Goal: Task Accomplishment & Management: Manage account settings

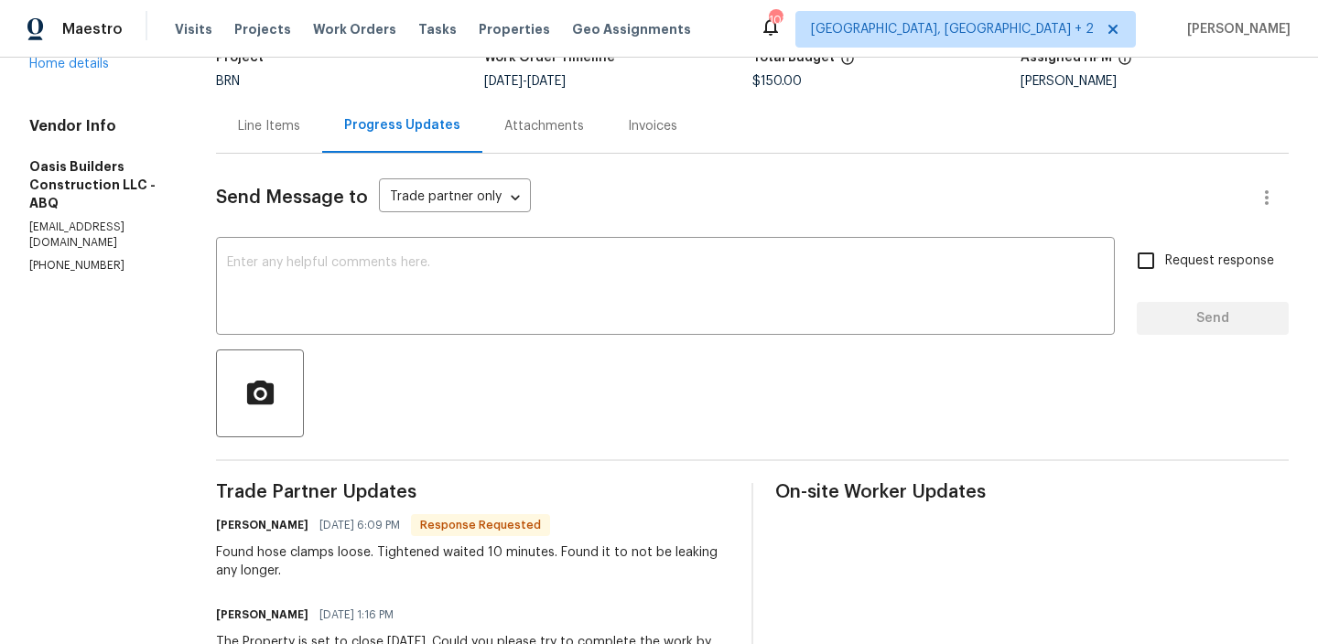
scroll to position [140, 0]
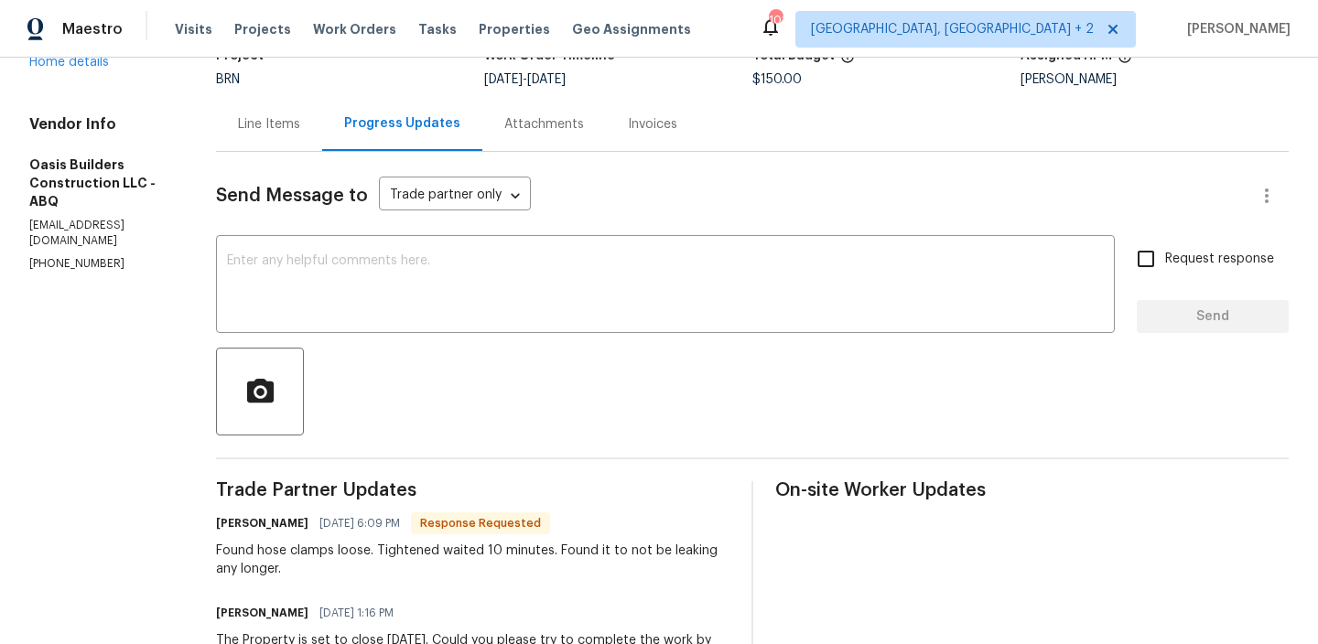
click at [275, 139] on div "Line Items" at bounding box center [269, 124] width 106 height 54
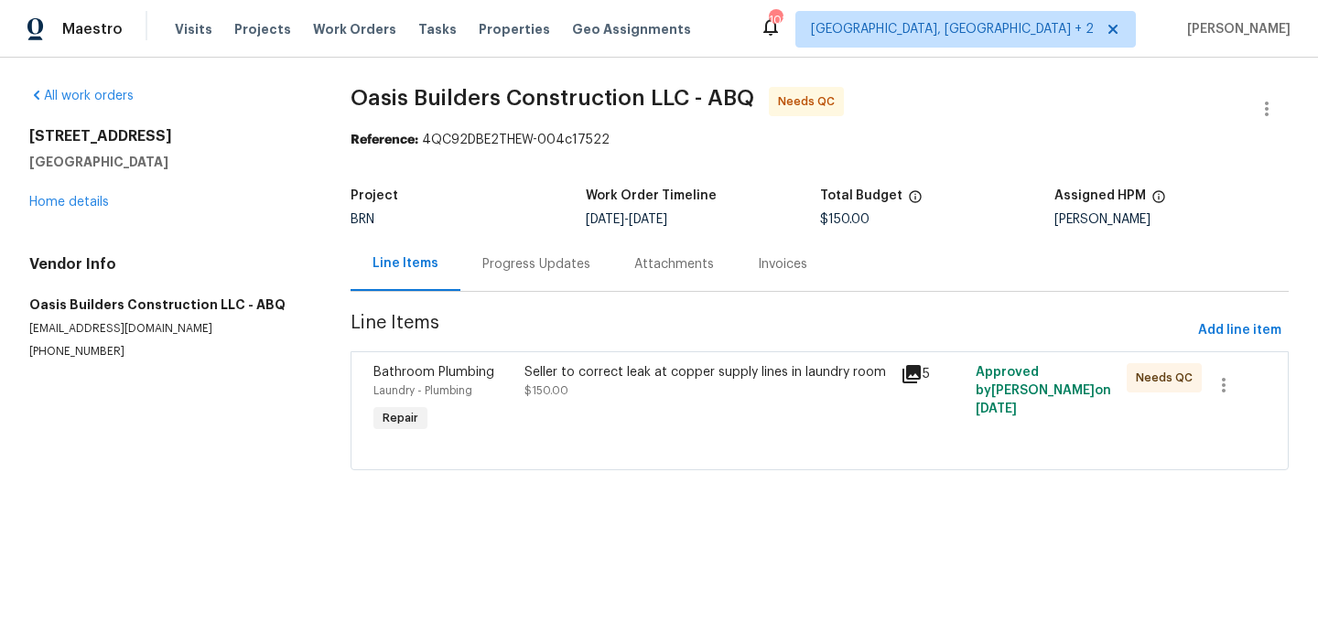
click at [581, 390] on div "Seller to correct leak at copper supply lines in laundry room $150.00" at bounding box center [706, 381] width 365 height 37
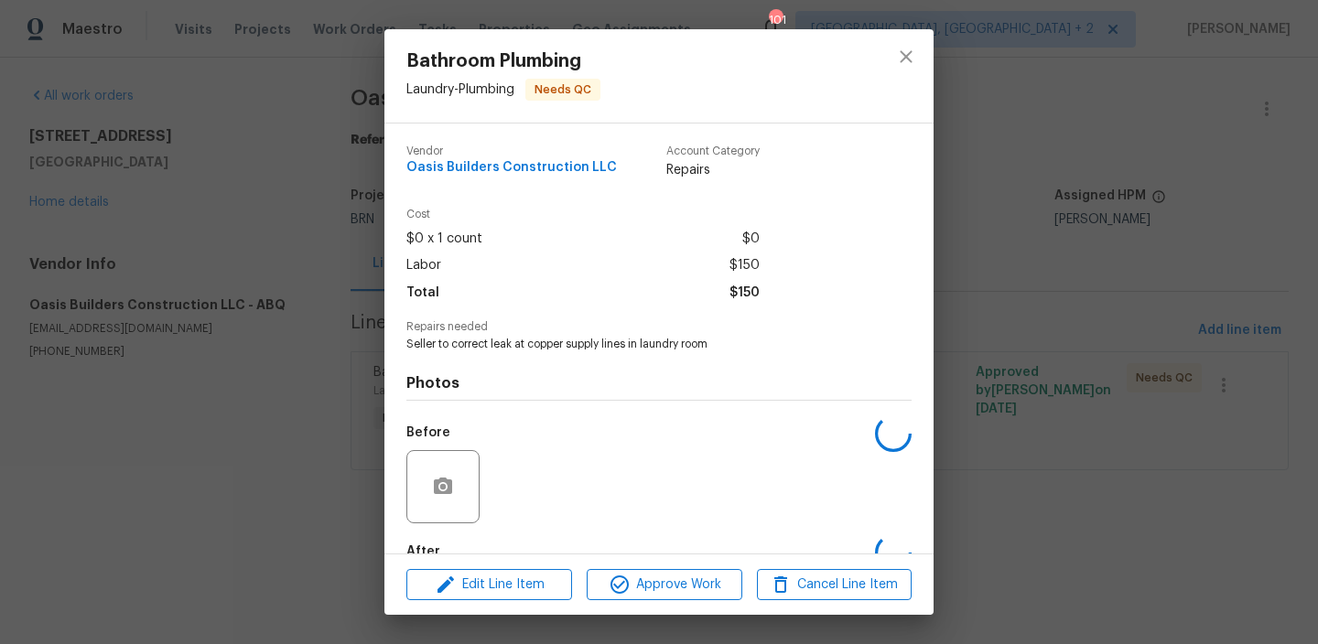
scroll to position [107, 0]
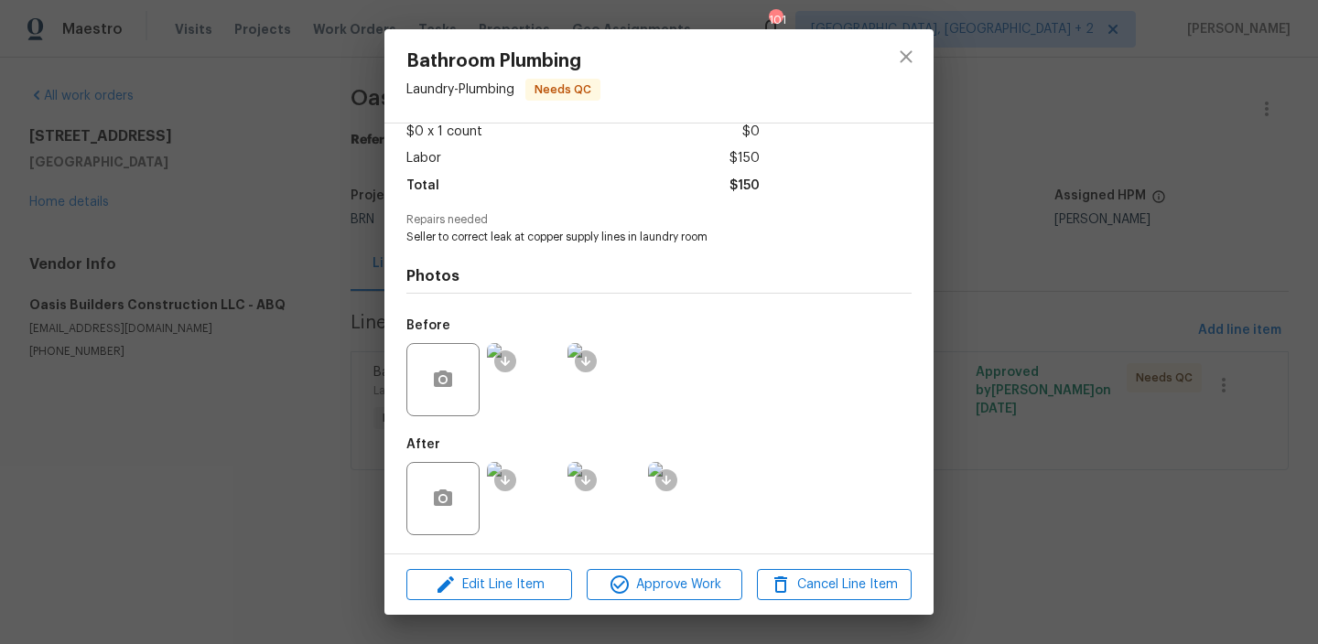
click at [530, 386] on img at bounding box center [523, 379] width 73 height 73
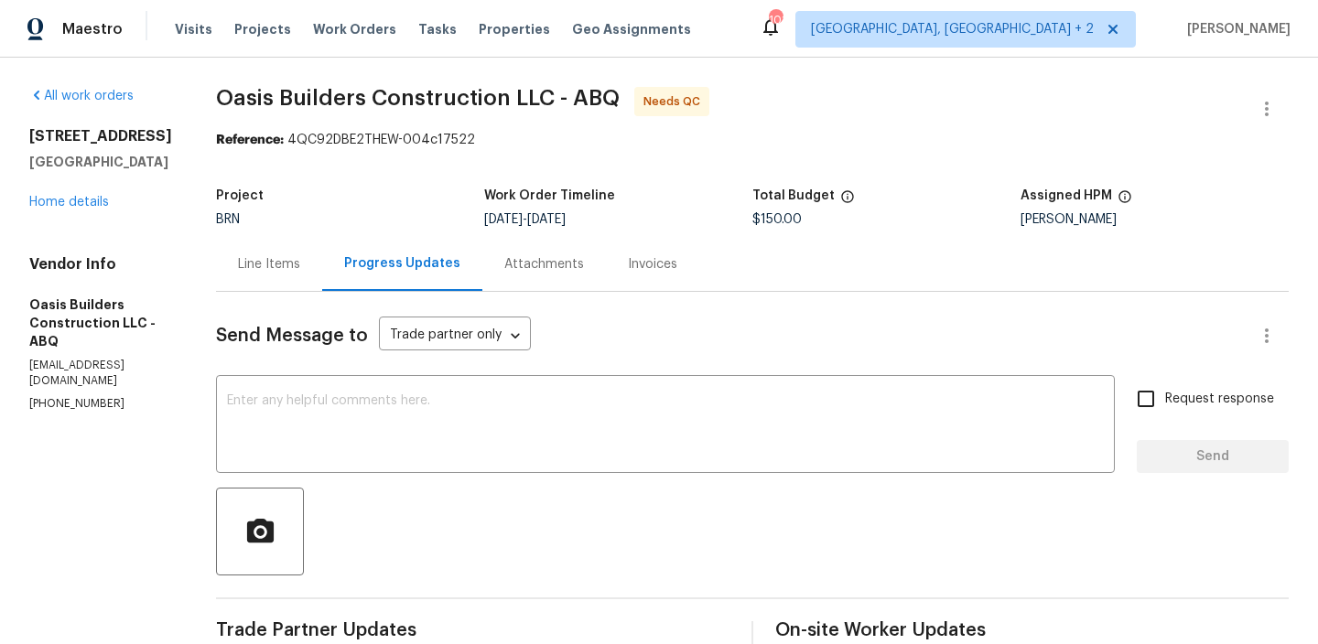
click at [249, 254] on div "Line Items" at bounding box center [269, 264] width 106 height 54
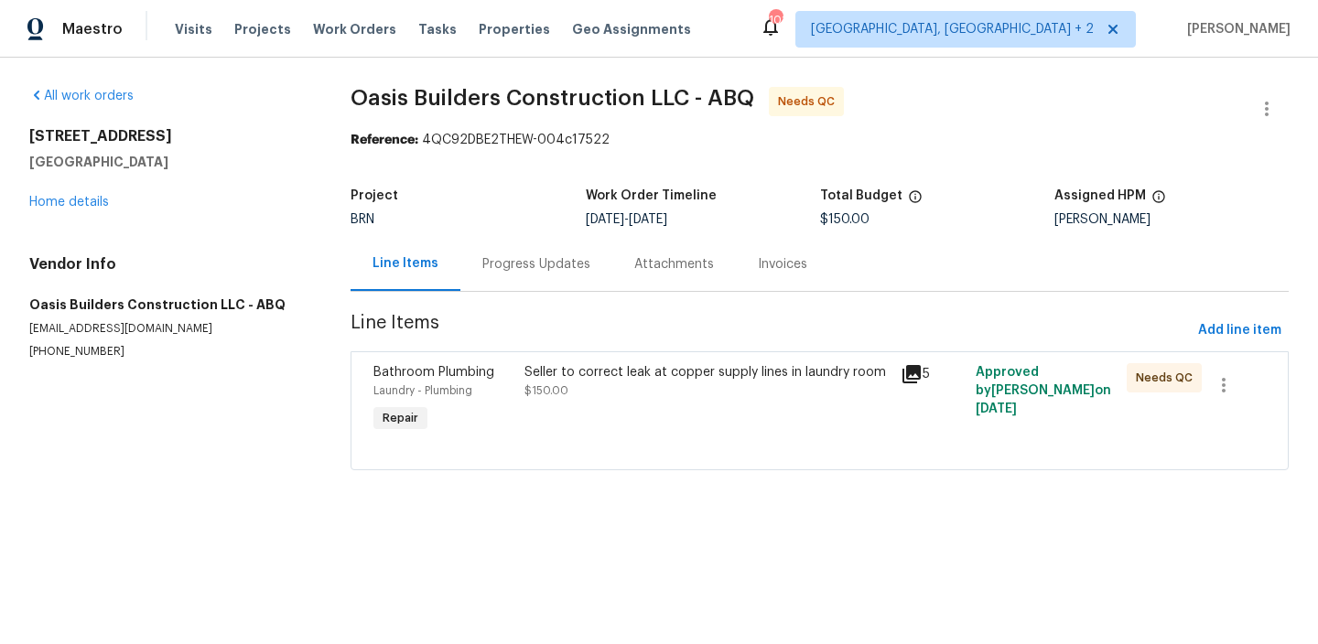
click at [553, 382] on div "Seller to correct leak at copper supply lines in laundry room $150.00" at bounding box center [706, 381] width 365 height 37
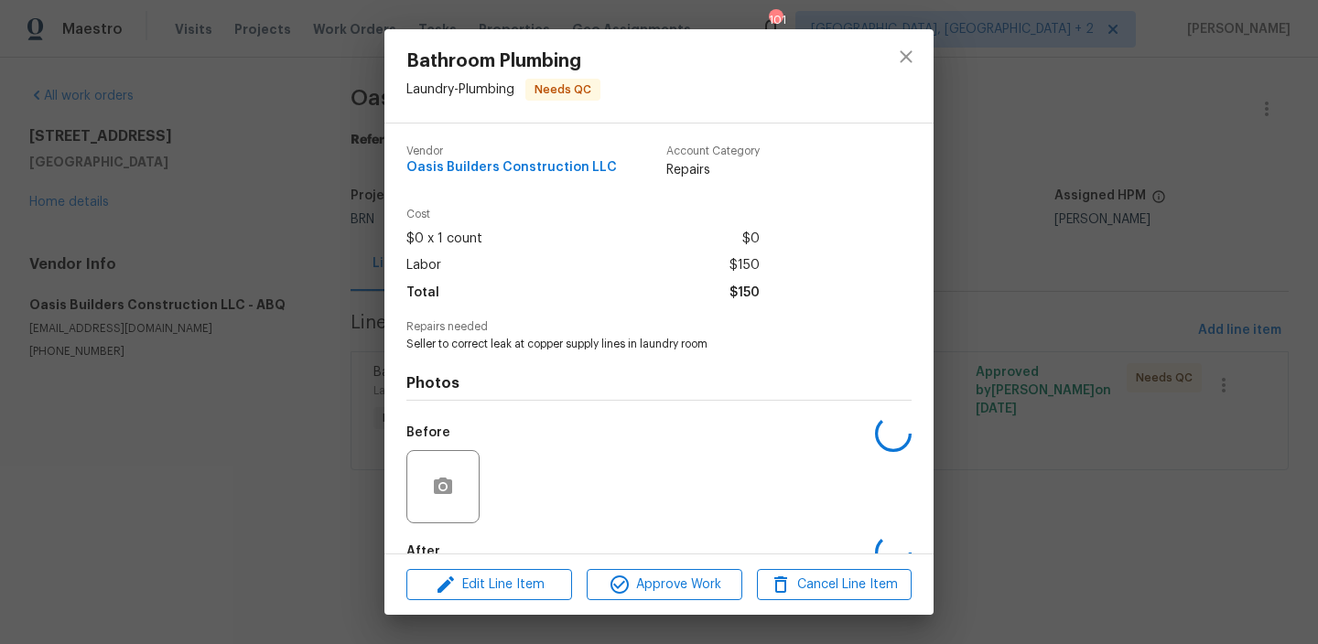
scroll to position [107, 0]
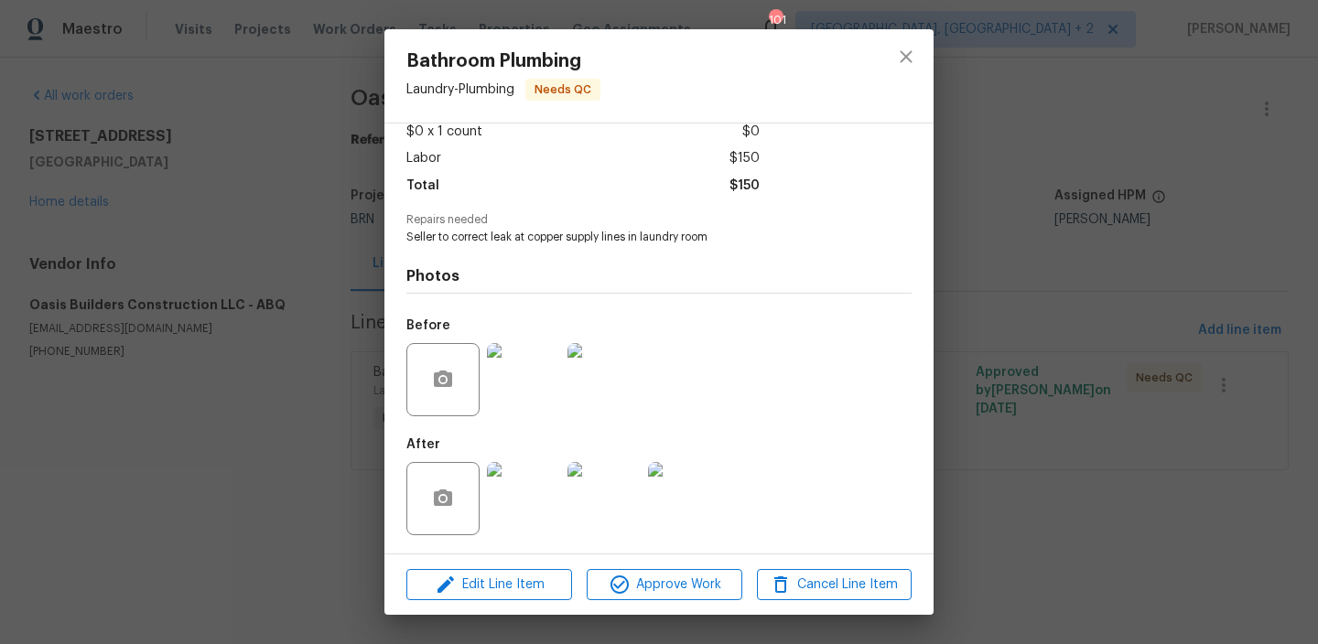
click at [545, 505] on img at bounding box center [523, 498] width 73 height 73
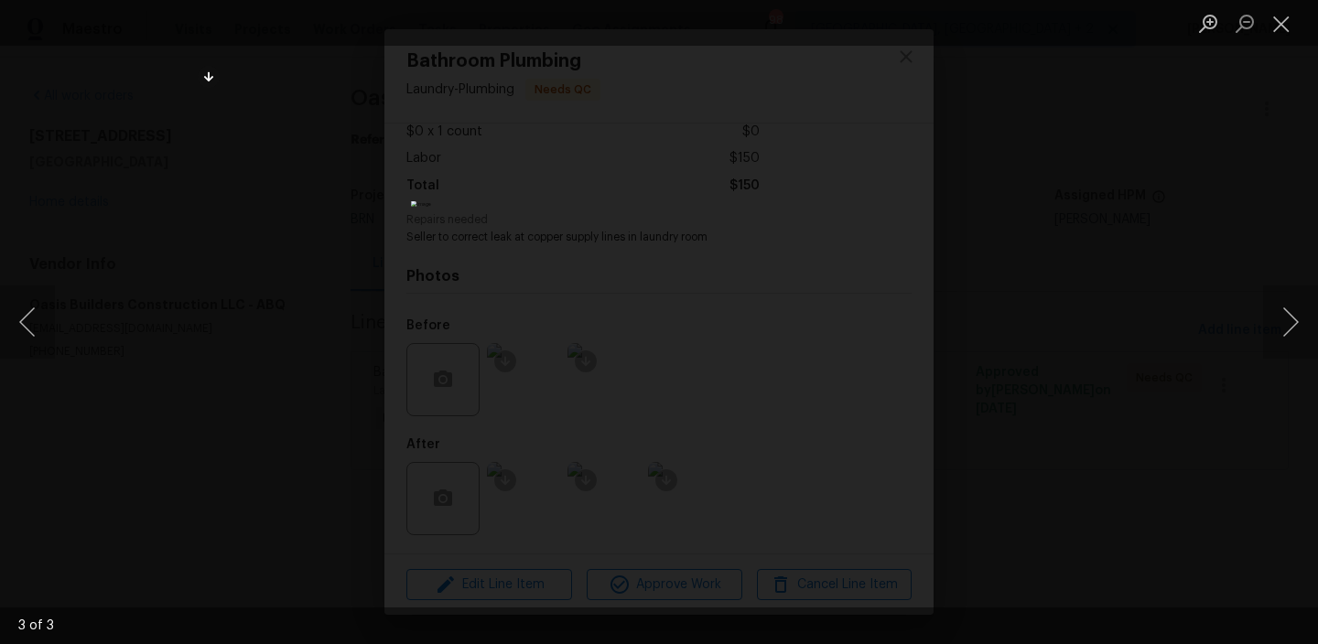
click at [261, 156] on div "Lightbox" at bounding box center [659, 322] width 1318 height 644
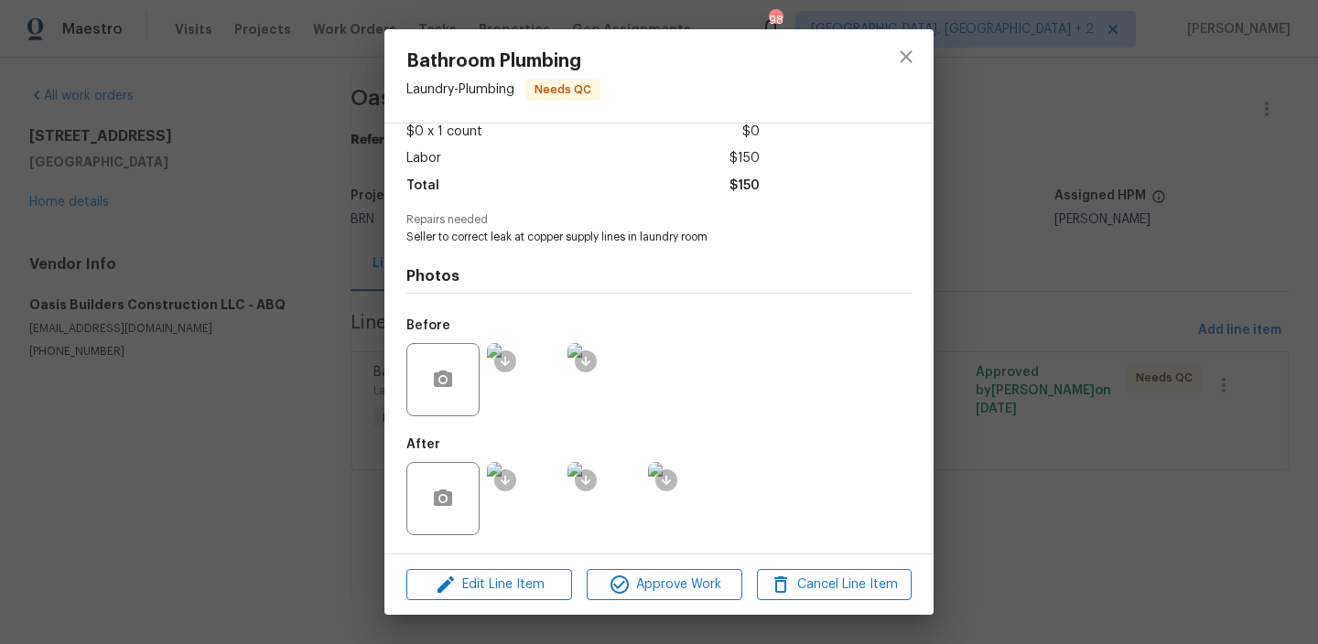
click at [290, 189] on div "Bathroom Plumbing Laundry - Plumbing Needs QC Vendor Oasis Builders Constructio…" at bounding box center [659, 322] width 1318 height 644
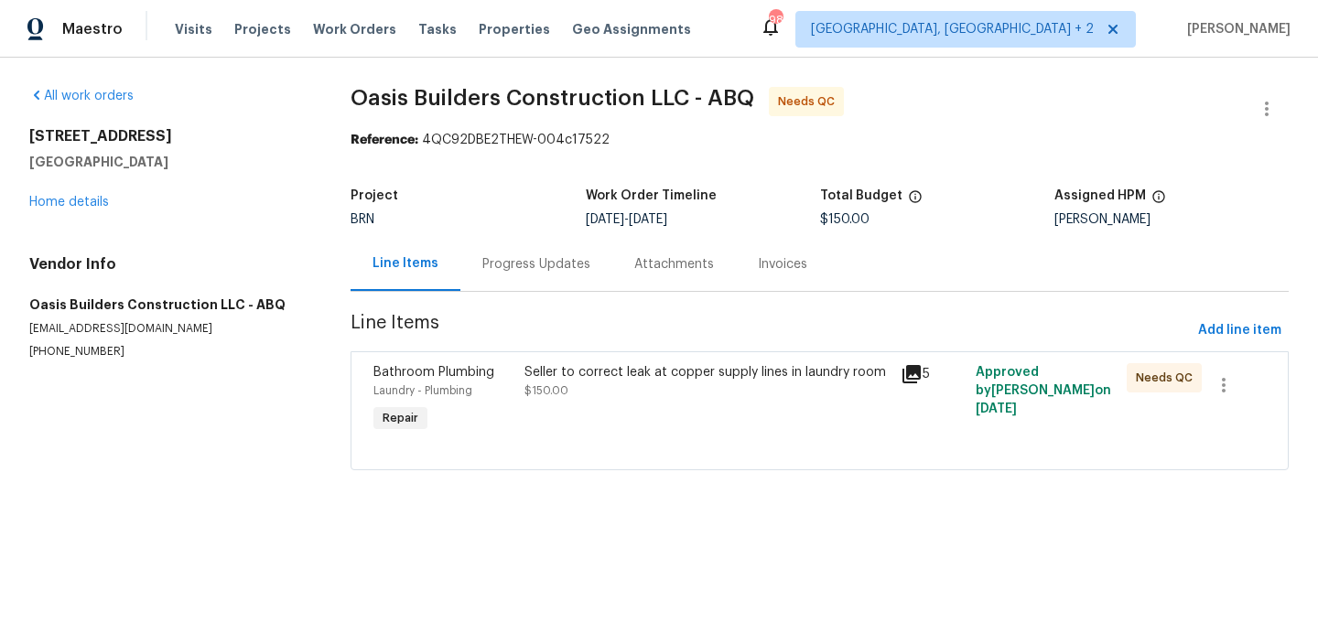
click at [507, 279] on div "Progress Updates" at bounding box center [536, 264] width 152 height 54
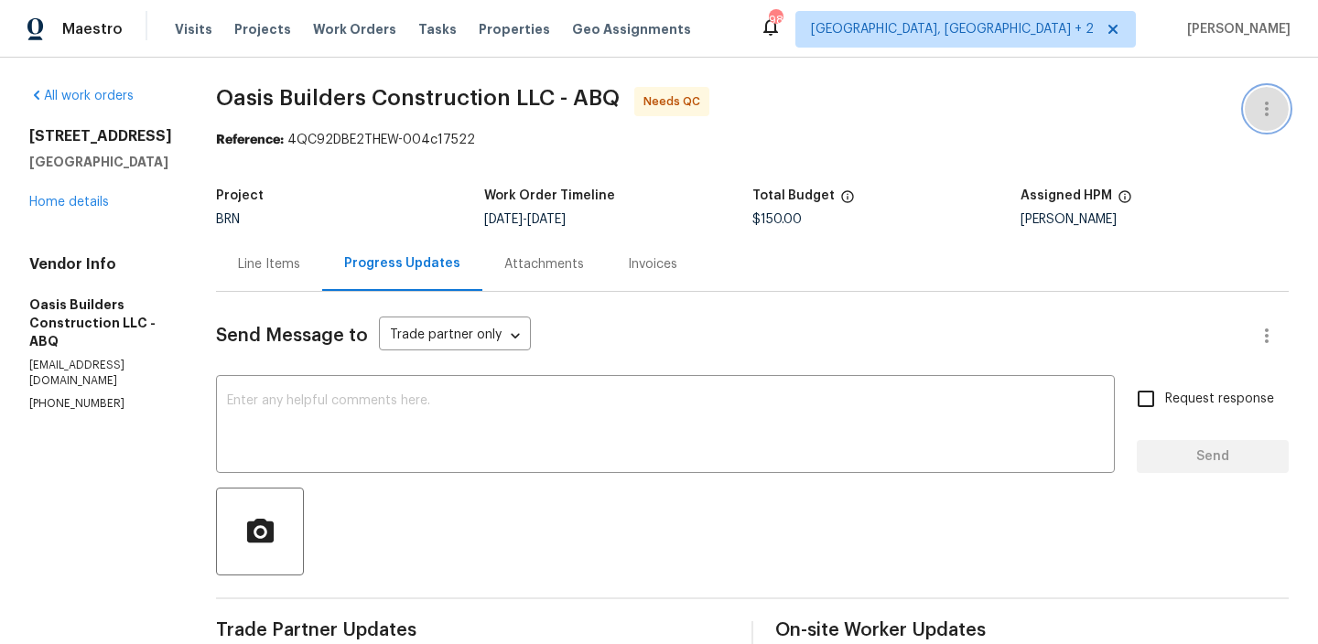
click at [1271, 101] on icon "button" at bounding box center [1266, 109] width 22 height 22
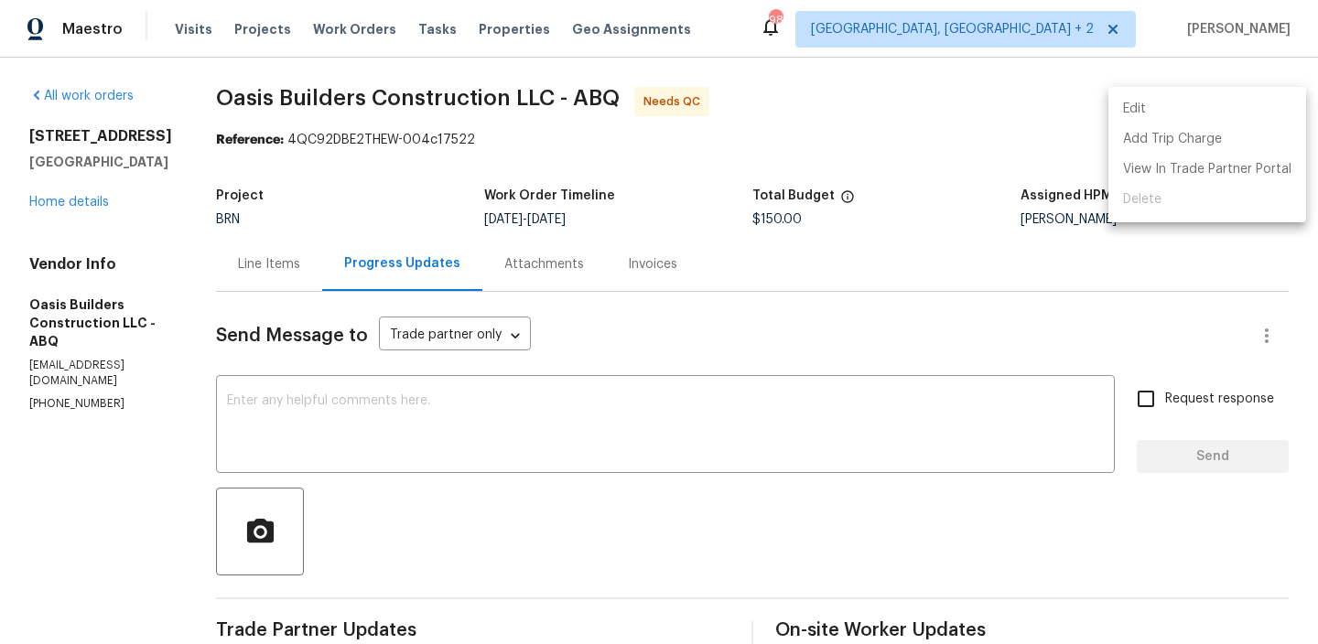
click at [1207, 111] on li "Edit" at bounding box center [1207, 109] width 198 height 30
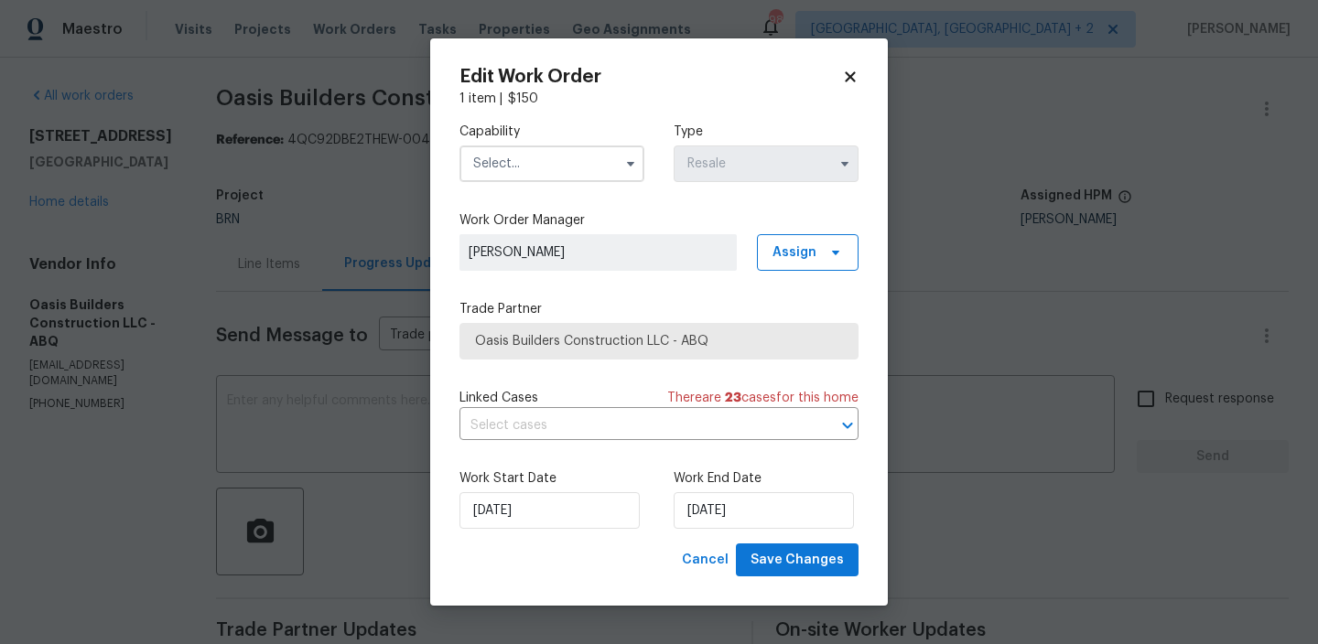
click at [560, 168] on input "text" at bounding box center [551, 163] width 185 height 37
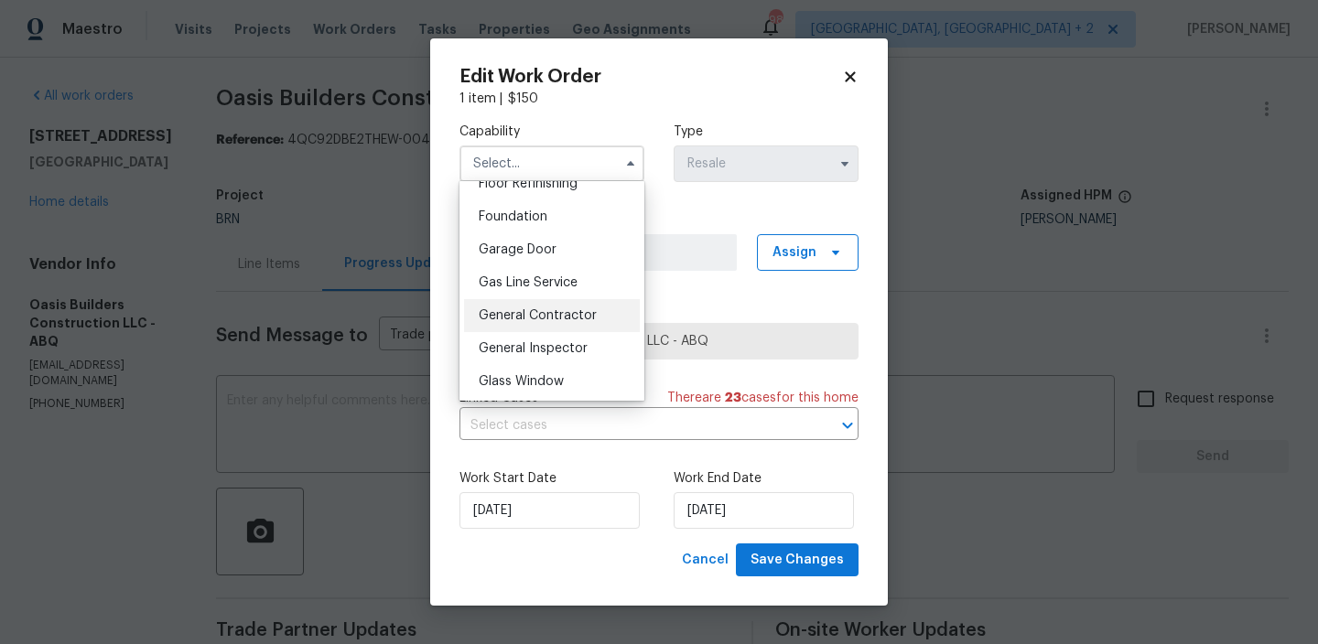
scroll to position [768, 0]
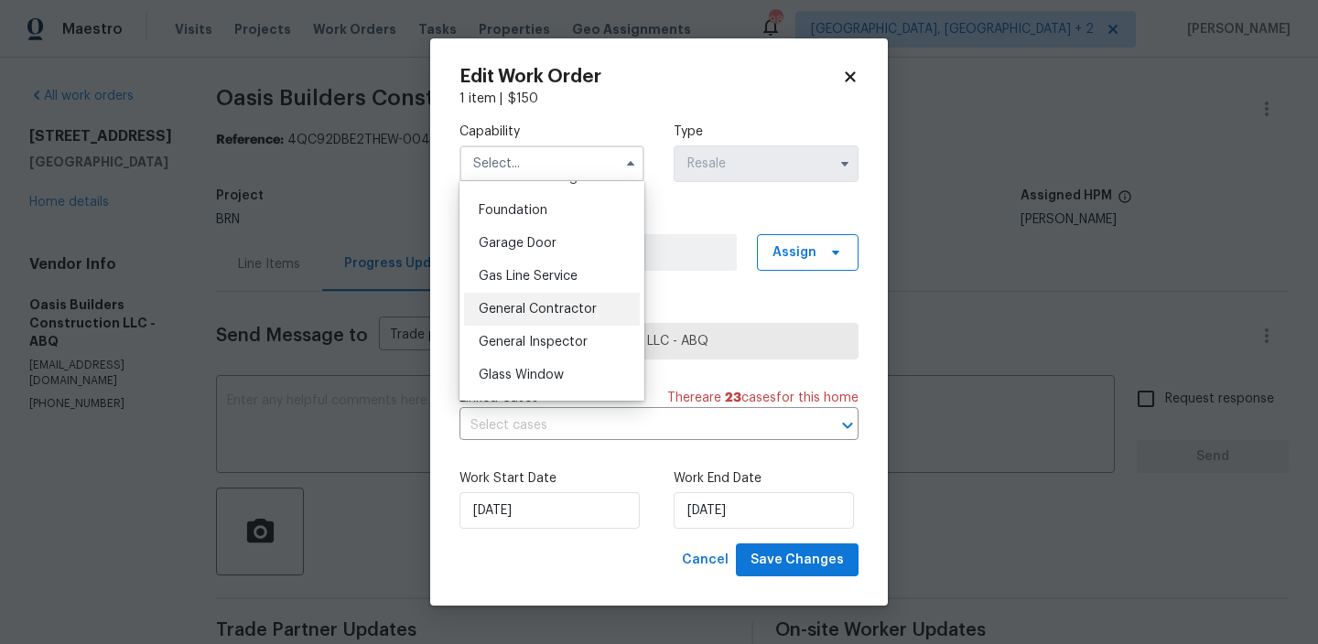
click at [539, 315] on span "General Contractor" at bounding box center [538, 309] width 118 height 13
type input "General Contractor"
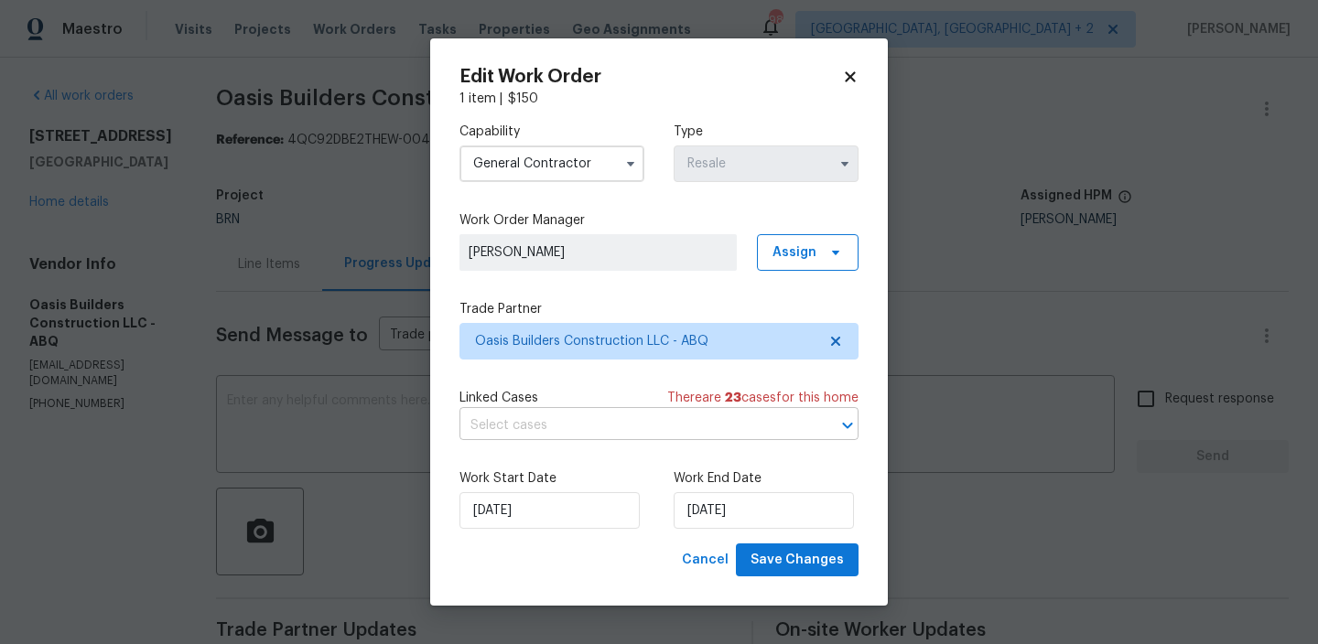
click at [537, 425] on input "text" at bounding box center [633, 426] width 348 height 28
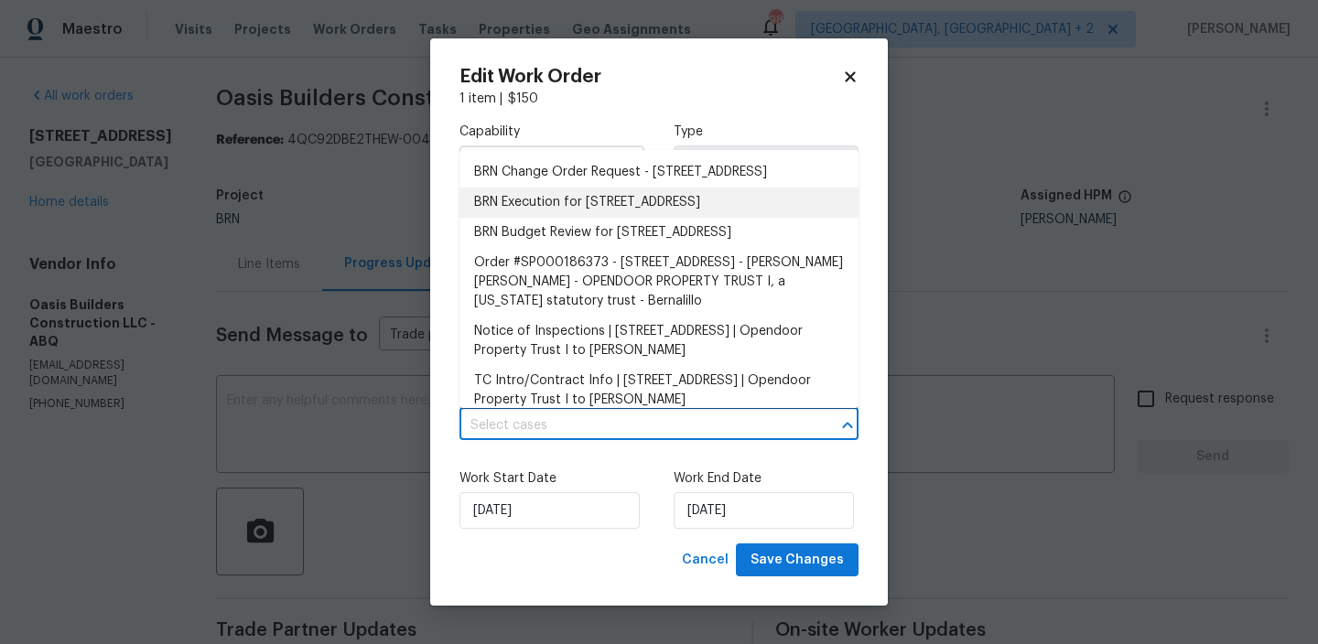
click at [567, 218] on li "BRN Execution for 5736 Irving Blvd NW, Albuquerque, NM 87114" at bounding box center [658, 203] width 399 height 30
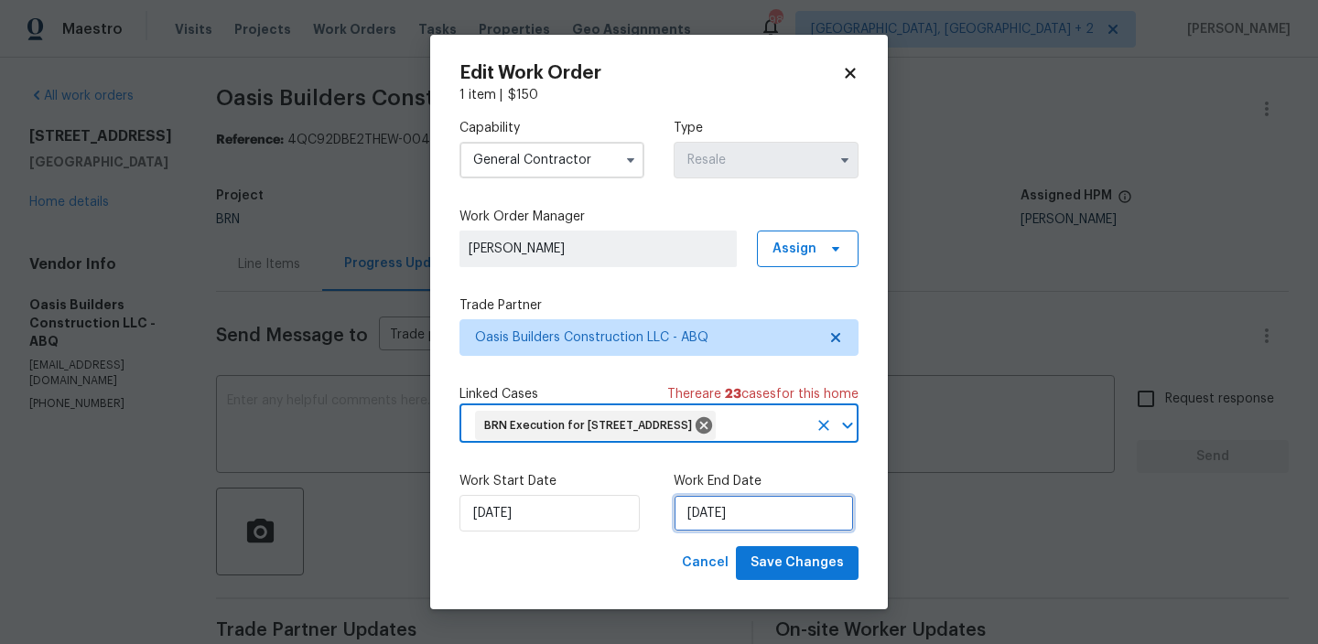
click at [713, 532] on input "03/10/2025" at bounding box center [763, 513] width 180 height 37
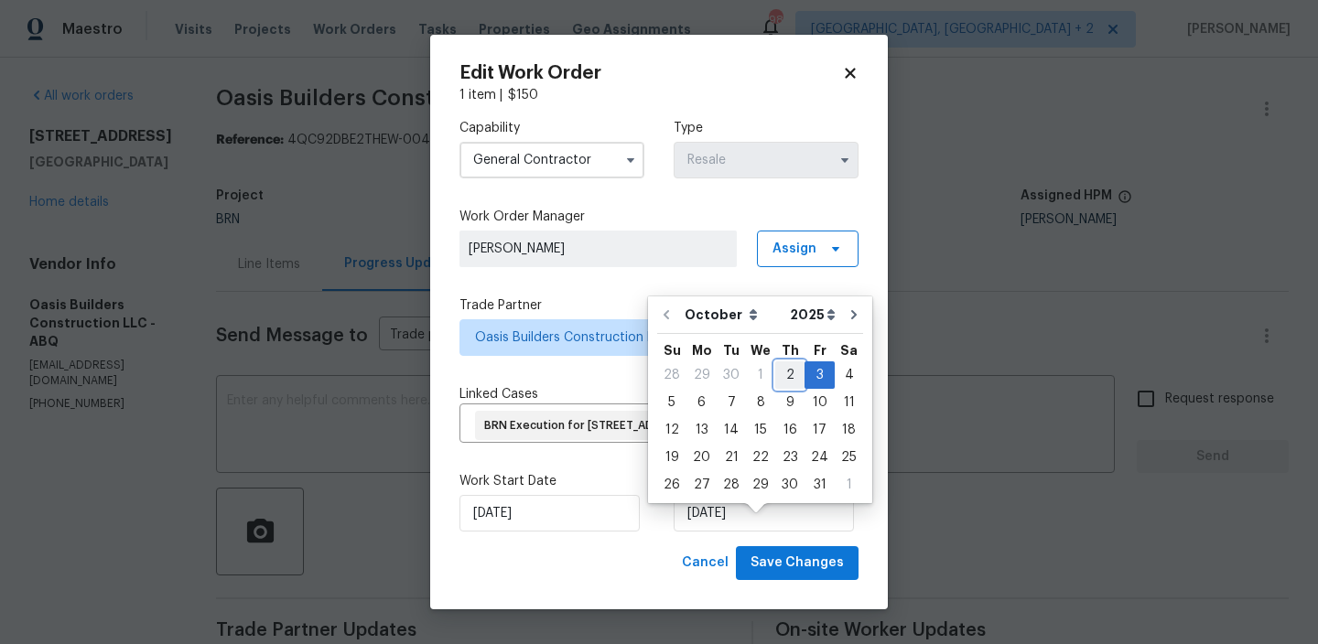
click at [787, 377] on div "2" at bounding box center [789, 375] width 29 height 26
type input "02/10/2025"
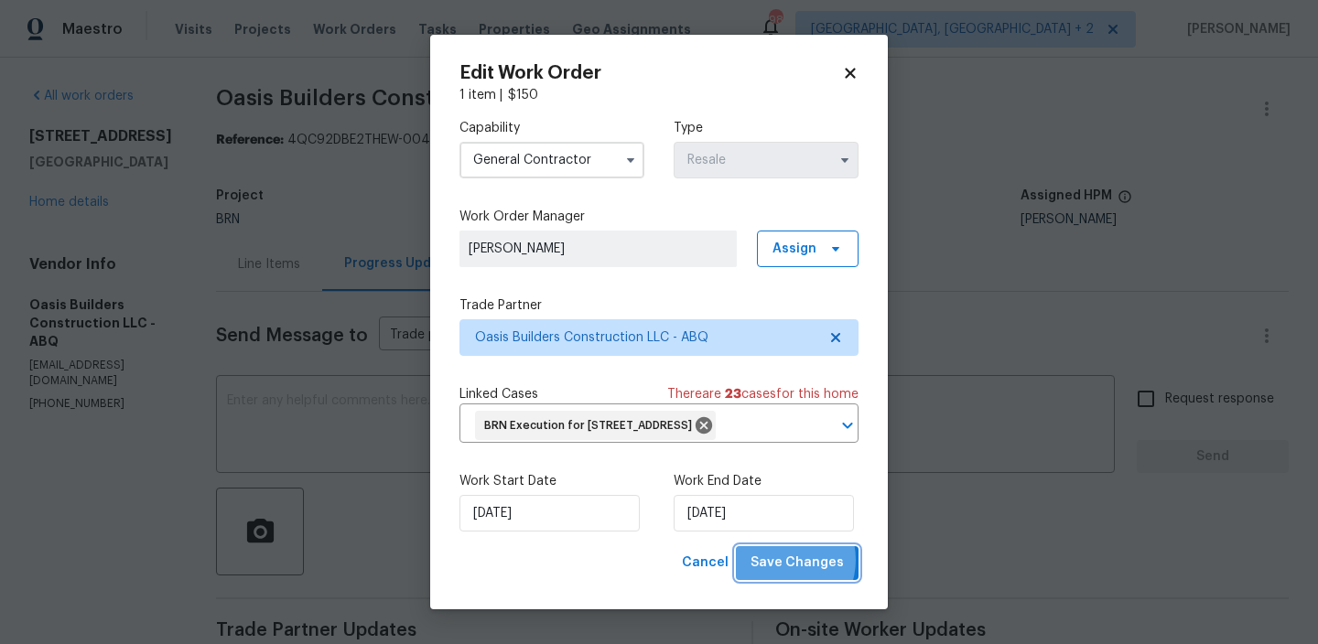
click at [784, 575] on span "Save Changes" at bounding box center [796, 563] width 93 height 23
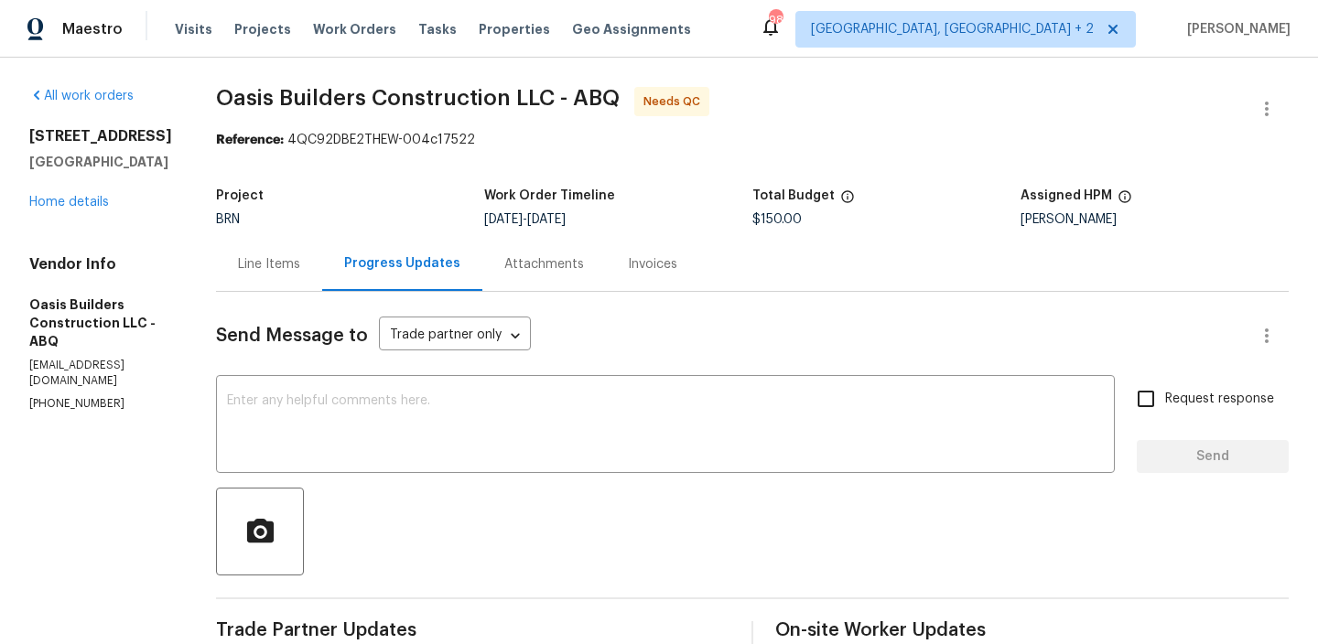
click at [285, 260] on div "Line Items" at bounding box center [269, 264] width 62 height 18
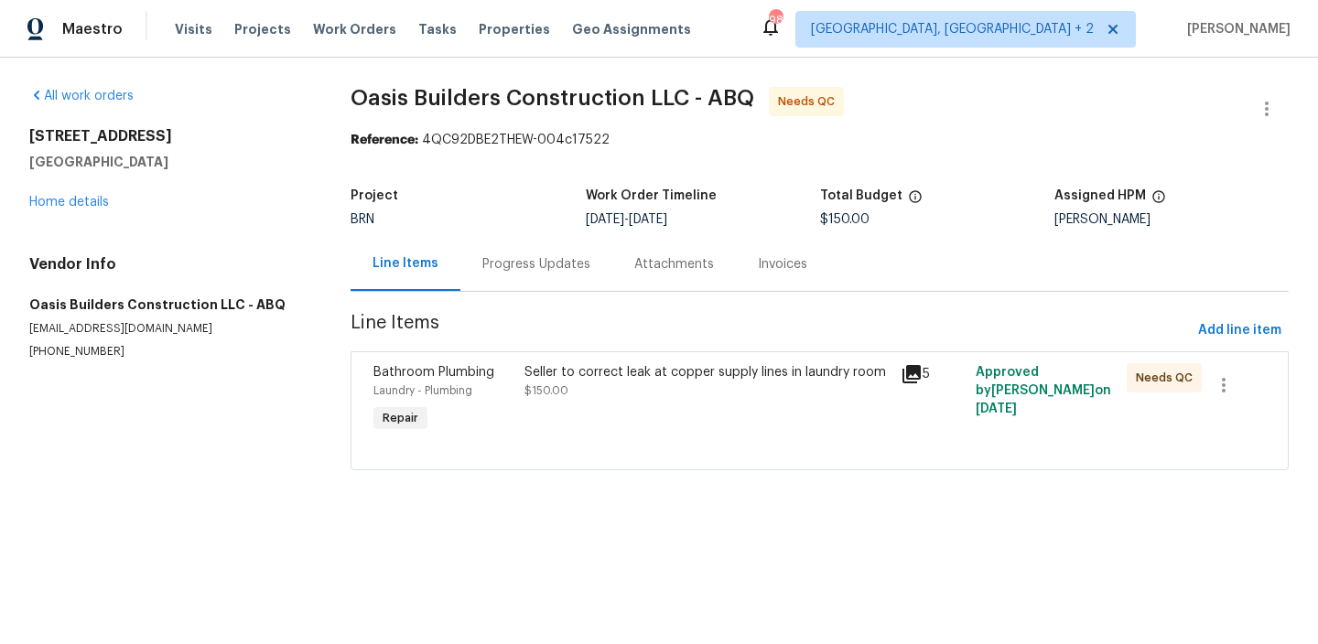
click at [560, 371] on div "Seller to correct leak at copper supply lines in laundry room" at bounding box center [706, 372] width 365 height 18
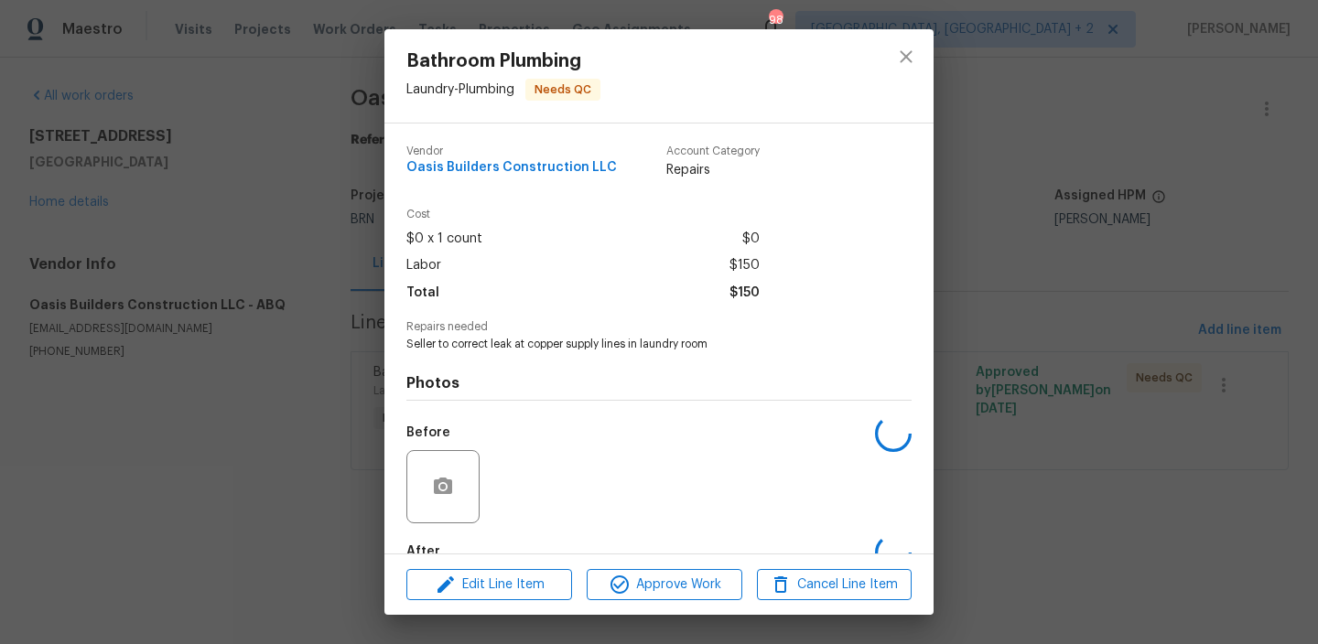
scroll to position [107, 0]
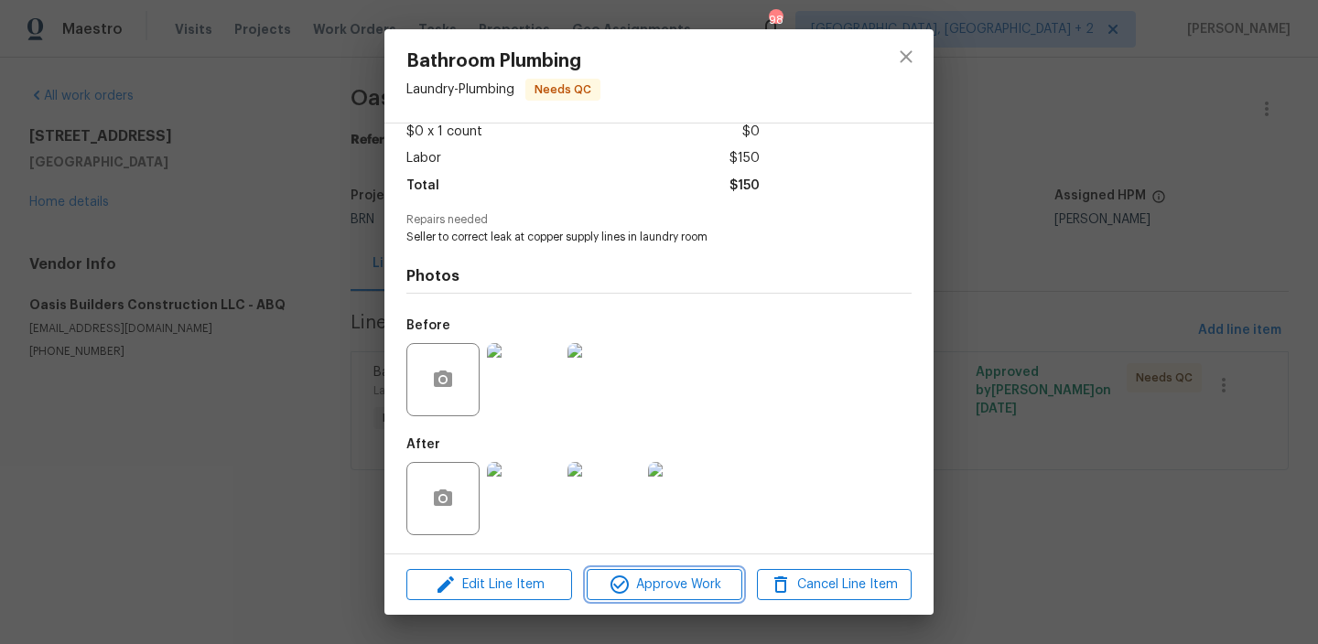
click at [648, 581] on span "Approve Work" at bounding box center [664, 585] width 144 height 23
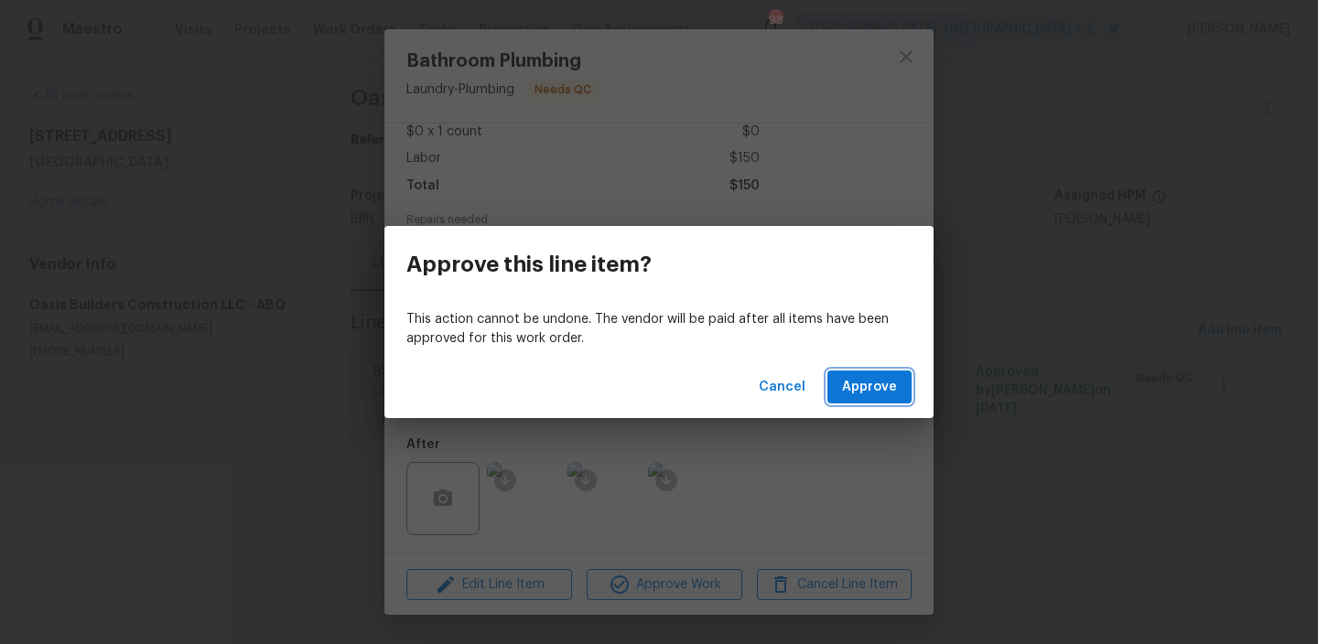
click at [847, 387] on span "Approve" at bounding box center [869, 387] width 55 height 23
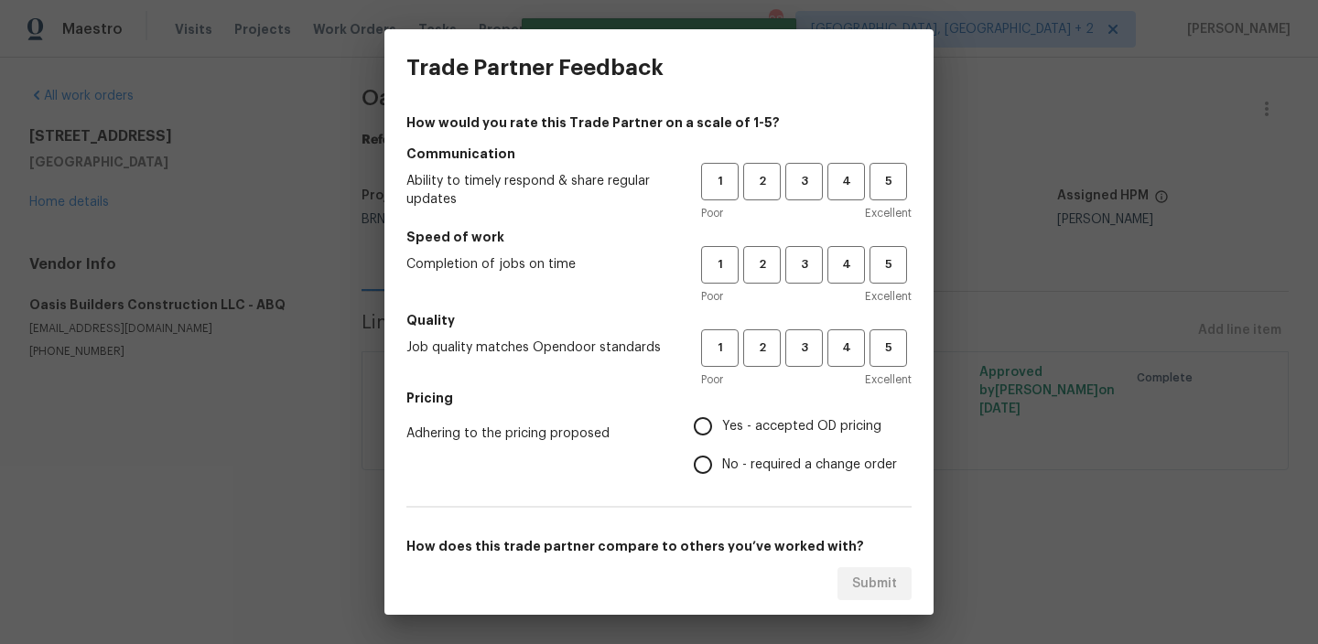
click at [782, 194] on div "1 2 3 4 5" at bounding box center [806, 182] width 210 height 38
click at [756, 193] on button "2" at bounding box center [762, 182] width 38 height 38
click at [797, 182] on span "3" at bounding box center [804, 181] width 34 height 21
click at [798, 232] on h5 "Speed of work" at bounding box center [658, 237] width 505 height 18
click at [800, 259] on span "3" at bounding box center [804, 264] width 34 height 21
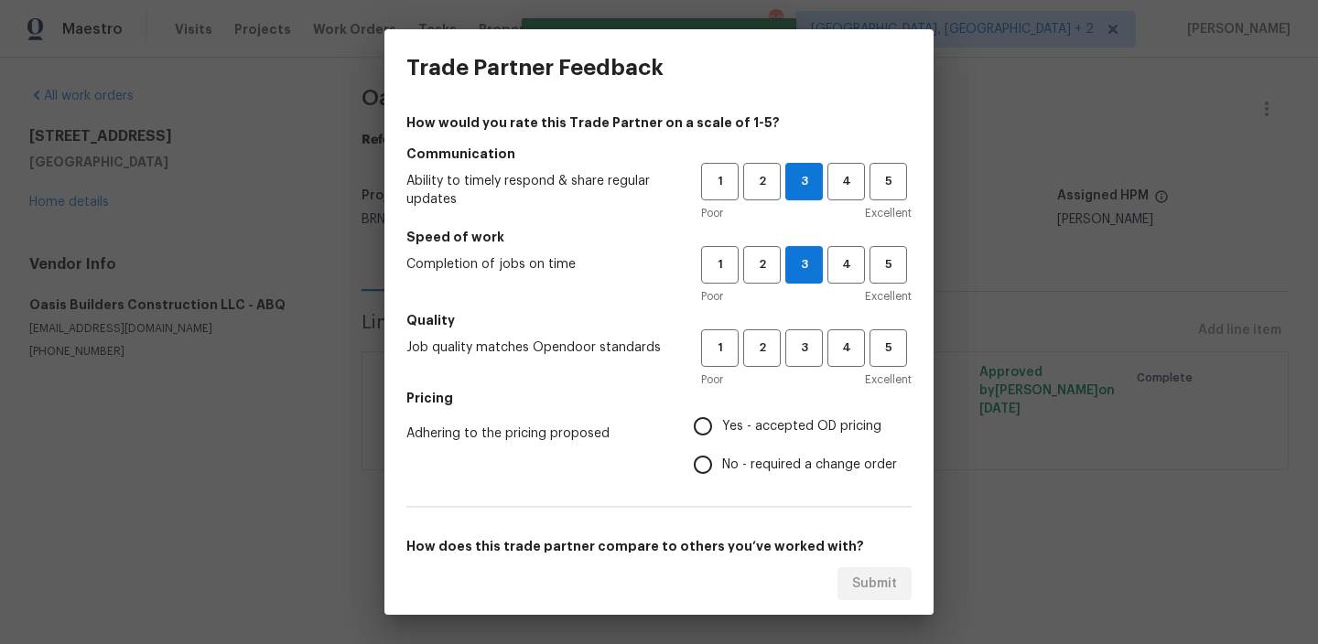
click at [806, 378] on div "Poor Excellent" at bounding box center [806, 380] width 210 height 18
click at [808, 351] on span "3" at bounding box center [804, 348] width 34 height 21
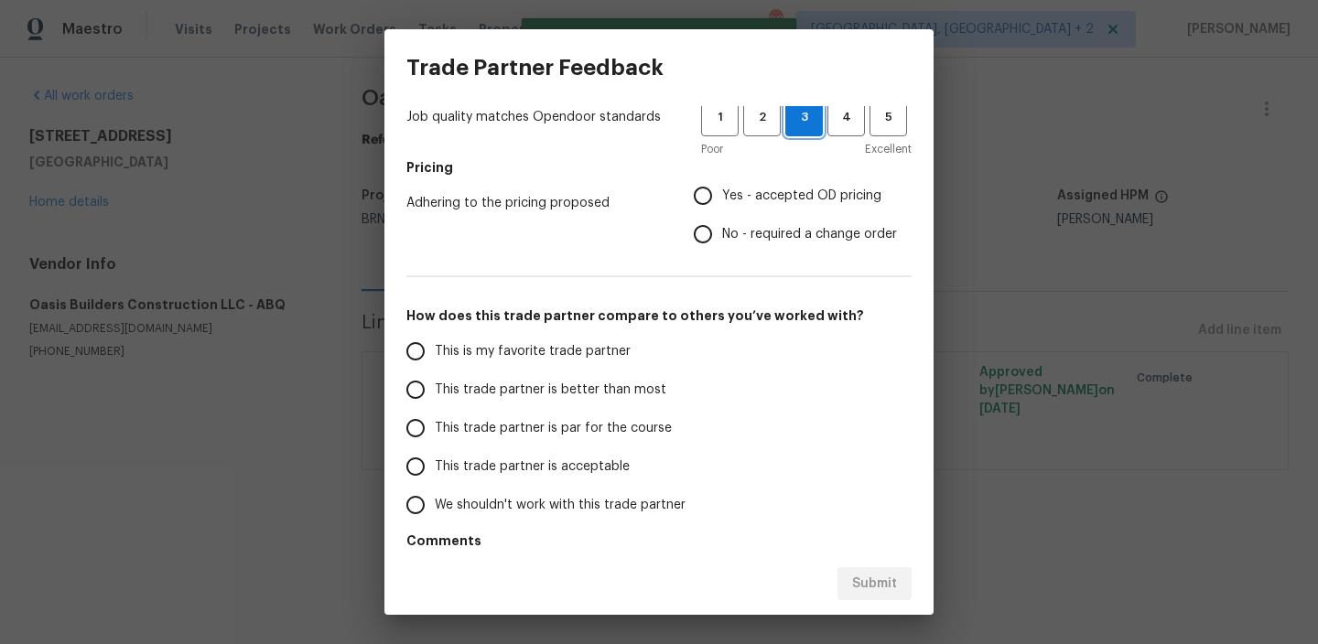
scroll to position [255, 0]
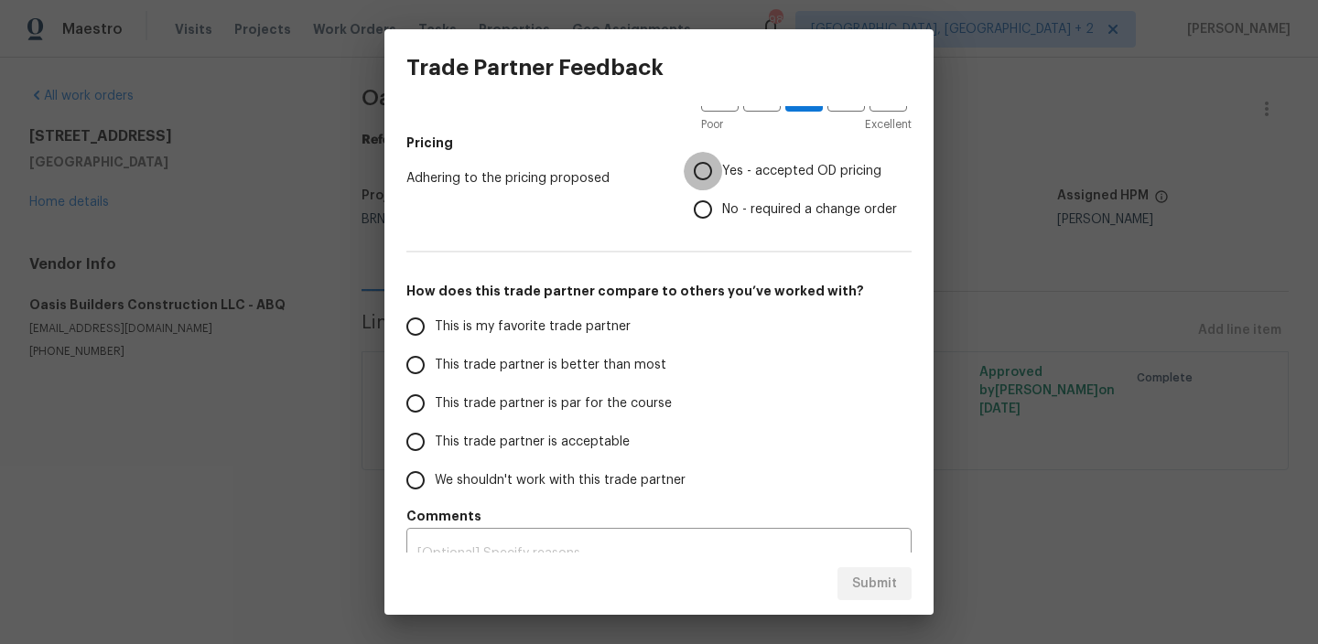
click at [711, 179] on input "Yes - accepted OD pricing" at bounding box center [703, 171] width 38 height 38
radio input "true"
click at [467, 333] on span "This is my favorite trade partner" at bounding box center [533, 327] width 196 height 19
click at [435, 333] on input "This is my favorite trade partner" at bounding box center [415, 326] width 38 height 38
click at [889, 598] on button "Submit" at bounding box center [874, 584] width 74 height 34
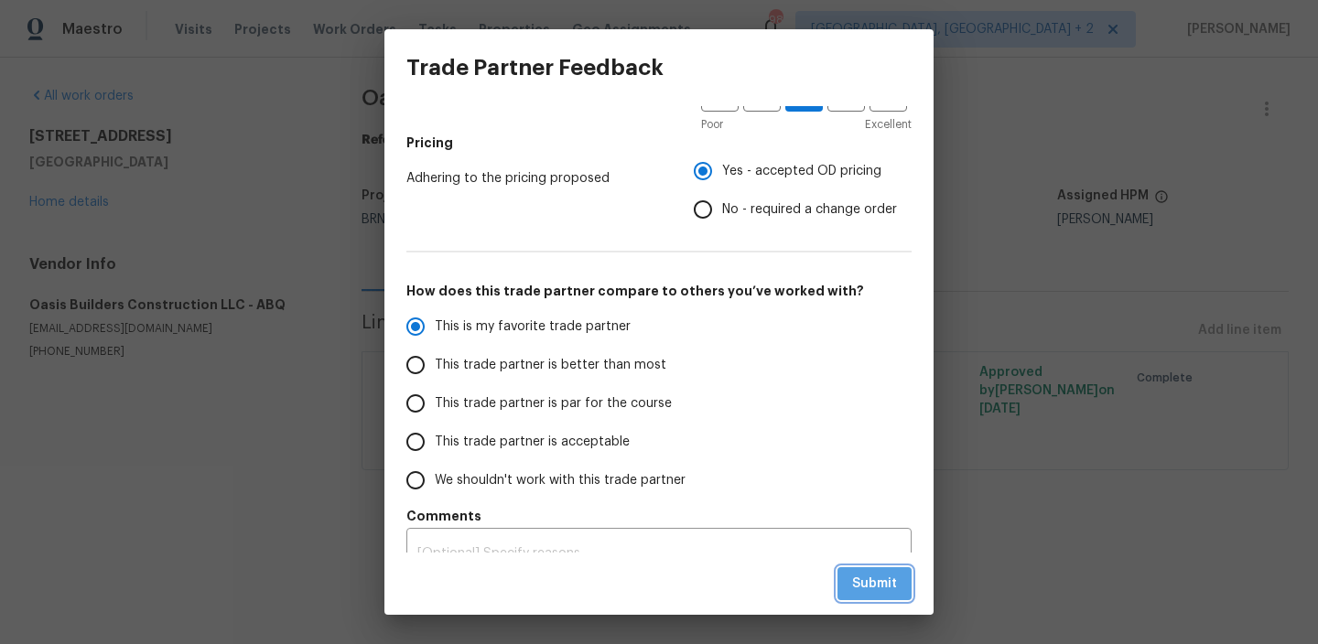
radio input "true"
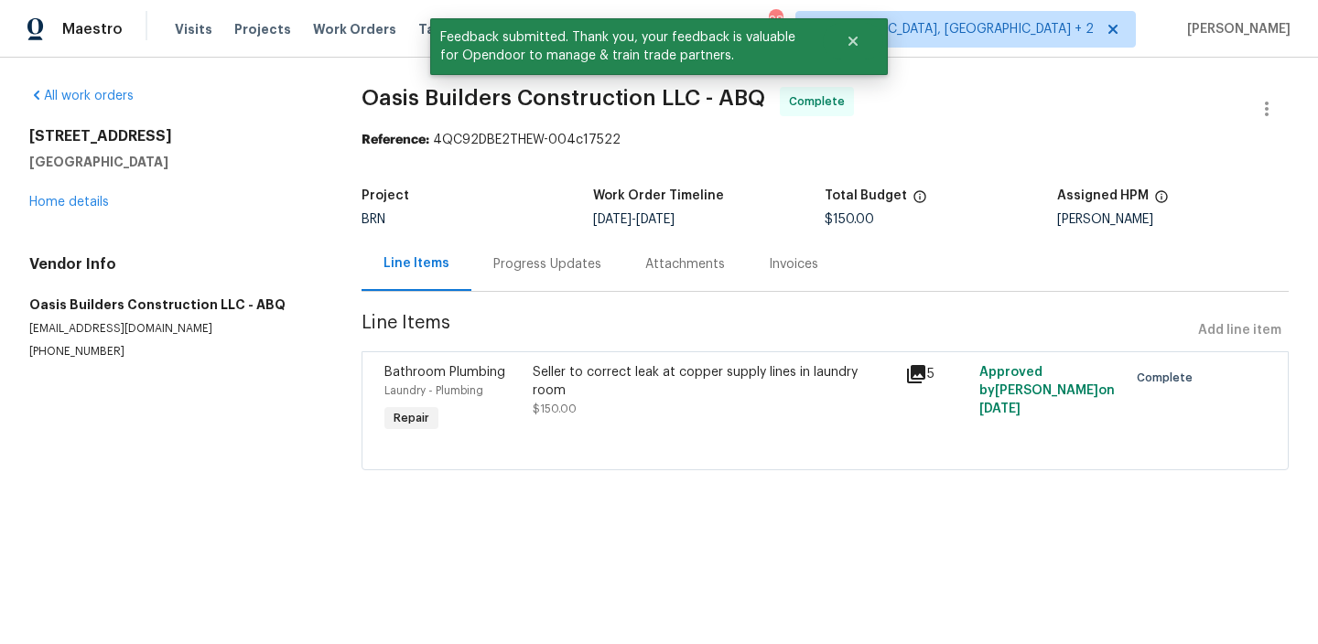
click at [517, 256] on div "Progress Updates" at bounding box center [547, 264] width 108 height 18
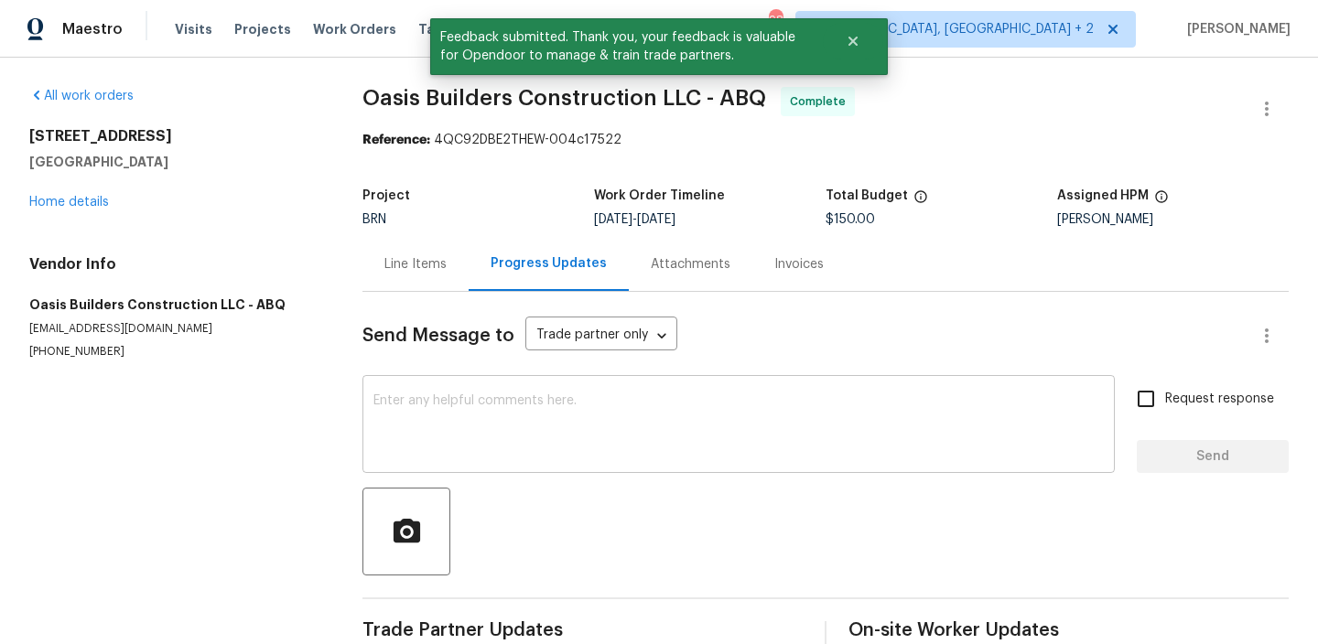
click at [542, 386] on div "x ​" at bounding box center [738, 426] width 752 height 93
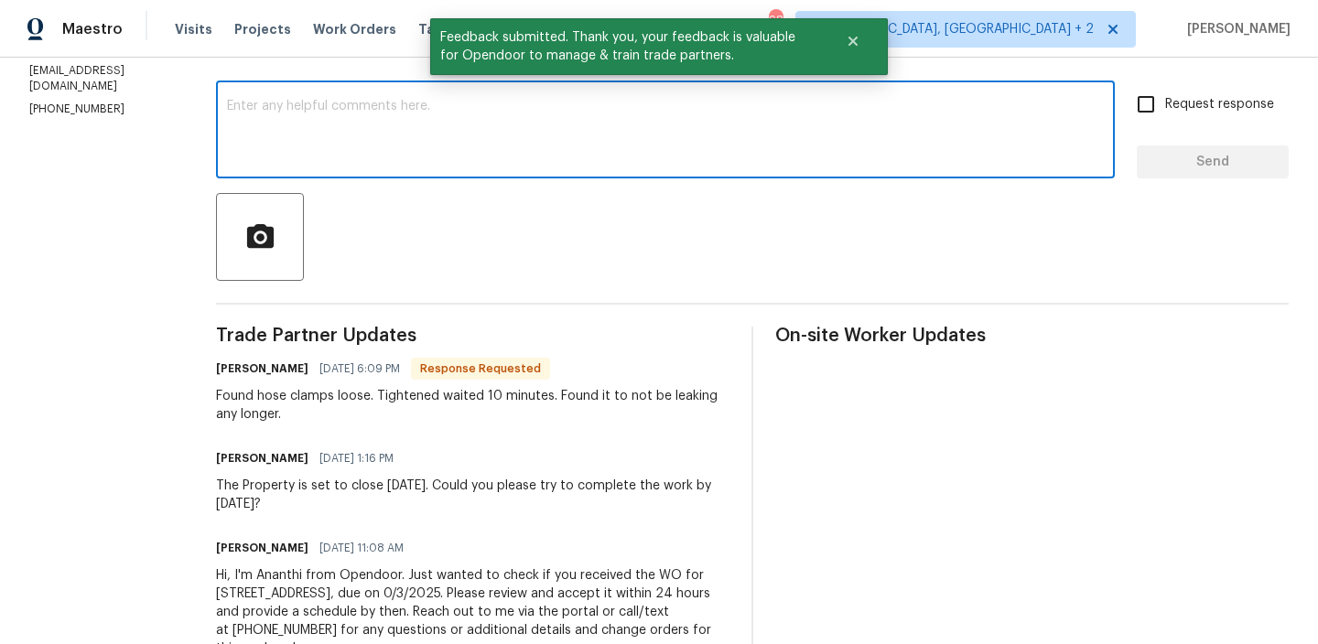
scroll to position [360, 0]
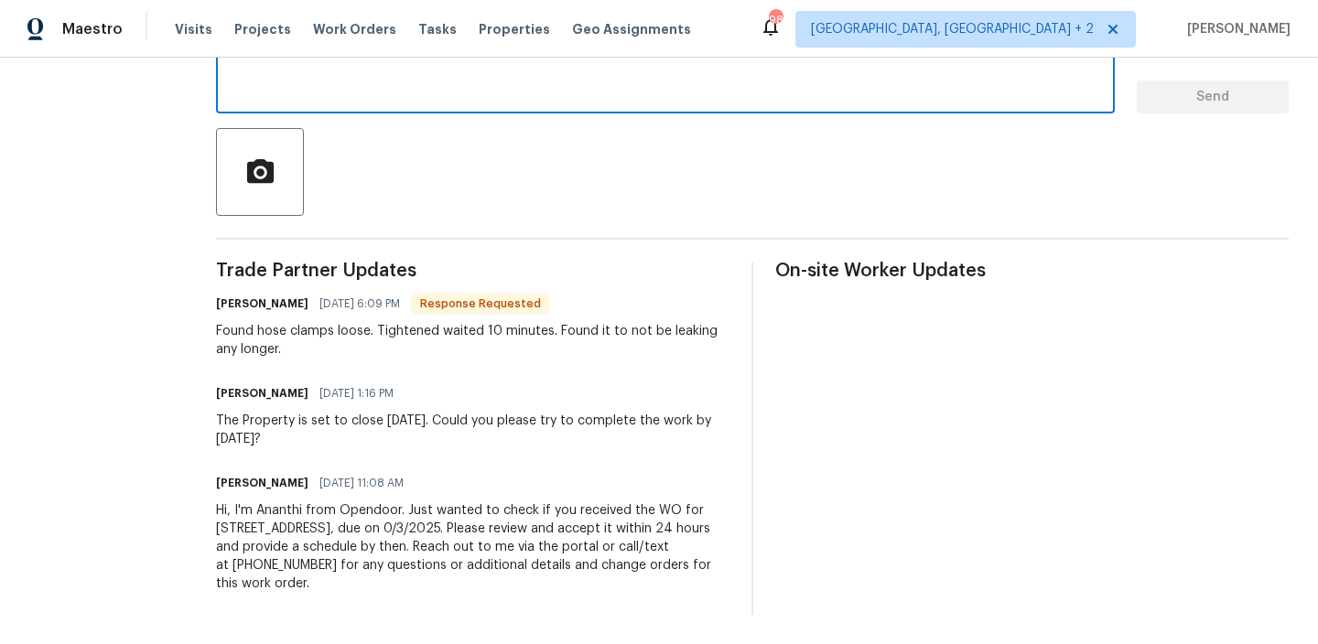
click at [343, 94] on textarea at bounding box center [665, 67] width 877 height 64
paste textarea "WO is approved, Please upload the invoice under the invoice section.Thanks"
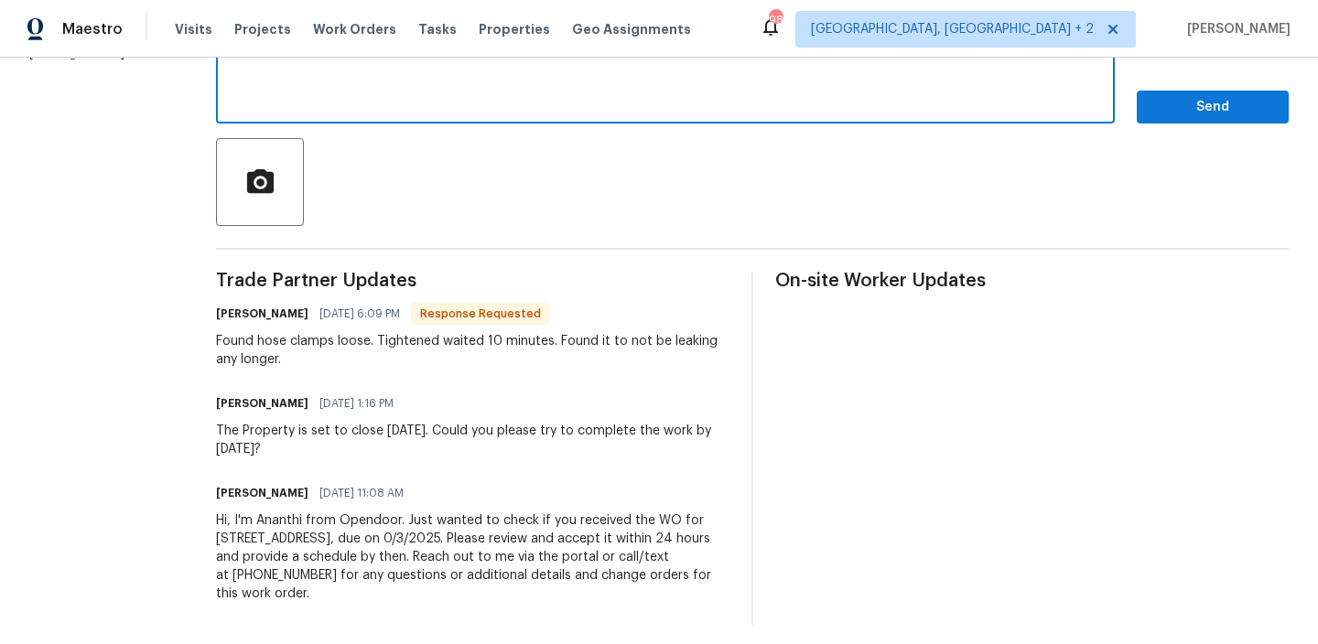
scroll to position [158, 0]
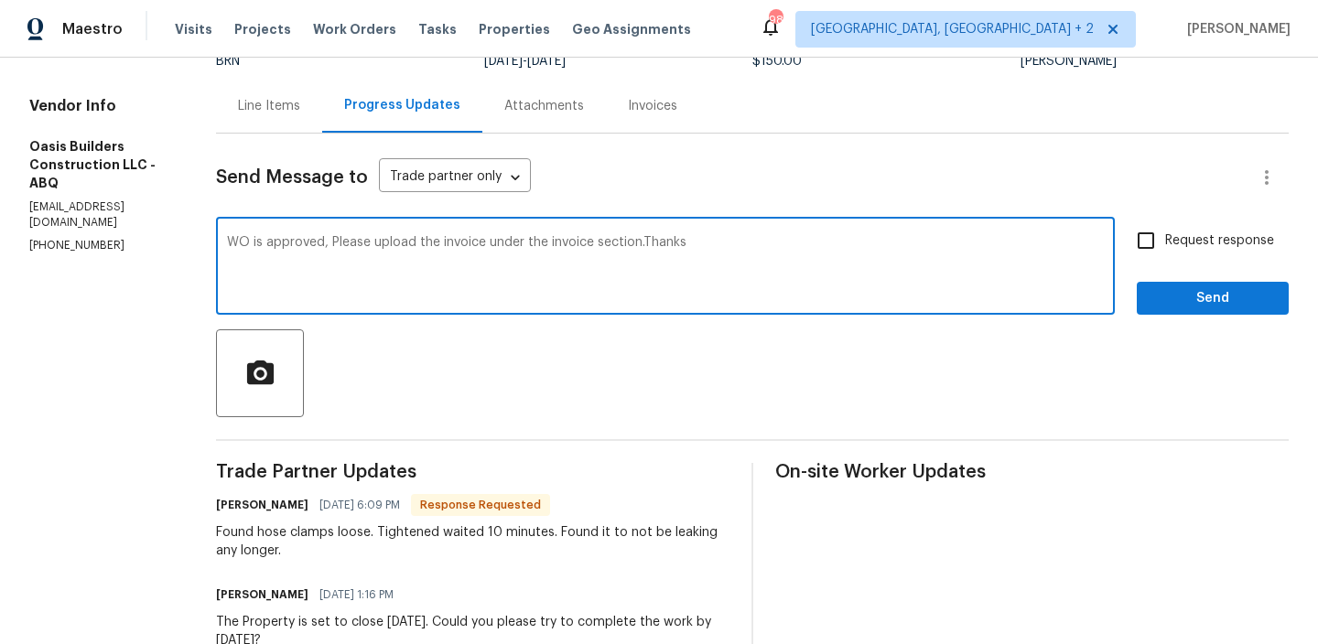
click at [432, 241] on textarea "WO is approved, Please upload the invoice under the invoice section.Thanks" at bounding box center [665, 268] width 877 height 64
type textarea "WO is approved, Please upload the detailed invoice under the invoice section.Th…"
click at [1133, 250] on input "Request response" at bounding box center [1145, 240] width 38 height 38
checkbox input "true"
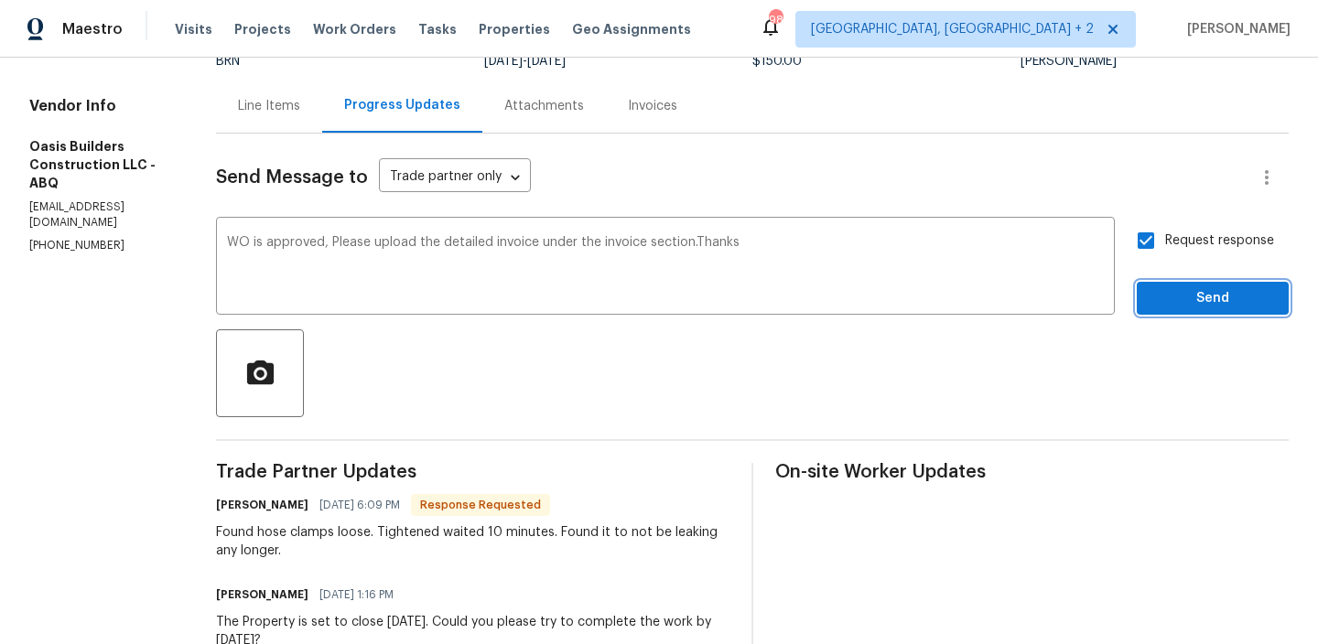
click at [1162, 297] on span "Send" at bounding box center [1212, 298] width 123 height 23
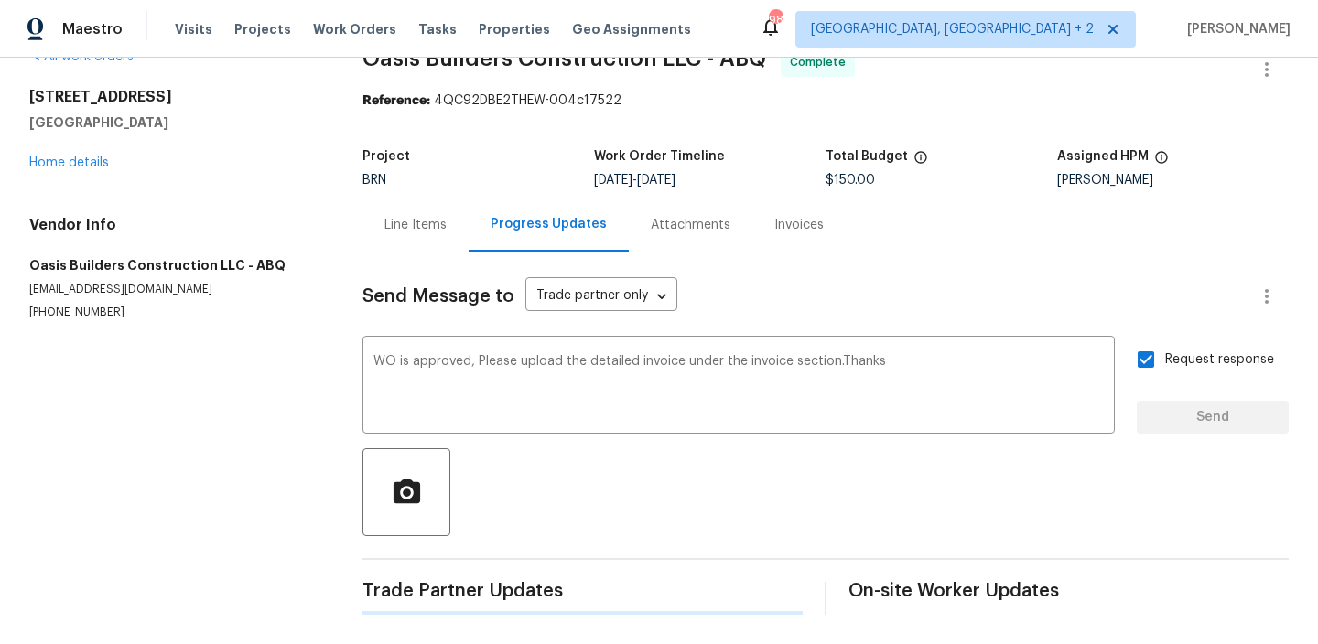
scroll to position [0, 0]
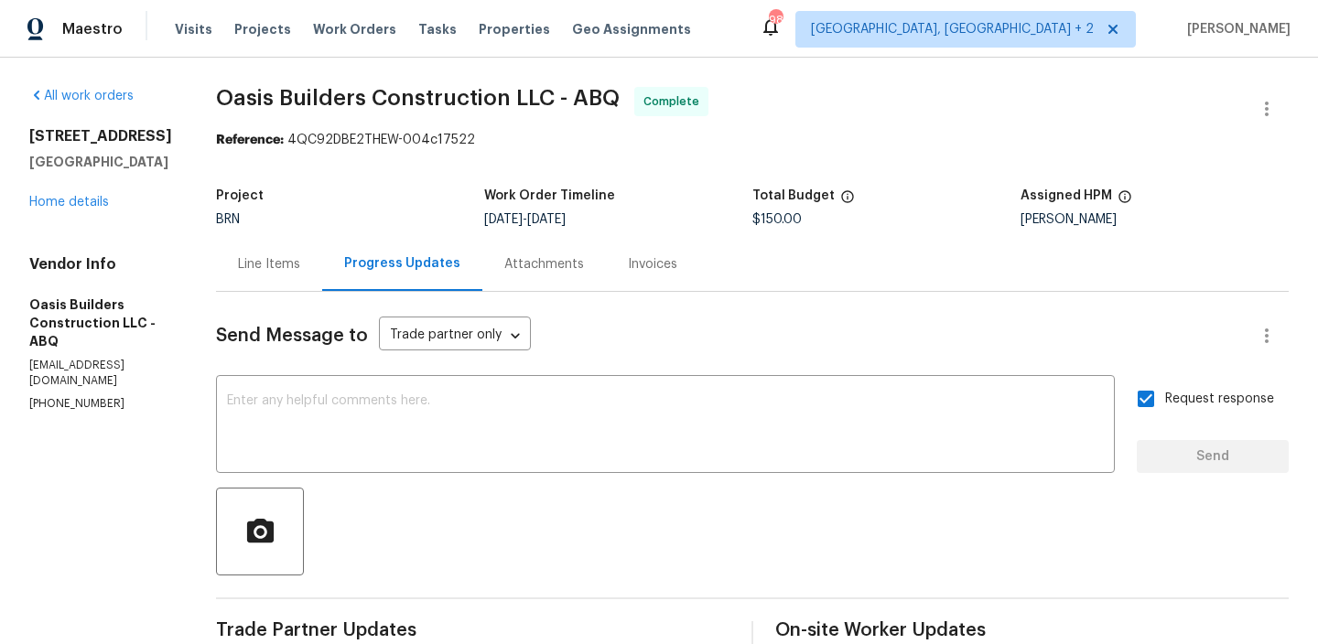
click at [271, 281] on div "Line Items" at bounding box center [269, 264] width 106 height 54
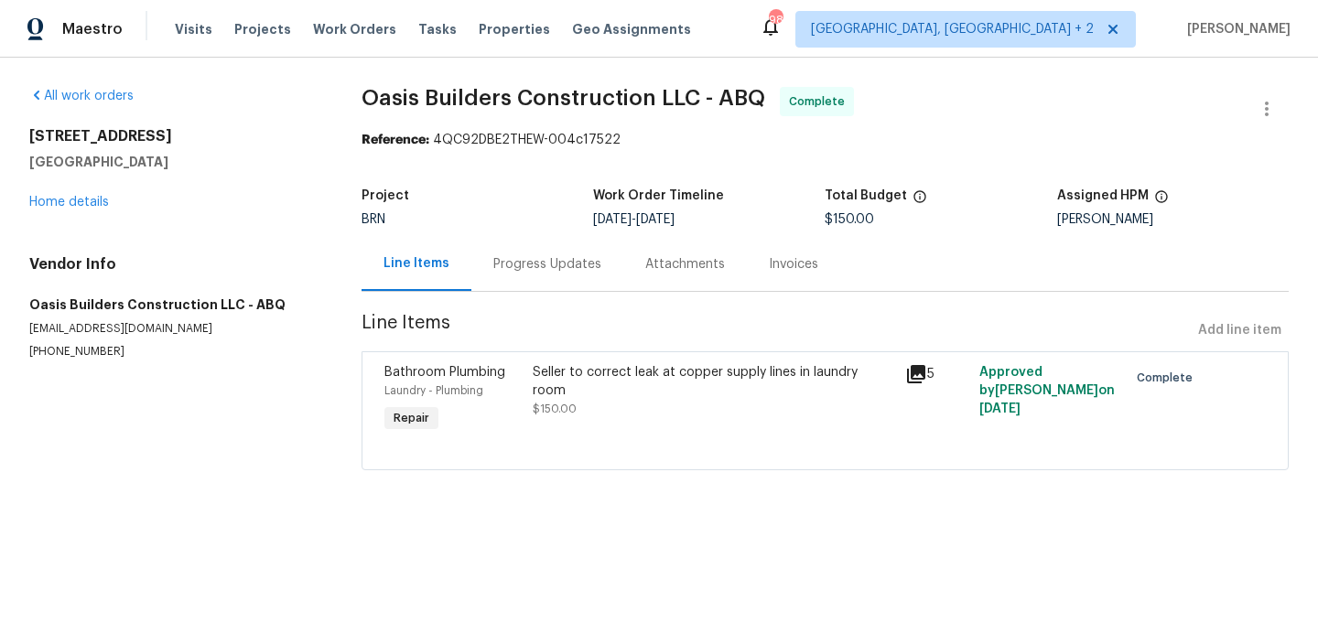
click at [576, 399] on div "Seller to correct leak at copper supply lines in laundry room $150.00" at bounding box center [713, 390] width 361 height 55
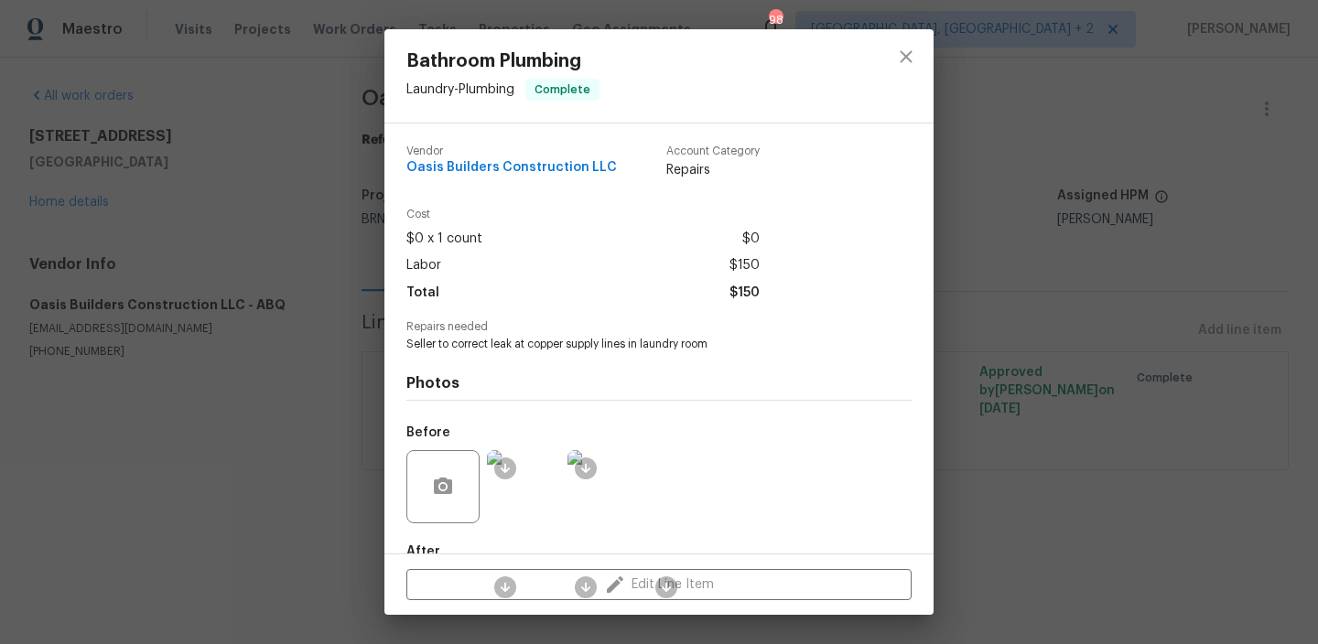
click at [488, 348] on span "Seller to correct leak at copper supply lines in laundry room" at bounding box center [633, 345] width 455 height 16
copy span "Seller to correct leak at copper supply lines in laundry room"
click at [547, 477] on img at bounding box center [523, 486] width 73 height 73
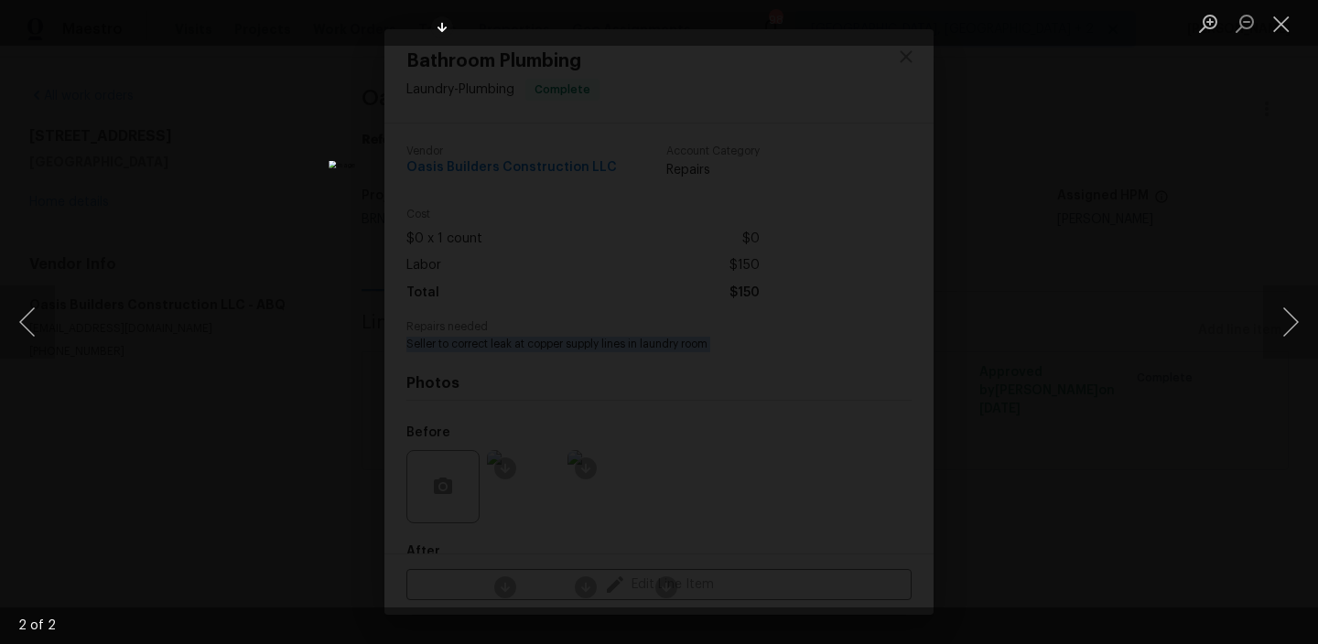
click at [240, 141] on div "Lightbox" at bounding box center [659, 322] width 1318 height 644
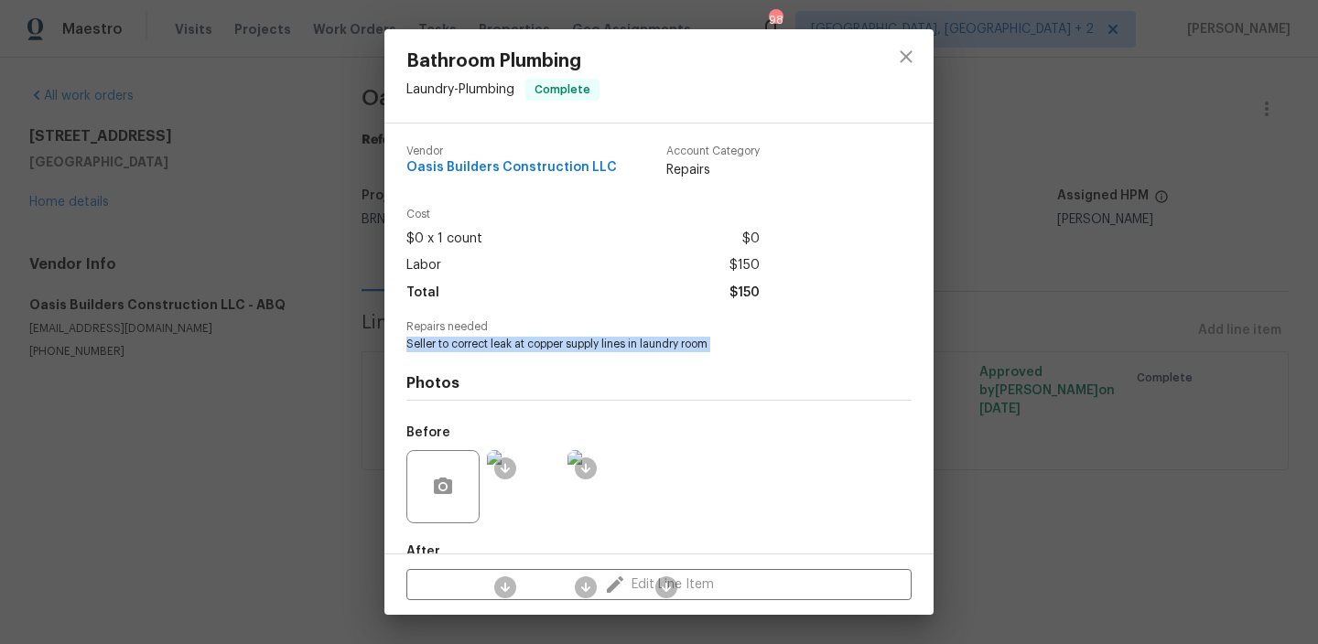
scroll to position [107, 0]
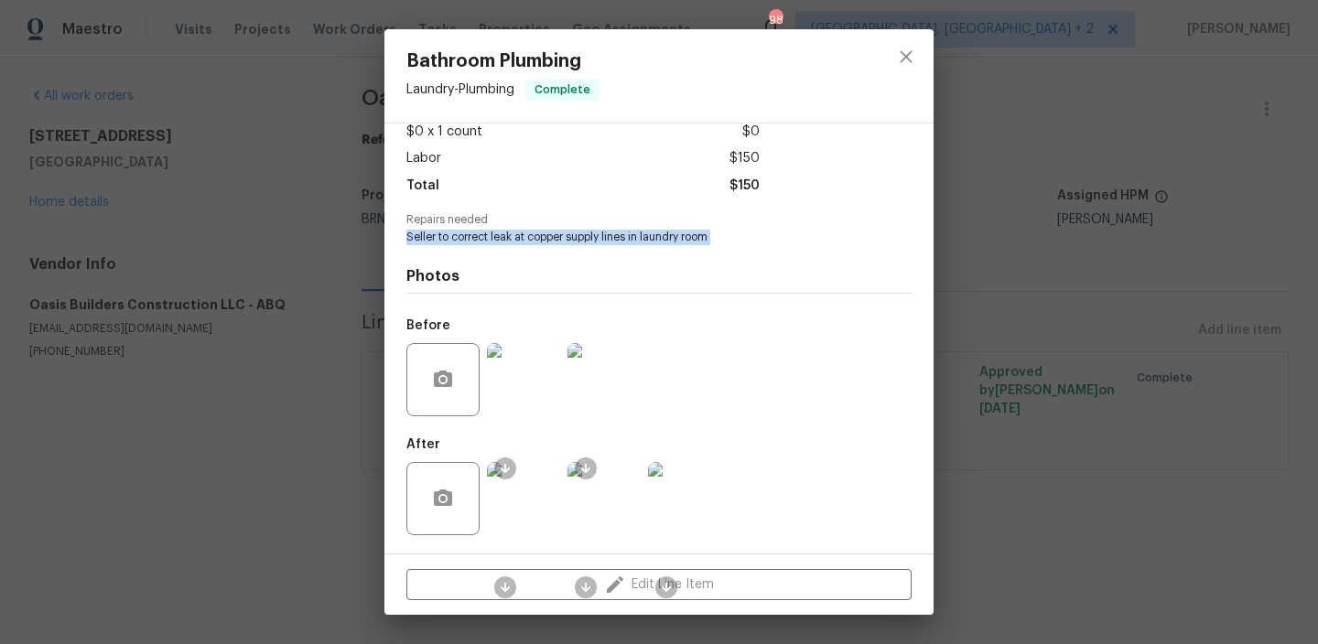
click at [532, 504] on img at bounding box center [523, 498] width 73 height 73
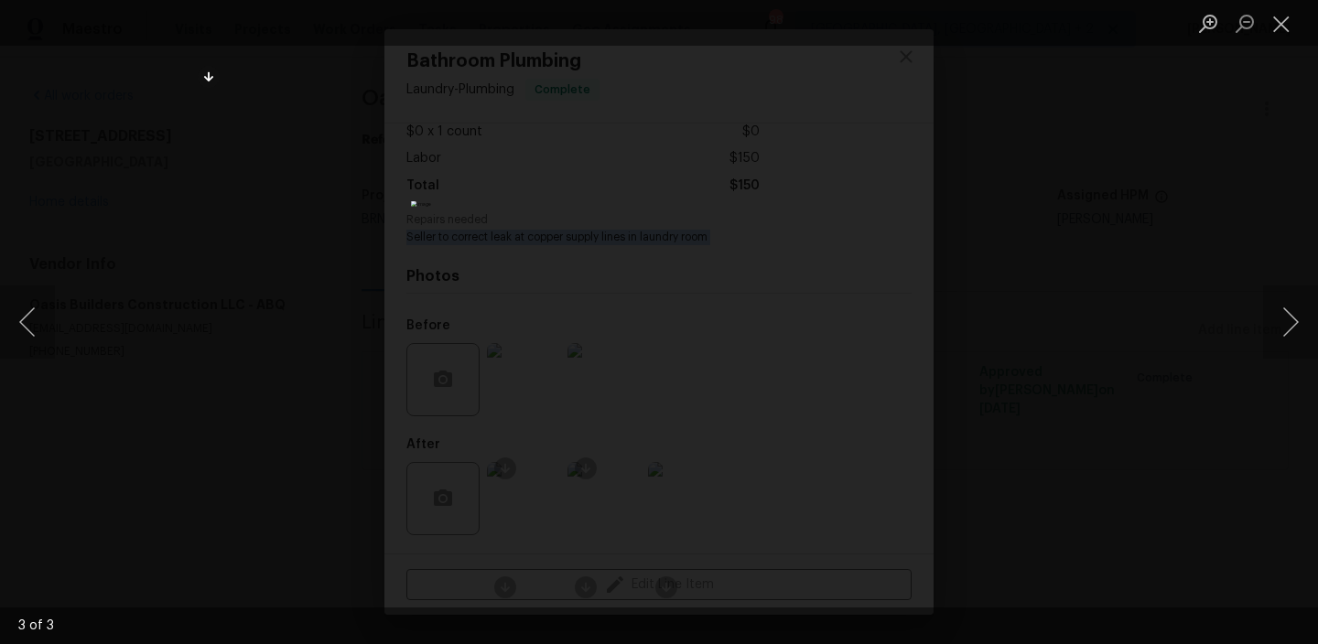
click at [252, 139] on div "Lightbox" at bounding box center [659, 322] width 1318 height 644
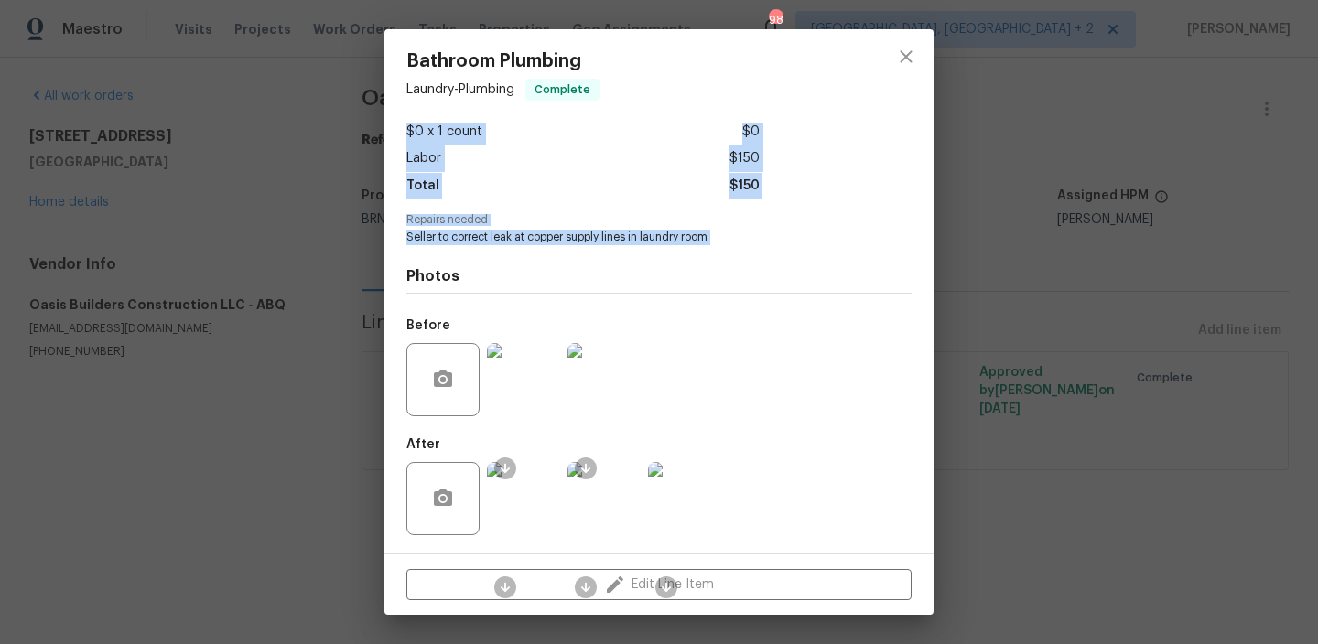
click at [252, 139] on div "Bathroom Plumbing Laundry - Plumbing Complete Vendor Oasis Builders Constructio…" at bounding box center [659, 322] width 1318 height 644
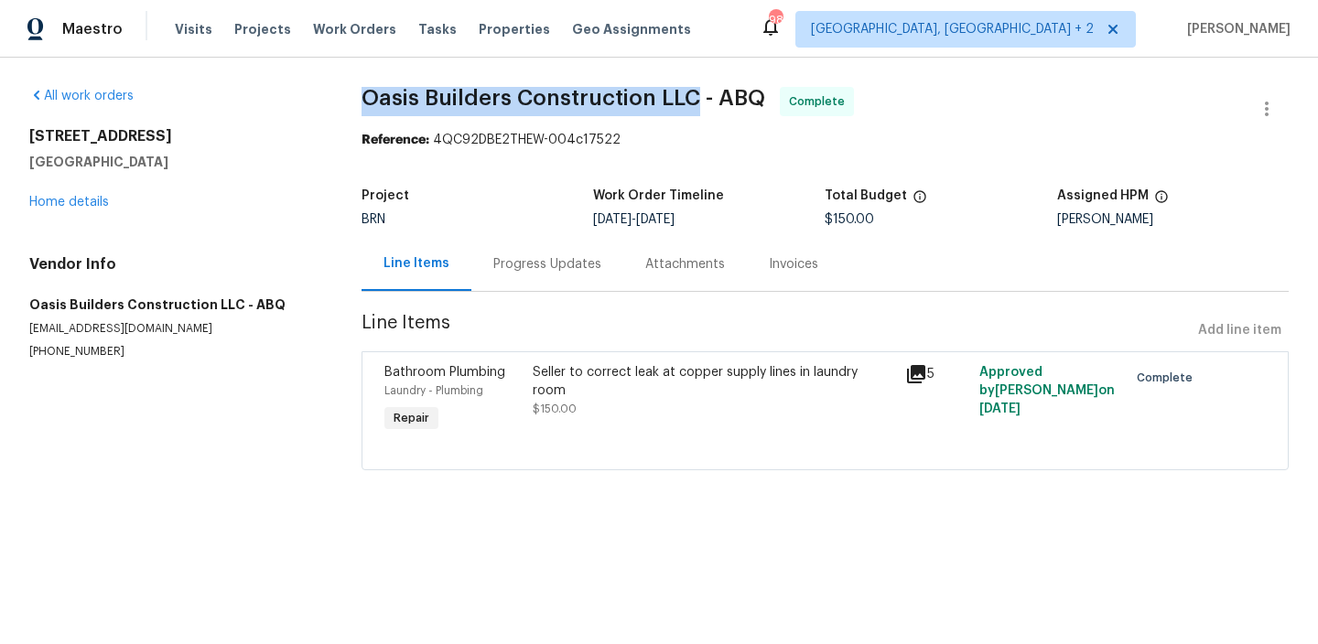
drag, startPoint x: 340, startPoint y: 101, endPoint x: 689, endPoint y: 91, distance: 348.8
click at [689, 91] on div "All work orders 5736 Irving Blvd NW Albuquerque, NM 87114 Home details Vendor I…" at bounding box center [659, 290] width 1318 height 464
copy span "Oasis Builders Construction LLC"
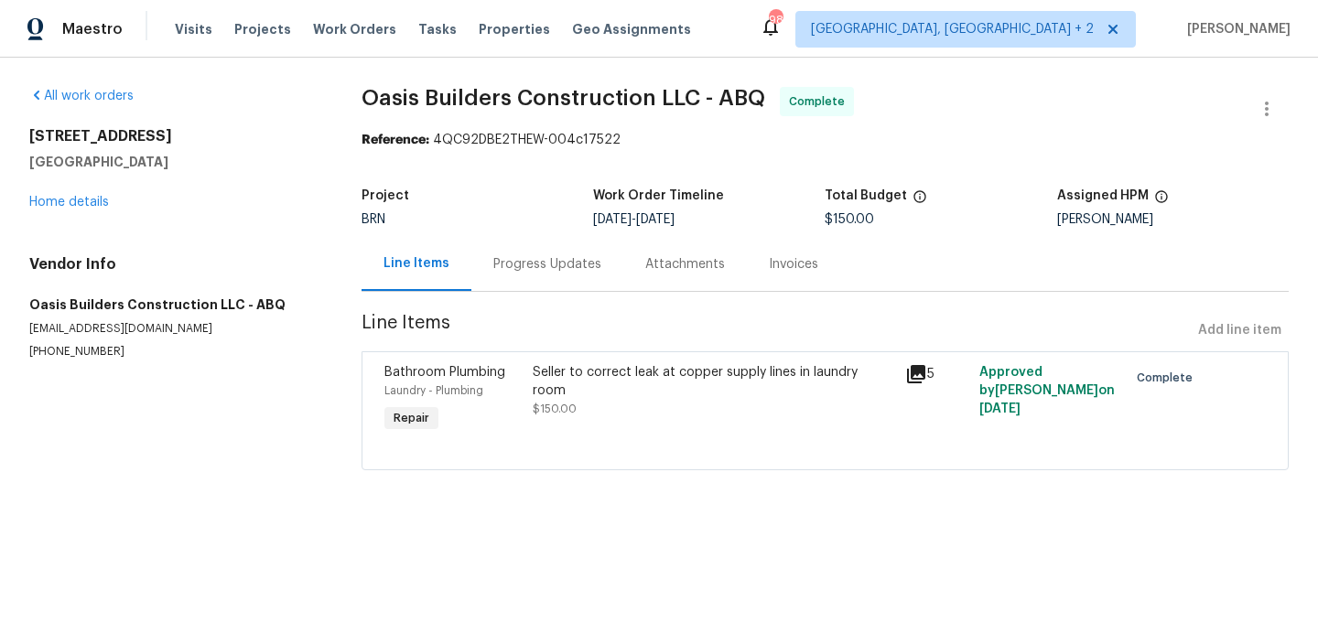
click at [524, 263] on div "Progress Updates" at bounding box center [547, 264] width 108 height 18
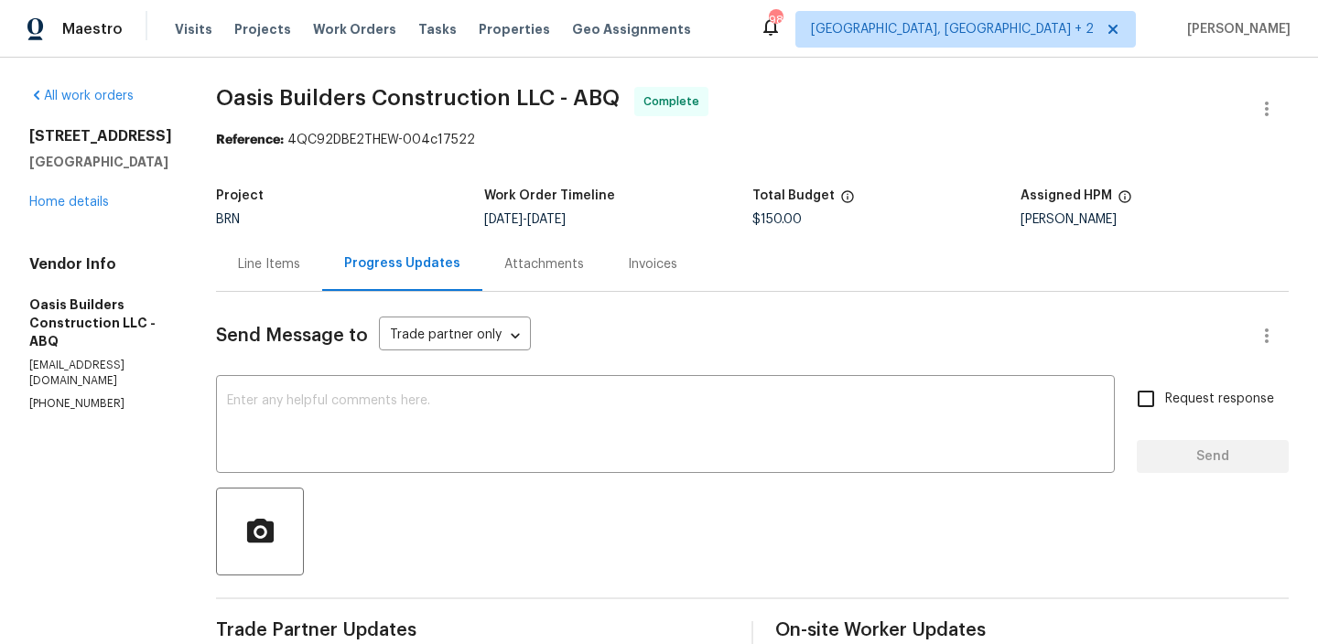
click at [628, 266] on div "Invoices" at bounding box center [652, 264] width 49 height 18
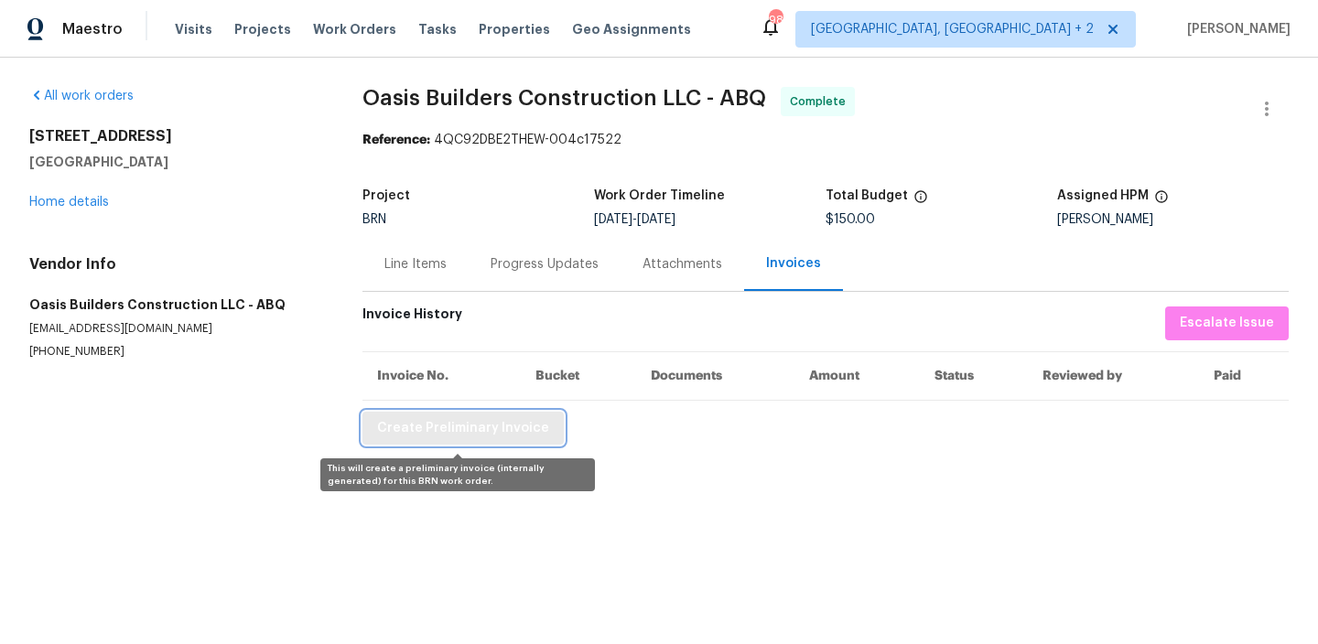
click at [389, 436] on span "Create Preliminary Invoice" at bounding box center [463, 428] width 172 height 23
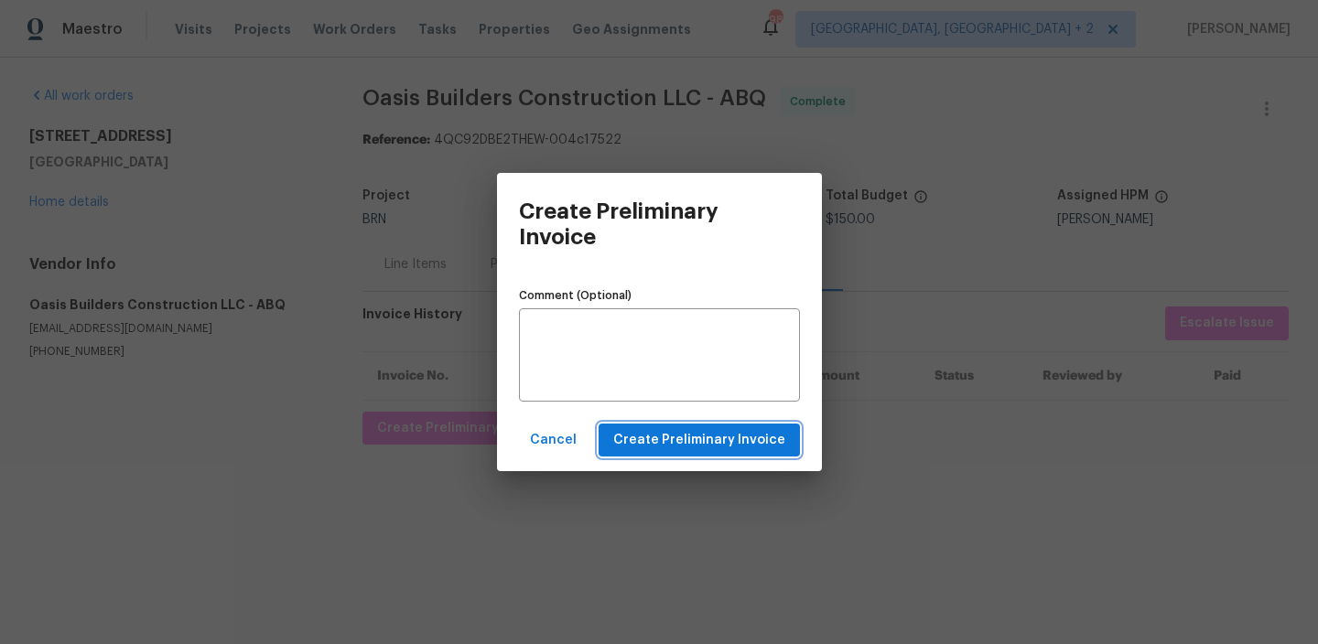
click at [637, 436] on span "Create Preliminary Invoice" at bounding box center [699, 440] width 172 height 23
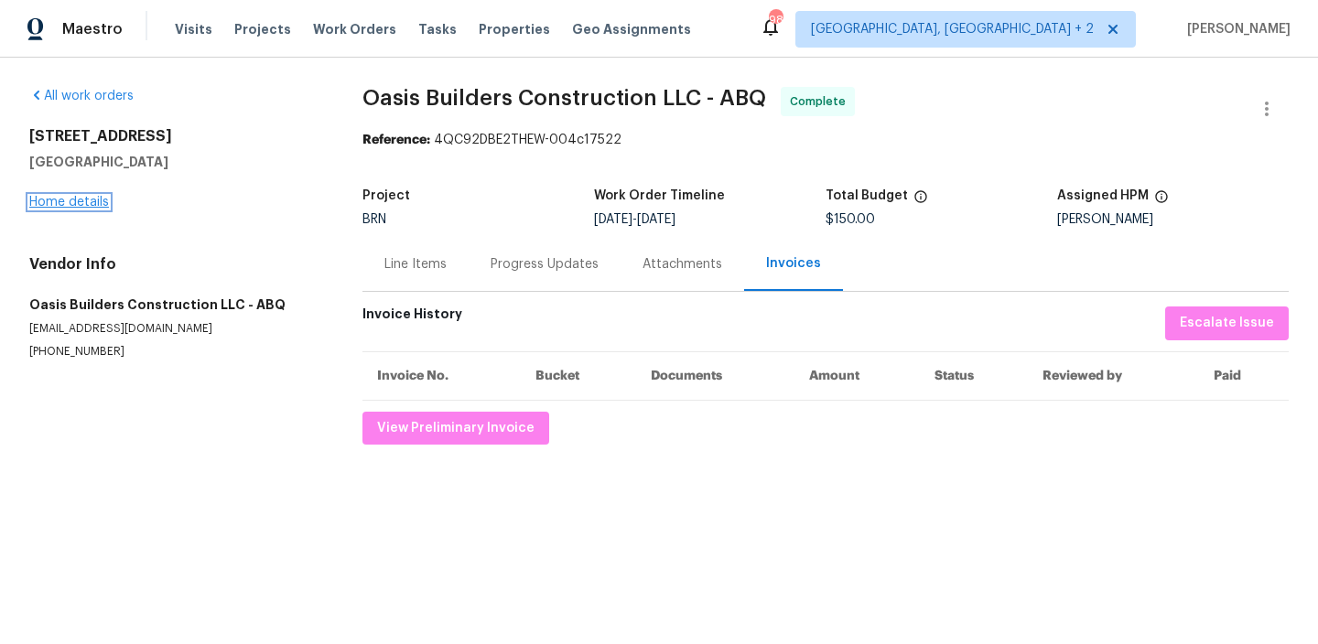
click at [51, 199] on link "Home details" at bounding box center [69, 202] width 80 height 13
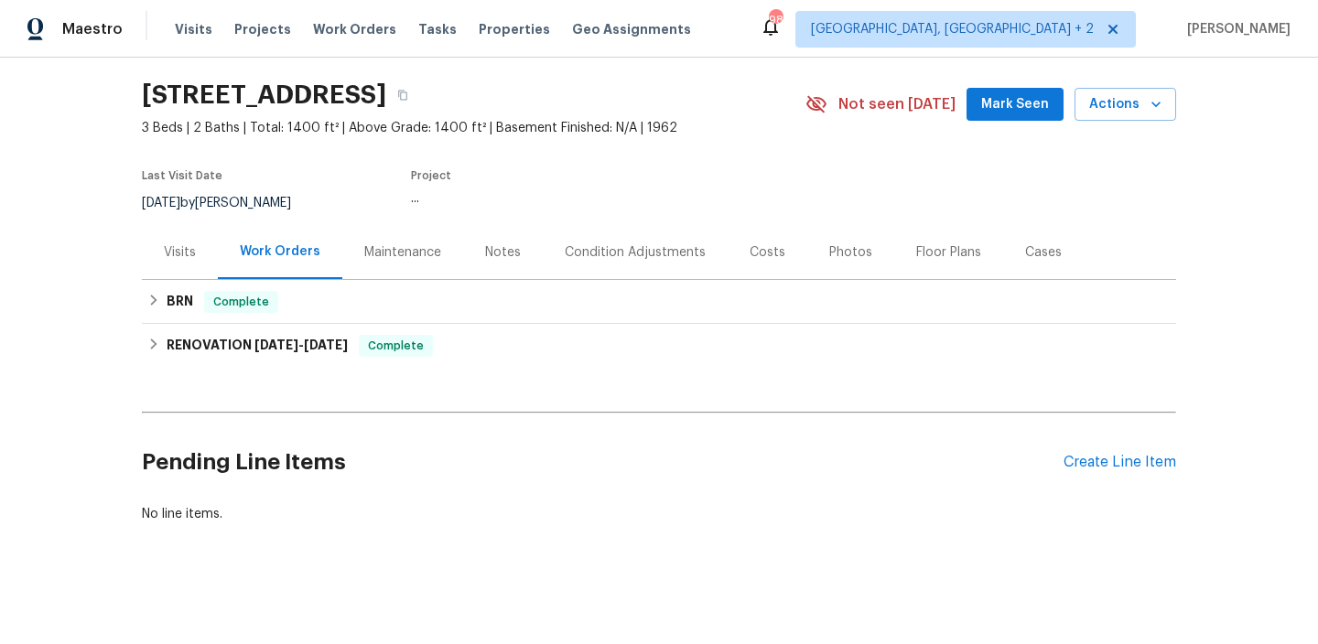
scroll to position [56, 0]
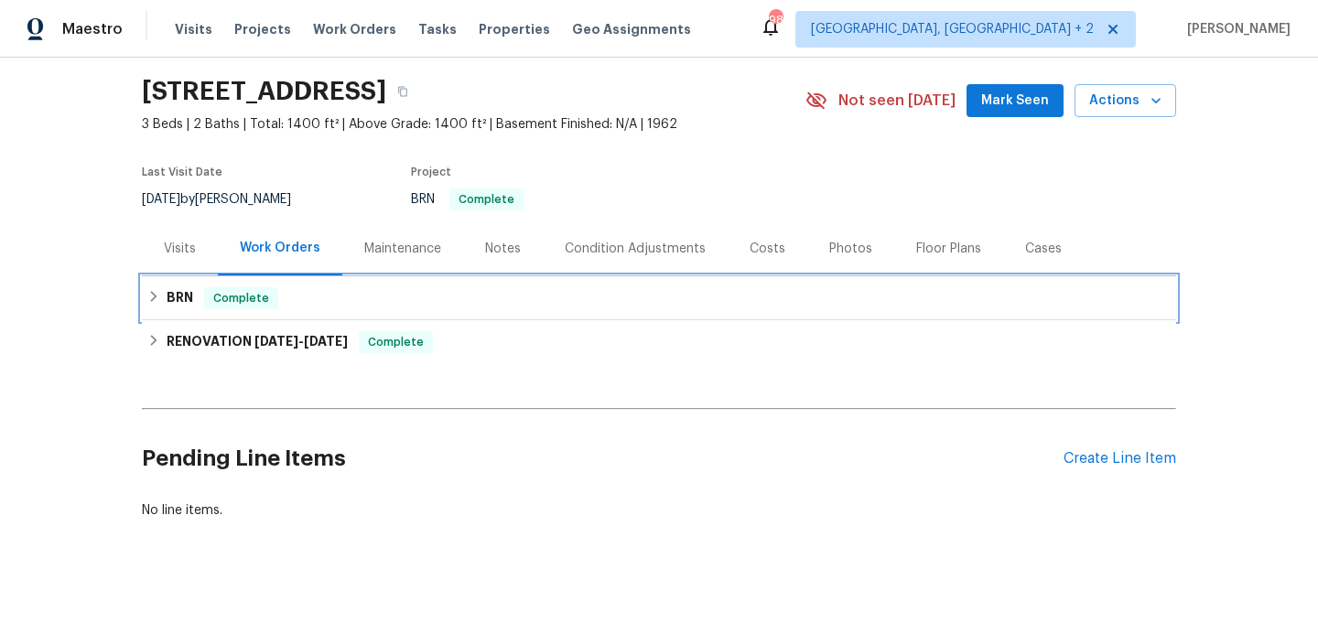
click at [189, 302] on h6 "BRN" at bounding box center [180, 298] width 27 height 22
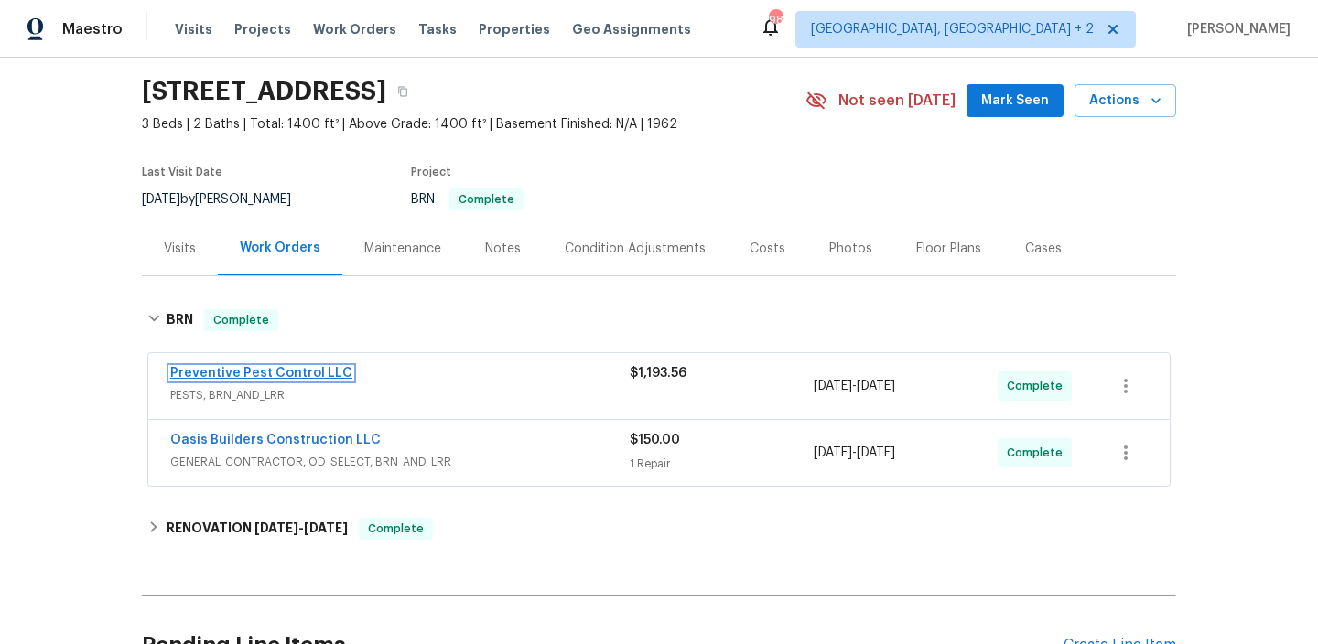
click at [187, 372] on link "Preventive Pest Control LLC" at bounding box center [261, 373] width 182 height 13
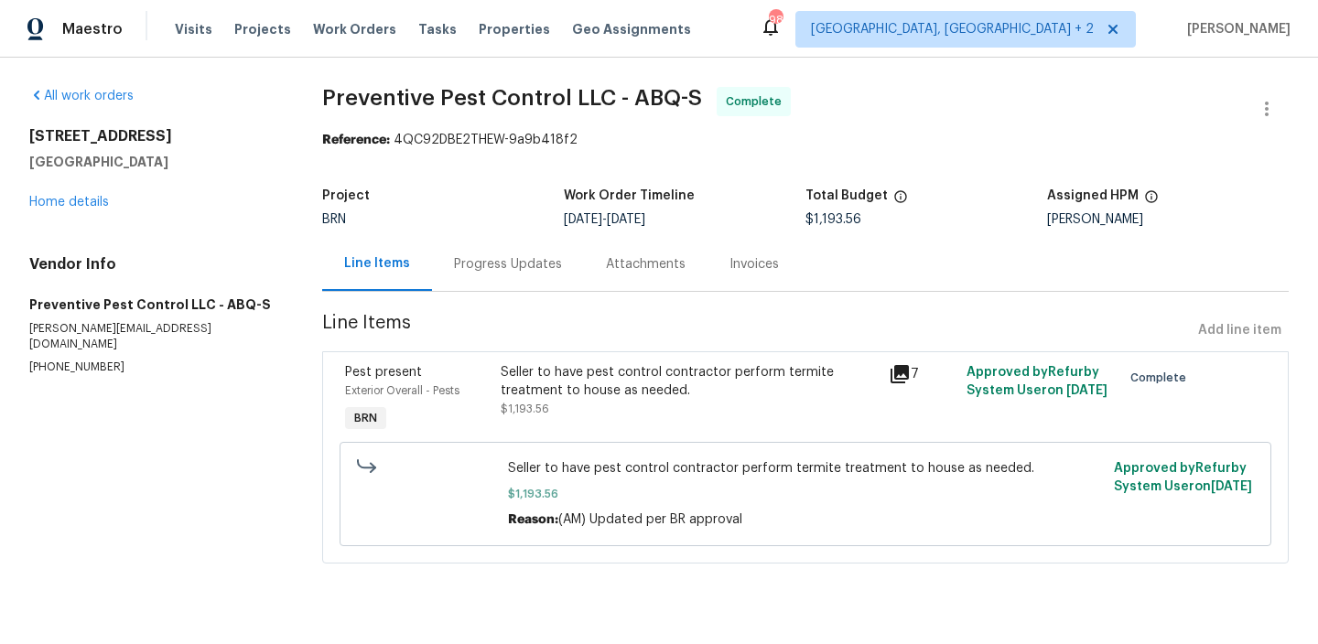
click at [730, 284] on div "Invoices" at bounding box center [753, 264] width 93 height 54
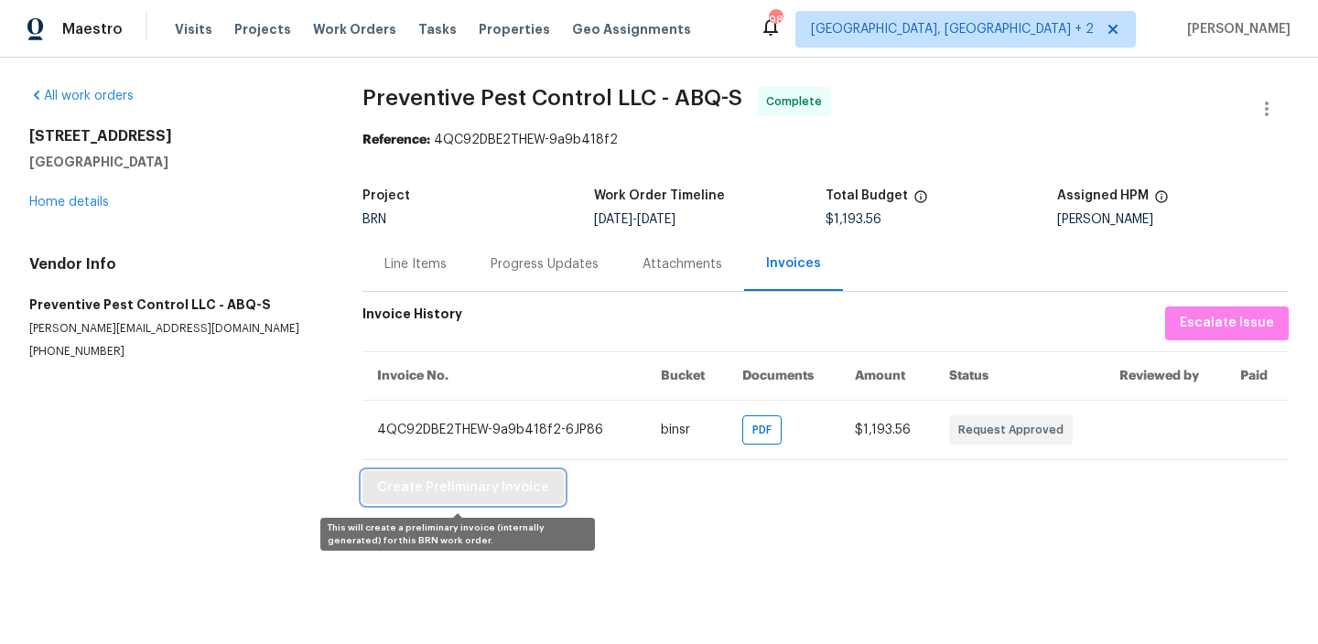
click at [387, 501] on button "Create Preliminary Invoice" at bounding box center [462, 488] width 201 height 34
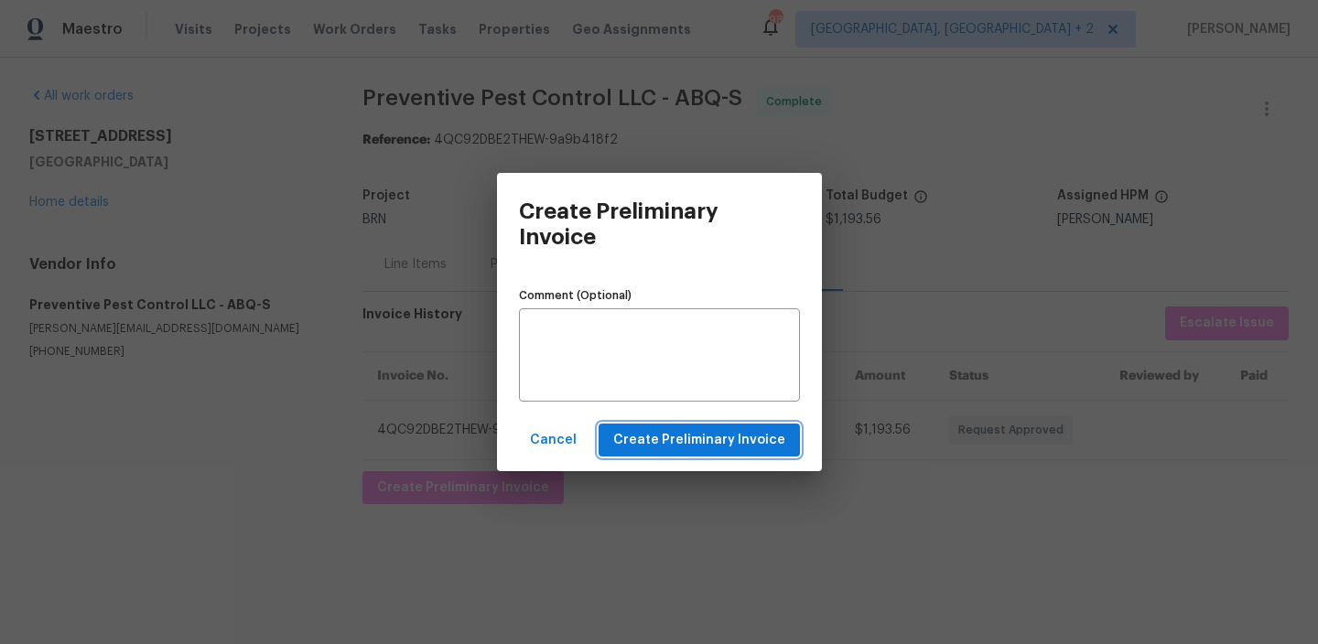
click at [657, 434] on span "Create Preliminary Invoice" at bounding box center [699, 440] width 172 height 23
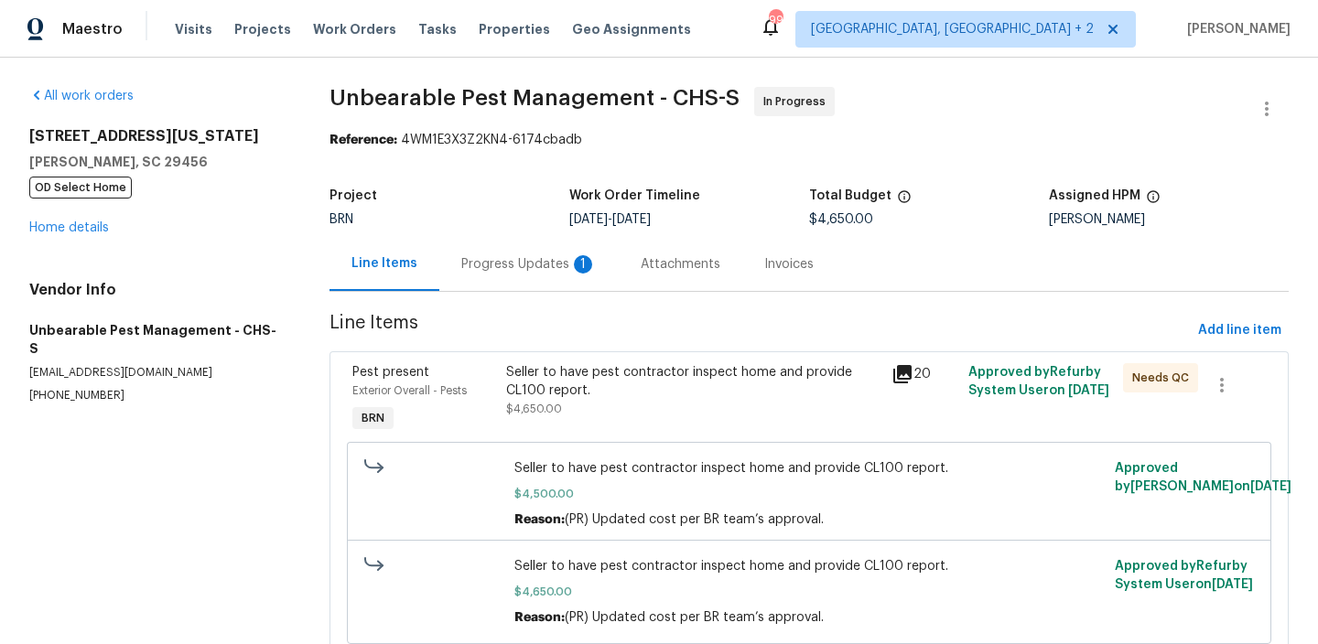
click at [510, 255] on div "Progress Updates 1" at bounding box center [528, 264] width 135 height 18
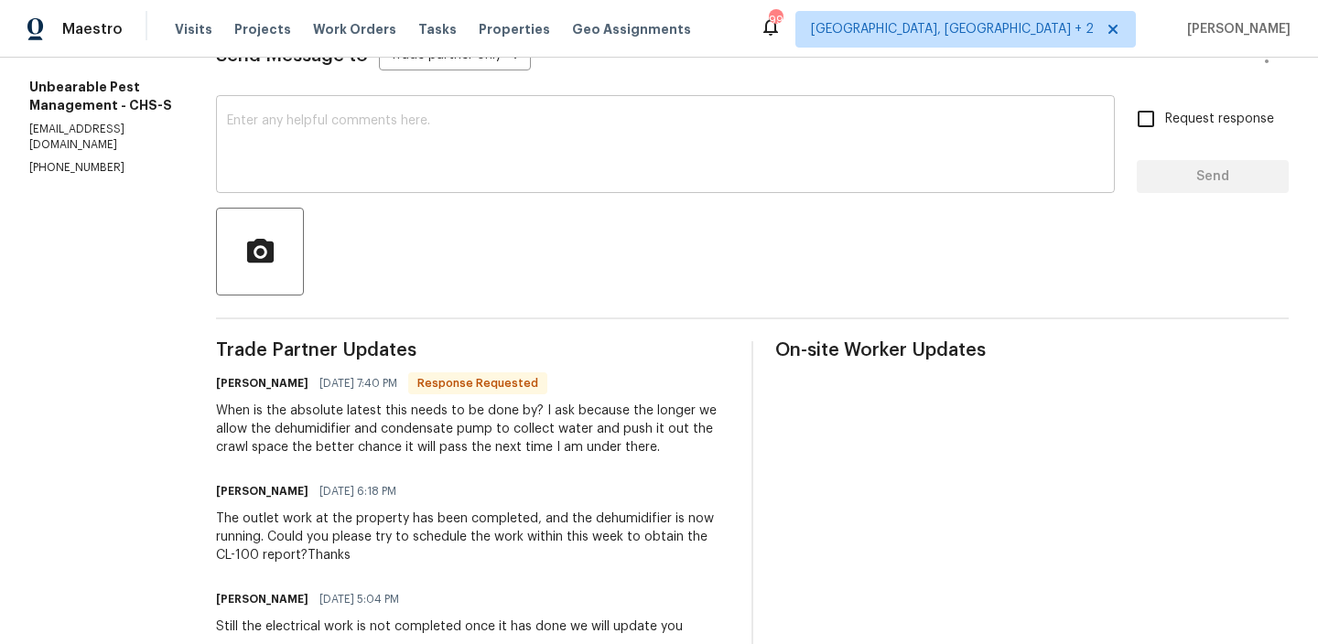
scroll to position [283, 0]
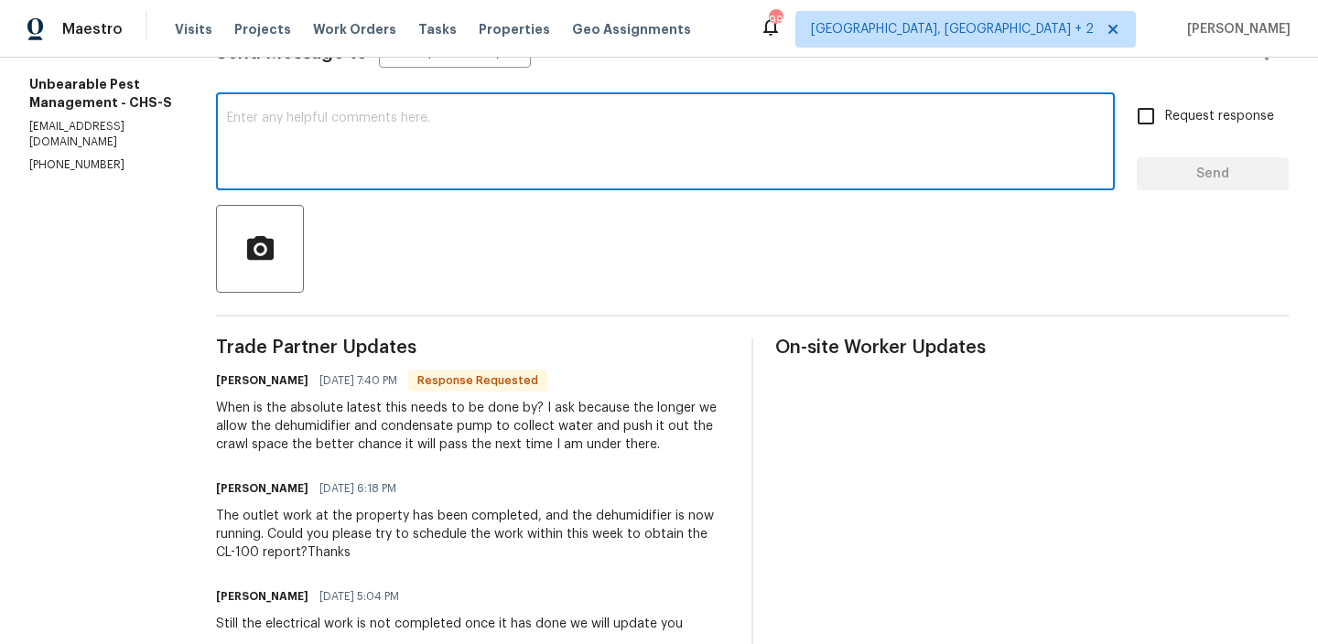
click at [359, 133] on textarea at bounding box center [665, 144] width 877 height 64
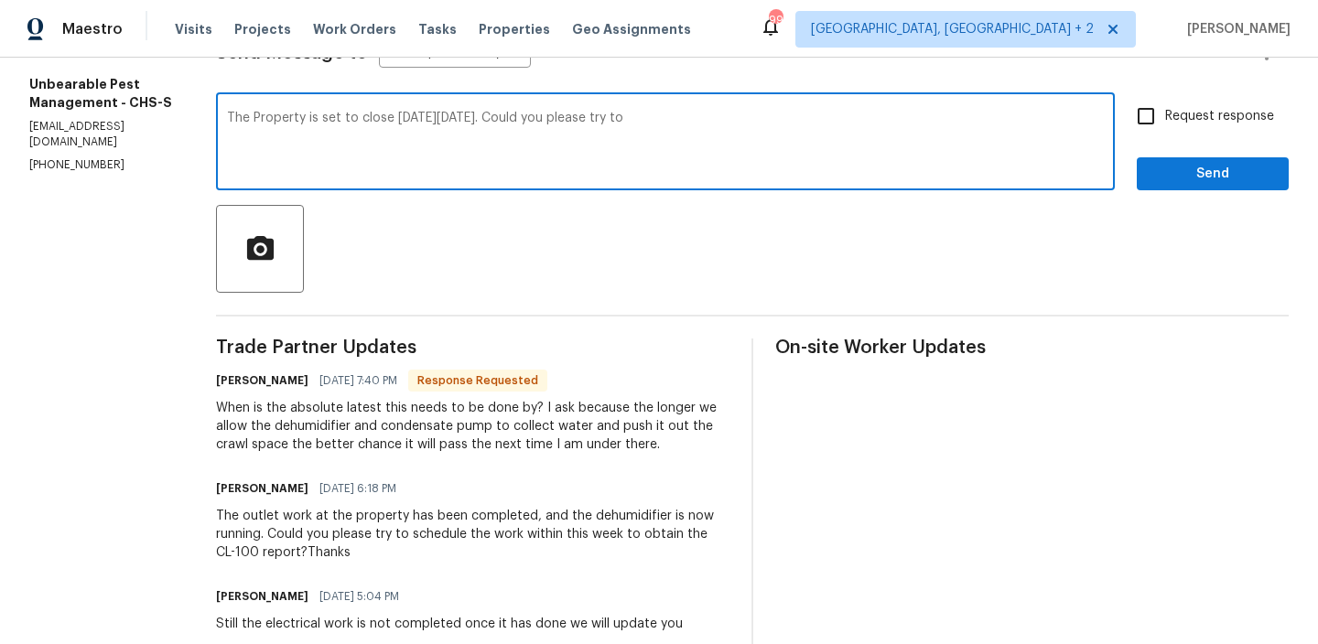
drag, startPoint x: 505, startPoint y: 121, endPoint x: 797, endPoint y: 139, distance: 292.5
click at [796, 139] on textarea "The Property is set to close on Monday 10/06. Could you please try to" at bounding box center [665, 144] width 877 height 64
type textarea "The Property is set to close on Monday 10/06. Is there any possibility to inspe…"
click at [1223, 102] on label "Request response" at bounding box center [1199, 116] width 147 height 38
click at [1165, 102] on input "Request response" at bounding box center [1145, 116] width 38 height 38
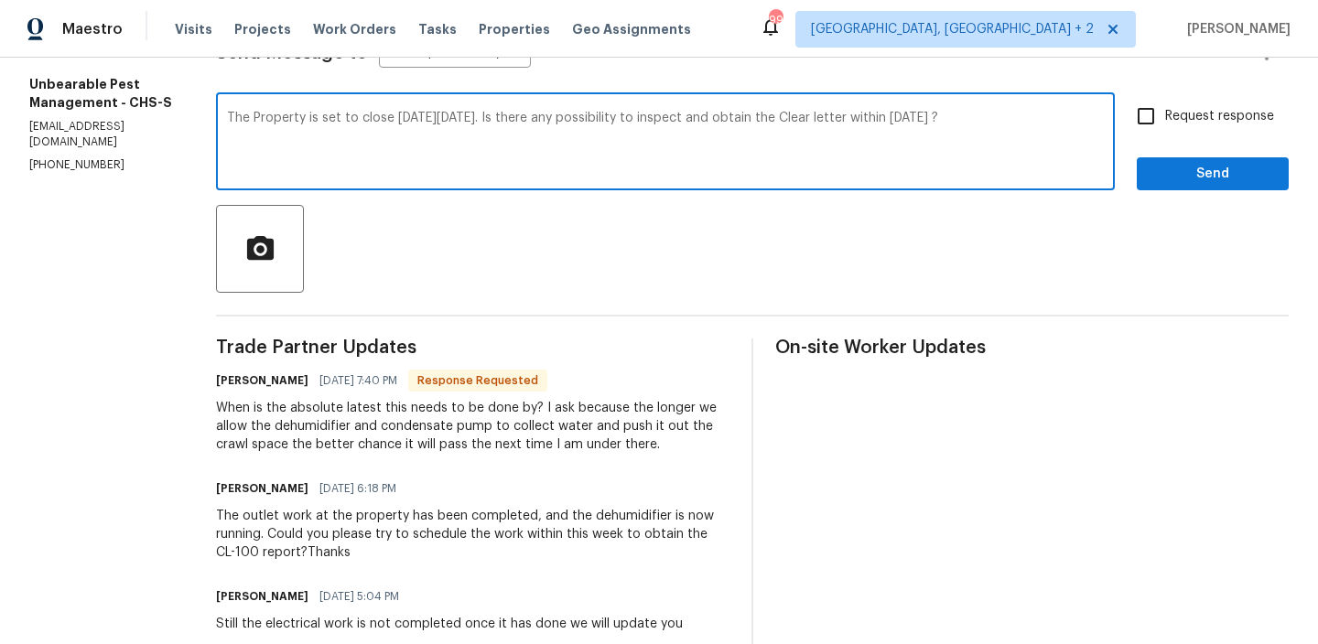
checkbox input "true"
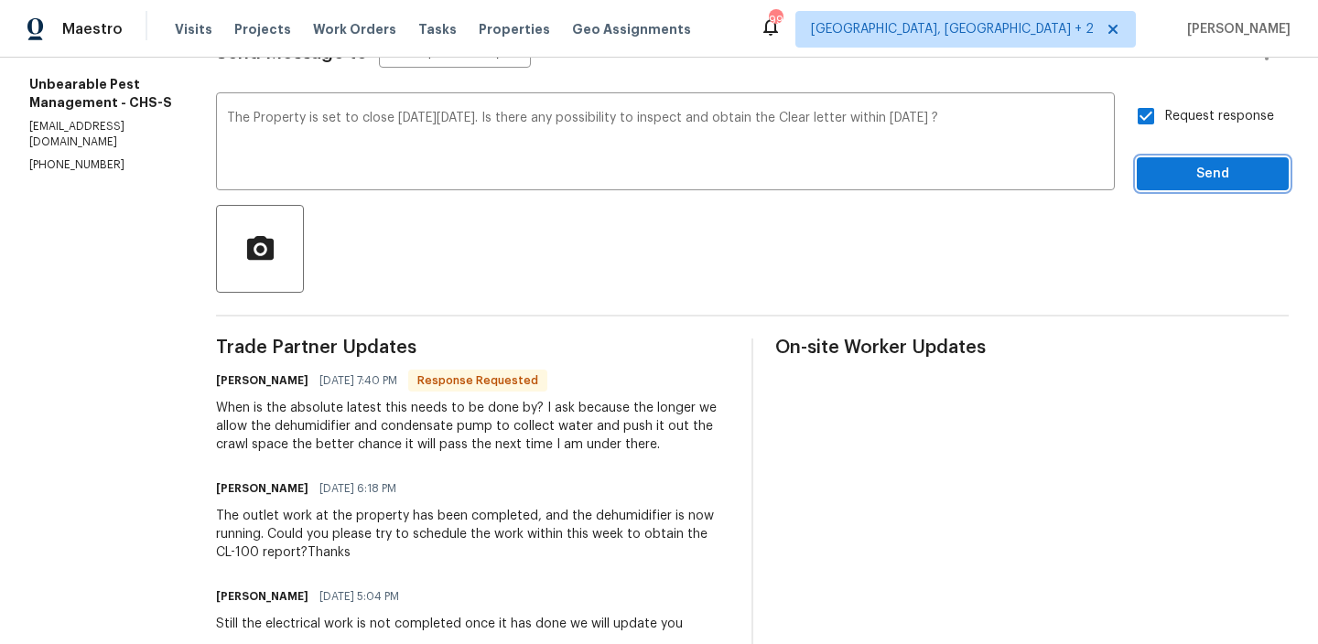
click at [1190, 171] on span "Send" at bounding box center [1212, 174] width 123 height 23
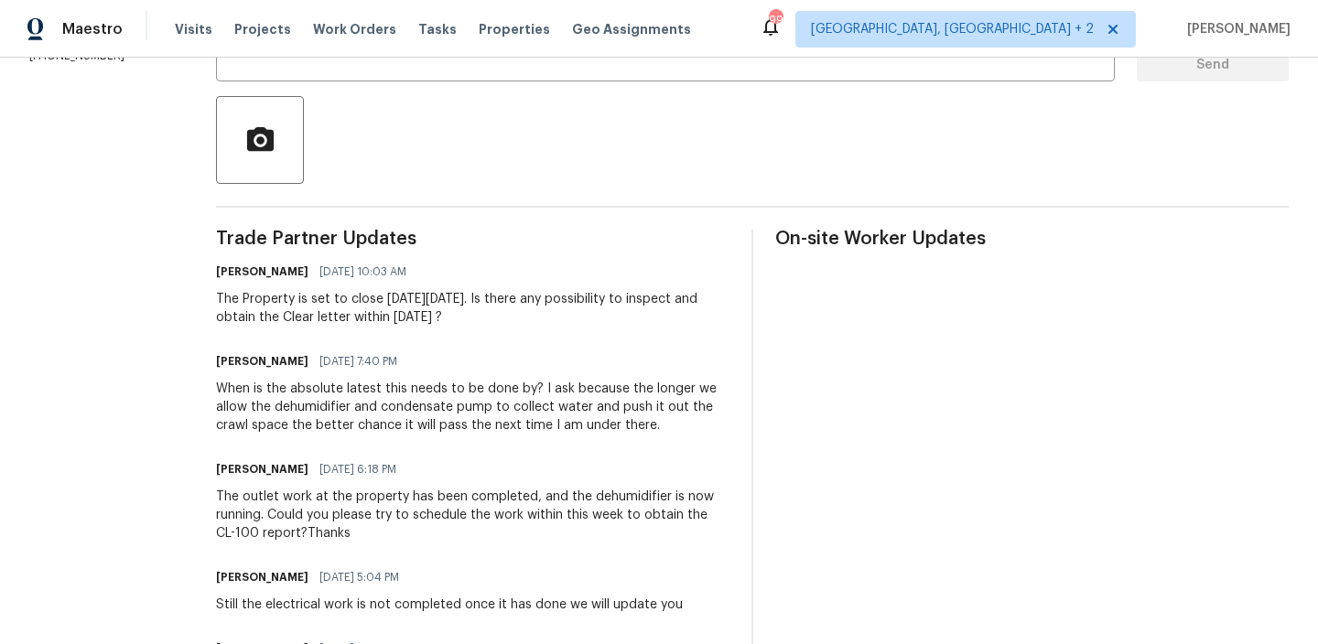
scroll to position [390, 0]
click at [508, 399] on div "When is the absolute latest this needs to be done by? I ask because the longer …" at bounding box center [472, 409] width 513 height 55
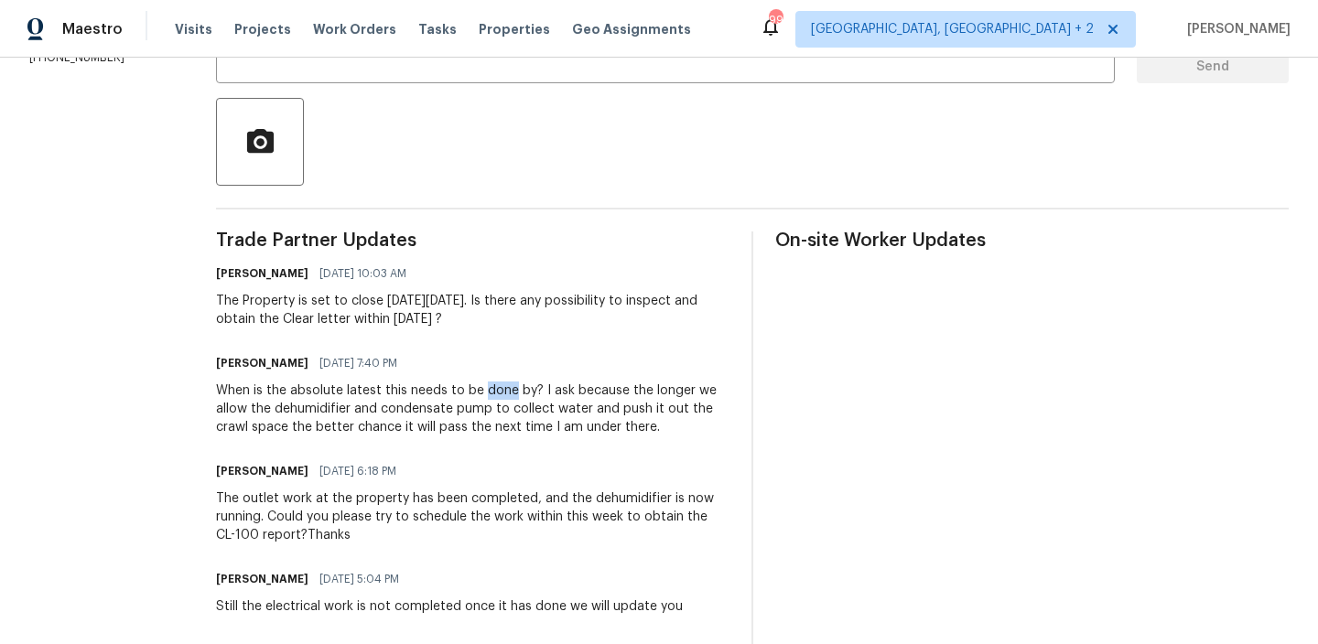
click at [508, 399] on div "When is the absolute latest this needs to be done by? I ask because the longer …" at bounding box center [472, 409] width 513 height 55
click at [458, 396] on div "When is the absolute latest this needs to be done by? I ask because the longer …" at bounding box center [472, 409] width 513 height 55
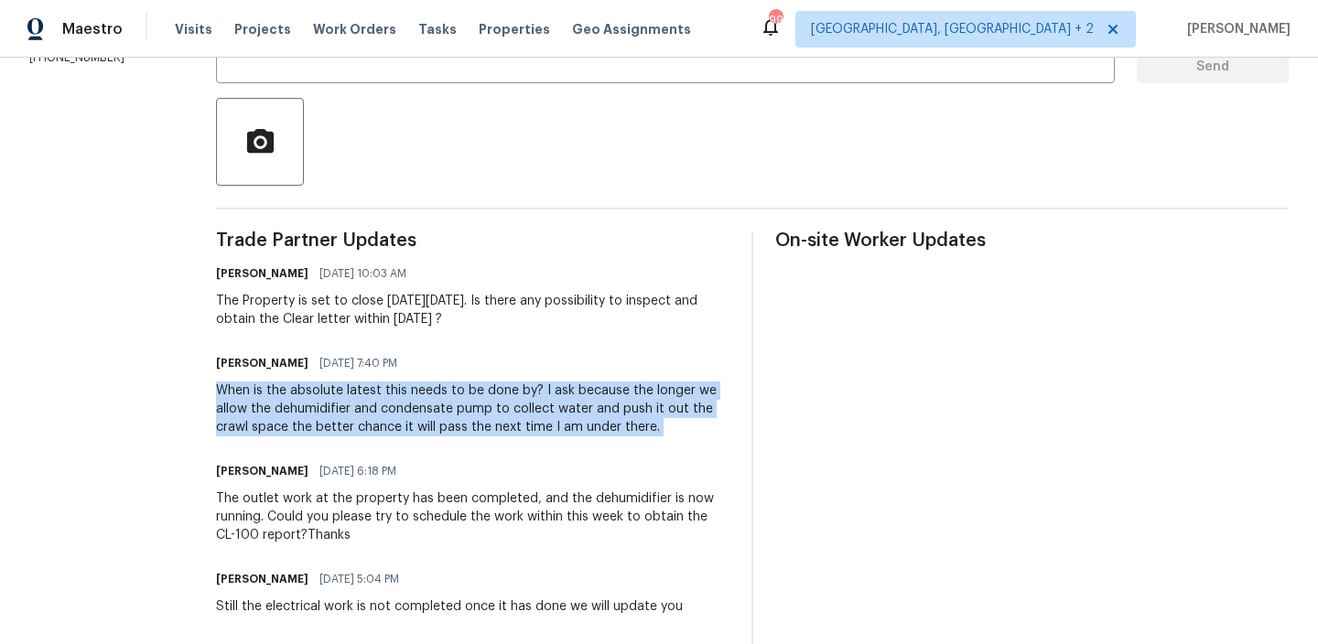
click at [458, 396] on div "When is the absolute latest this needs to be done by? I ask because the longer …" at bounding box center [472, 409] width 513 height 55
copy div "When is the absolute latest this needs to be done by? I ask because the longer …"
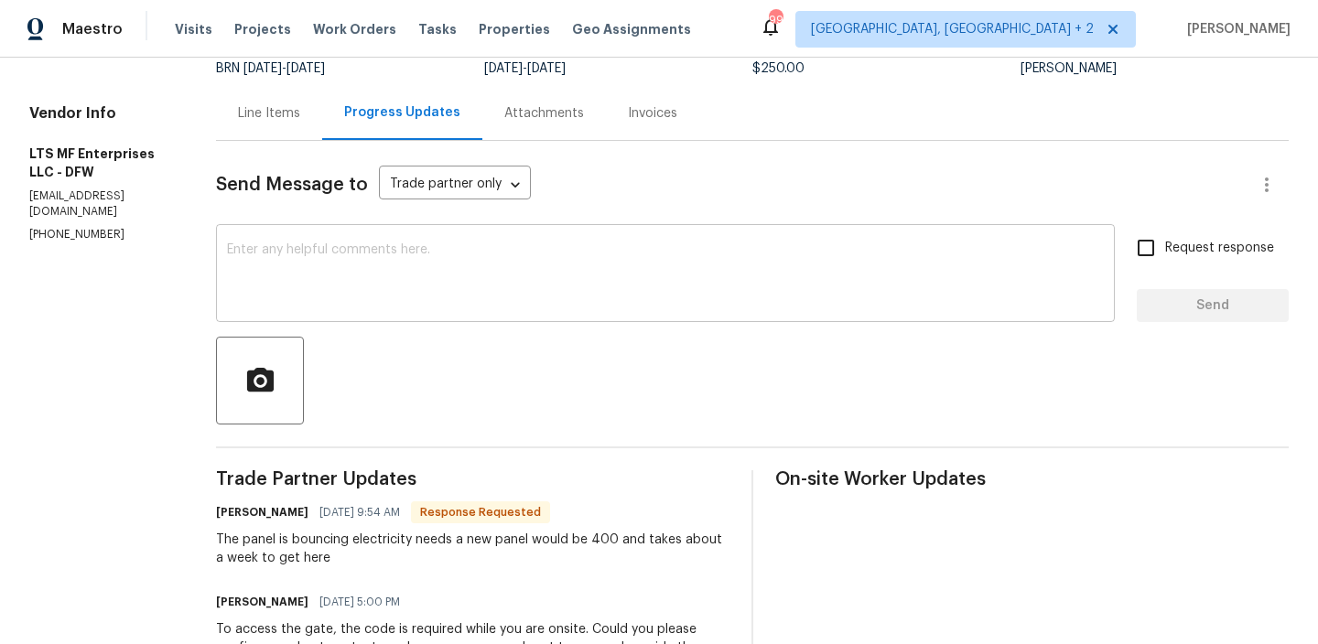
scroll to position [163, 0]
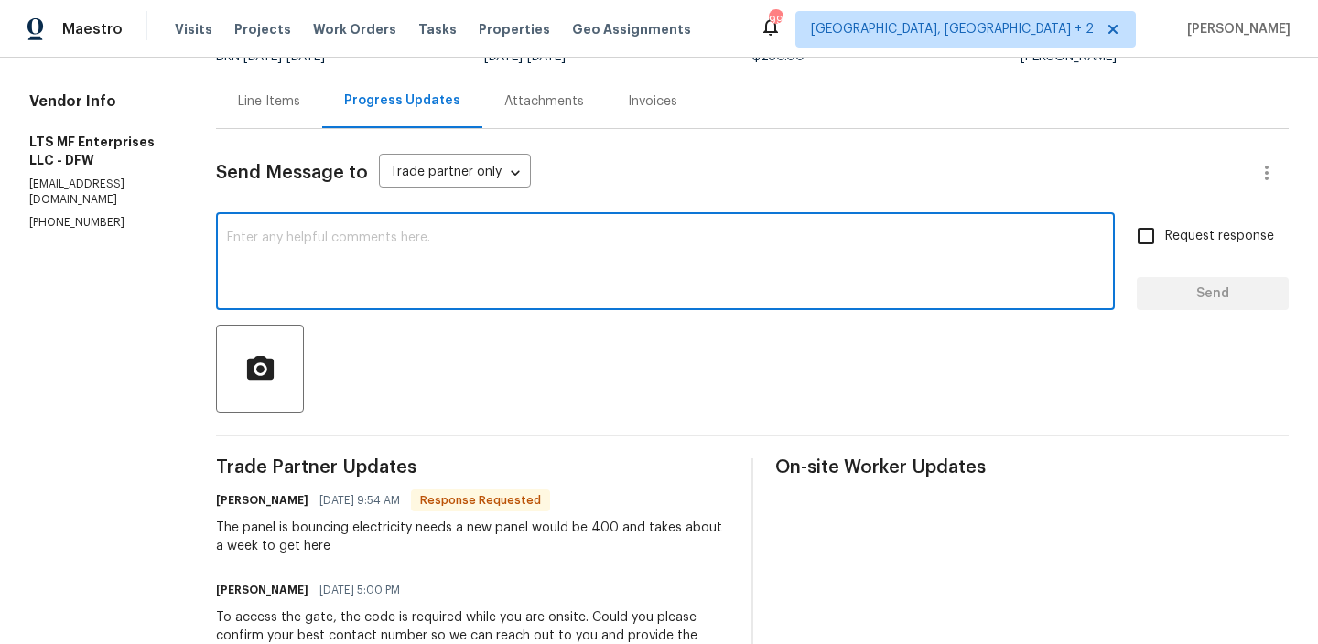
click at [362, 264] on textarea at bounding box center [665, 264] width 877 height 64
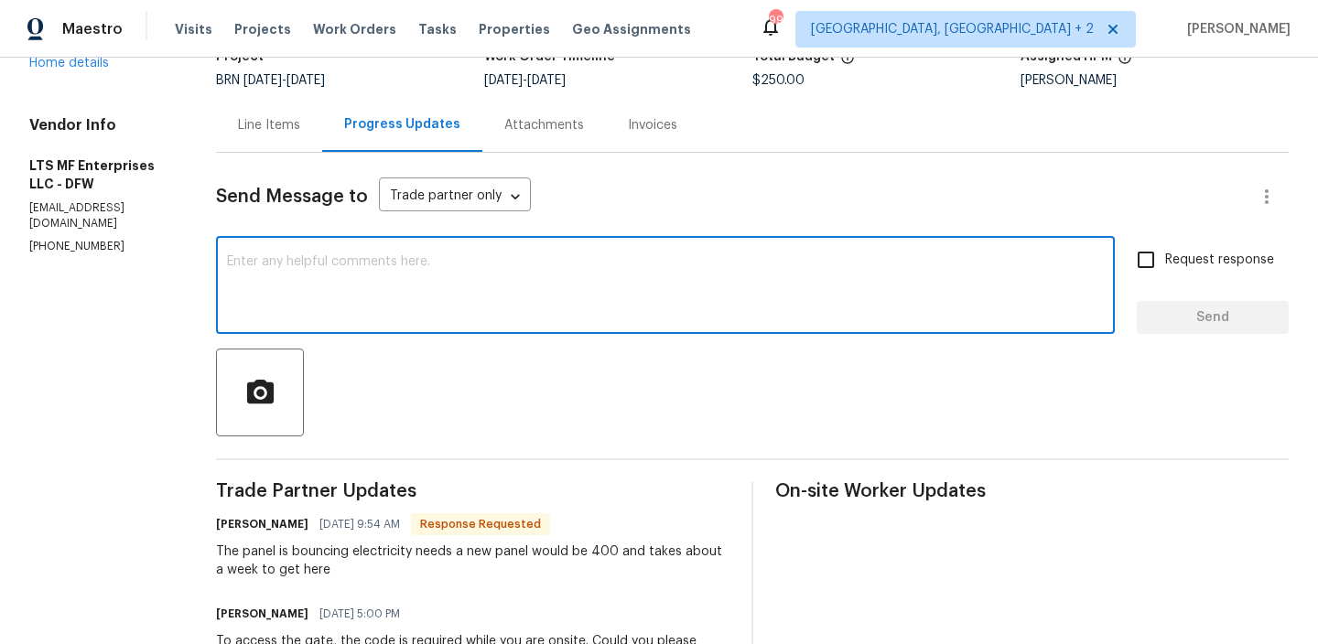
scroll to position [107, 0]
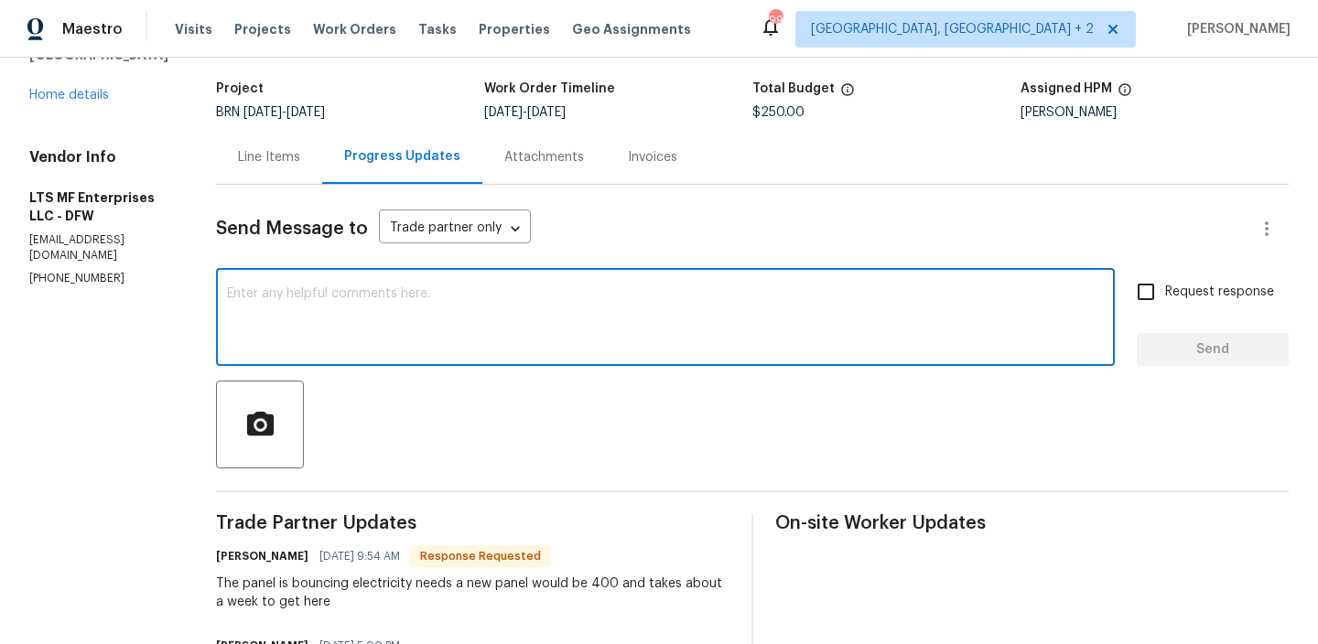
click at [267, 163] on div "Line Items" at bounding box center [269, 157] width 62 height 18
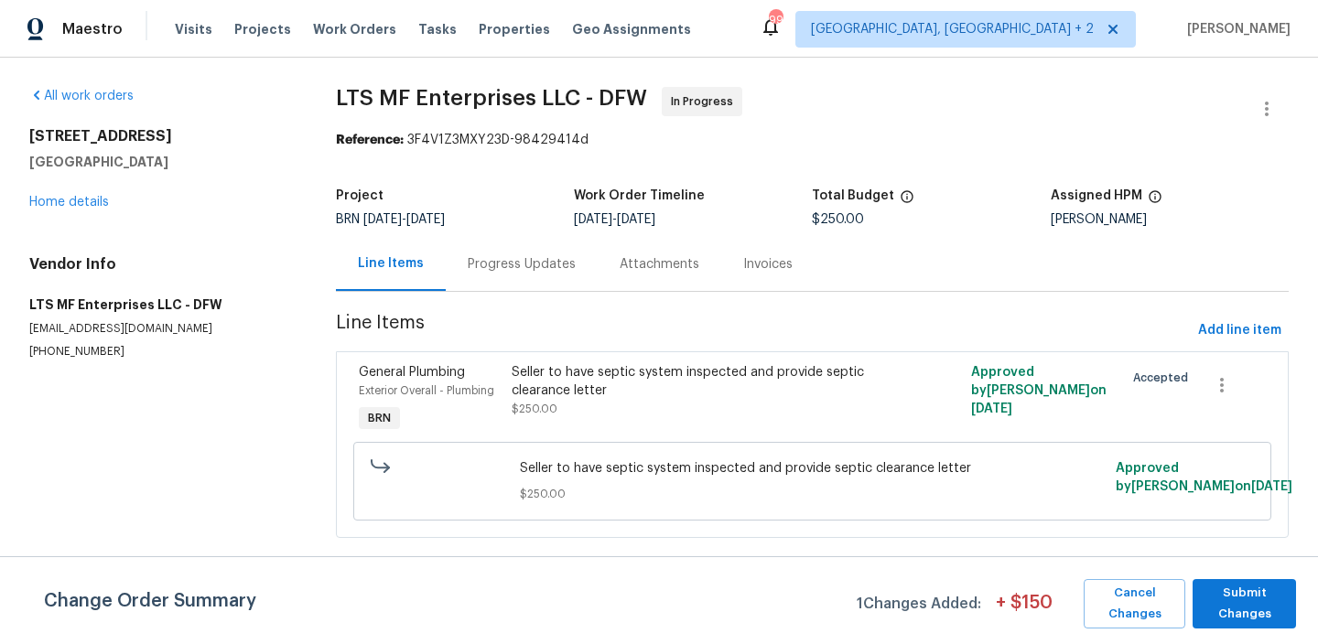
click at [604, 403] on div "Seller to have septic system inspected and provide septic clearance letter $250…" at bounding box center [698, 390] width 372 height 55
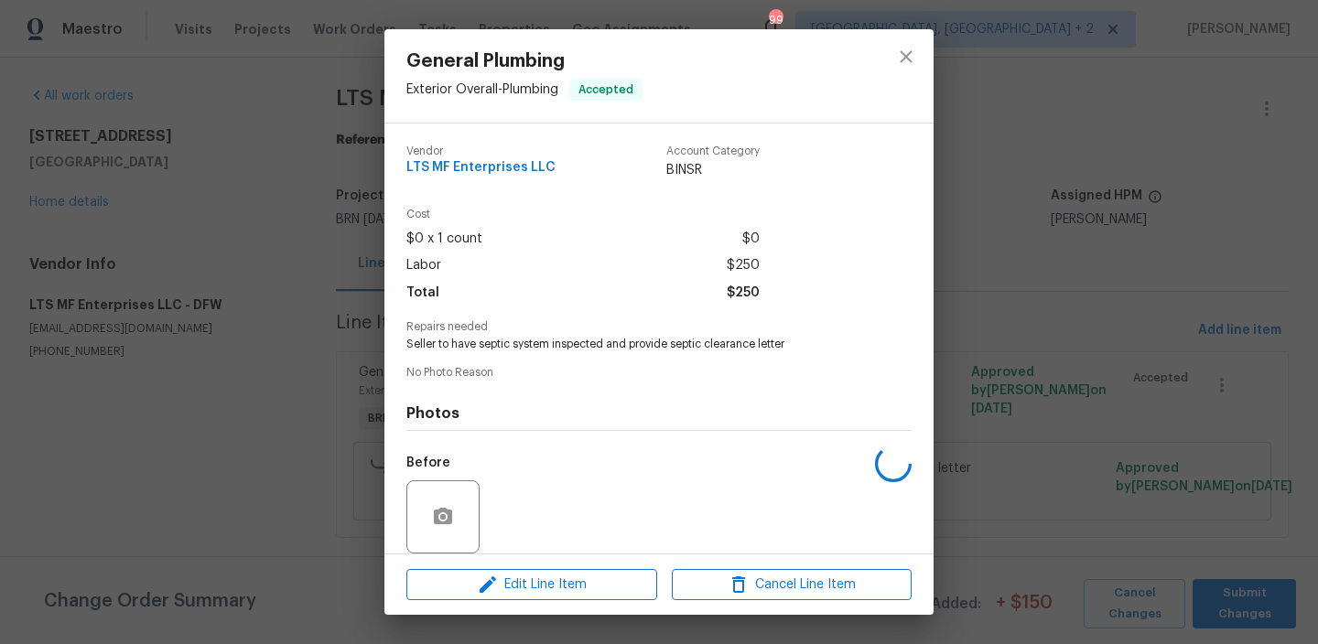
scroll to position [136, 0]
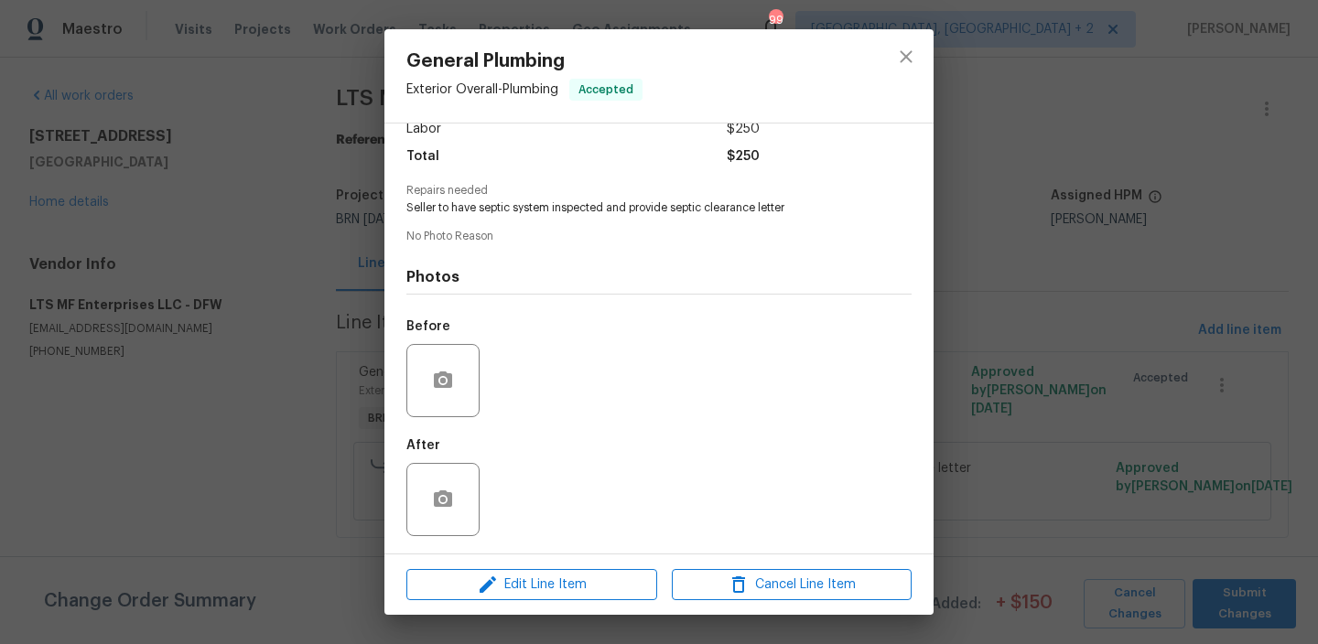
click at [312, 377] on div "General Plumbing Exterior Overall - Plumbing Accepted Vendor LTS MF Enterprises…" at bounding box center [659, 322] width 1318 height 644
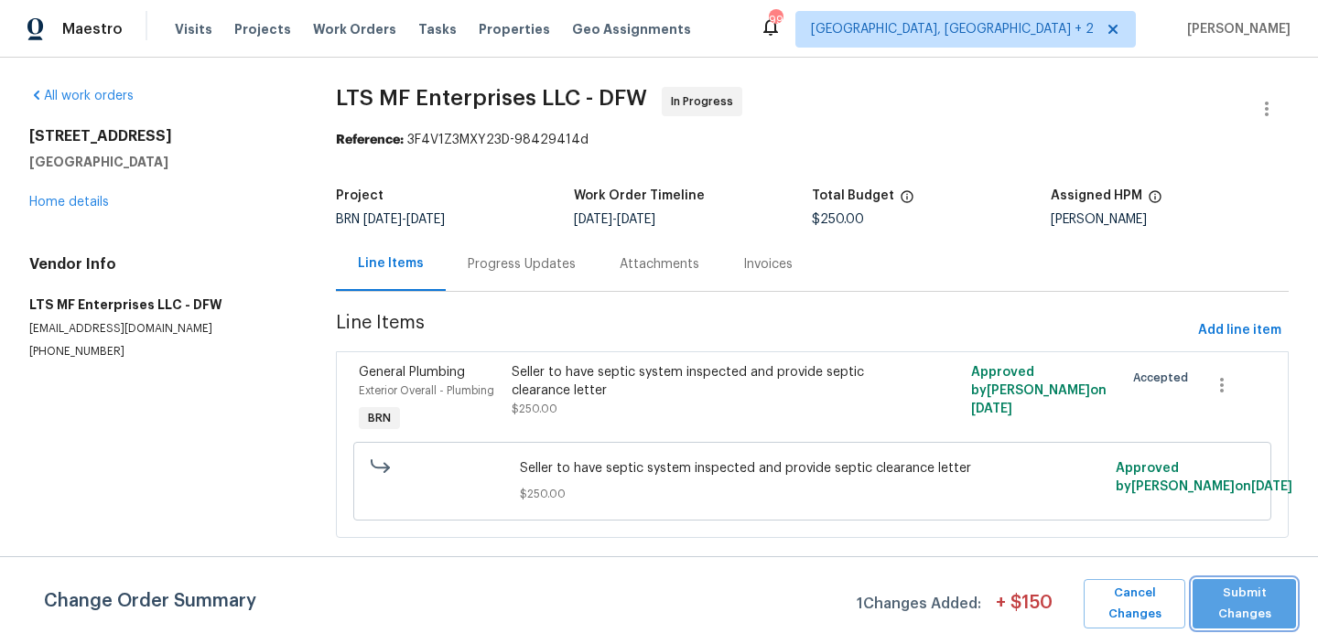
click at [1210, 611] on span "Submit Changes" at bounding box center [1243, 604] width 85 height 42
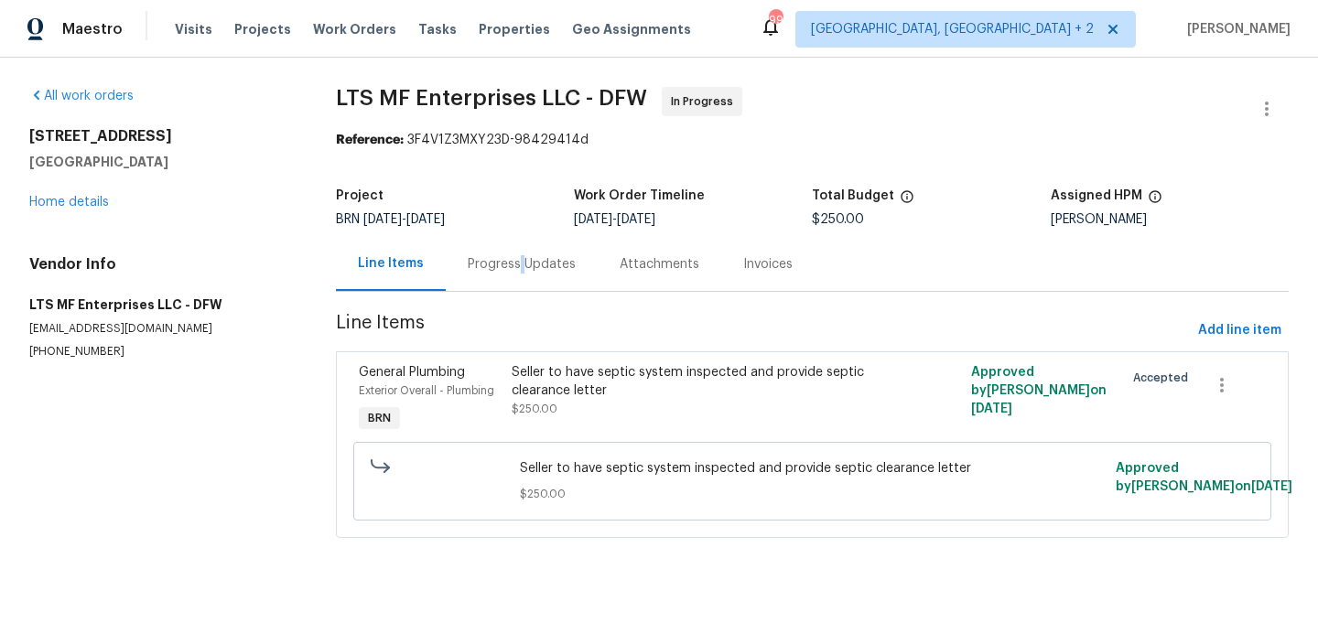
click at [512, 262] on div "Progress Updates" at bounding box center [522, 264] width 108 height 18
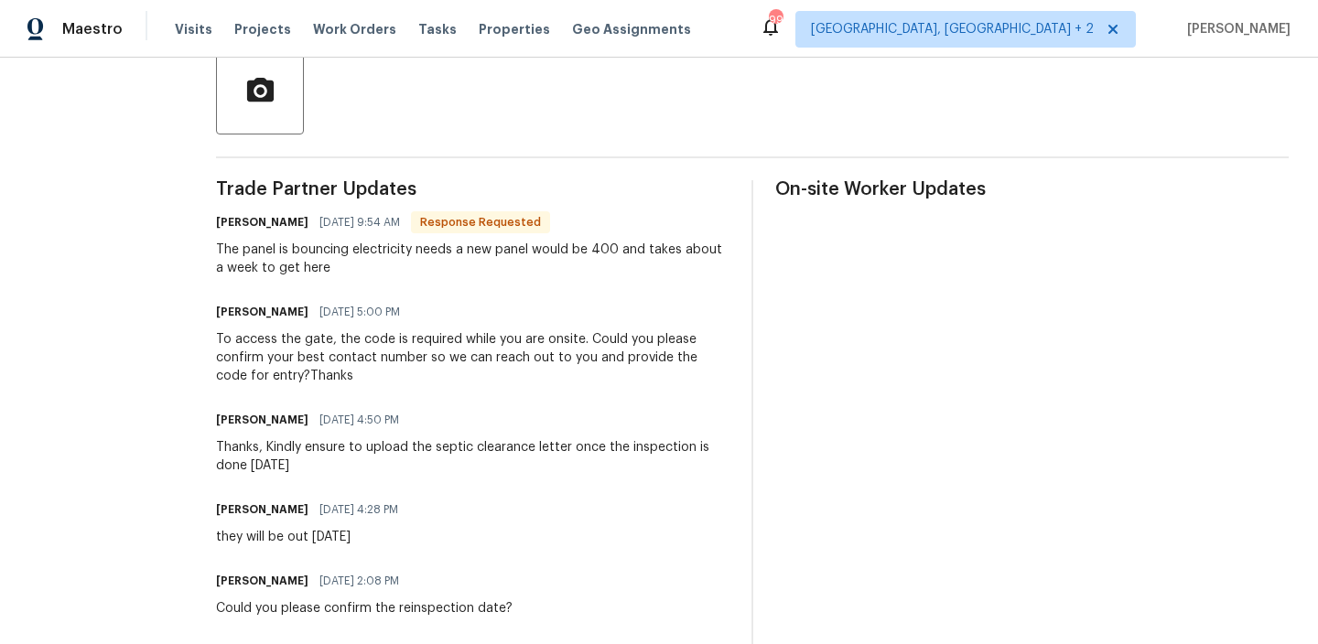
scroll to position [434, 0]
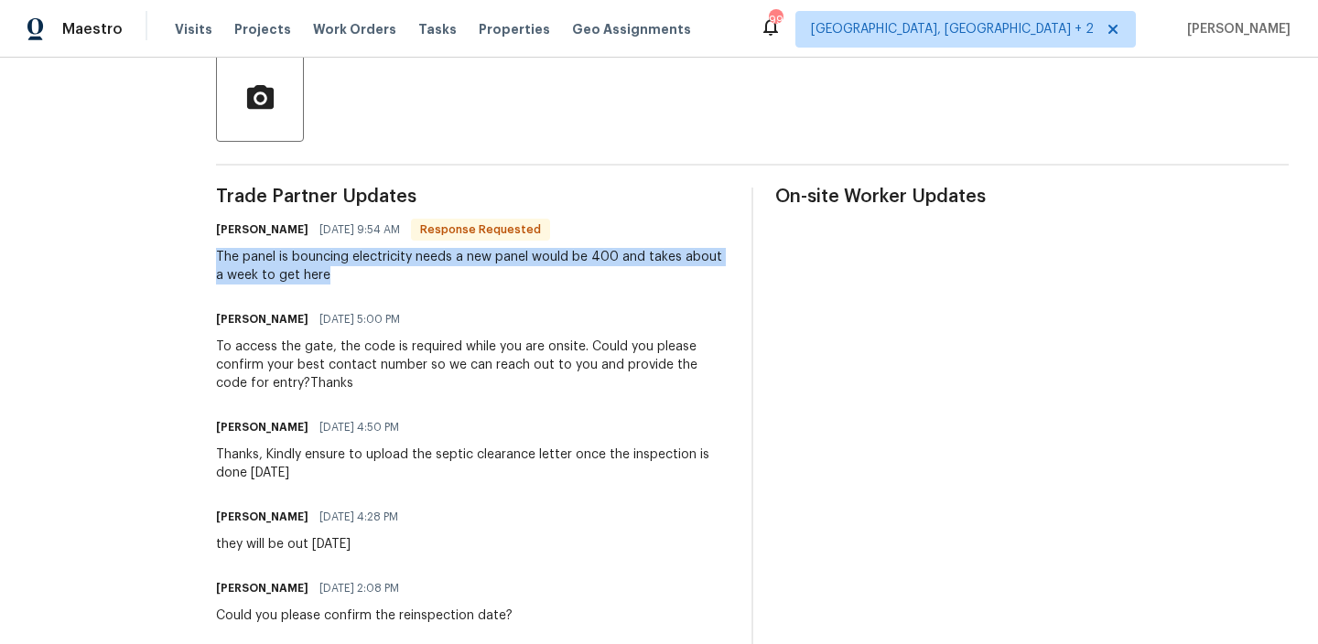
drag, startPoint x: 204, startPoint y: 262, endPoint x: 307, endPoint y: 285, distance: 105.0
click at [307, 285] on div "All work orders 9021 Monticello Dr Granbury, TX 76049 Home details Vendor Info …" at bounding box center [659, 267] width 1318 height 1287
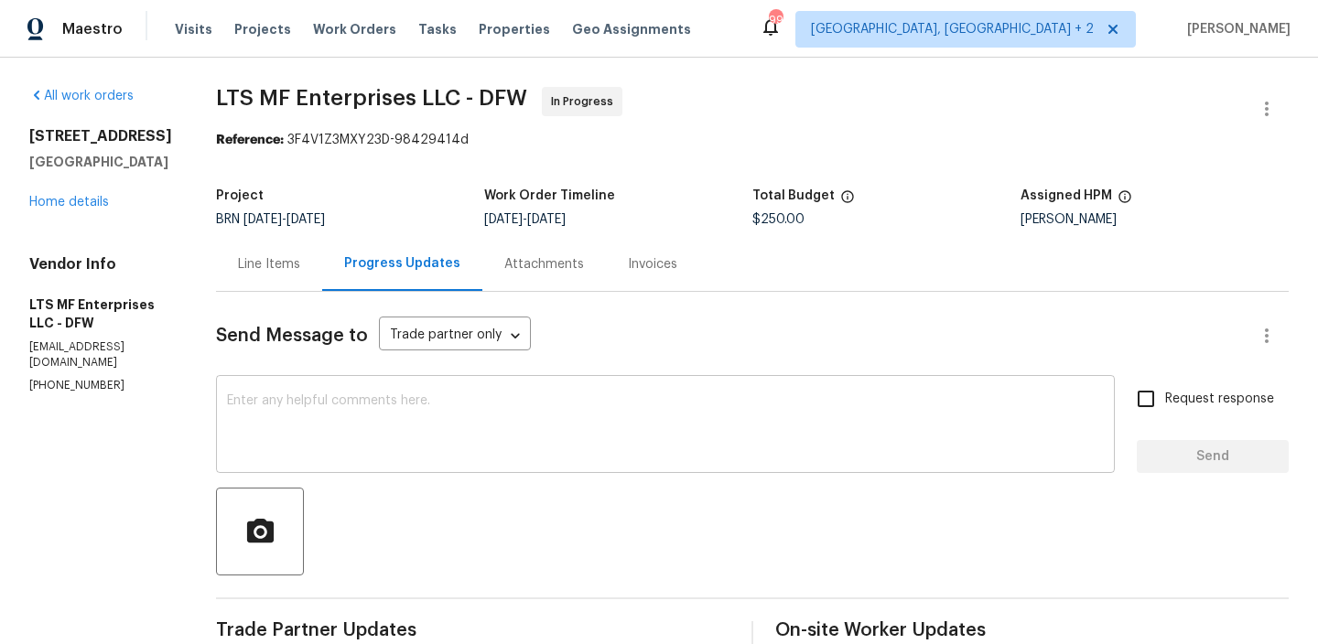
scroll to position [292, 0]
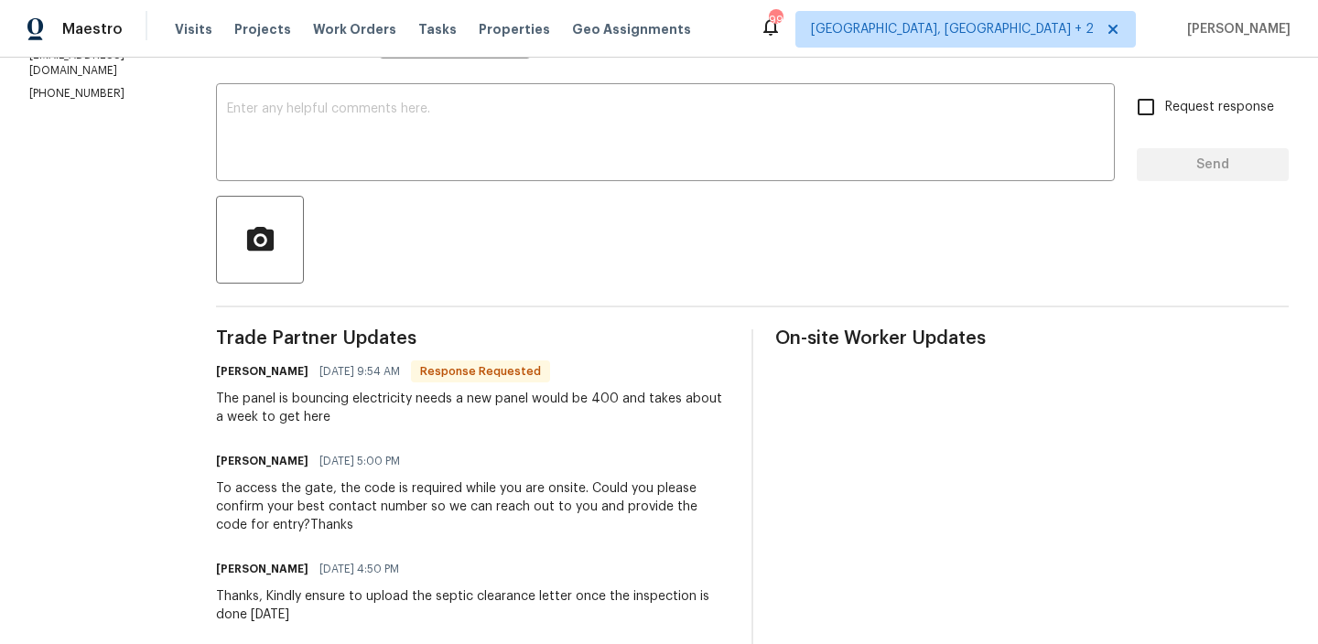
click at [263, 421] on div "The panel is bouncing electricity needs a new panel would be 400 and takes abou…" at bounding box center [472, 408] width 513 height 37
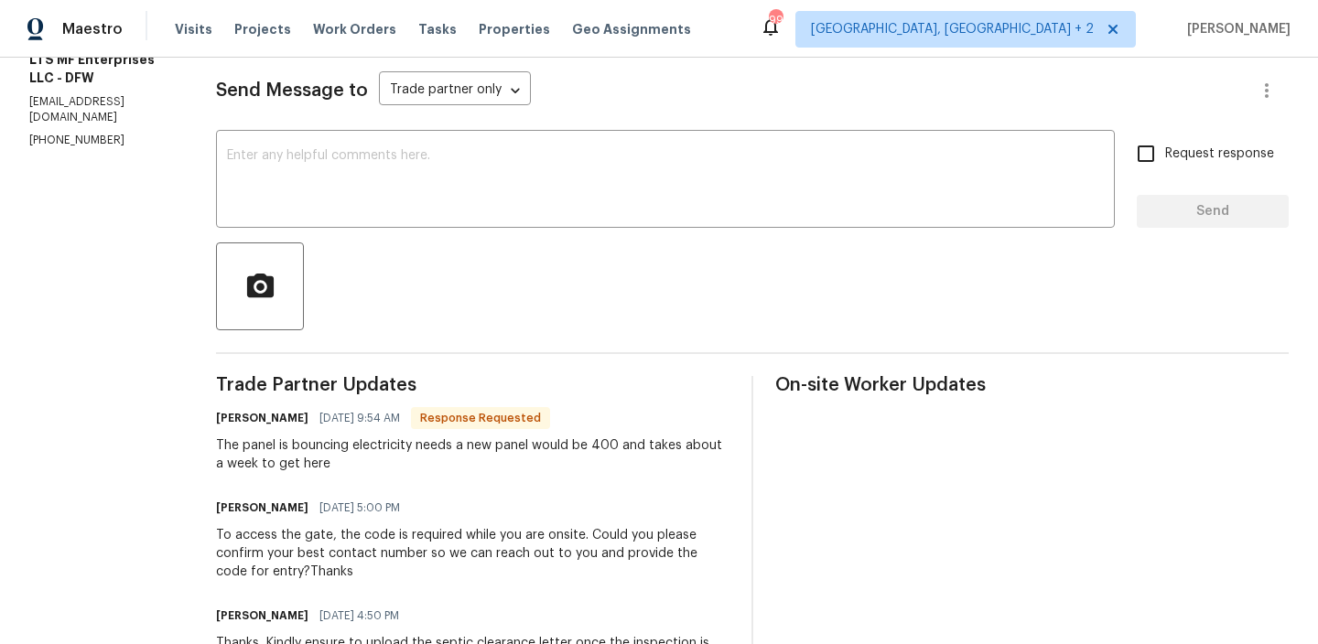
scroll to position [0, 0]
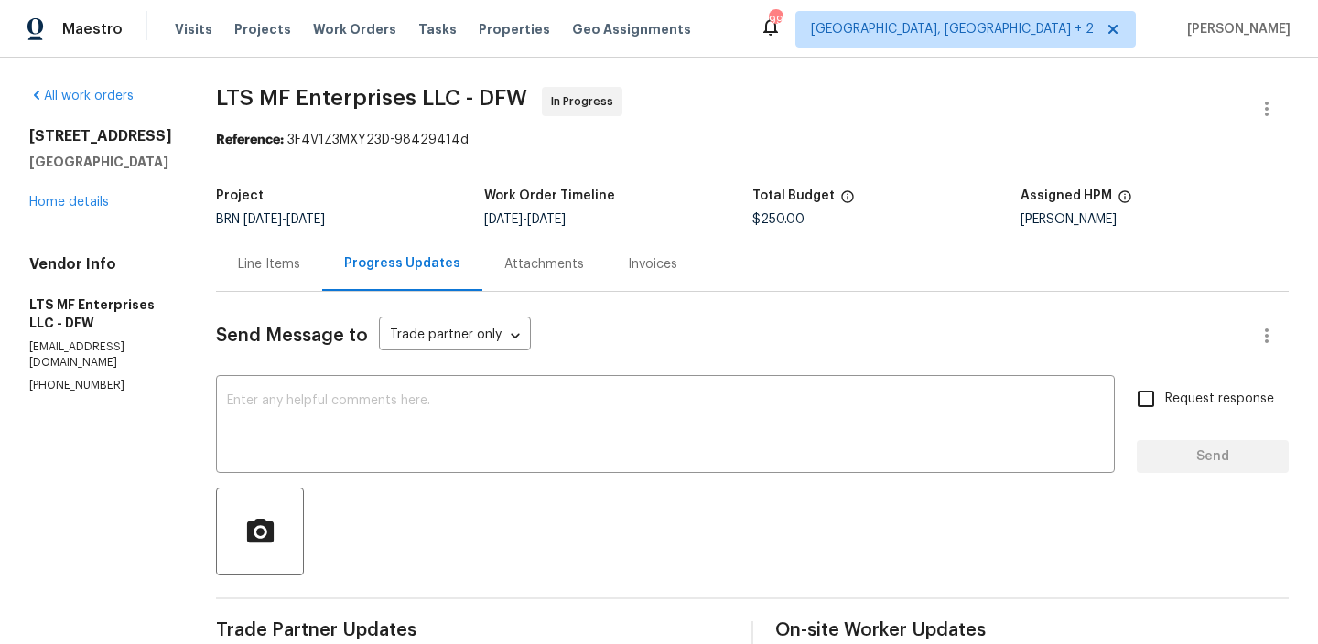
click at [253, 264] on div "Line Items" at bounding box center [269, 264] width 62 height 18
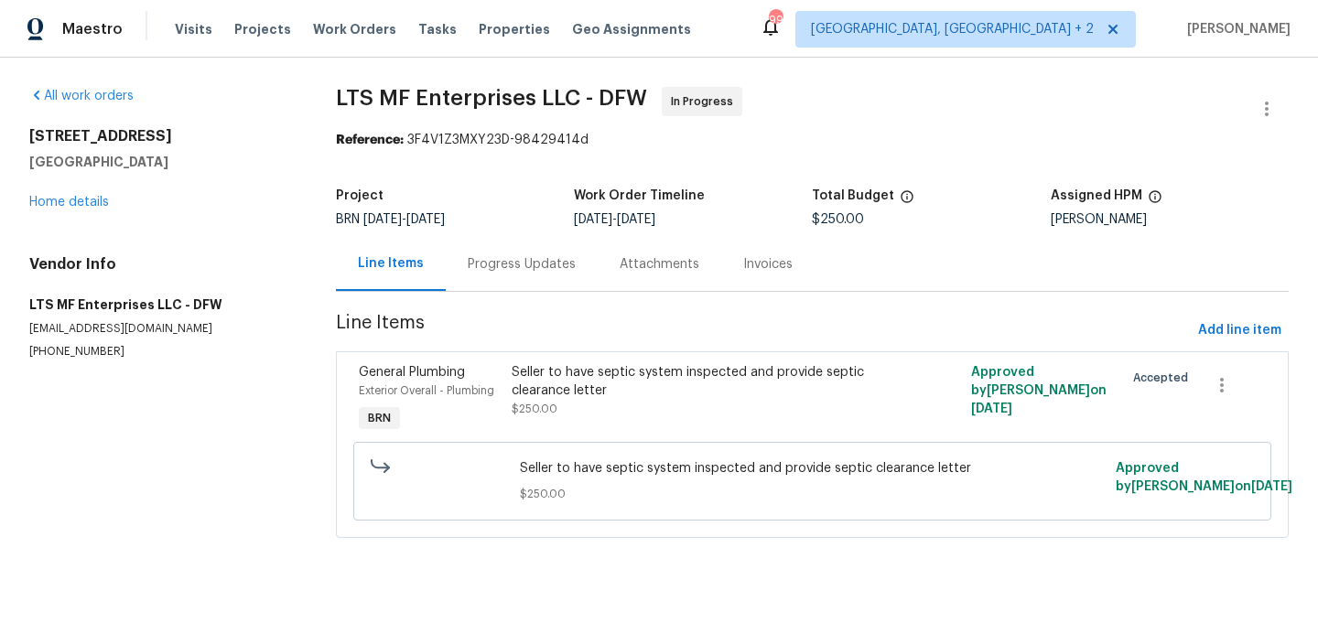
click at [569, 448] on div "Seller to have septic system inspected and provide septic clearance letter $250…" at bounding box center [812, 481] width 918 height 79
click at [565, 421] on div "Seller to have septic system inspected and provide septic clearance letter $250…" at bounding box center [697, 400] width 382 height 84
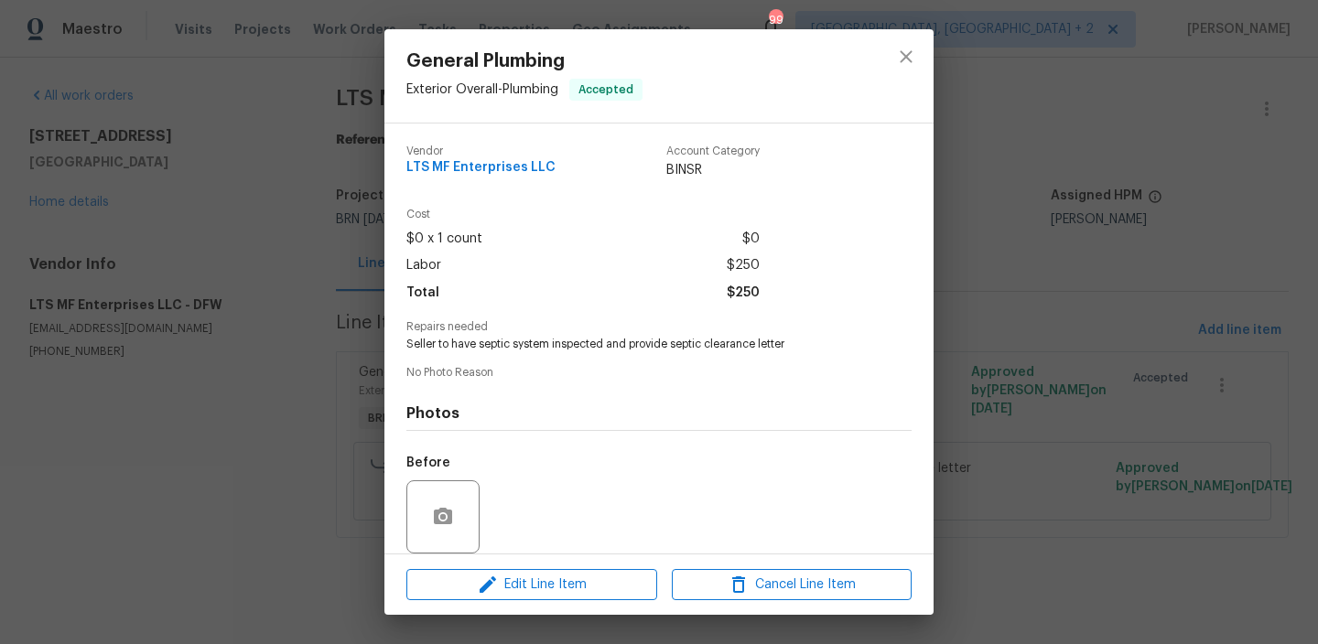
scroll to position [136, 0]
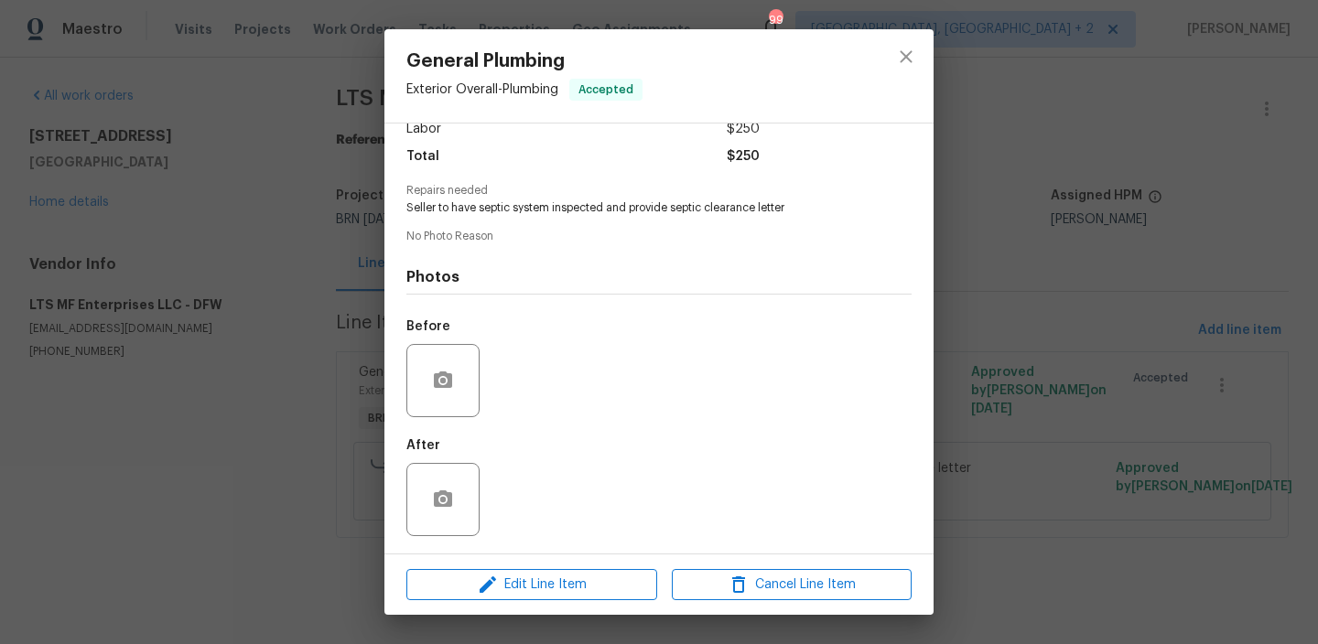
click at [307, 229] on div "General Plumbing Exterior Overall - Plumbing Accepted Vendor LTS MF Enterprises…" at bounding box center [659, 322] width 1318 height 644
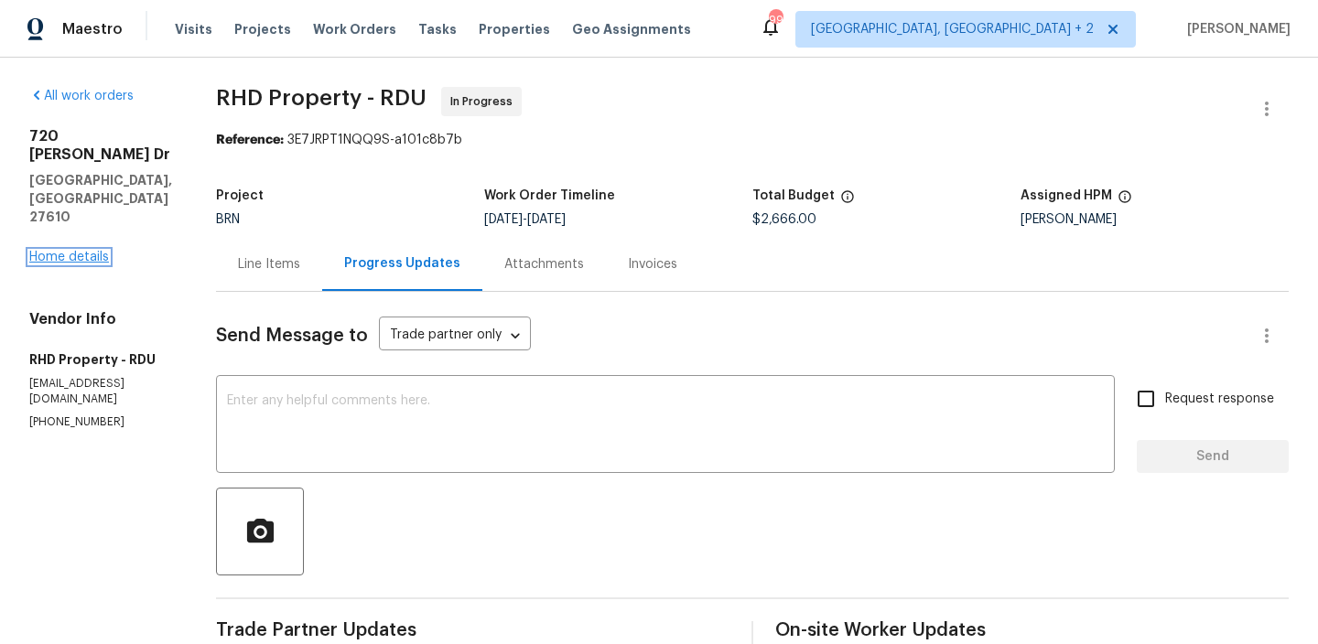
click at [64, 251] on link "Home details" at bounding box center [69, 257] width 80 height 13
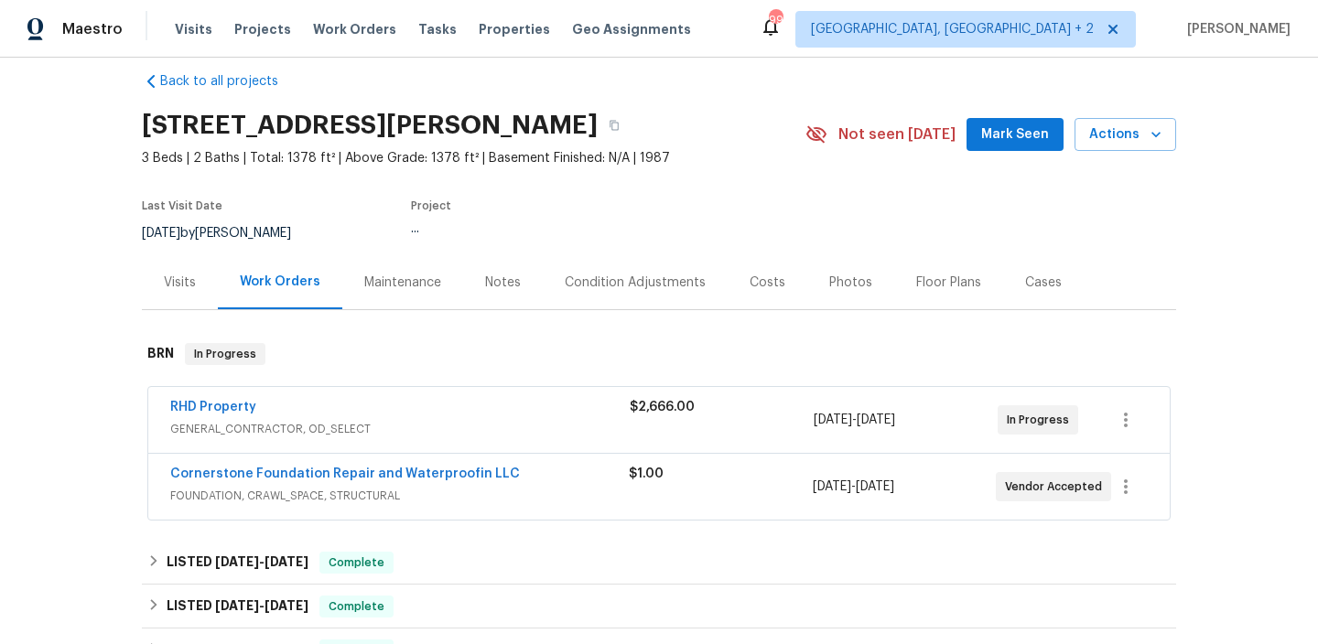
scroll to position [53, 0]
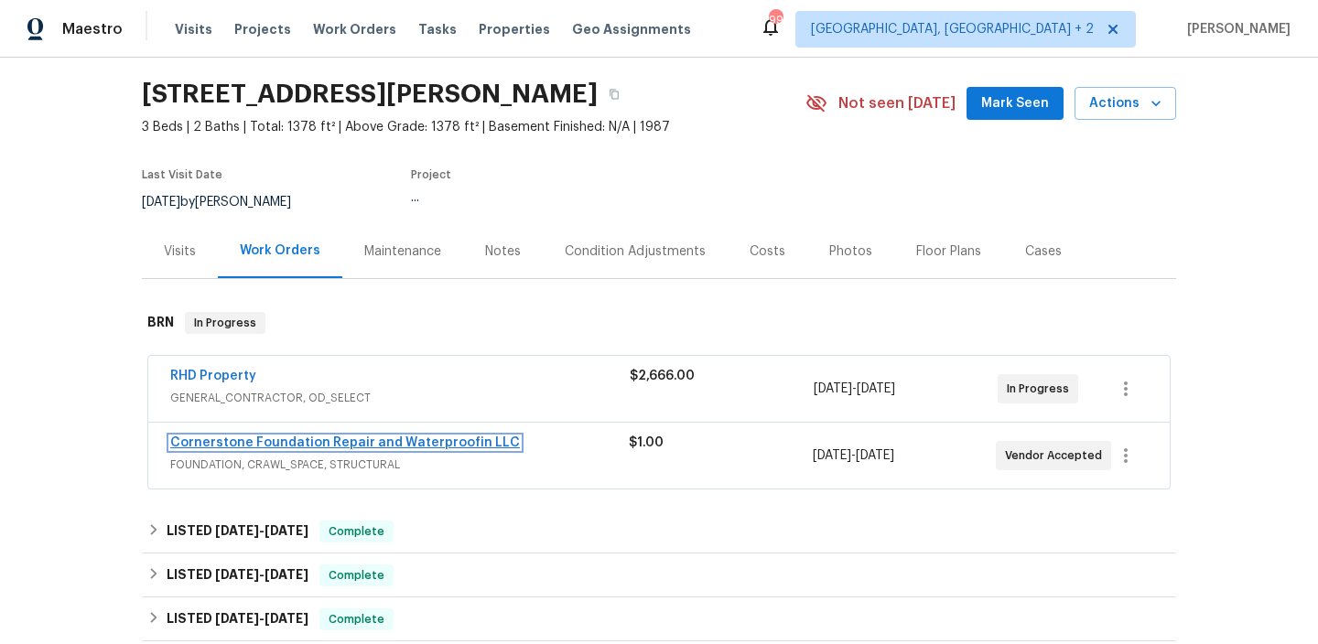
click at [240, 445] on link "Cornerstone Foundation Repair and Waterproofin LLC" at bounding box center [345, 442] width 350 height 13
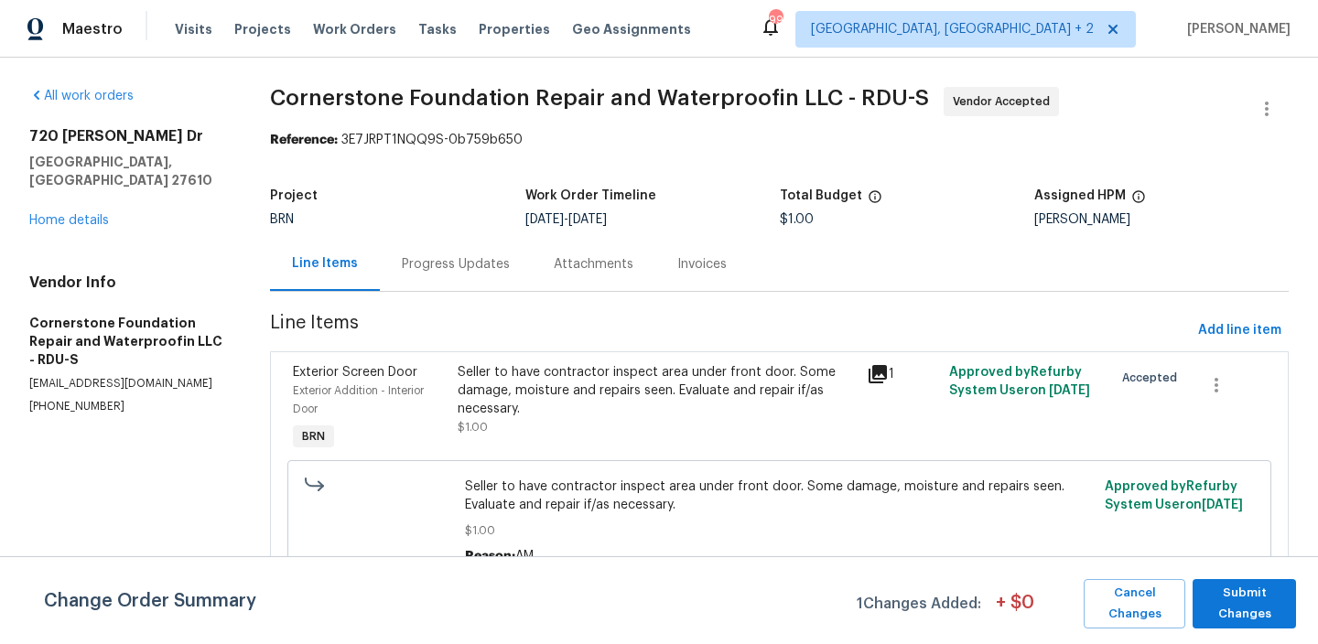
click at [72, 379] on section "All work orders [STREET_ADDRESS][PERSON_NAME][PERSON_NAME] Home details Vendor …" at bounding box center [127, 354] width 197 height 535
click at [1239, 589] on span "Submit Changes" at bounding box center [1243, 604] width 85 height 42
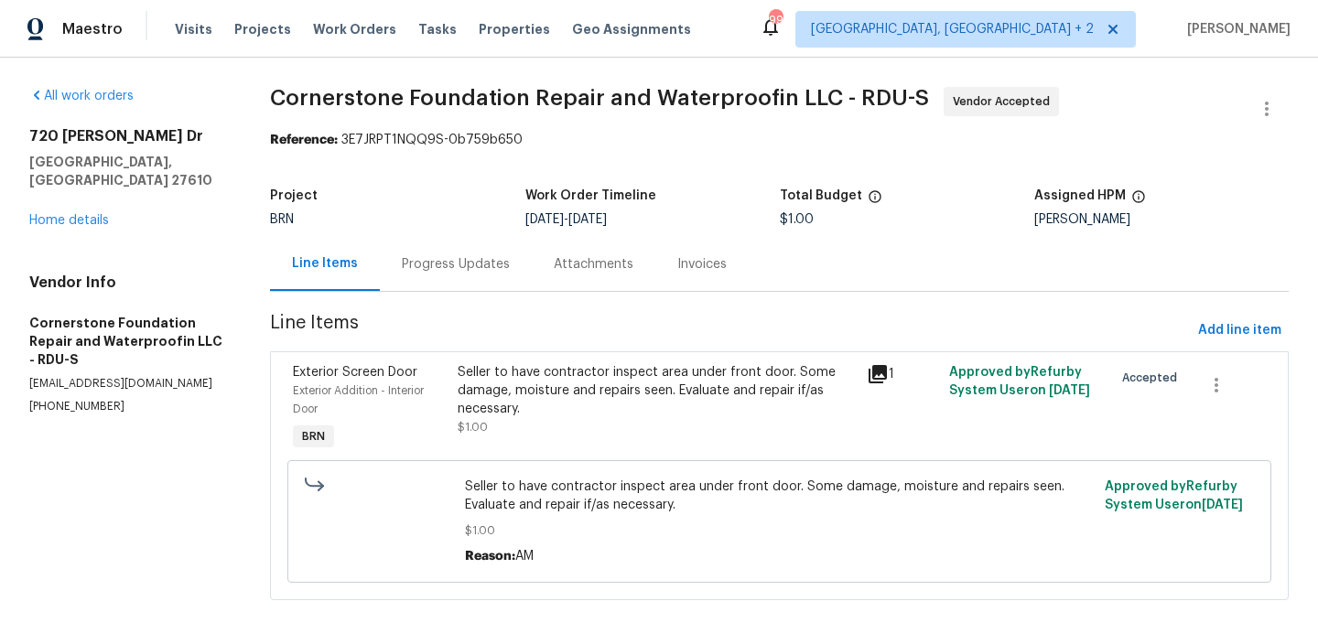
click at [449, 282] on div "Progress Updates" at bounding box center [456, 264] width 152 height 54
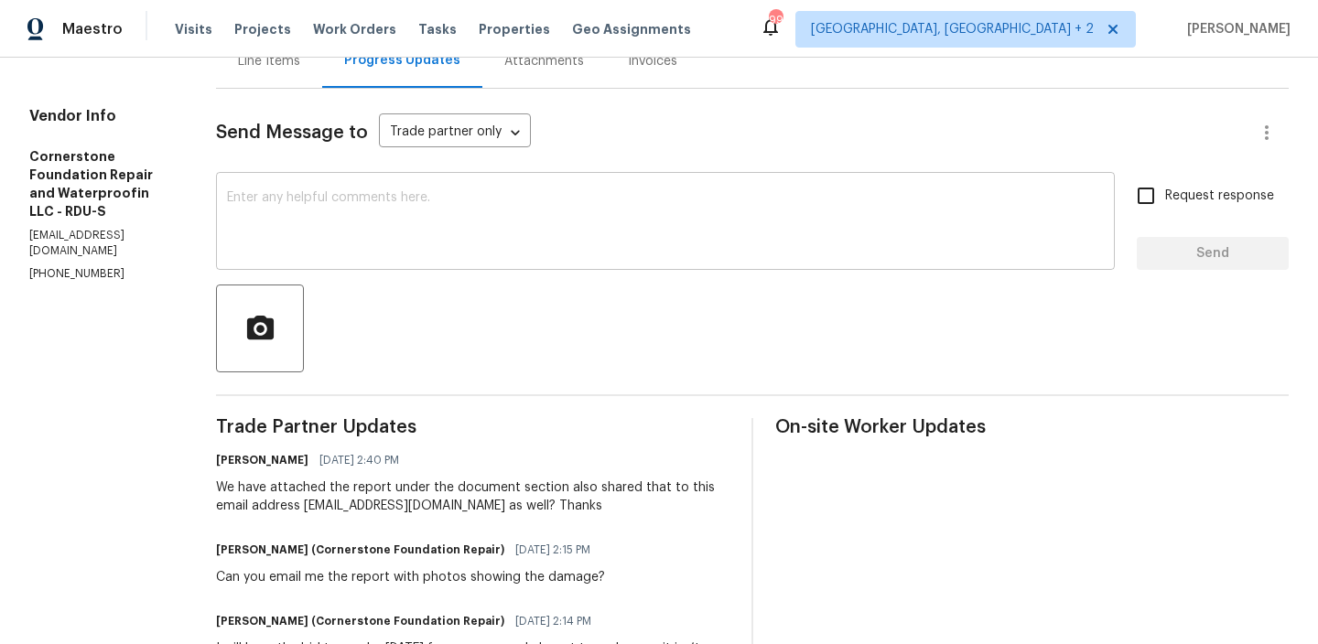
scroll to position [246, 0]
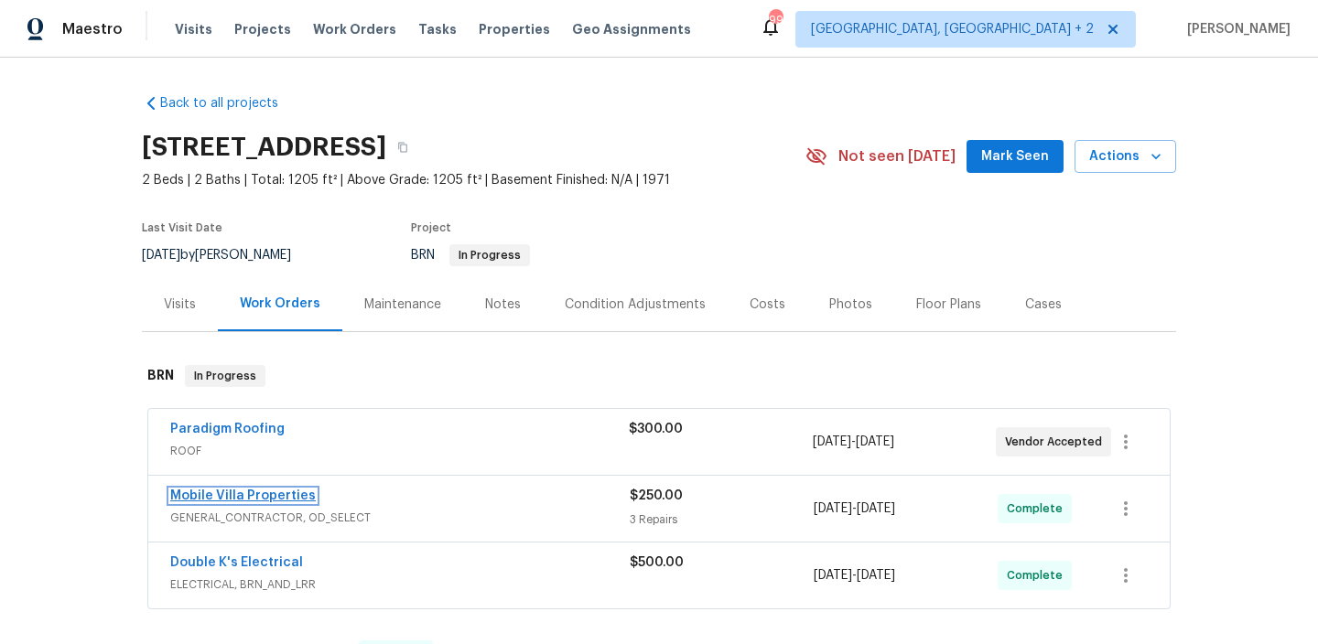
click at [214, 496] on link "Mobile Villa Properties" at bounding box center [242, 496] width 145 height 13
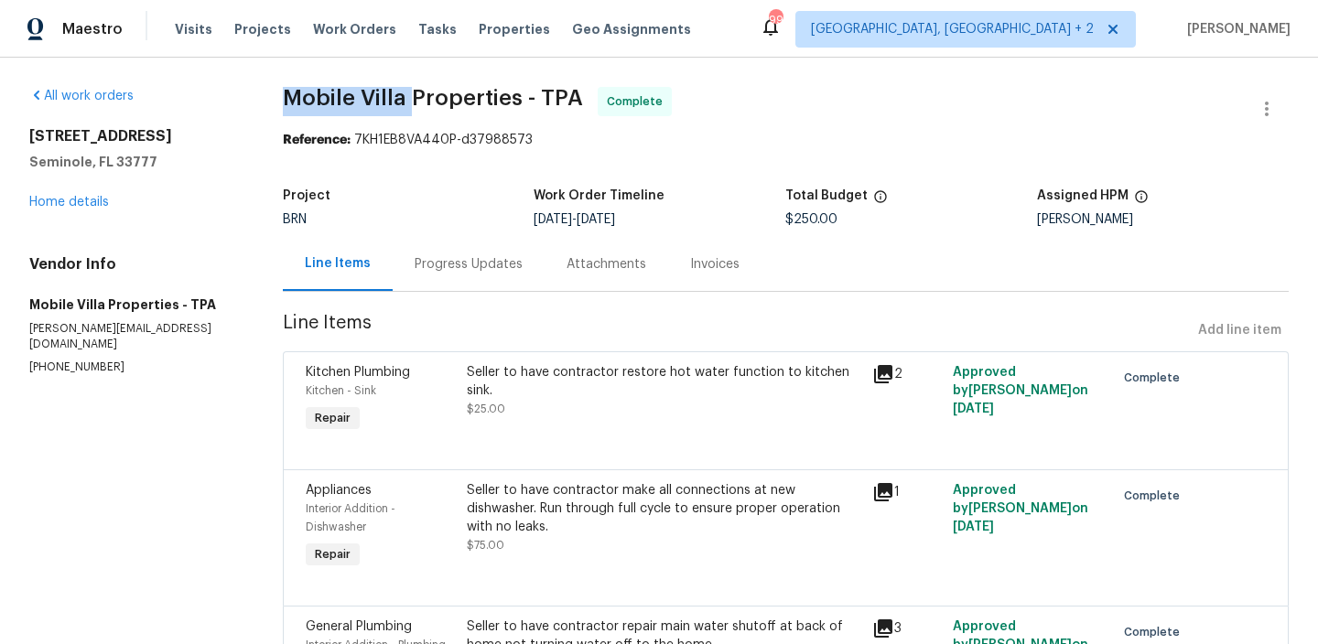
drag, startPoint x: 271, startPoint y: 99, endPoint x: 409, endPoint y: 99, distance: 138.2
click at [409, 99] on div "All work orders 8434 Brentwood Rd # 0 Seminole, FL 33777 Home details Vendor In…" at bounding box center [659, 417] width 1318 height 718
copy span "Mobile Villa"
click at [525, 268] on div "Progress Updates" at bounding box center [469, 264] width 152 height 54
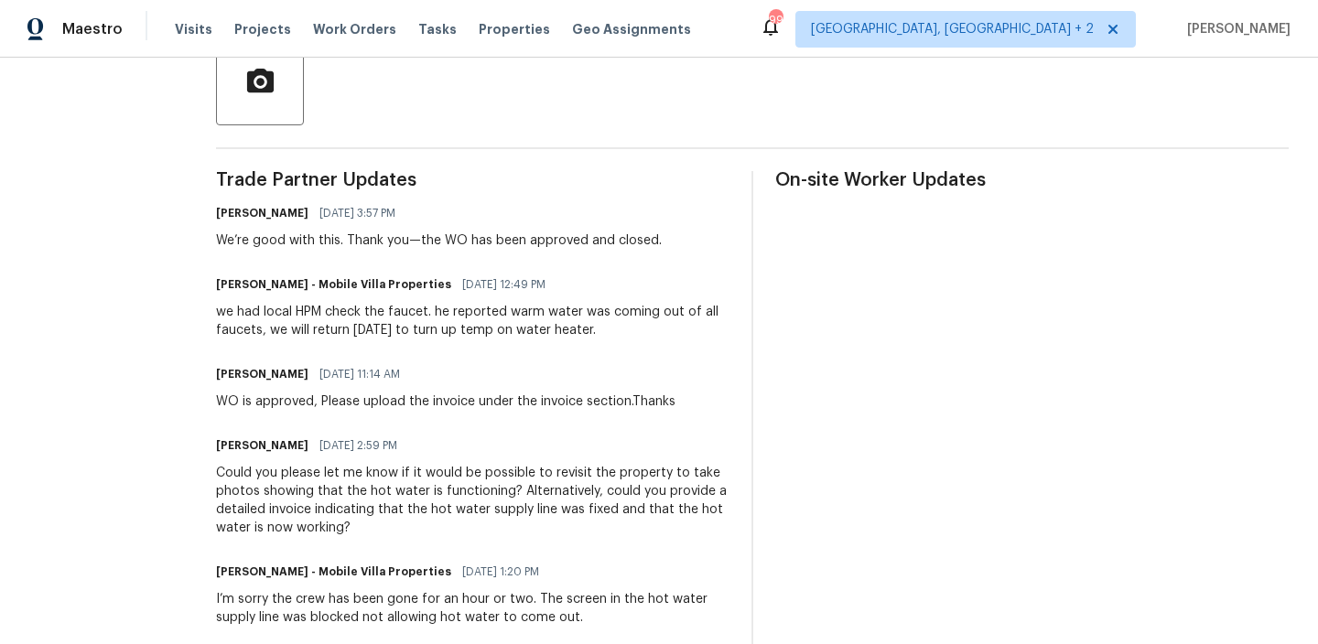
scroll to position [451, 0]
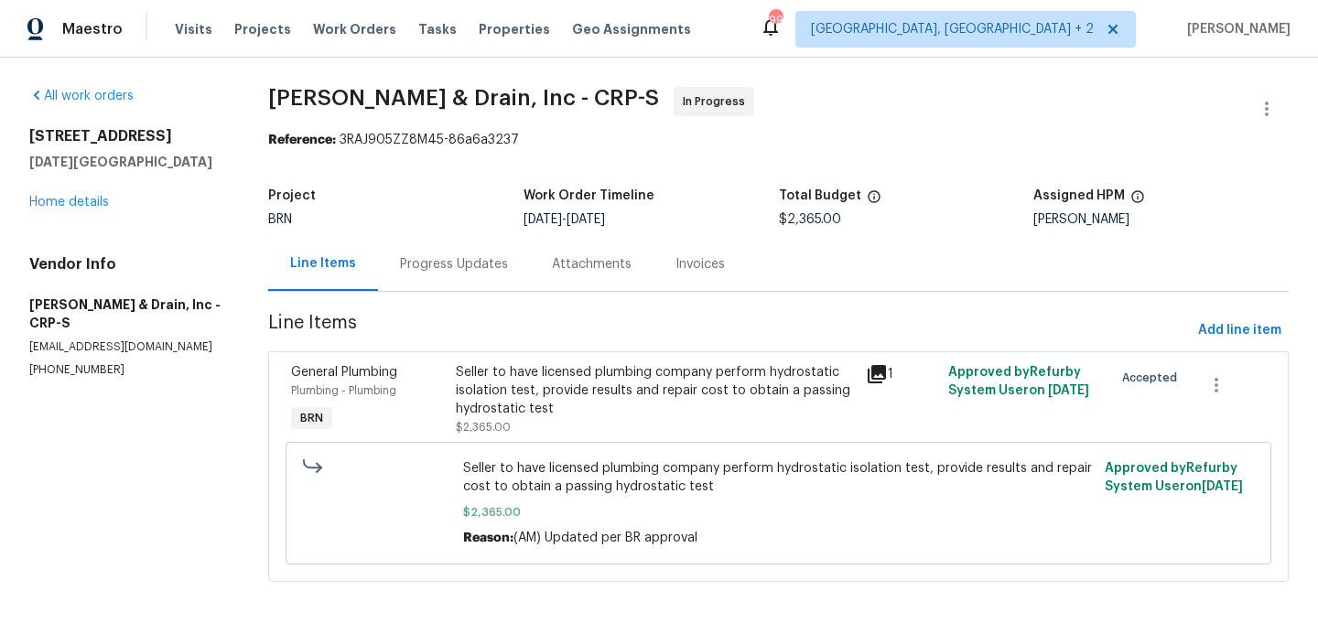
click at [472, 282] on div "Progress Updates" at bounding box center [454, 264] width 152 height 54
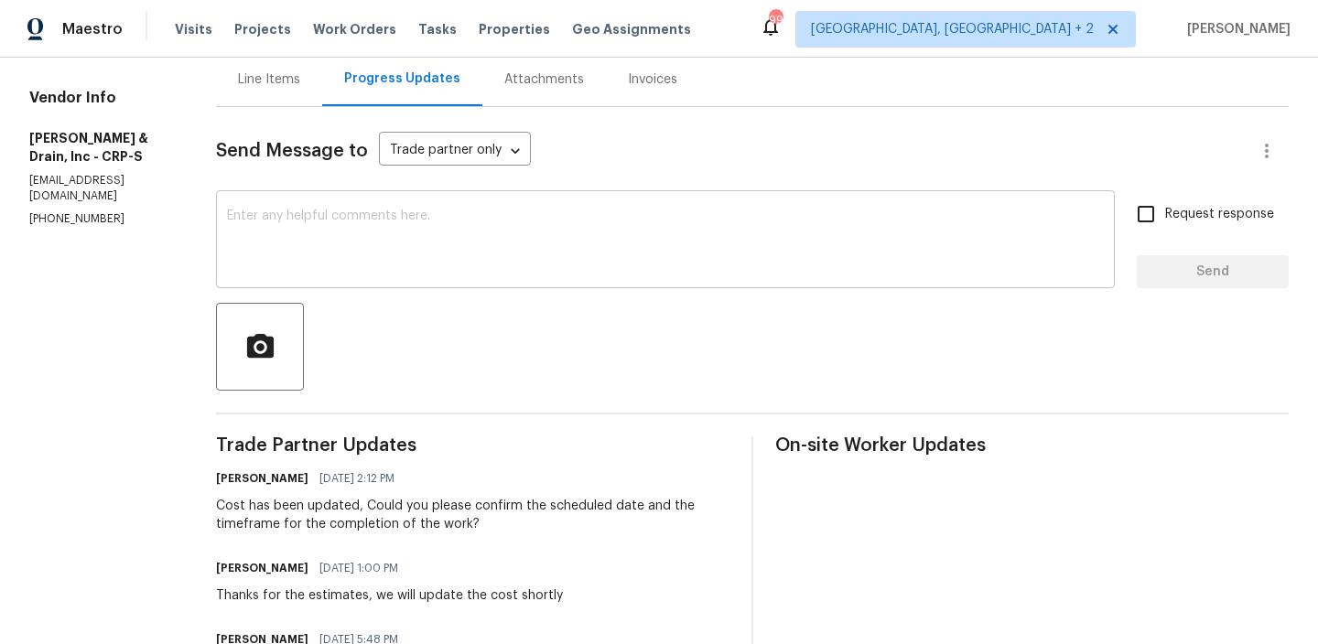
scroll to position [203, 0]
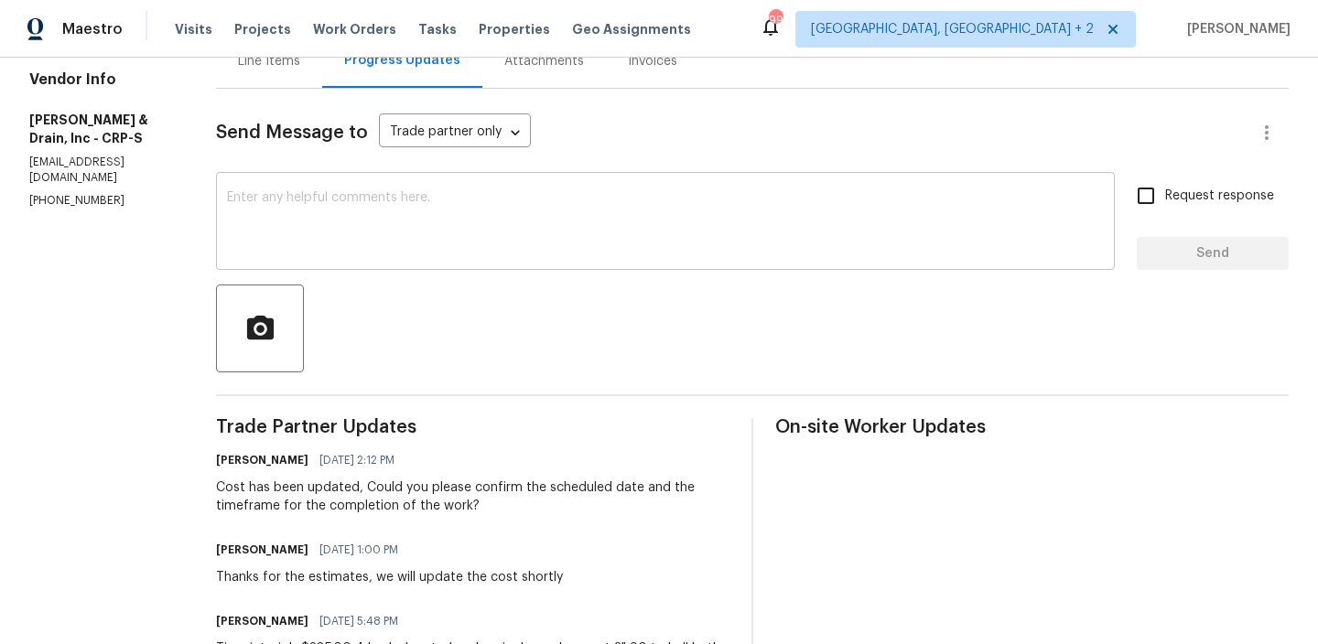
click at [361, 180] on div "x ​" at bounding box center [665, 223] width 899 height 93
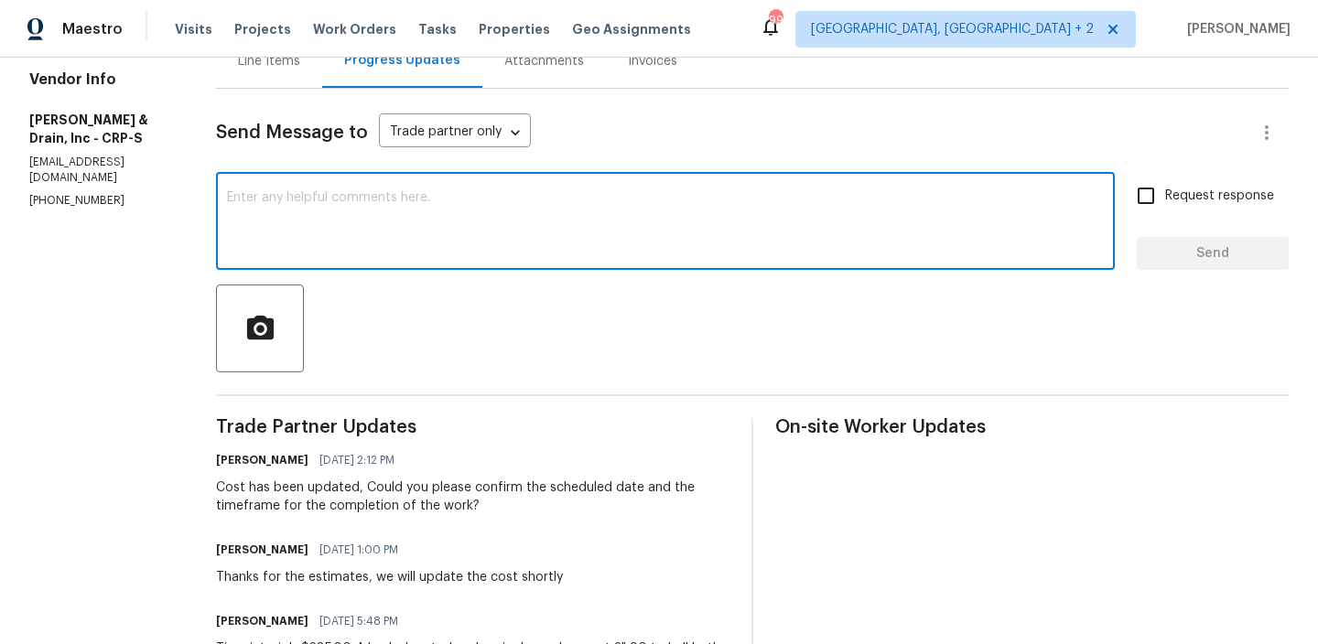
click at [50, 193] on p "[PHONE_NUMBER]" at bounding box center [100, 201] width 143 height 16
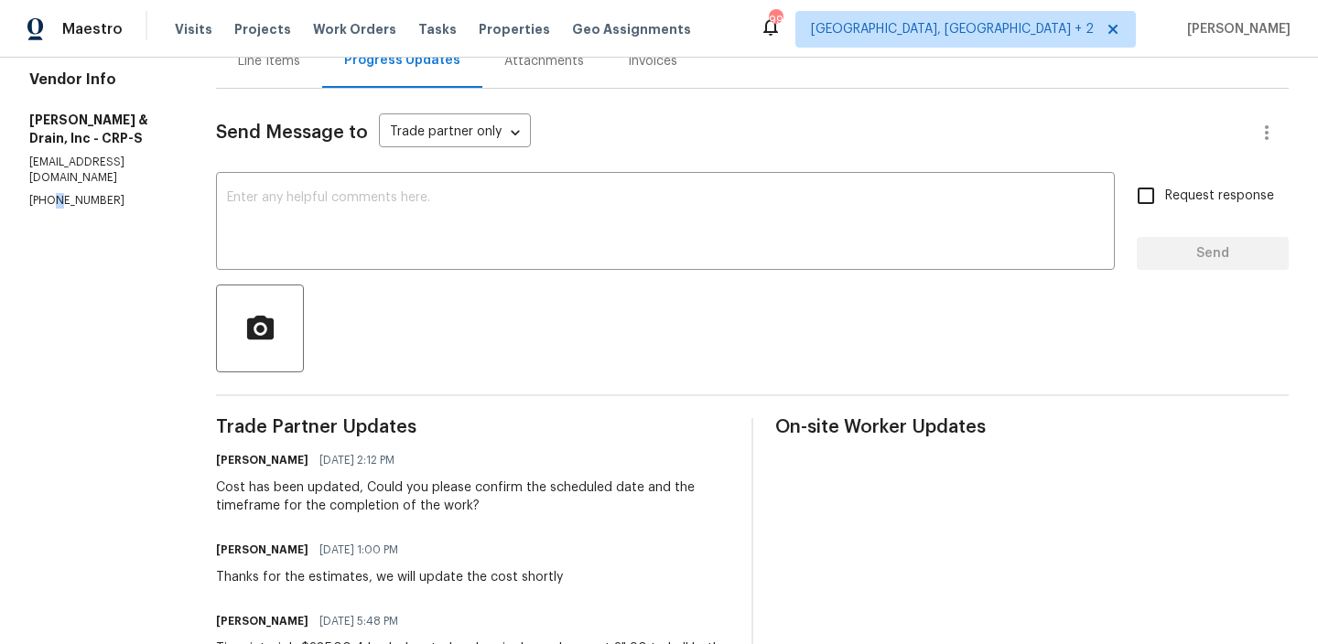
click at [50, 193] on p "[PHONE_NUMBER]" at bounding box center [100, 201] width 143 height 16
copy p "[PHONE_NUMBER]"
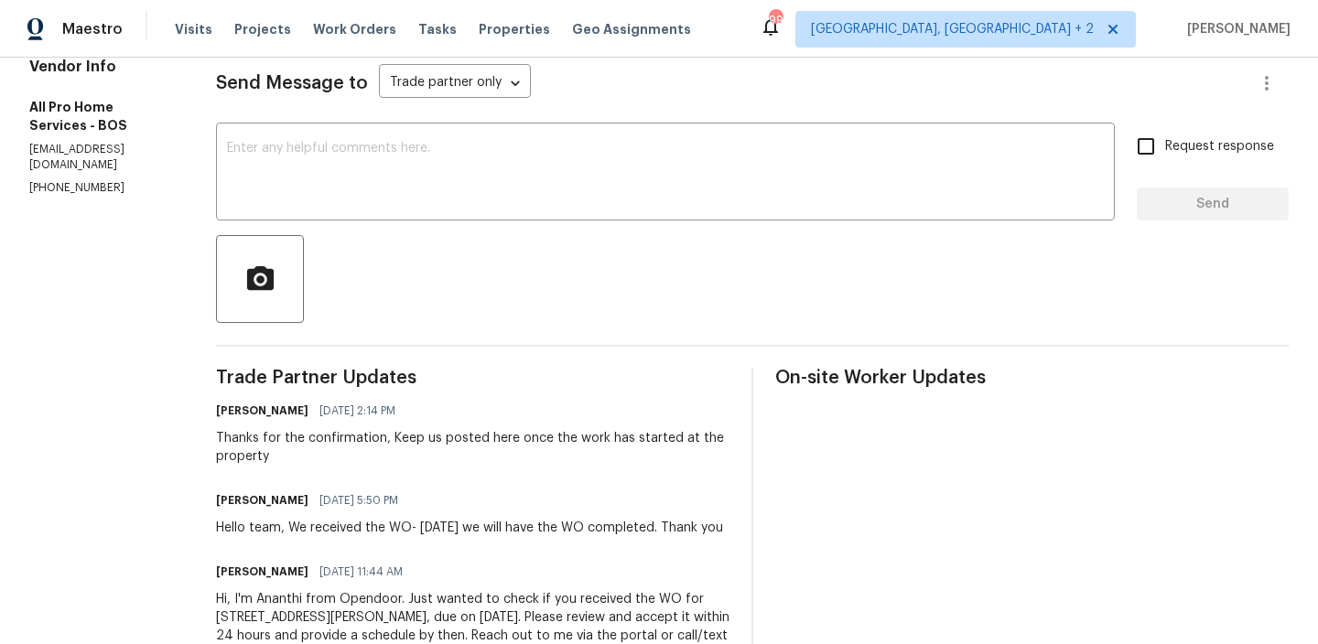
scroll to position [253, 0]
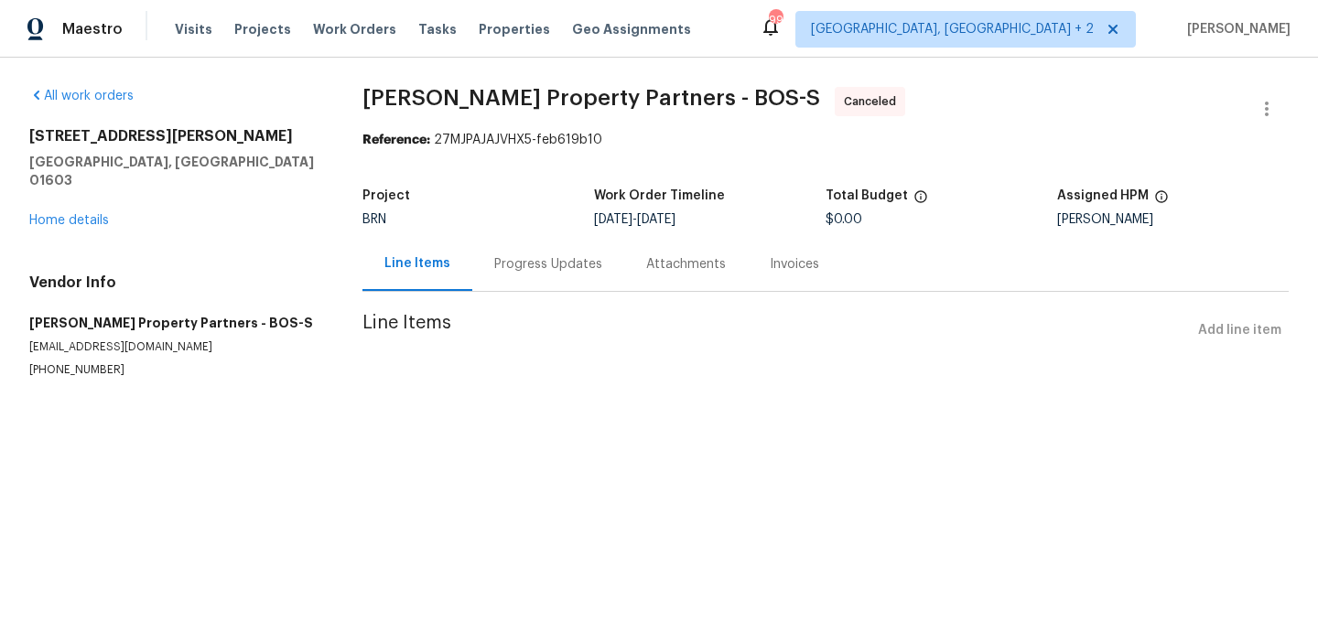
click at [472, 272] on div "Progress Updates" at bounding box center [548, 264] width 152 height 54
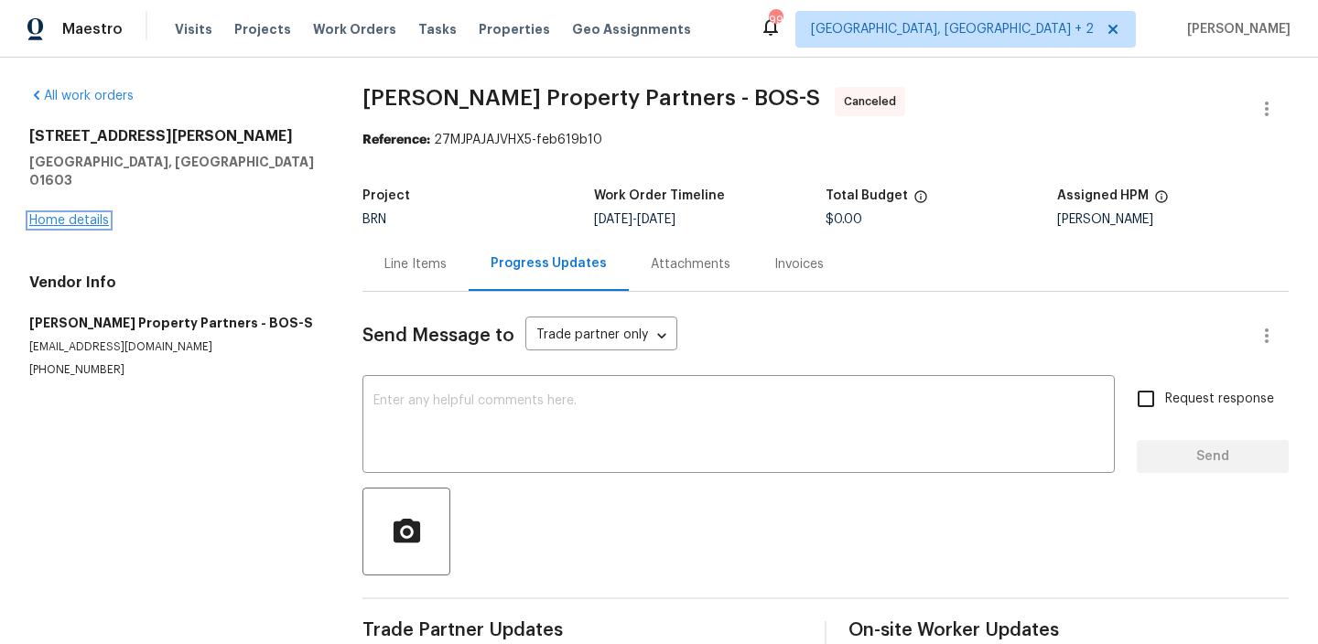
click at [61, 214] on link "Home details" at bounding box center [69, 220] width 80 height 13
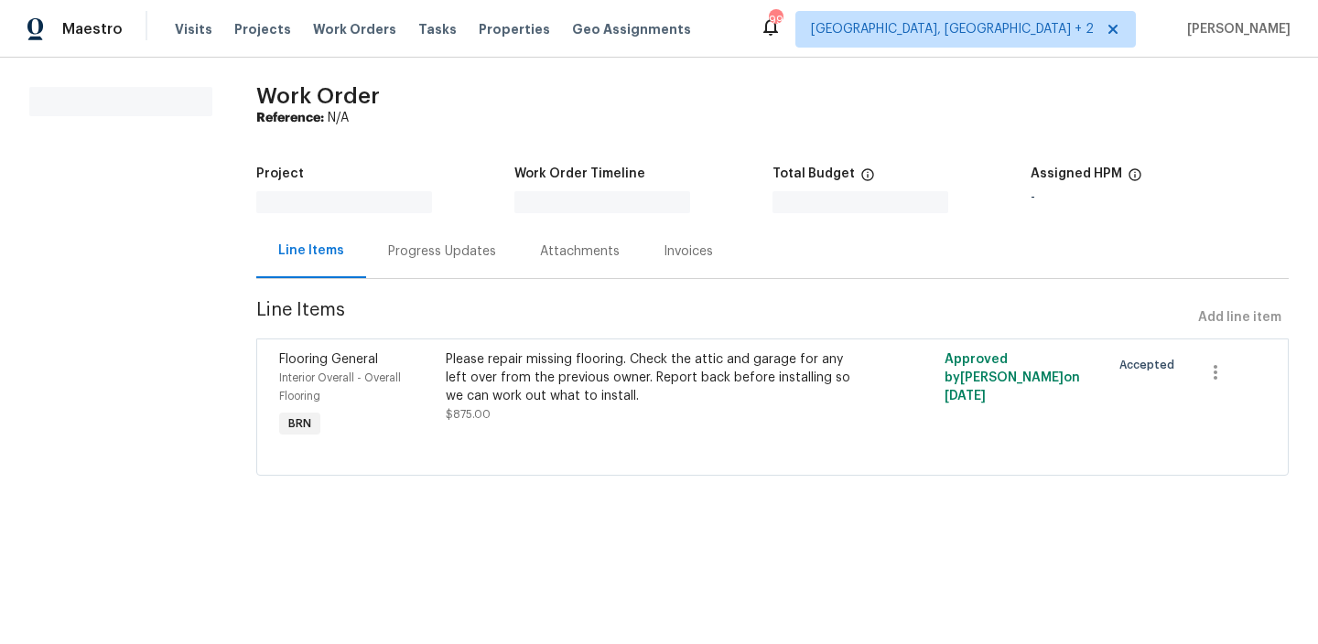
click at [436, 246] on div "Progress Updates" at bounding box center [442, 251] width 108 height 18
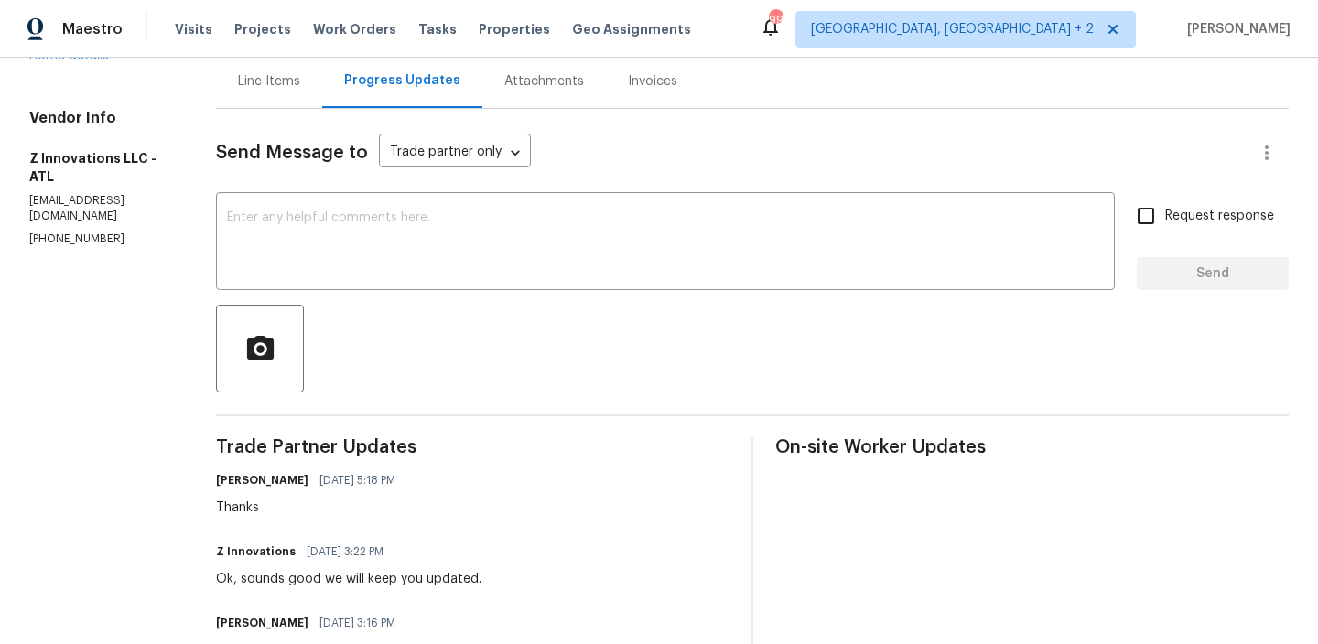
scroll to position [210, 0]
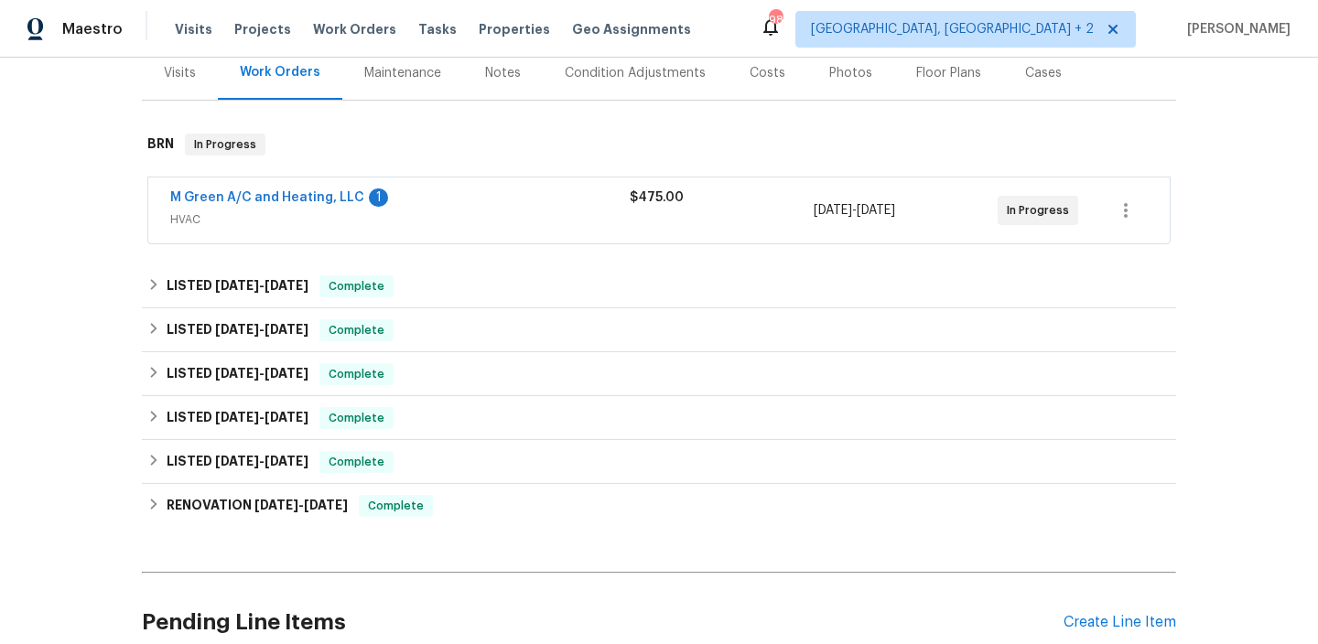
scroll to position [246, 0]
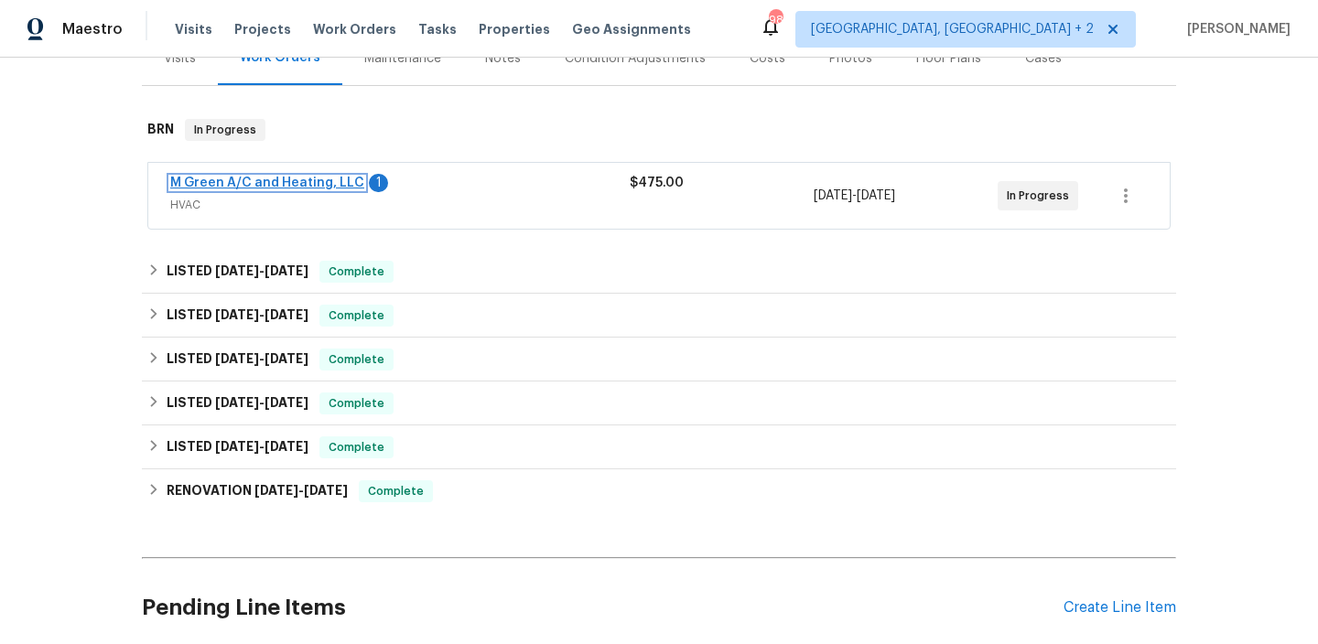
click at [254, 183] on link "M Green A/C and Heating, LLC" at bounding box center [267, 183] width 194 height 13
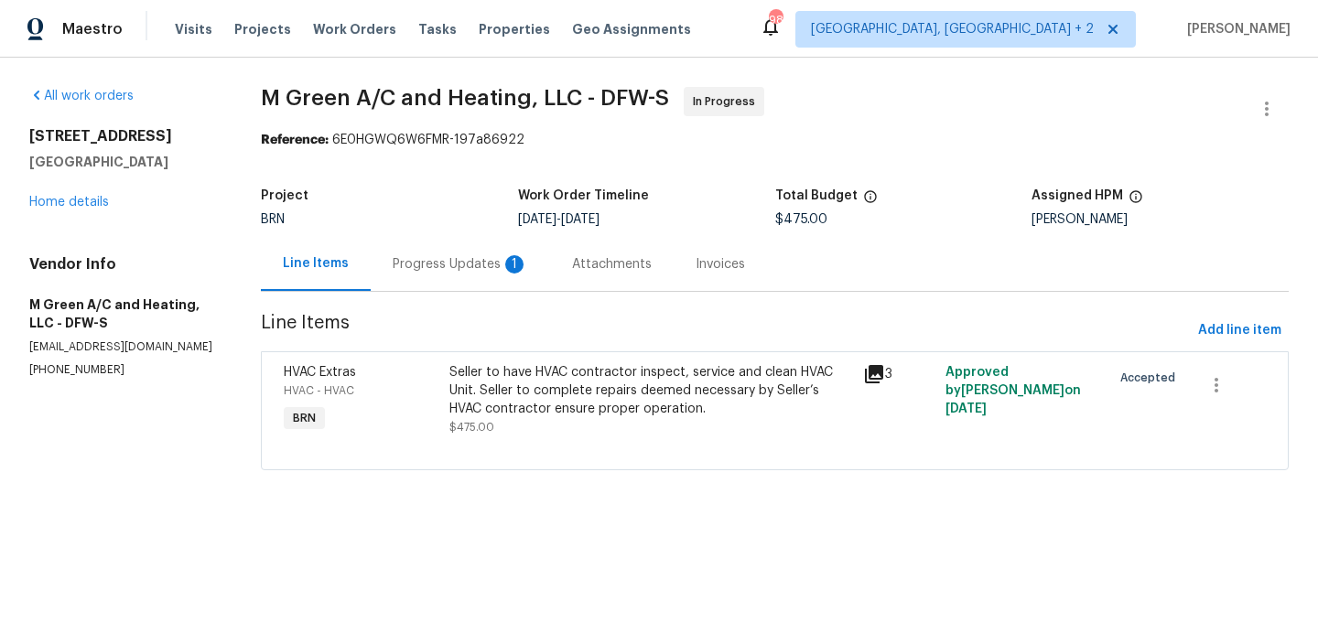
click at [444, 263] on div "Progress Updates 1" at bounding box center [460, 264] width 135 height 18
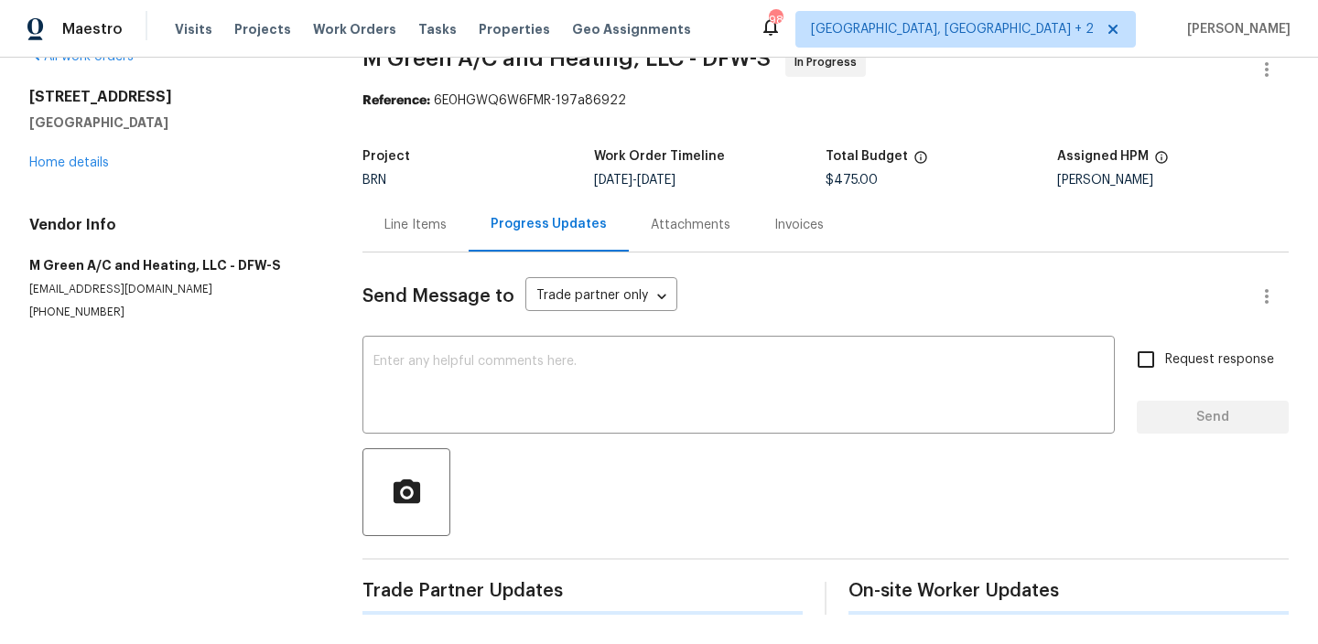
scroll to position [173, 0]
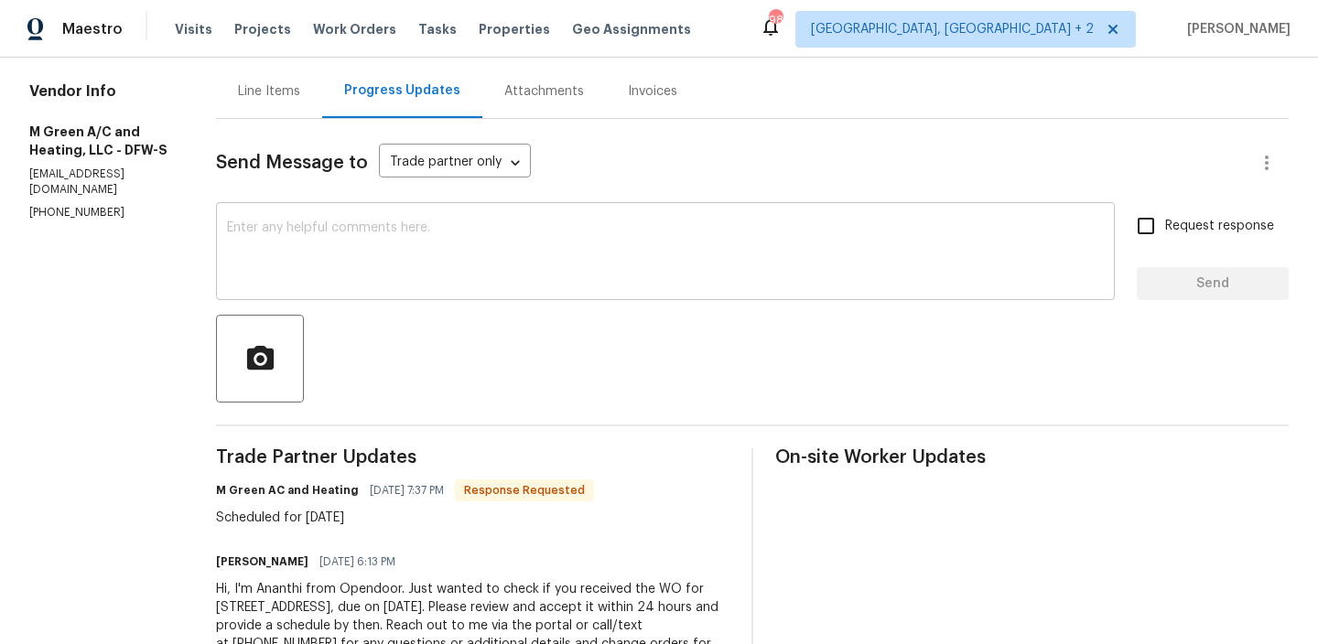
click at [361, 284] on textarea at bounding box center [665, 253] width 877 height 64
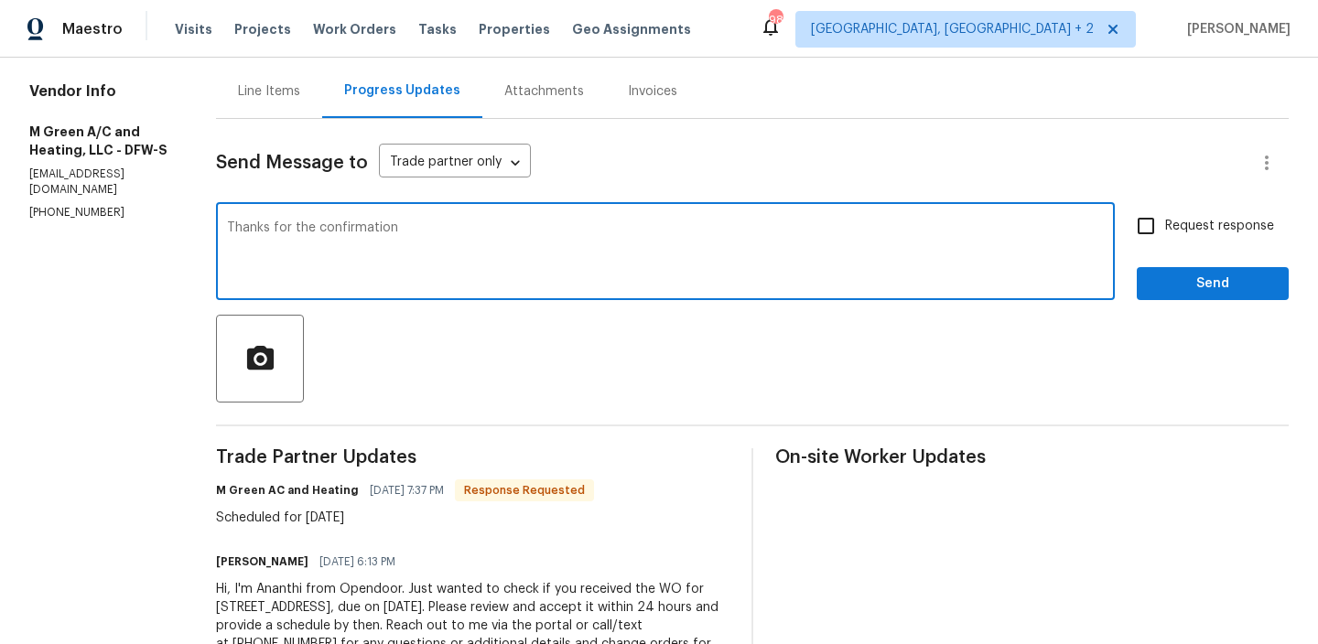
type textarea "Thanks for the confirmation"
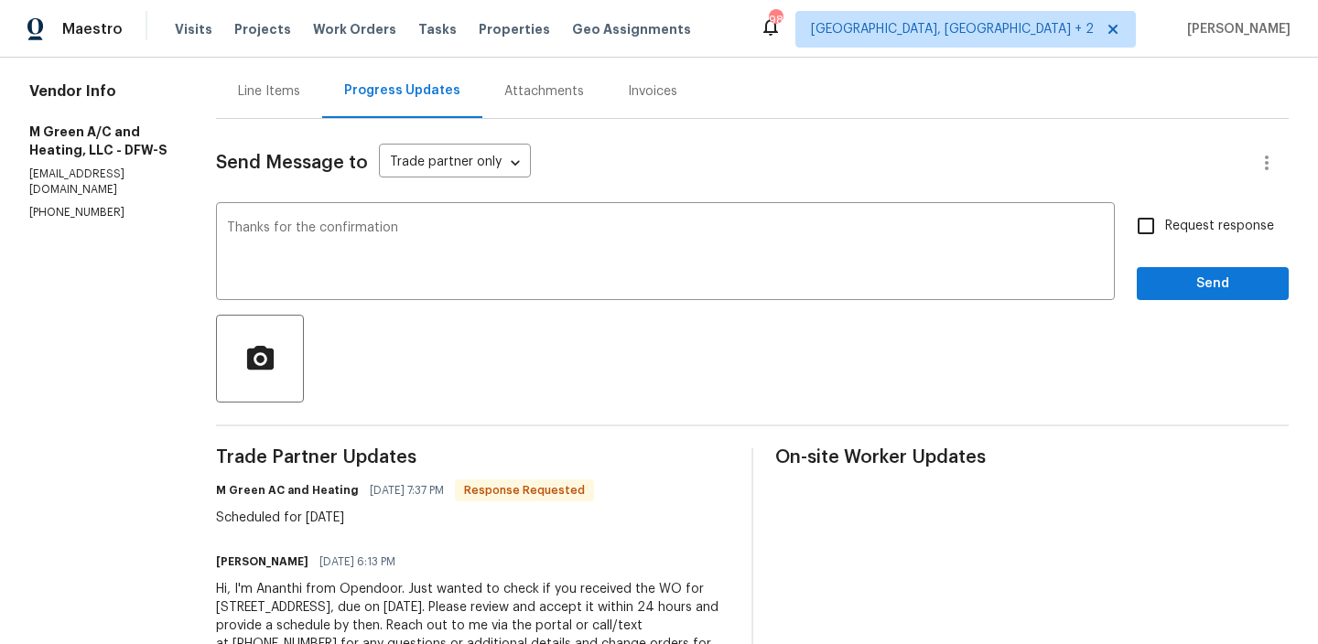
click at [1234, 237] on label "Request response" at bounding box center [1199, 226] width 147 height 38
click at [1165, 237] on input "Request response" at bounding box center [1145, 226] width 38 height 38
checkbox input "true"
click at [1186, 273] on span "Send" at bounding box center [1212, 284] width 123 height 23
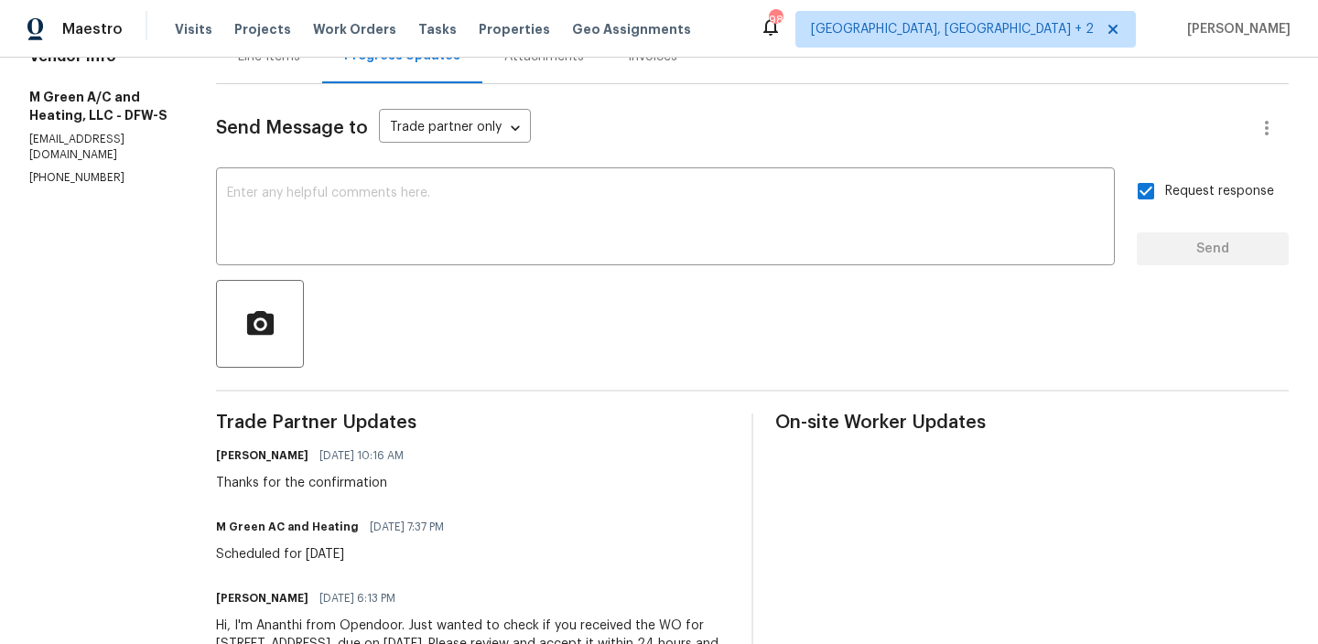
scroll to position [0, 0]
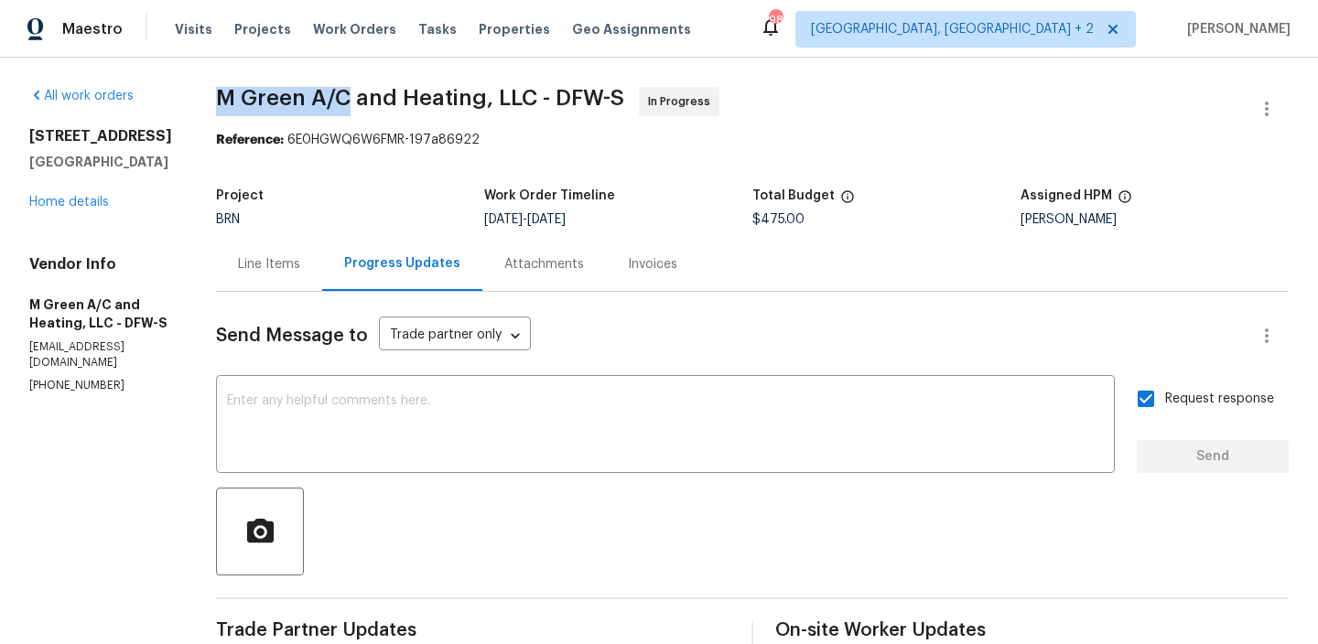
drag, startPoint x: 253, startPoint y: 96, endPoint x: 396, endPoint y: 97, distance: 143.7
click at [396, 97] on div "All work orders 13408 Dove Ranch Rd Roanoke, TX 76262 Home details Vendor Info …" at bounding box center [659, 513] width 1318 height 910
copy span "M Green A/C"
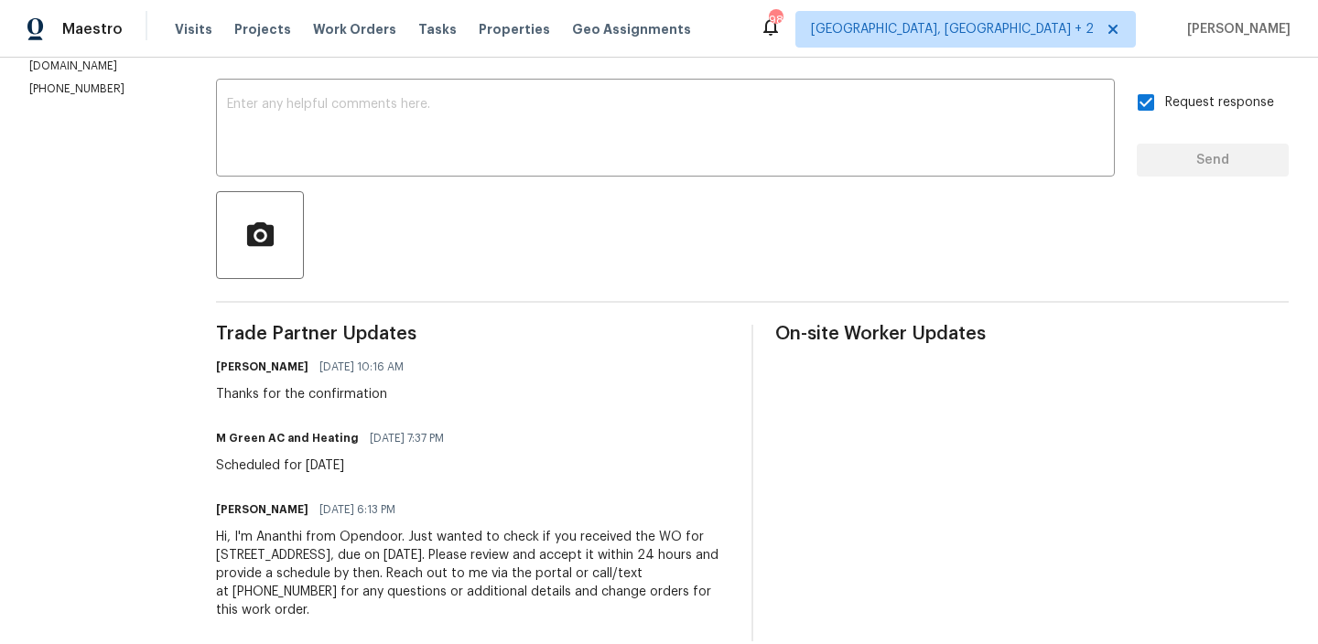
scroll to position [323, 0]
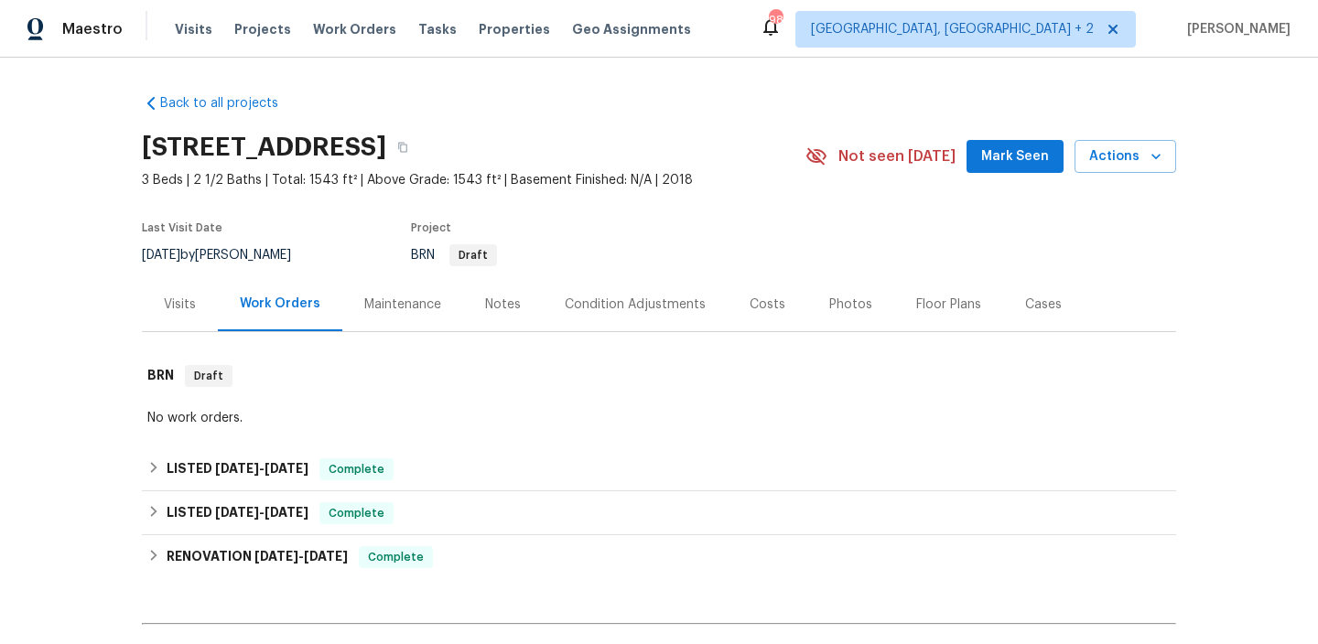
scroll to position [374, 0]
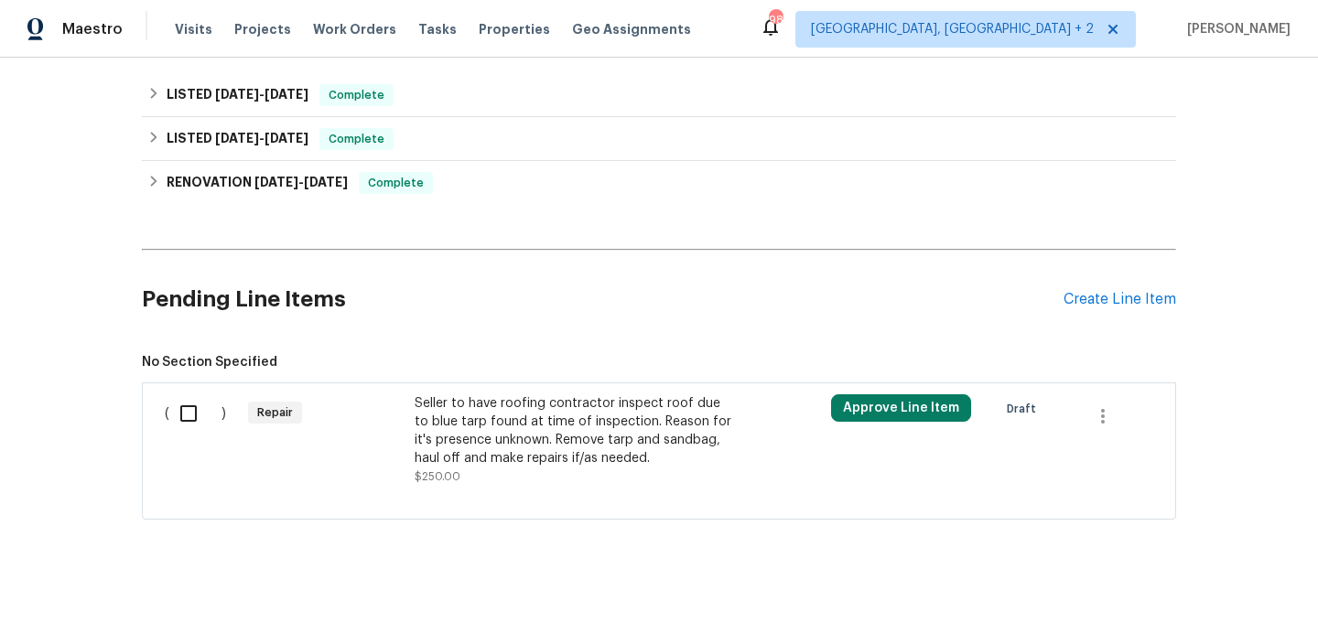
click at [444, 440] on div "Seller to have roofing contractor inspect roof due to blue tarp found at time o…" at bounding box center [576, 430] width 322 height 73
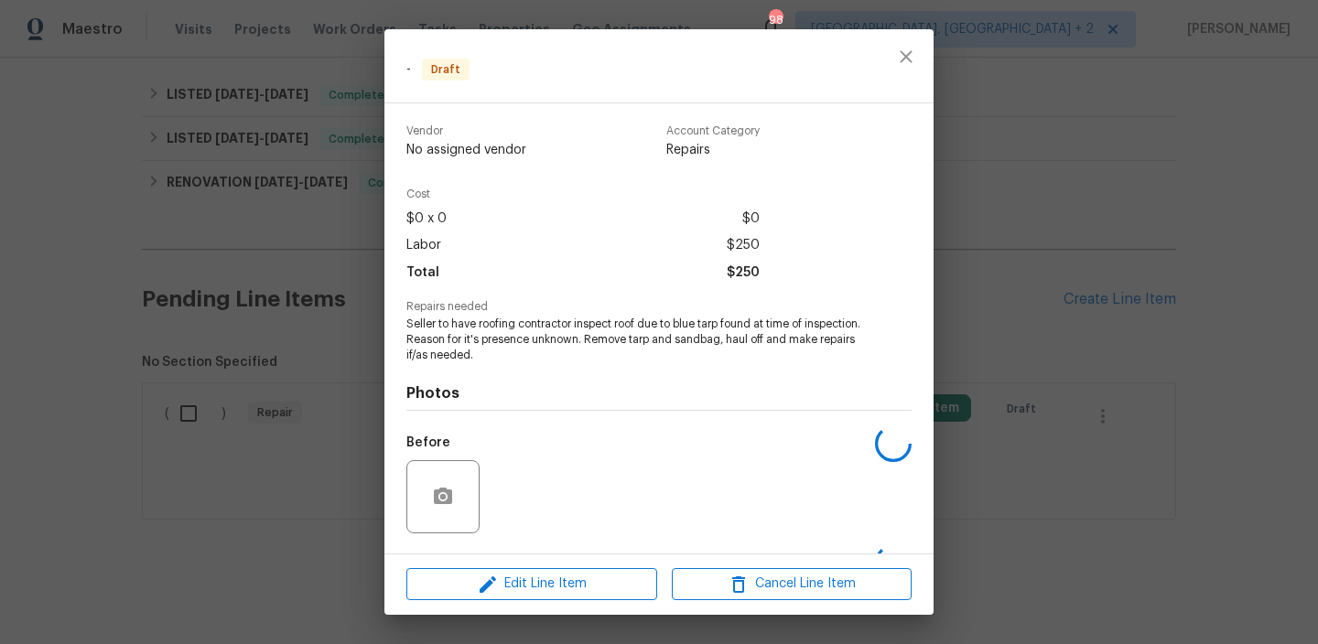
scroll to position [117, 0]
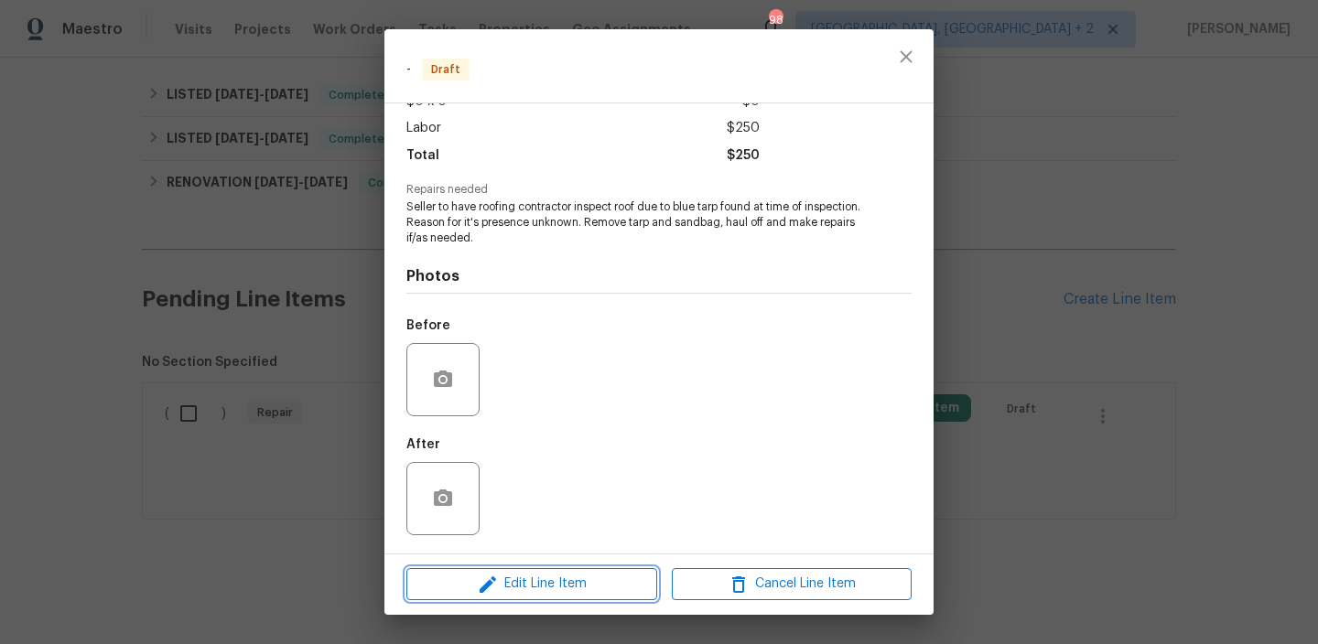
click at [501, 574] on span "Edit Line Item" at bounding box center [532, 584] width 240 height 23
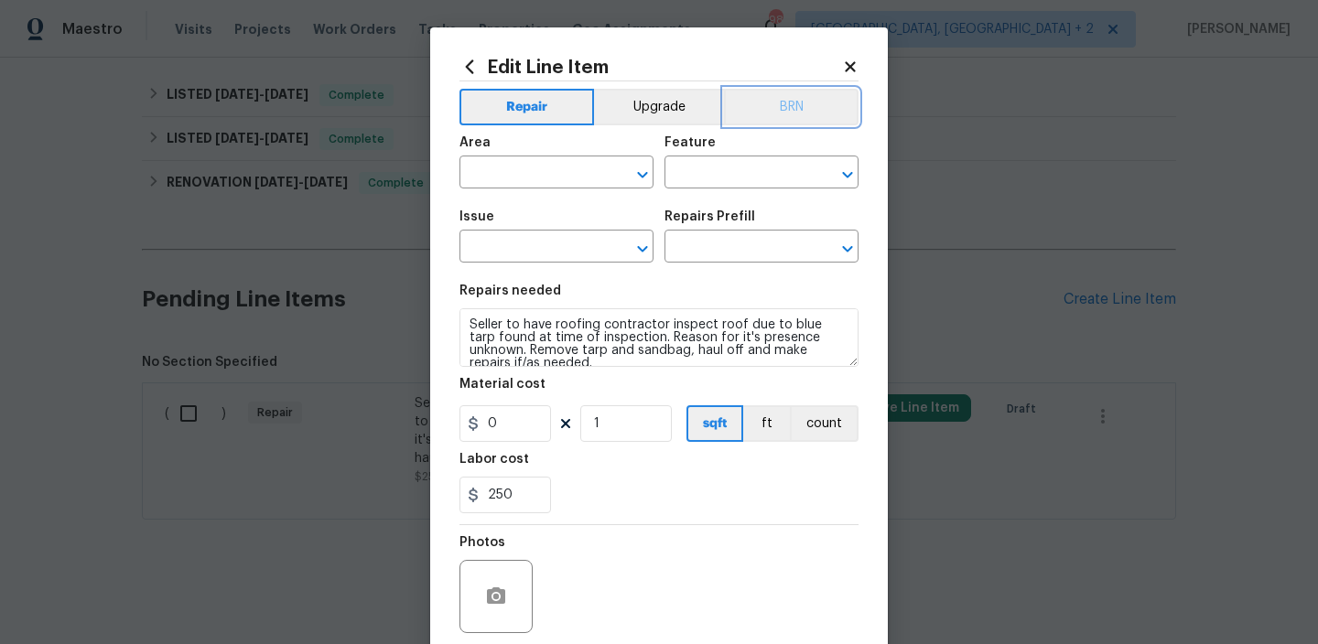
click at [776, 109] on button "BRN" at bounding box center [791, 107] width 135 height 37
click at [818, 403] on figure "Material cost 0 1 sqft ft count" at bounding box center [658, 410] width 399 height 64
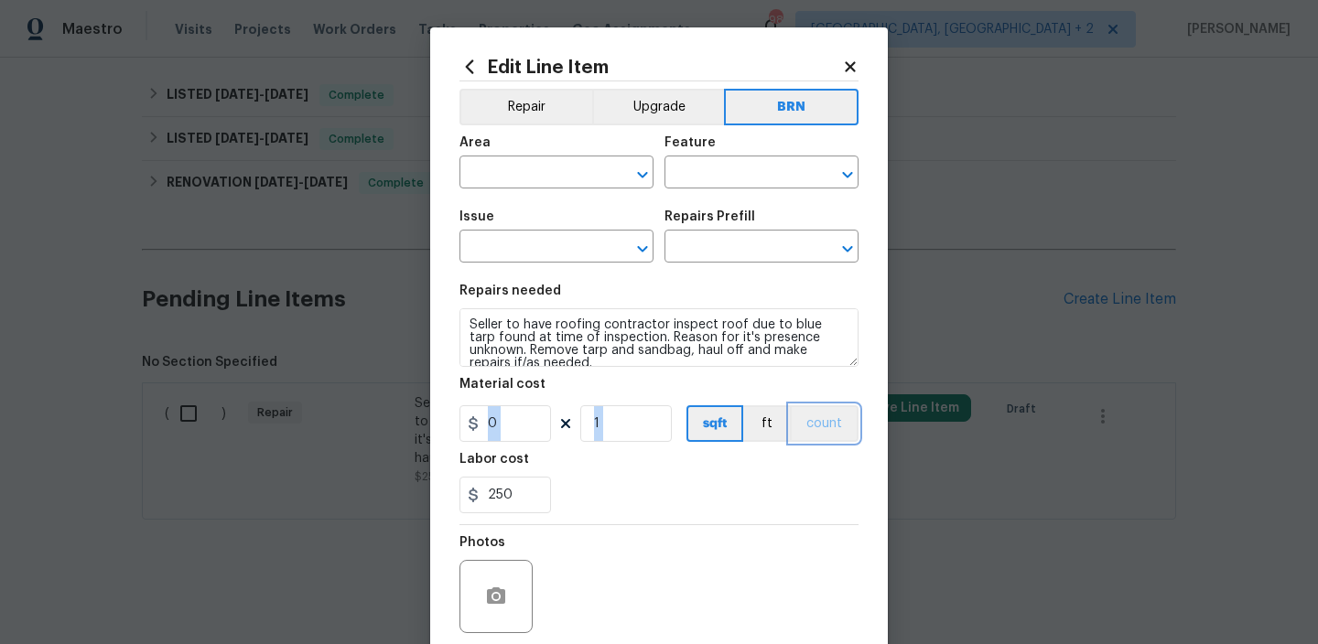
click at [815, 413] on button "count" at bounding box center [824, 423] width 69 height 37
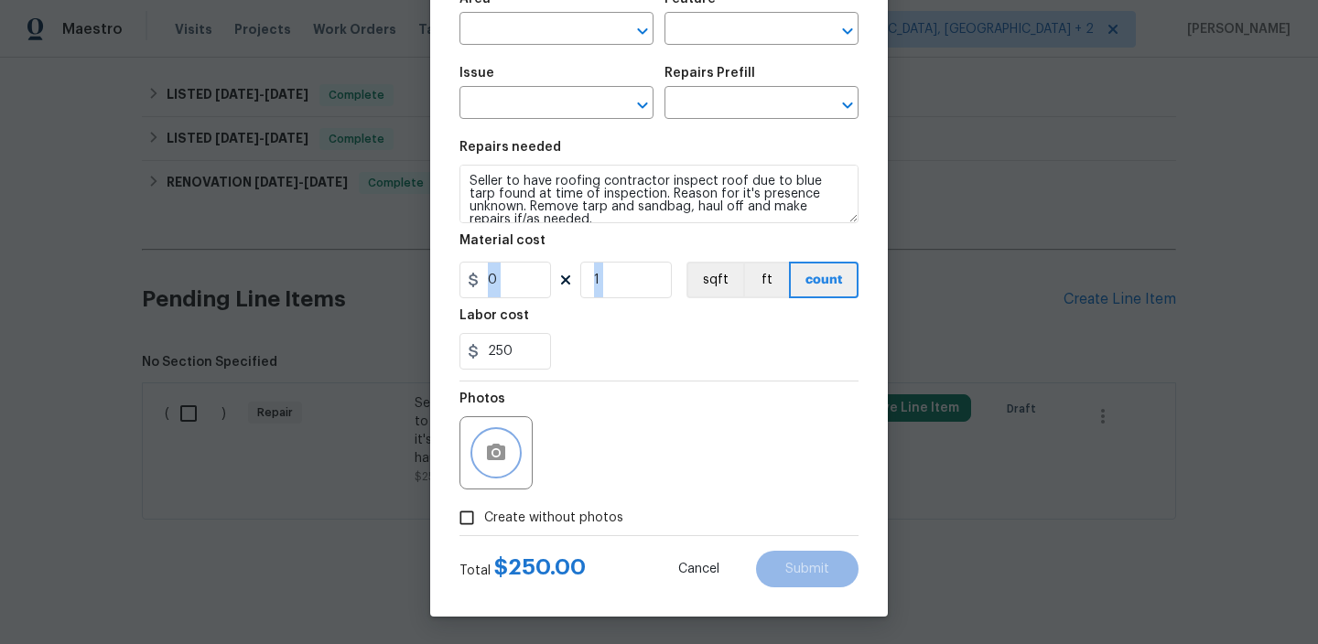
click at [507, 439] on button "button" at bounding box center [496, 453] width 44 height 44
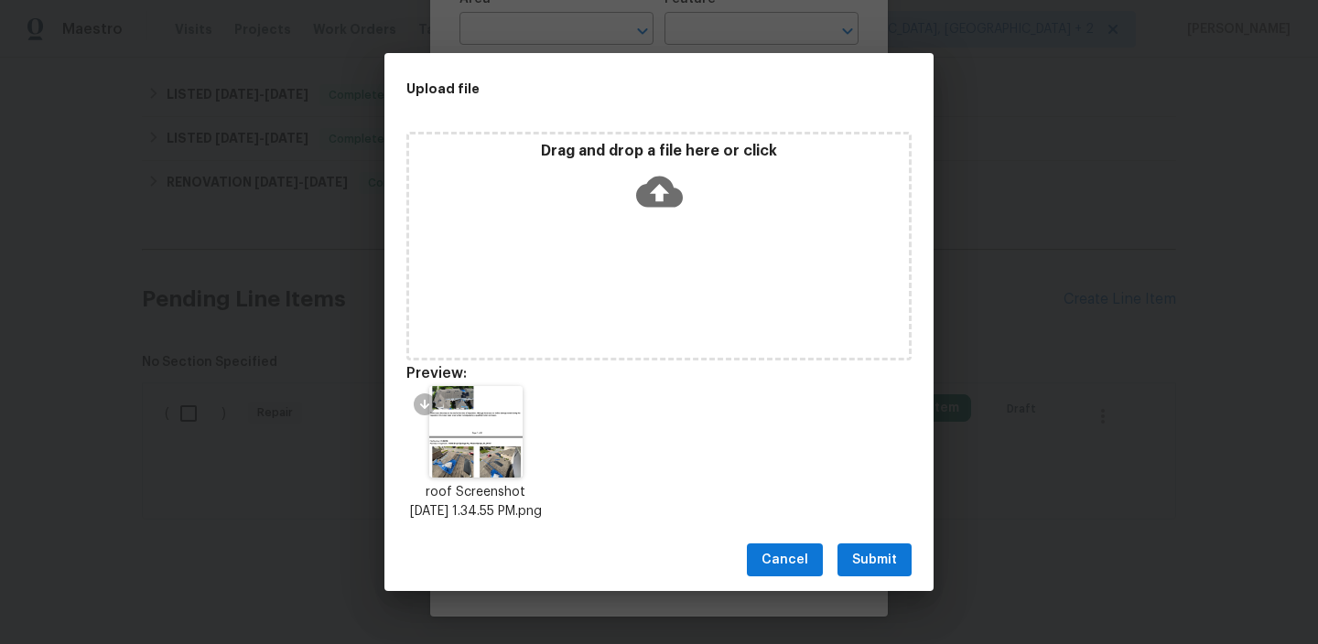
click at [870, 568] on span "Submit" at bounding box center [874, 560] width 45 height 23
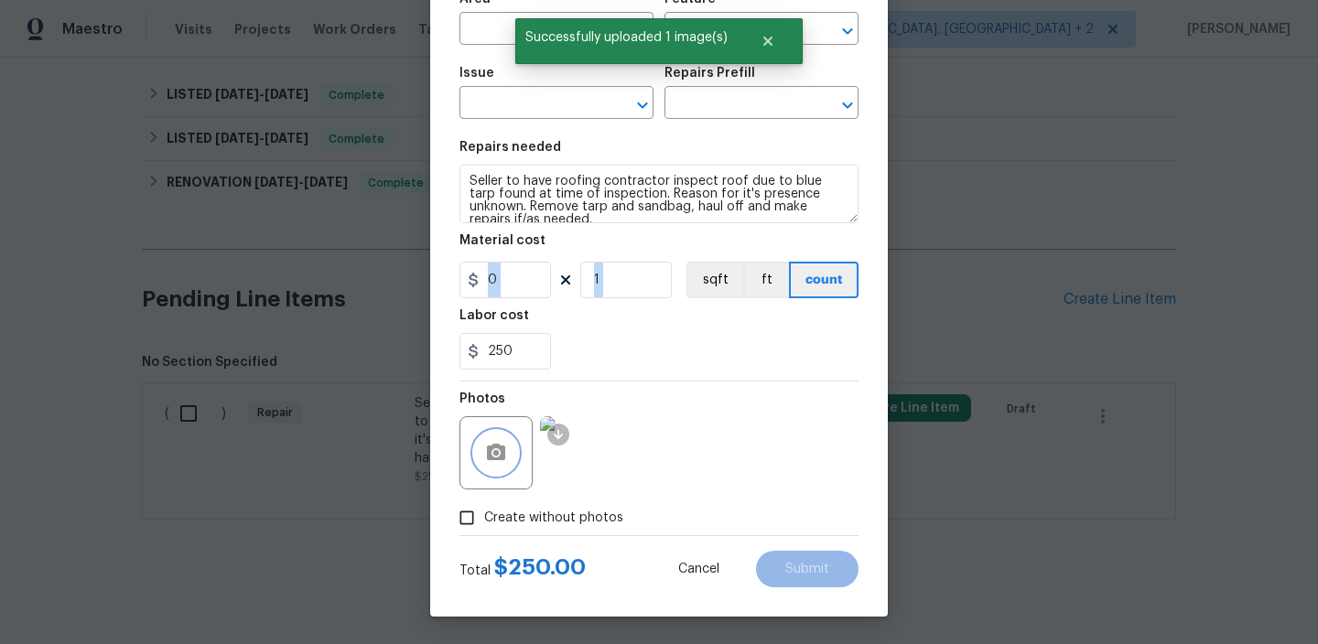
scroll to position [0, 0]
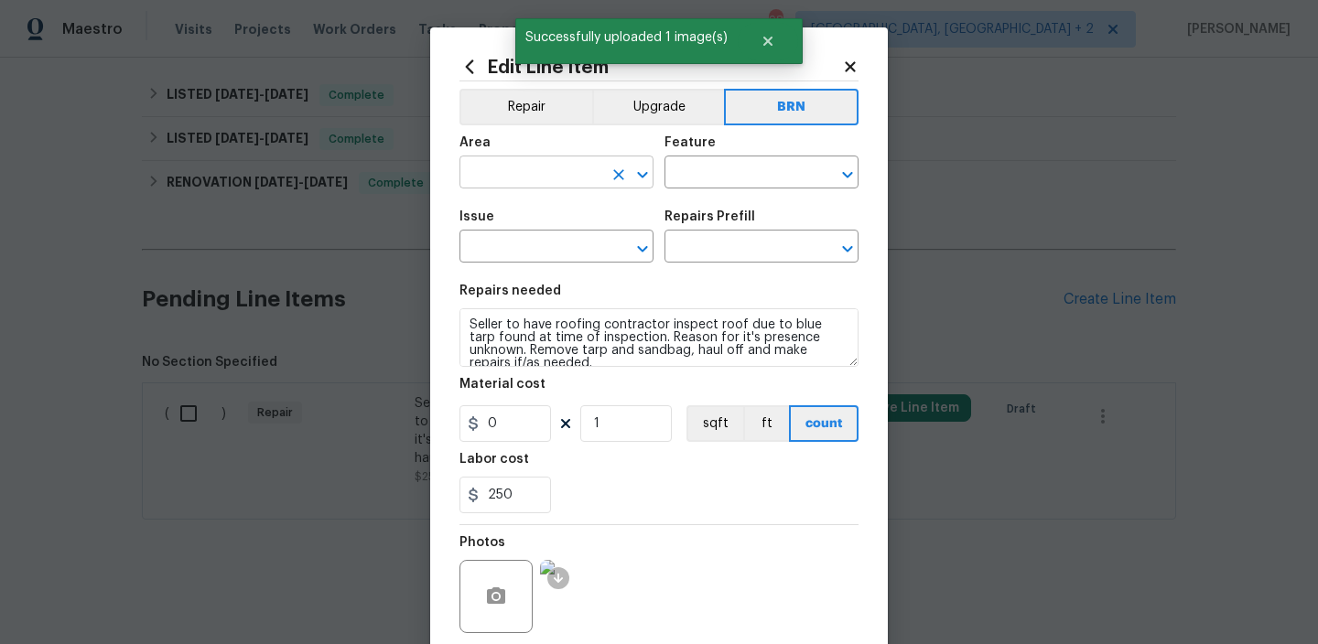
click at [522, 162] on input "text" at bounding box center [530, 174] width 143 height 28
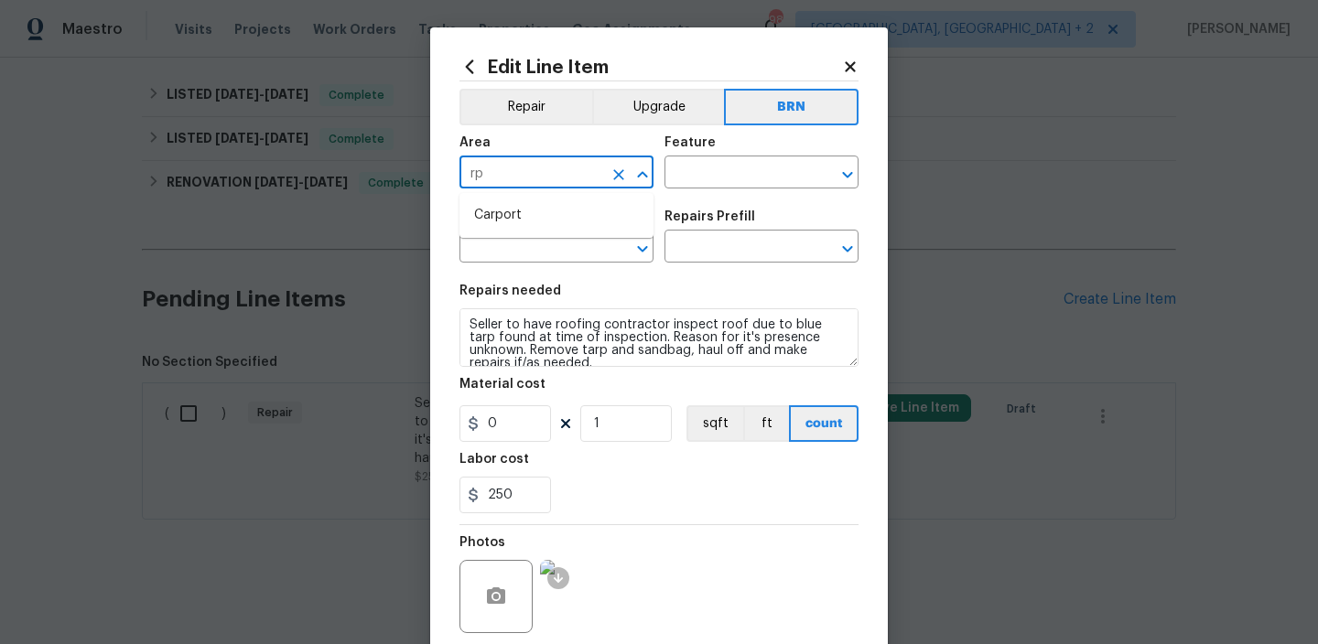
type input "r"
click at [512, 205] on li "Roof" at bounding box center [556, 215] width 194 height 30
type input "Roof"
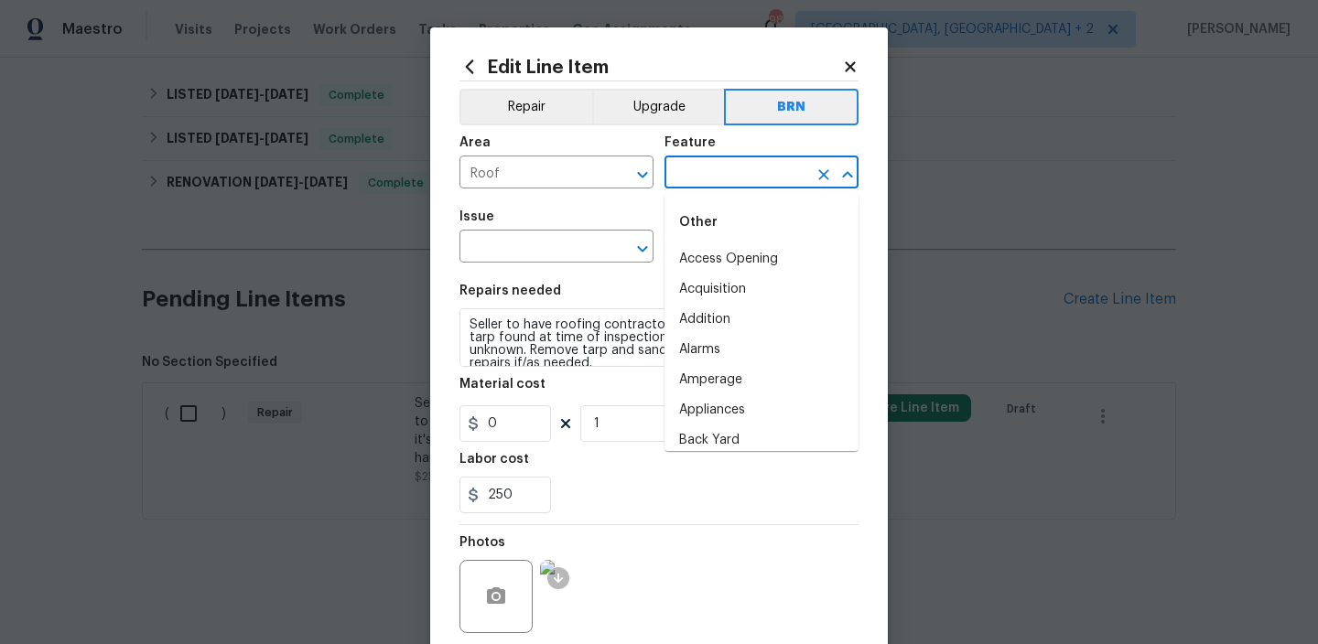
click at [736, 177] on input "text" at bounding box center [735, 174] width 143 height 28
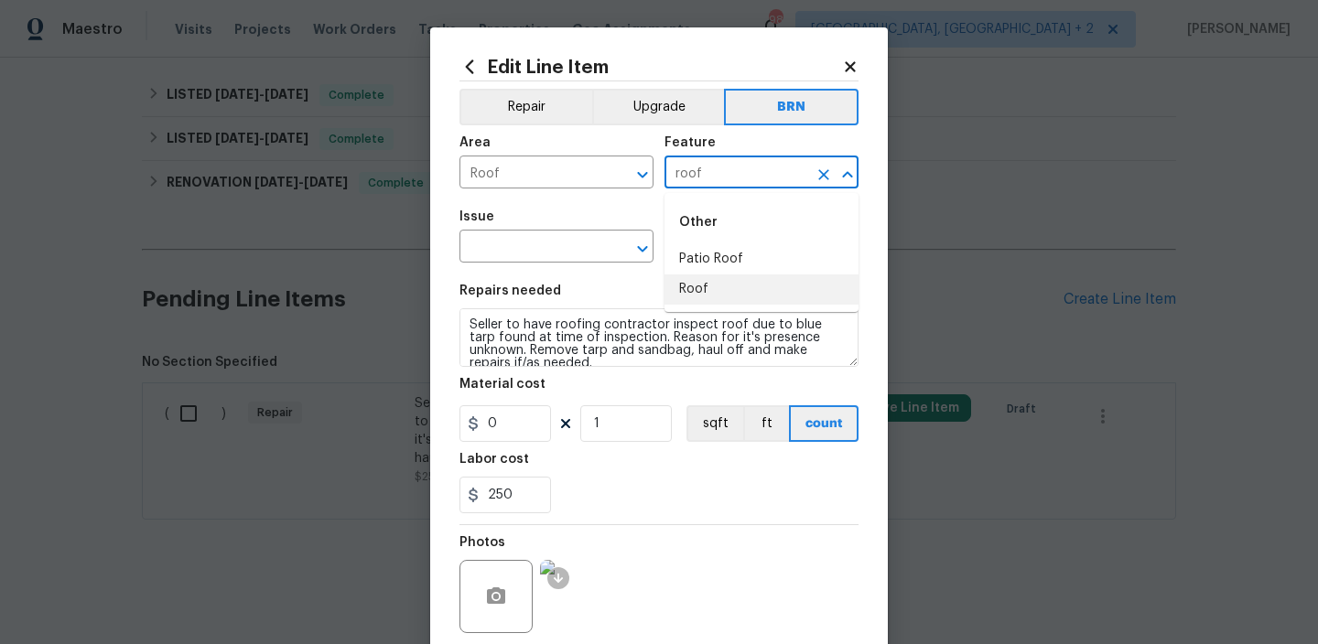
click at [710, 296] on li "Roof" at bounding box center [761, 290] width 194 height 30
type input "Roof"
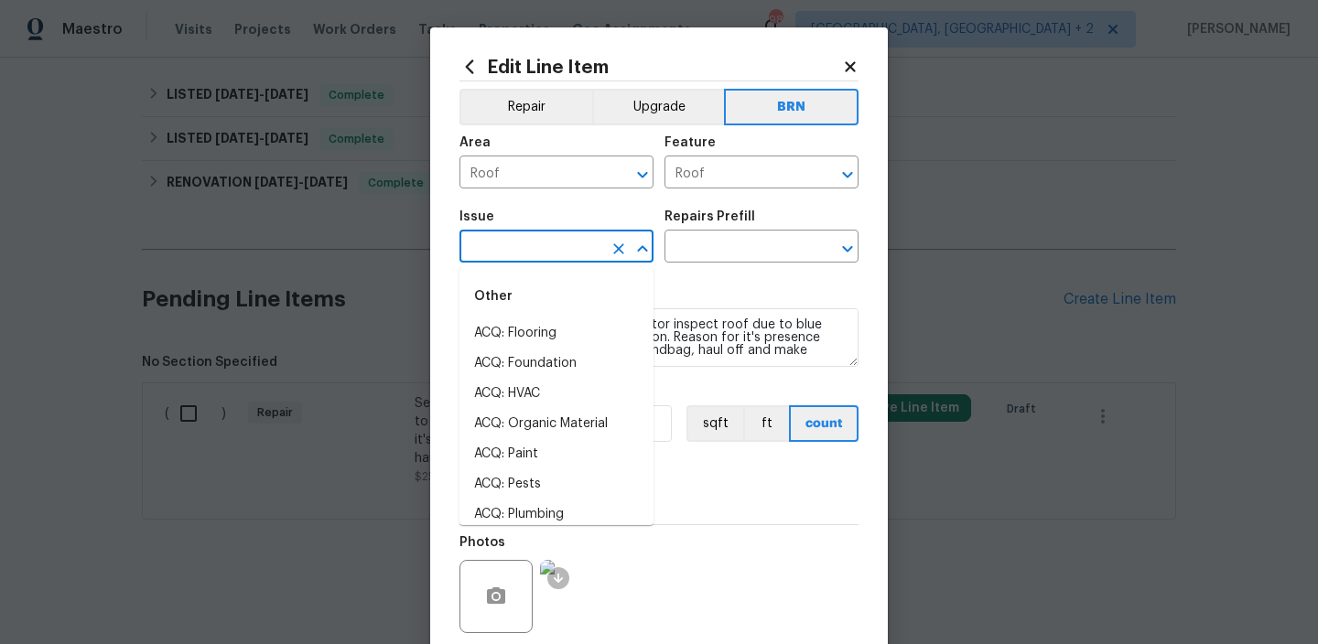
click at [548, 248] on input "text" at bounding box center [530, 248] width 143 height 28
click at [533, 366] on li "Roof Repair" at bounding box center [556, 364] width 194 height 30
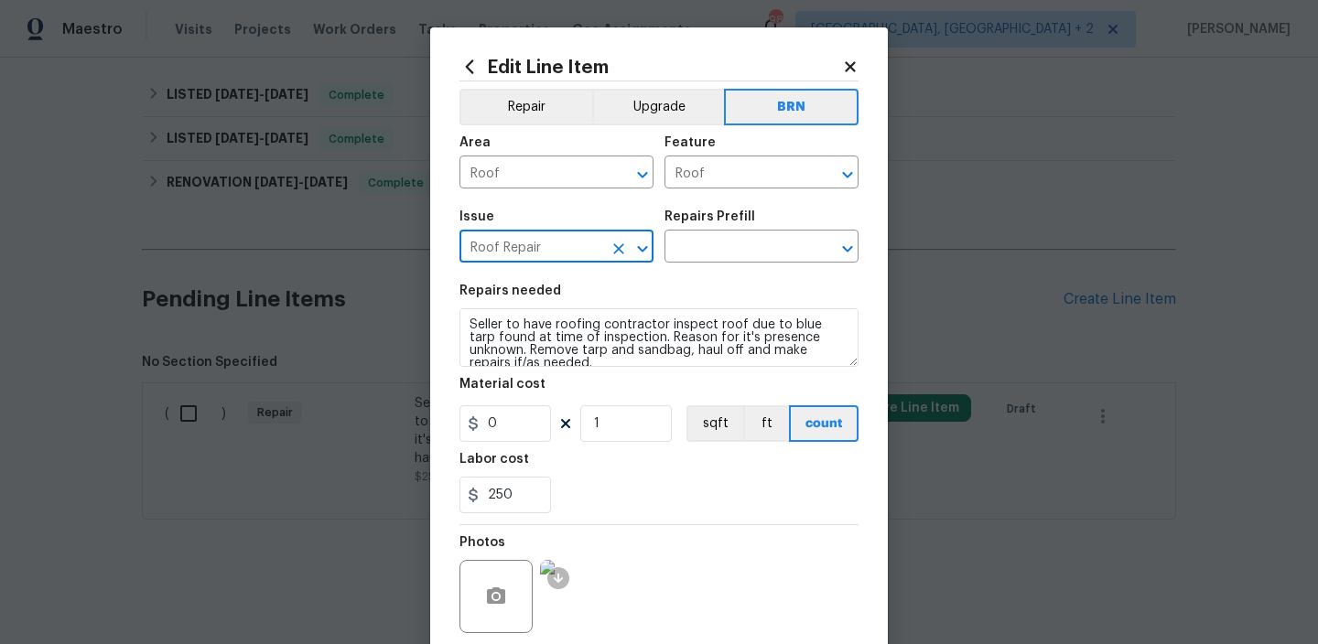
type input "Roof Repair"
click at [530, 347] on textarea "Seller to have roofing contractor inspect roof due to blue tarp found at time o…" at bounding box center [658, 337] width 399 height 59
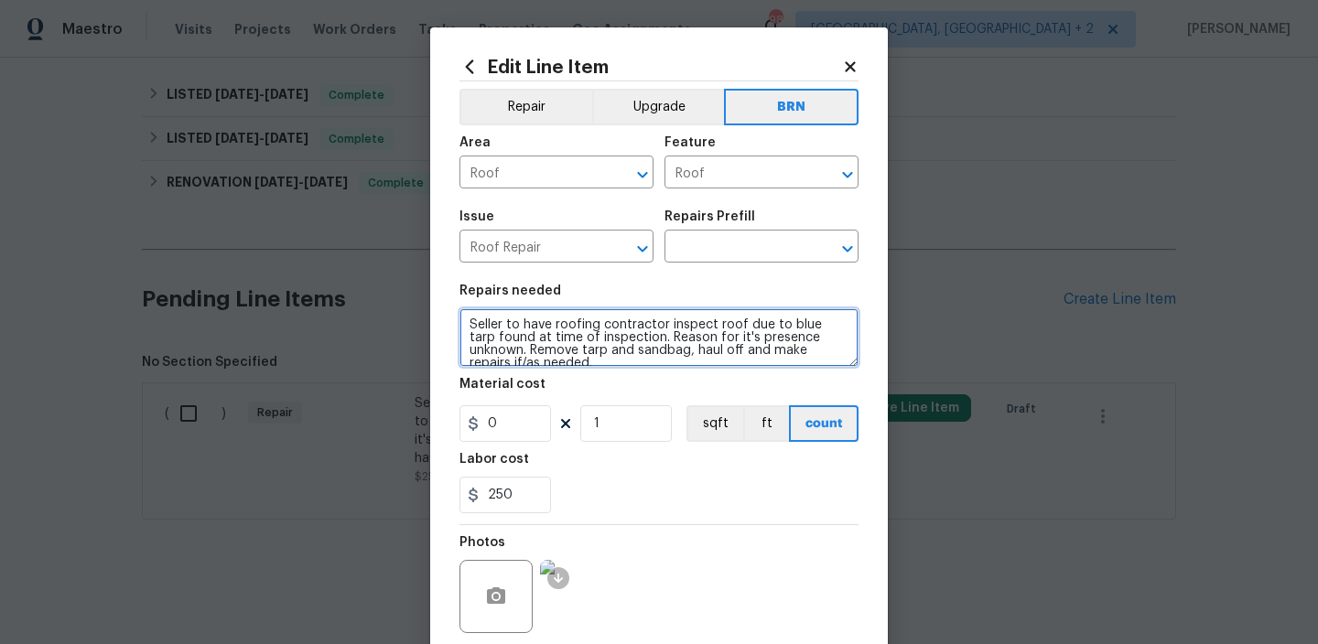
click at [530, 347] on textarea "Seller to have roofing contractor inspect roof due to blue tarp found at time o…" at bounding box center [658, 337] width 399 height 59
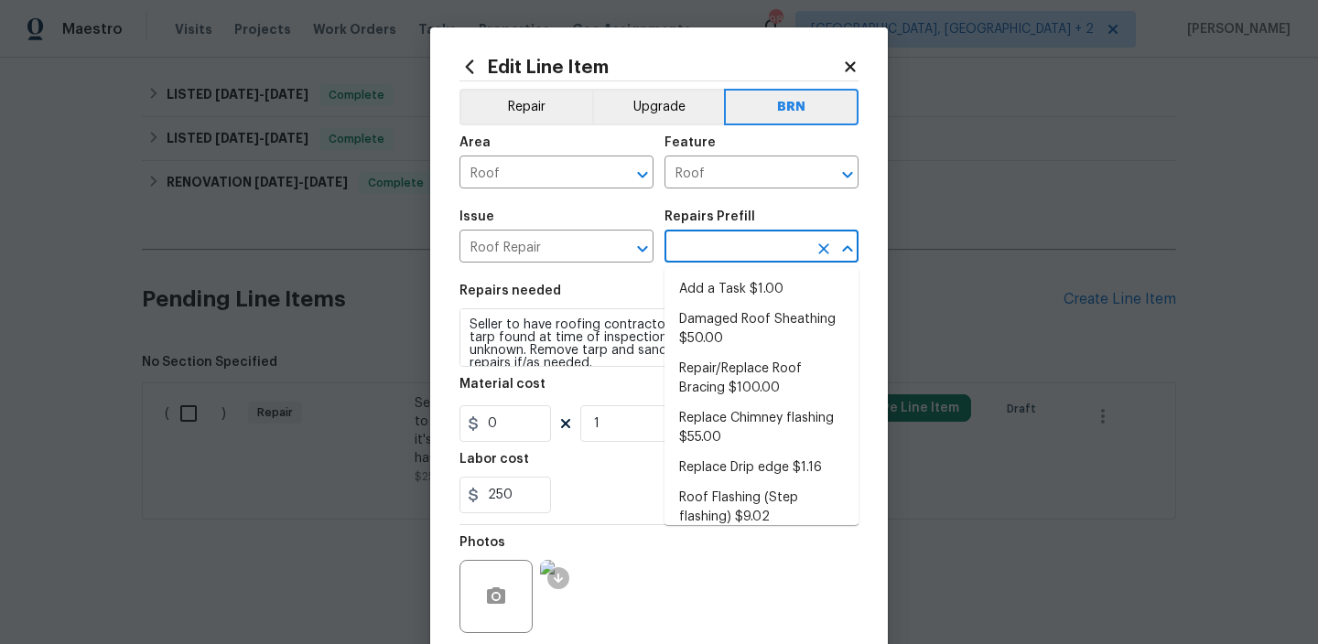
click at [713, 259] on input "text" at bounding box center [735, 248] width 143 height 28
click at [706, 270] on ul "Add a Task $1.00 Damaged Roof Sheathing $50.00 Repair/Replace Roof Bracing $100…" at bounding box center [761, 396] width 194 height 258
click at [697, 283] on li "Add a Task $1.00" at bounding box center [761, 290] width 194 height 30
type input "Eaves and Trim"
type input "Add a Task $1.00"
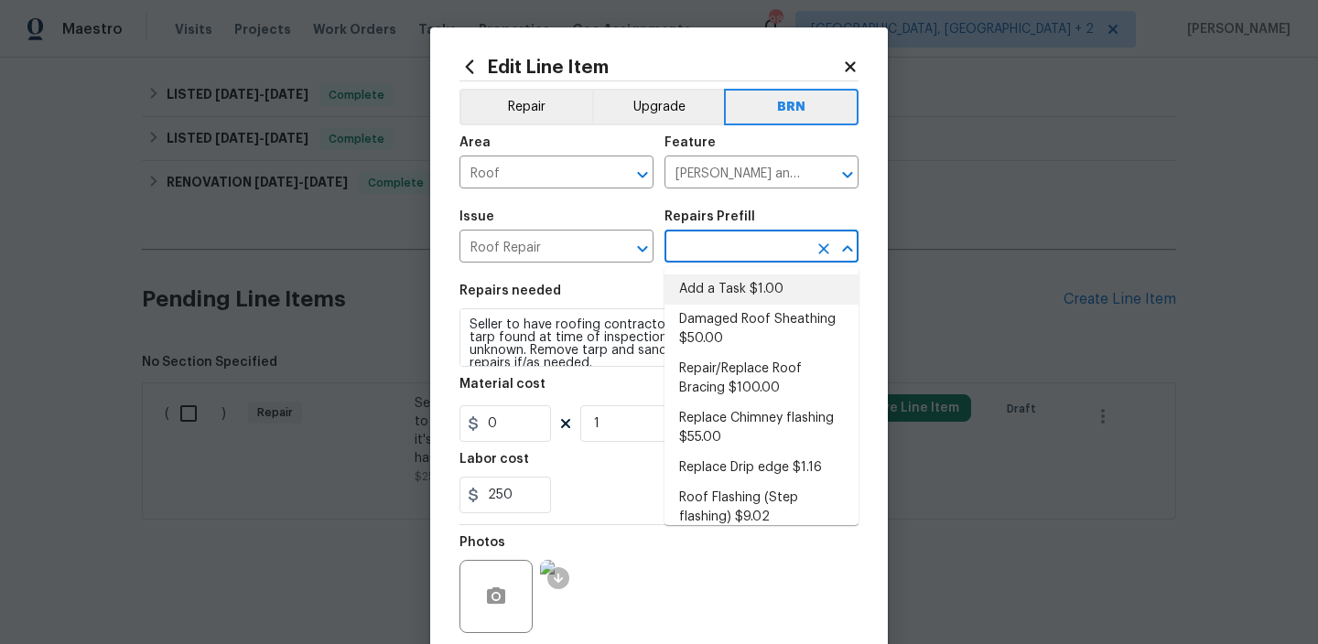
type textarea "HPM to detail"
type input "1"
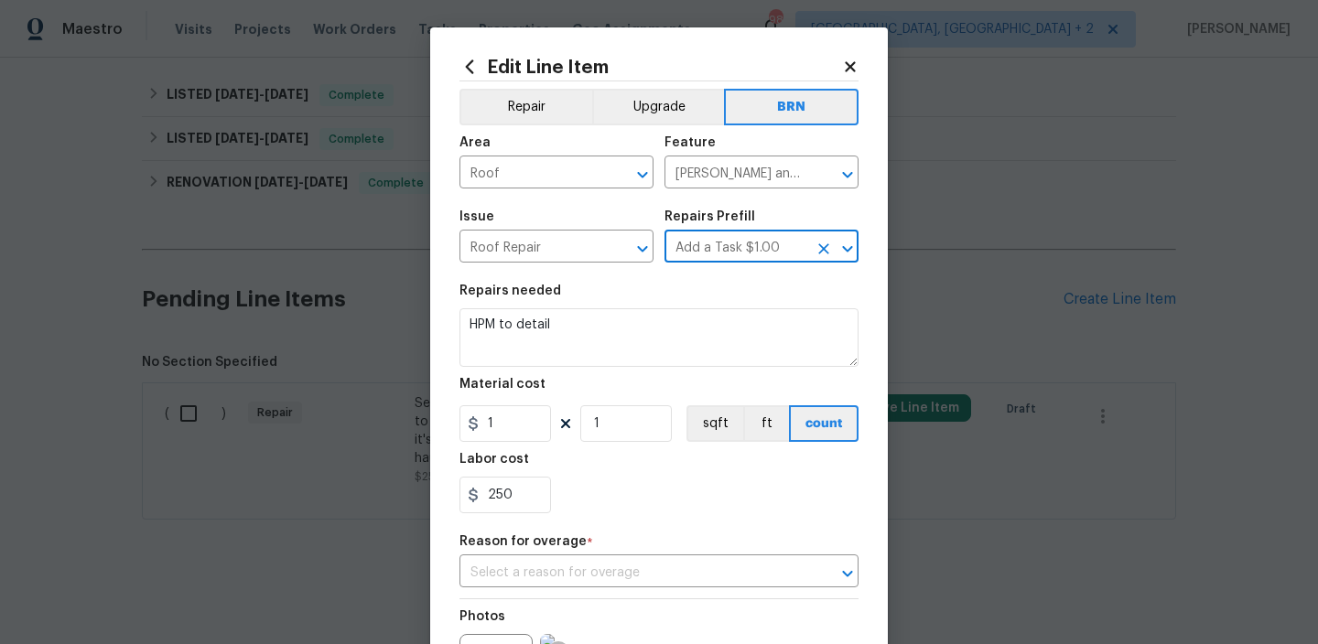
click at [564, 378] on div "Material cost" at bounding box center [658, 390] width 399 height 24
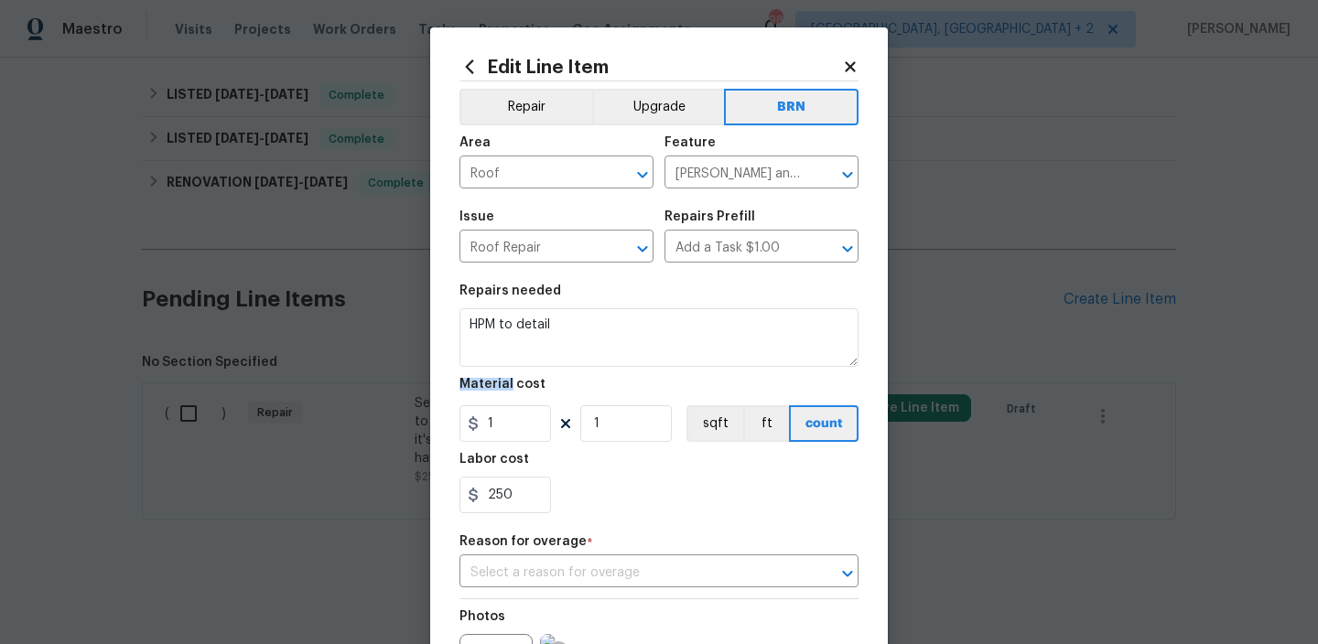
click at [564, 378] on div "Material cost" at bounding box center [658, 390] width 399 height 24
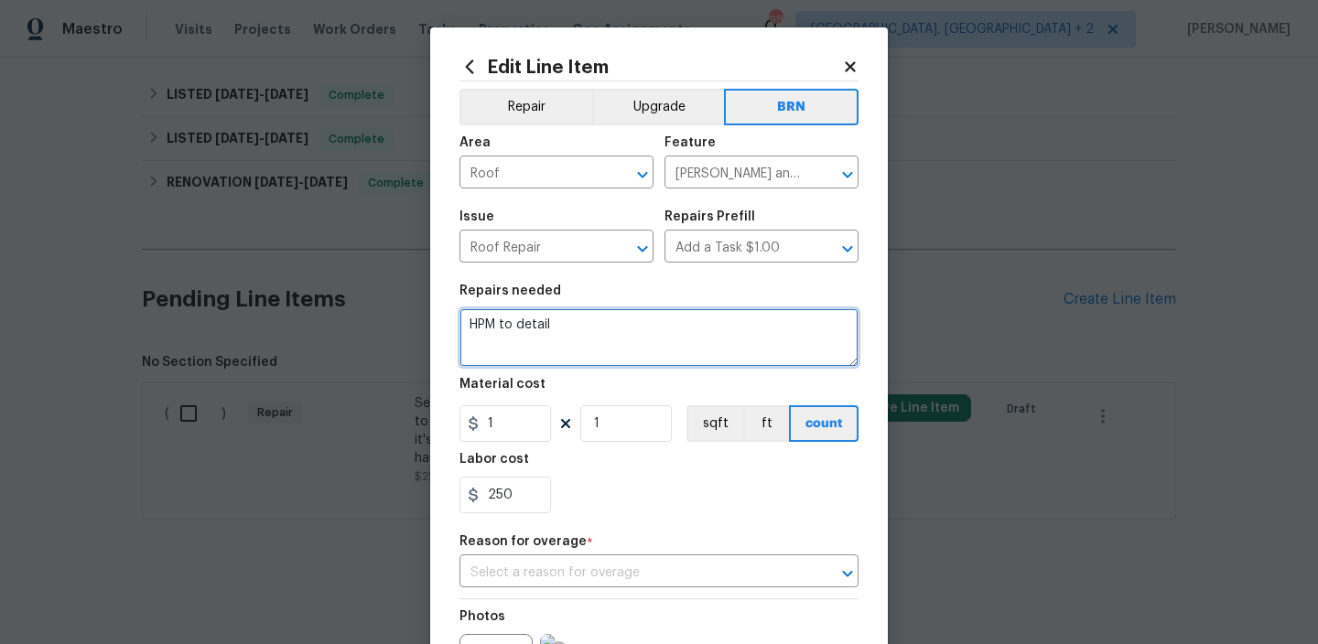
click at [533, 339] on textarea "HPM to detail" at bounding box center [658, 337] width 399 height 59
paste textarea "Seller to have roofing contractor inspect roof due to blue tarp found at time o…"
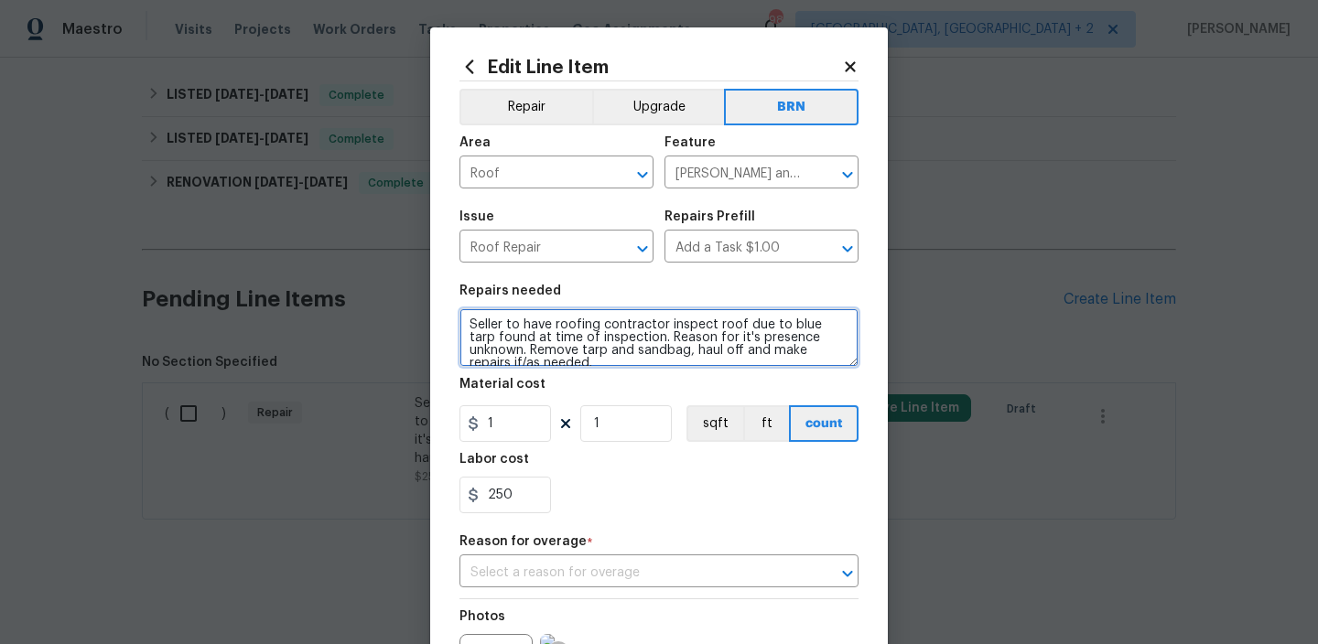
scroll to position [4, 0]
type textarea "Seller to have roofing contractor inspect roof due to blue tarp found at time o…"
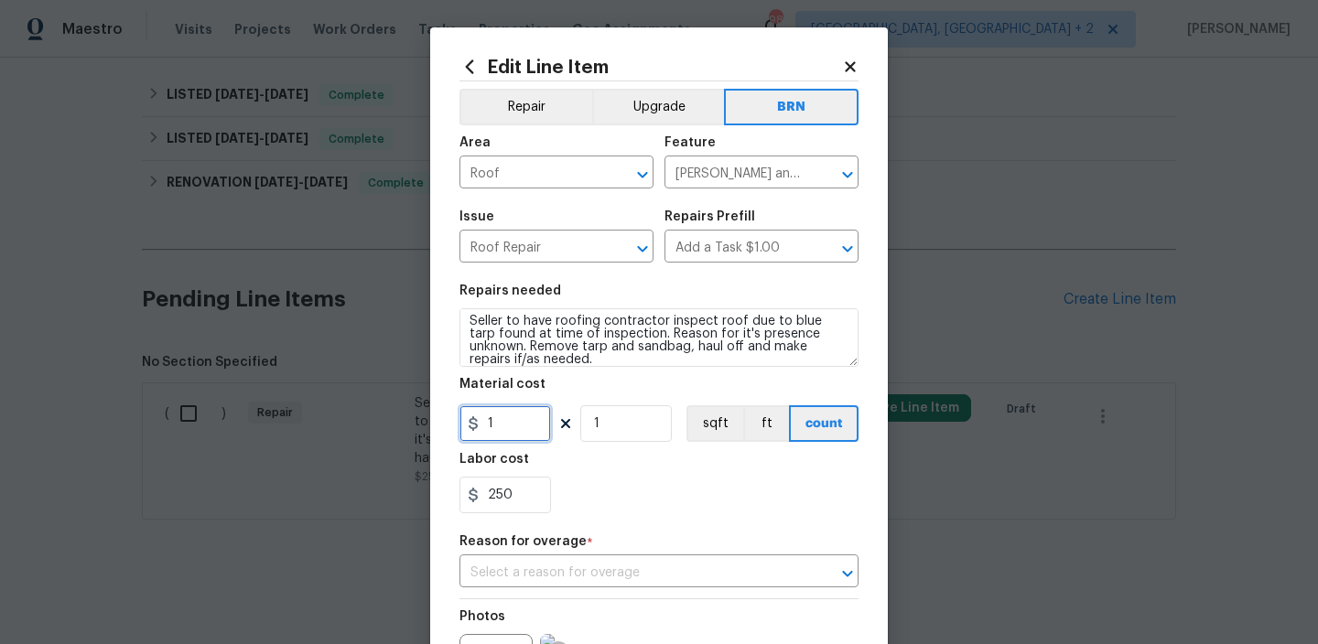
click at [517, 428] on input "1" at bounding box center [505, 423] width 92 height 37
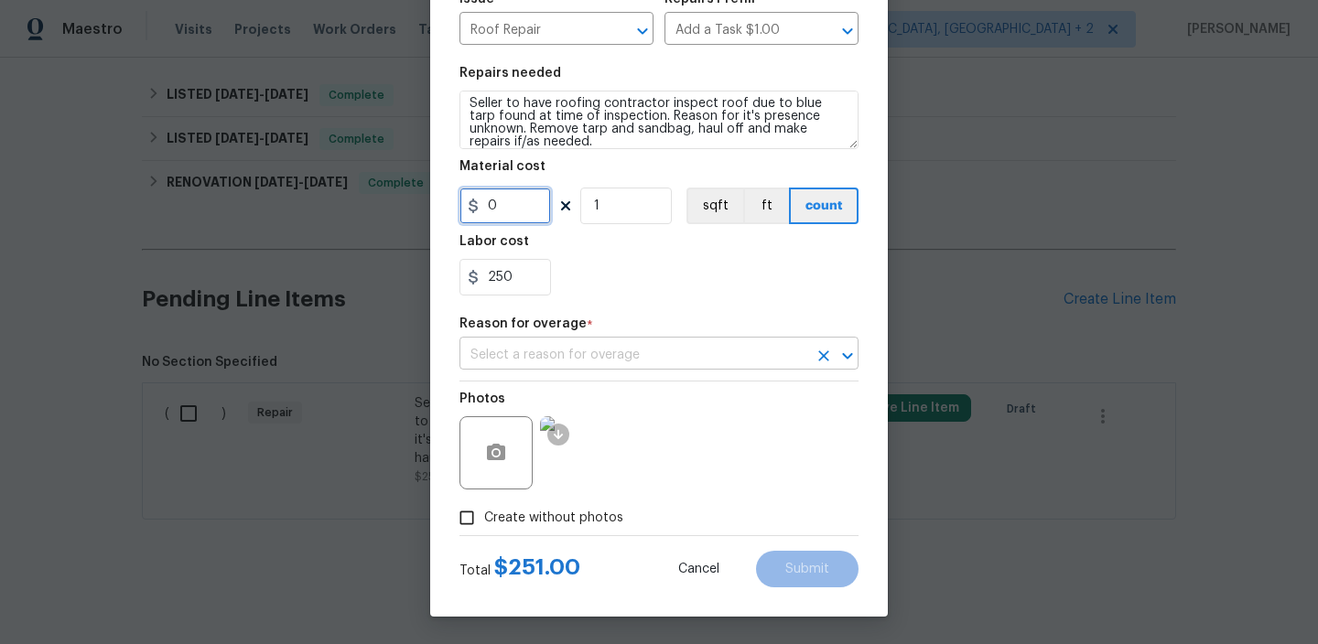
type input "0"
click at [539, 342] on input "text" at bounding box center [633, 355] width 348 height 28
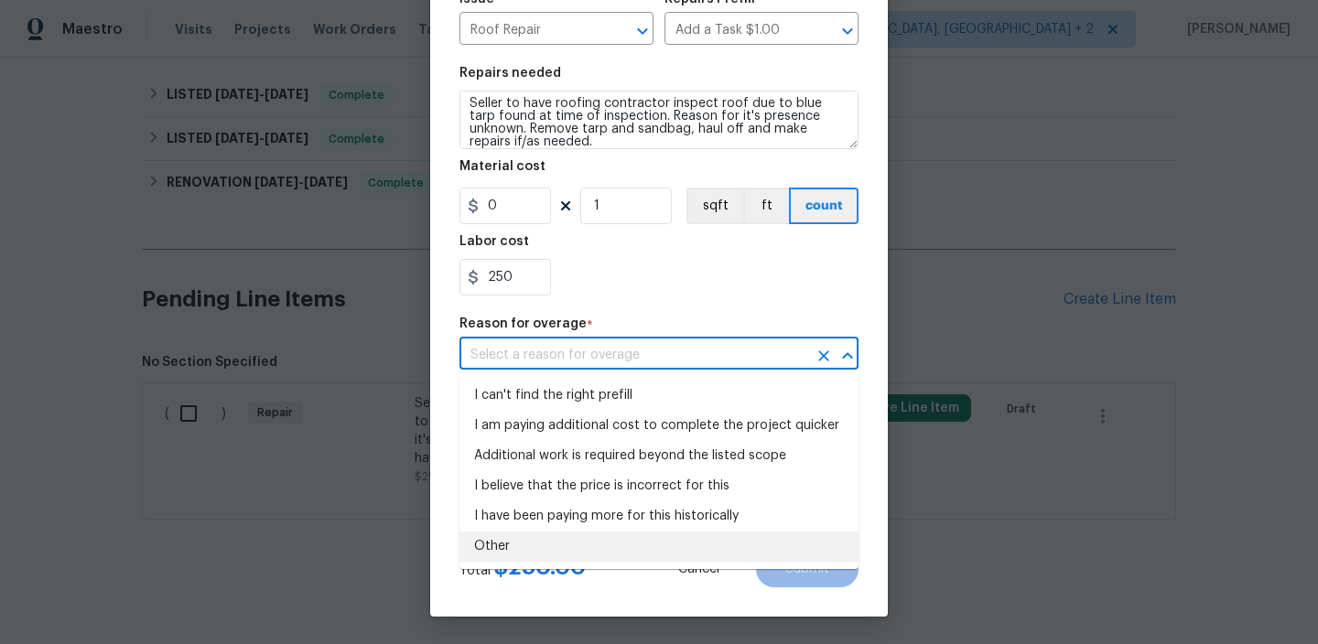
click at [514, 534] on li "Other" at bounding box center [658, 547] width 399 height 30
type input "Other"
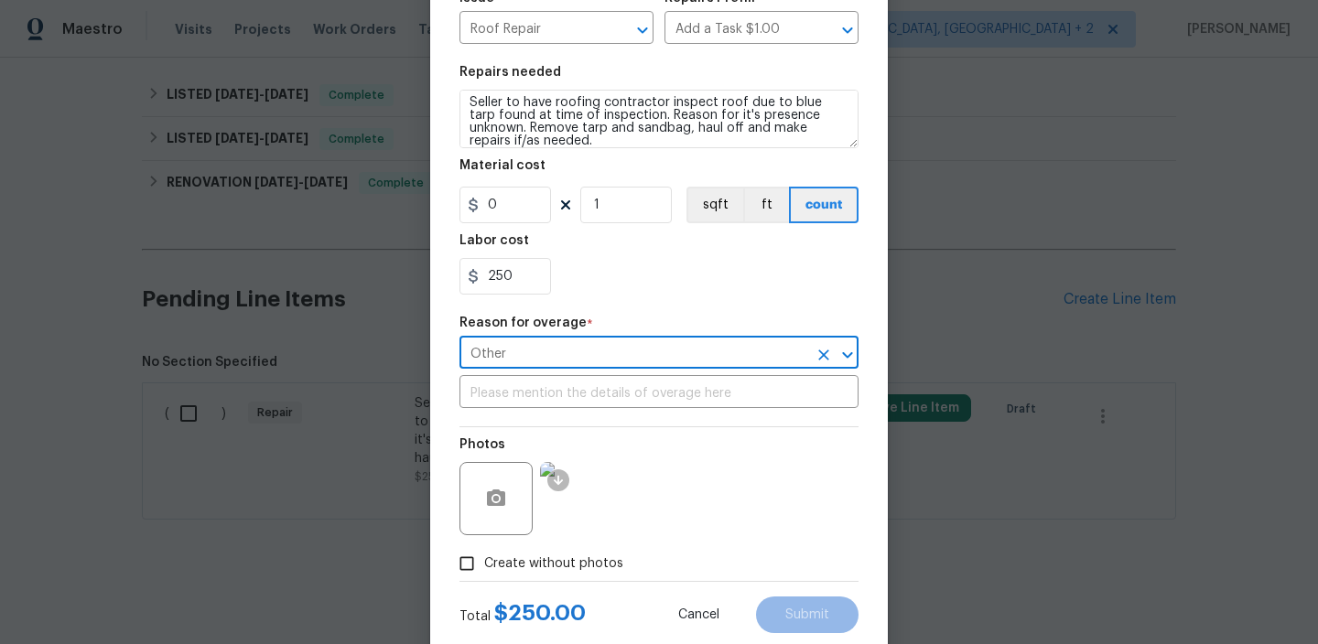
click at [496, 378] on div "Repair Upgrade BRN Area Roof ​ Feature Eaves and Trim ​ Issue Roof Repair ​ Rep…" at bounding box center [658, 222] width 399 height 718
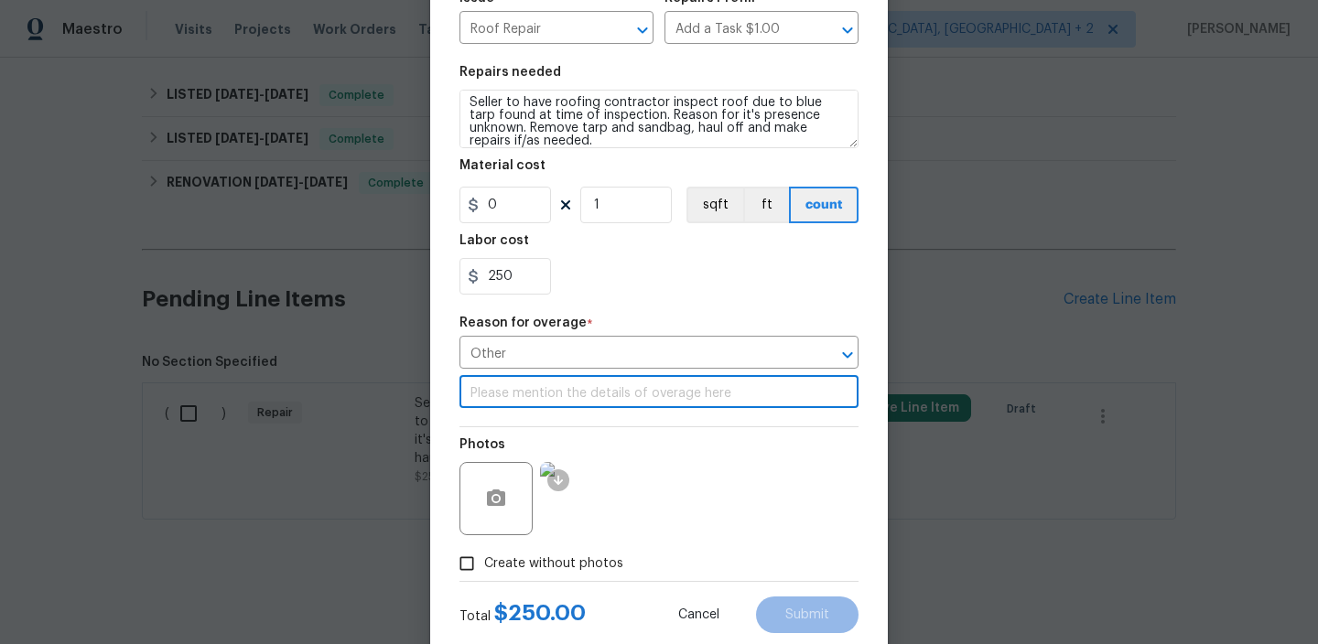
click at [491, 392] on input "text" at bounding box center [658, 394] width 399 height 28
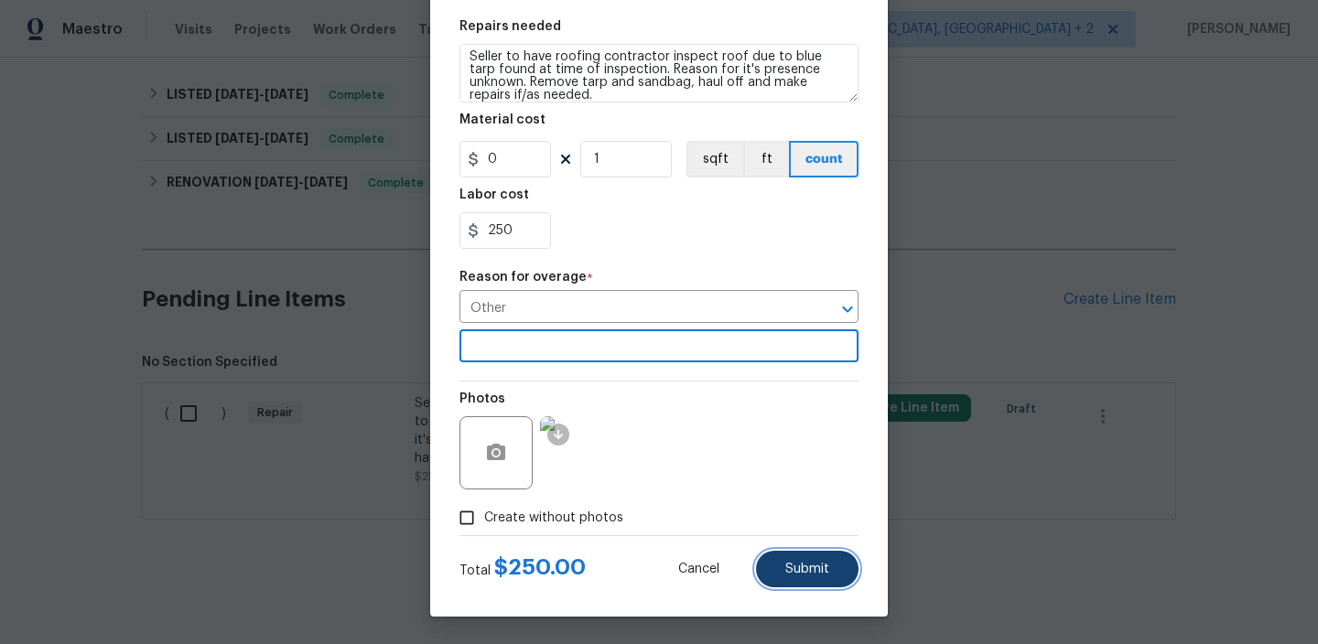
click at [795, 560] on button "Submit" at bounding box center [807, 569] width 102 height 37
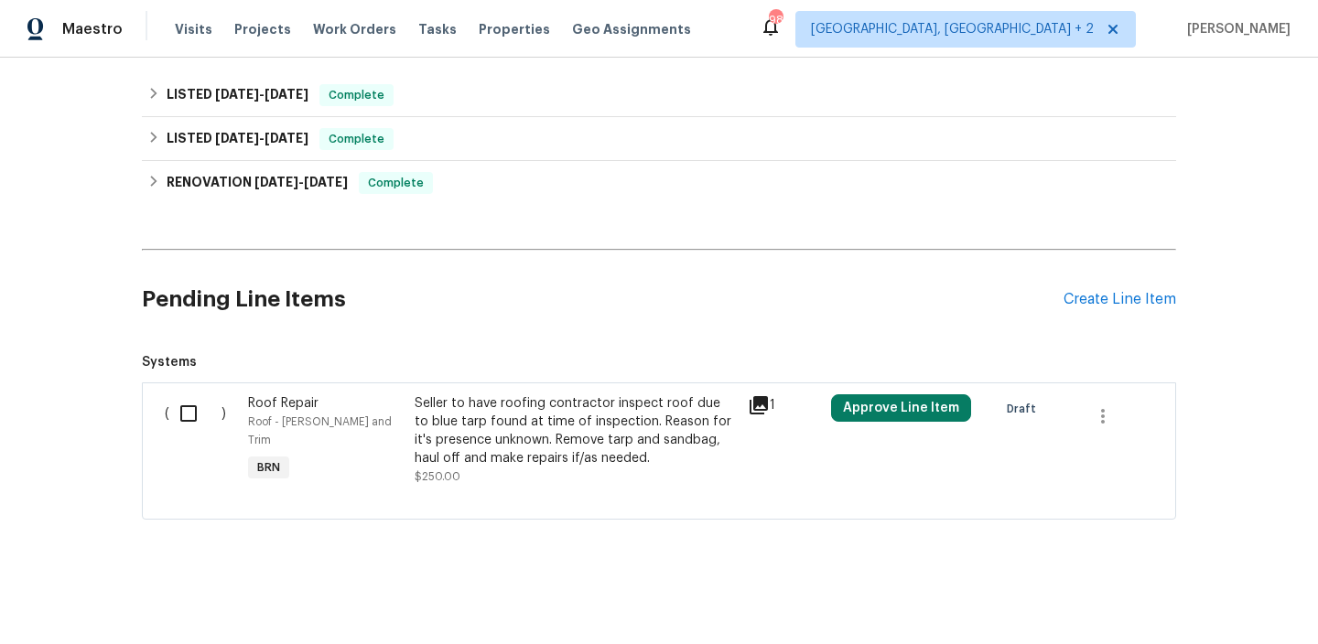
scroll to position [357, 0]
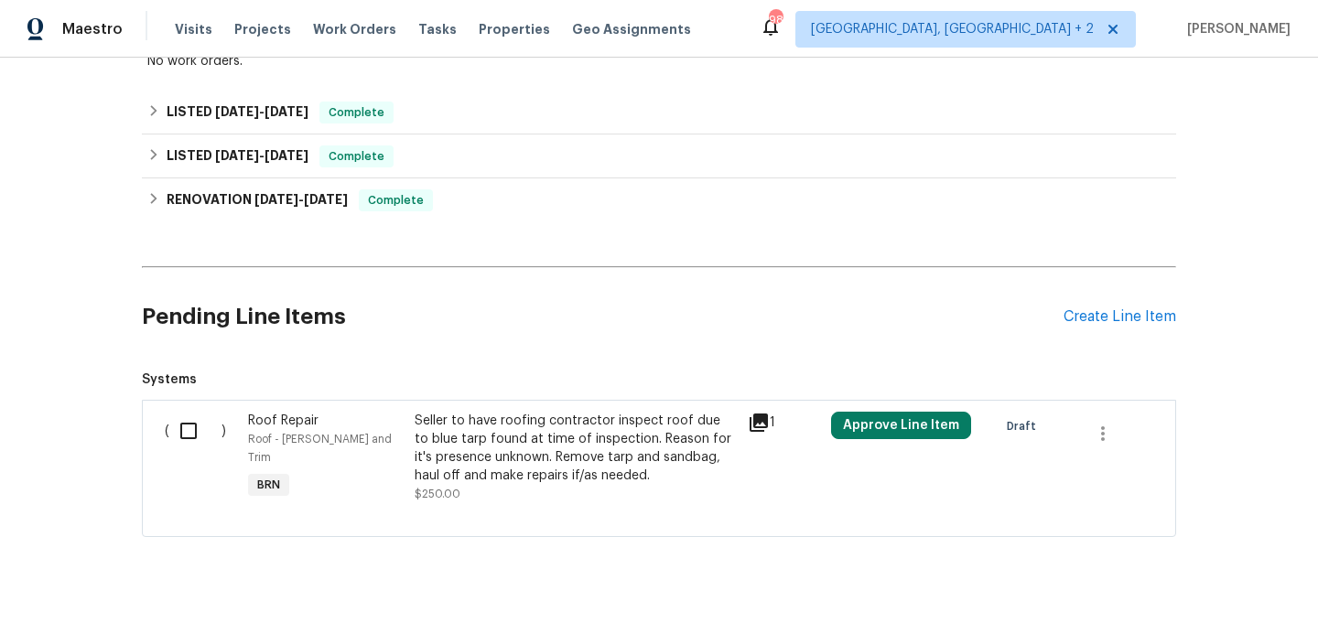
click at [189, 427] on input "checkbox" at bounding box center [195, 431] width 52 height 38
checkbox input "true"
click at [1179, 592] on span "Create Work Order" at bounding box center [1213, 598] width 122 height 23
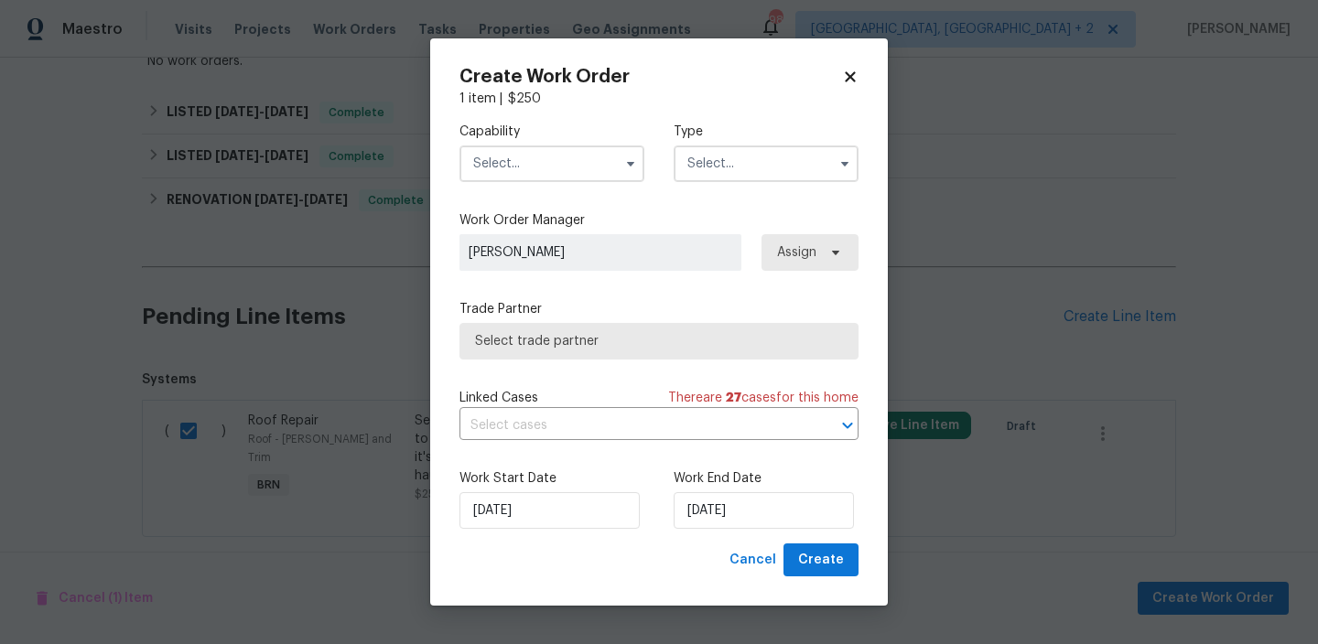
click at [540, 169] on input "text" at bounding box center [551, 163] width 185 height 37
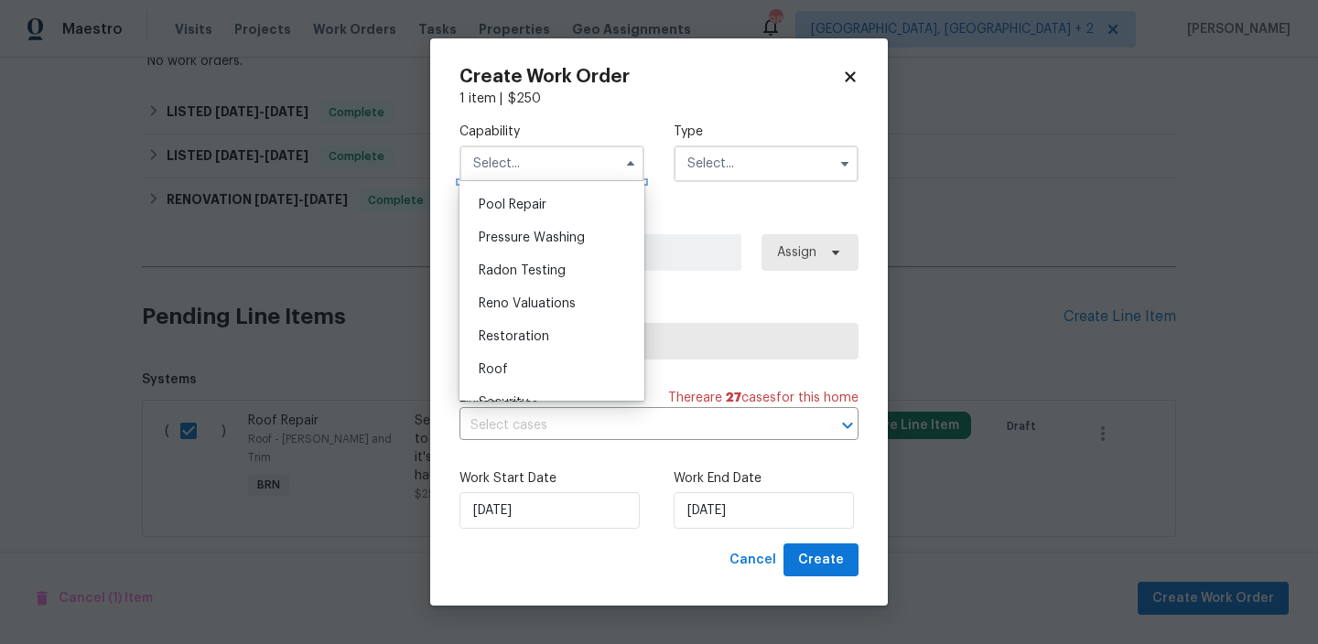
scroll to position [1705, 0]
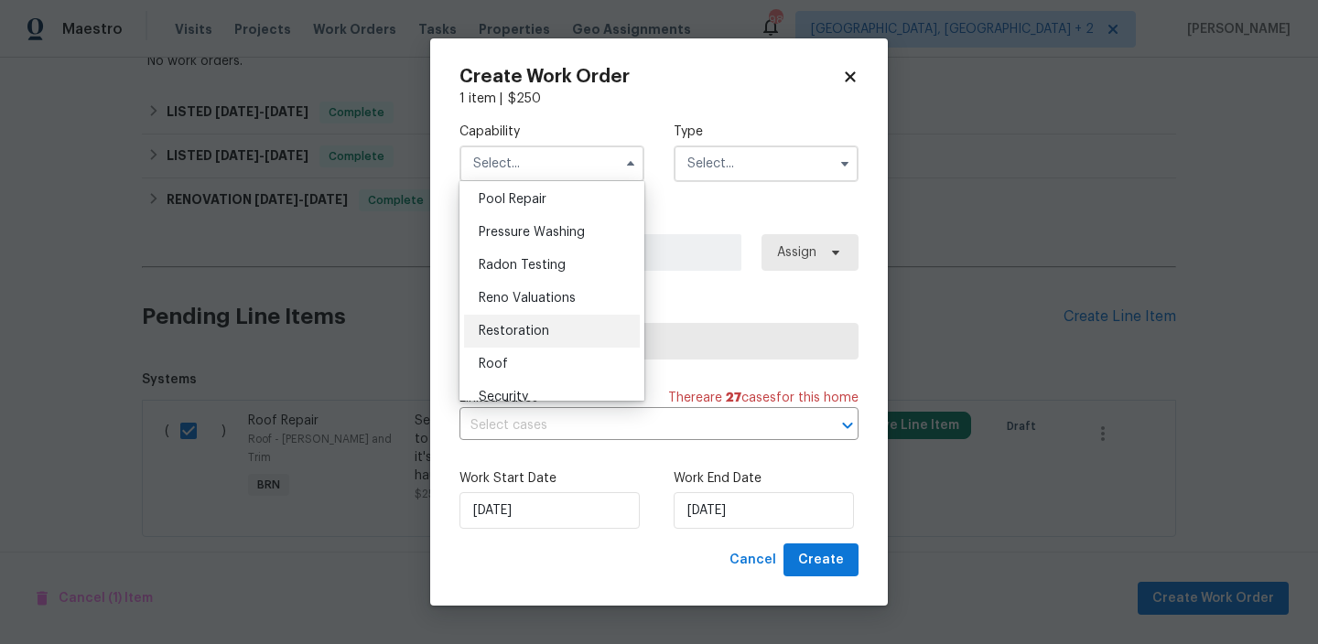
click at [518, 345] on div "Restoration" at bounding box center [552, 331] width 176 height 33
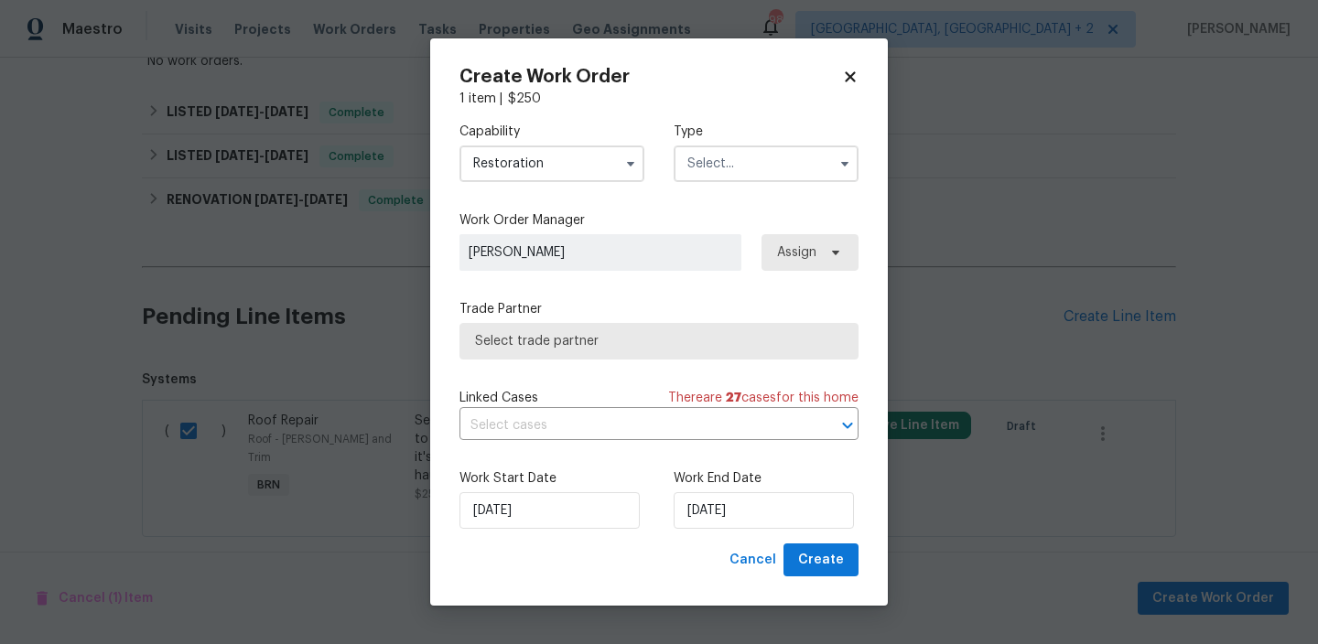
click at [518, 170] on input "Restoration" at bounding box center [551, 163] width 185 height 37
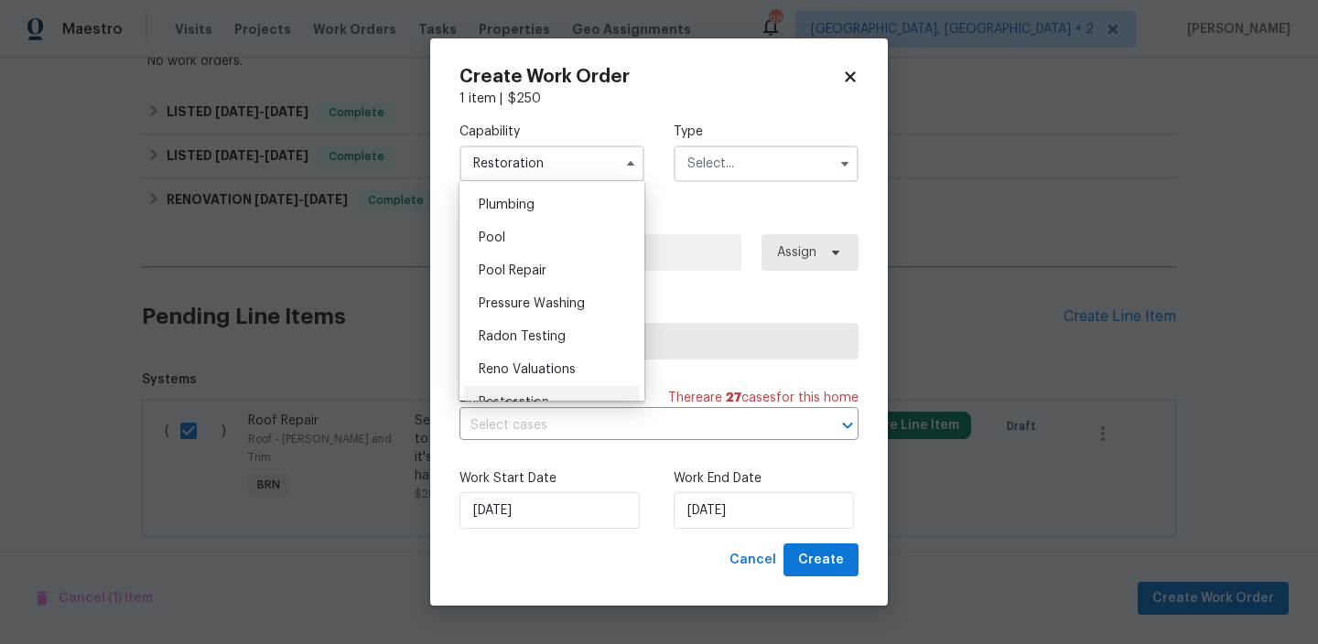
scroll to position [1652, 0]
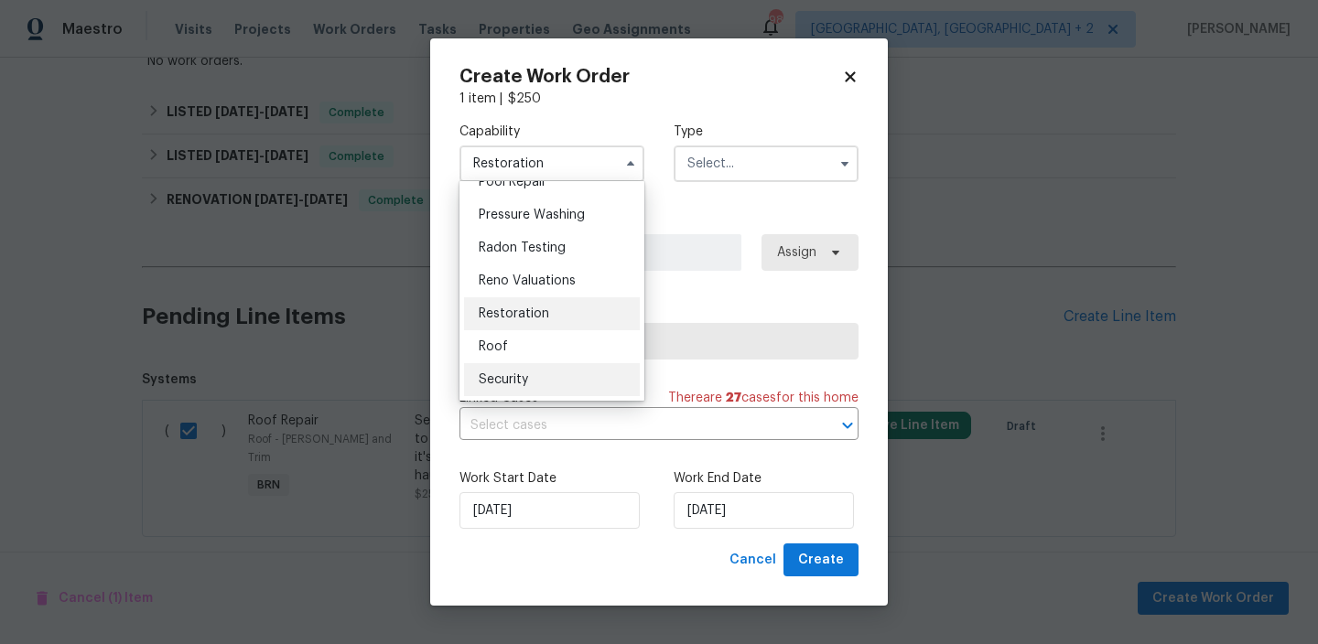
click at [501, 363] on div "Security" at bounding box center [552, 379] width 176 height 33
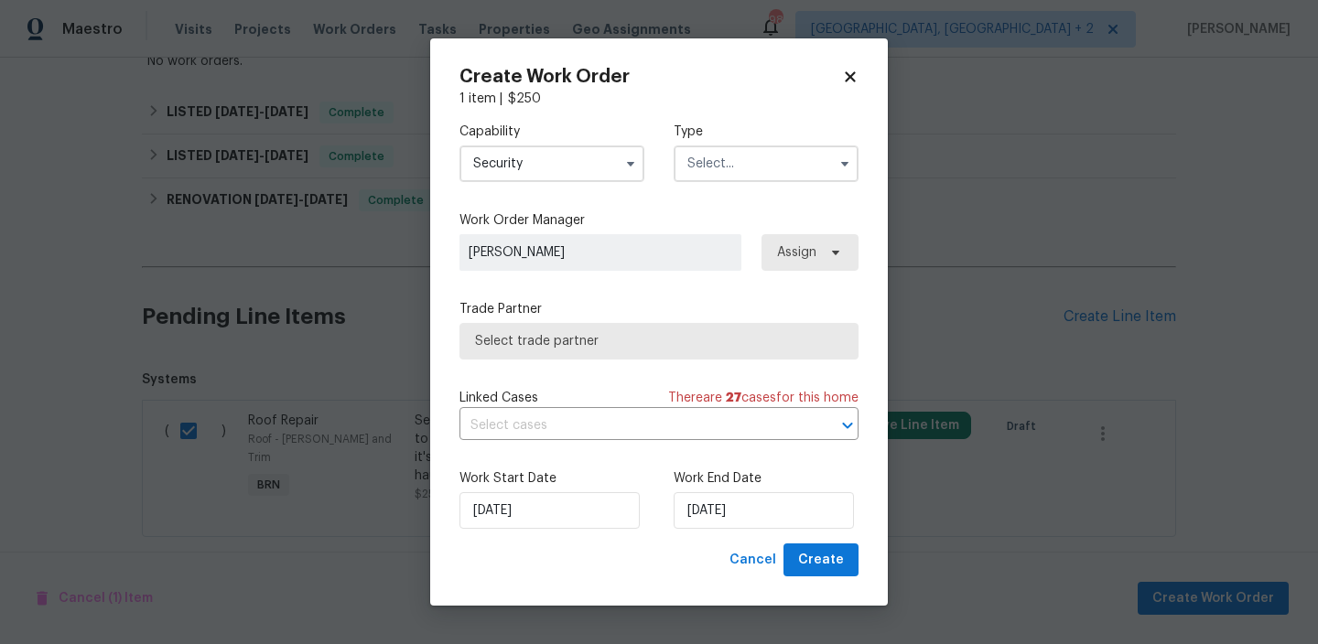
click at [543, 164] on input "Security" at bounding box center [551, 163] width 185 height 37
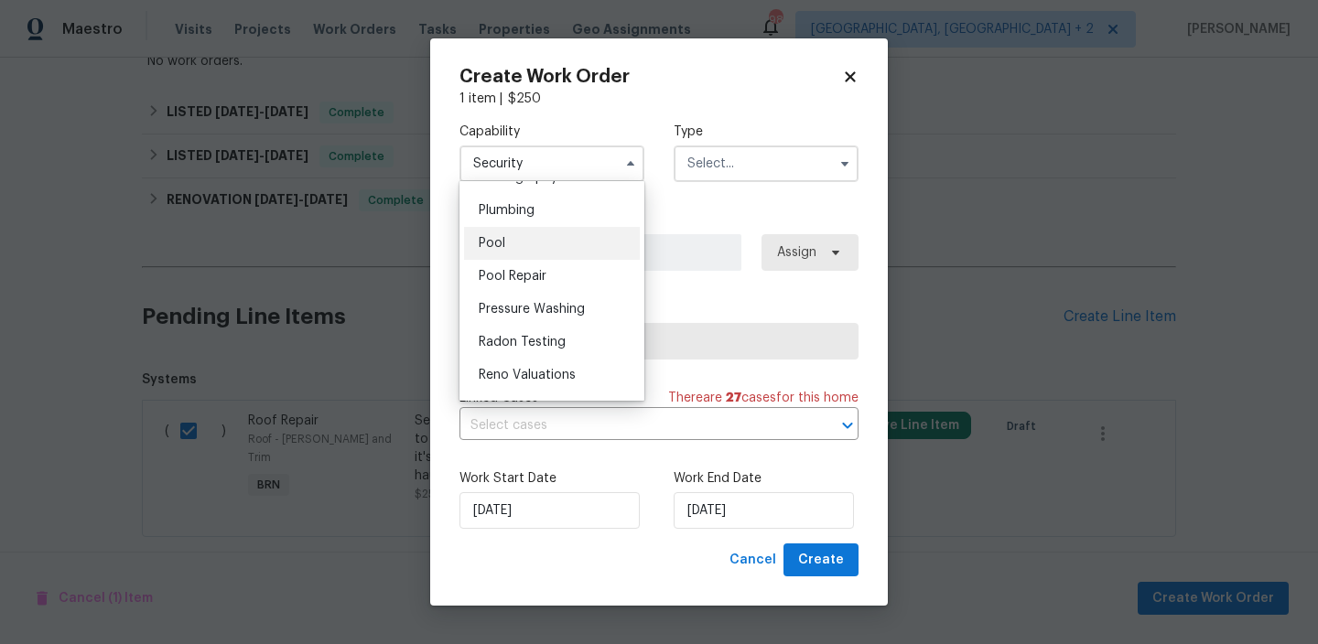
scroll to position [1686, 0]
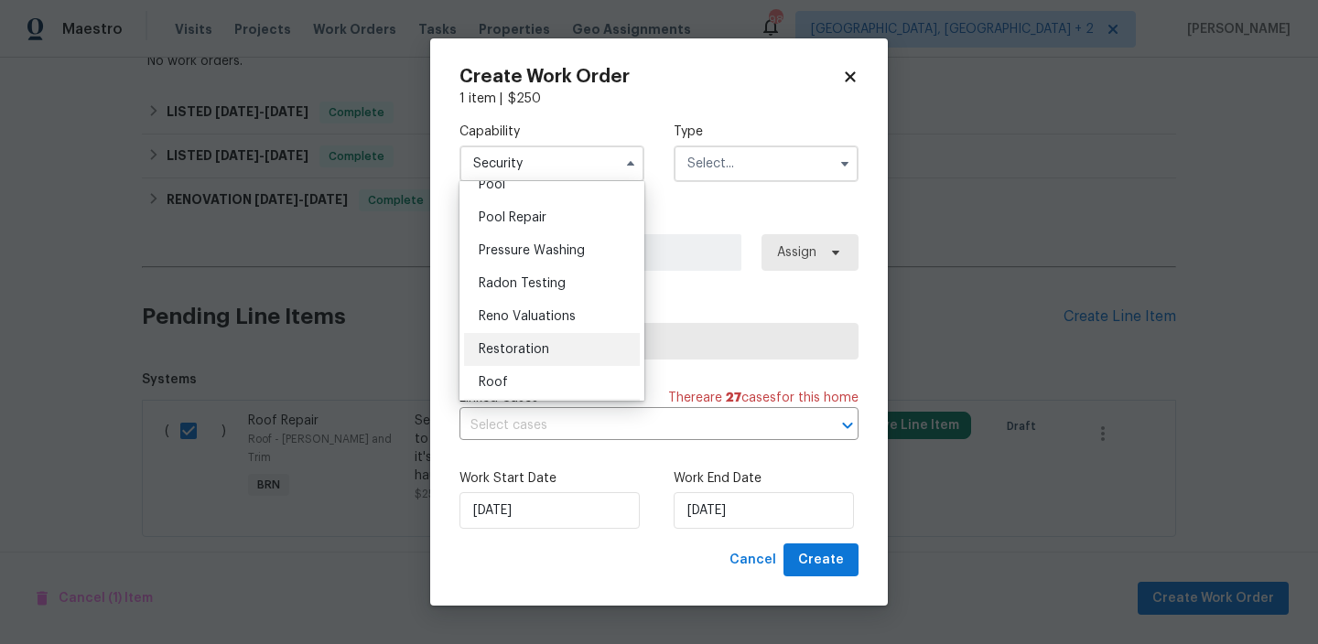
click at [509, 365] on div "Restoration" at bounding box center [552, 349] width 176 height 33
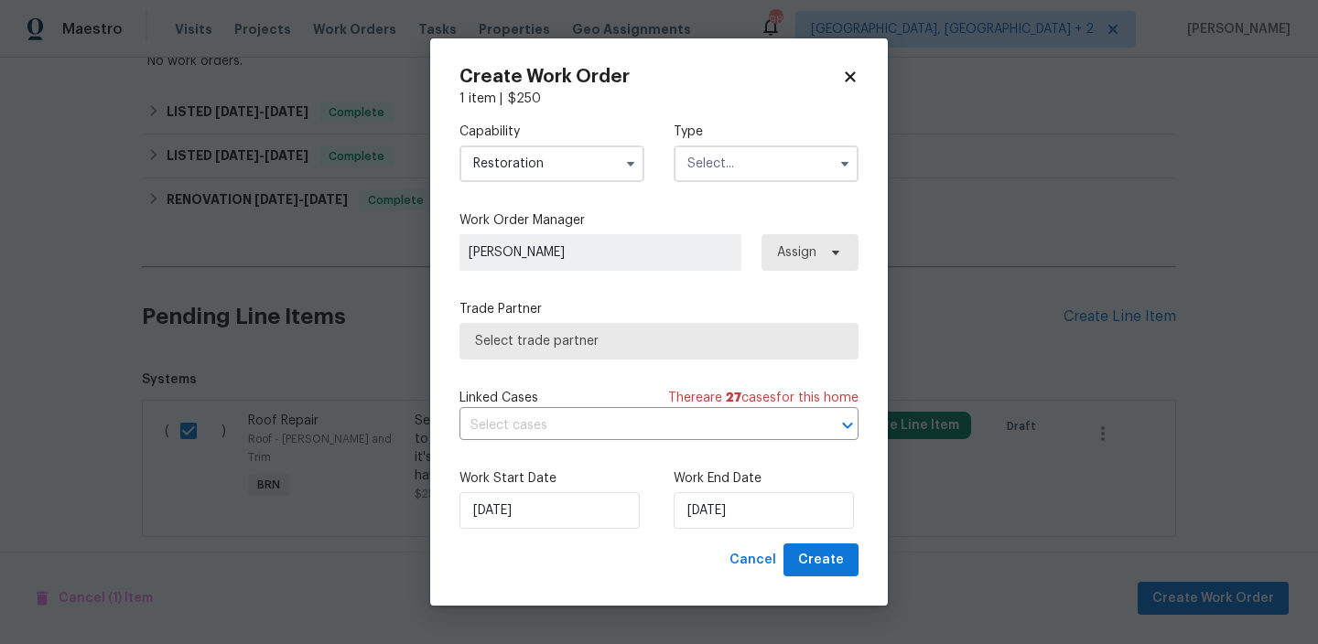
click at [520, 152] on input "Restoration" at bounding box center [551, 163] width 185 height 37
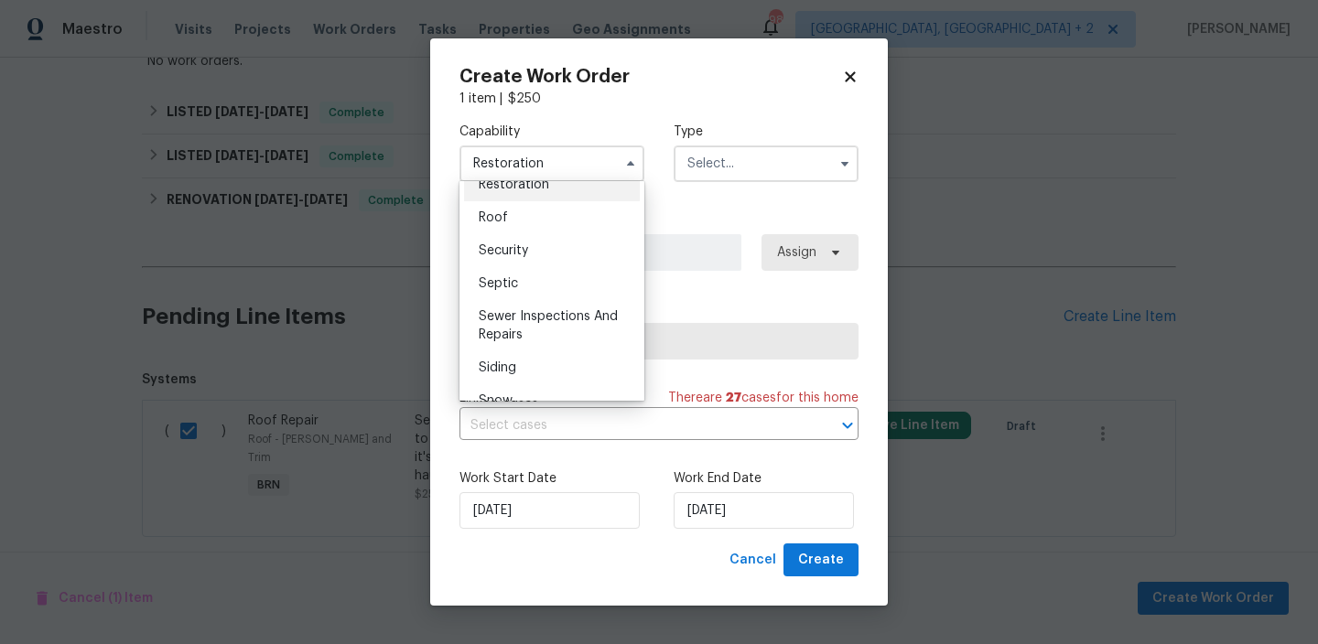
scroll to position [1802, 0]
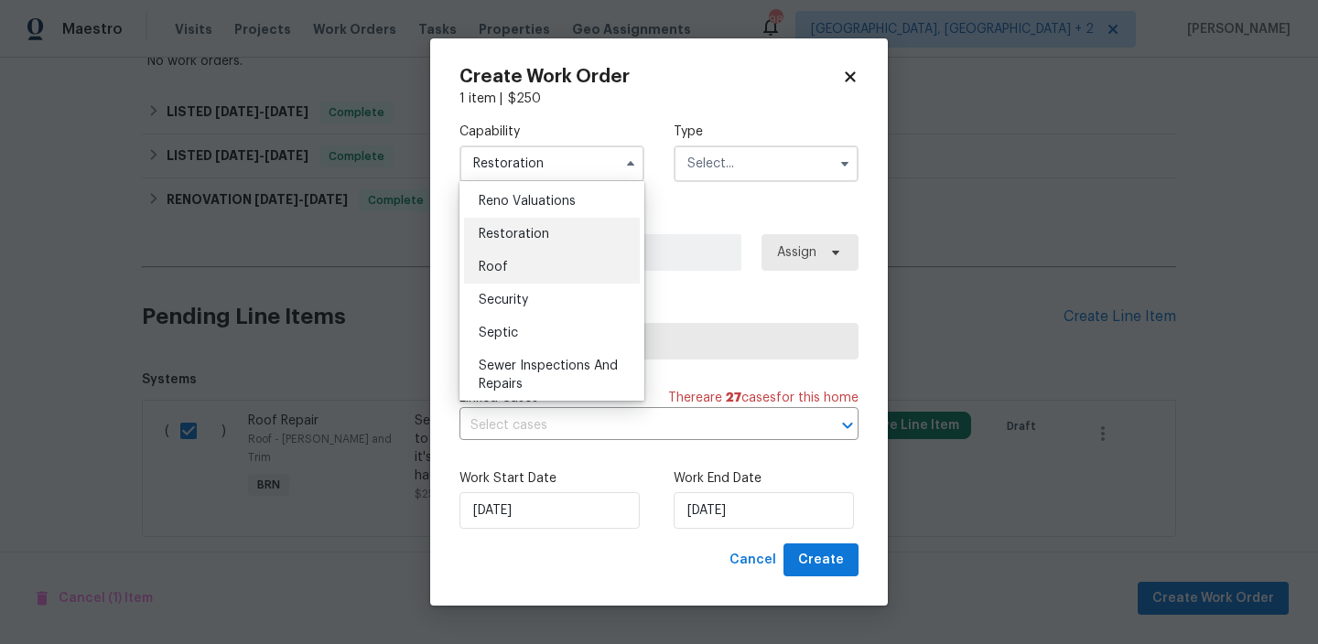
click at [515, 266] on div "Roof" at bounding box center [552, 267] width 176 height 33
type input "Roof"
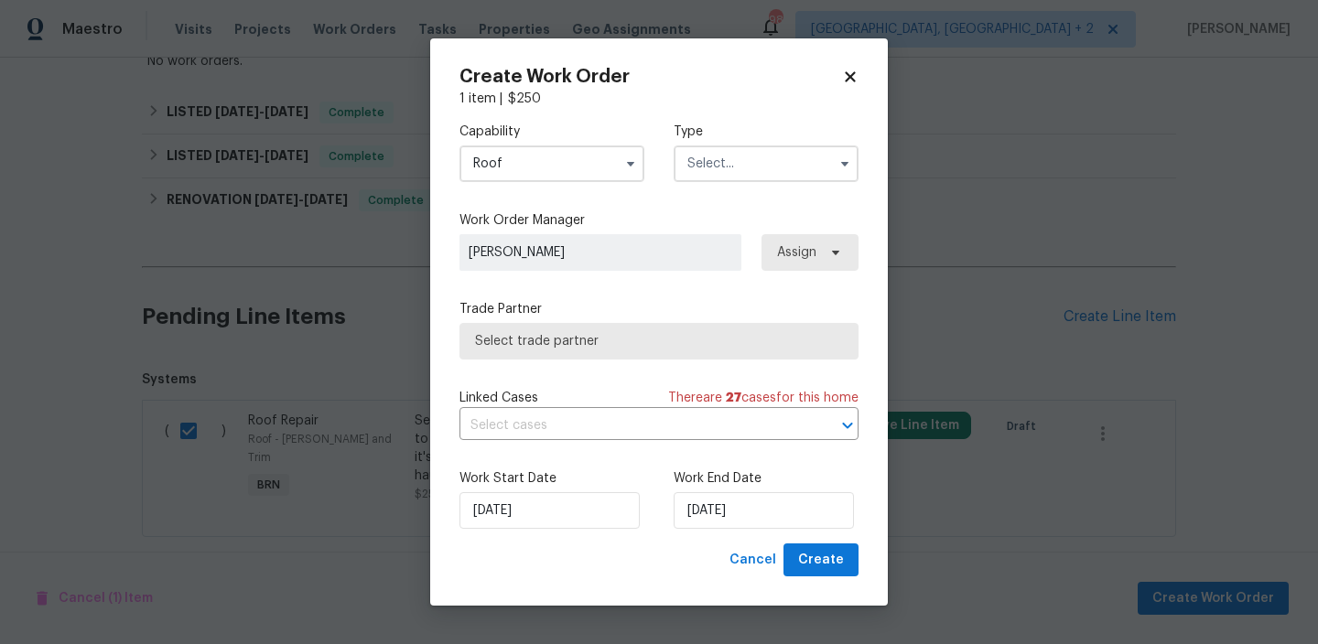
click at [722, 177] on input "text" at bounding box center [765, 163] width 185 height 37
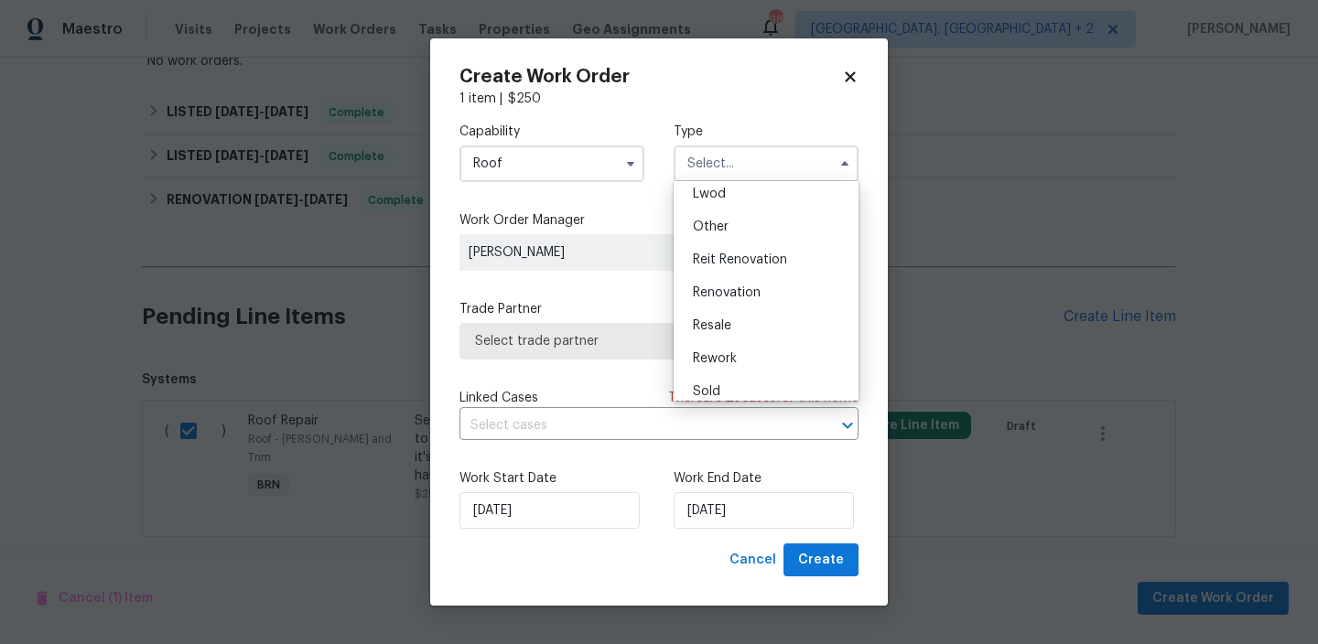
scroll to position [71, 0]
click at [734, 268] on span "Lender Required" at bounding box center [742, 262] width 98 height 13
type input "Lender Required"
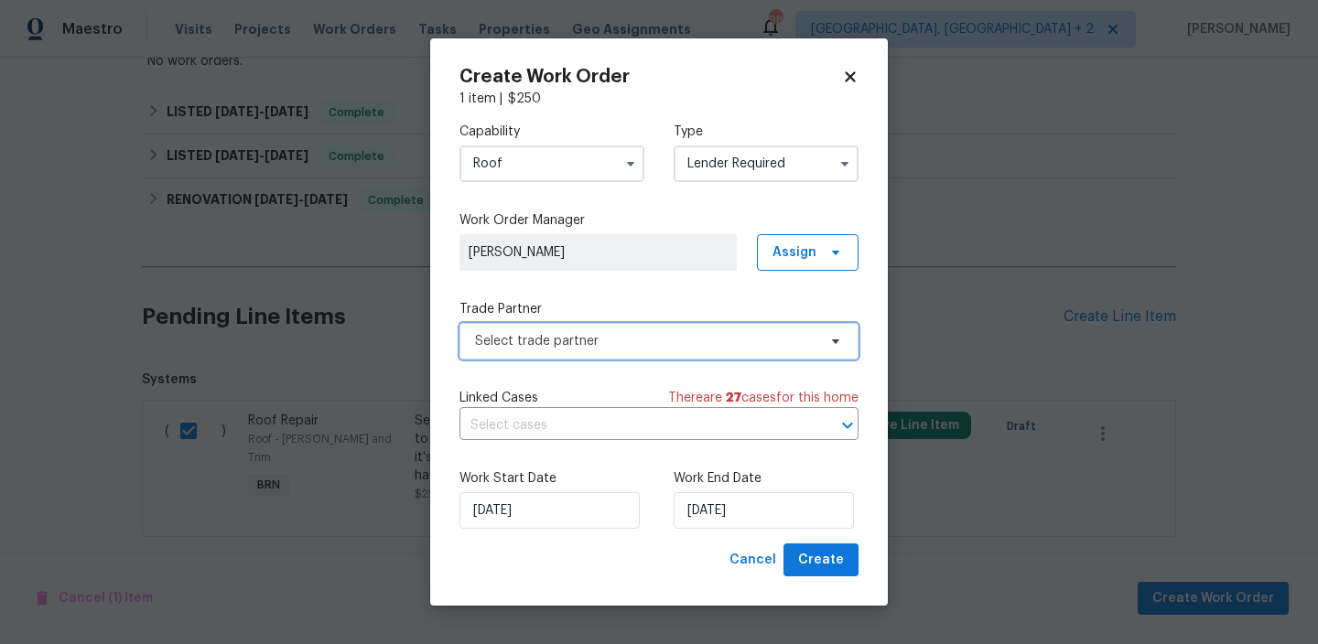
click at [609, 332] on span "Select trade partner" at bounding box center [645, 341] width 341 height 18
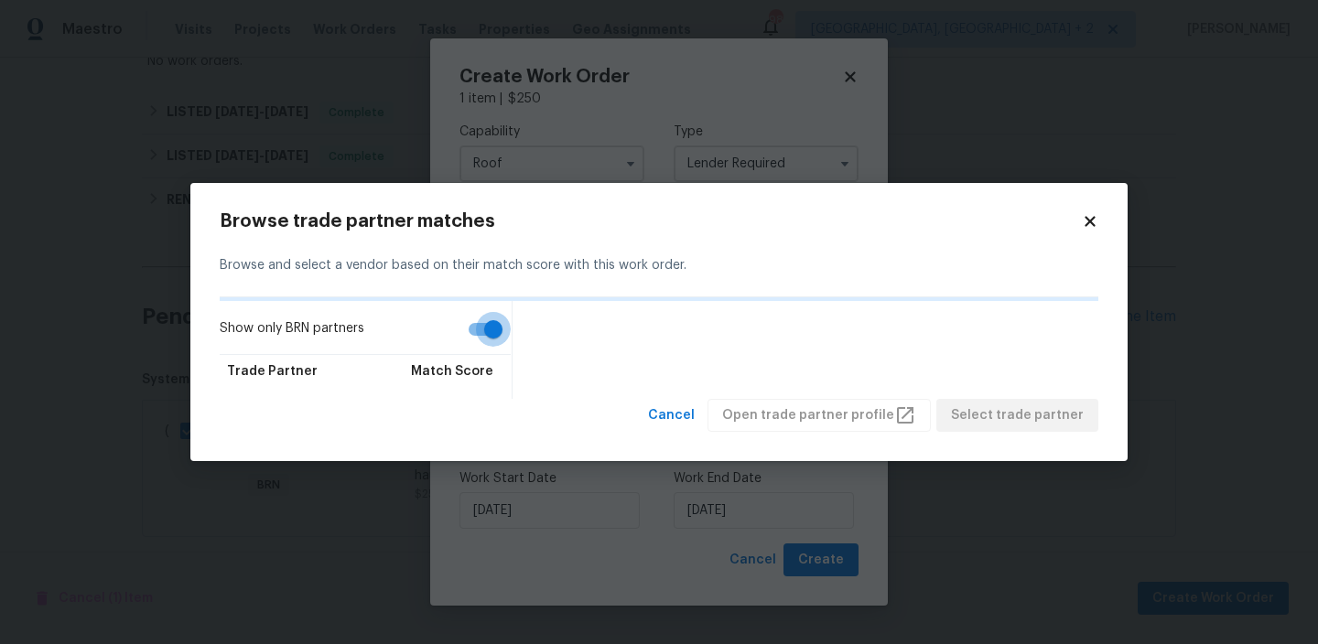
click at [479, 330] on input "Show only BRN partners" at bounding box center [493, 329] width 104 height 35
checkbox input "false"
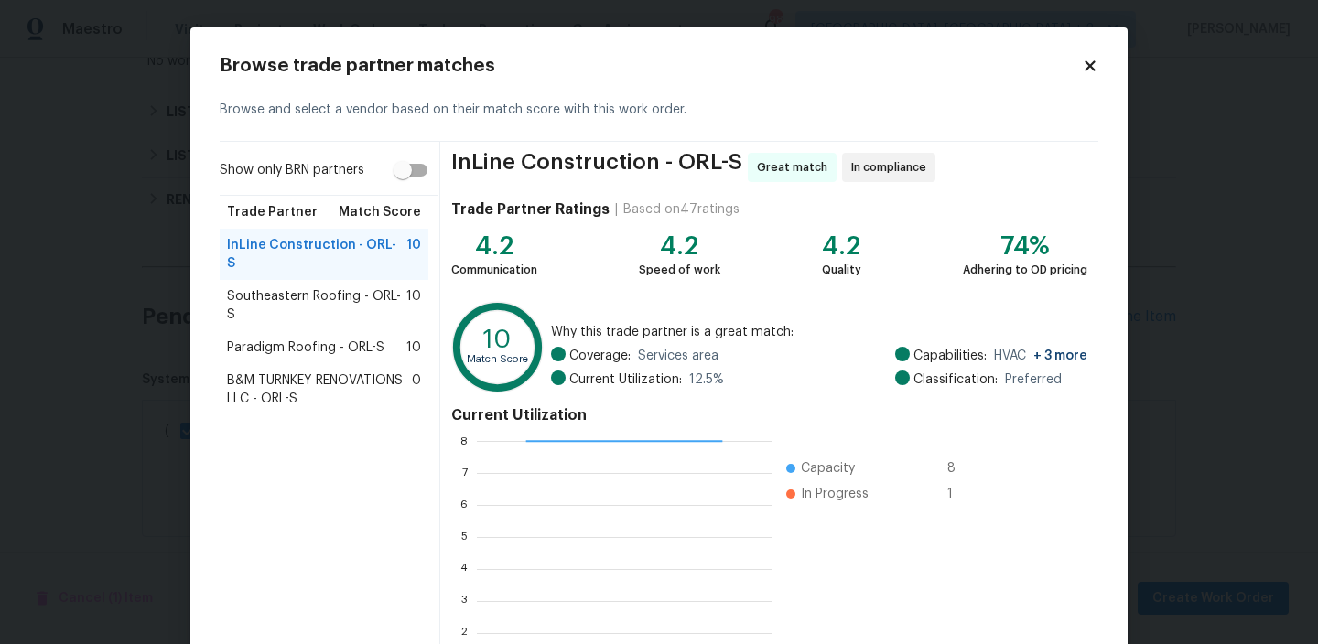
scroll to position [2, 2]
click at [264, 287] on span "Southeastern Roofing - ORL-S" at bounding box center [316, 305] width 179 height 37
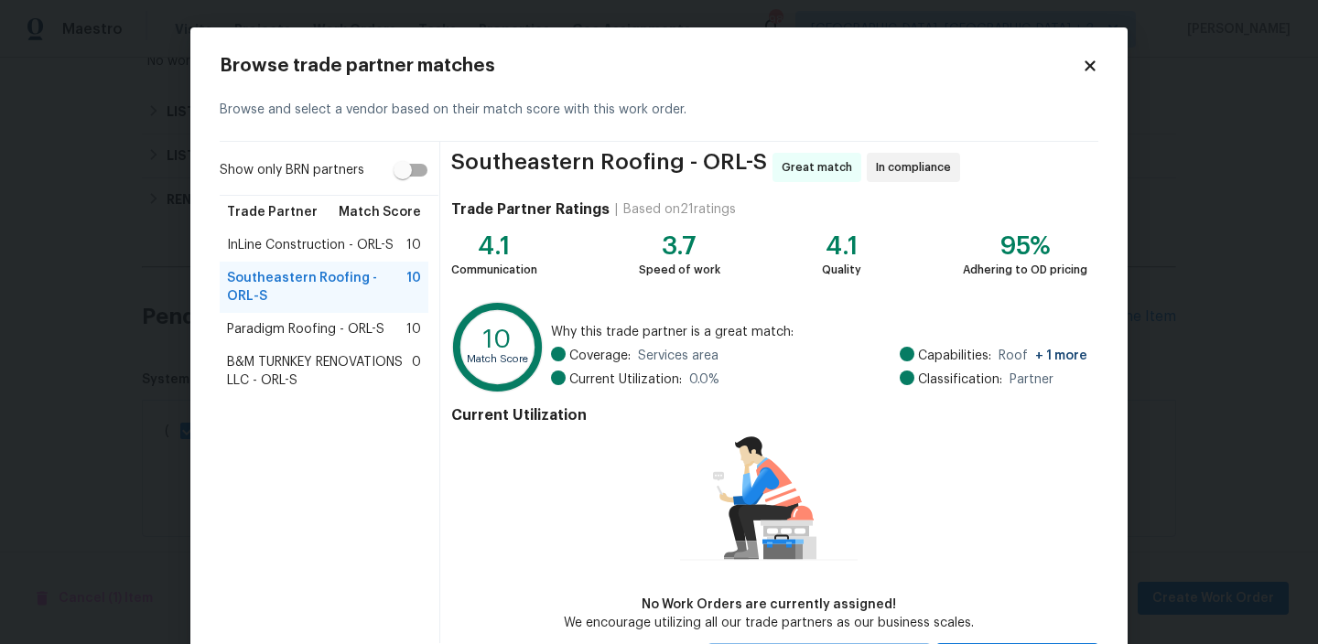
scroll to position [88, 0]
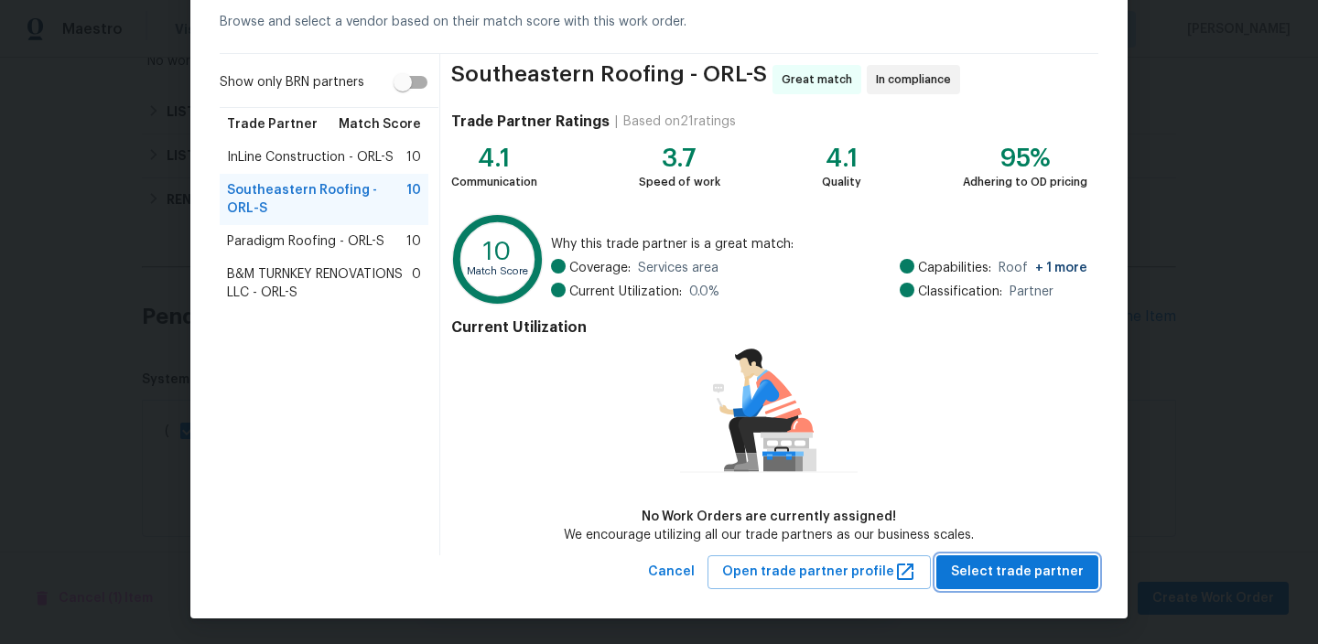
click at [994, 568] on span "Select trade partner" at bounding box center [1017, 572] width 133 height 23
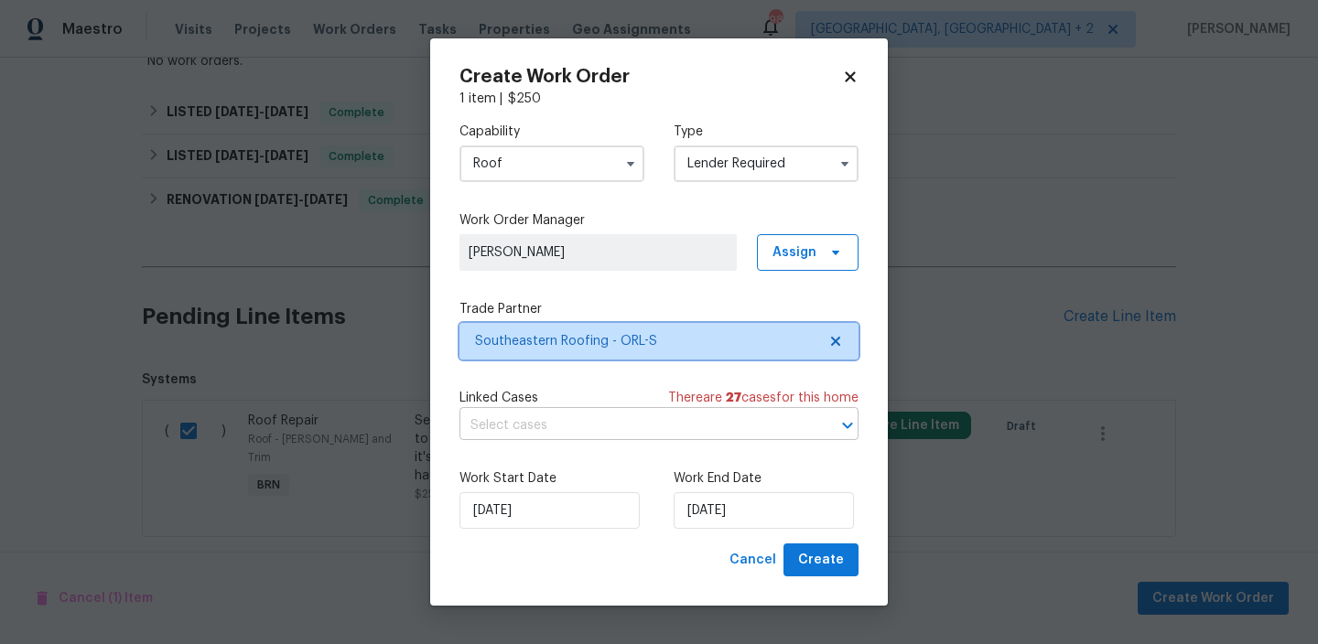
scroll to position [0, 0]
click at [569, 420] on input "text" at bounding box center [633, 426] width 348 height 28
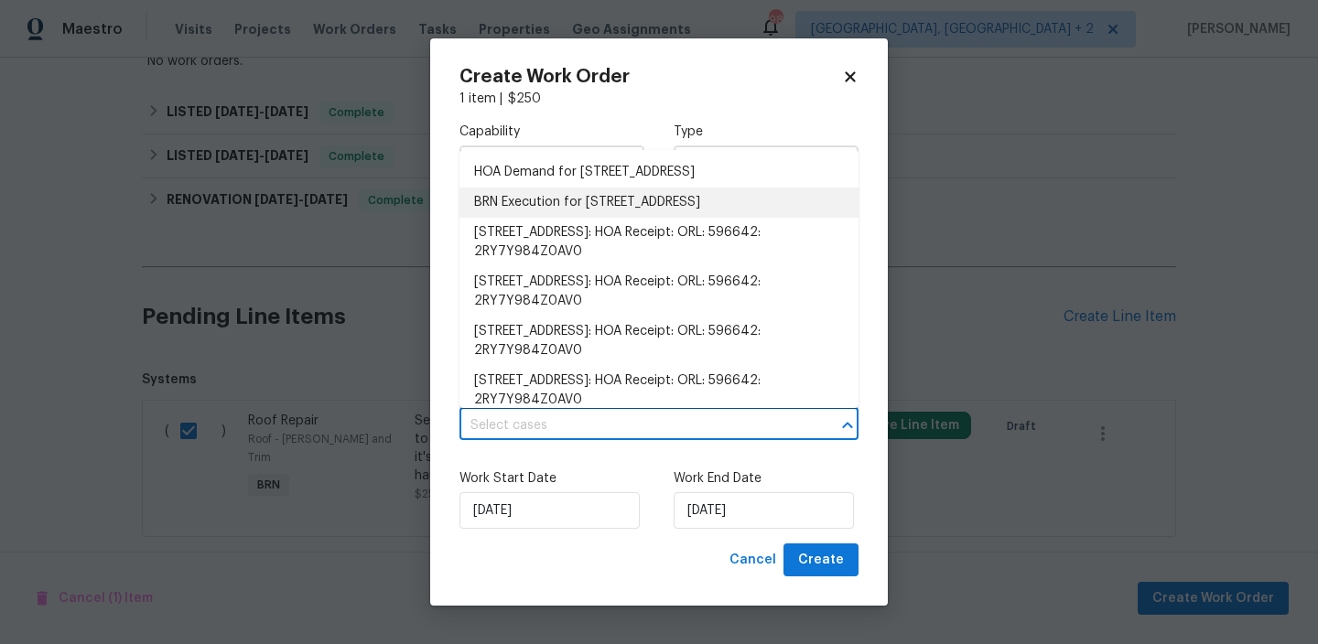
click at [516, 218] on li "BRN Execution for 16518 Brook Springs Aly, Winter Garden, FL 34787" at bounding box center [658, 203] width 399 height 30
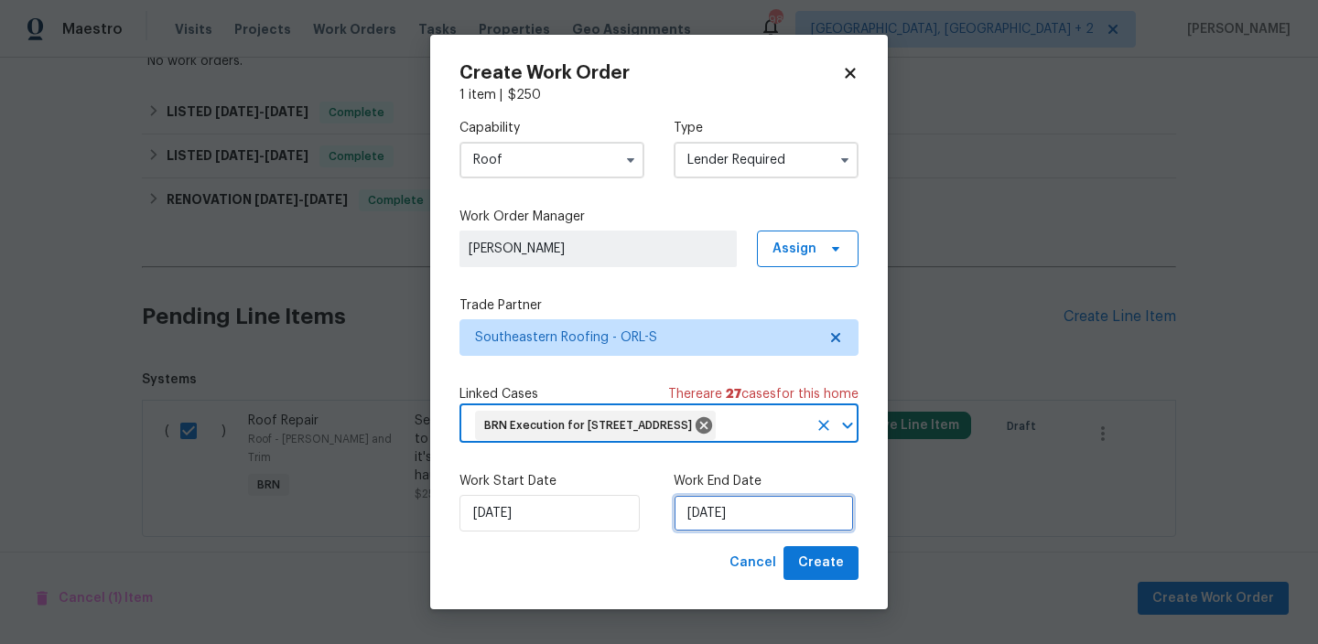
click at [707, 532] on input "03/10/2025" at bounding box center [763, 513] width 180 height 37
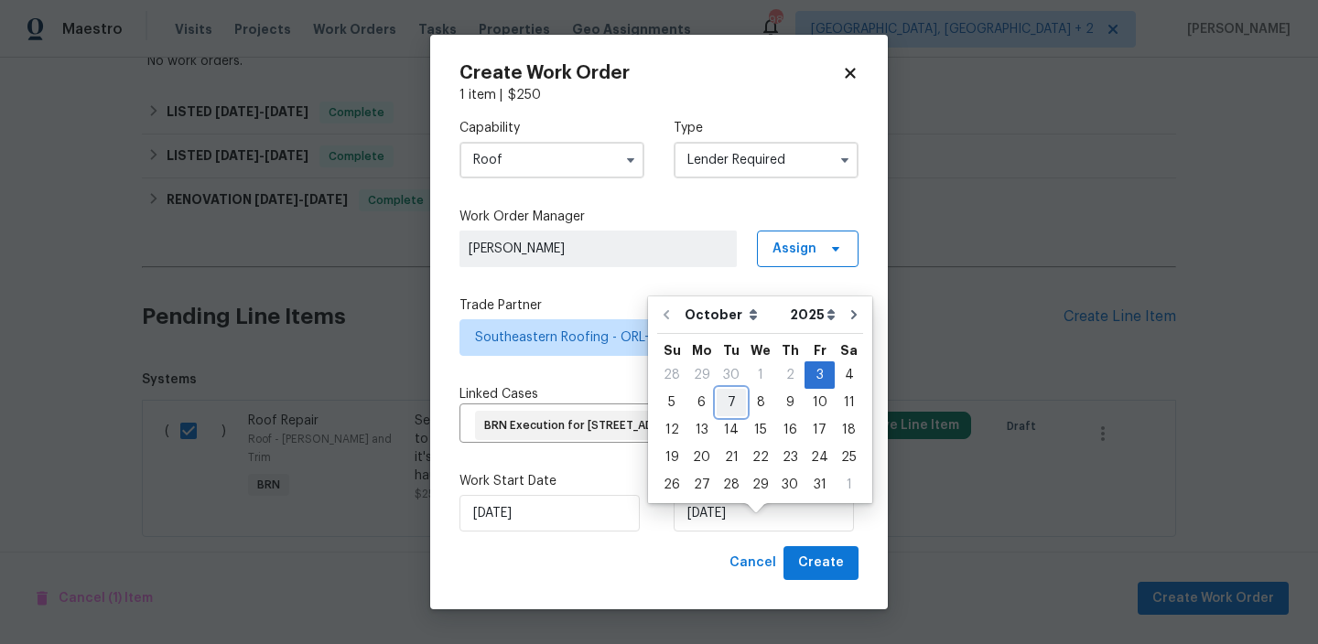
click at [725, 404] on div "7" at bounding box center [730, 403] width 29 height 26
type input "07/10/2025"
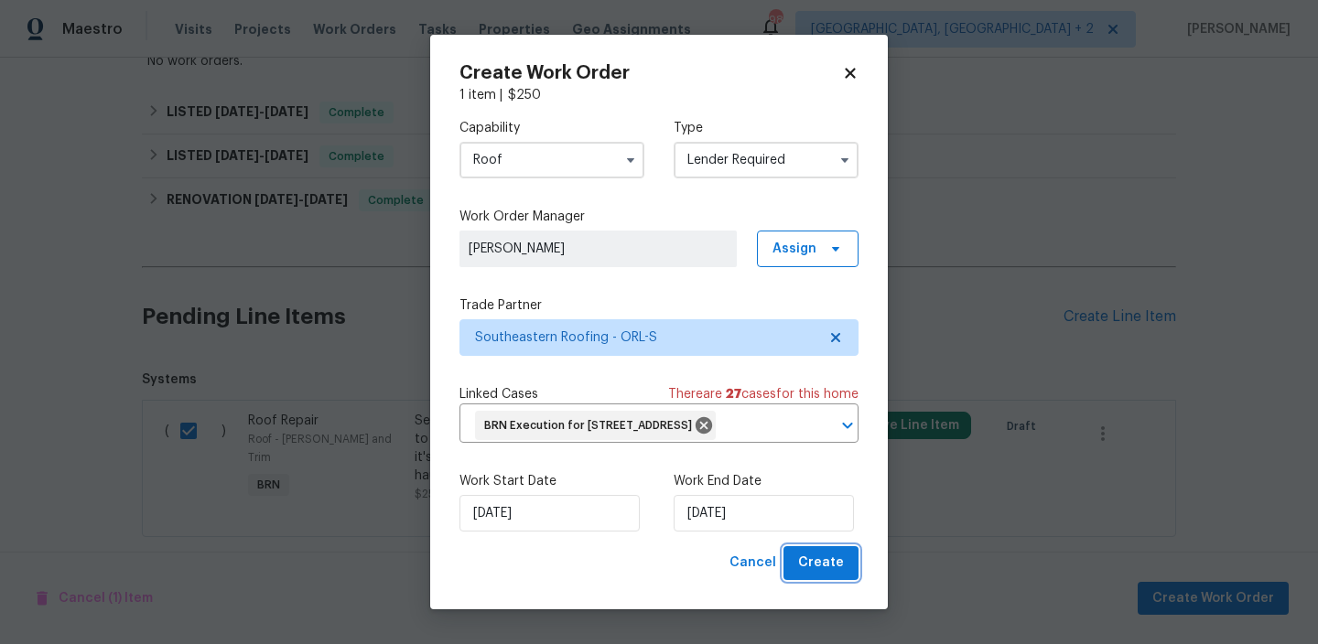
click at [794, 577] on button "Create" at bounding box center [820, 563] width 75 height 34
checkbox input "false"
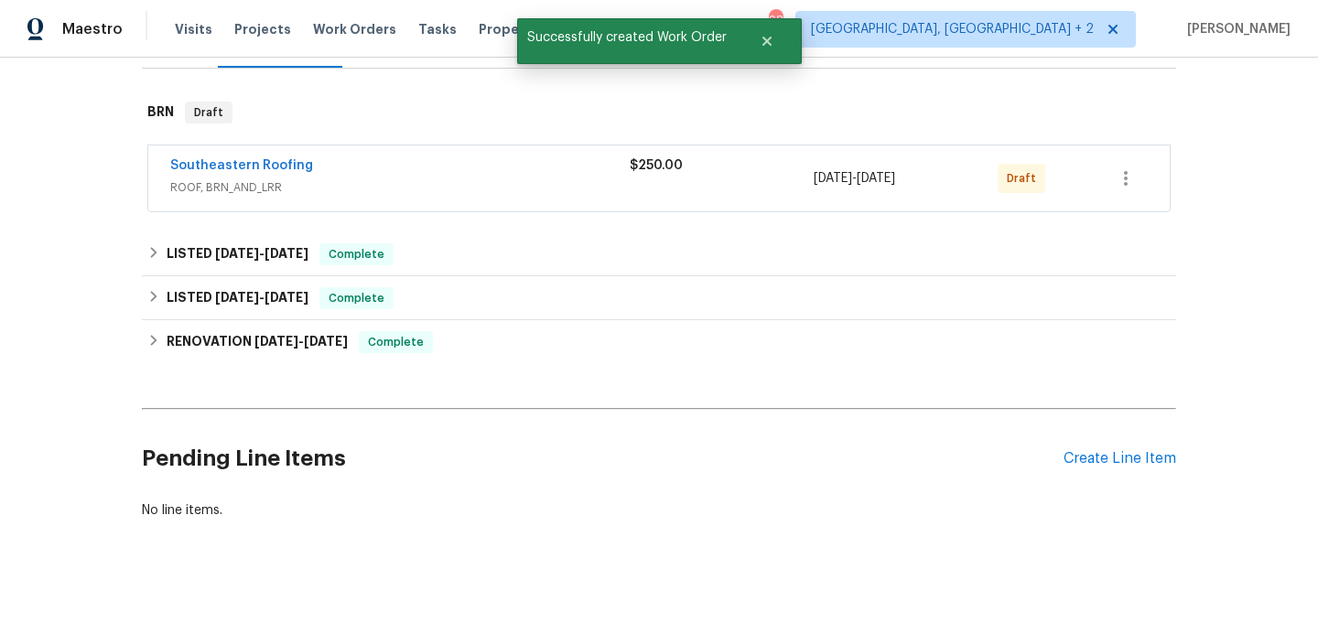
scroll to position [257, 0]
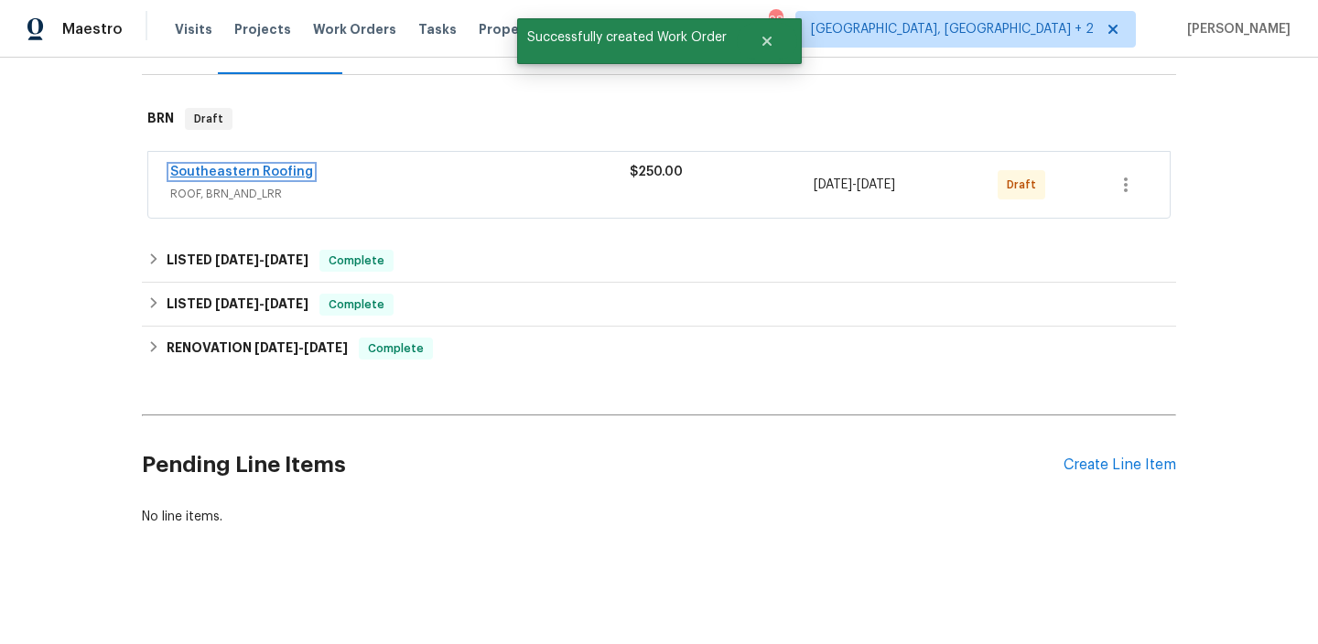
click at [264, 177] on link "Southeastern Roofing" at bounding box center [241, 172] width 143 height 13
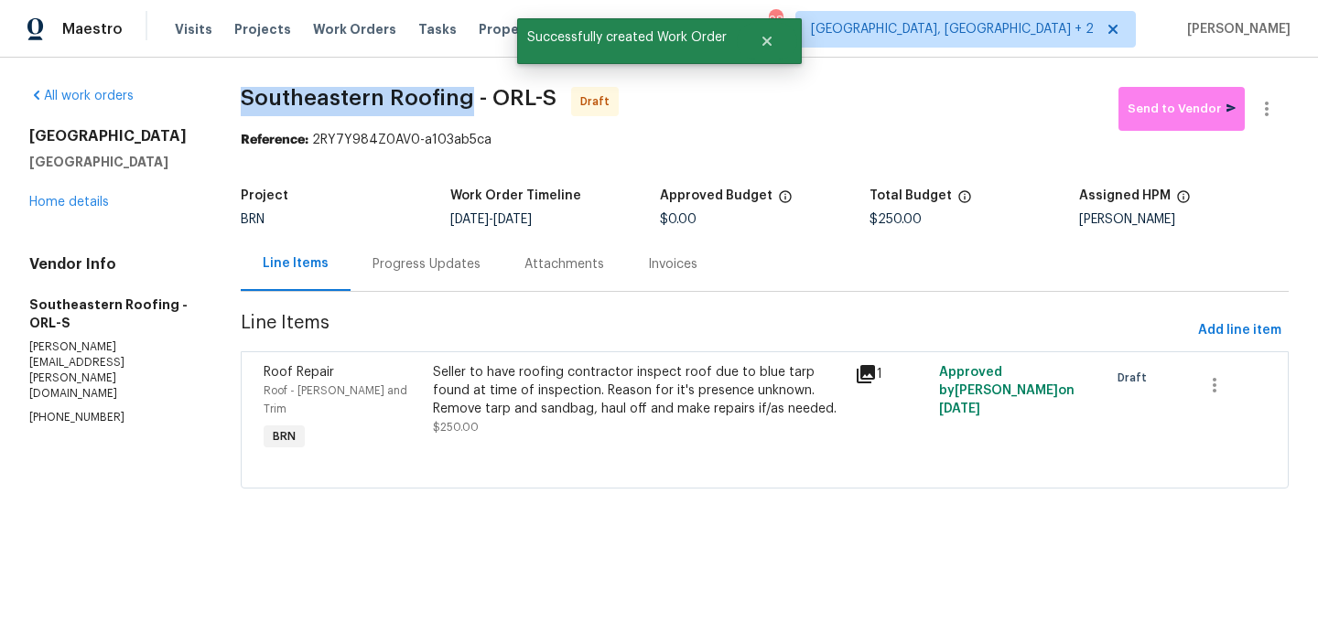
drag, startPoint x: 246, startPoint y: 100, endPoint x: 469, endPoint y: 93, distance: 223.4
click at [469, 93] on span "Southeastern Roofing - ORL-S" at bounding box center [399, 98] width 316 height 22
copy span "Southeastern Roofing"
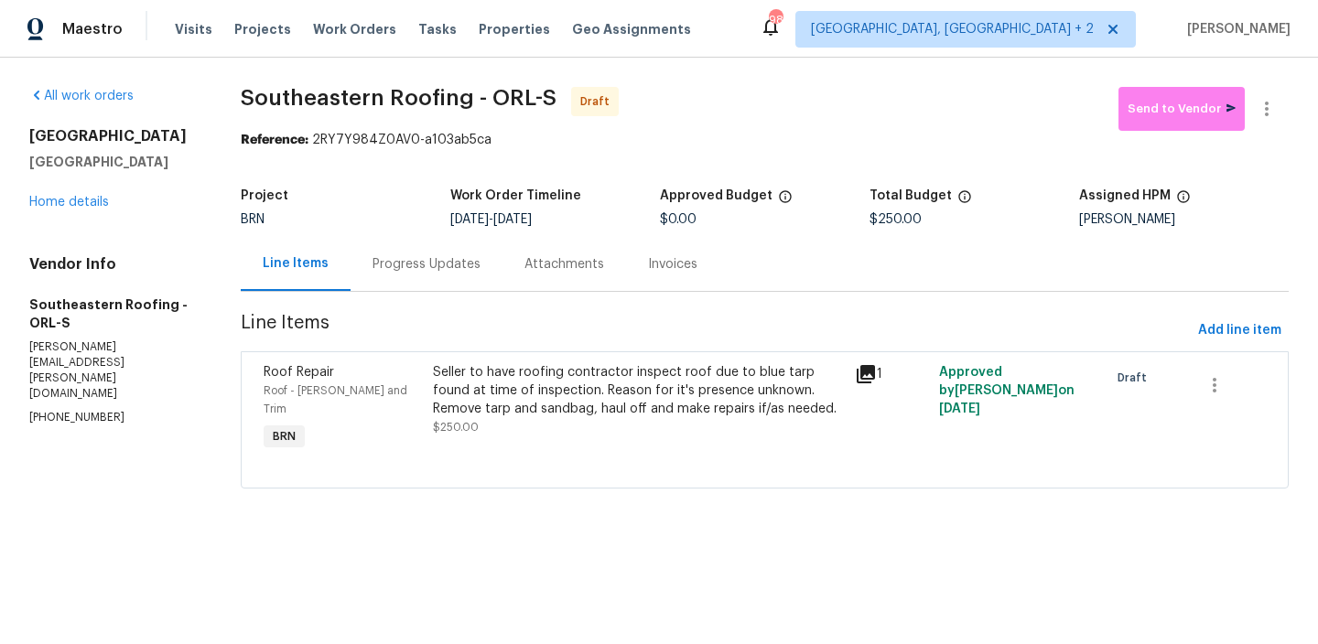
click at [374, 260] on div "Progress Updates" at bounding box center [426, 264] width 108 height 18
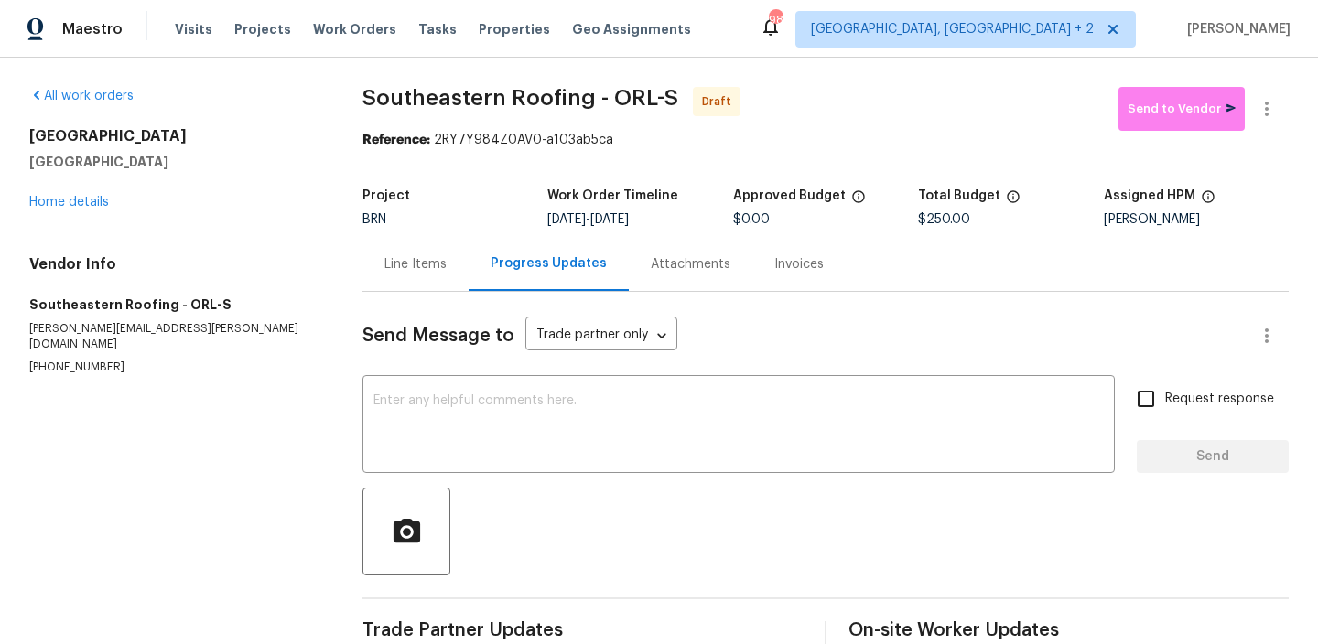
click at [387, 256] on div "Line Items" at bounding box center [415, 264] width 62 height 18
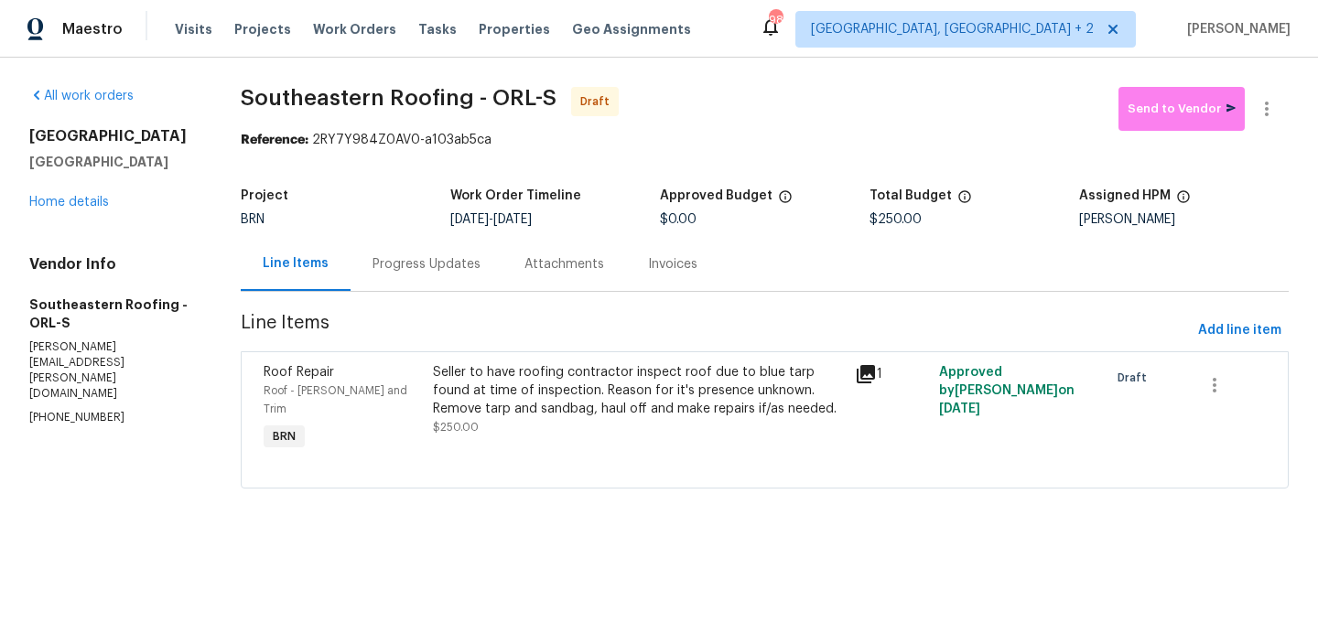
click at [424, 256] on div "Progress Updates" at bounding box center [426, 264] width 108 height 18
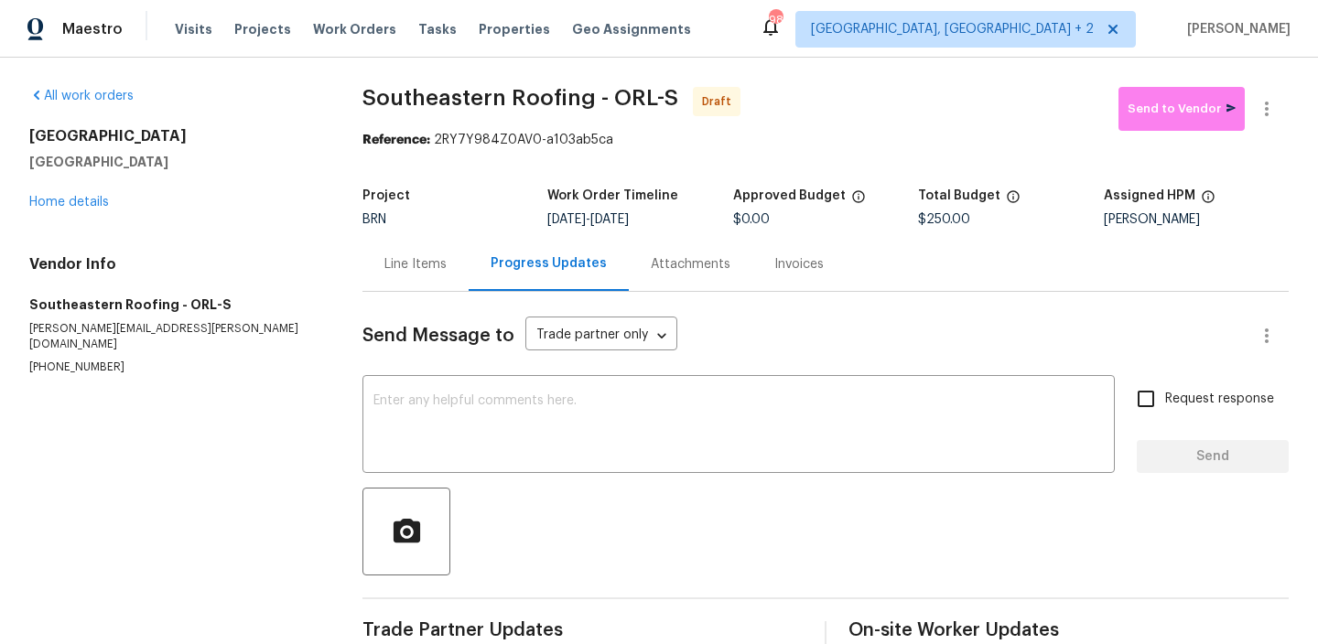
click at [484, 370] on div "Send Message to Trade partner only Trade partner only ​ x ​ Request response Se…" at bounding box center [825, 473] width 926 height 362
click at [449, 432] on textarea at bounding box center [738, 426] width 730 height 64
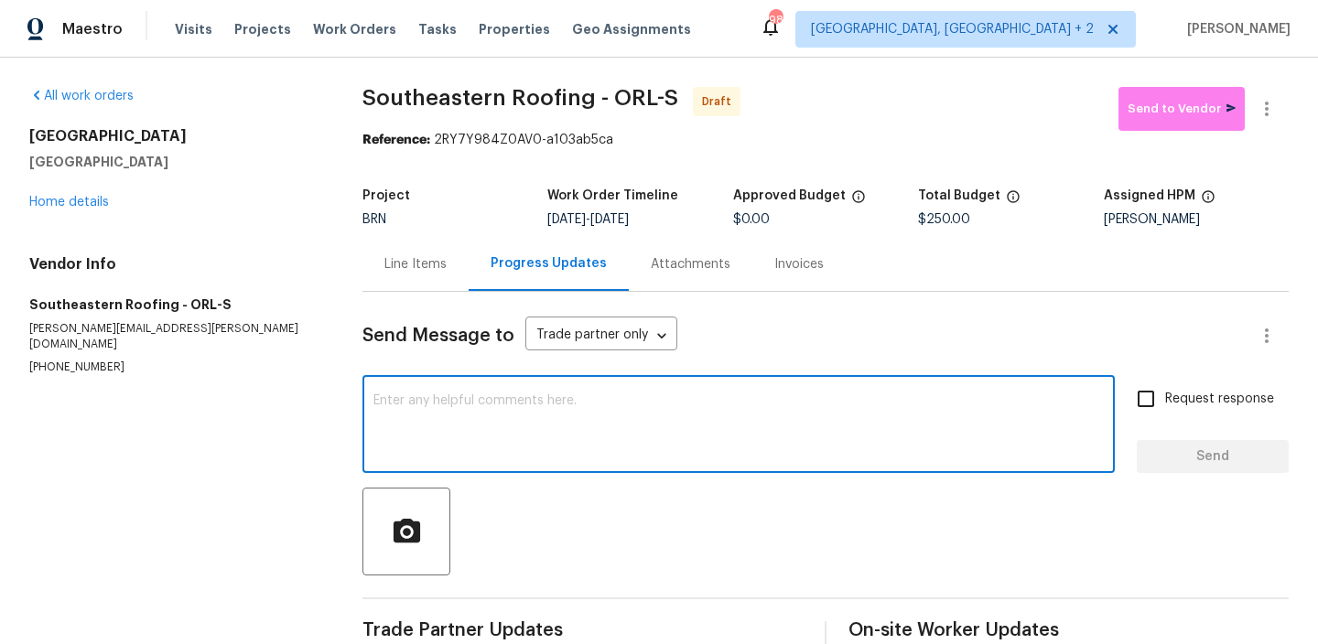
paste textarea "Hi, I'm Ananthi from Opendoor. Just wanted to check if you received the WO for …"
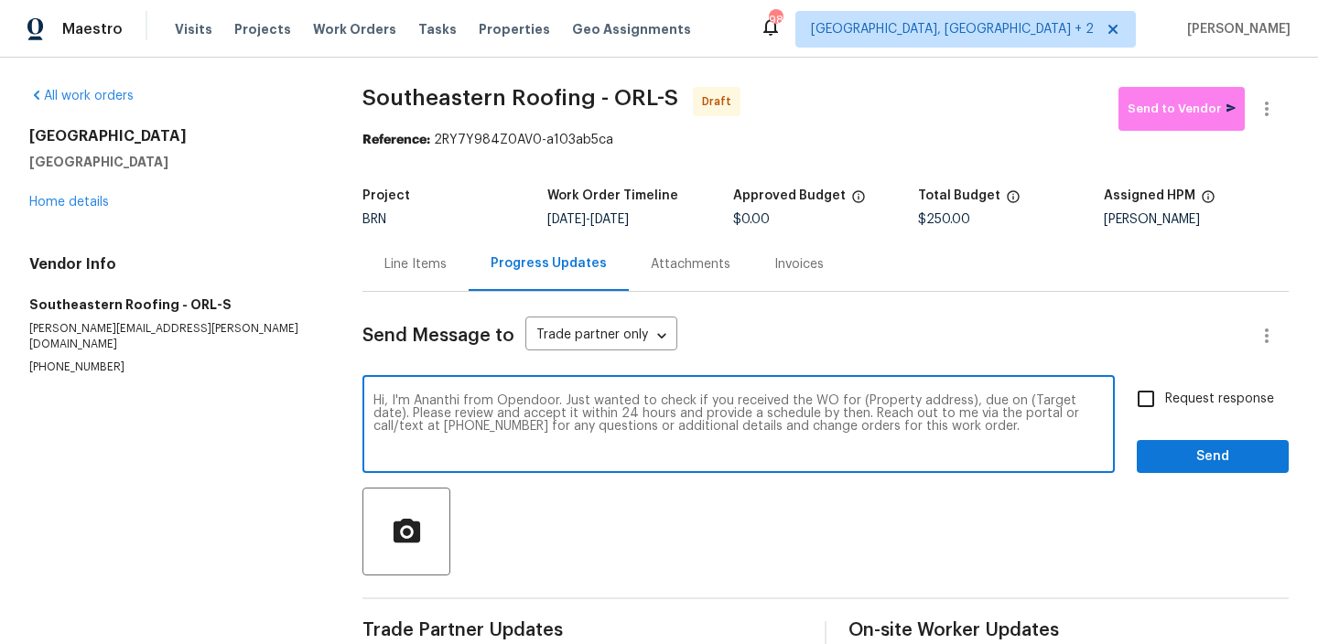
drag, startPoint x: 961, startPoint y: 403, endPoint x: 861, endPoint y: 398, distance: 99.8
click at [861, 398] on textarea "Hi, I'm Ananthi from Opendoor. Just wanted to check if you received the WO for …" at bounding box center [738, 426] width 730 height 64
paste textarea "16518 Brook Springs Aly, Winter Garden, FL 34787"
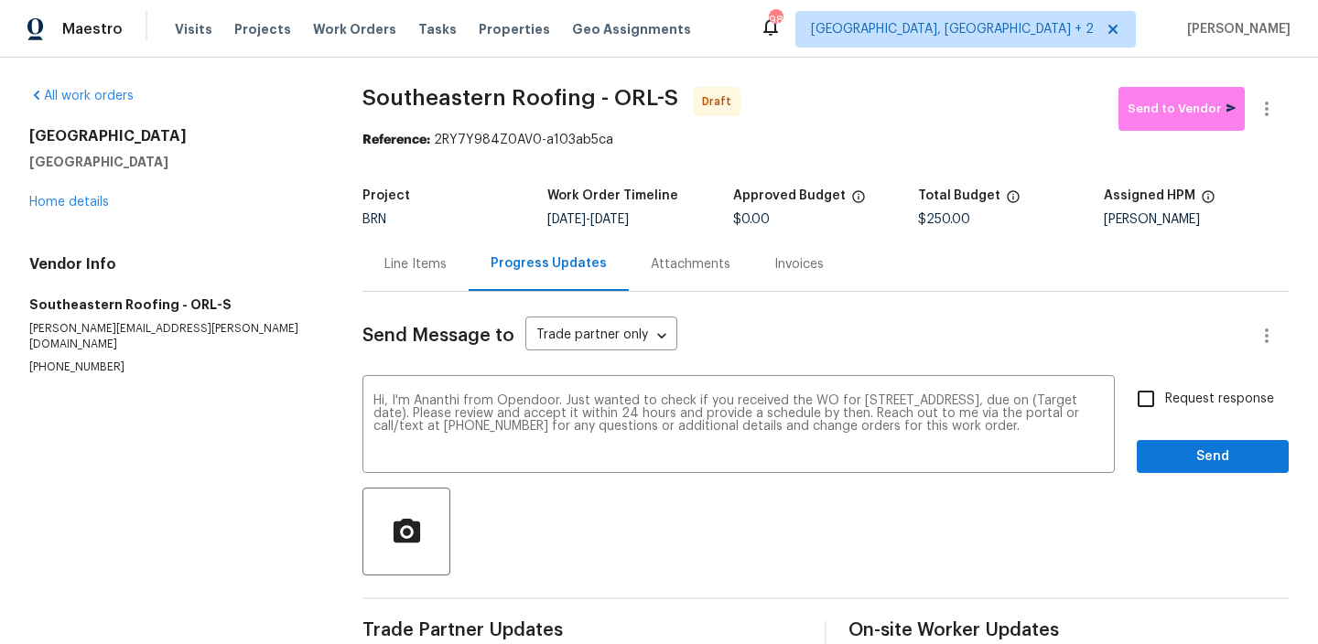
drag, startPoint x: 617, startPoint y: 218, endPoint x: 694, endPoint y: 219, distance: 76.9
click at [694, 219] on div "10/3/2025 - 10/7/2025" at bounding box center [639, 219] width 185 height 13
copy span "10/7/2025"
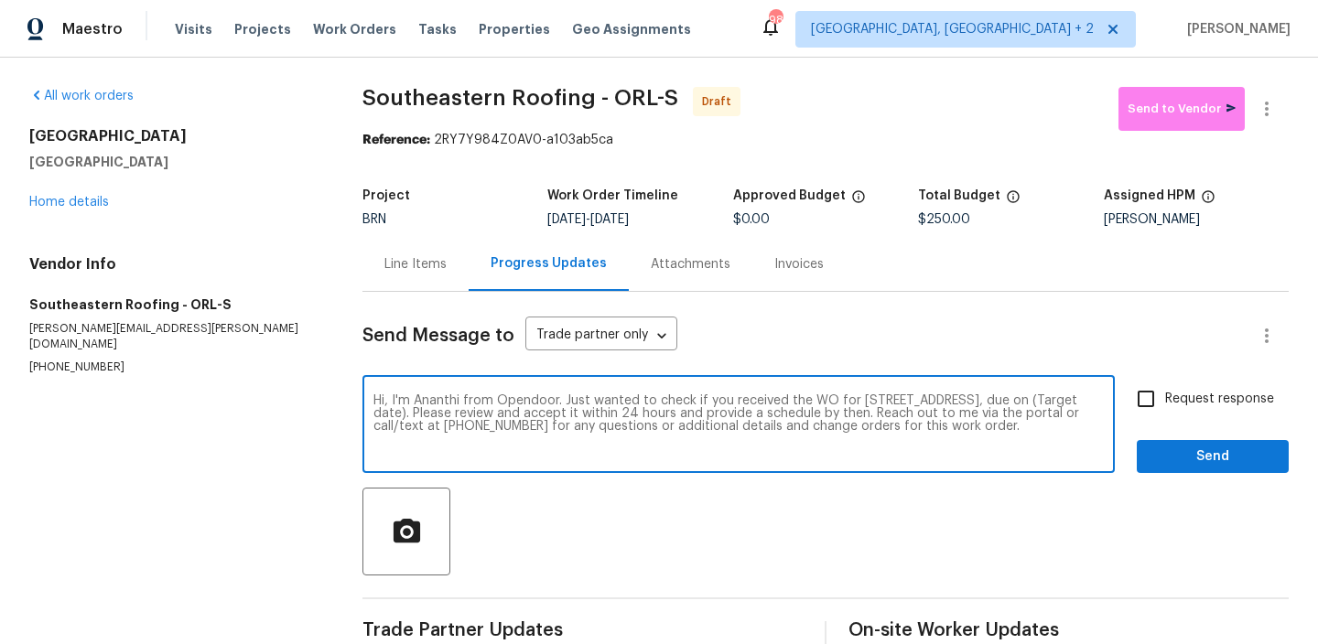
drag, startPoint x: 555, startPoint y: 414, endPoint x: 480, endPoint y: 415, distance: 74.1
click at [480, 415] on textarea "Hi, I'm Ananthi from Opendoor. Just wanted to check if you received the WO for …" at bounding box center [738, 426] width 730 height 64
paste textarea "10/7/2025"
type textarea "Hi, I'm Ananthi from Opendoor. Just wanted to check if you received the WO for …"
click at [1158, 409] on input "Request response" at bounding box center [1145, 399] width 38 height 38
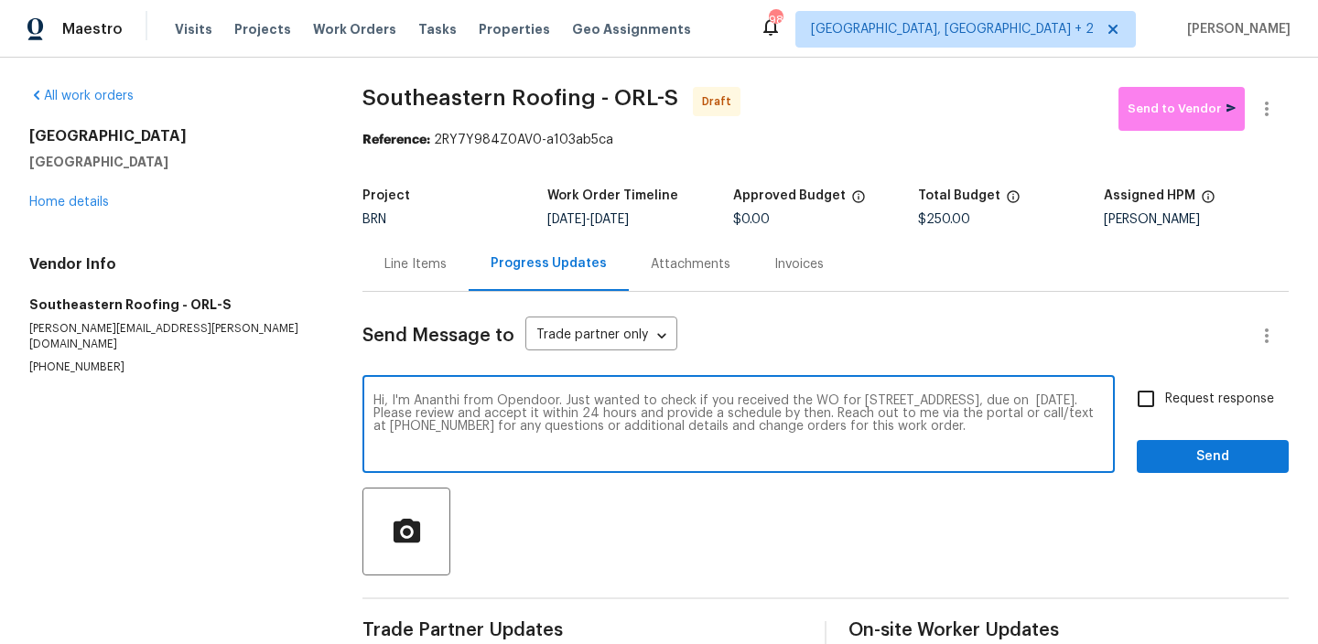
checkbox input "true"
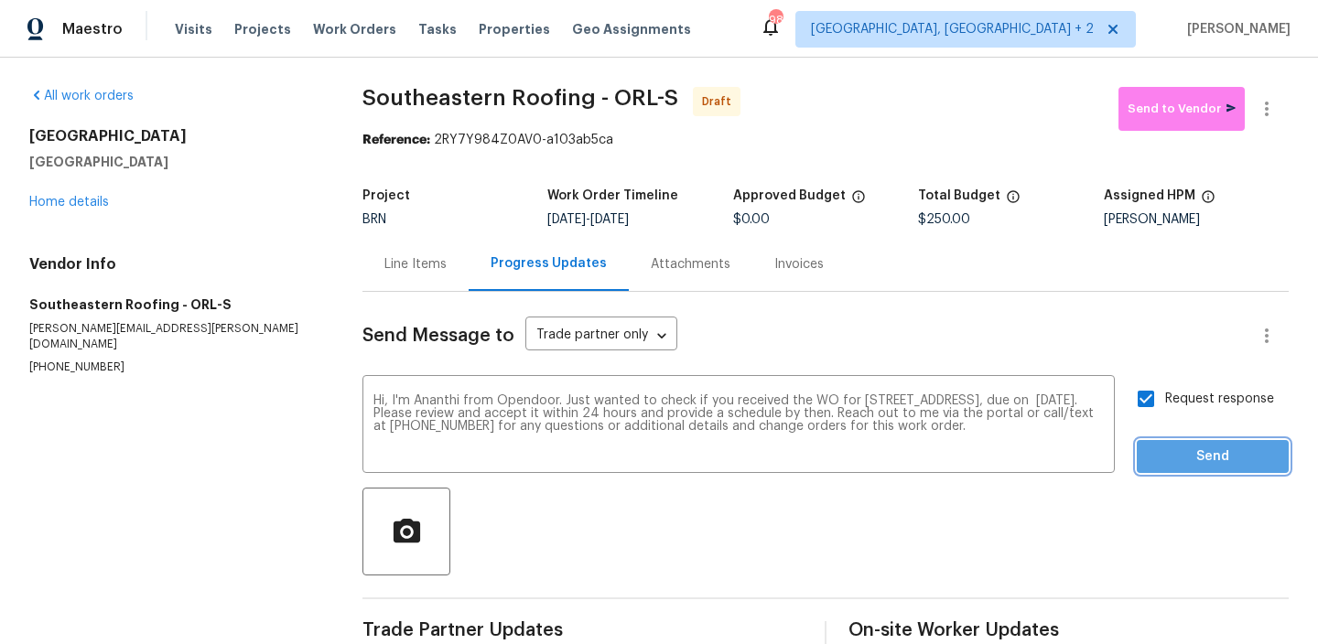
click at [1167, 450] on span "Send" at bounding box center [1212, 457] width 123 height 23
click at [1266, 101] on icon "button" at bounding box center [1266, 109] width 22 height 22
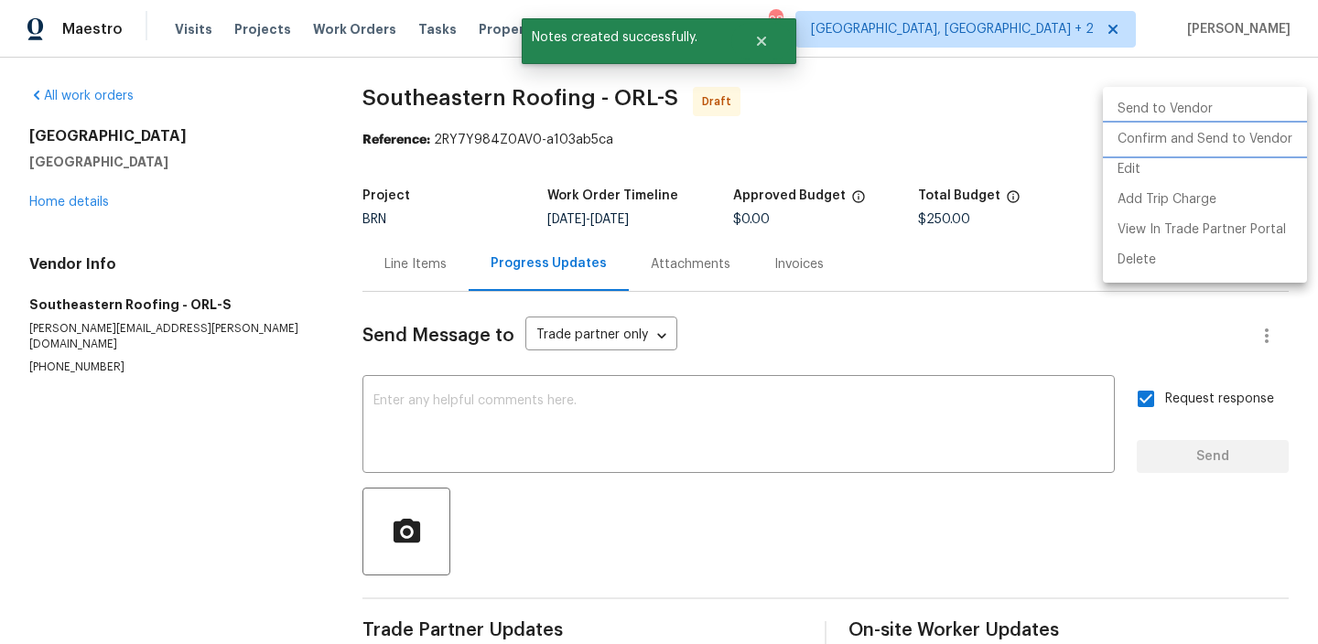
click at [1199, 137] on li "Confirm and Send to Vendor" at bounding box center [1205, 139] width 204 height 30
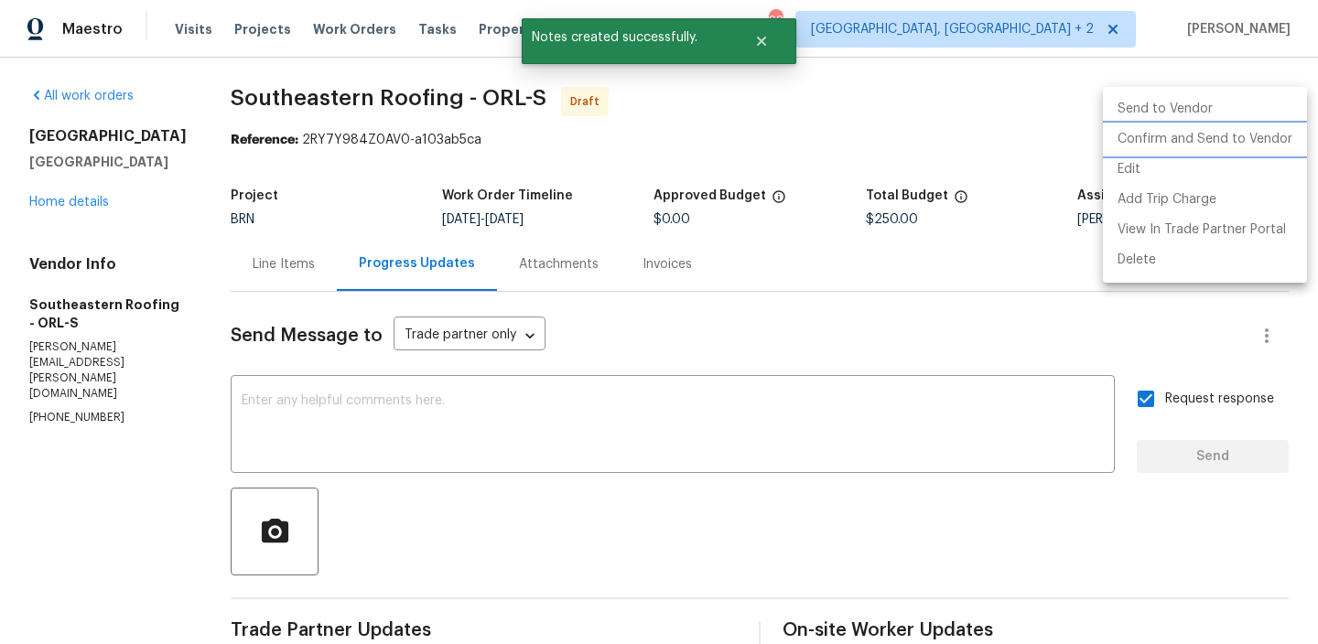
click at [1198, 136] on li "Confirm and Send to Vendor" at bounding box center [1205, 139] width 204 height 30
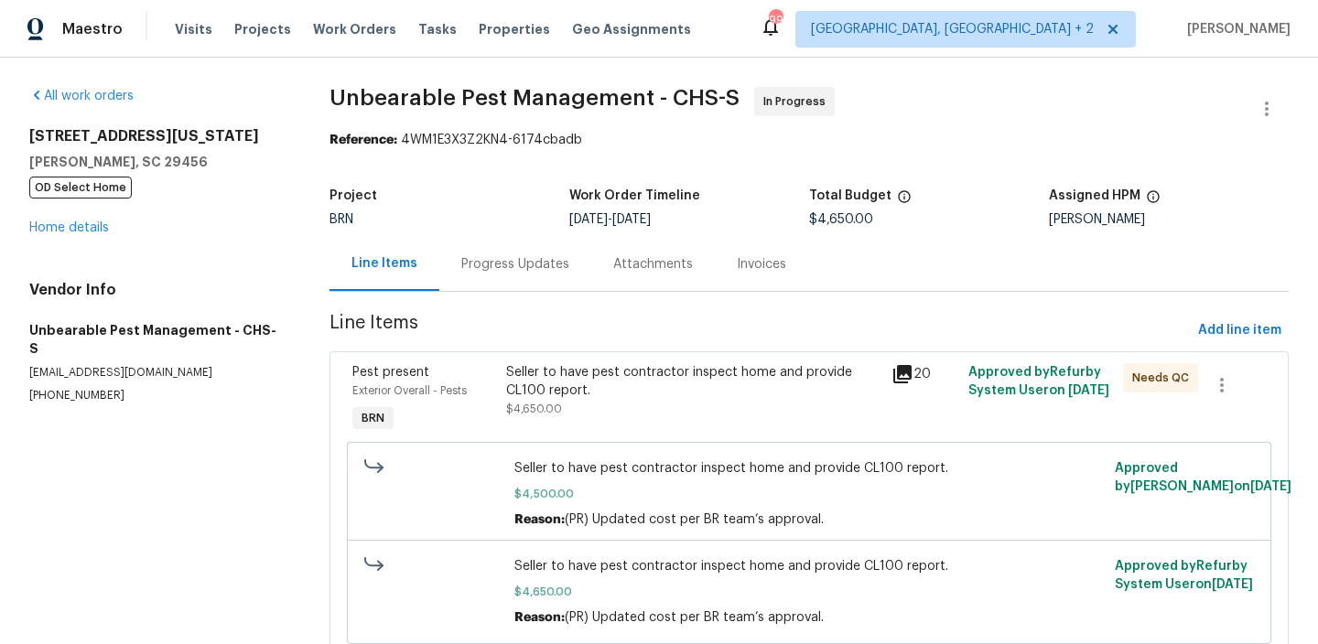
click at [522, 259] on div "Progress Updates" at bounding box center [515, 264] width 108 height 18
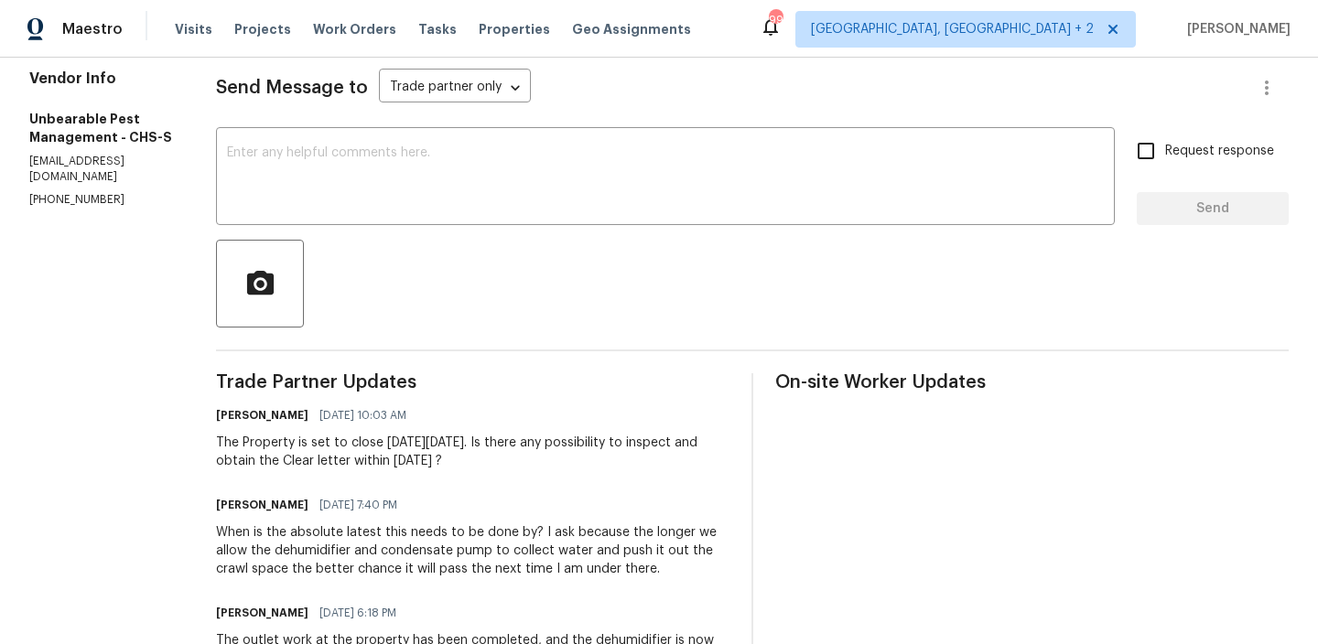
scroll to position [267, 0]
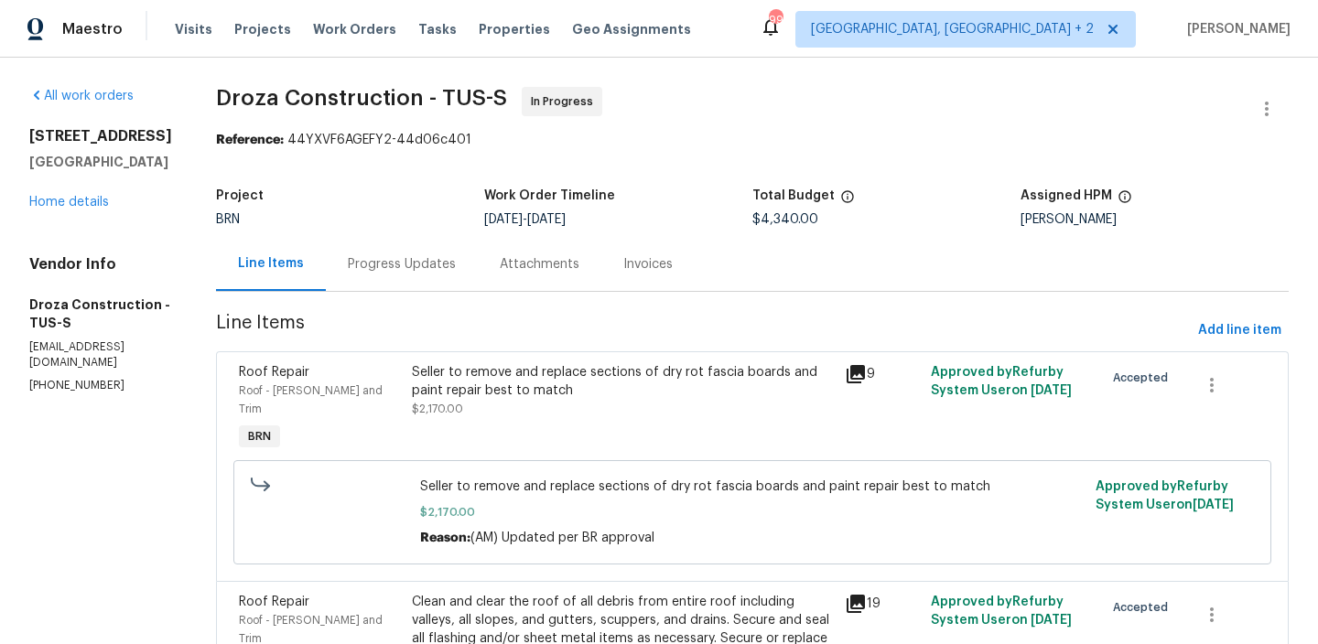
click at [456, 260] on div "Progress Updates" at bounding box center [402, 264] width 108 height 18
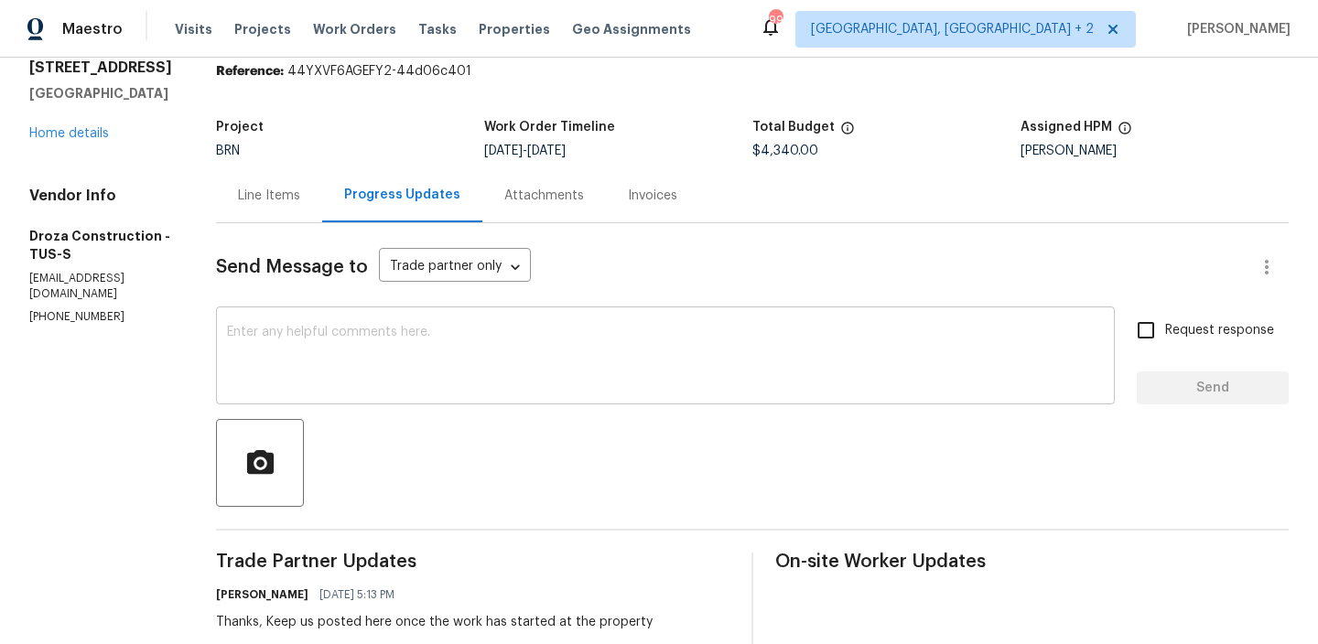
scroll to position [77, 0]
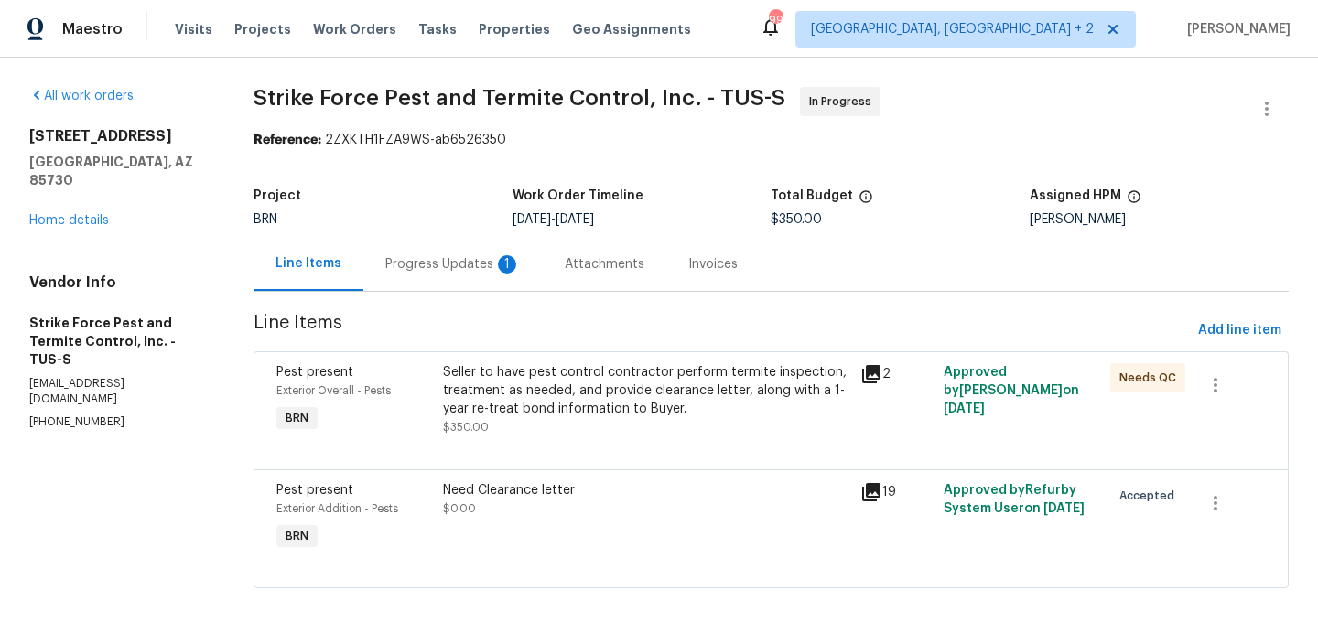
click at [471, 261] on div "Progress Updates 1" at bounding box center [452, 264] width 135 height 18
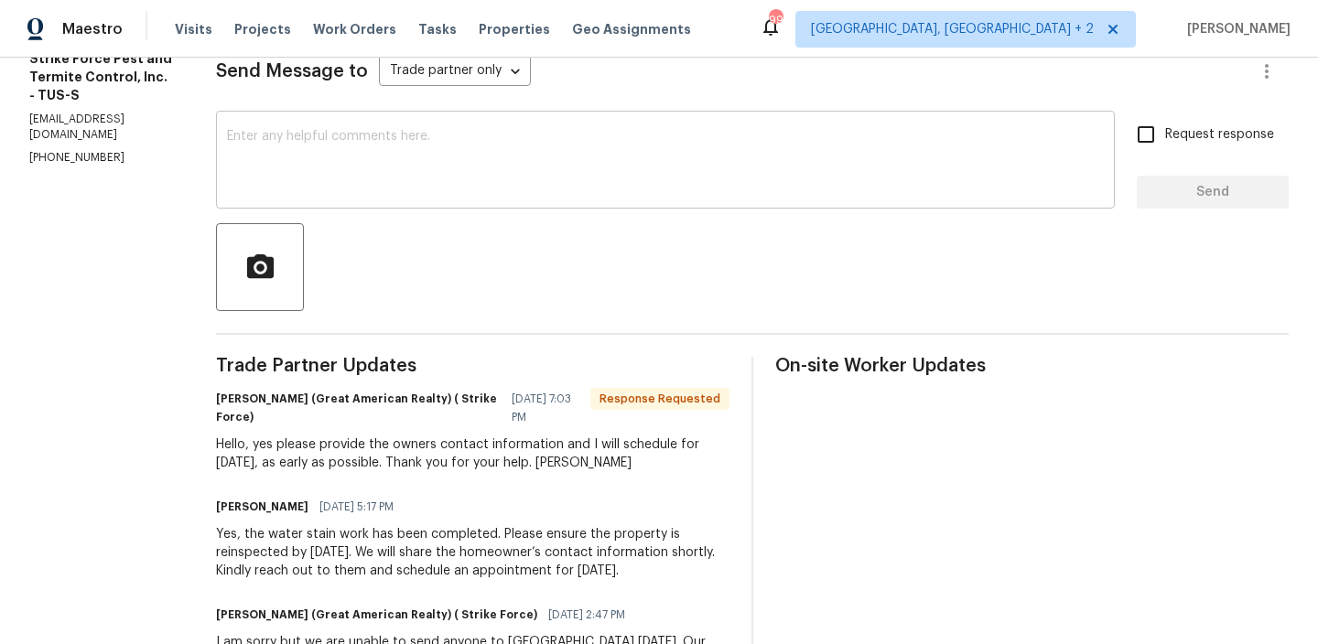
scroll to position [273, 0]
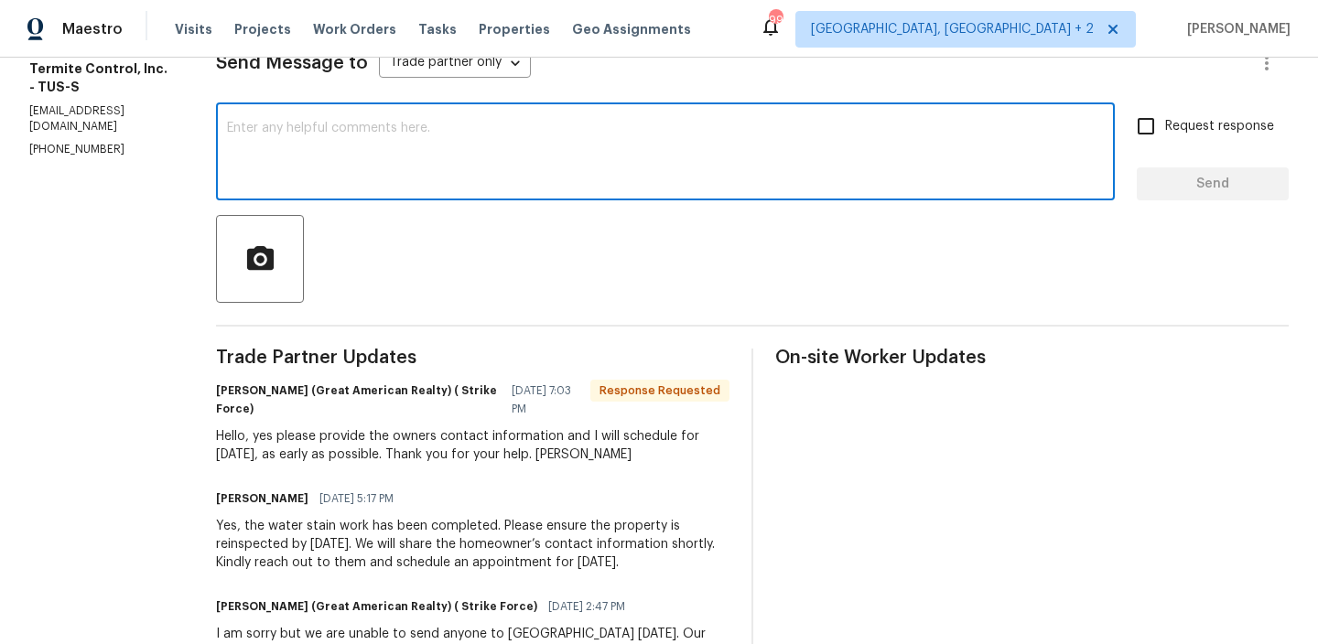
click at [314, 155] on textarea at bounding box center [665, 154] width 877 height 64
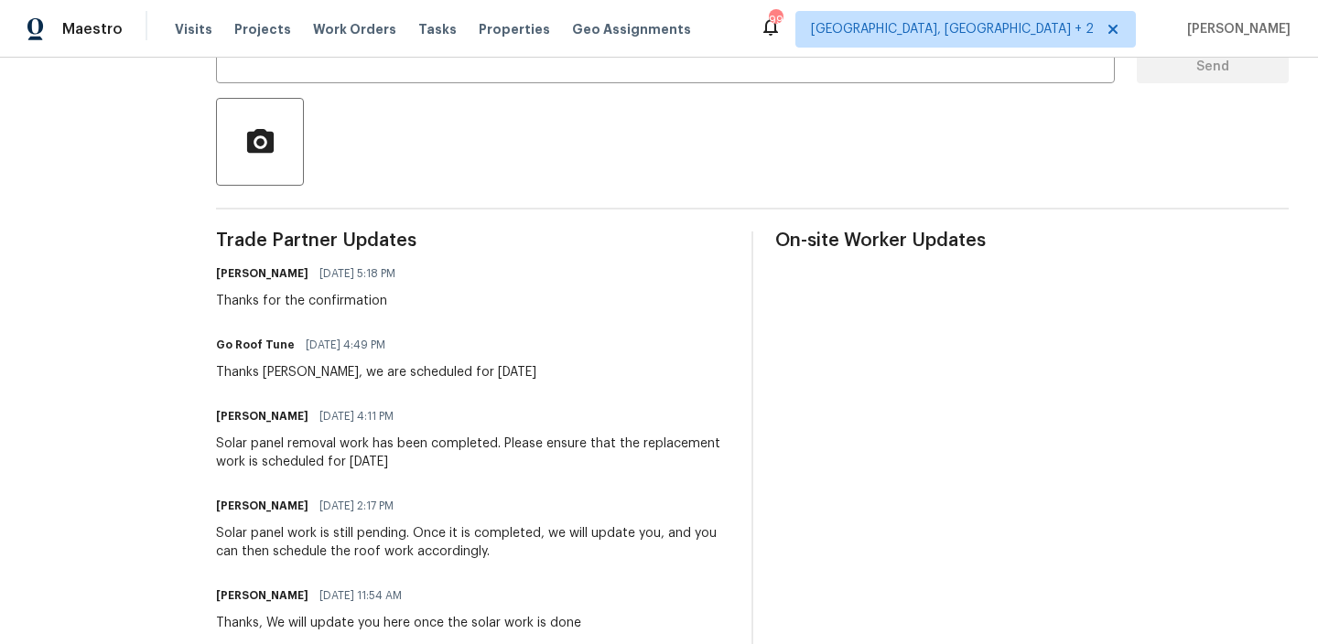
scroll to position [404, 0]
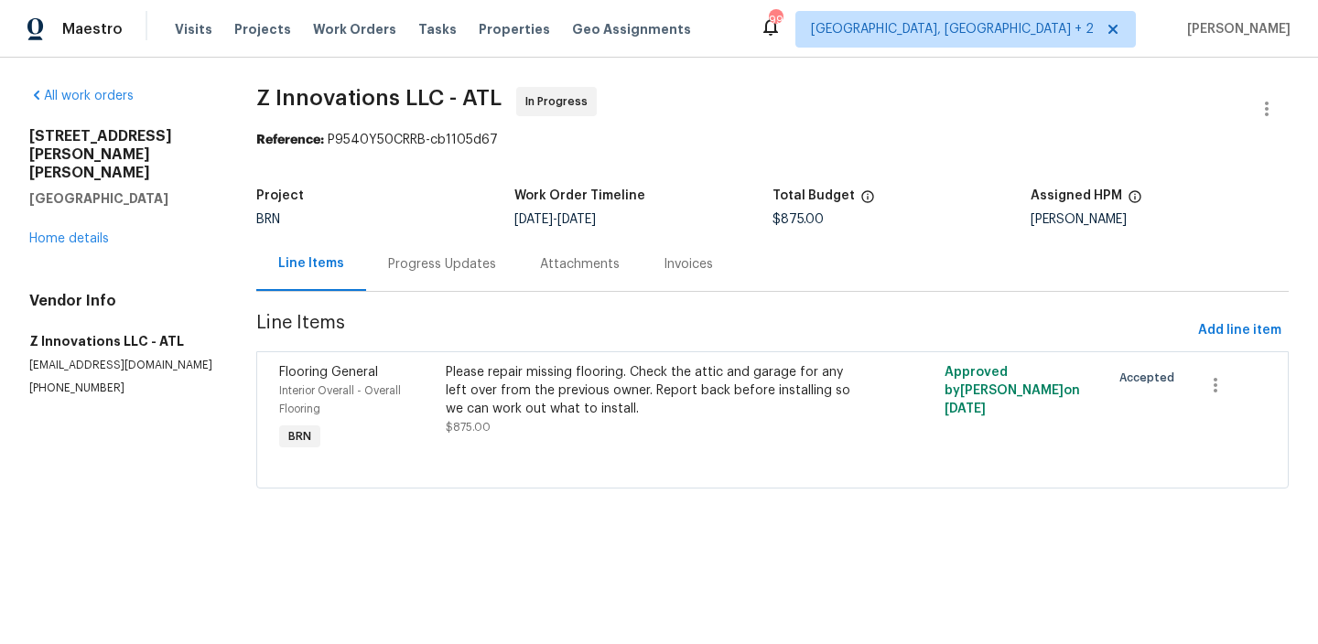
click at [435, 269] on div "Progress Updates" at bounding box center [442, 264] width 108 height 18
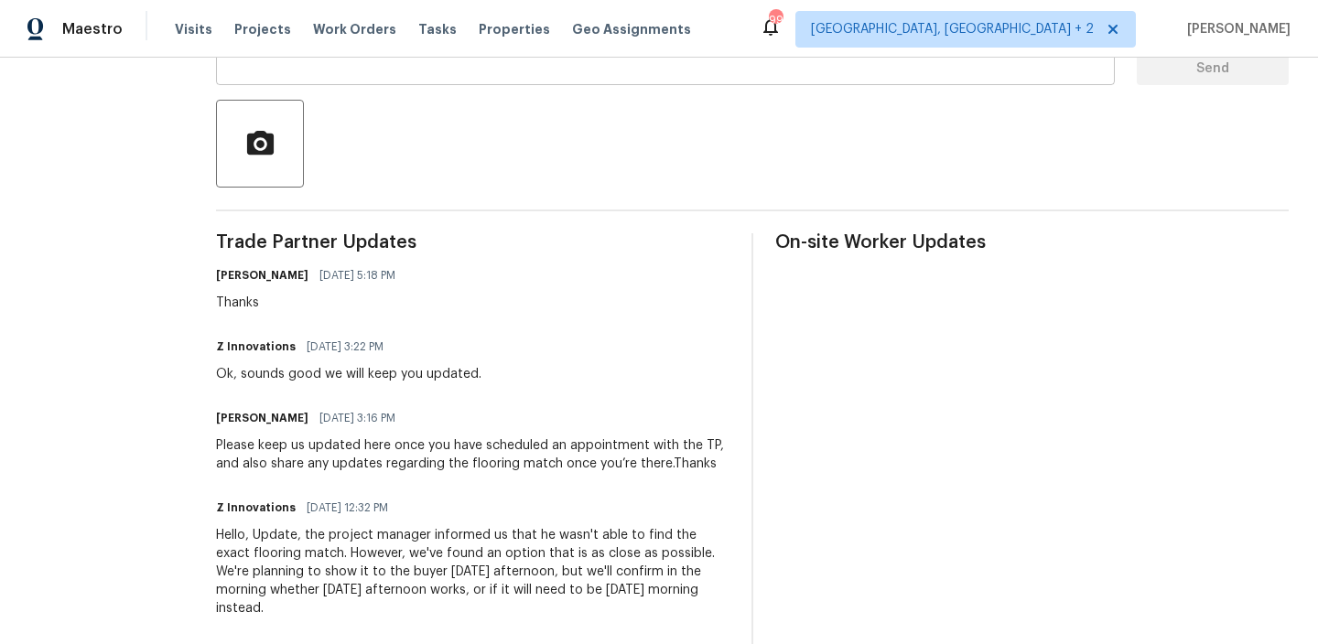
scroll to position [399, 0]
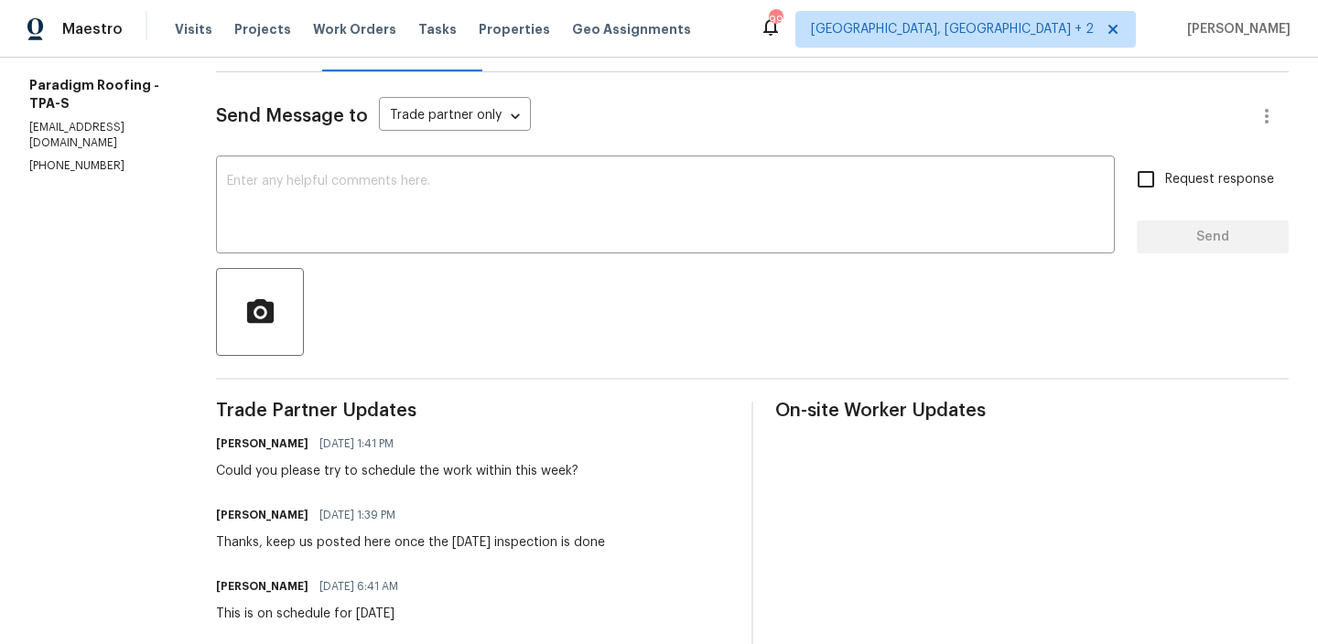
scroll to position [221, 0]
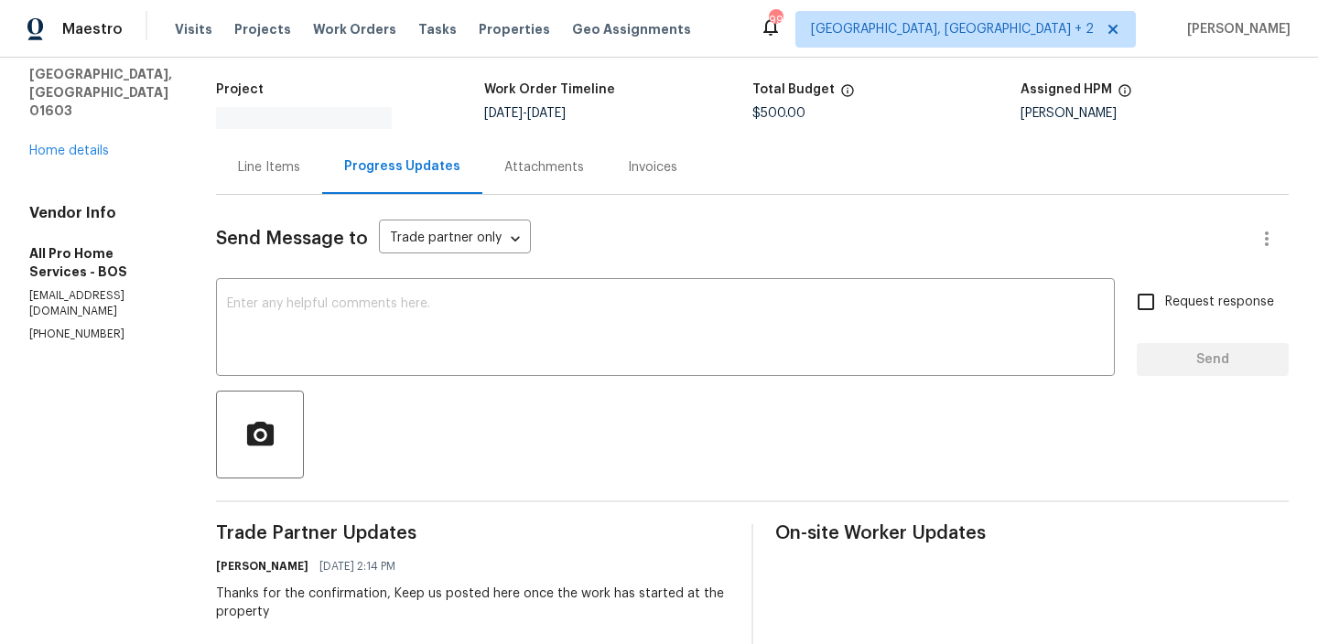
scroll to position [130, 0]
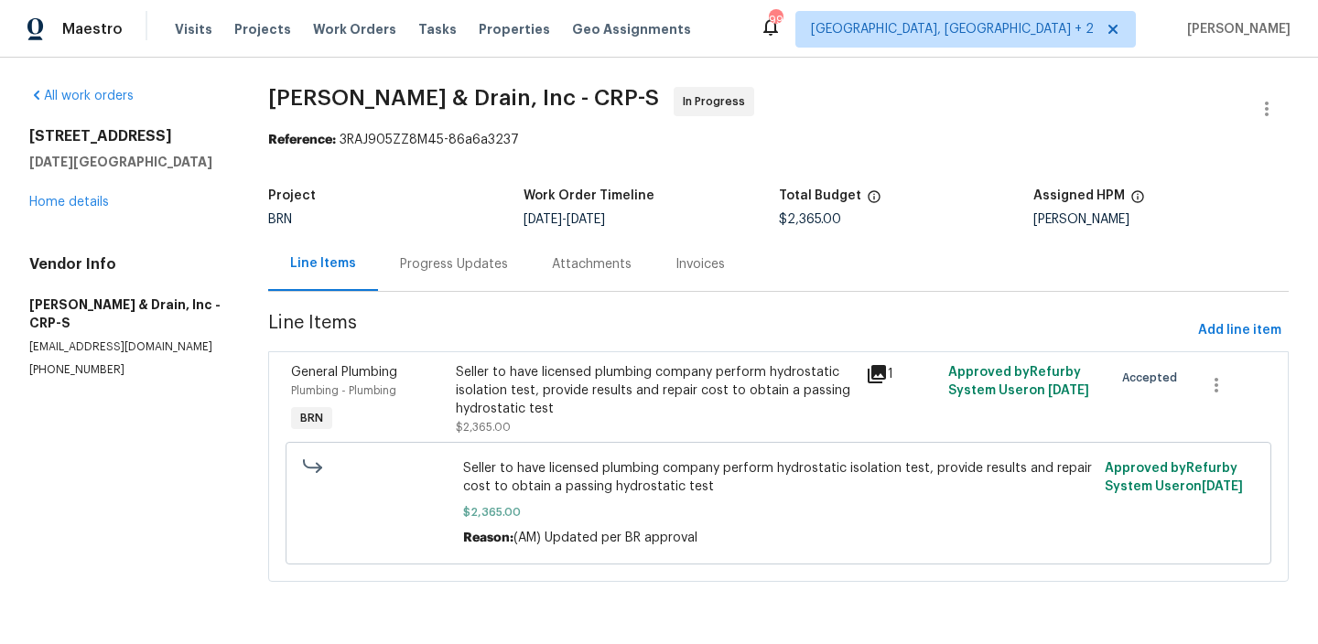
click at [443, 268] on div "Progress Updates" at bounding box center [454, 264] width 108 height 18
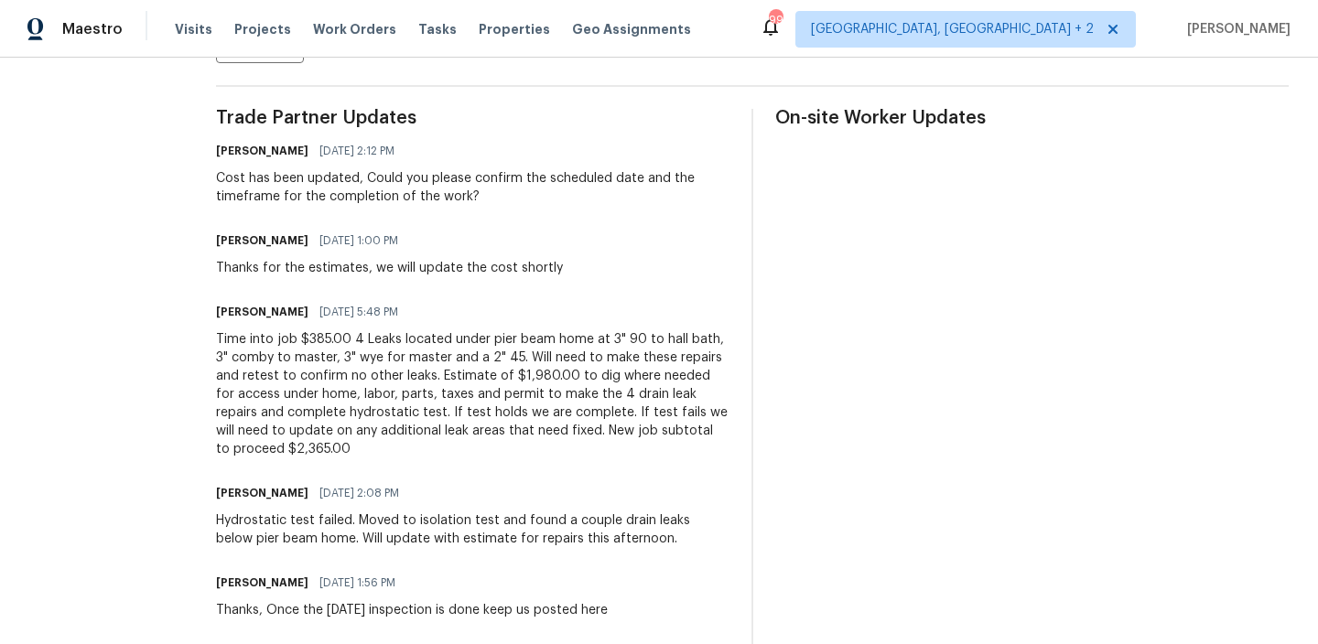
scroll to position [516, 0]
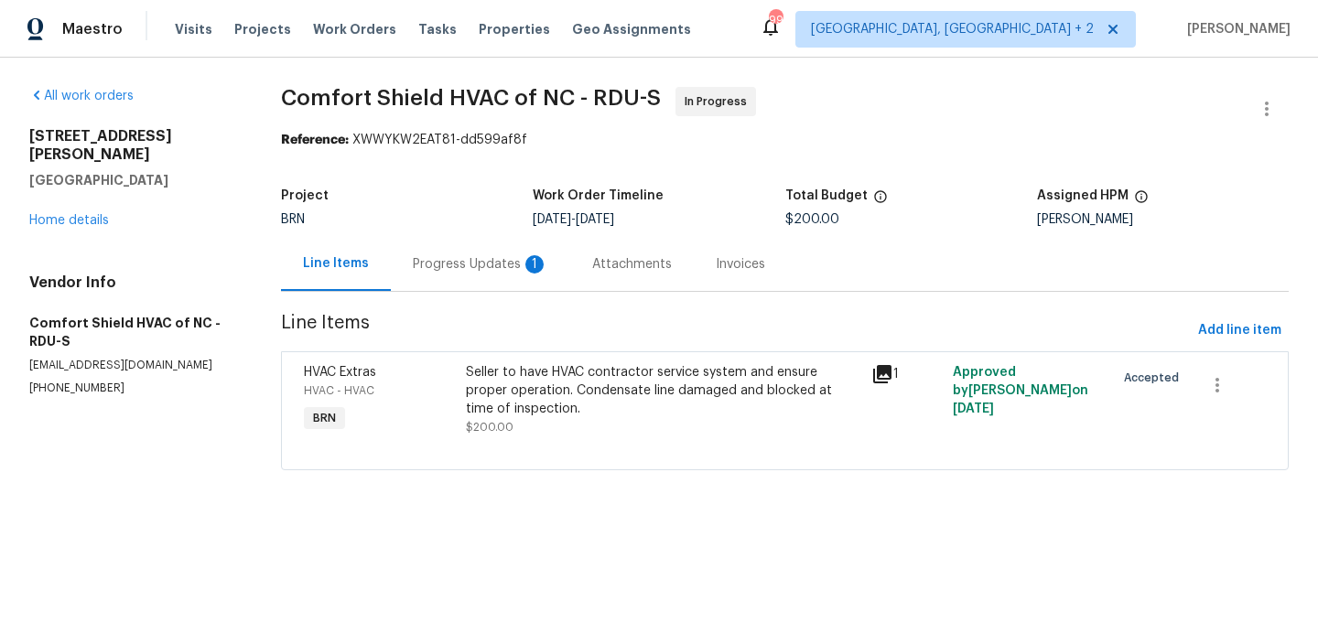
click at [465, 270] on div "Progress Updates 1" at bounding box center [480, 264] width 135 height 18
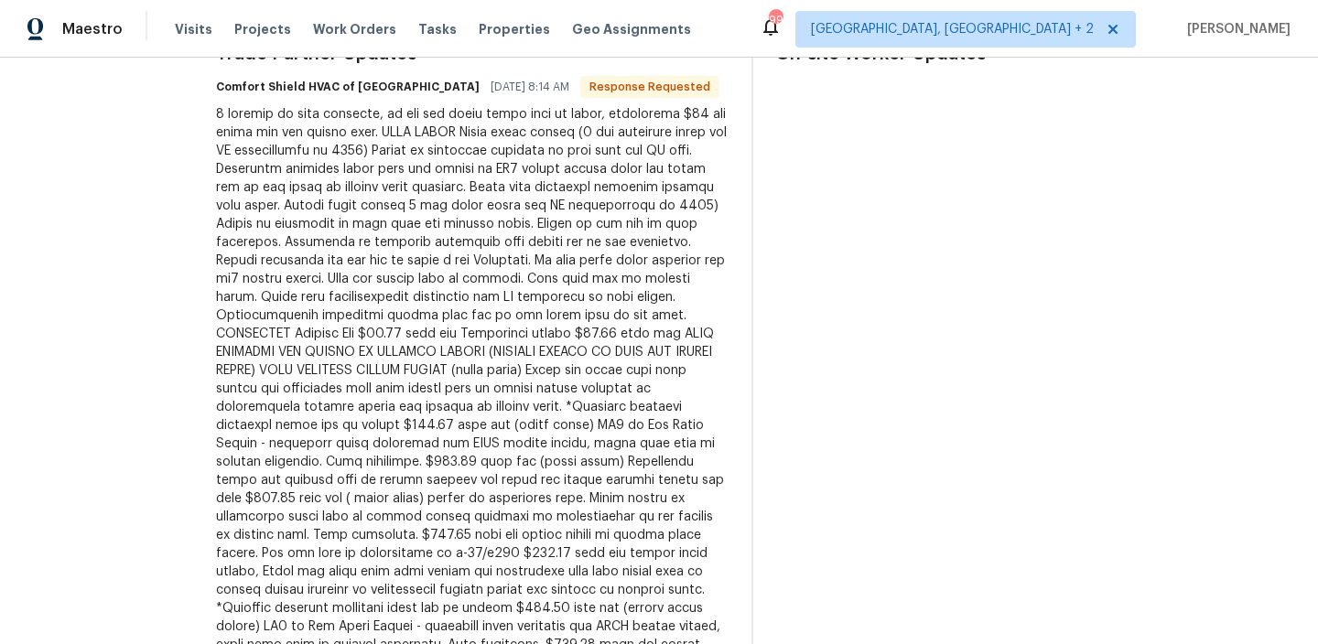
scroll to position [501, 0]
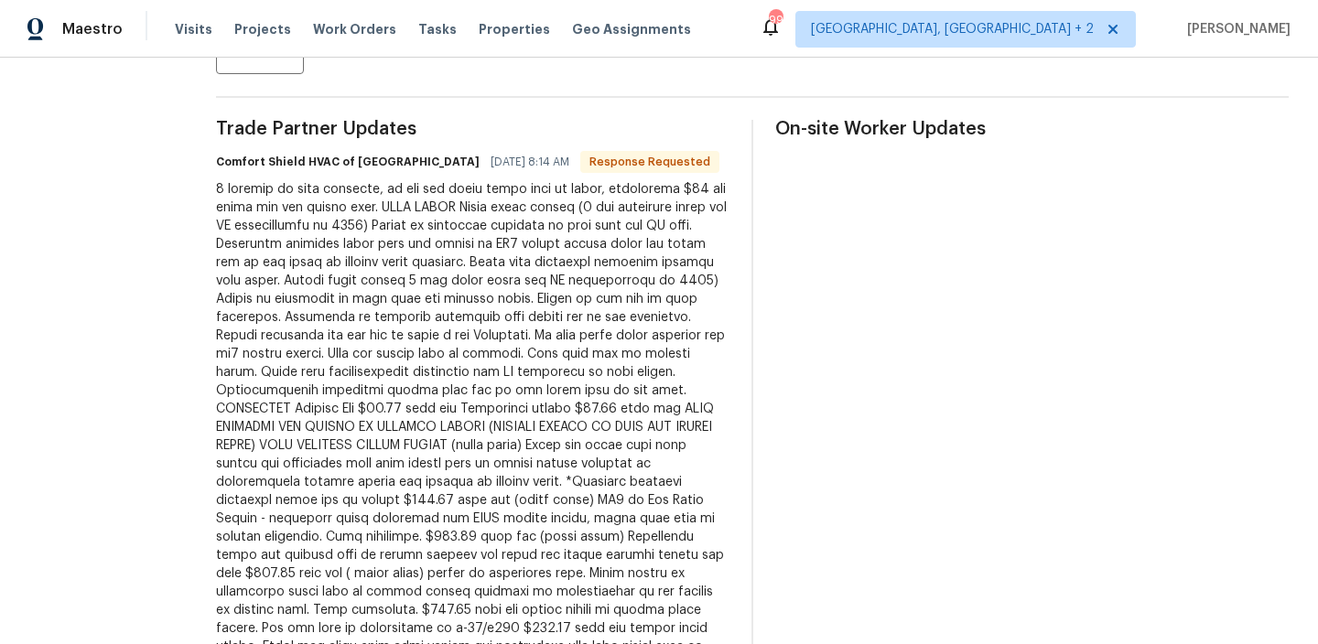
click at [314, 223] on div at bounding box center [472, 619] width 513 height 878
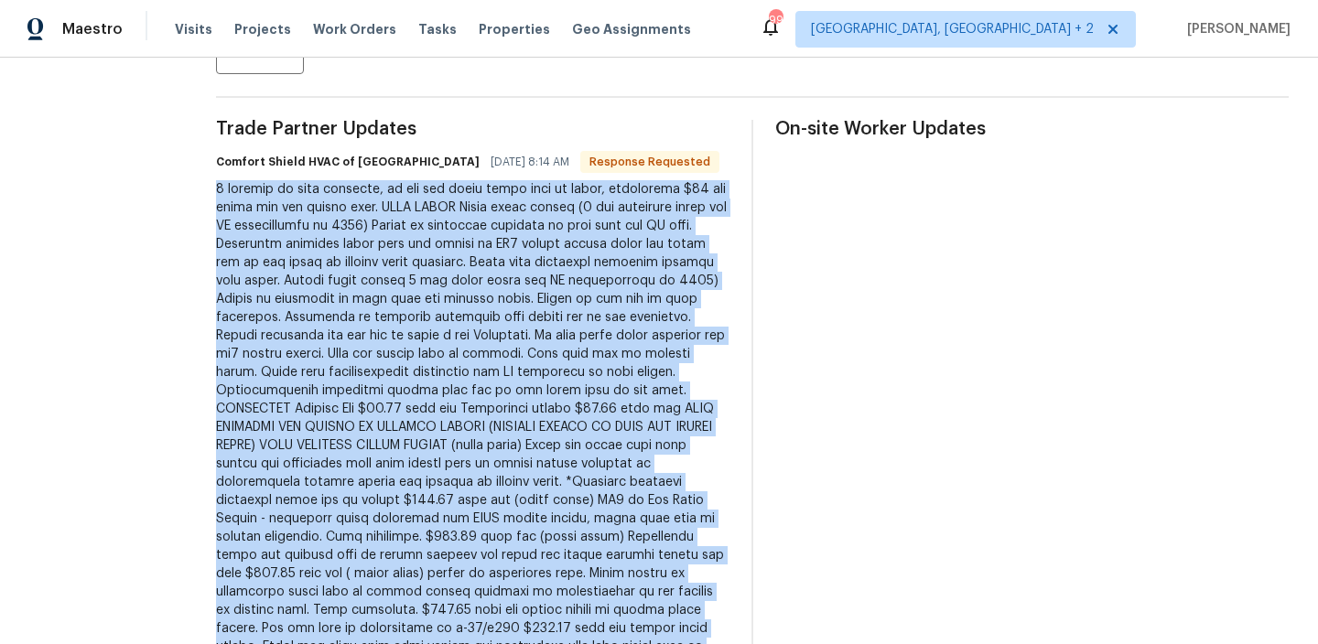
copy div "2 systems at this location, it was not clear which unit to check, additional $7…"
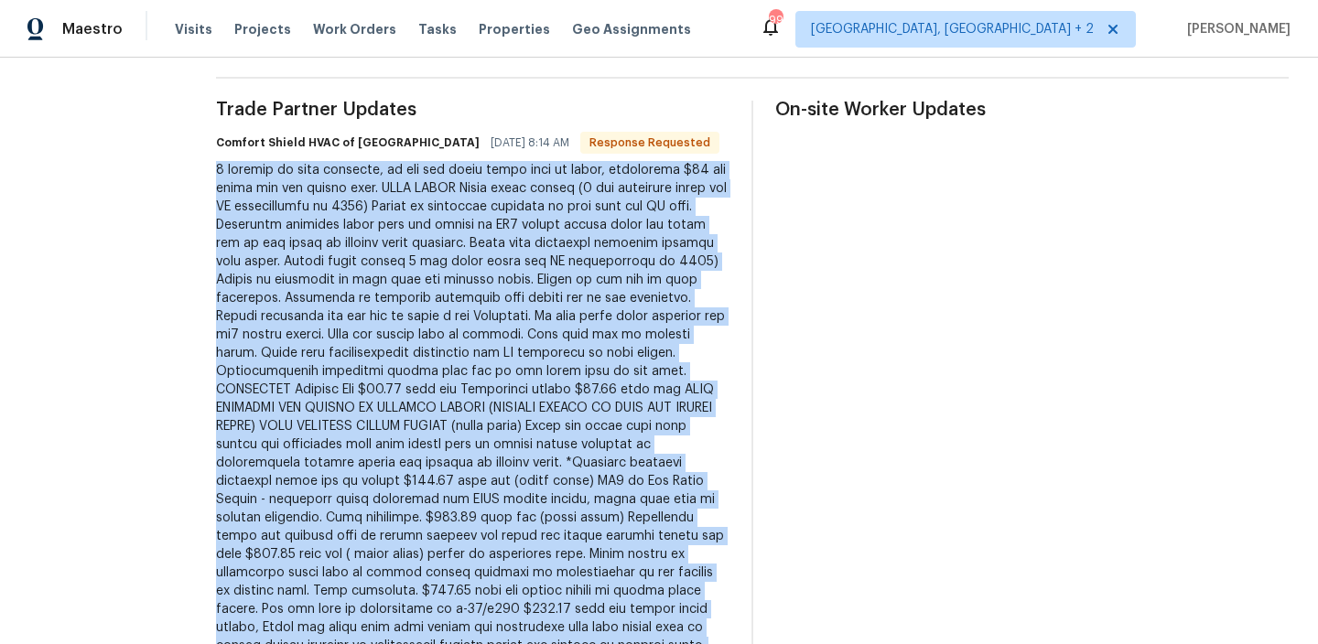
click at [462, 310] on div at bounding box center [472, 600] width 513 height 878
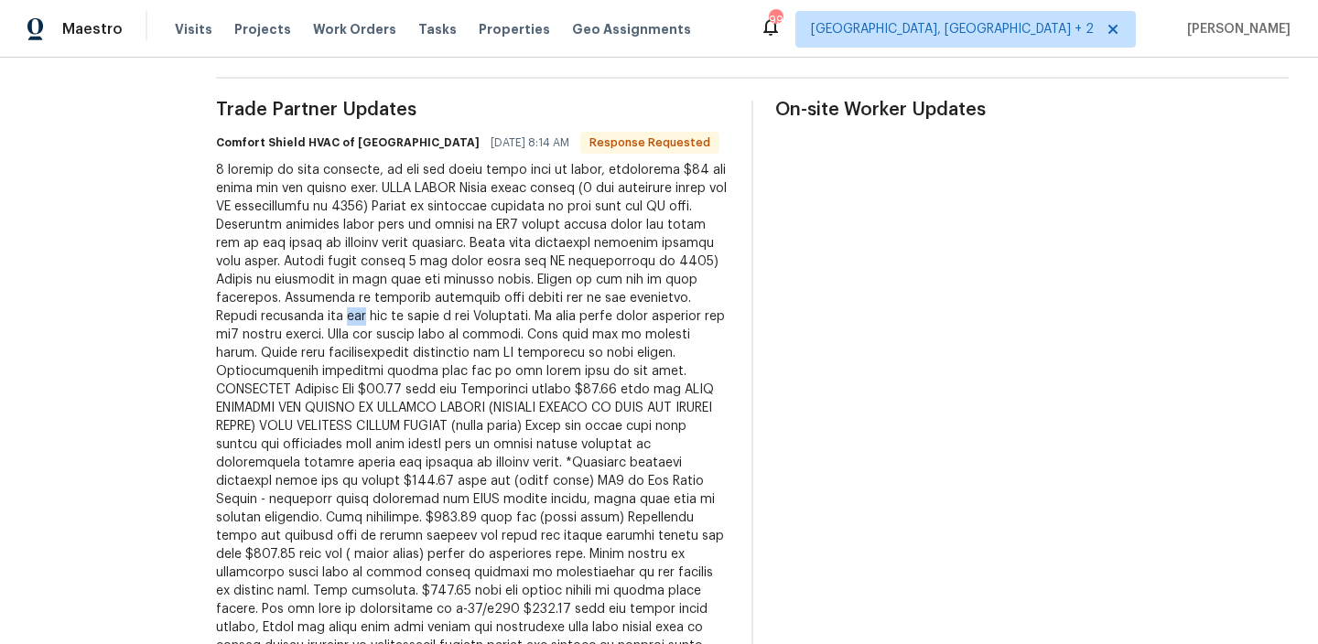
click at [462, 310] on div at bounding box center [472, 600] width 513 height 878
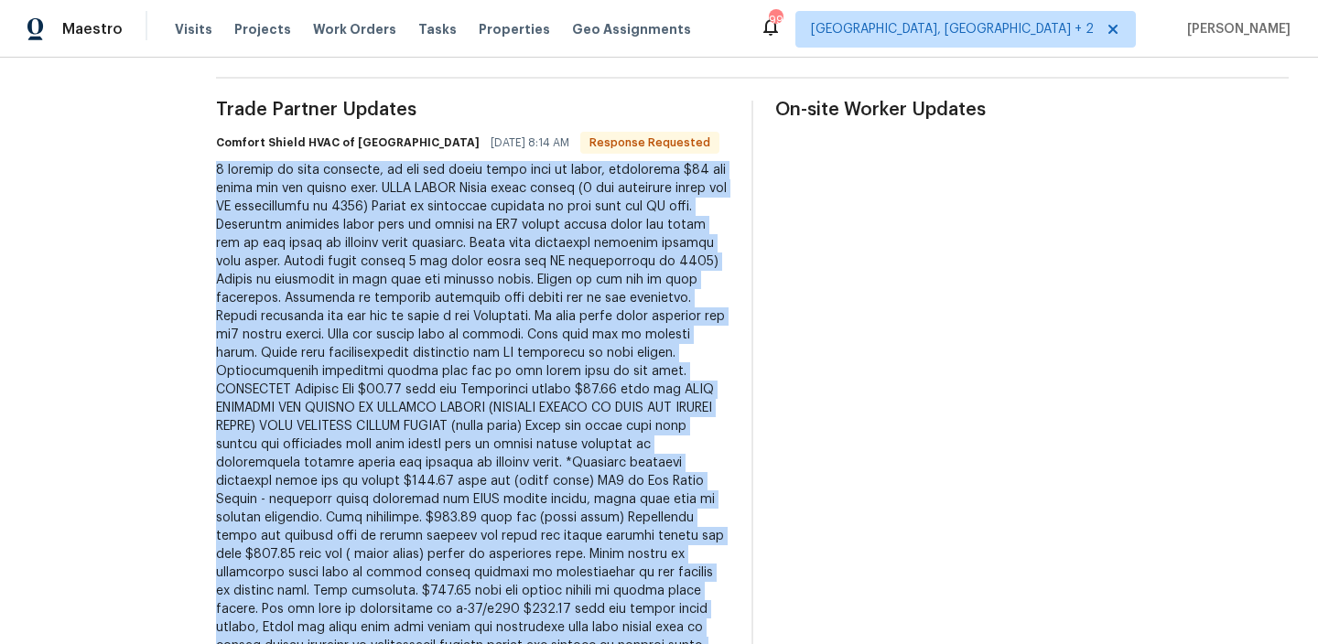
click at [462, 310] on div at bounding box center [472, 600] width 513 height 878
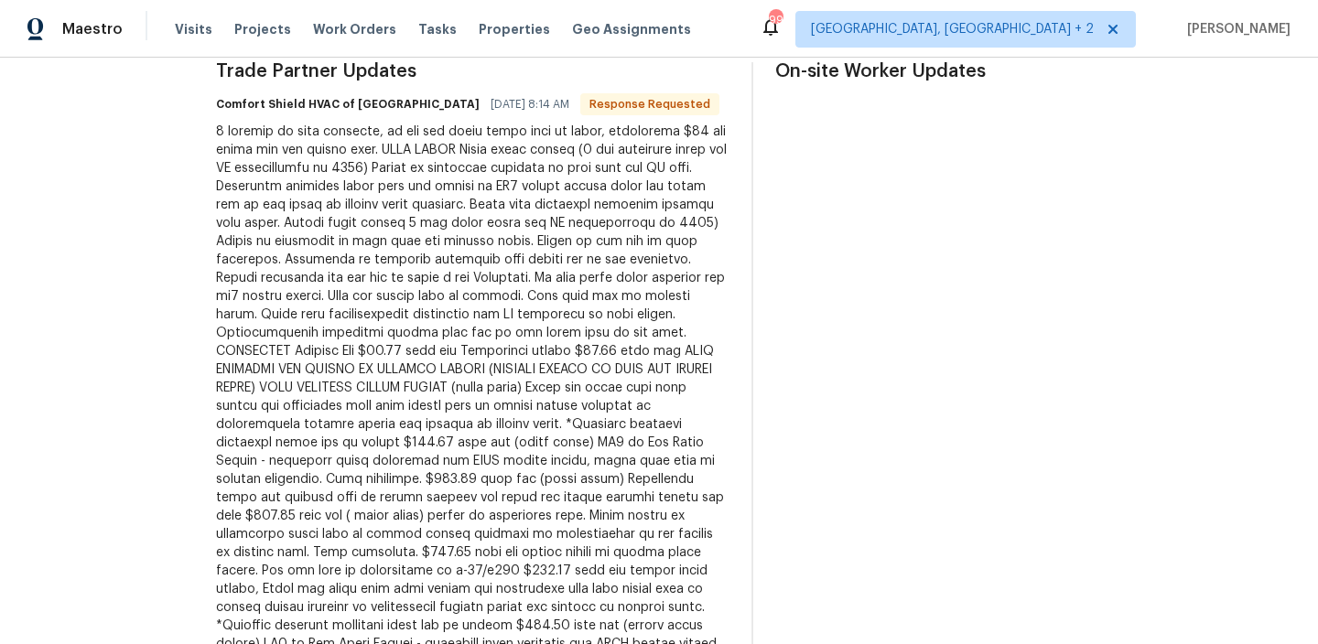
click at [378, 222] on div at bounding box center [472, 562] width 513 height 878
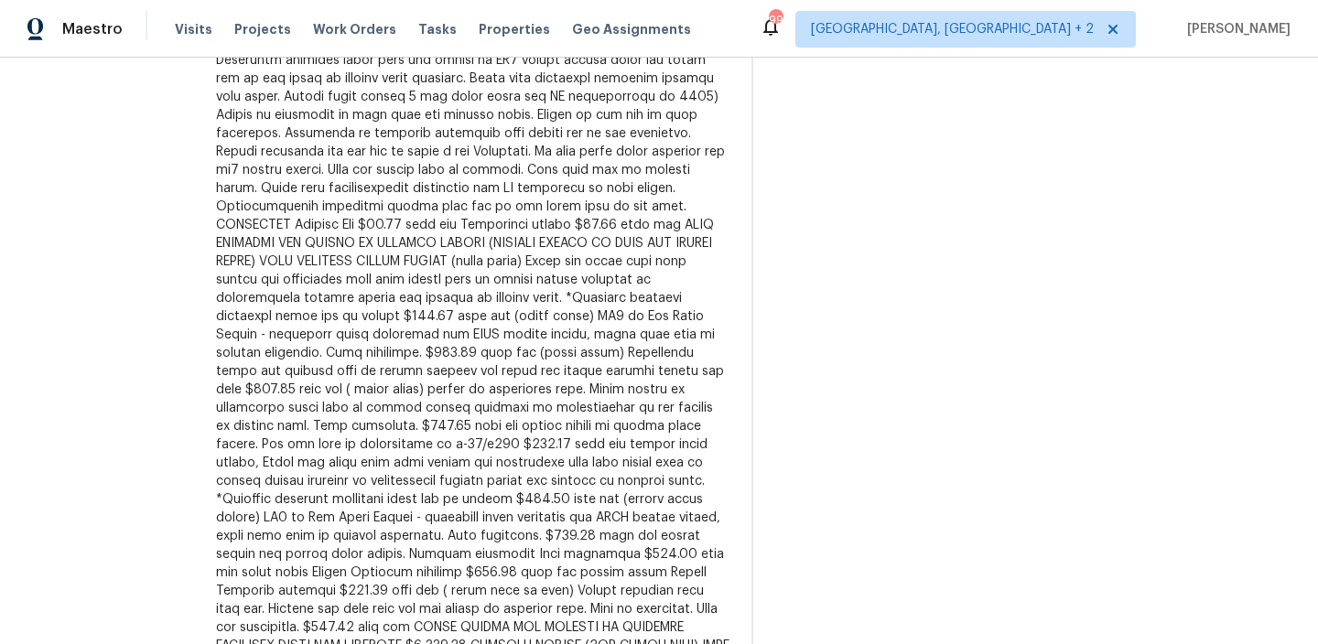
scroll to position [654, 0]
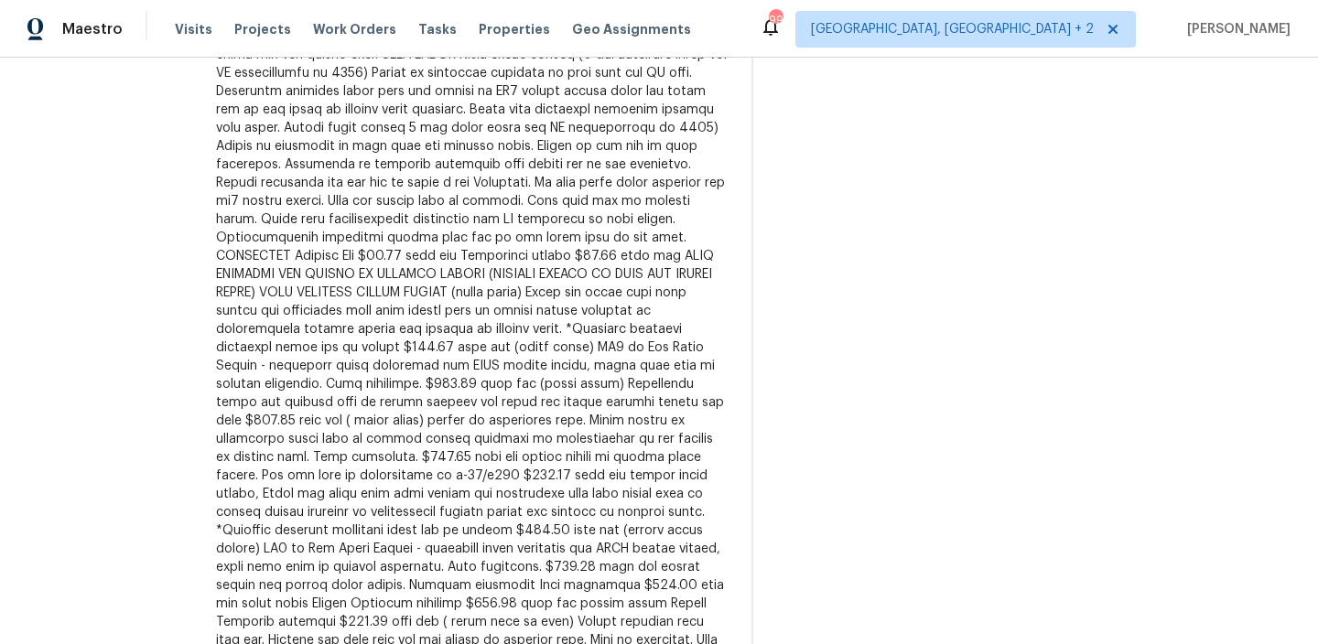
click at [420, 296] on div at bounding box center [472, 466] width 513 height 878
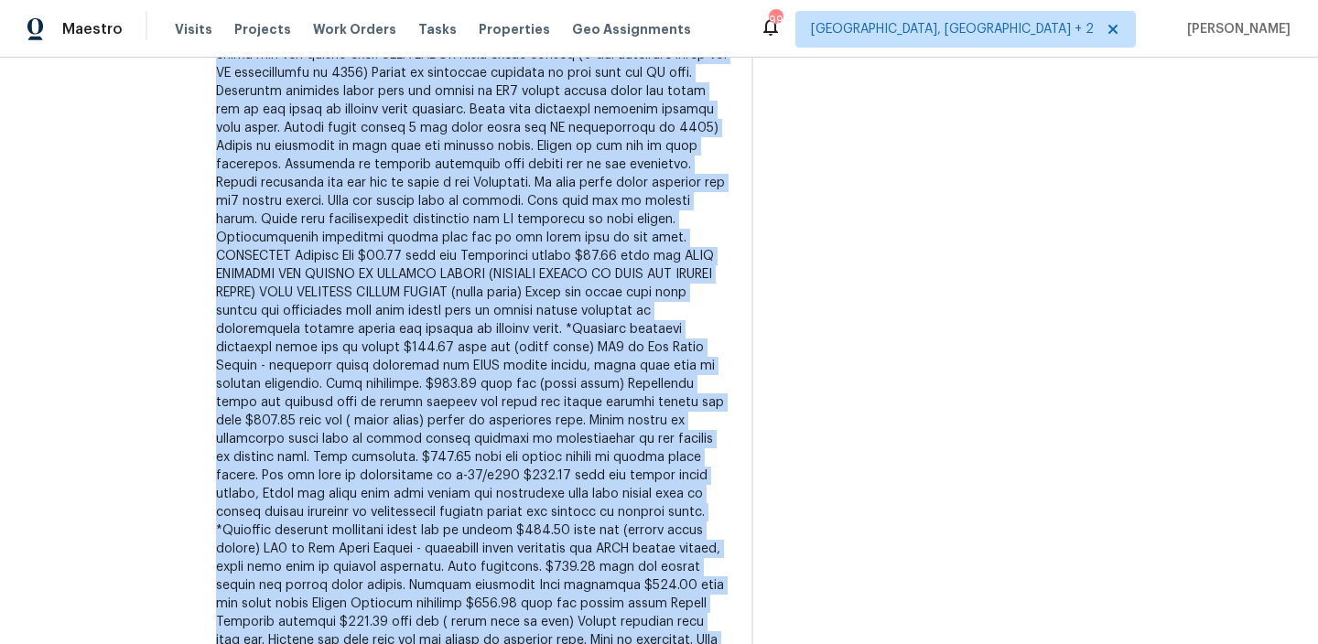
click at [420, 296] on div at bounding box center [472, 466] width 513 height 878
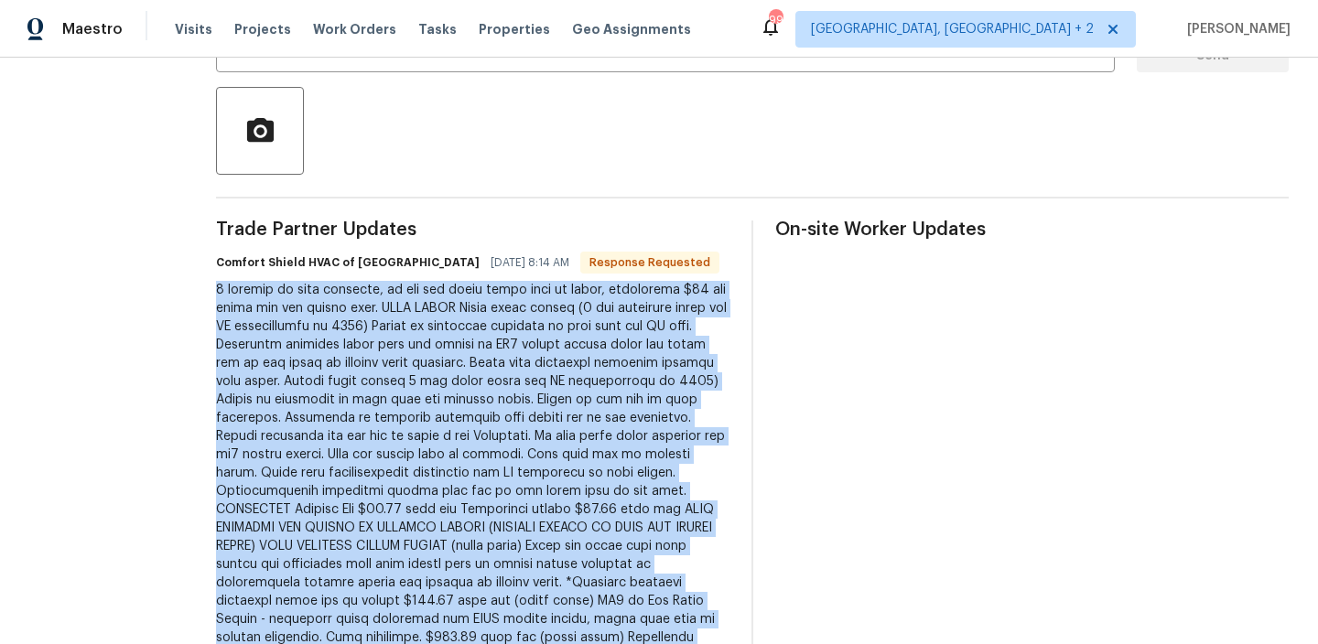
scroll to position [419, 0]
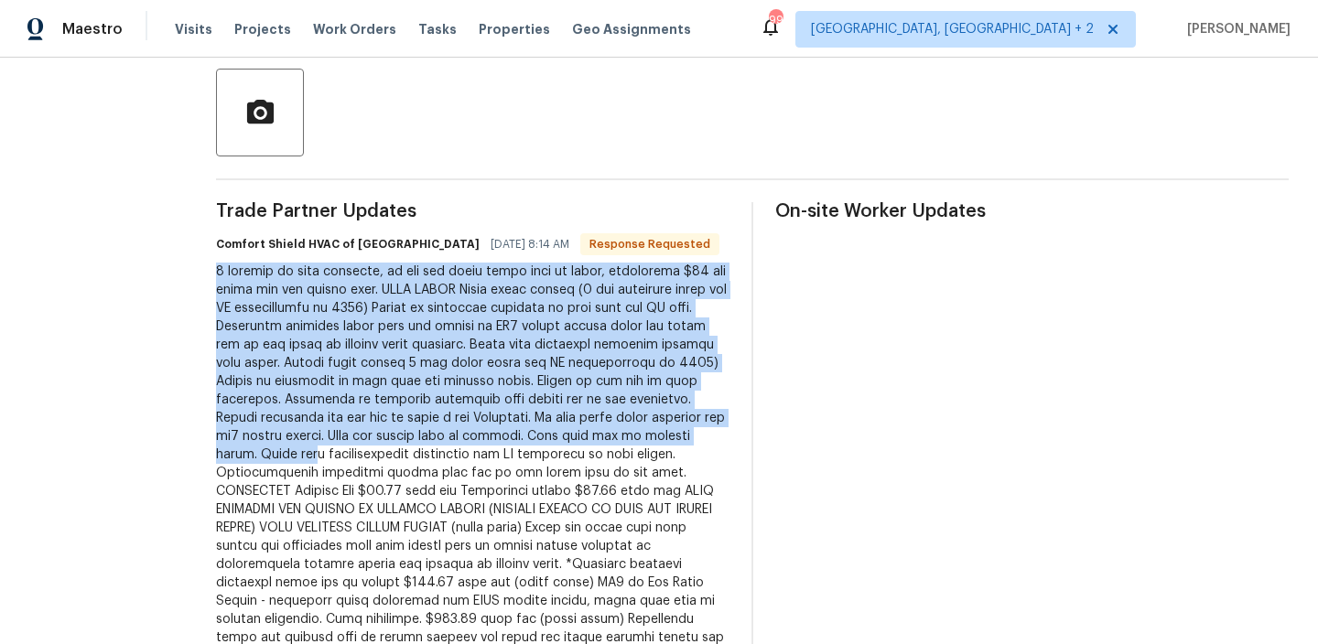
drag, startPoint x: 246, startPoint y: 268, endPoint x: 433, endPoint y: 467, distance: 272.5
click at [431, 462] on div "All work orders 218 Newberry Ln Durham, NC 27703 Home details Vendor Info Comfo…" at bounding box center [659, 604] width 1318 height 1931
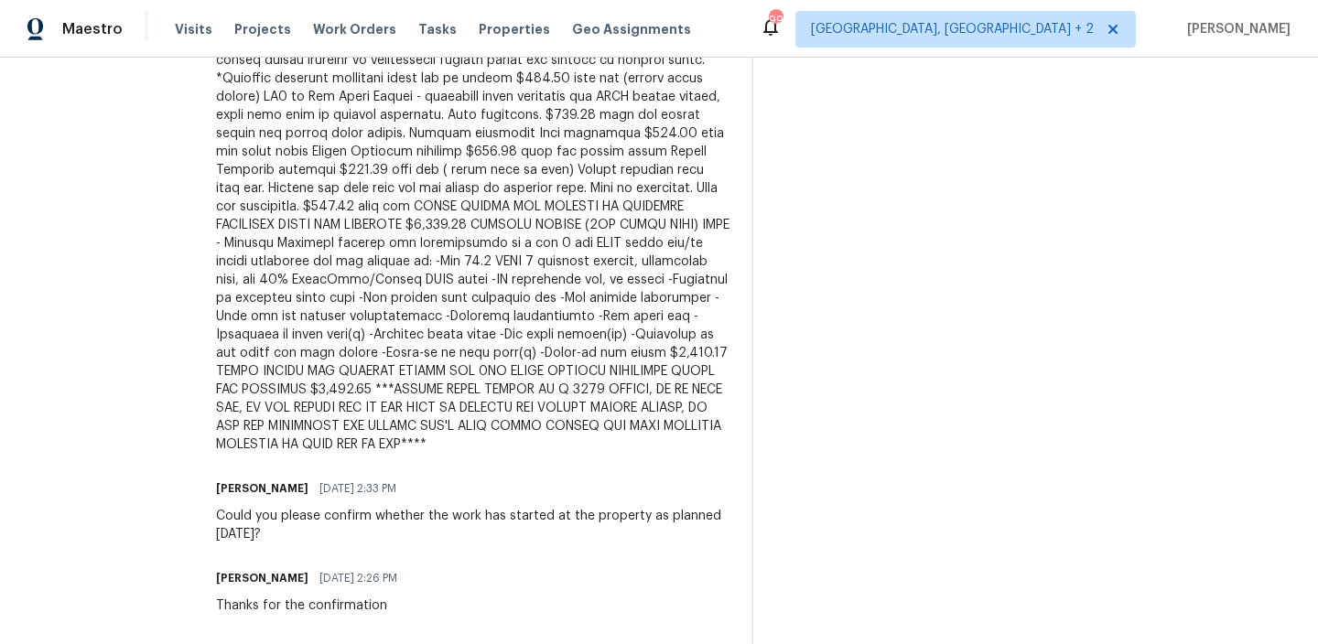
scroll to position [1111, 0]
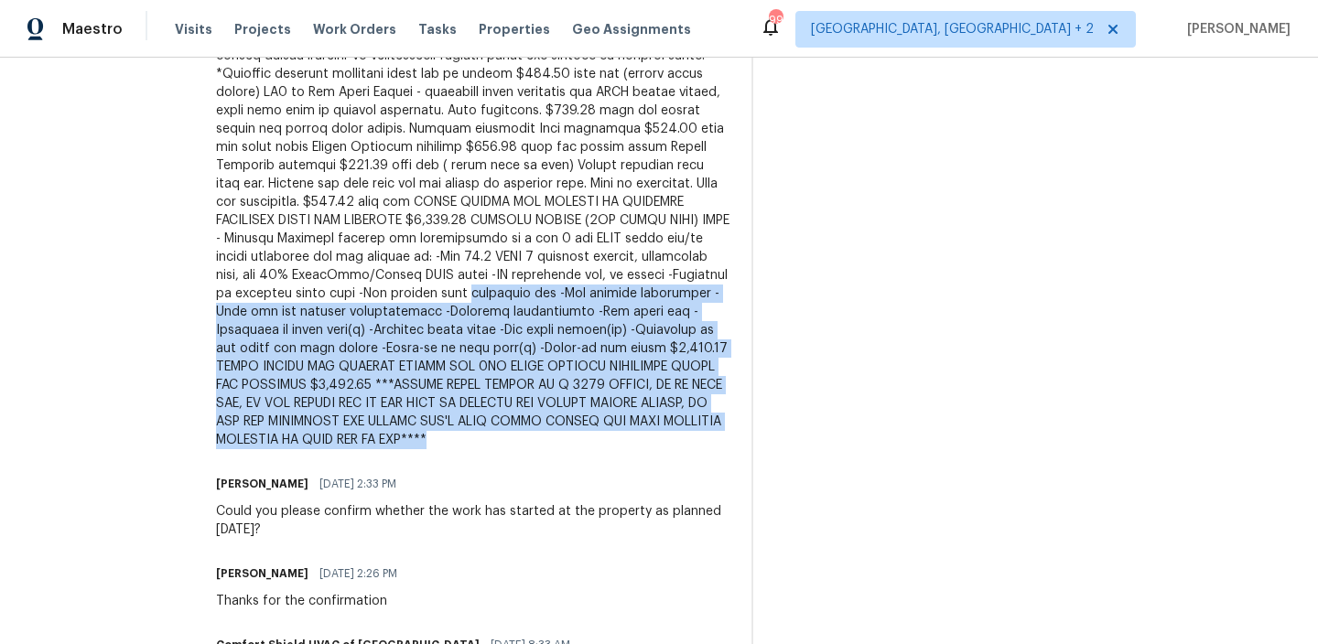
drag, startPoint x: 493, startPoint y: 458, endPoint x: 255, endPoint y: 318, distance: 276.1
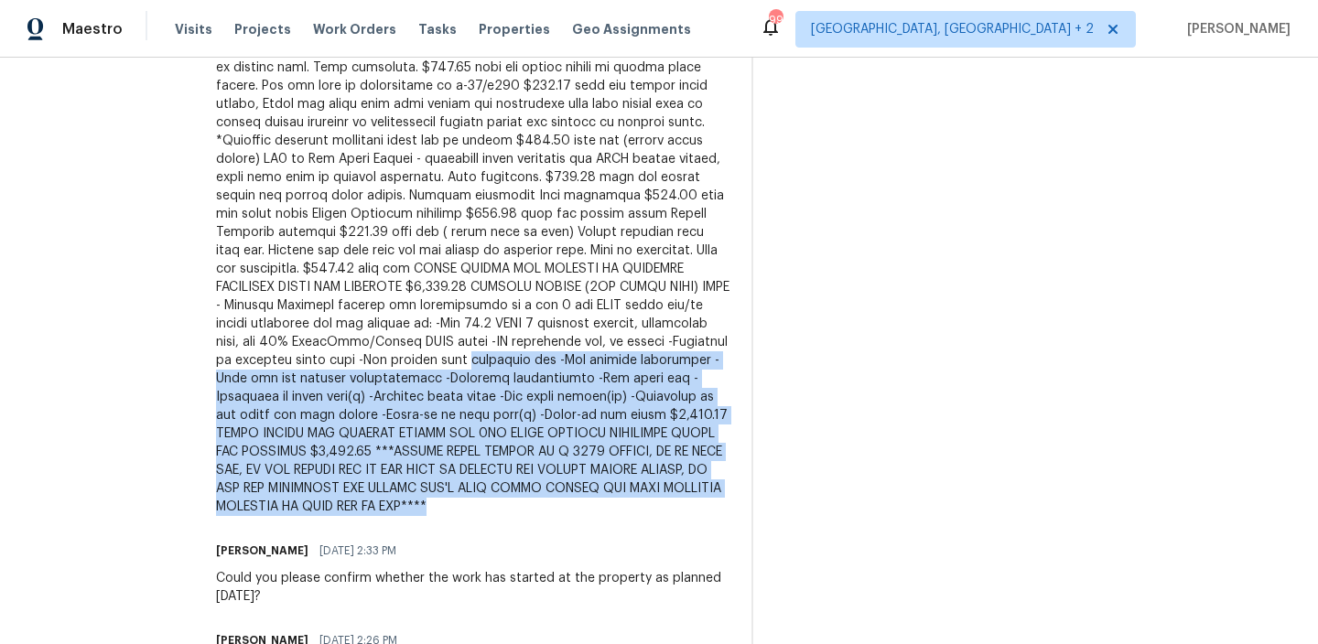
scroll to position [1018, 0]
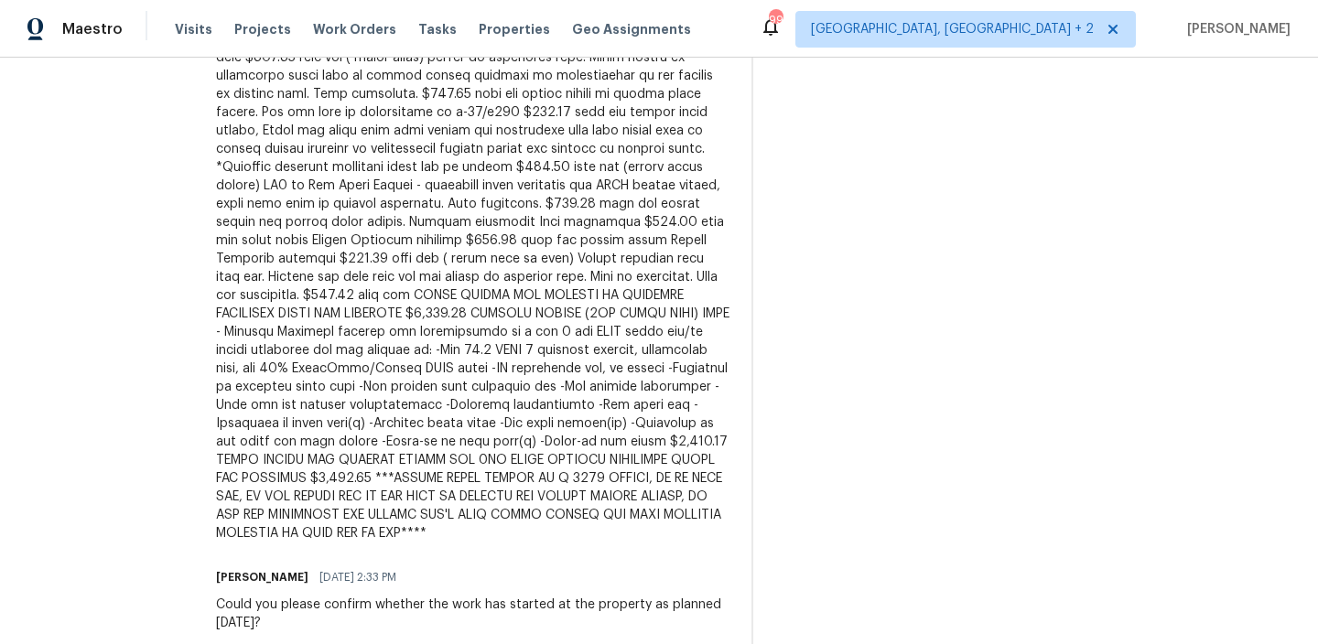
click at [493, 308] on div at bounding box center [472, 103] width 513 height 878
click at [415, 292] on div at bounding box center [472, 103] width 513 height 878
click at [333, 269] on div at bounding box center [472, 103] width 513 height 878
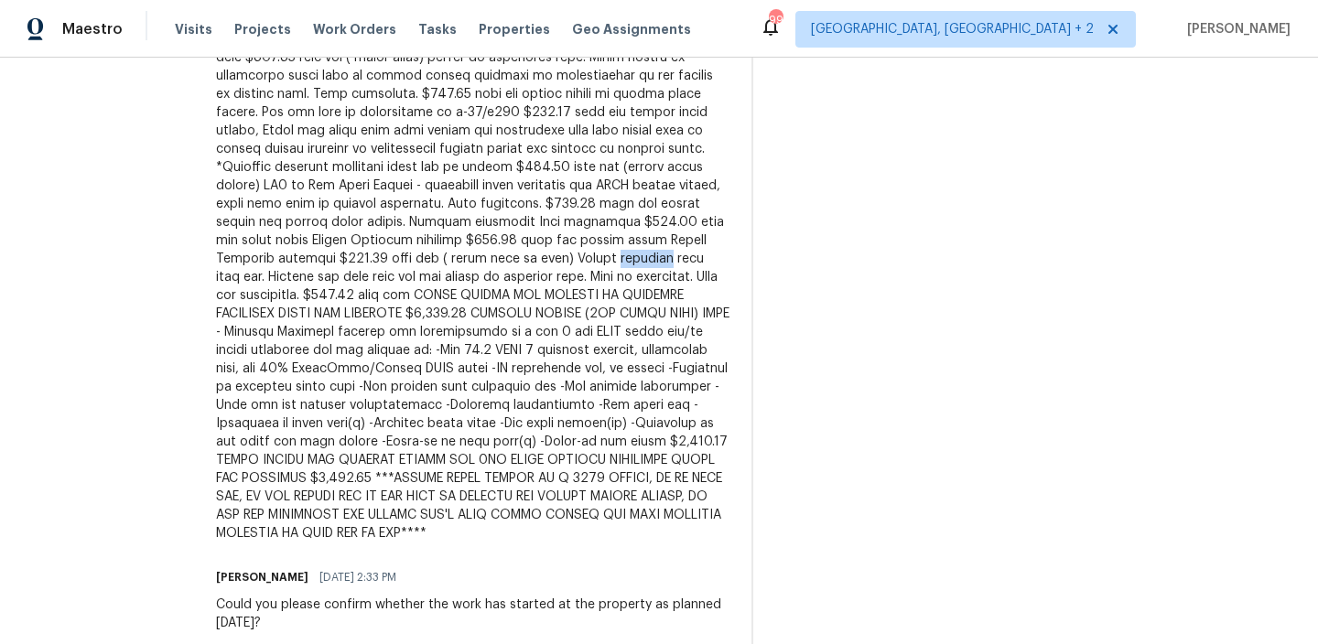
click at [333, 269] on div at bounding box center [472, 103] width 513 height 878
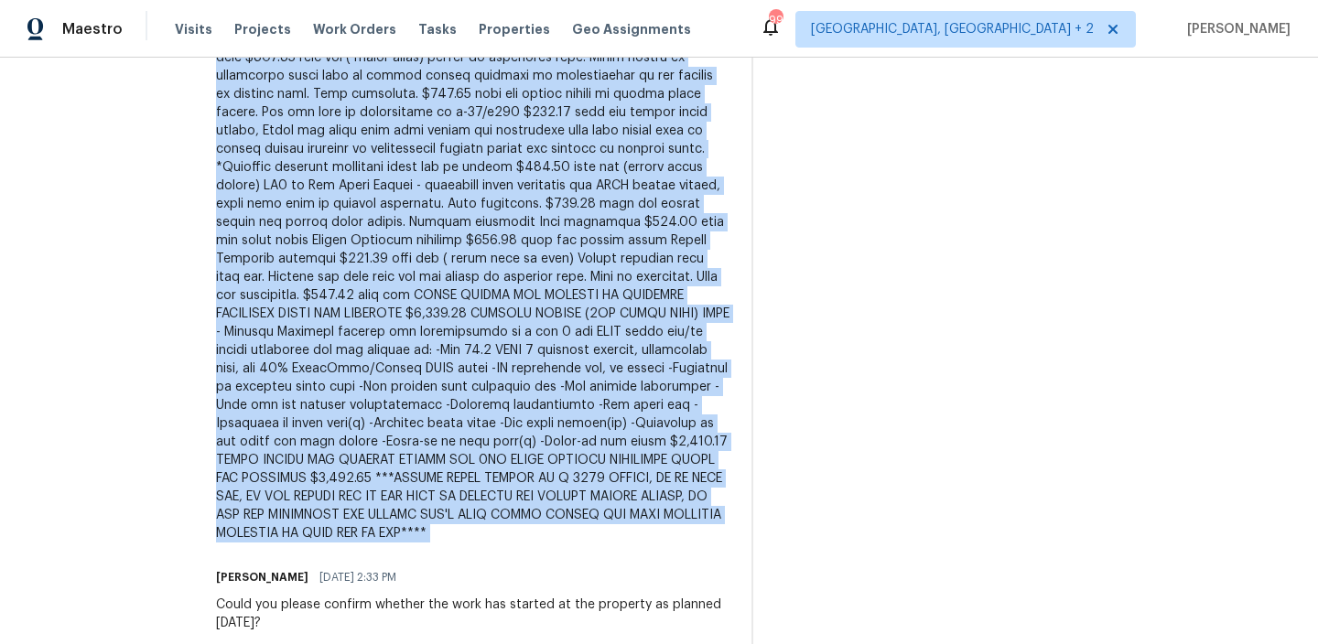
click at [333, 269] on div at bounding box center [472, 103] width 513 height 878
click at [457, 350] on div at bounding box center [472, 103] width 513 height 878
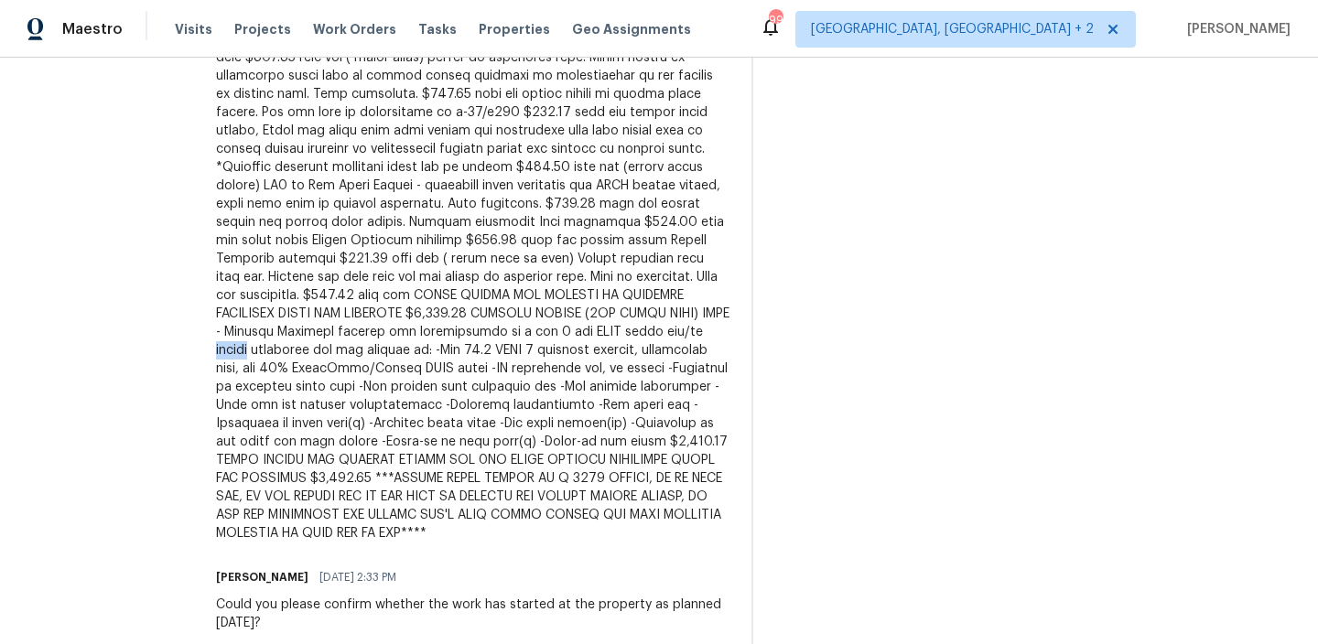
click at [457, 350] on div at bounding box center [472, 103] width 513 height 878
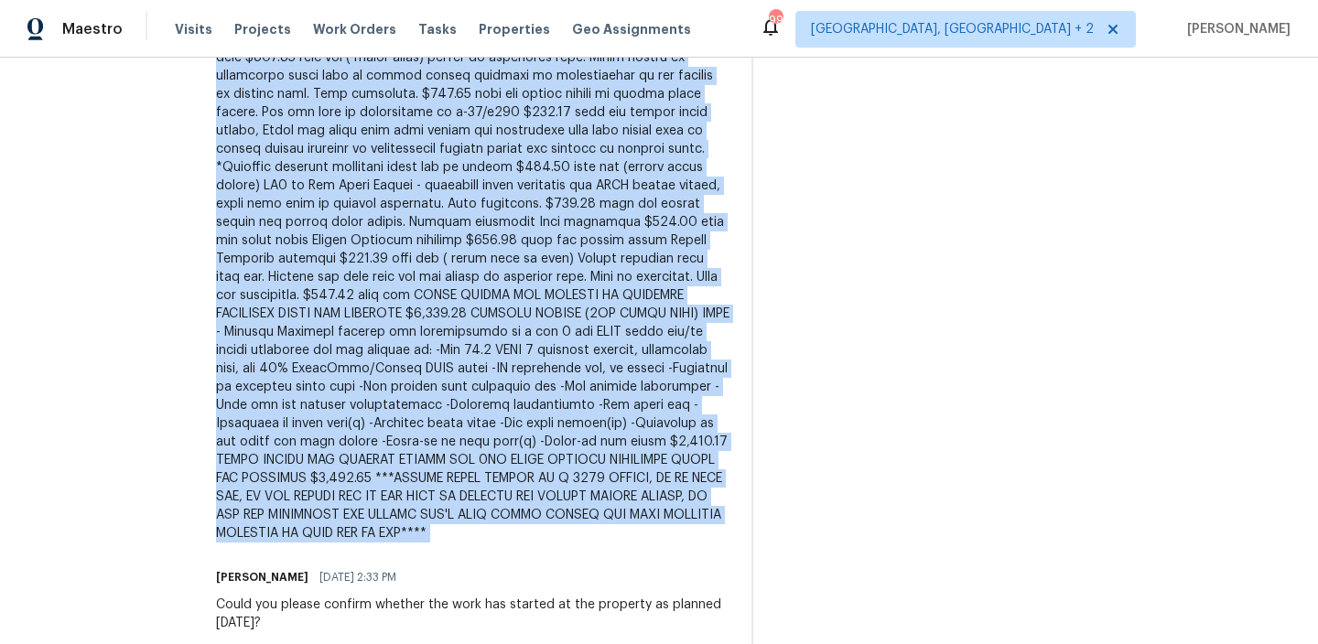
click at [457, 350] on div at bounding box center [472, 103] width 513 height 878
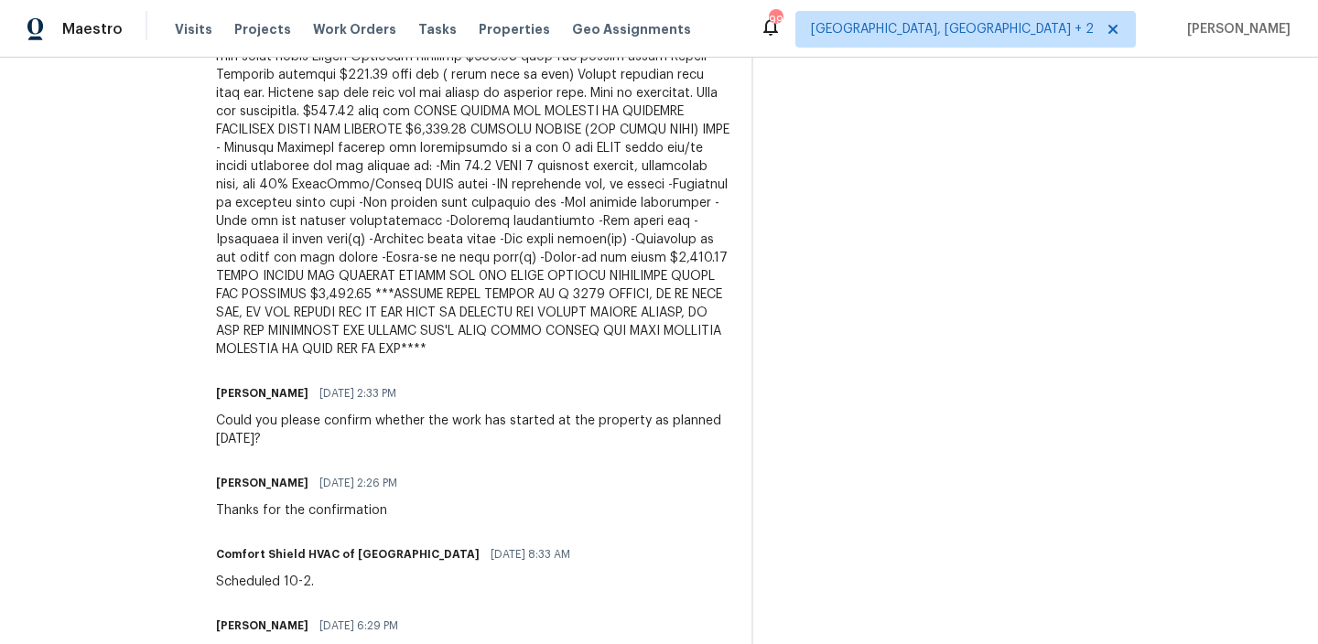
scroll to position [1061, 0]
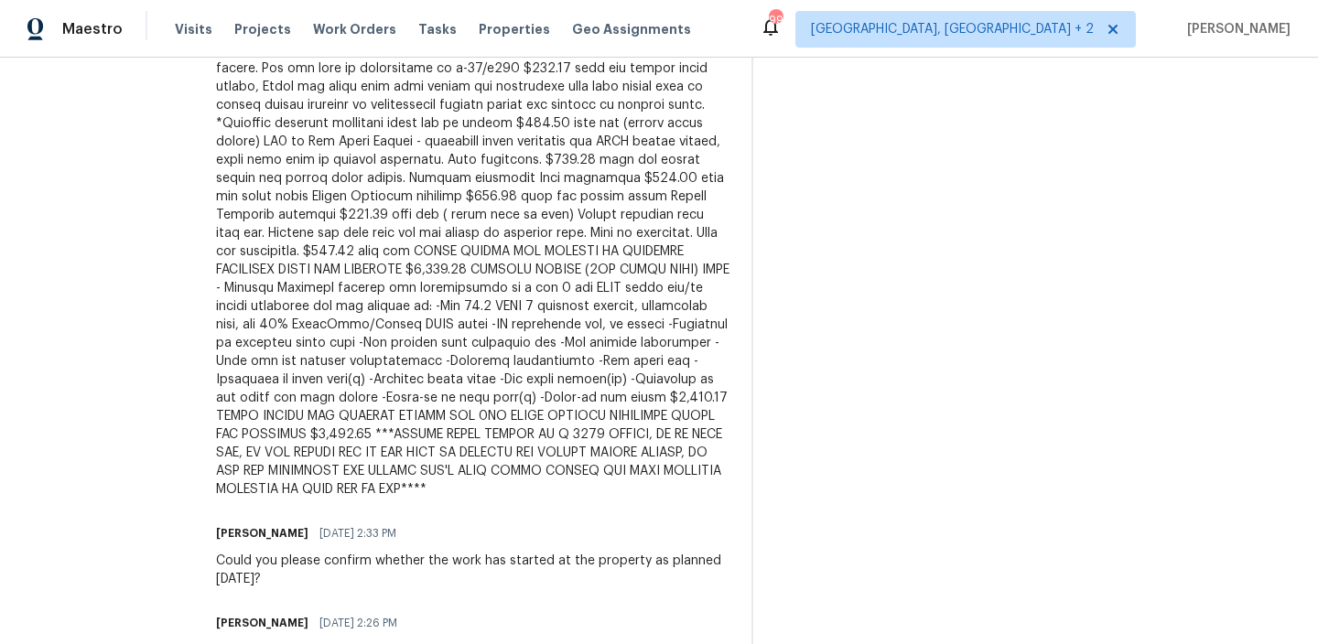
click at [379, 303] on div at bounding box center [472, 59] width 513 height 878
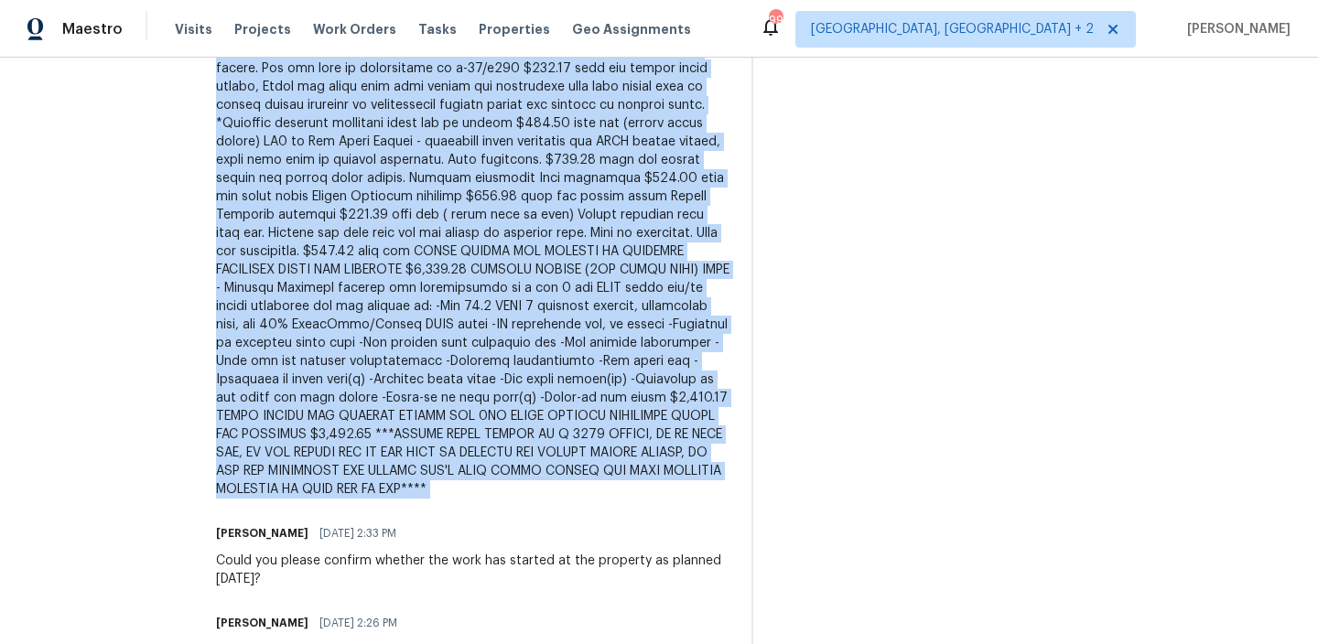
click at [379, 303] on div at bounding box center [472, 59] width 513 height 878
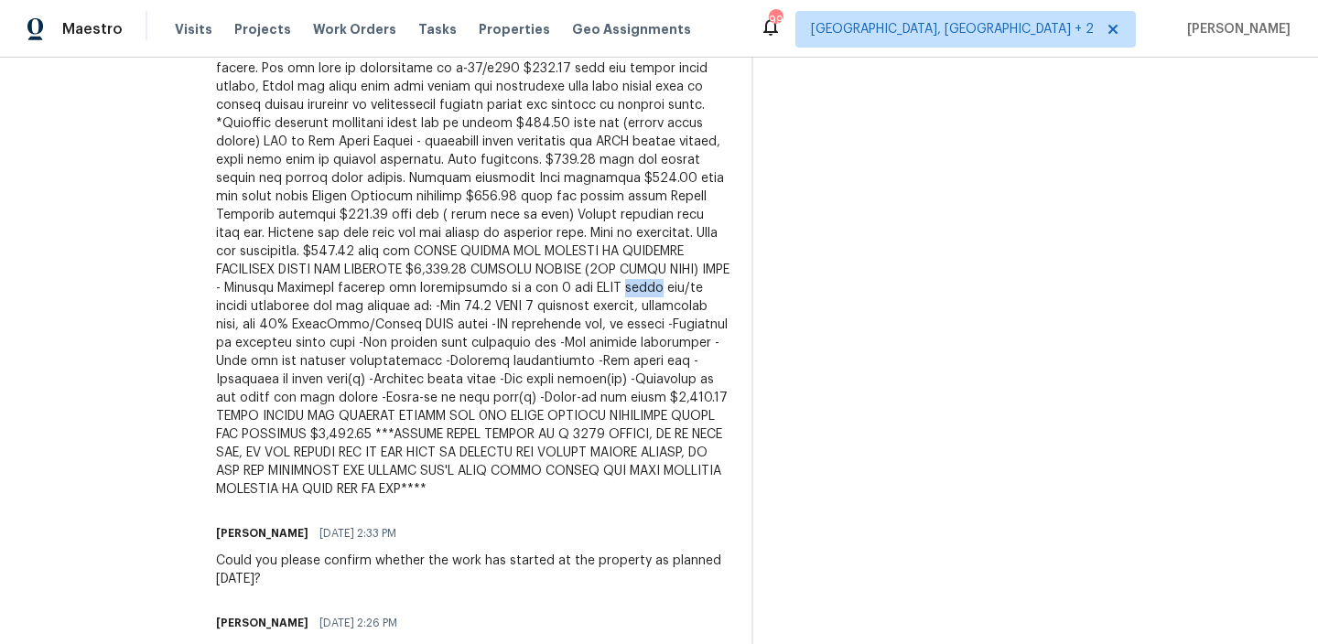
click at [379, 303] on div at bounding box center [472, 59] width 513 height 878
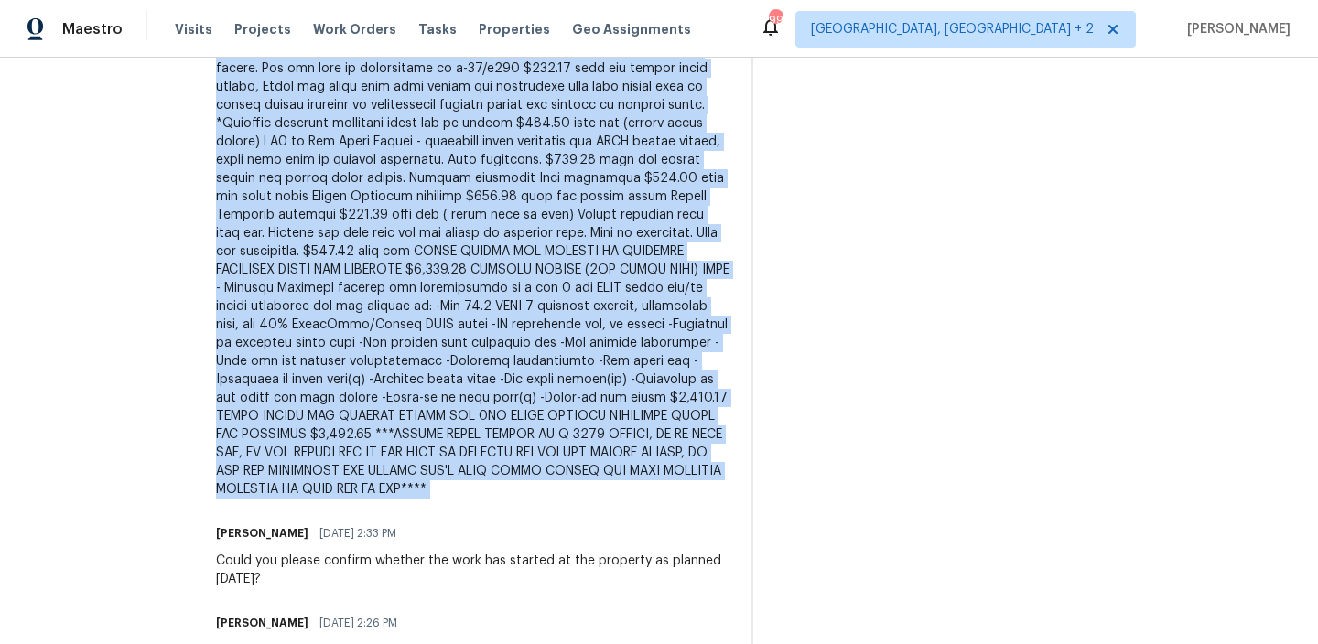
click at [379, 303] on div at bounding box center [472, 59] width 513 height 878
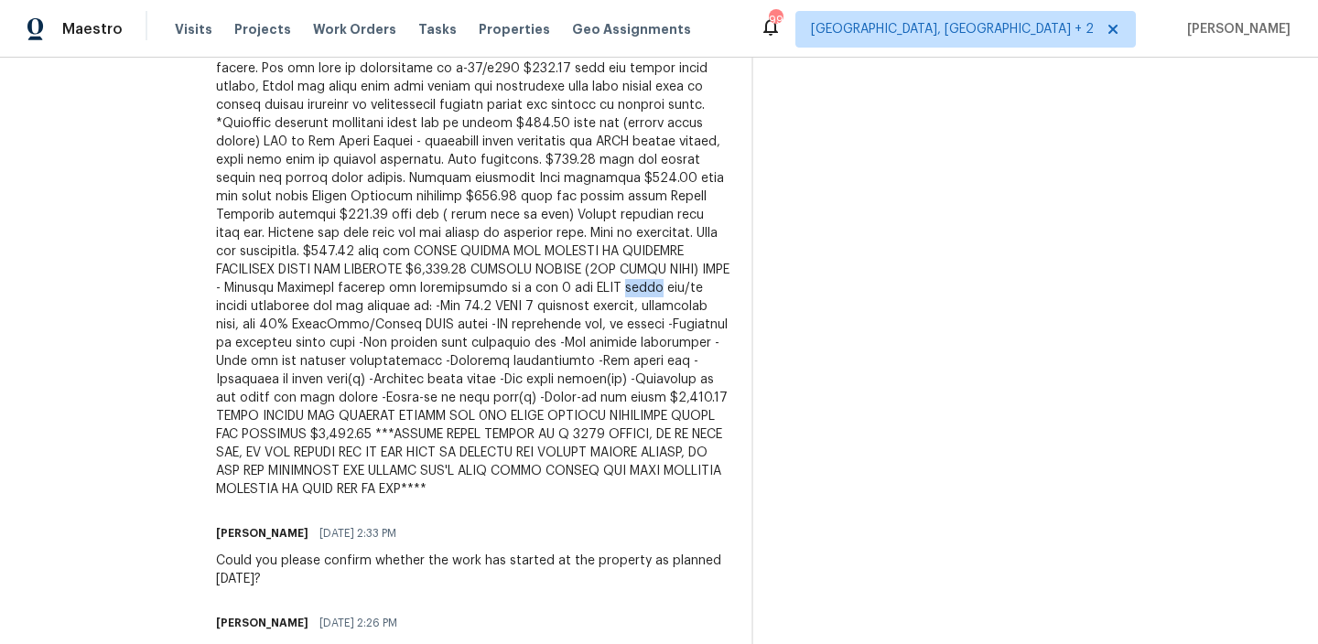
click at [379, 303] on div at bounding box center [472, 59] width 513 height 878
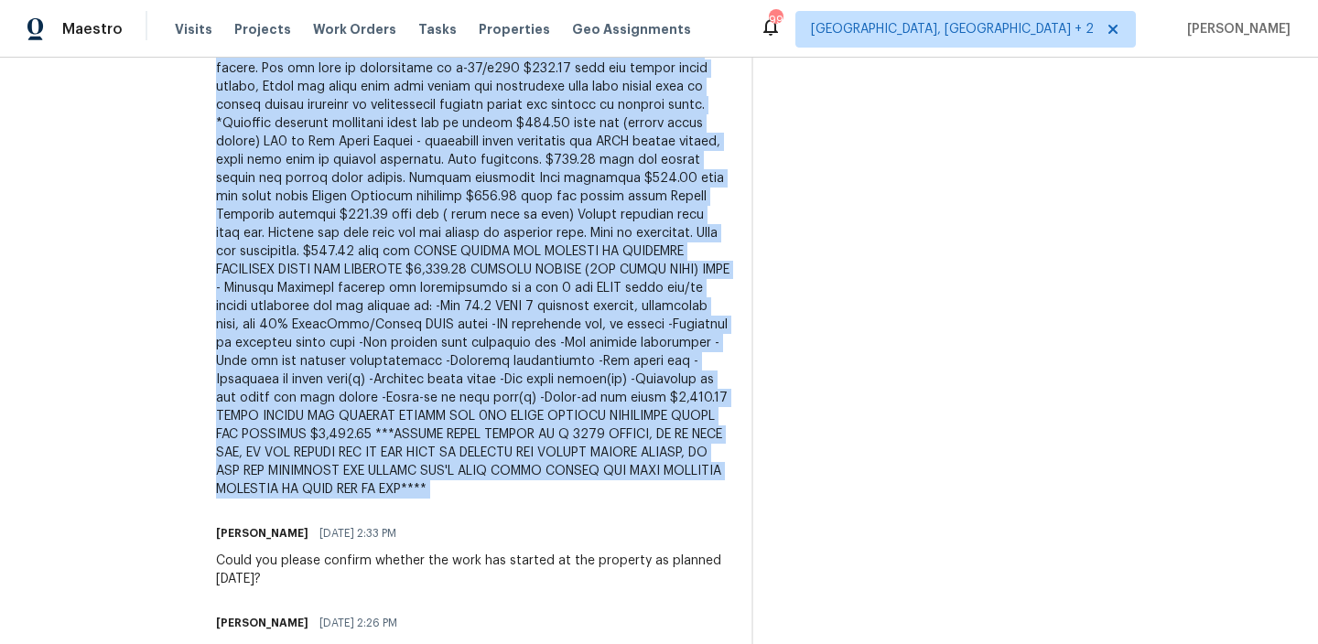
click at [379, 303] on div at bounding box center [472, 59] width 513 height 878
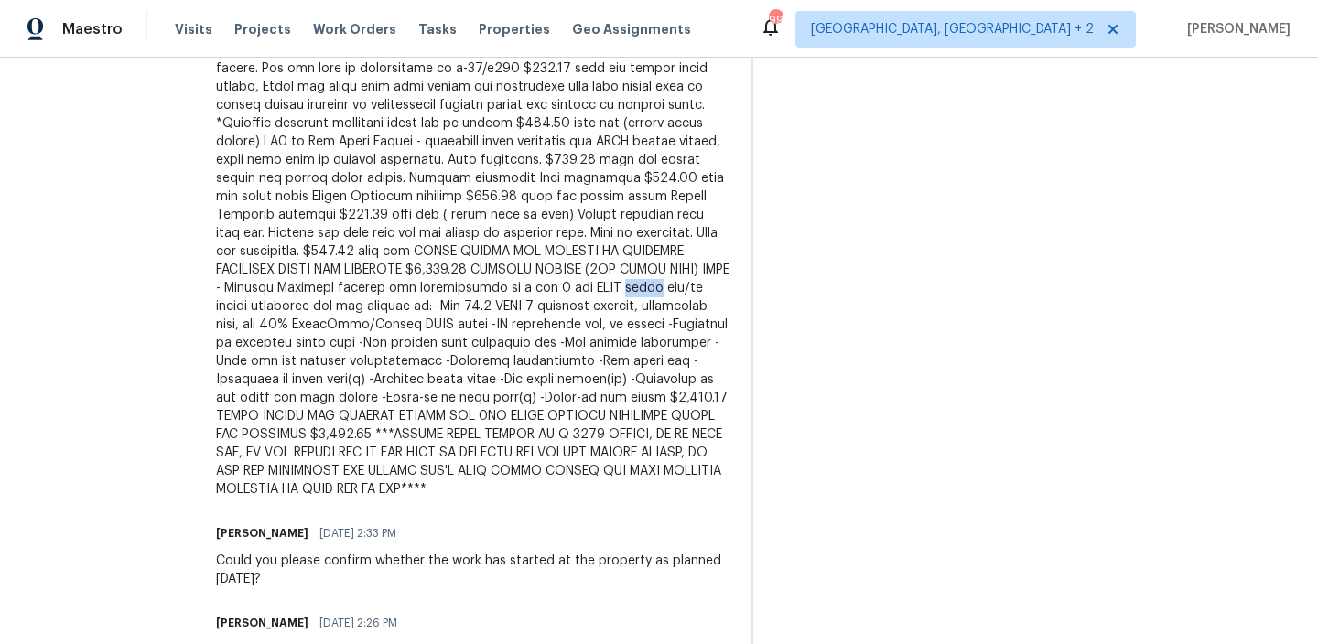
click at [379, 303] on div at bounding box center [472, 59] width 513 height 878
click at [587, 341] on div at bounding box center [472, 59] width 513 height 878
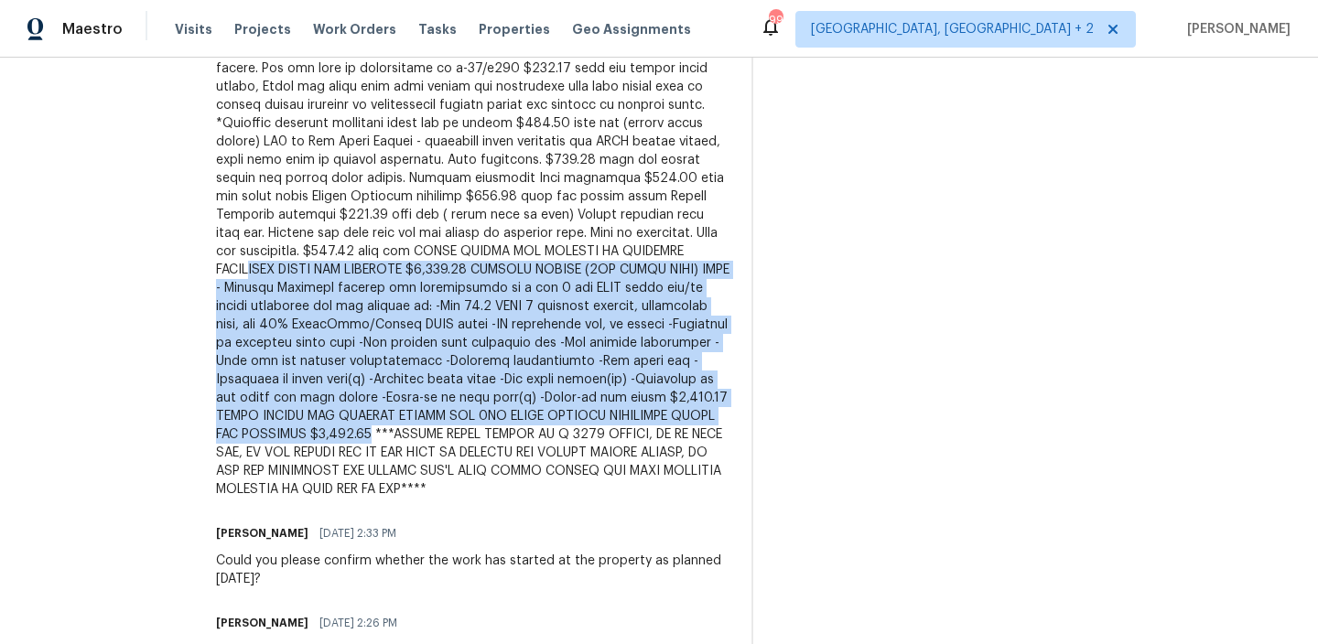
drag, startPoint x: 752, startPoint y: 432, endPoint x: 442, endPoint y: 272, distance: 349.1
click at [442, 271] on div at bounding box center [472, 59] width 513 height 878
click at [442, 272] on div at bounding box center [472, 59] width 513 height 878
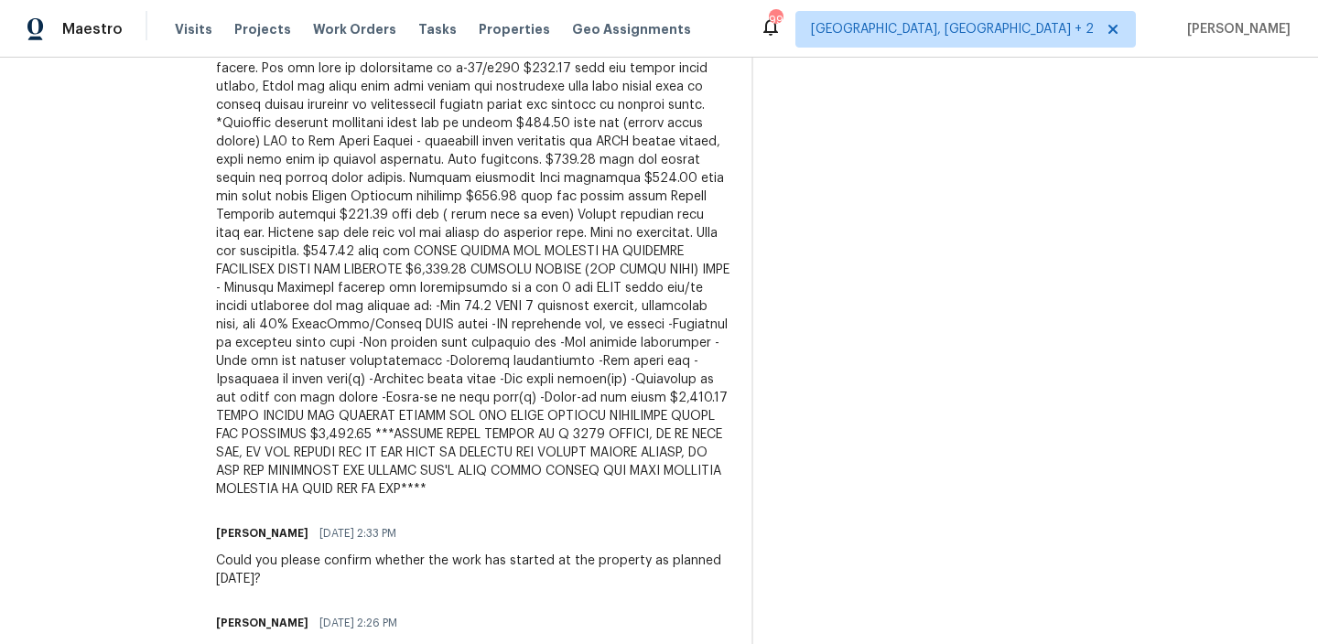
click at [404, 264] on div at bounding box center [472, 59] width 513 height 878
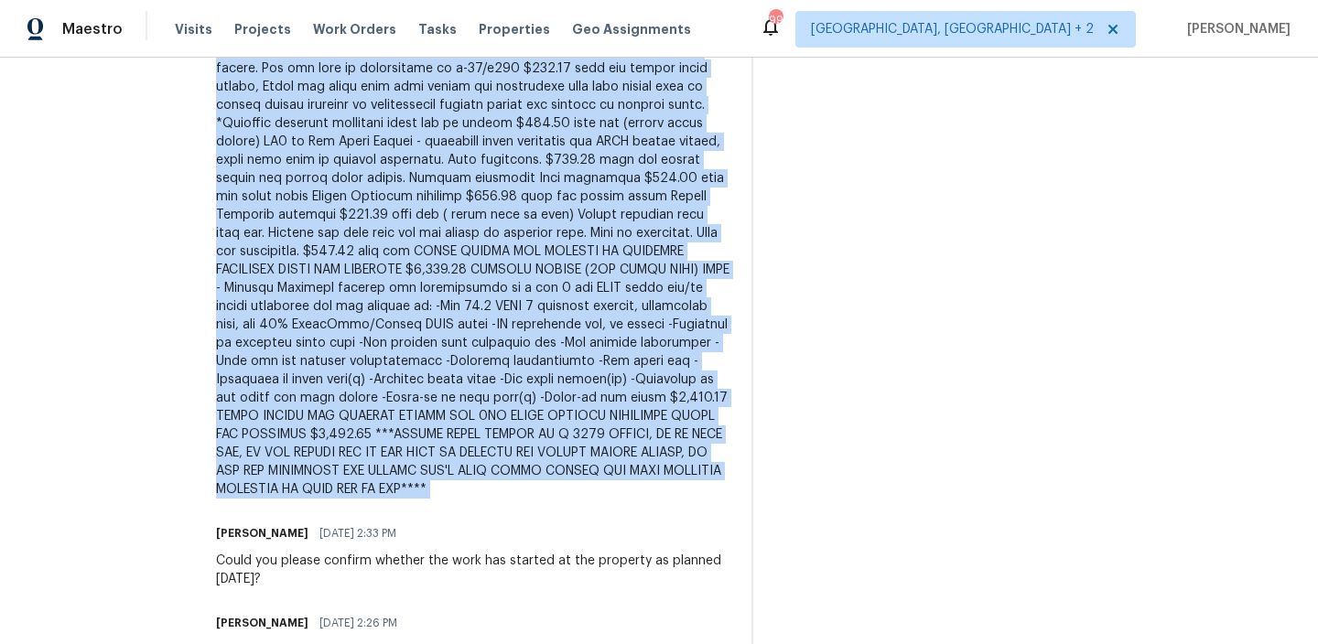
click at [404, 264] on div at bounding box center [472, 59] width 513 height 878
copy div "2 systems at this location, it was not clear which unit to check, additional $7…"
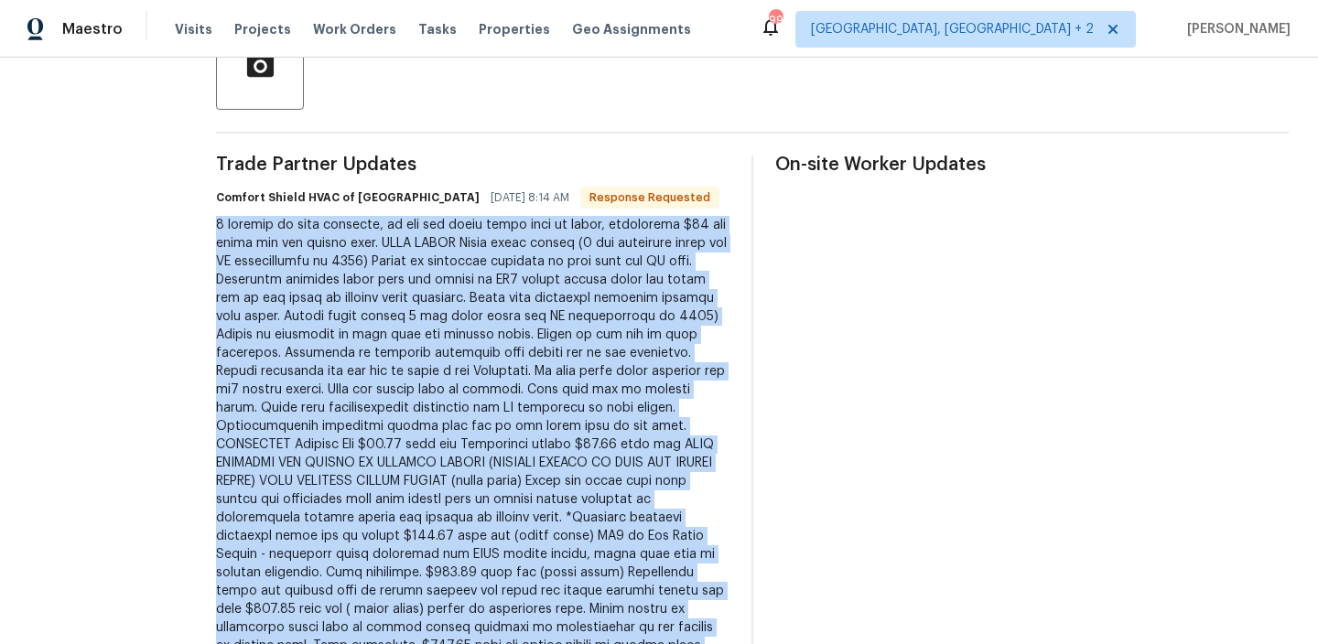
scroll to position [482, 0]
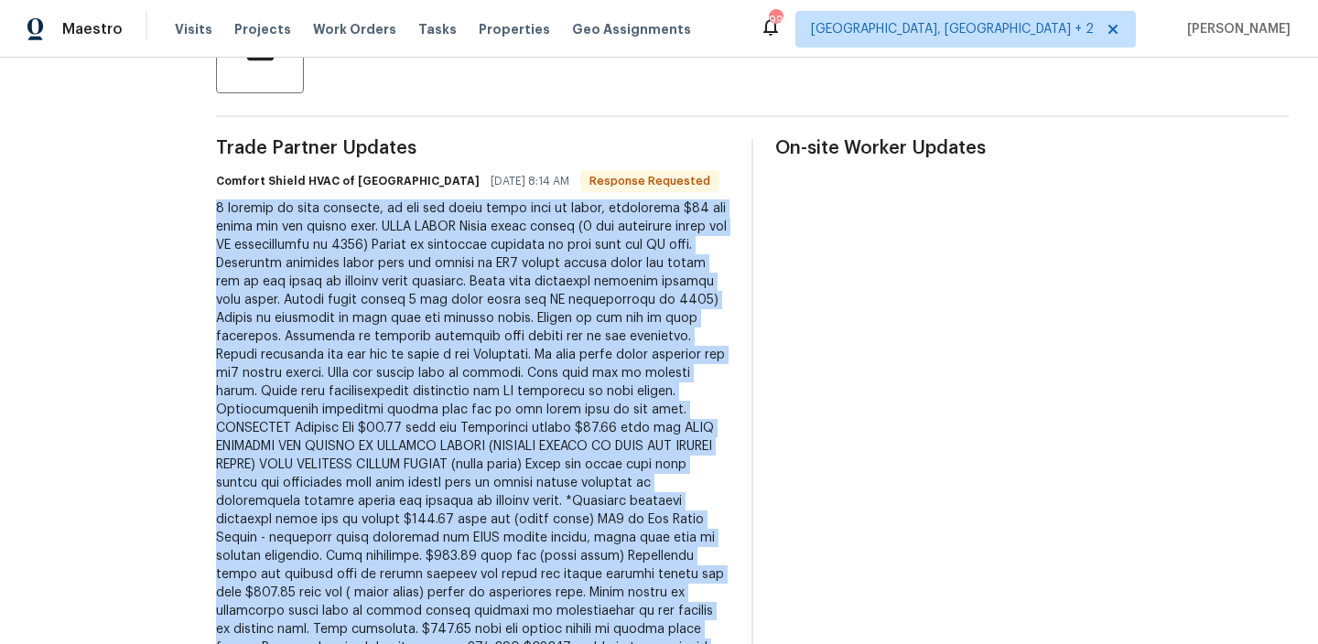
click at [401, 328] on div at bounding box center [472, 638] width 513 height 878
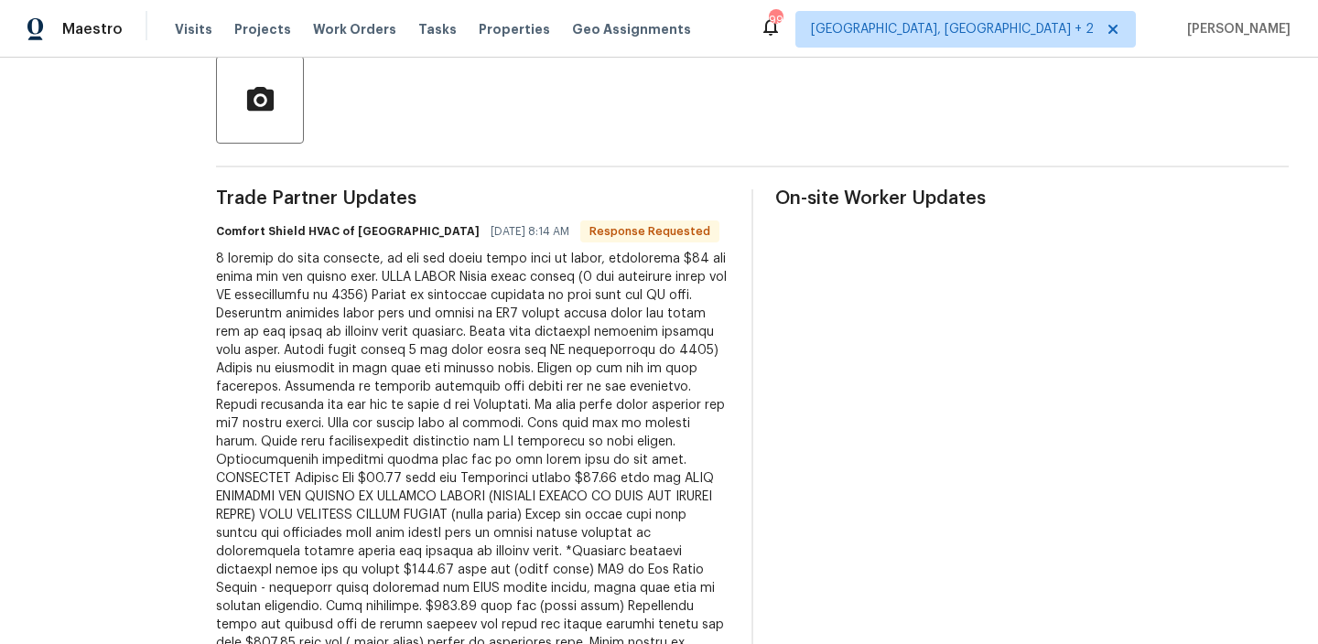
scroll to position [416, 0]
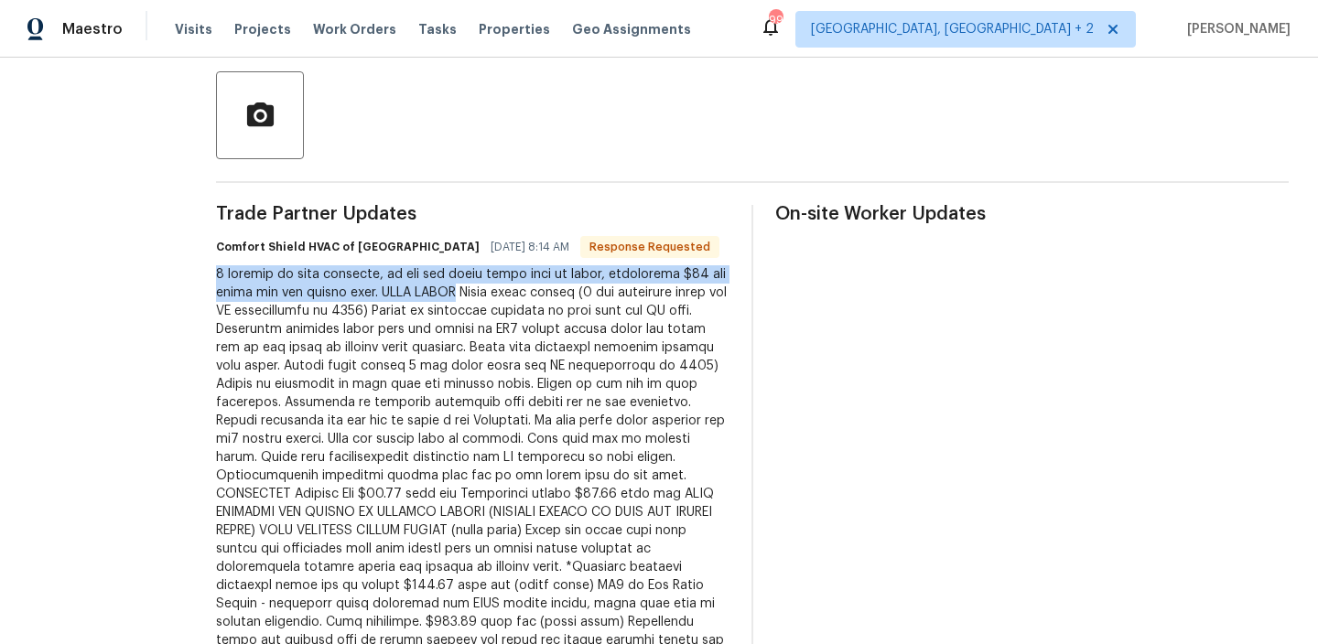
drag, startPoint x: 261, startPoint y: 271, endPoint x: 507, endPoint y: 288, distance: 246.8
click at [507, 288] on div "All work orders 218 Newberry Ln Durham, NC 27703 Home details Vendor Info Comfo…" at bounding box center [659, 606] width 1318 height 1931
drag, startPoint x: 247, startPoint y: 272, endPoint x: 416, endPoint y: 284, distance: 169.7
click at [416, 285] on div "All work orders 218 Newberry Ln Durham, NC 27703 Home details Vendor Info Comfo…" at bounding box center [659, 606] width 1318 height 1931
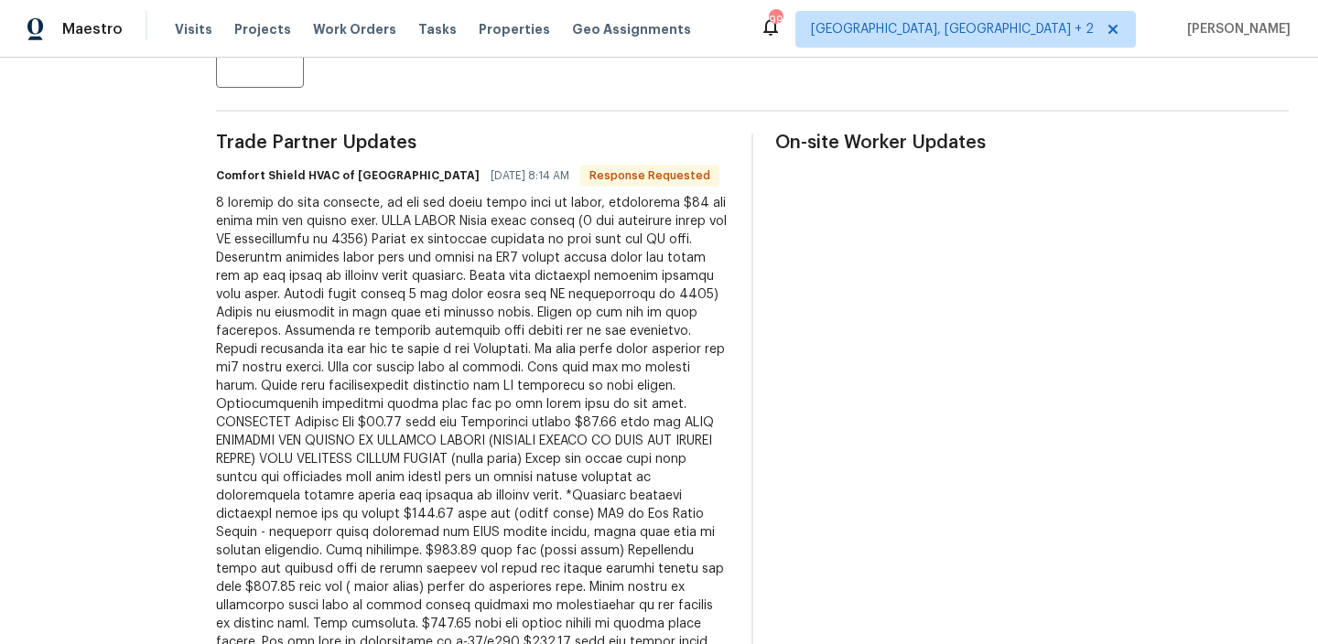
click at [321, 382] on div at bounding box center [472, 633] width 513 height 878
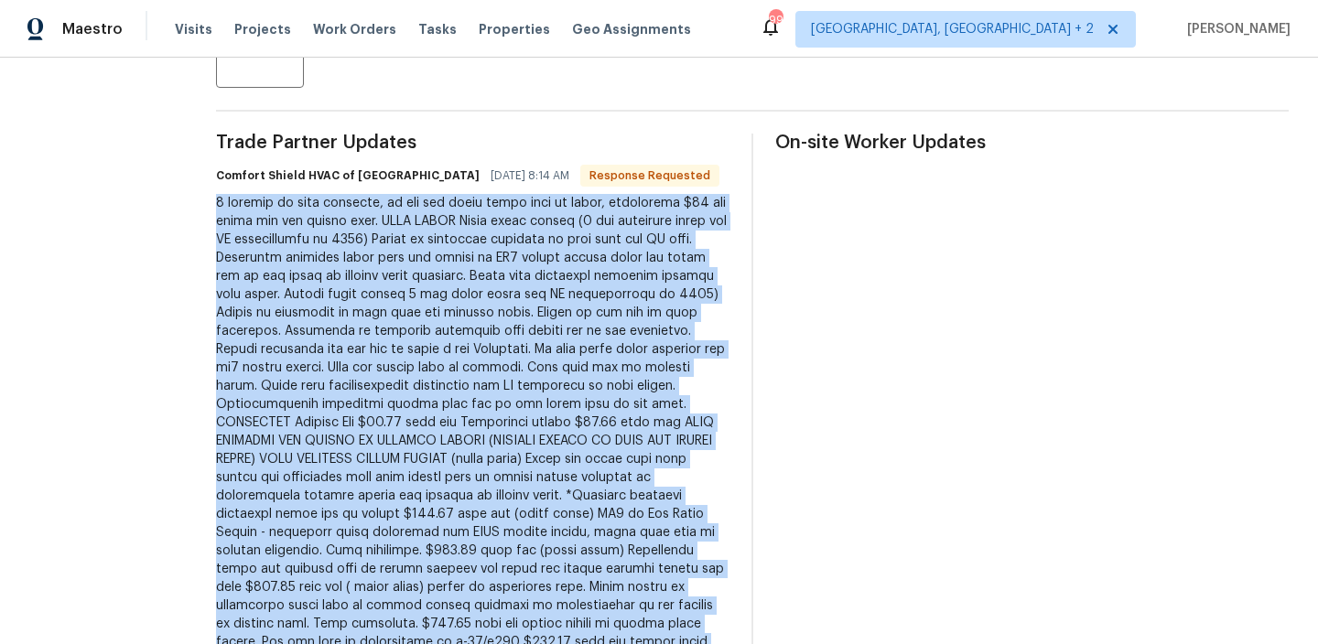
click at [321, 382] on div at bounding box center [472, 633] width 513 height 878
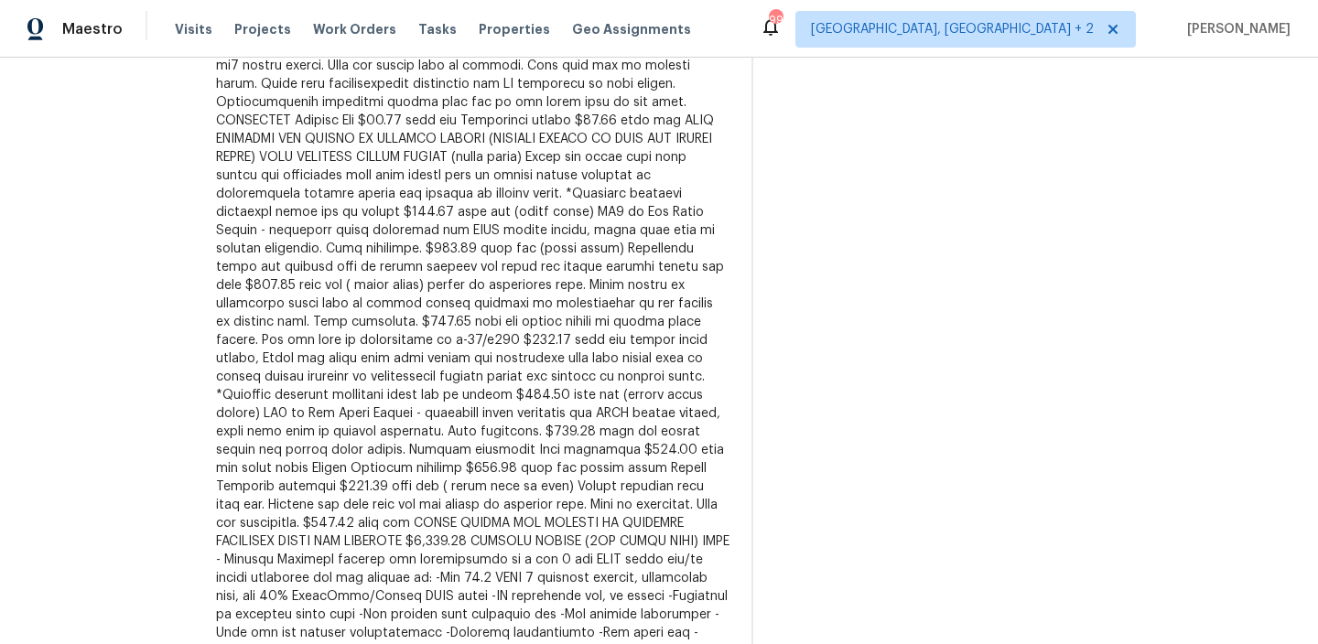
scroll to position [811, 0]
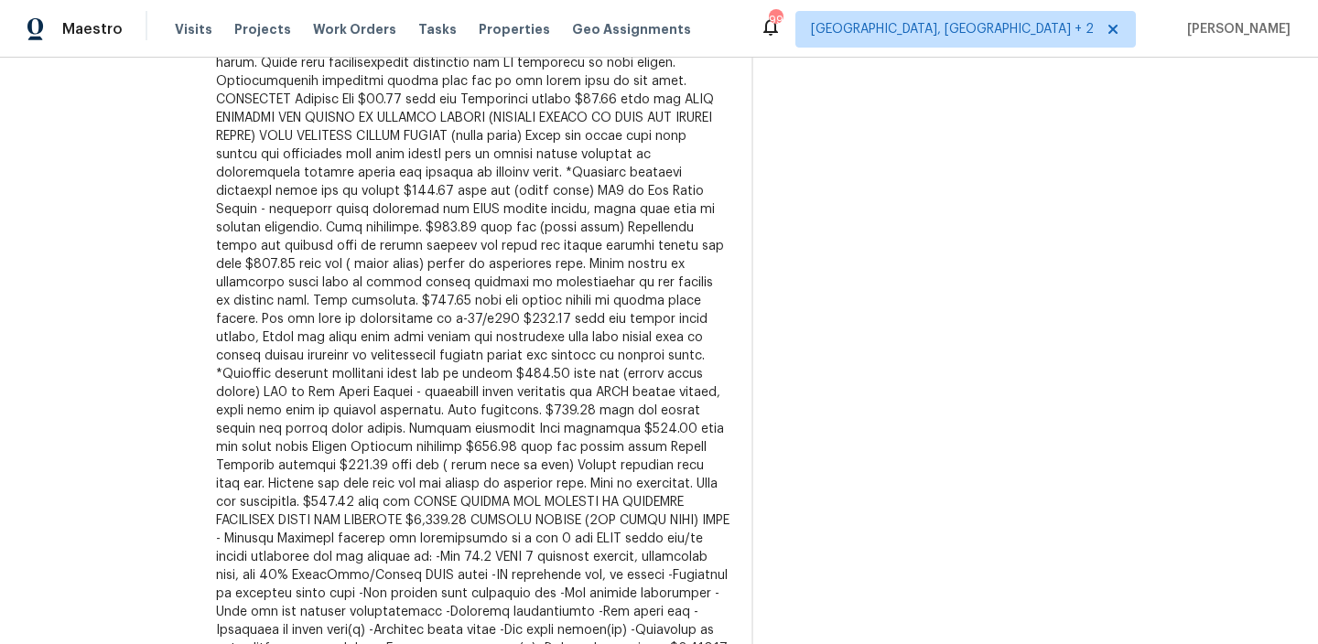
click at [447, 307] on div at bounding box center [472, 310] width 513 height 878
click at [411, 240] on div at bounding box center [472, 310] width 513 height 878
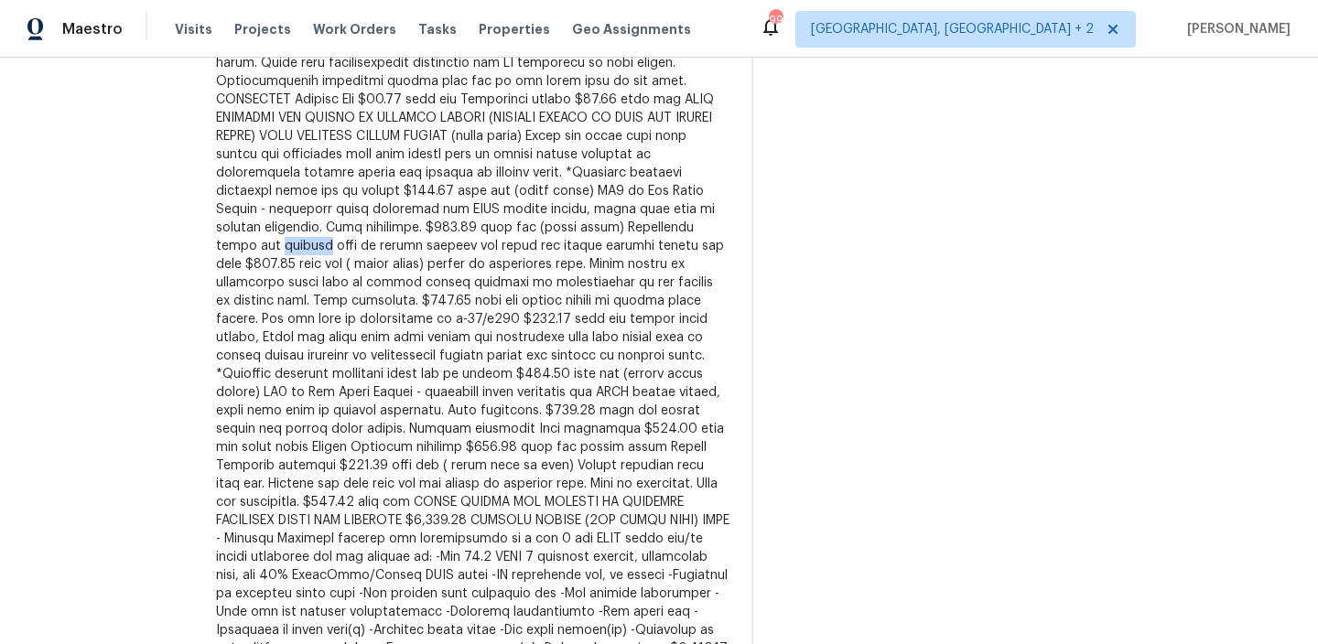
click at [411, 240] on div at bounding box center [472, 310] width 513 height 878
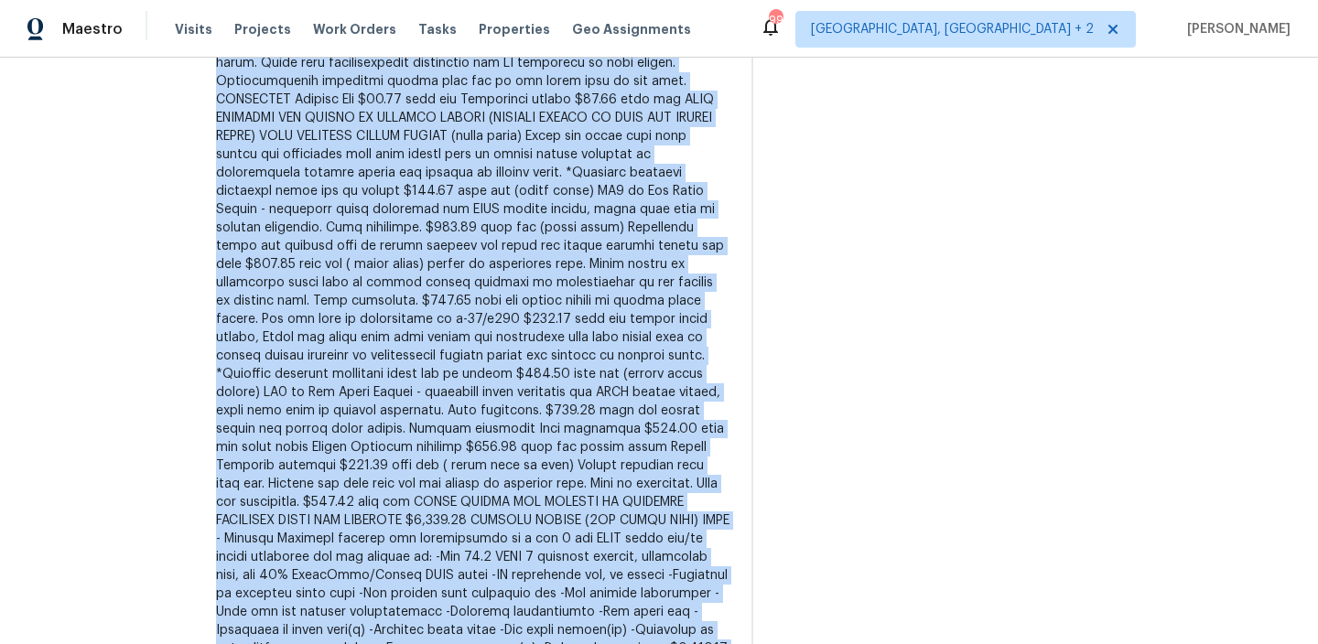
click at [411, 240] on div at bounding box center [472, 310] width 513 height 878
copy div "2 systems at this location, it was not clear which unit to check, additional $7…"
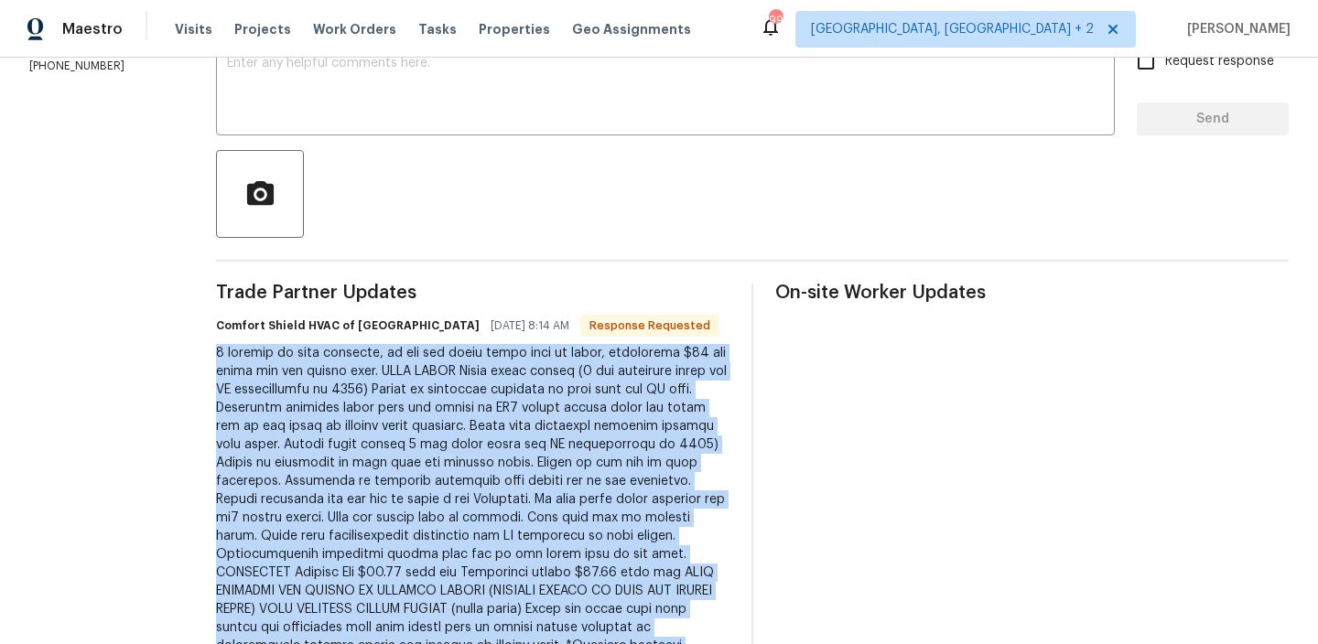
scroll to position [0, 0]
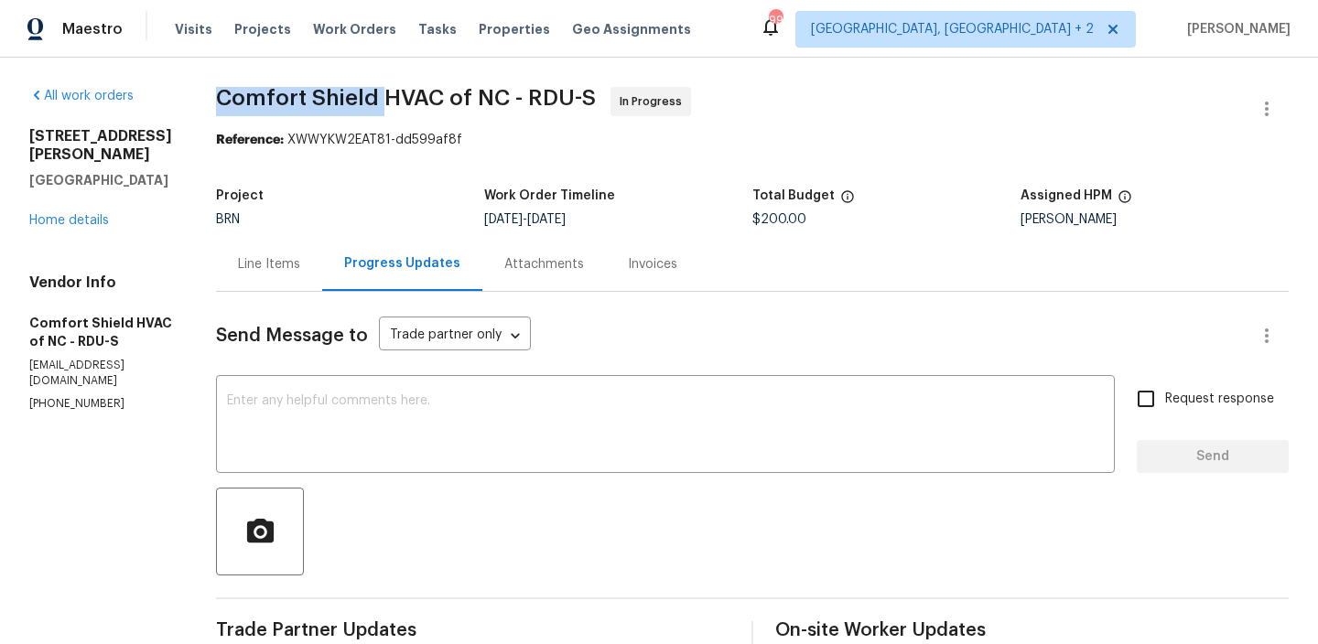
drag, startPoint x: 272, startPoint y: 104, endPoint x: 431, endPoint y: 97, distance: 159.4
click at [432, 97] on span "Comfort Shield HVAC of NC - RDU-S" at bounding box center [406, 98] width 380 height 22
copy span "Comfort Shield"
click at [308, 282] on div "Line Items" at bounding box center [269, 264] width 106 height 54
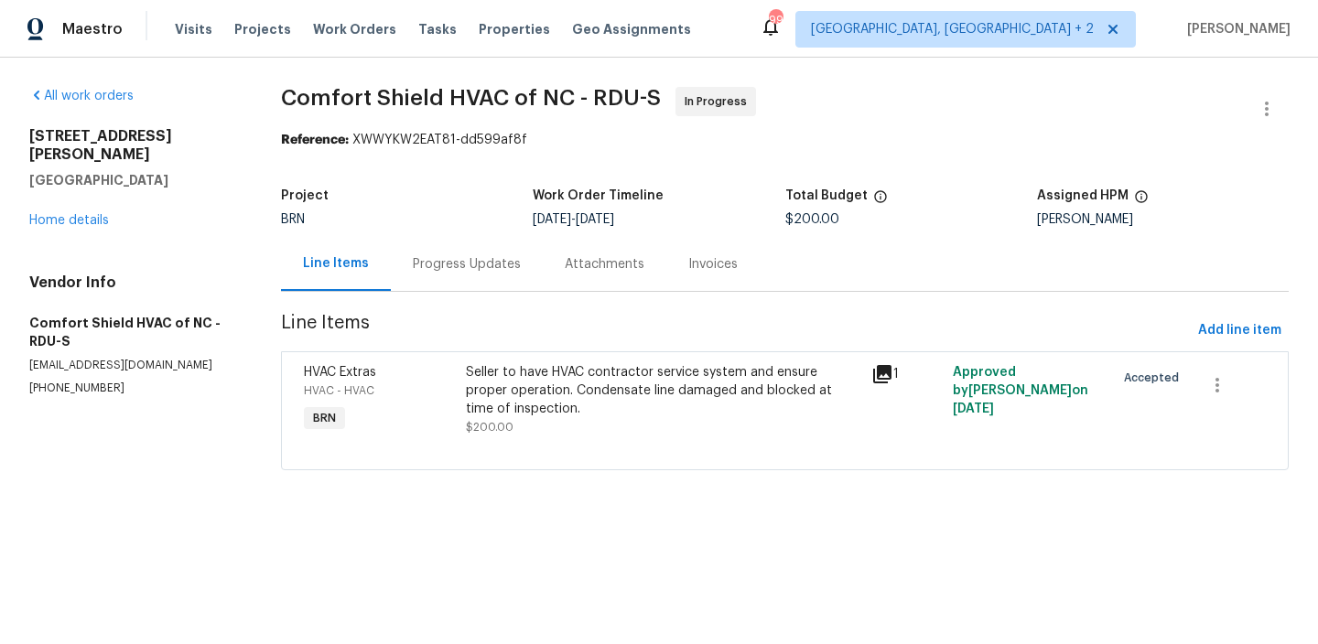
click at [598, 367] on div "Seller to have HVAC contractor service system and ensure proper operation. Cond…" at bounding box center [663, 390] width 394 height 55
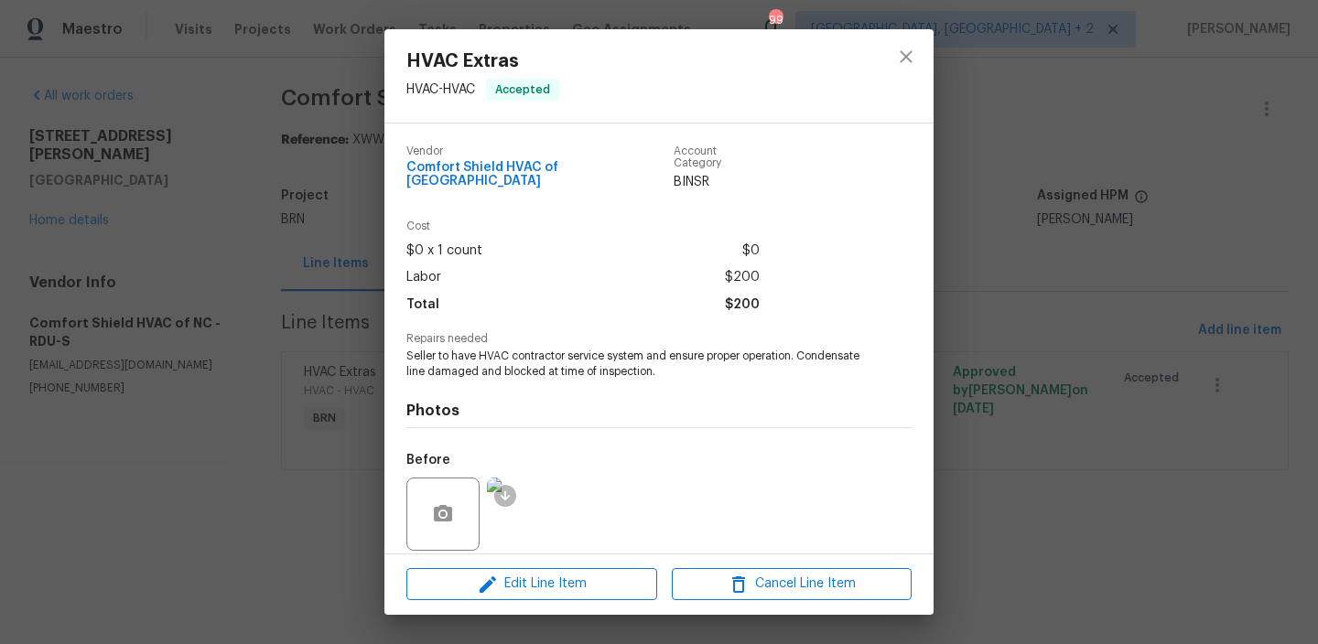
click at [503, 356] on span "Seller to have HVAC contractor service system and ensure proper operation. Cond…" at bounding box center [633, 364] width 455 height 31
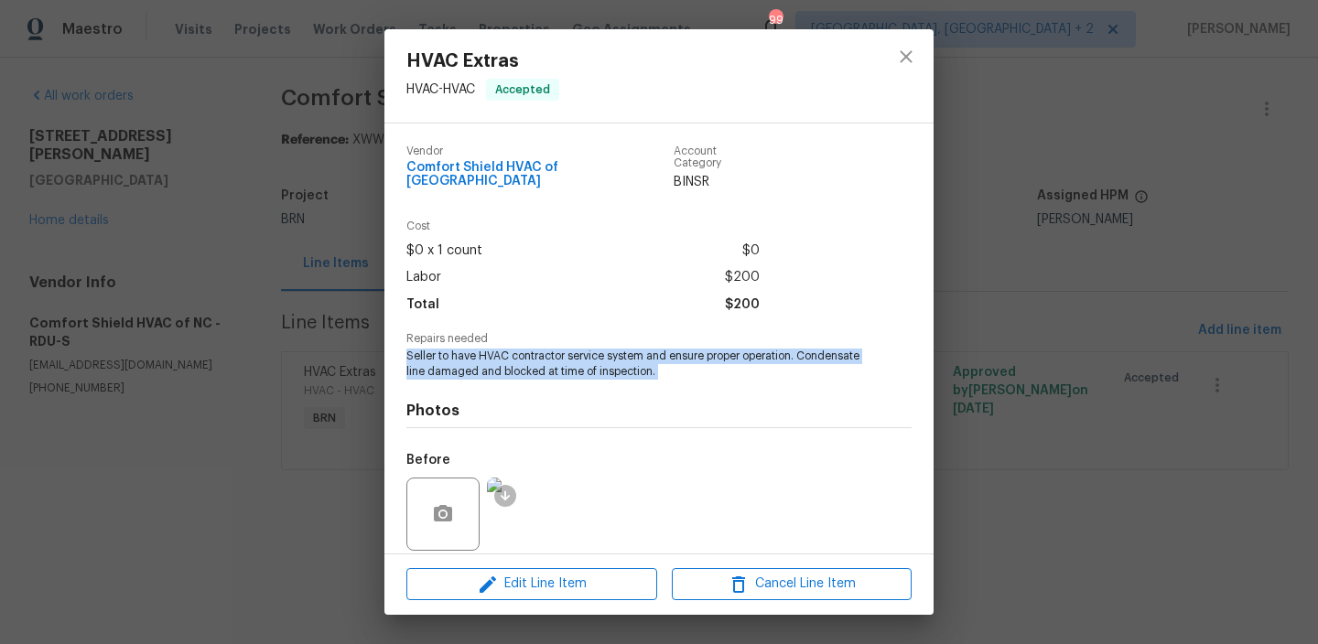
click at [503, 356] on span "Seller to have HVAC contractor service system and ensure proper operation. Cond…" at bounding box center [633, 364] width 455 height 31
copy span "Seller to have HVAC contractor service system and ensure proper operation. Cond…"
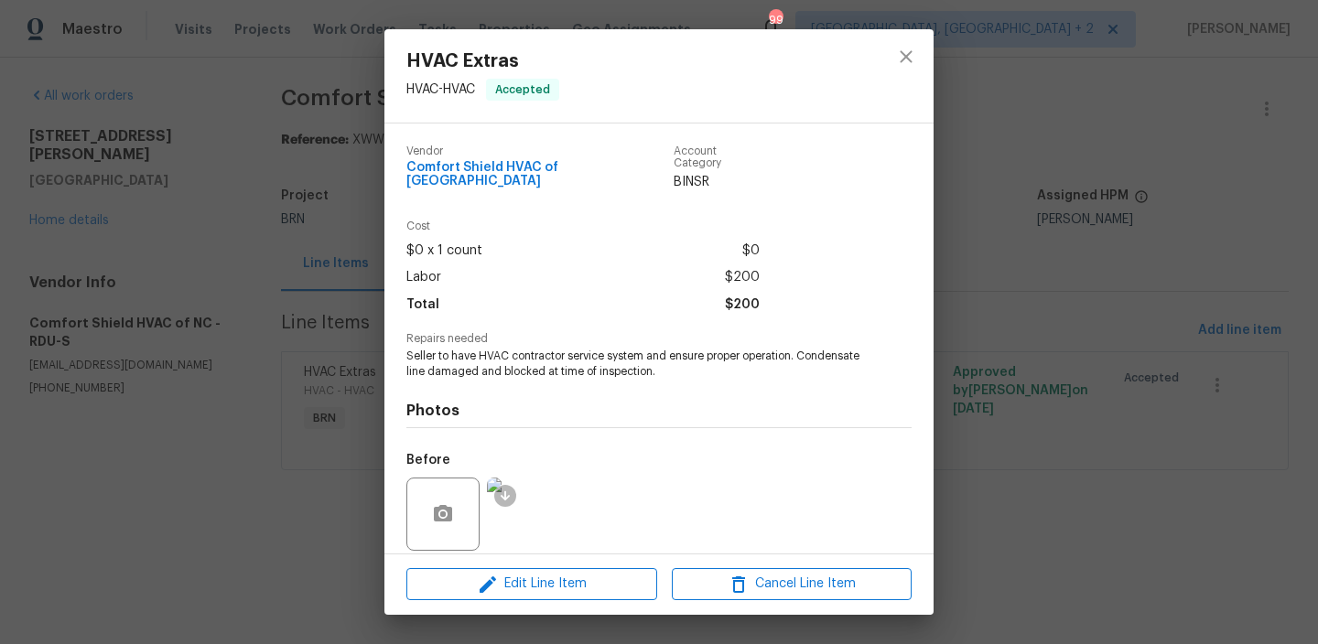
click at [328, 304] on div "HVAC Extras HVAC - HVAC Accepted Vendor Comfort Shield HVAC of NC Account Categ…" at bounding box center [659, 322] width 1318 height 644
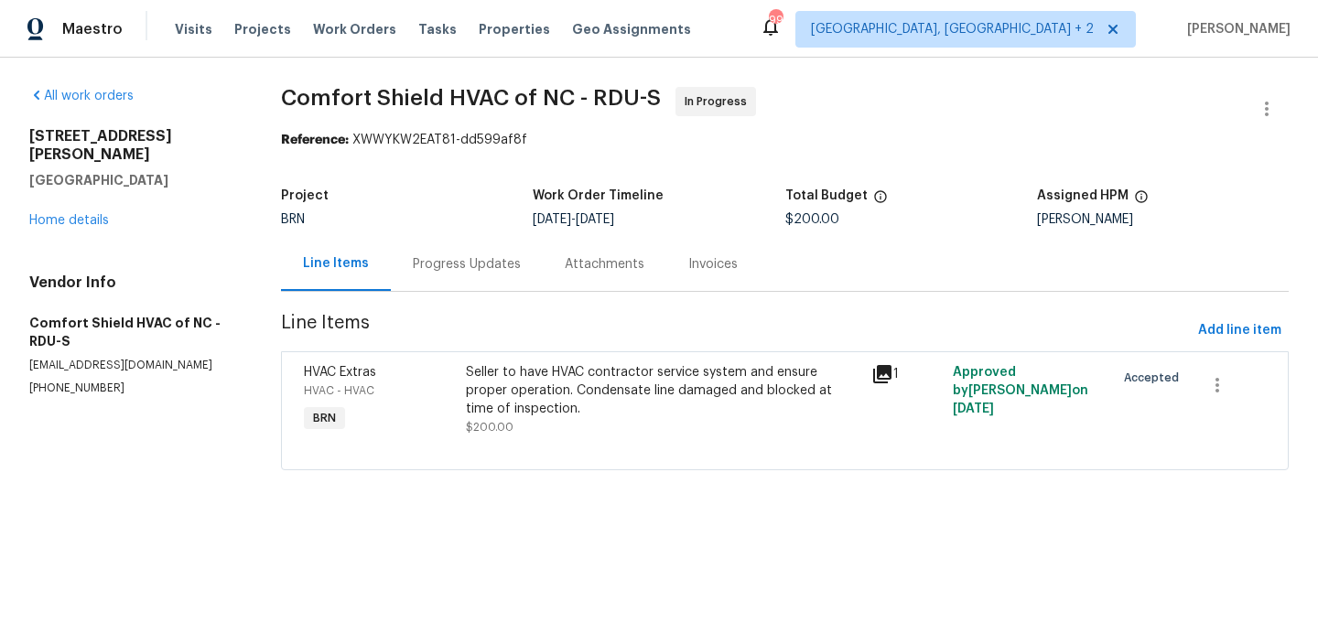
click at [429, 296] on section "Comfort Shield HVAC of NC - RDU-S In Progress Reference: XWWYKW2EAT81-dd599af8f…" at bounding box center [784, 289] width 1007 height 405
click at [439, 273] on div "Progress Updates" at bounding box center [467, 264] width 108 height 18
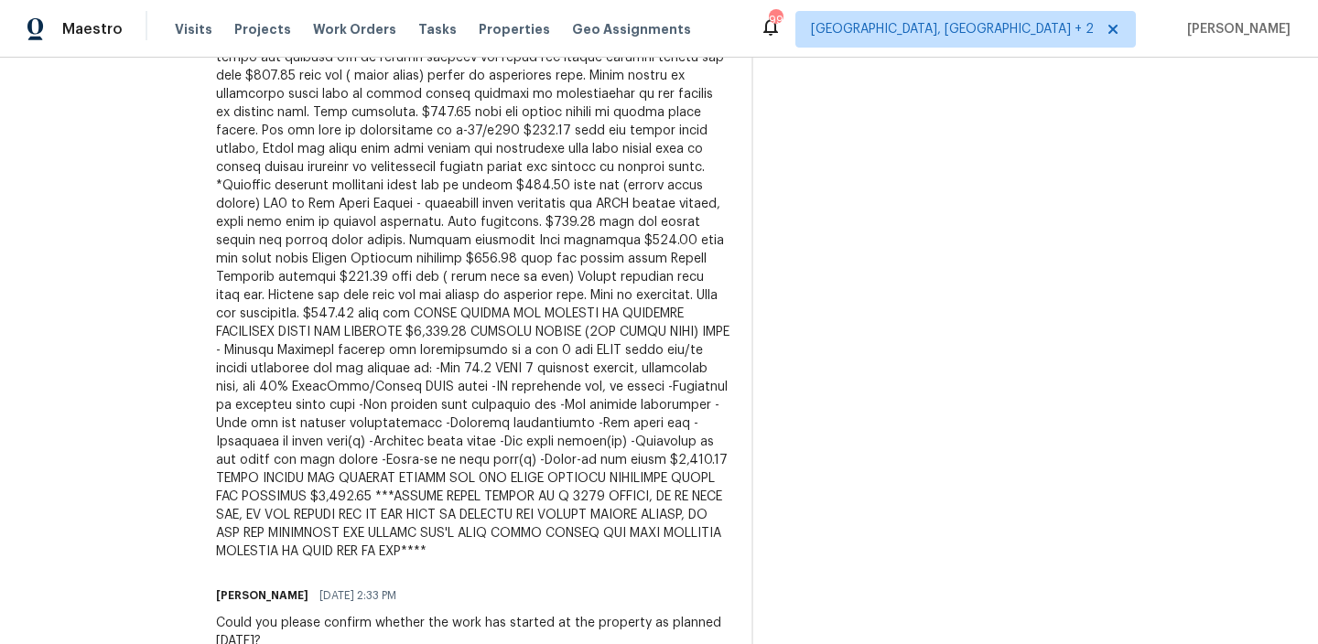
scroll to position [1003, 0]
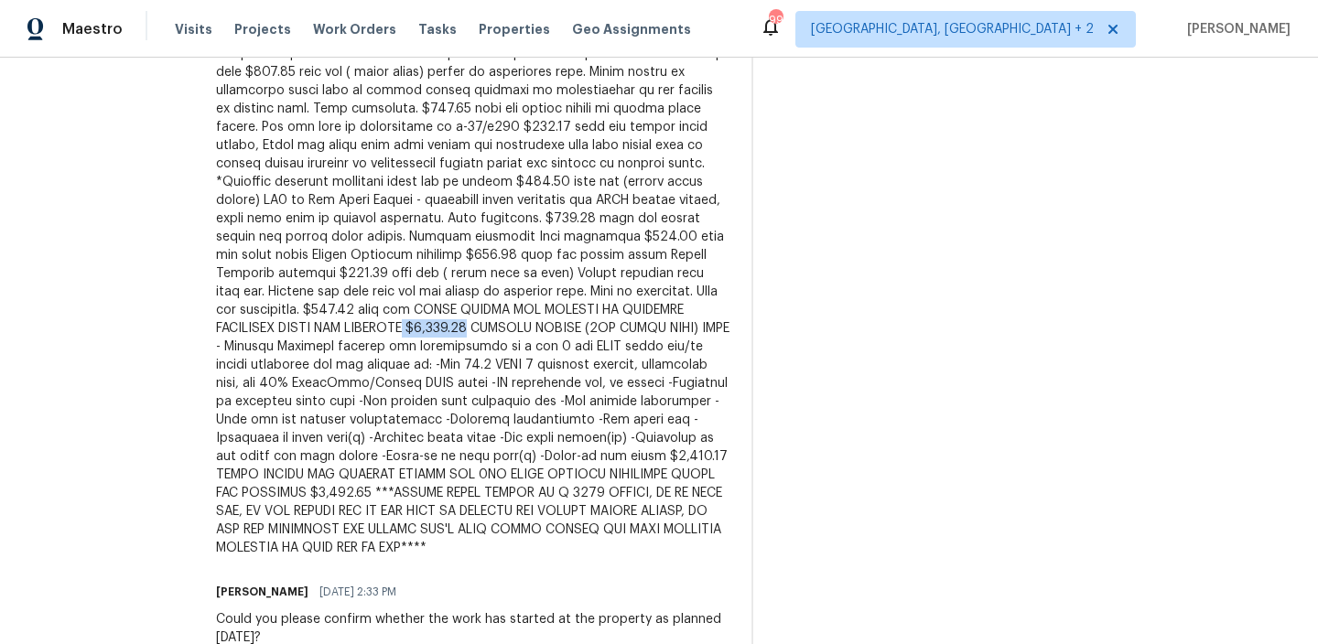
drag, startPoint x: 669, startPoint y: 327, endPoint x: 610, endPoint y: 322, distance: 58.7
click at [610, 322] on div at bounding box center [472, 118] width 513 height 878
click at [440, 290] on div at bounding box center [472, 118] width 513 height 878
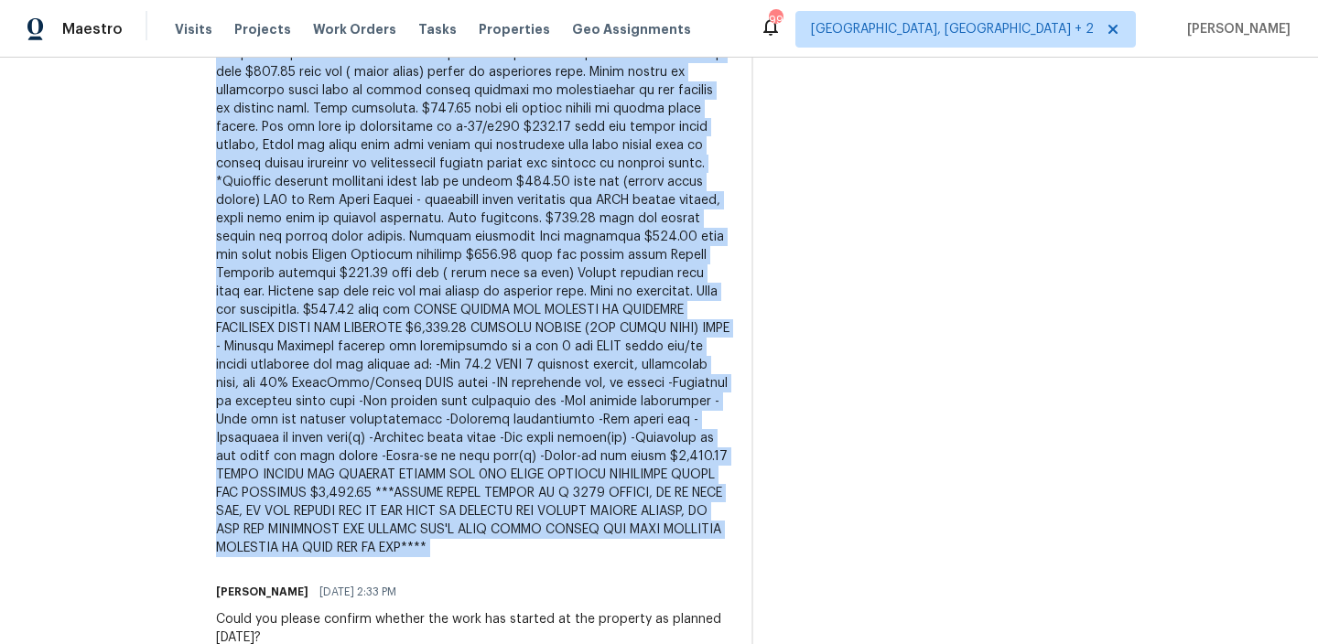
click at [440, 290] on div at bounding box center [472, 118] width 513 height 878
copy div "2 systems at this location, it was not clear which unit to check, additional $7…"
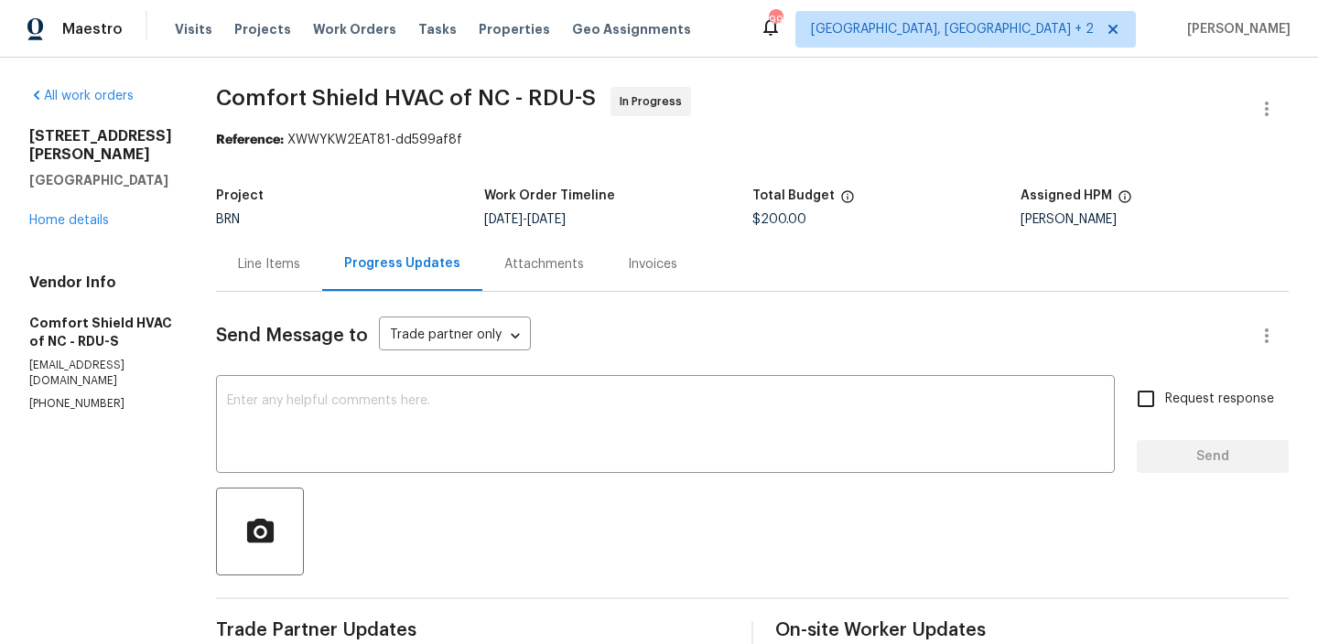
click at [787, 236] on div "Project BRN Work Order Timeline 9/29/2025 - 10/1/2025 Total Budget $200.00 Assi…" at bounding box center [752, 207] width 1072 height 59
click at [787, 221] on span "$200.00" at bounding box center [779, 219] width 54 height 13
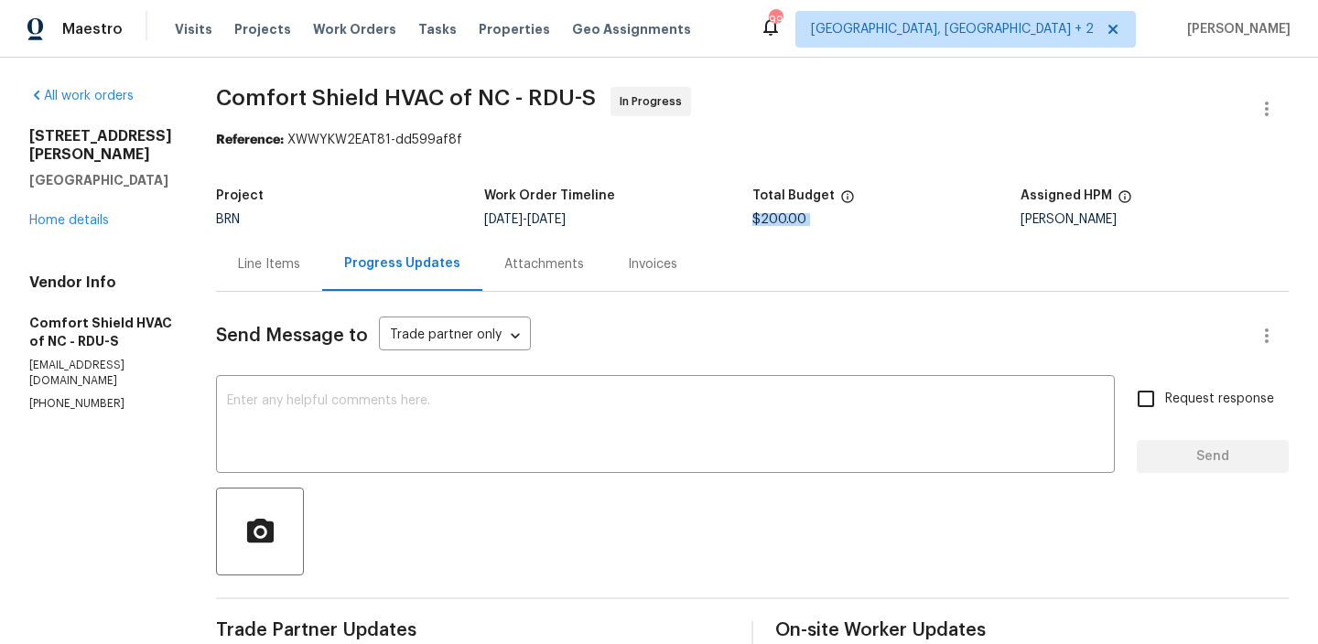
click at [787, 221] on span "$200.00" at bounding box center [779, 219] width 54 height 13
copy span "$200.00"
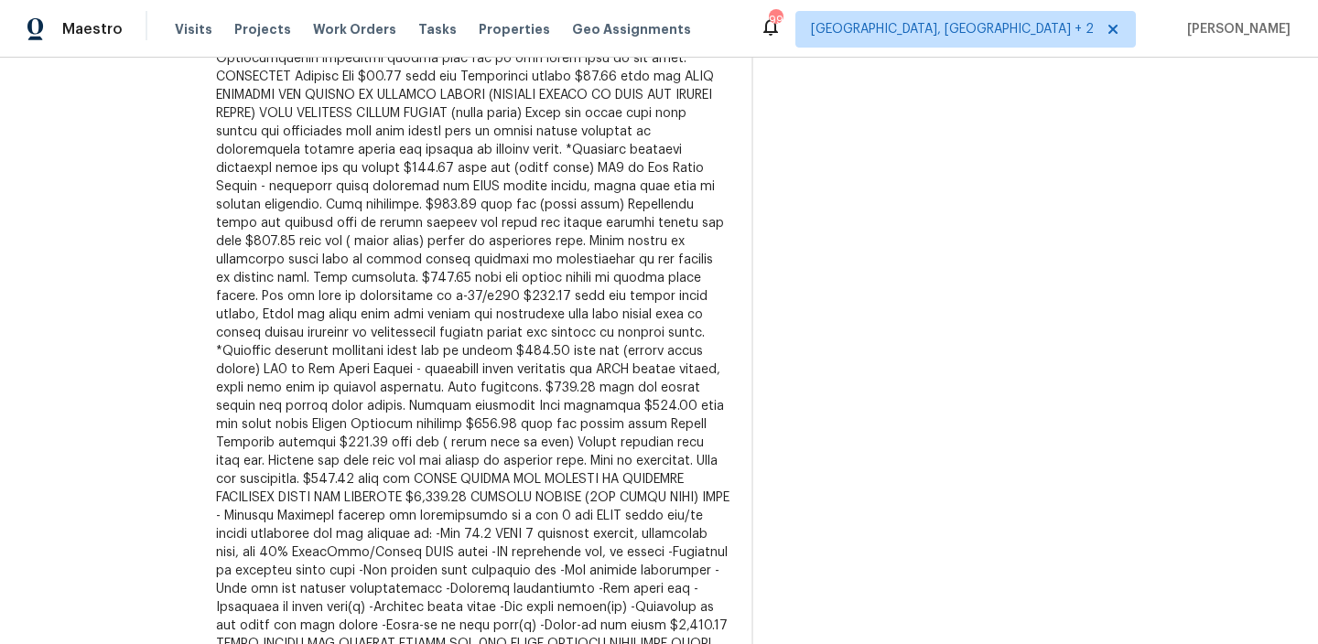
scroll to position [848, 0]
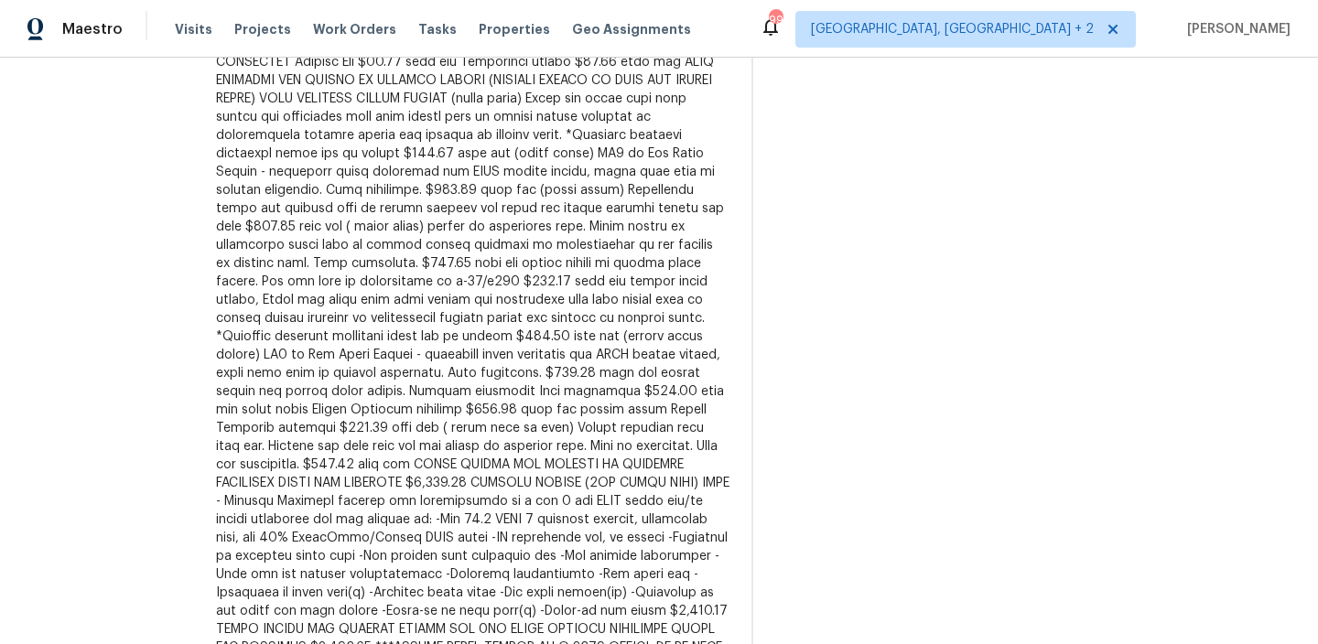
click at [288, 479] on div at bounding box center [472, 272] width 513 height 878
copy div "REPAIRS"
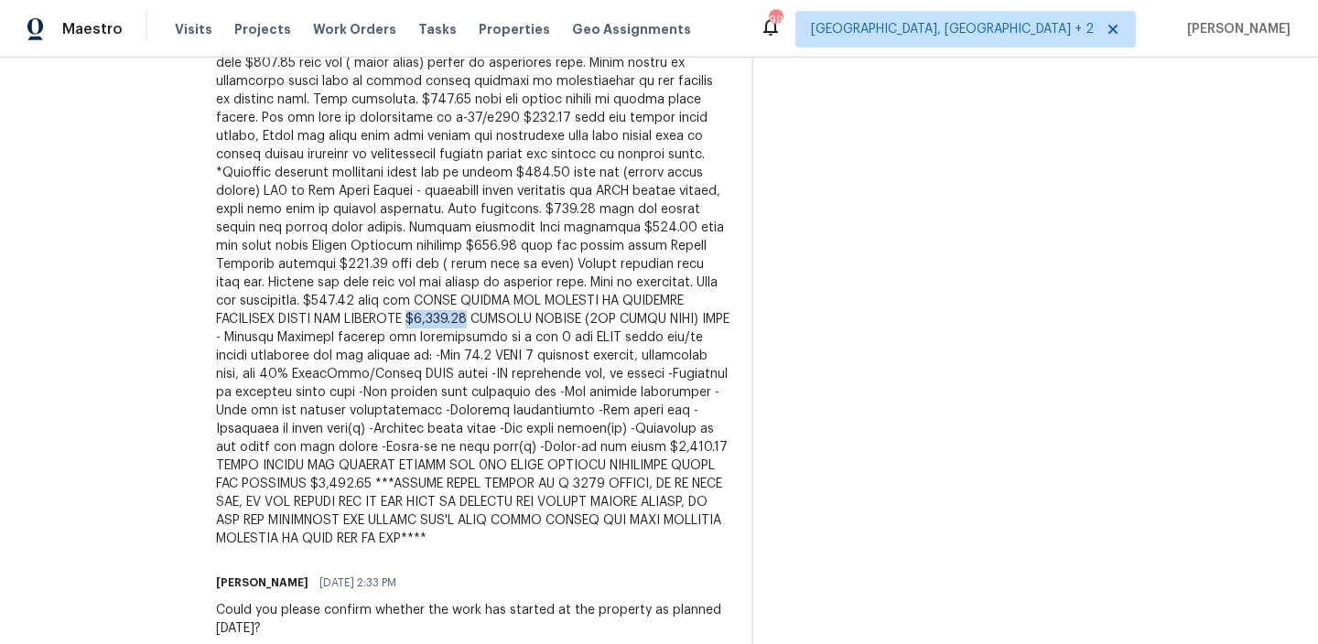
drag, startPoint x: 671, startPoint y: 318, endPoint x: 615, endPoint y: 316, distance: 55.9
click at [615, 316] on div at bounding box center [472, 109] width 513 height 878
copy div "$2,128.80"
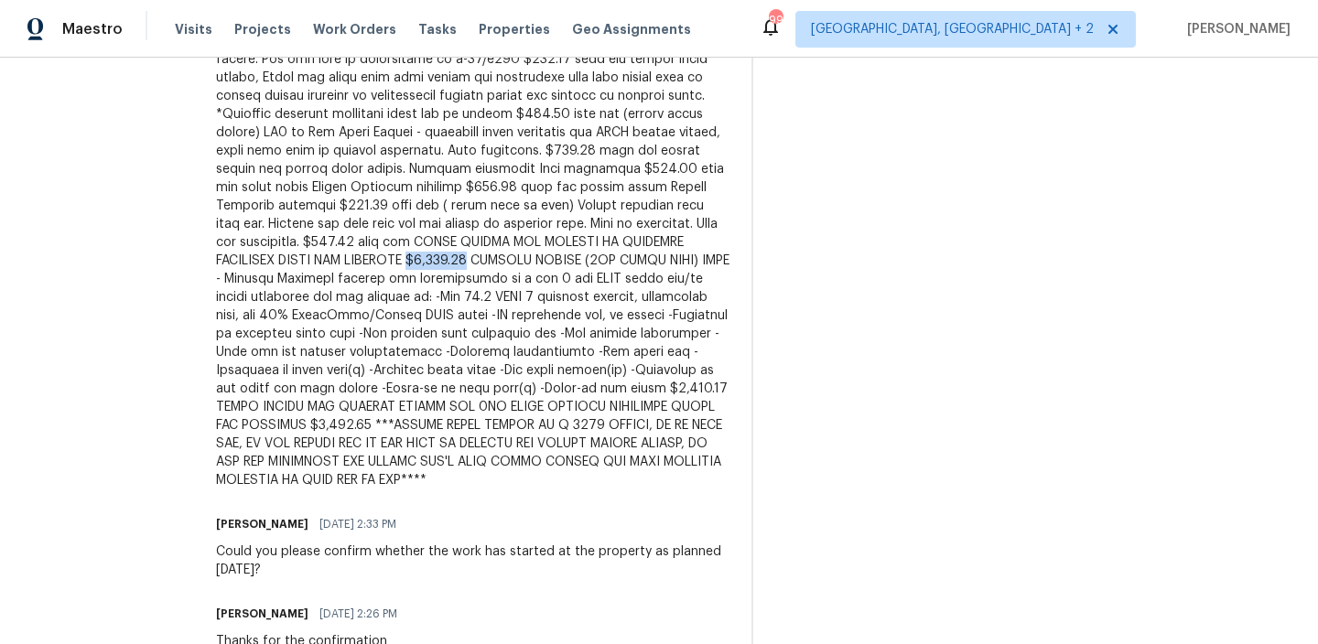
scroll to position [1125, 0]
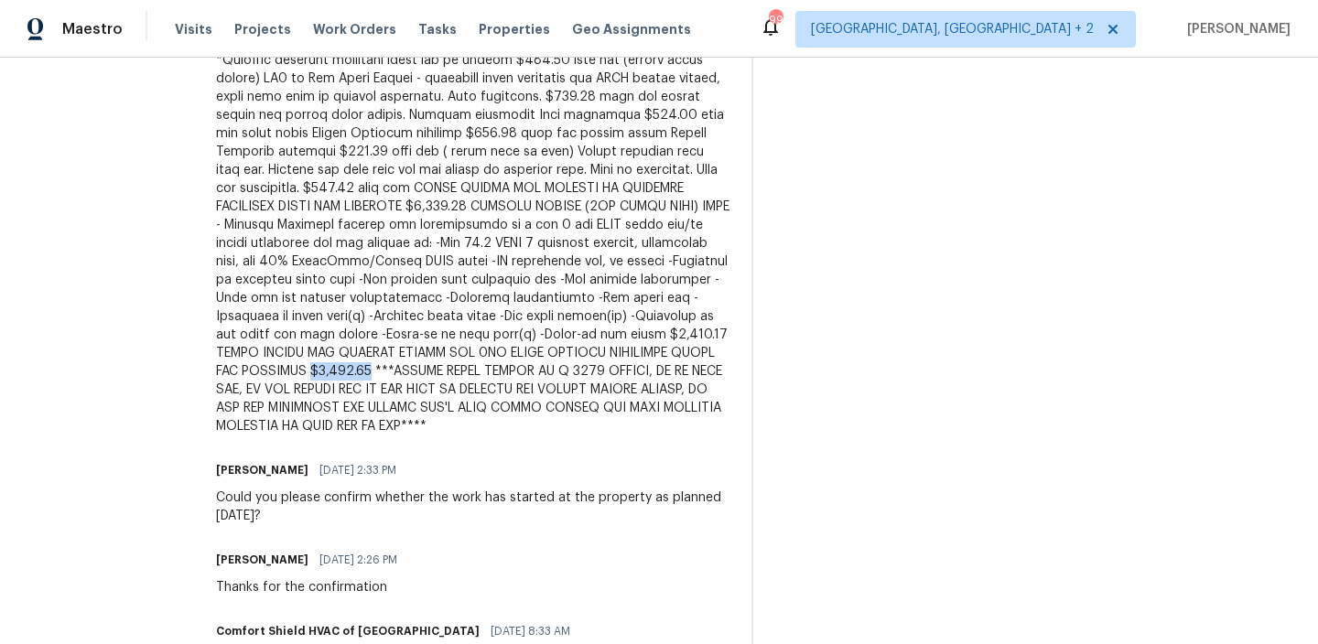
drag, startPoint x: 740, startPoint y: 372, endPoint x: 683, endPoint y: 375, distance: 57.7
copy div "$9,052.02"
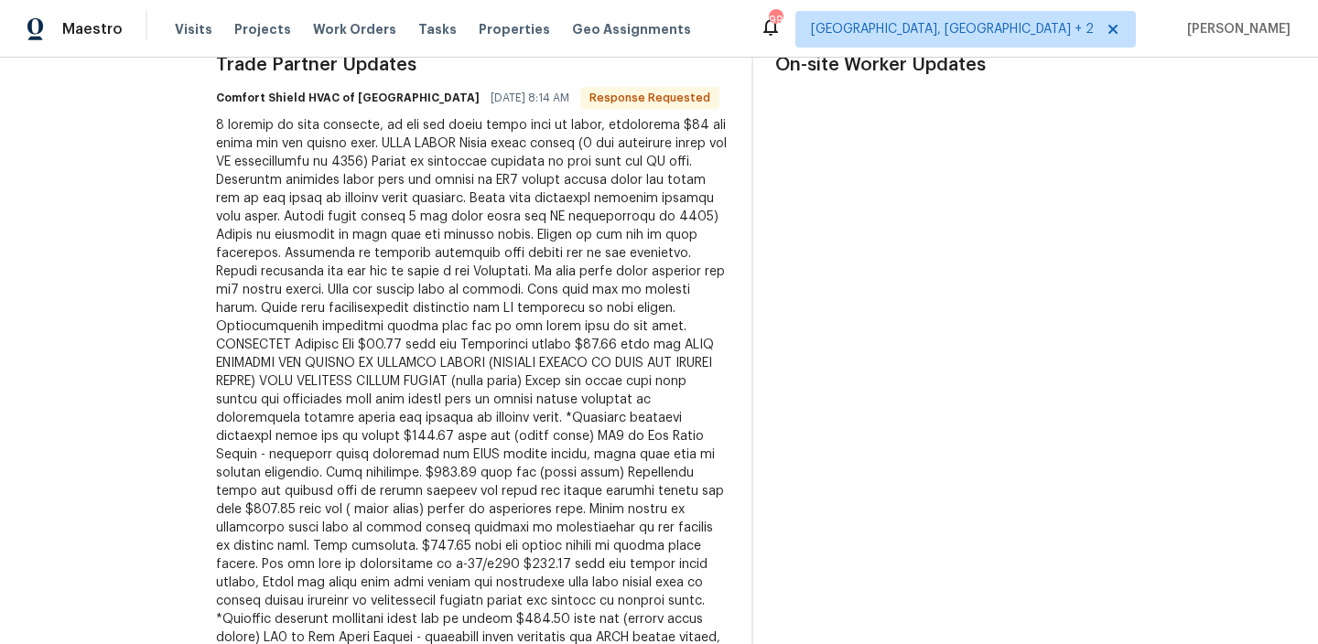
scroll to position [0, 0]
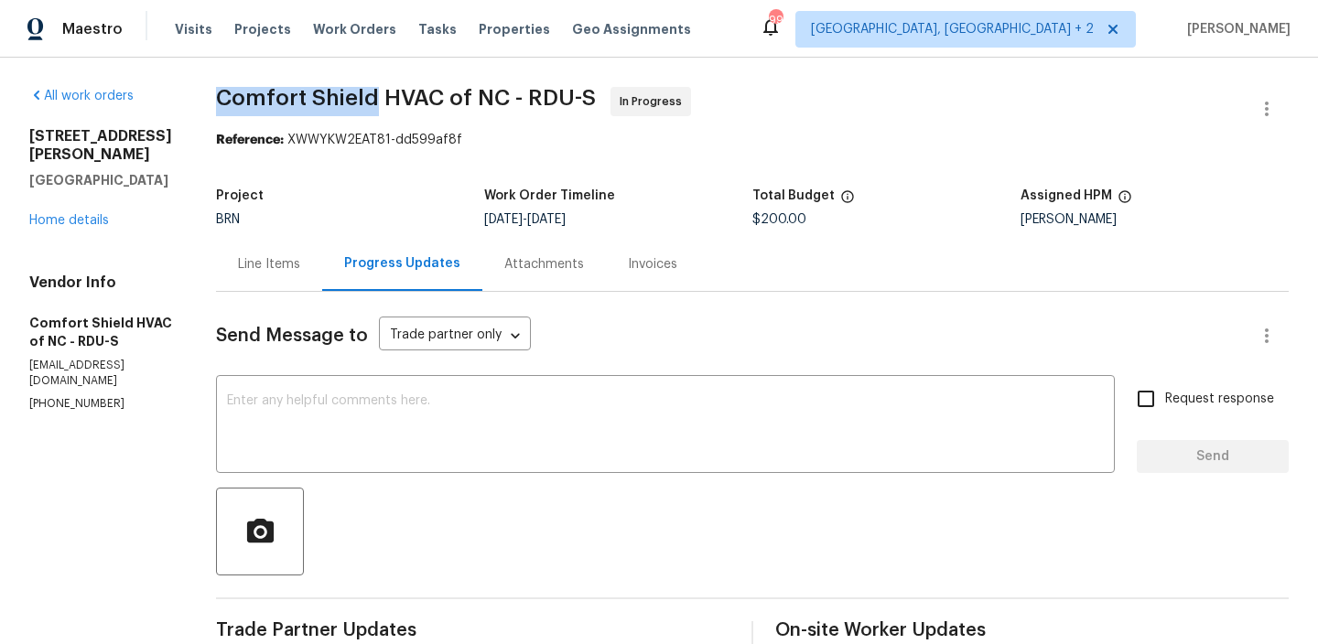
drag, startPoint x: 266, startPoint y: 101, endPoint x: 425, endPoint y: 98, distance: 159.2
click at [425, 98] on span "Comfort Shield HVAC of NC - RDU-S" at bounding box center [406, 98] width 380 height 22
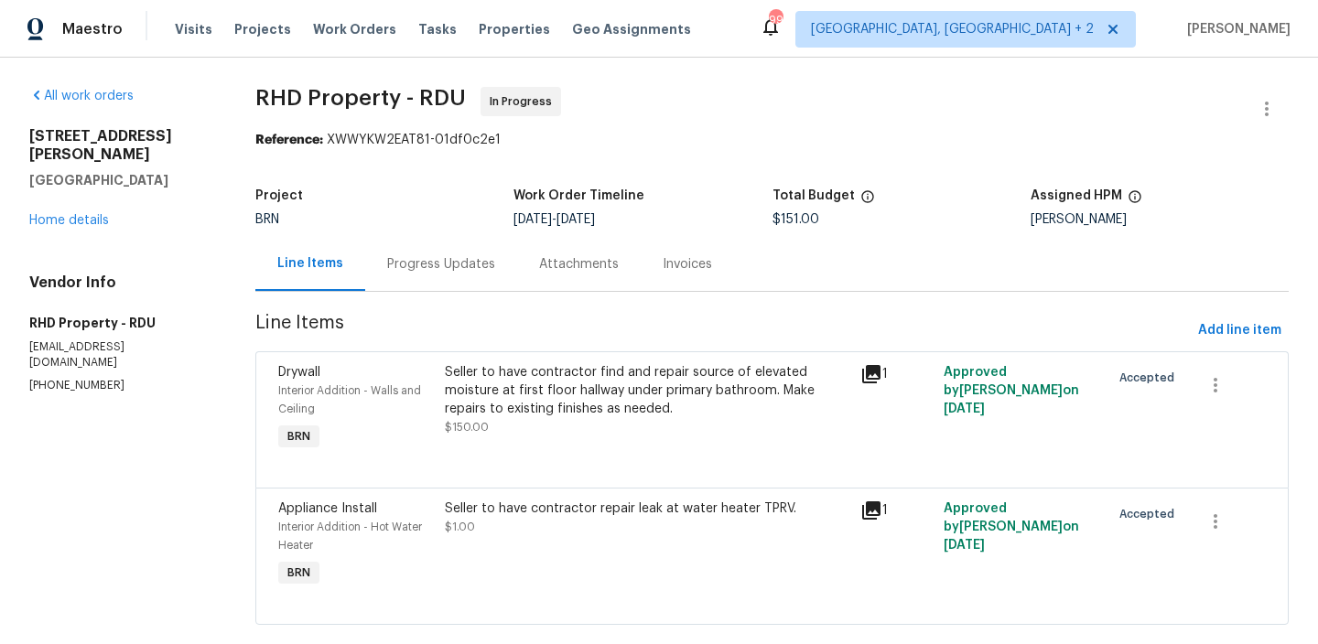
click at [452, 264] on div "Progress Updates" at bounding box center [441, 264] width 108 height 18
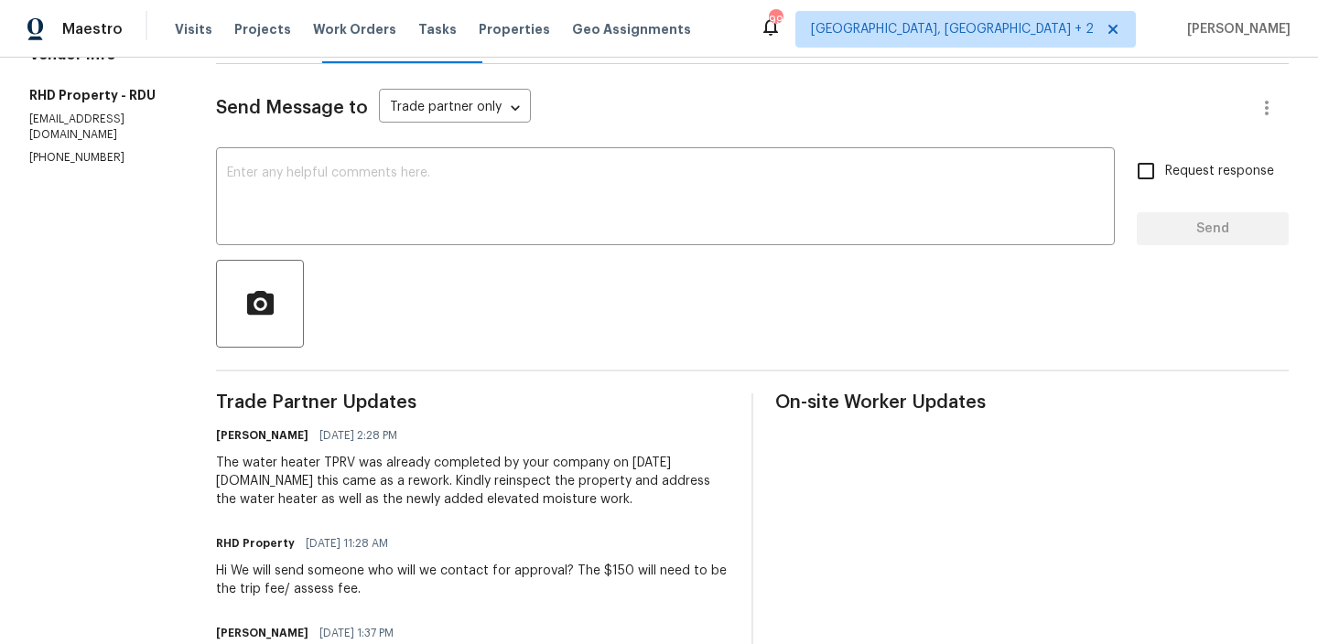
scroll to position [241, 0]
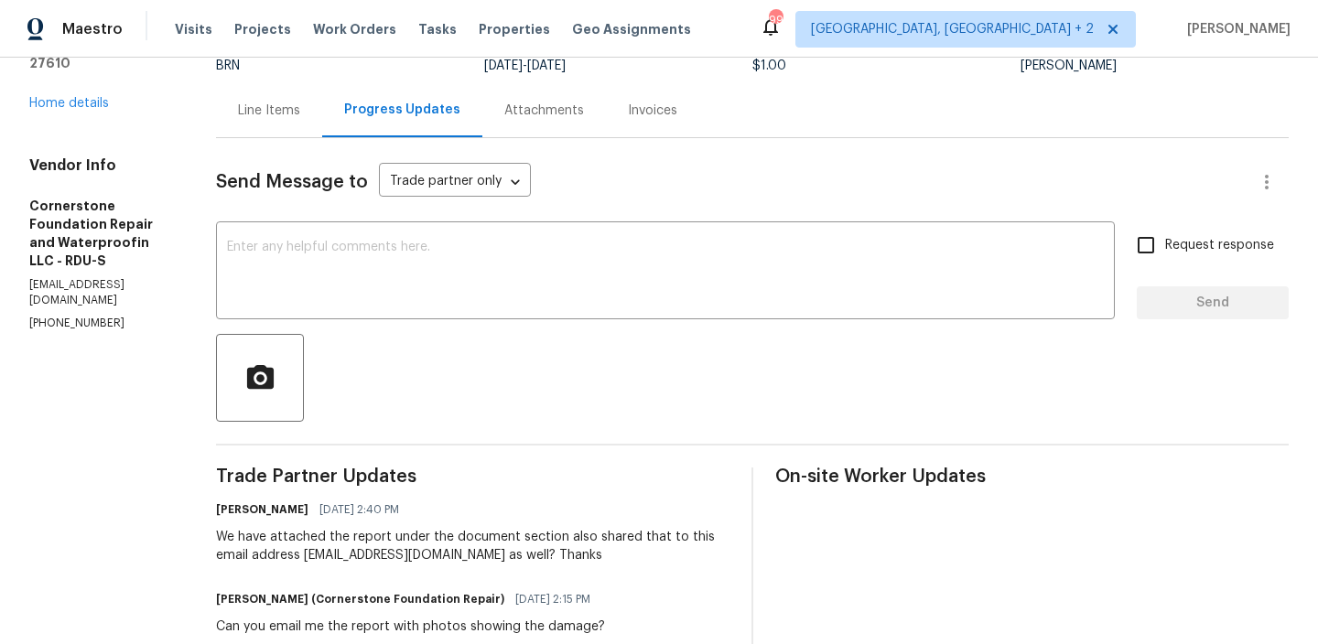
scroll to position [232, 0]
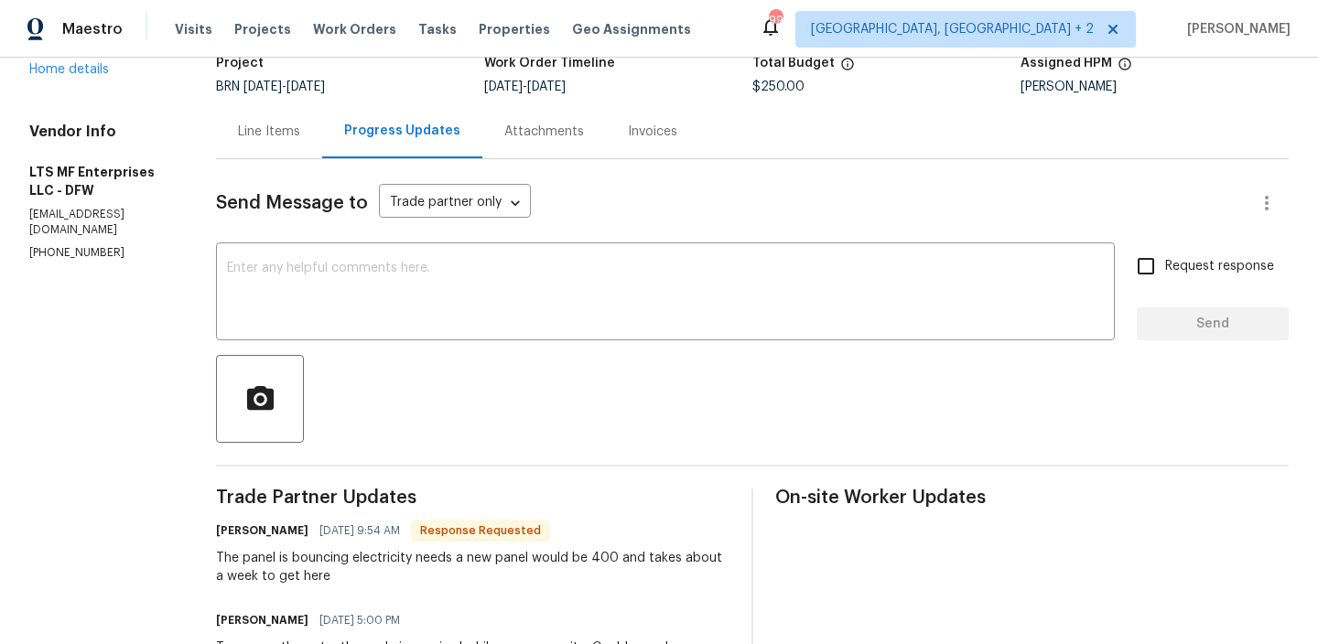
scroll to position [156, 0]
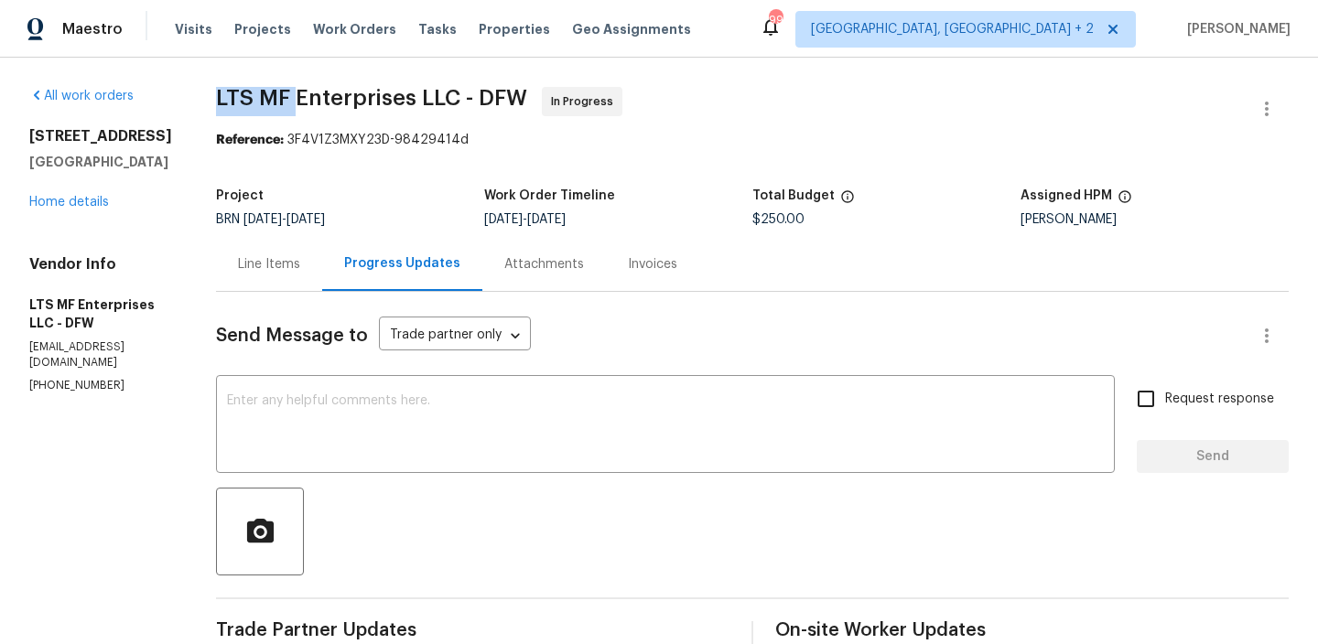
drag, startPoint x: 196, startPoint y: 107, endPoint x: 285, endPoint y: 107, distance: 89.7
copy span "LTS MF"
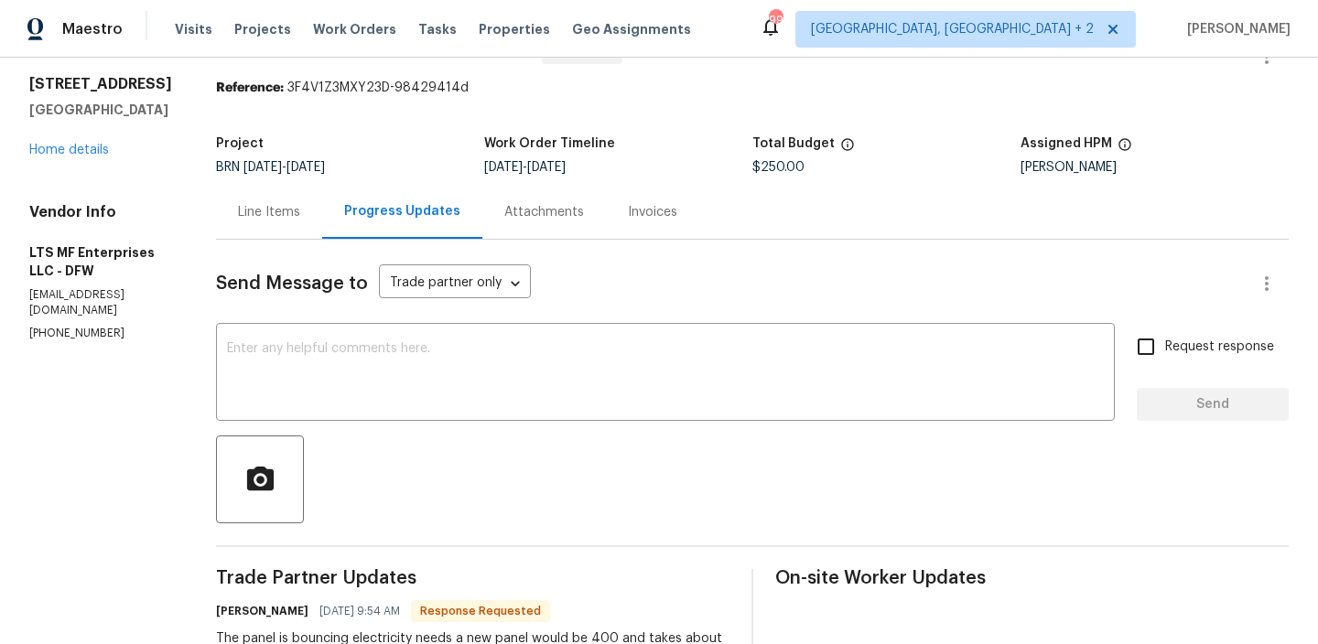
click at [225, 231] on div "Line Items" at bounding box center [269, 212] width 106 height 54
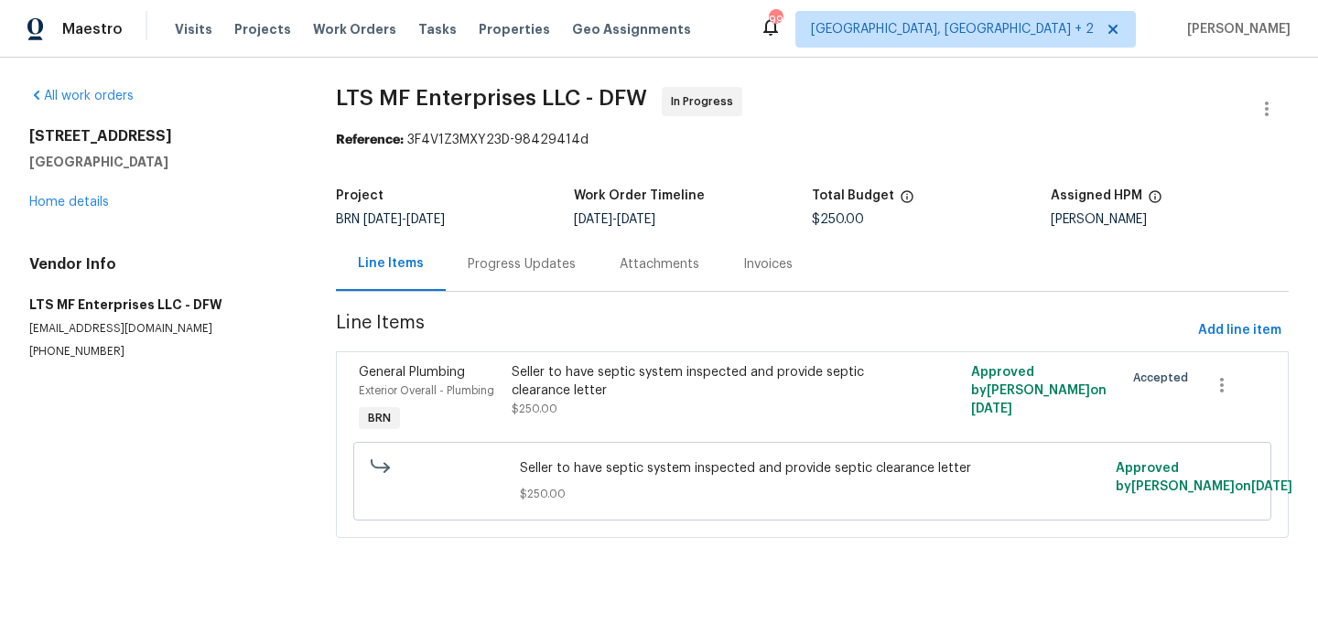
click at [578, 389] on div "Seller to have septic system inspected and provide septic clearance letter" at bounding box center [698, 381] width 372 height 37
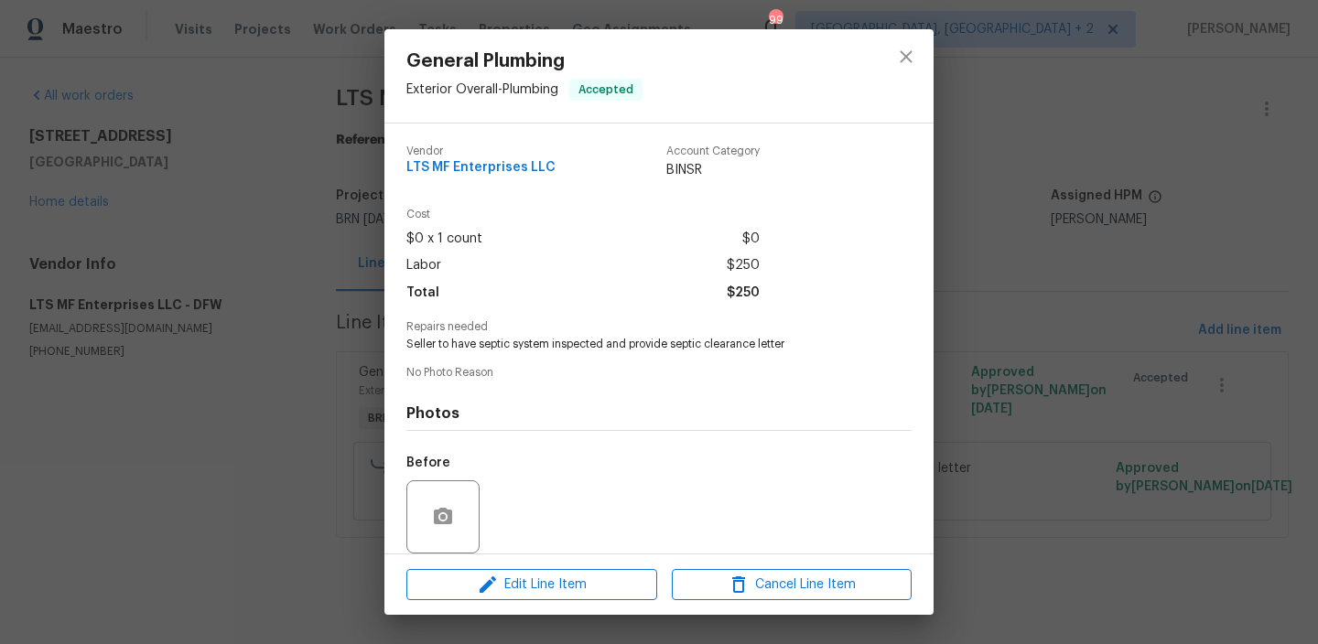
click at [515, 348] on span "Seller to have septic system inspected and provide septic clearance letter" at bounding box center [633, 345] width 455 height 16
copy span "Seller to have septic system inspected and provide septic clearance letter"
click at [210, 281] on div "General Plumbing Exterior Overall - Plumbing Accepted Vendor LTS MF Enterprises…" at bounding box center [659, 322] width 1318 height 644
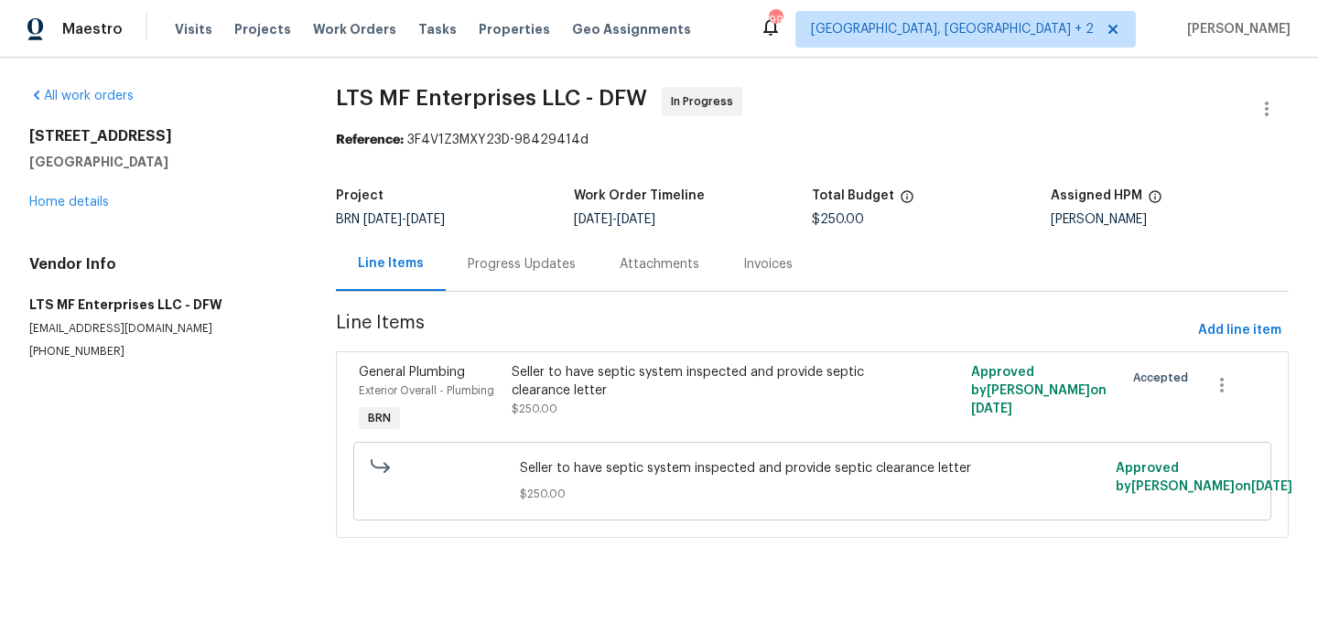
click at [453, 278] on div "Progress Updates" at bounding box center [522, 264] width 152 height 54
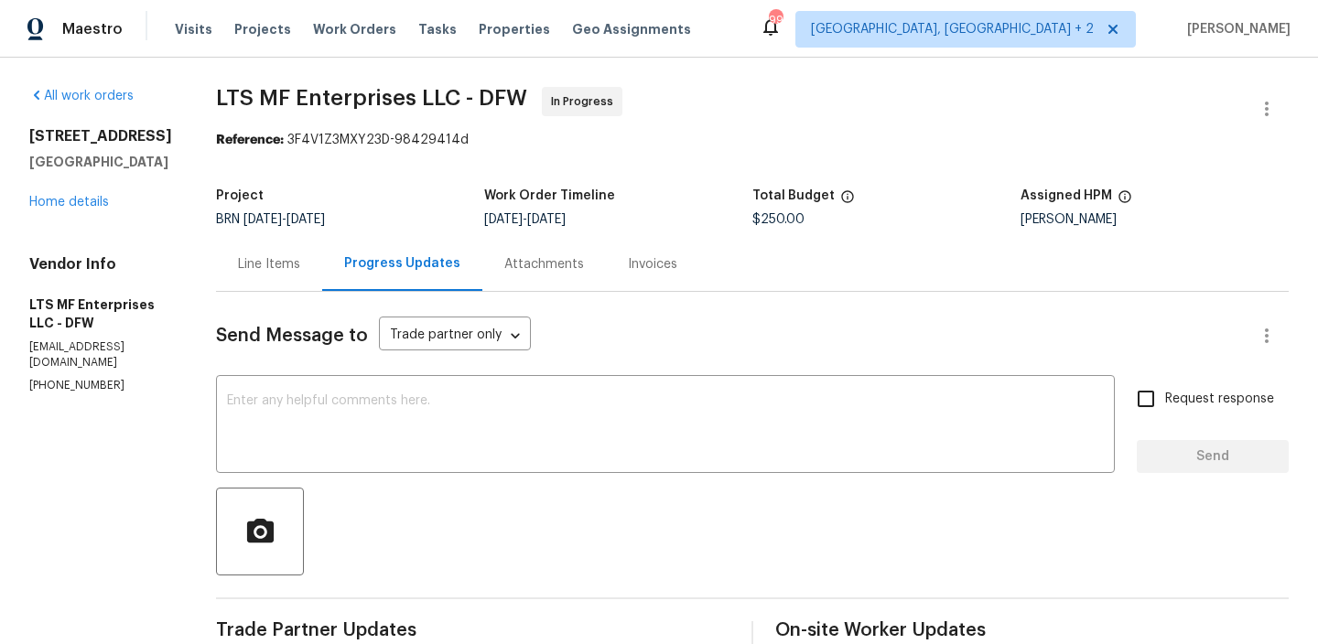
scroll to position [163, 0]
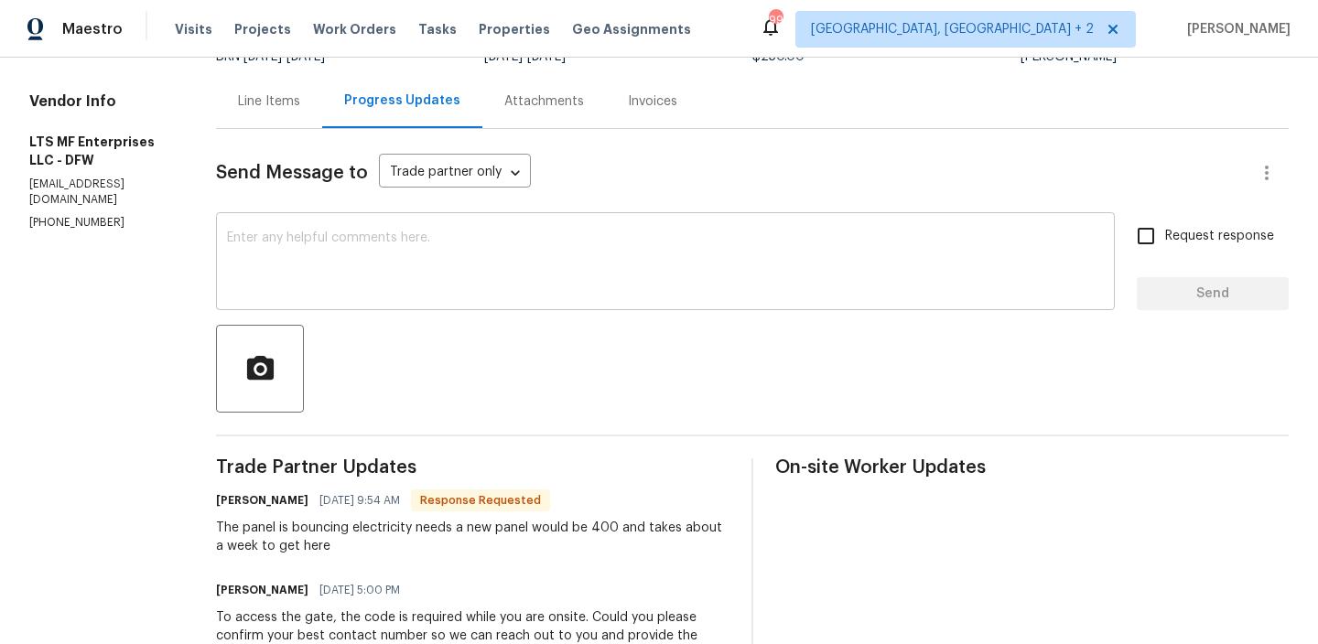
click at [279, 227] on div "x ​" at bounding box center [665, 263] width 899 height 93
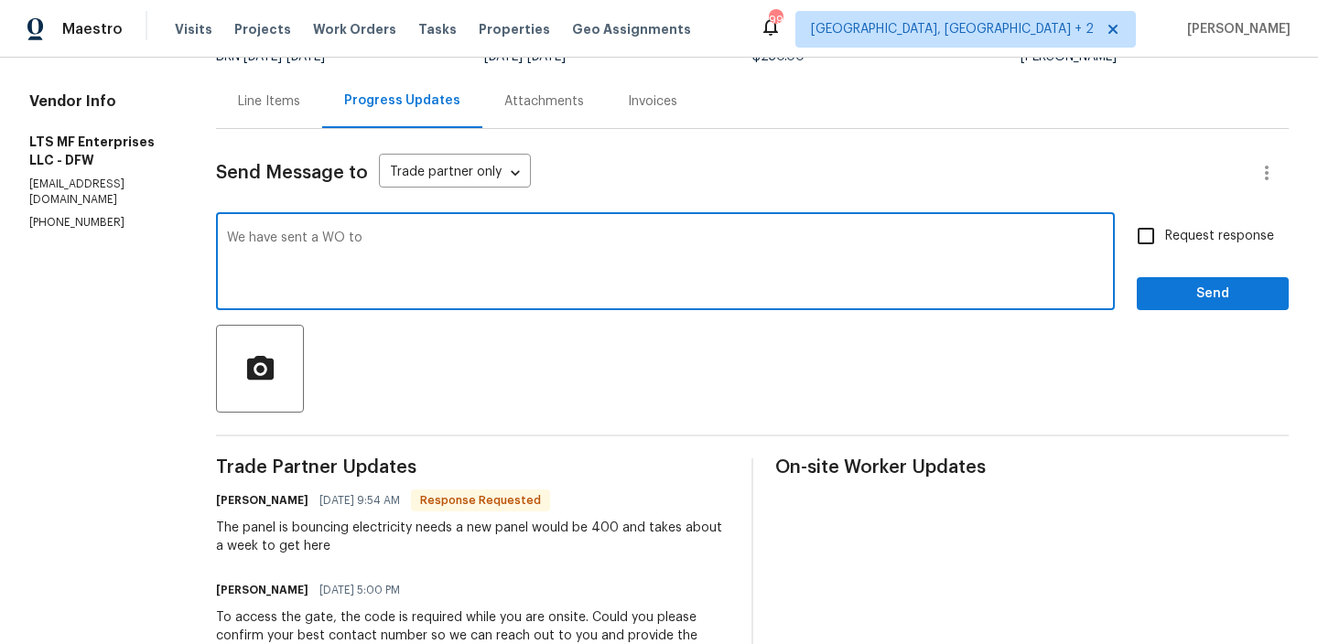
paste textarea "Seller to have septic system inspected and provide septic clearance letter"
drag, startPoint x: 350, startPoint y: 239, endPoint x: 379, endPoint y: 244, distance: 28.9
click at [379, 244] on textarea "We have sent a WO to Seller to have septic system inspected and provide septic …" at bounding box center [665, 264] width 877 height 64
drag, startPoint x: 350, startPoint y: 237, endPoint x: 404, endPoint y: 242, distance: 55.1
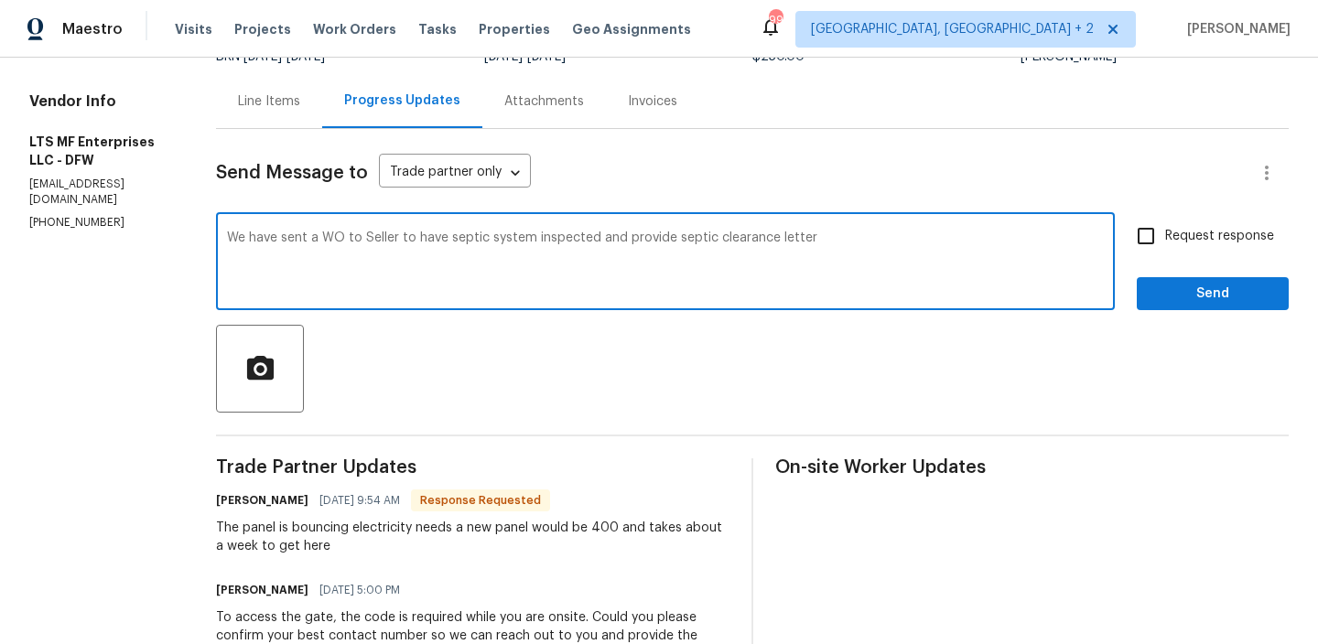
click at [404, 242] on textarea "We have sent a WO to Seller to have septic system inspected and provide septic …" at bounding box center [665, 264] width 877 height 64
click at [770, 256] on textarea "We have sent a WO to have septic system inspected and provide septic clearance …" at bounding box center [665, 264] width 877 height 64
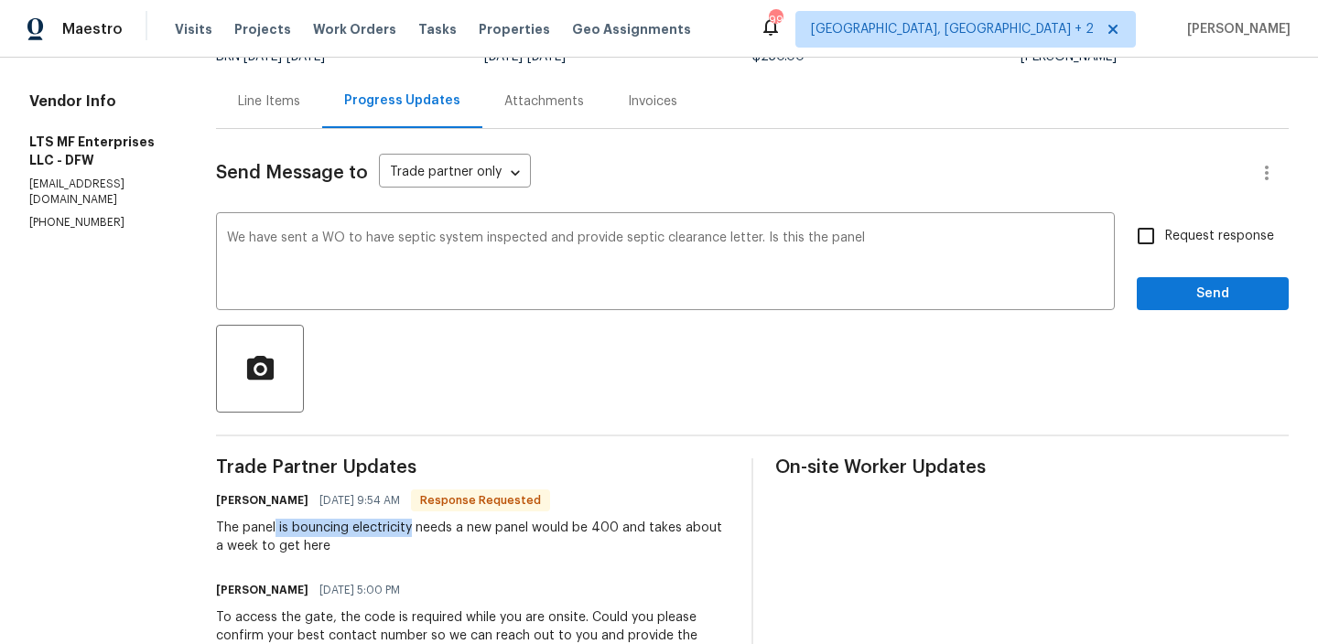
drag, startPoint x: 264, startPoint y: 531, endPoint x: 402, endPoint y: 530, distance: 137.3
click at [402, 530] on div "The panel is bouncing electricity needs a new panel would be 400 and takes abou…" at bounding box center [472, 537] width 513 height 37
copy div "is bouncing electricity"
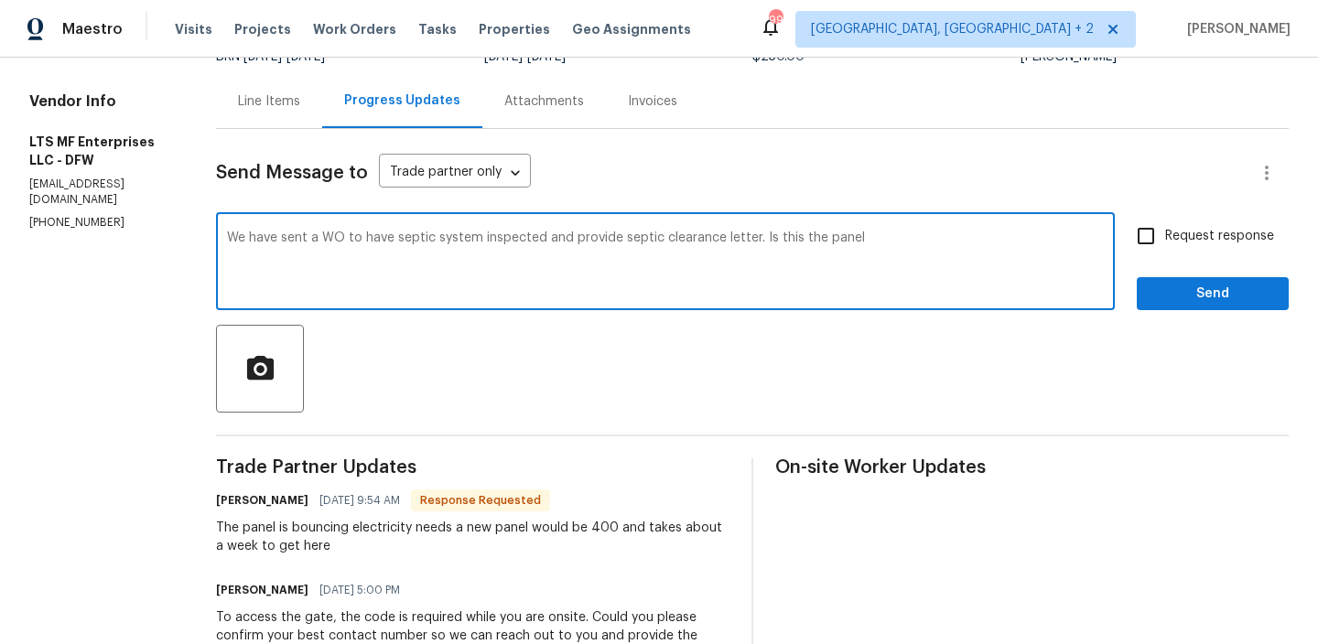
click at [867, 242] on textarea "We have sent a WO to have septic system inspected and provide septic clearance …" at bounding box center [665, 264] width 877 height 64
type textarea "We have sent a WO to have septic system inspected and provide septic clearance …"
click at [594, 258] on textarea "We have sent a WO to have septic system inspected and provide septic clearance …" at bounding box center [665, 264] width 877 height 64
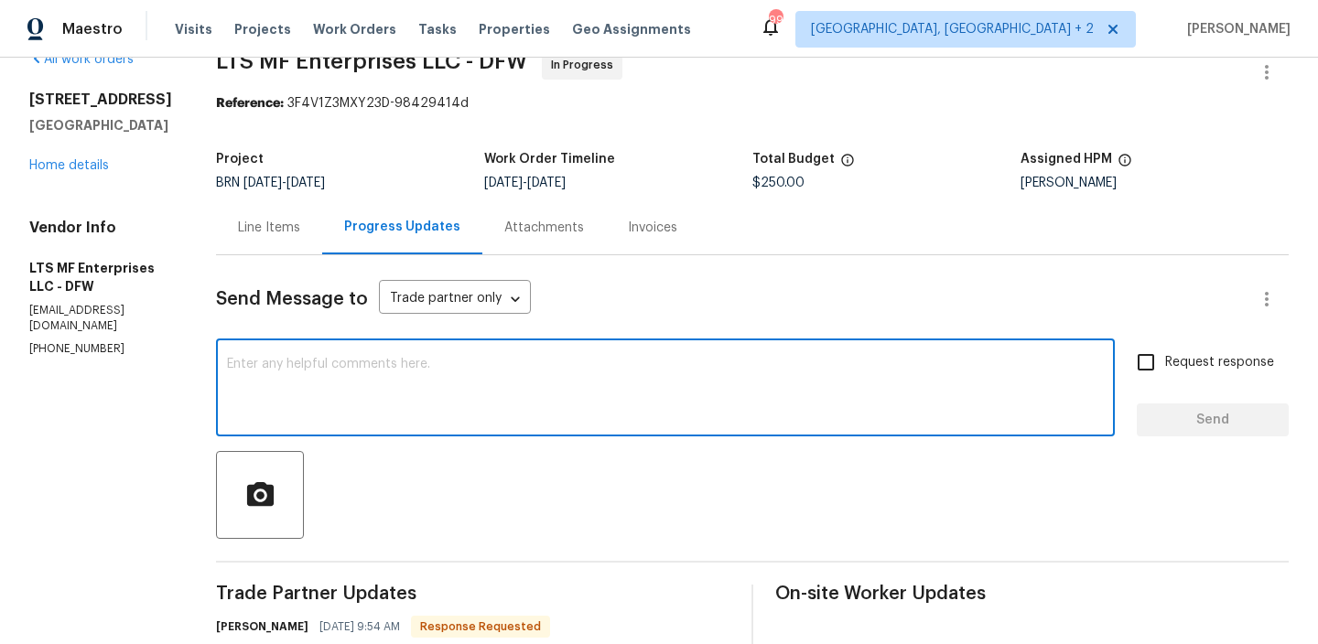
scroll to position [38, 0]
paste textarea "We have issued a work order for the septic system to be inspected and for a sep…"
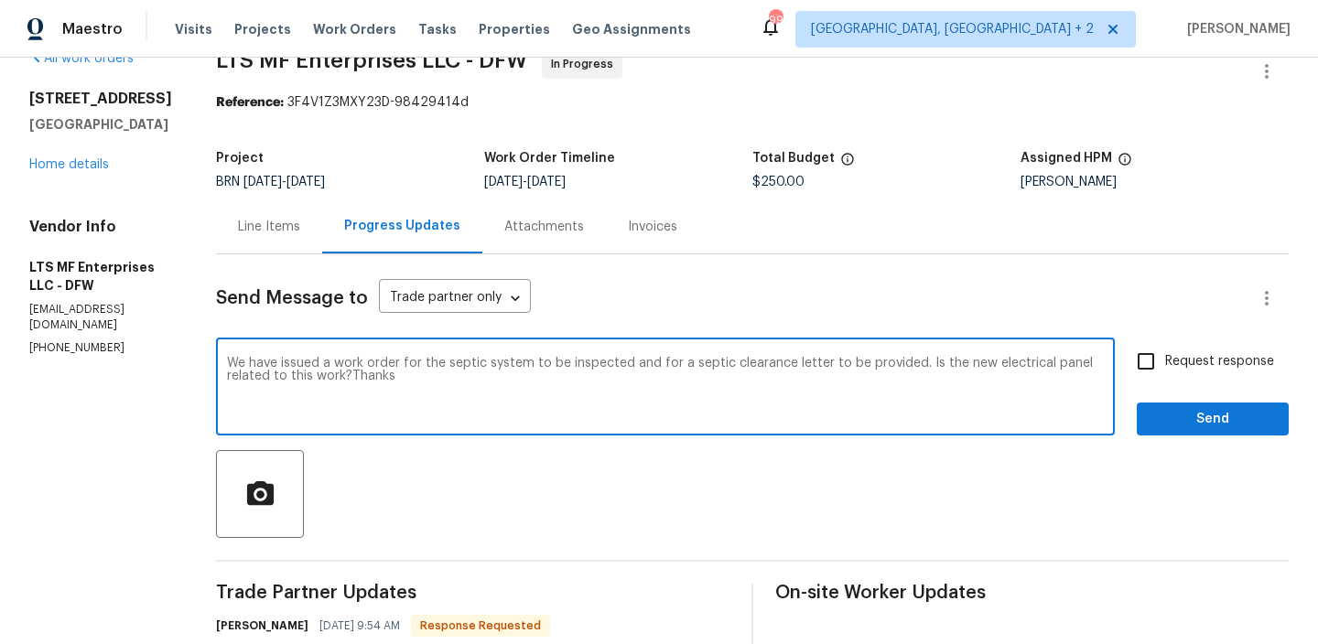
type textarea "We have issued a work order for the septic system to be inspected and for a sep…"
click at [1159, 359] on input "Request response" at bounding box center [1145, 361] width 38 height 38
checkbox input "true"
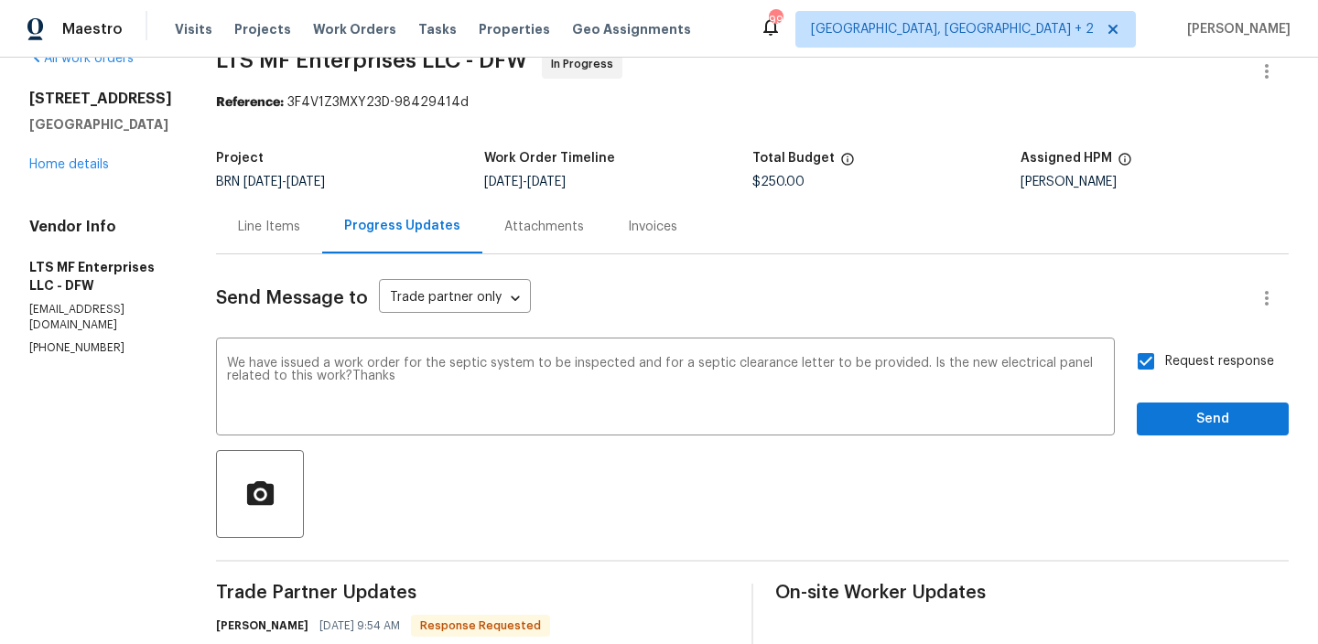
click at [1168, 402] on div "Request response Send" at bounding box center [1212, 388] width 152 height 93
click at [1191, 425] on span "Send" at bounding box center [1212, 419] width 123 height 23
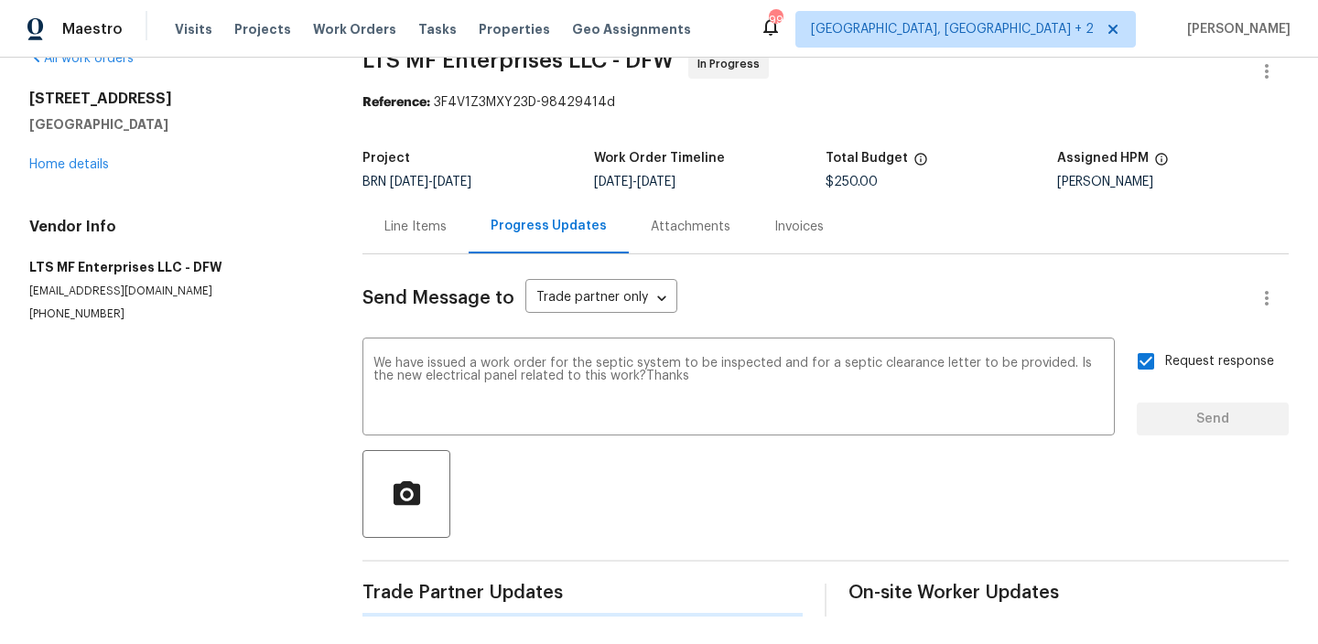
scroll to position [0, 0]
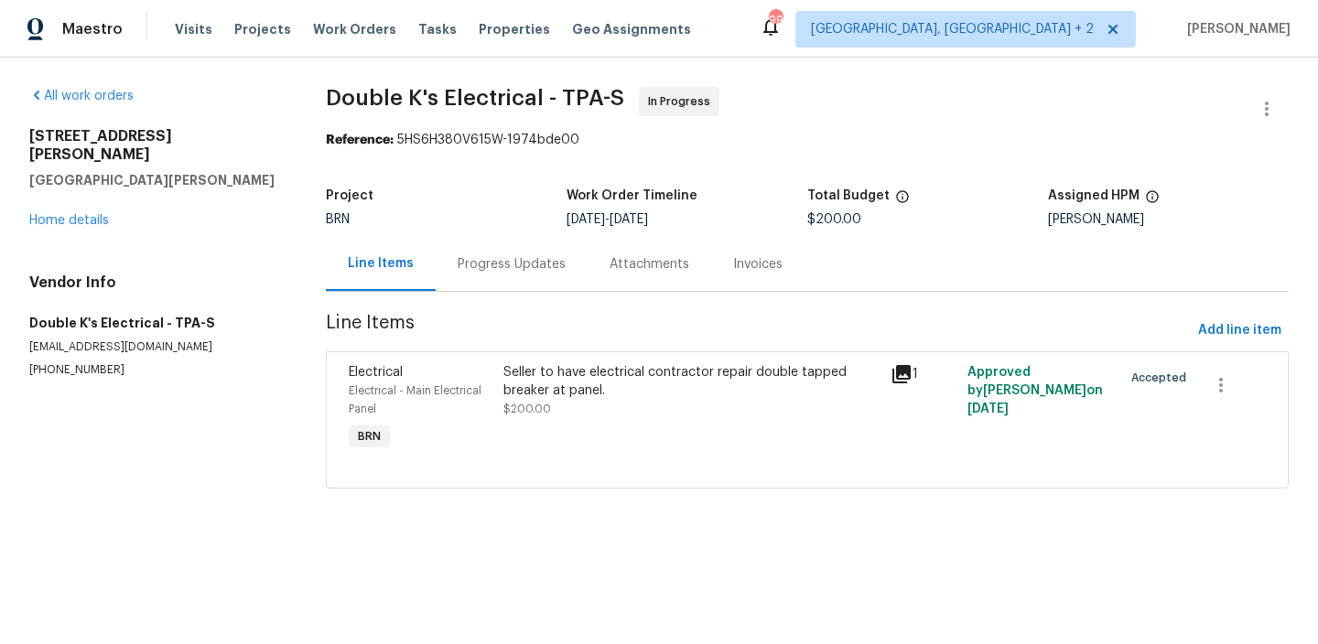
click at [482, 262] on div "Progress Updates" at bounding box center [512, 264] width 108 height 18
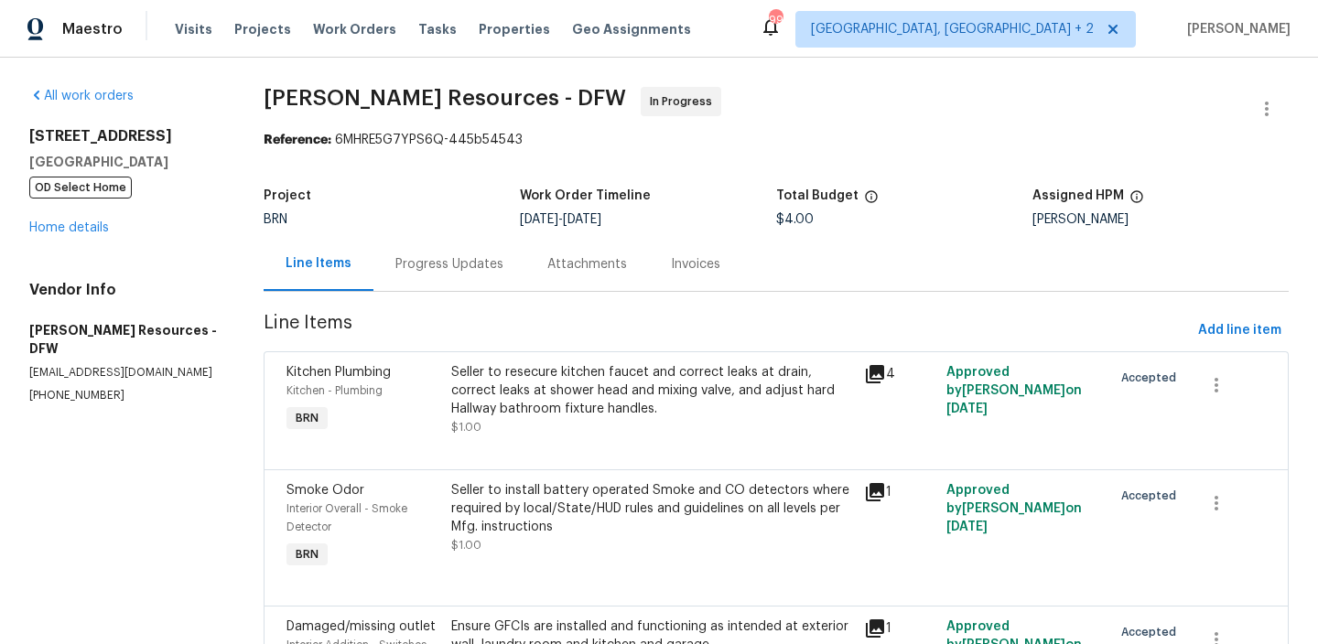
click at [443, 271] on div "Progress Updates" at bounding box center [449, 264] width 108 height 18
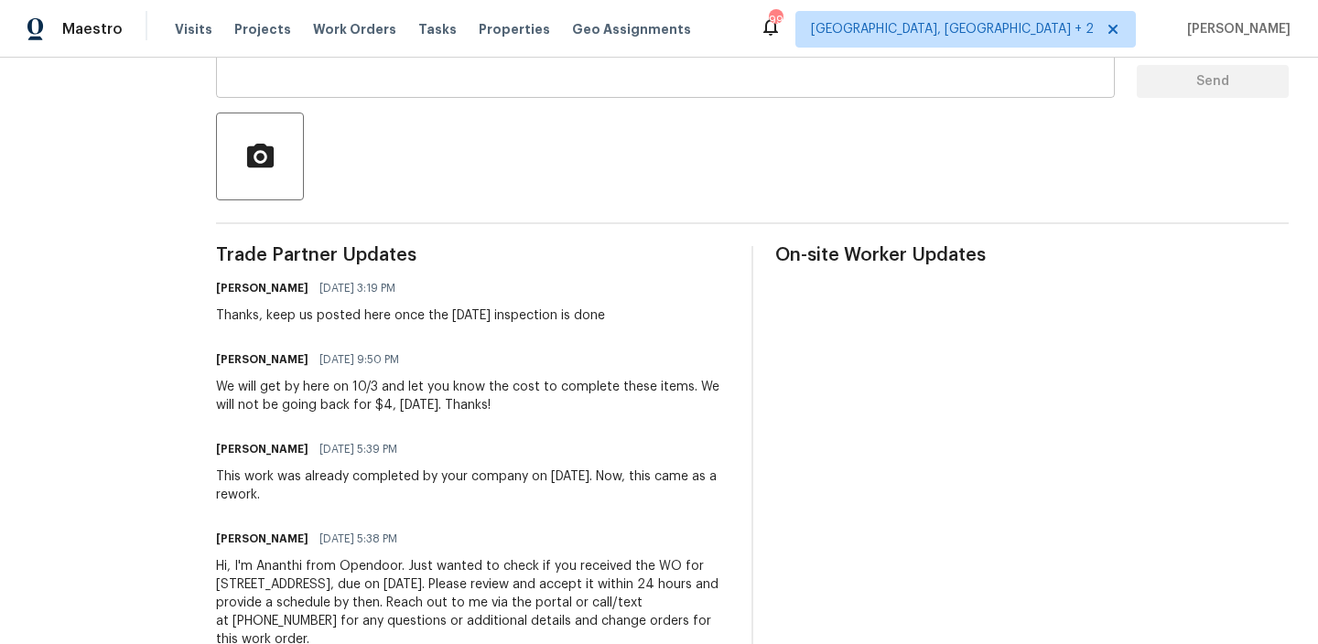
scroll to position [395, 0]
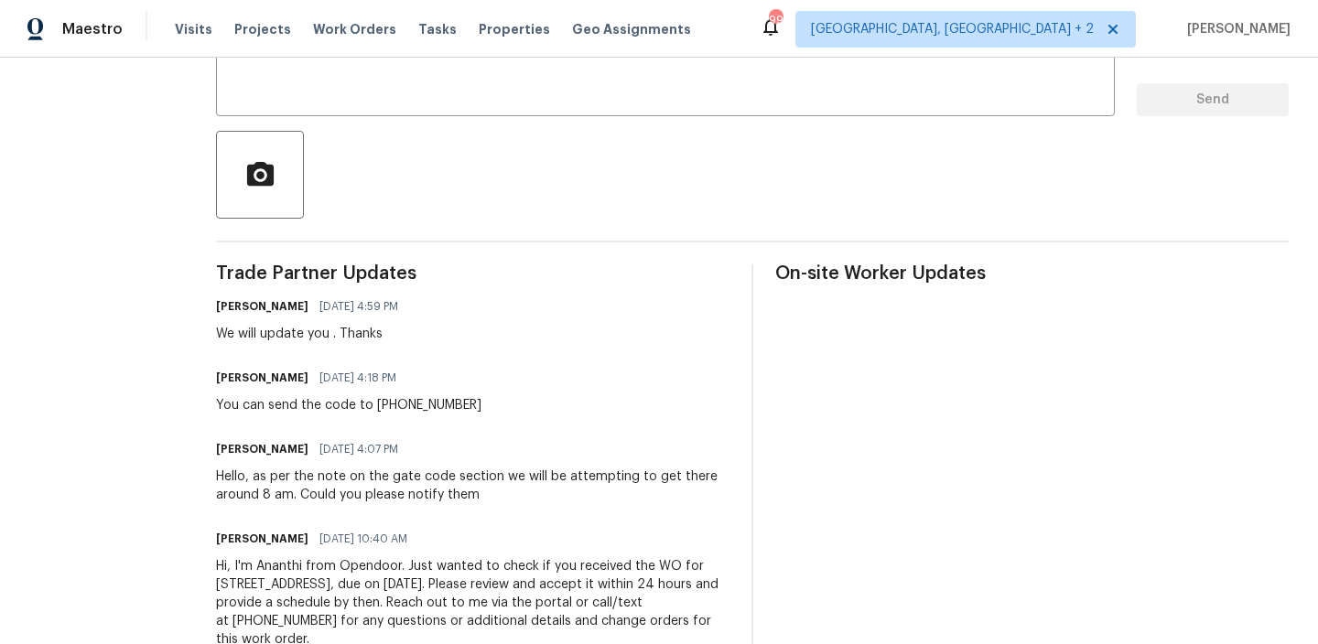
scroll to position [413, 0]
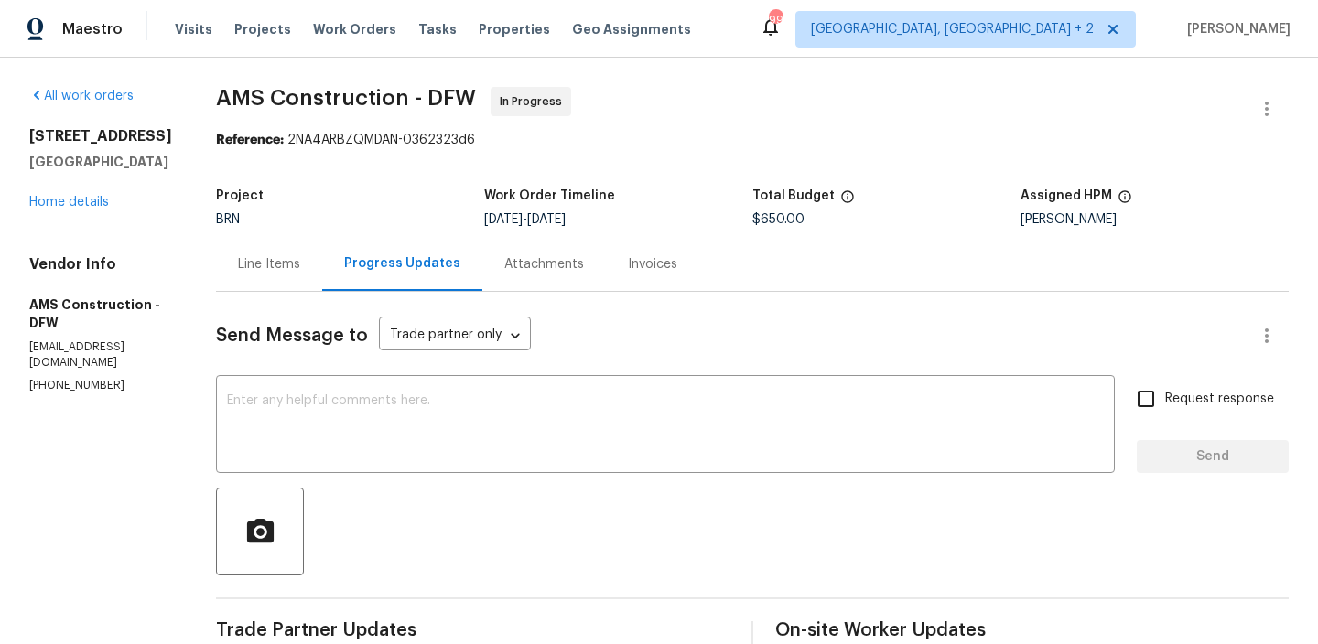
click at [287, 258] on div "Line Items" at bounding box center [269, 264] width 62 height 18
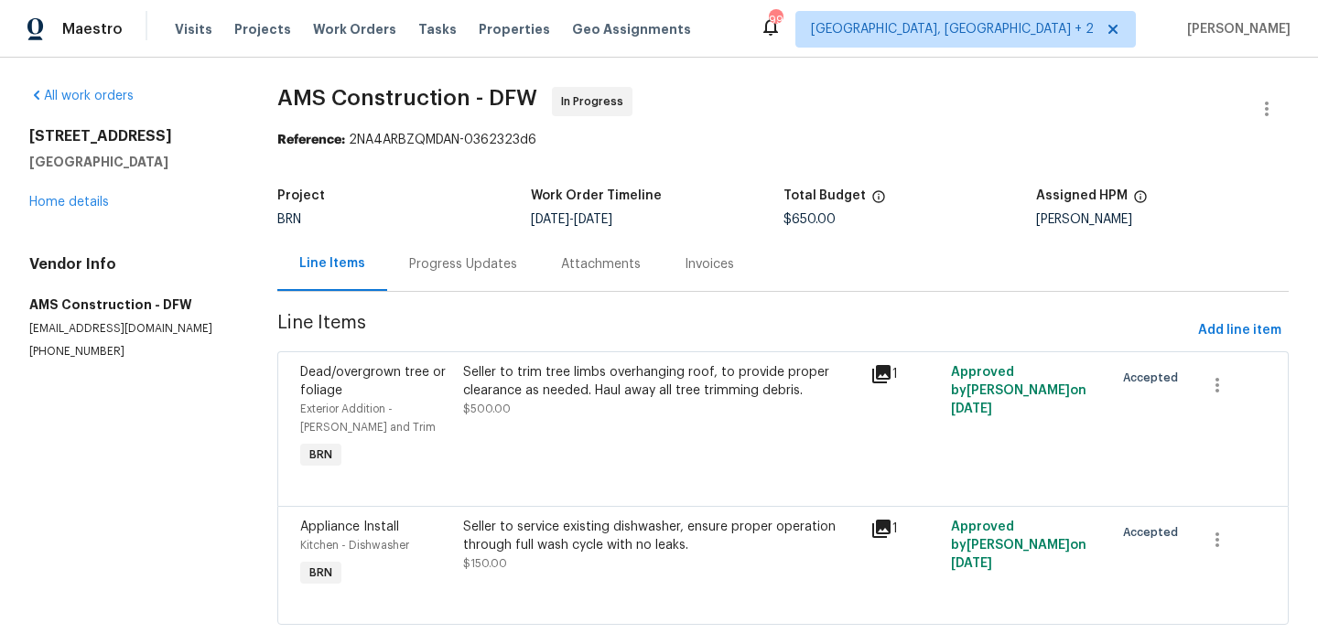
click at [464, 258] on div "Progress Updates" at bounding box center [463, 264] width 108 height 18
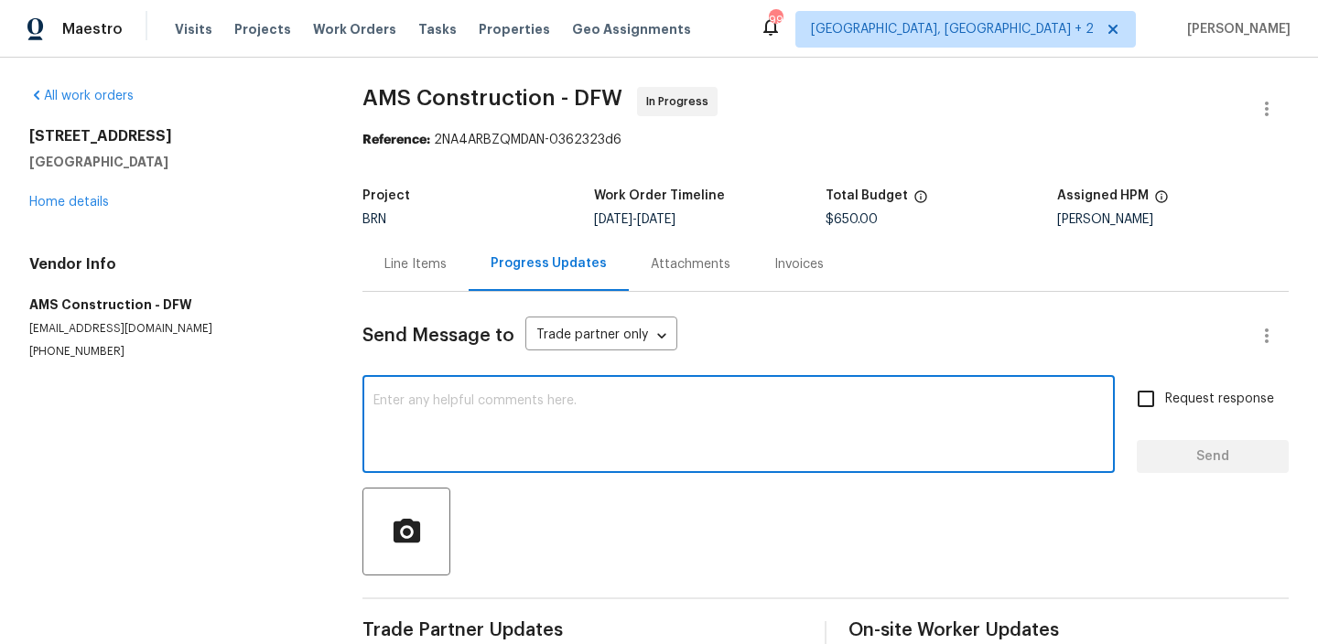
click at [512, 438] on textarea at bounding box center [738, 426] width 730 height 64
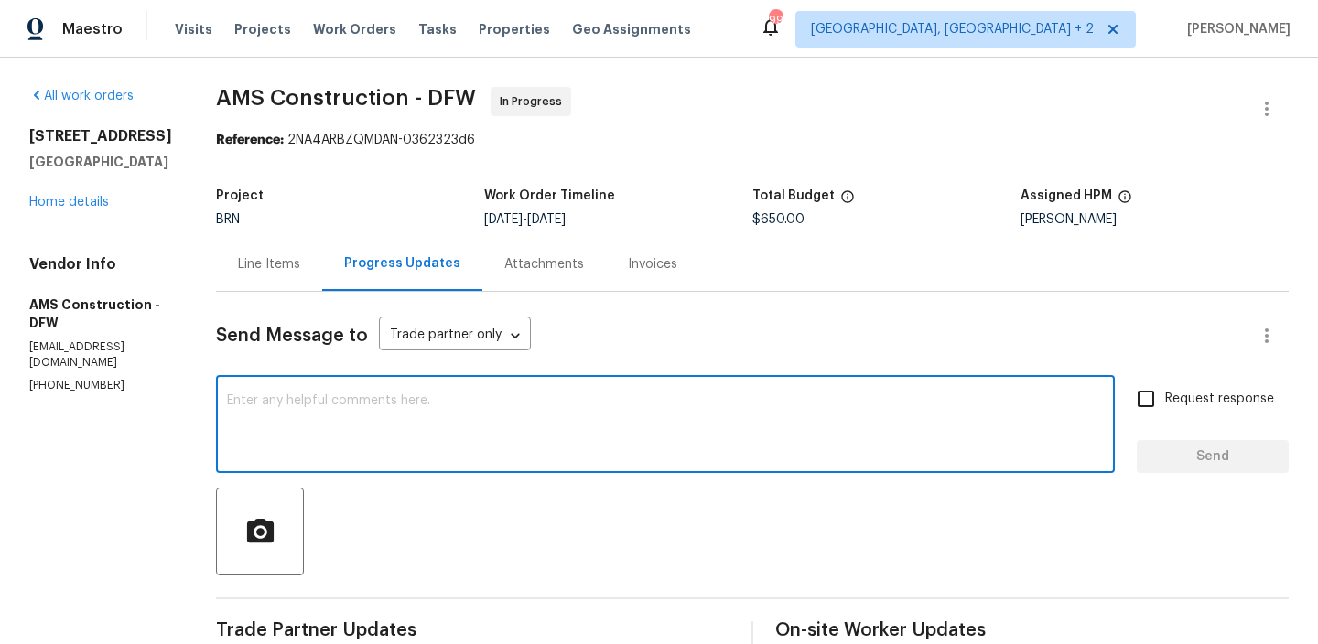
scroll to position [180, 0]
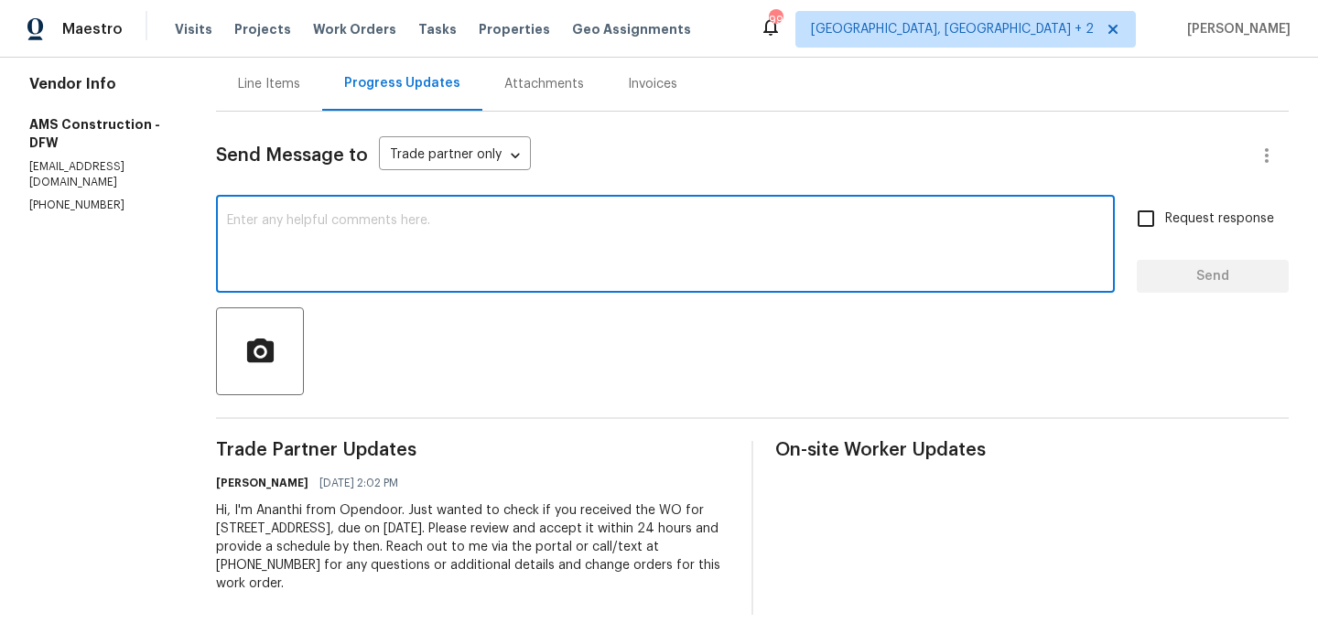
paste textarea "Could you please provide us with the scheduled date?"
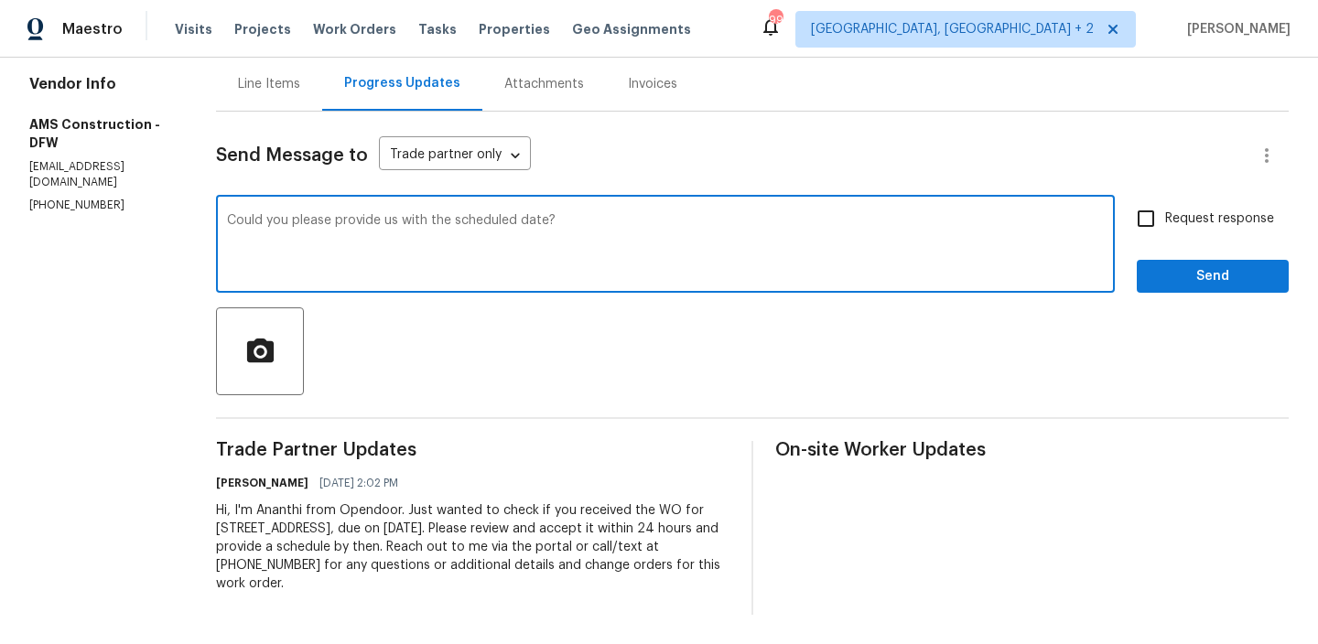
type textarea "Could you please provide us with the scheduled date?"
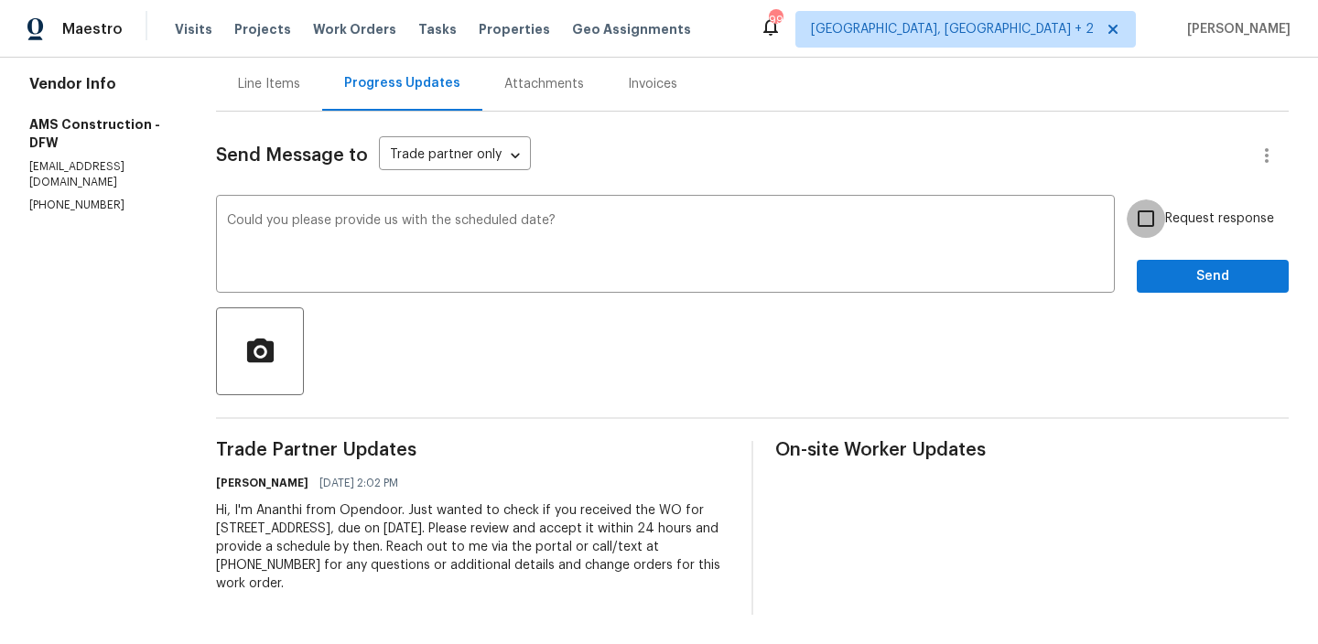
click at [1147, 210] on input "Request response" at bounding box center [1145, 218] width 38 height 38
checkbox input "true"
click at [1161, 280] on span "Send" at bounding box center [1212, 276] width 123 height 23
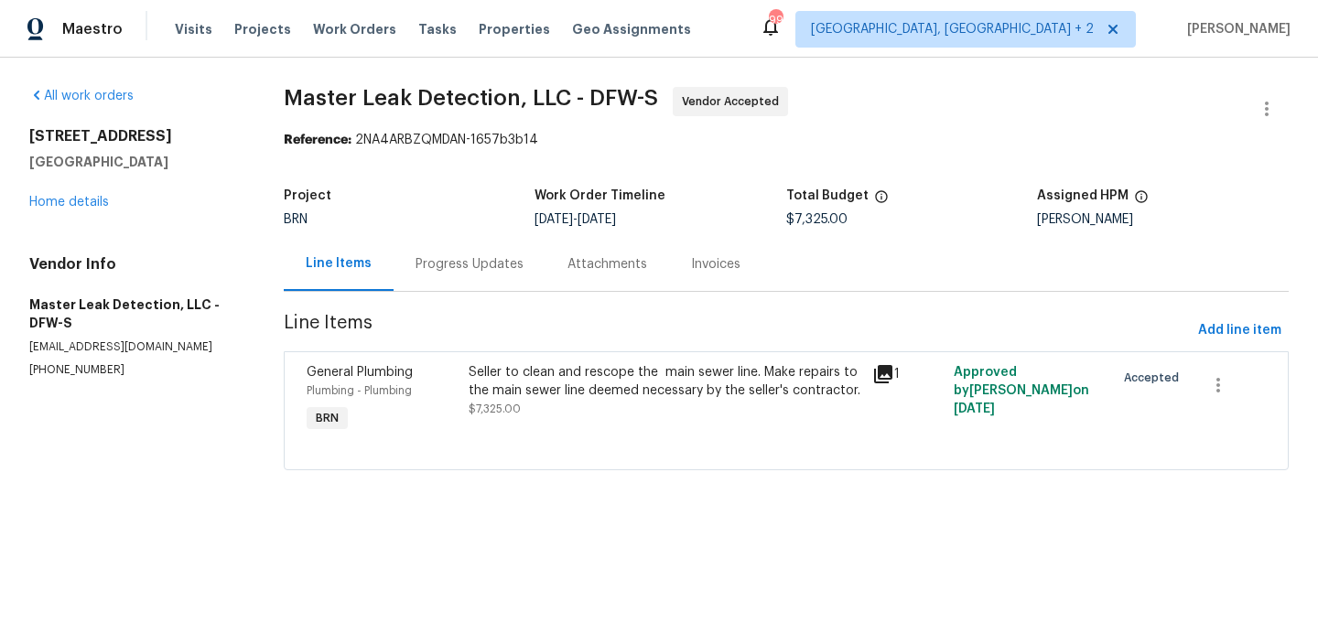
click at [469, 258] on div "Progress Updates" at bounding box center [469, 264] width 108 height 18
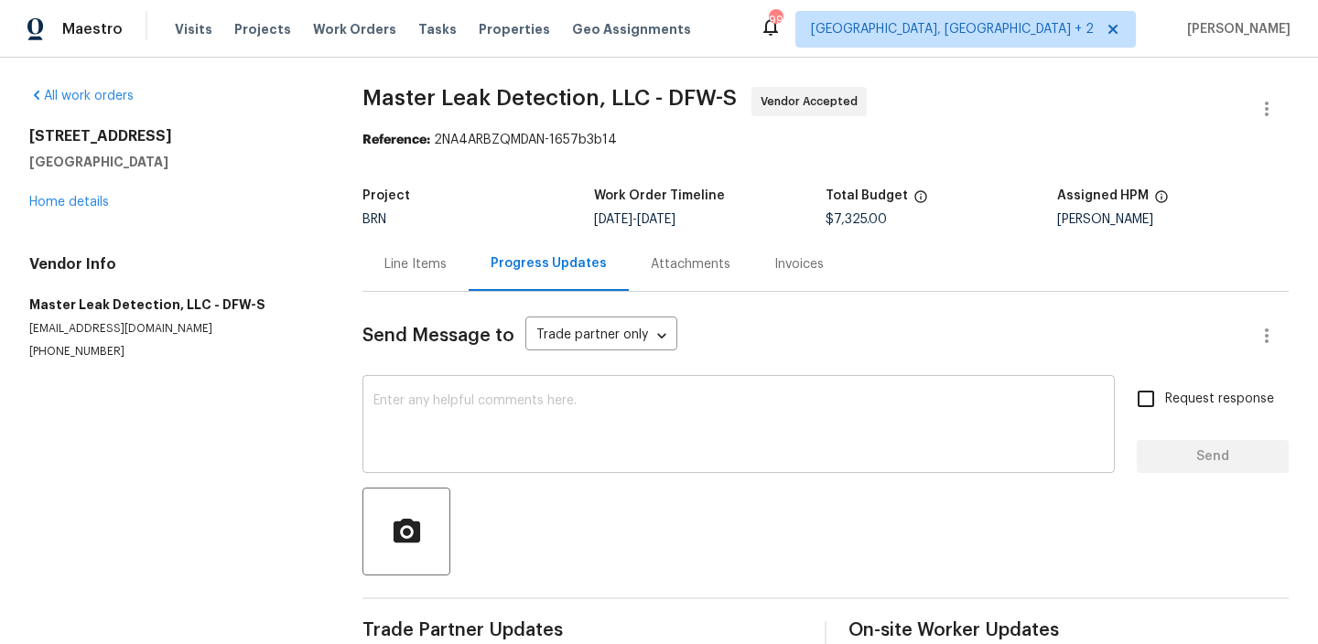
scroll to position [180, 0]
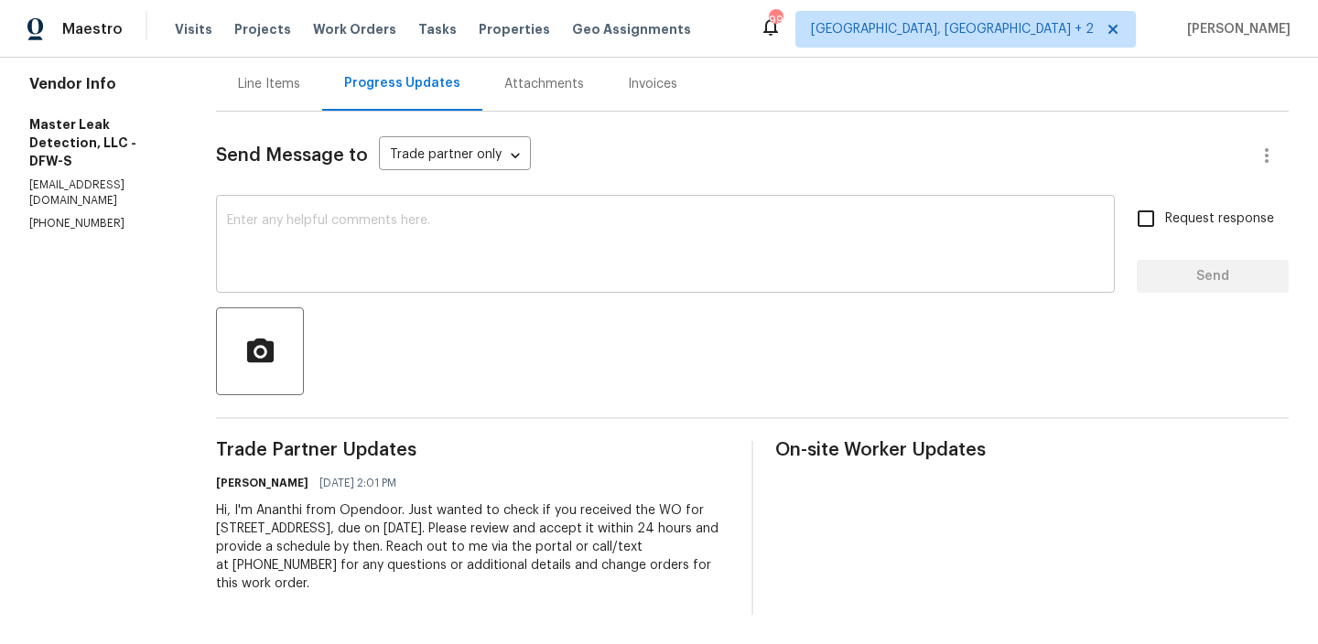
click at [472, 252] on textarea at bounding box center [665, 246] width 877 height 64
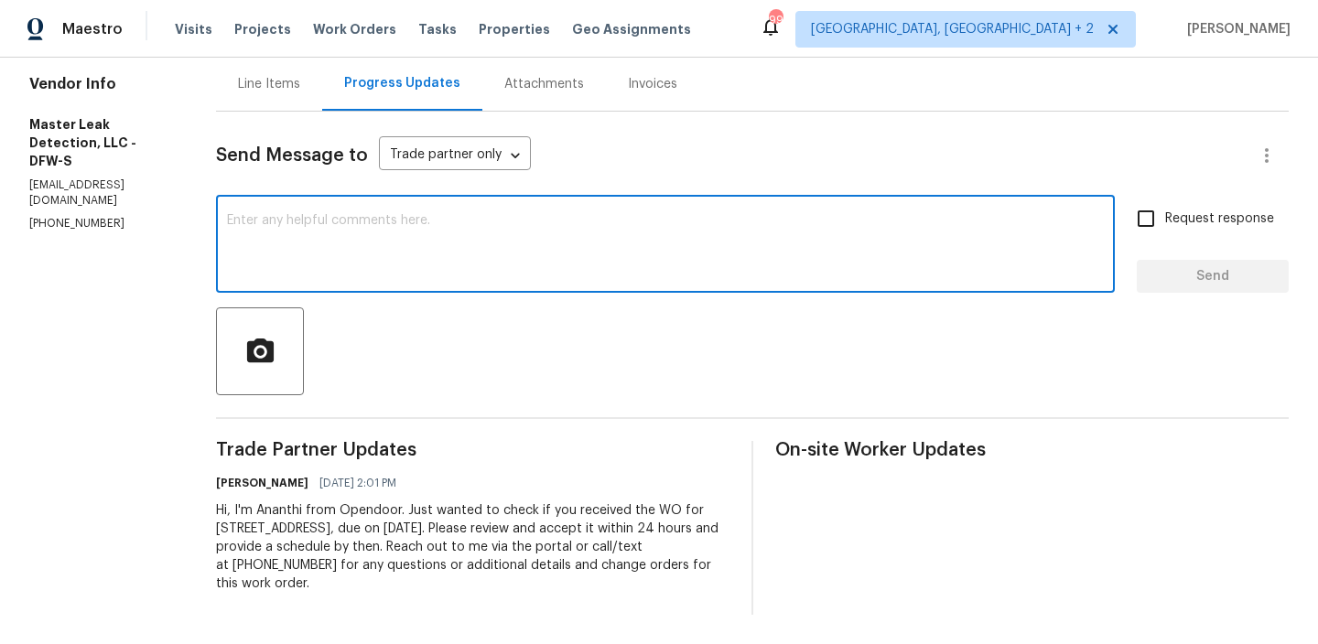
paste textarea "Could you please provide us with the scheduled date?"
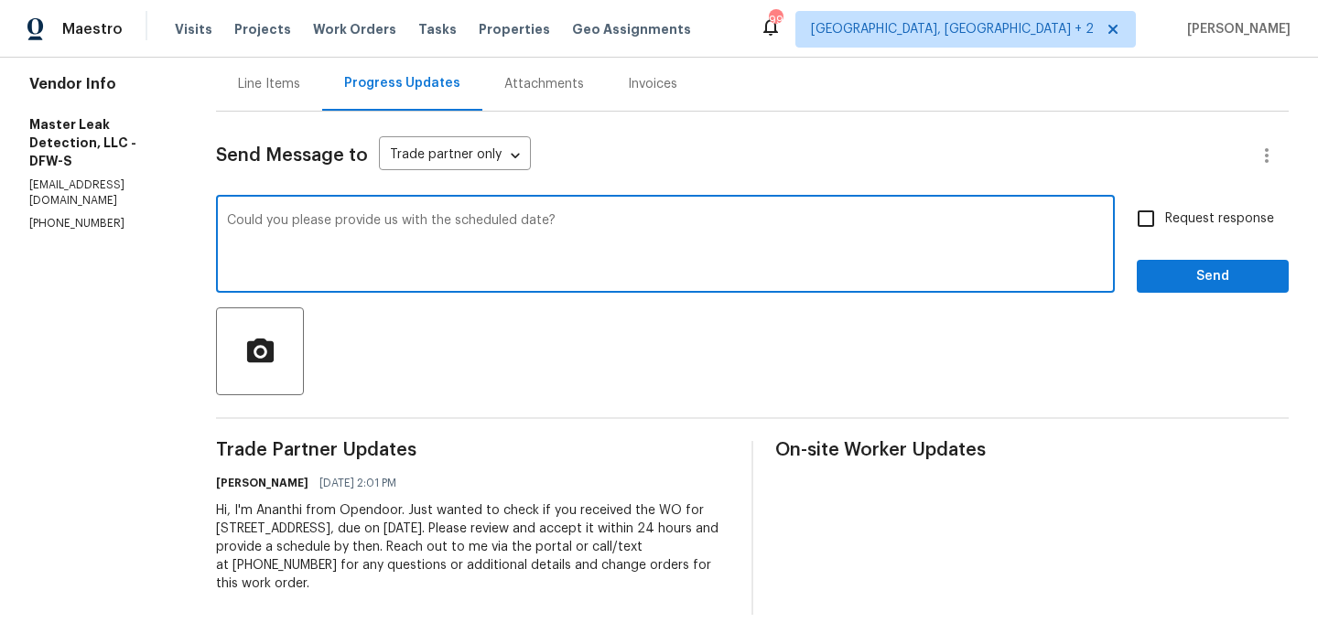
type textarea "Could you please provide us with the scheduled date?"
click at [1209, 222] on span "Request response" at bounding box center [1219, 219] width 109 height 19
click at [1165, 222] on input "Request response" at bounding box center [1145, 218] width 38 height 38
checkbox input "true"
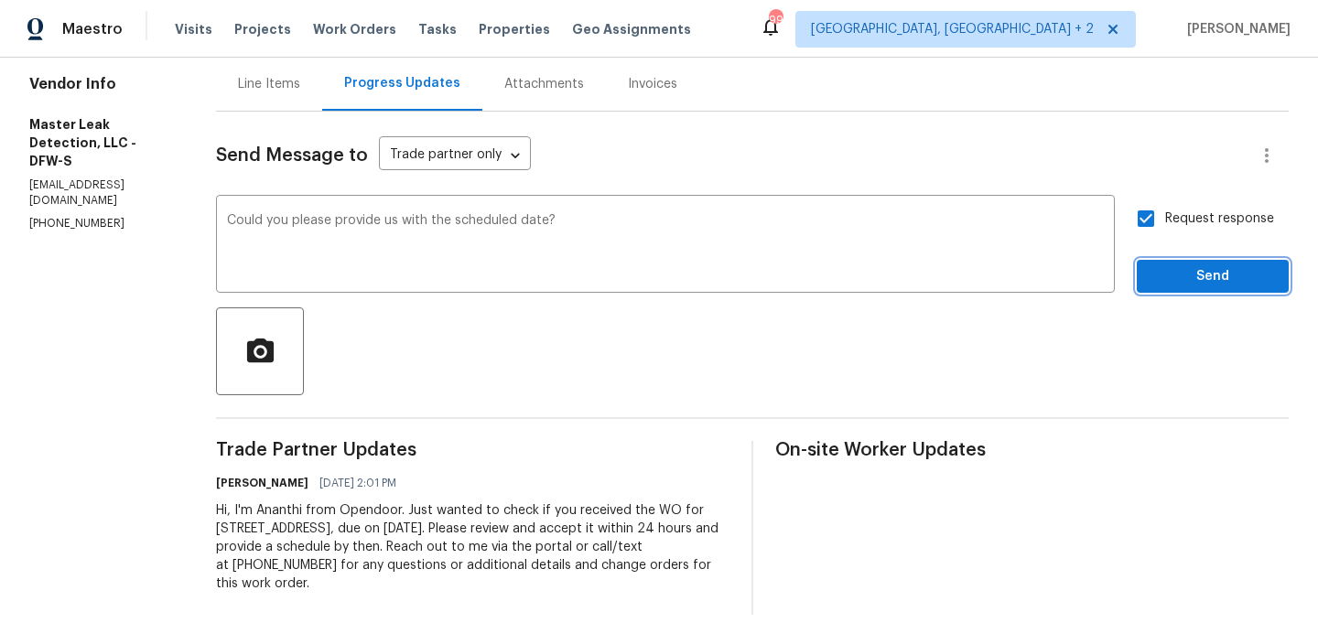
click at [1190, 281] on span "Send" at bounding box center [1212, 276] width 123 height 23
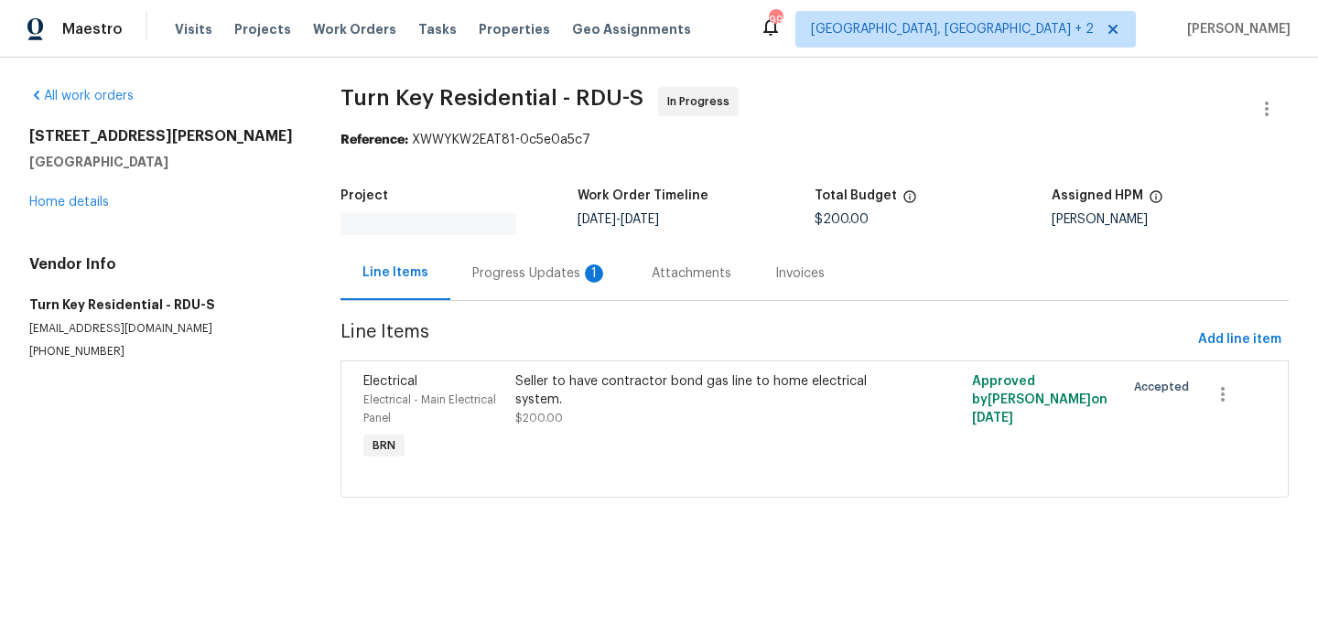
click at [479, 264] on div "Progress Updates 1" at bounding box center [539, 273] width 135 height 18
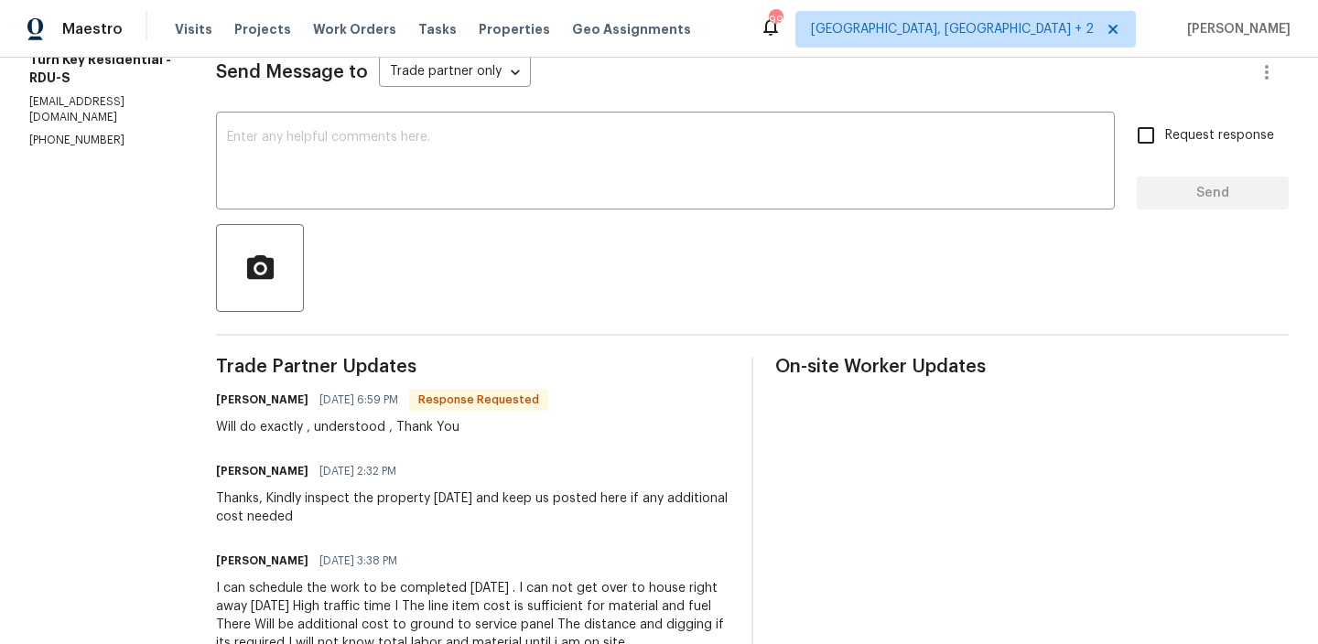
scroll to position [254, 0]
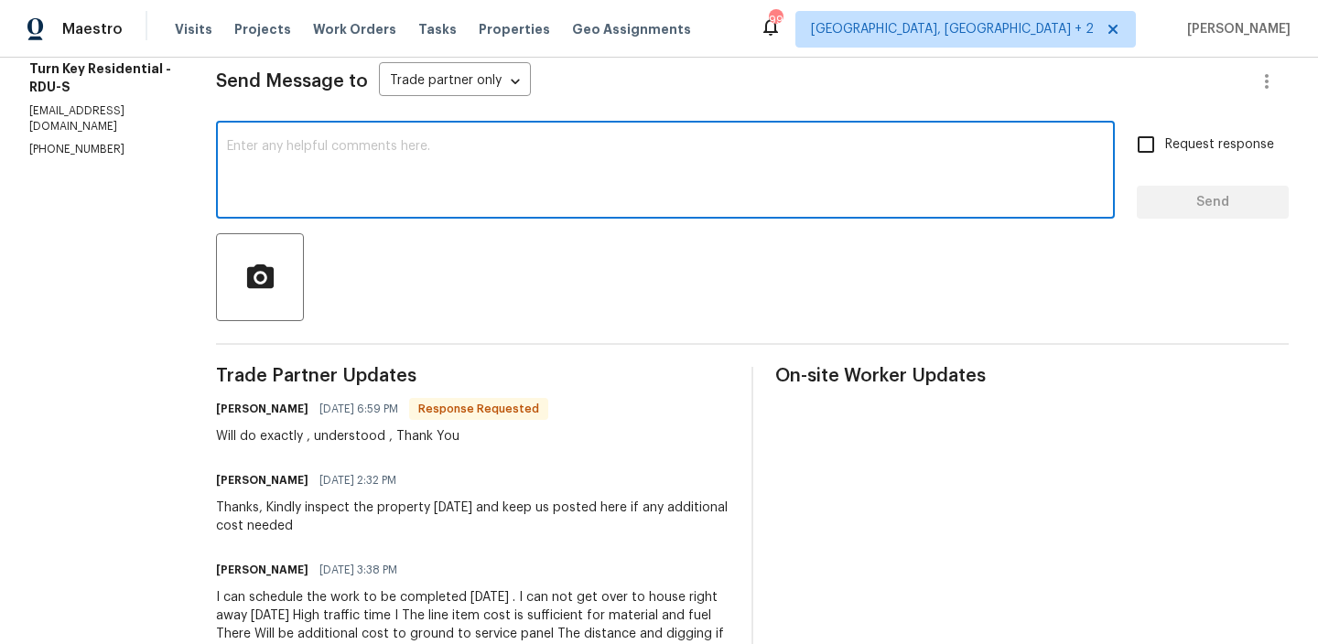
click at [392, 148] on textarea at bounding box center [665, 172] width 877 height 64
type textarea "Thanks"
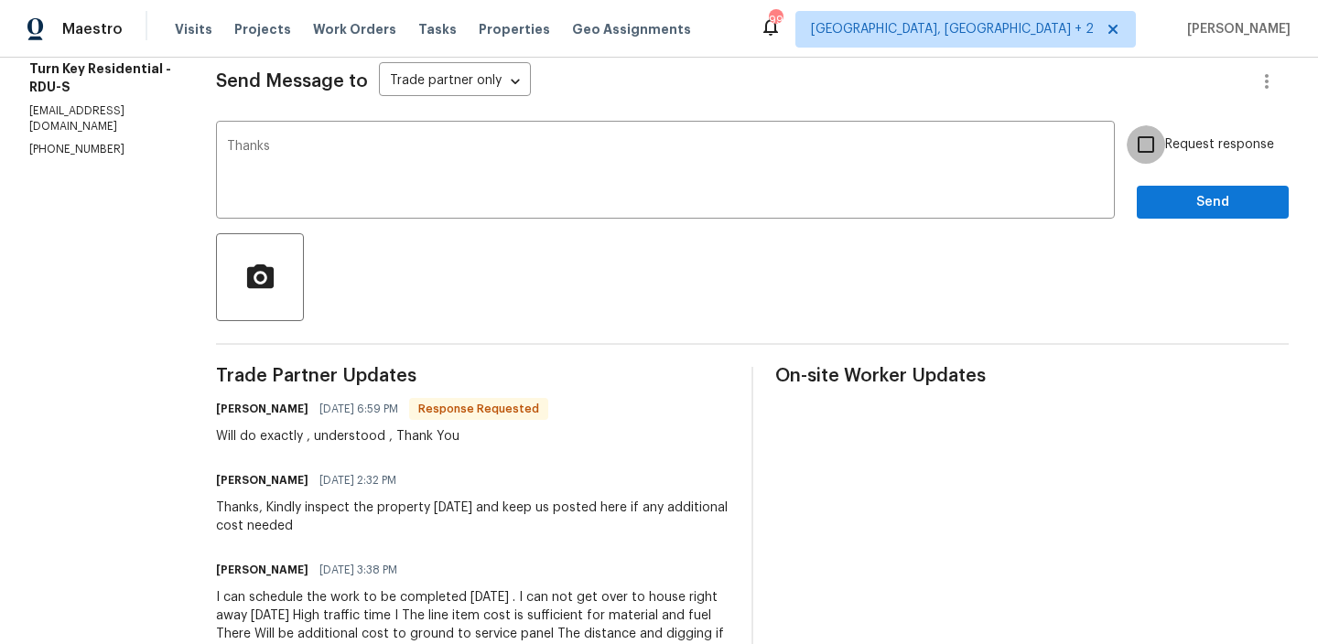
click at [1163, 156] on input "Request response" at bounding box center [1145, 144] width 38 height 38
checkbox input "true"
click at [1158, 204] on span "Send" at bounding box center [1212, 202] width 123 height 23
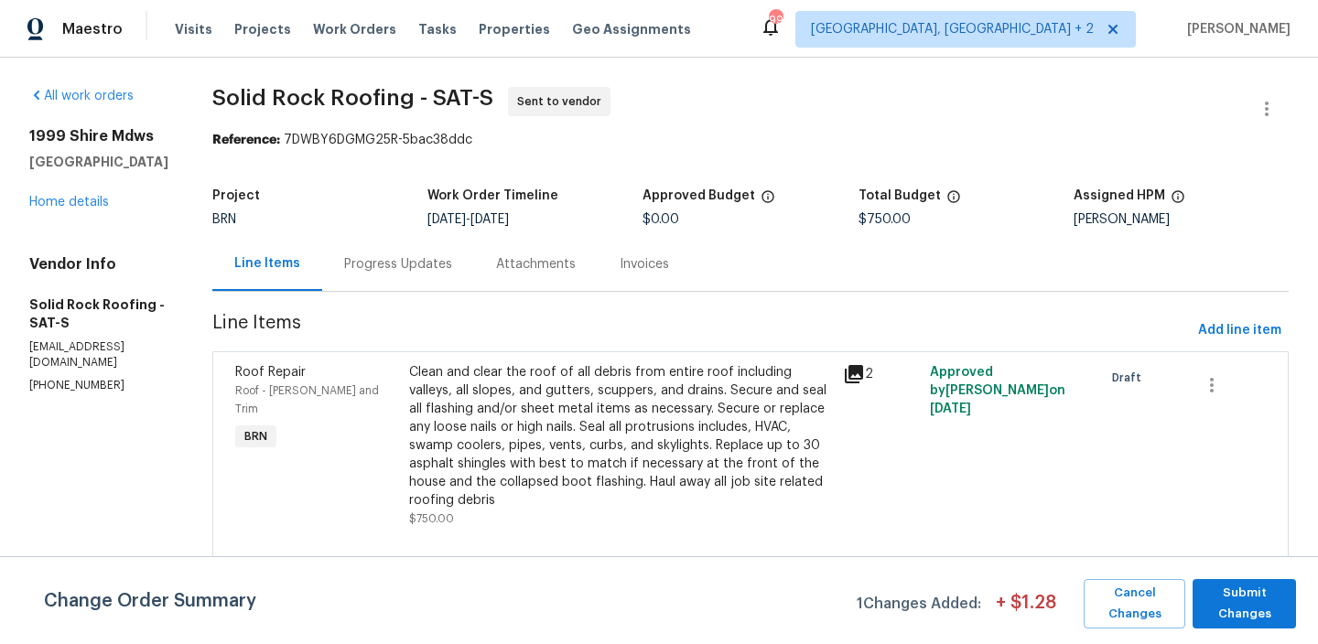
click at [438, 259] on div "Progress Updates" at bounding box center [398, 264] width 108 height 18
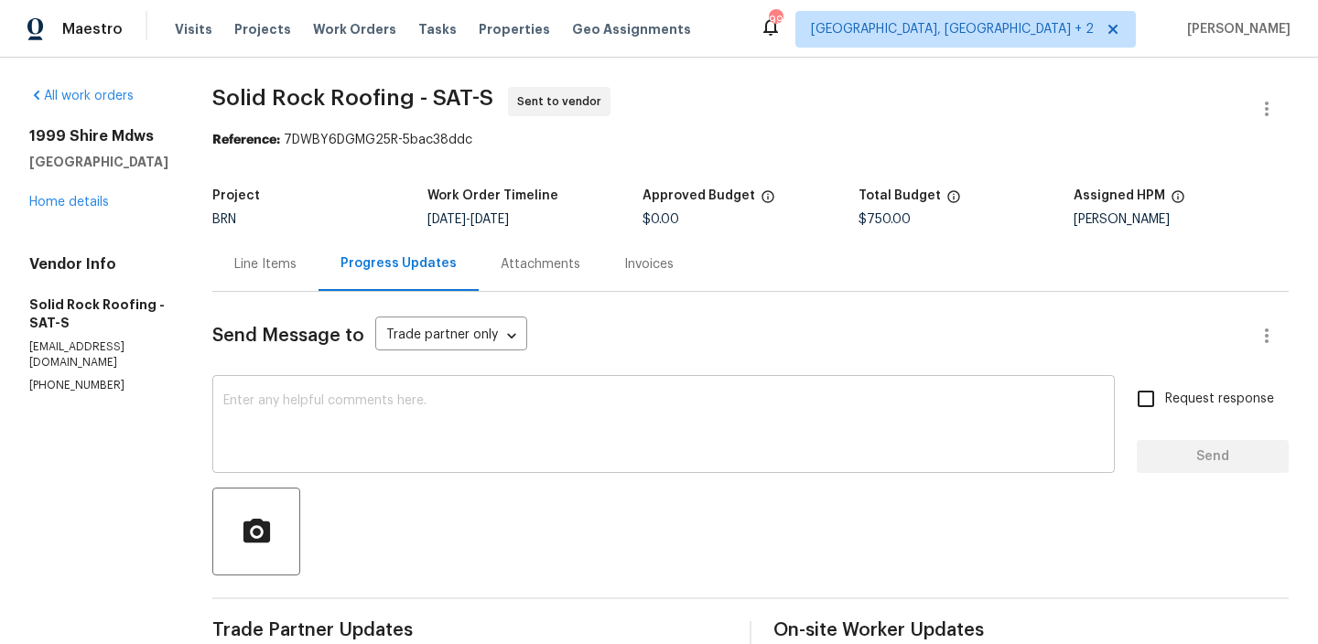
scroll to position [180, 0]
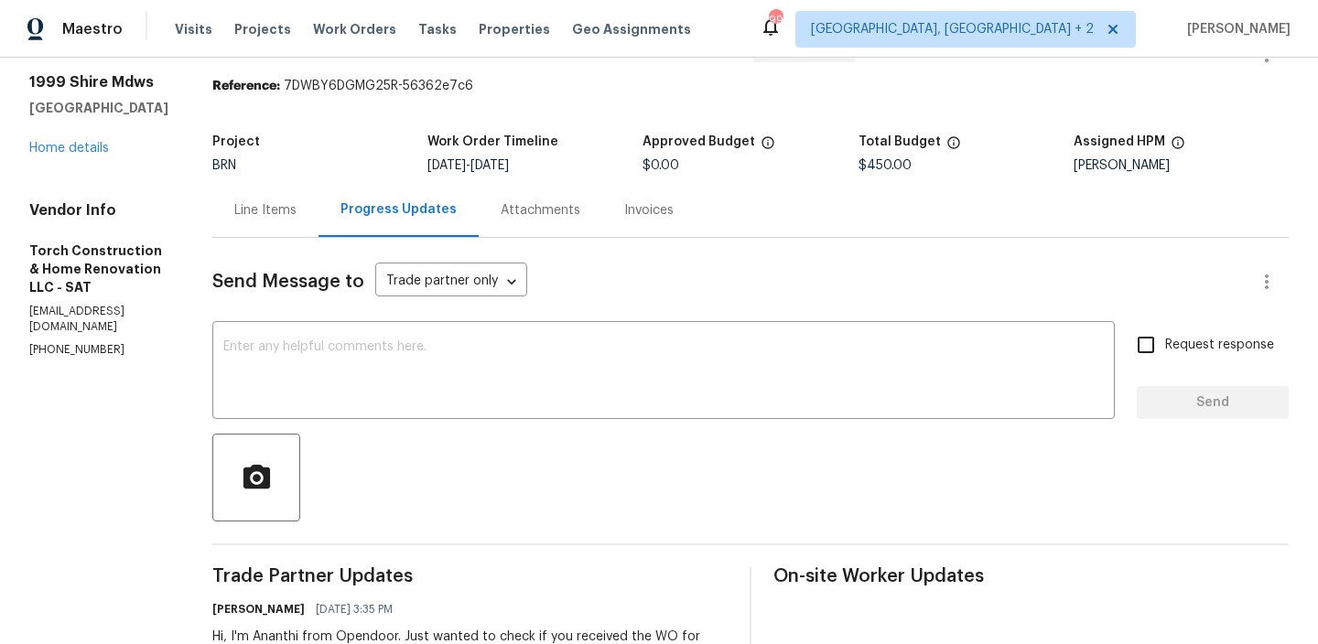
scroll to position [180, 0]
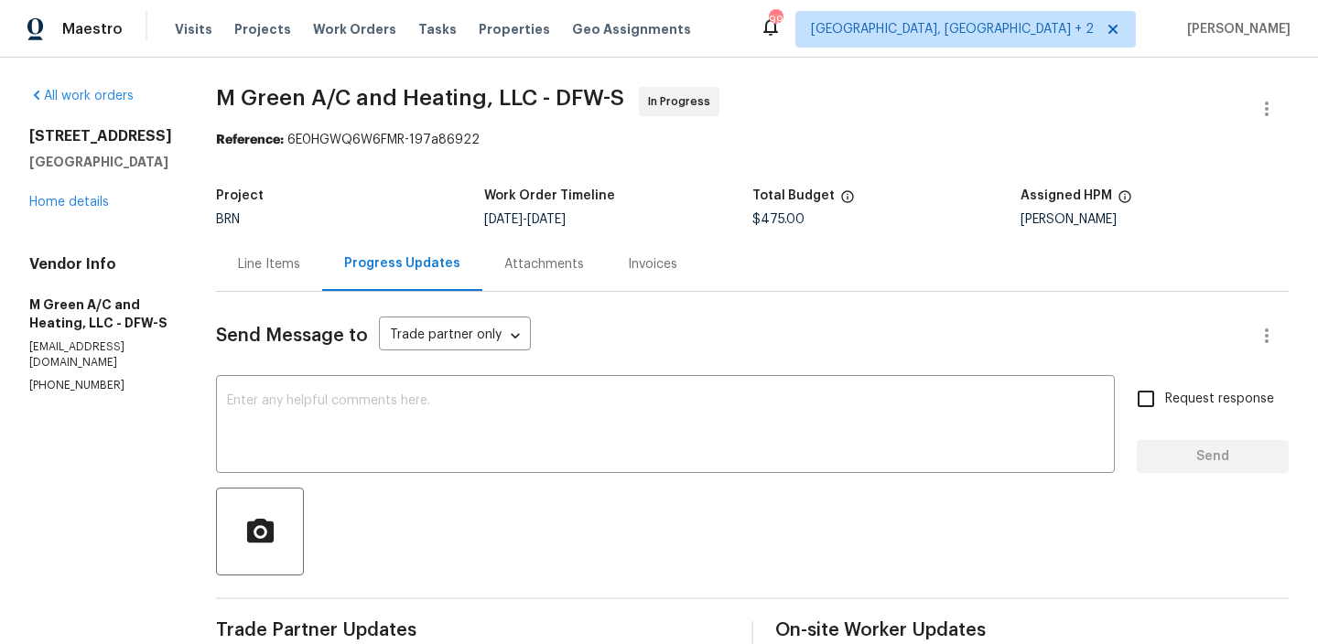
scroll to position [323, 0]
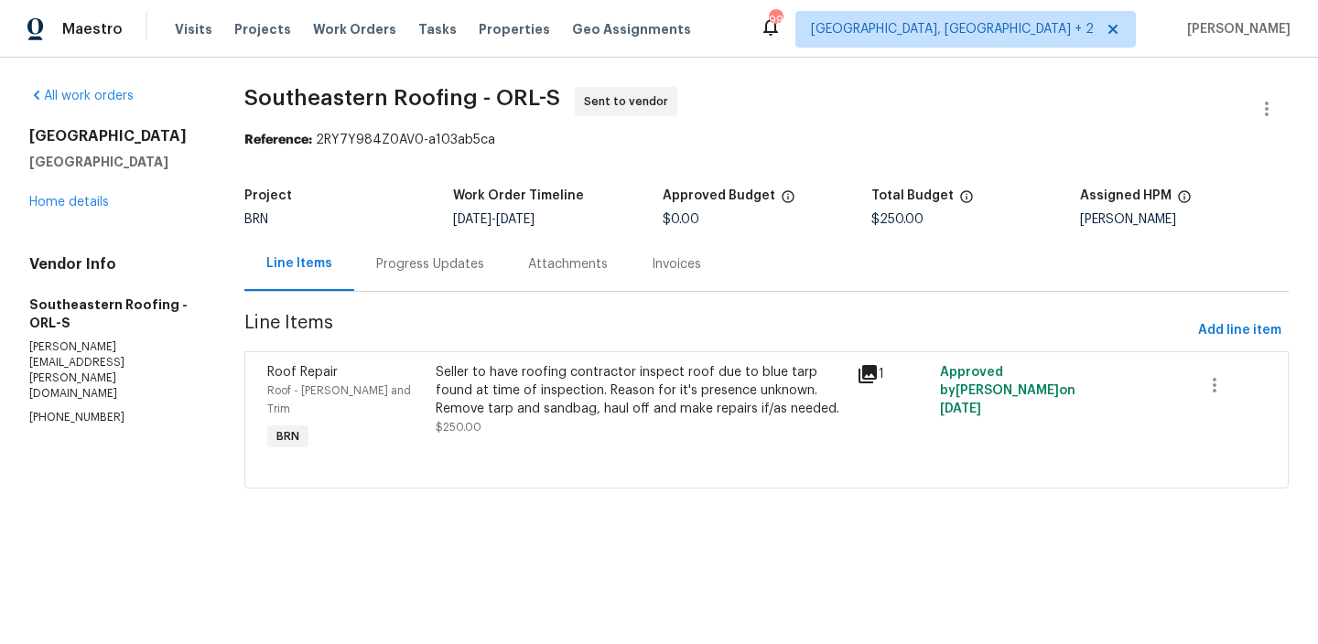
click at [445, 253] on div "Progress Updates" at bounding box center [430, 264] width 152 height 54
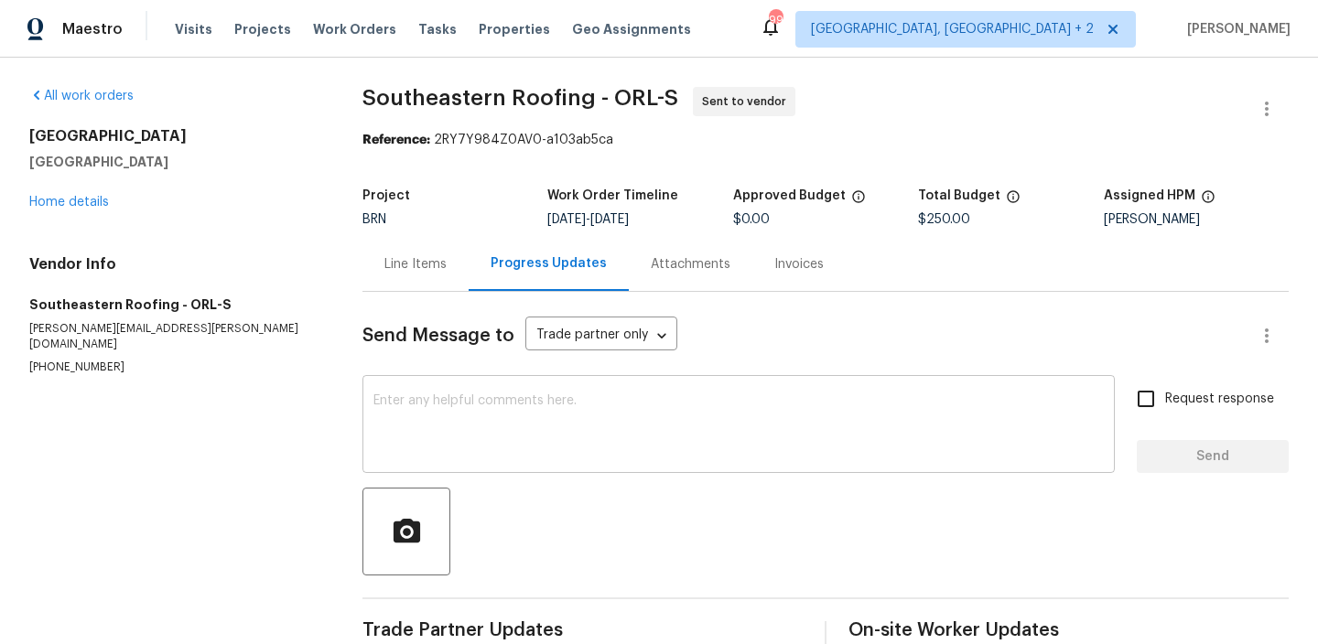
scroll to position [180, 0]
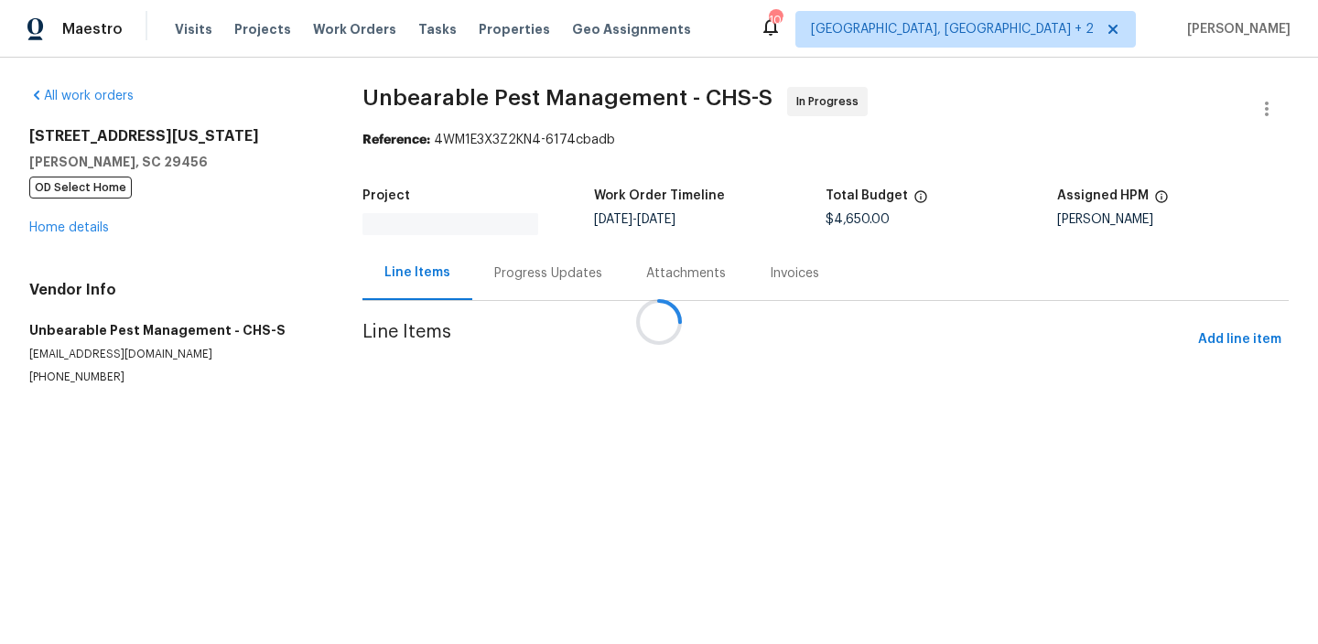
click at [501, 271] on div at bounding box center [659, 322] width 1318 height 644
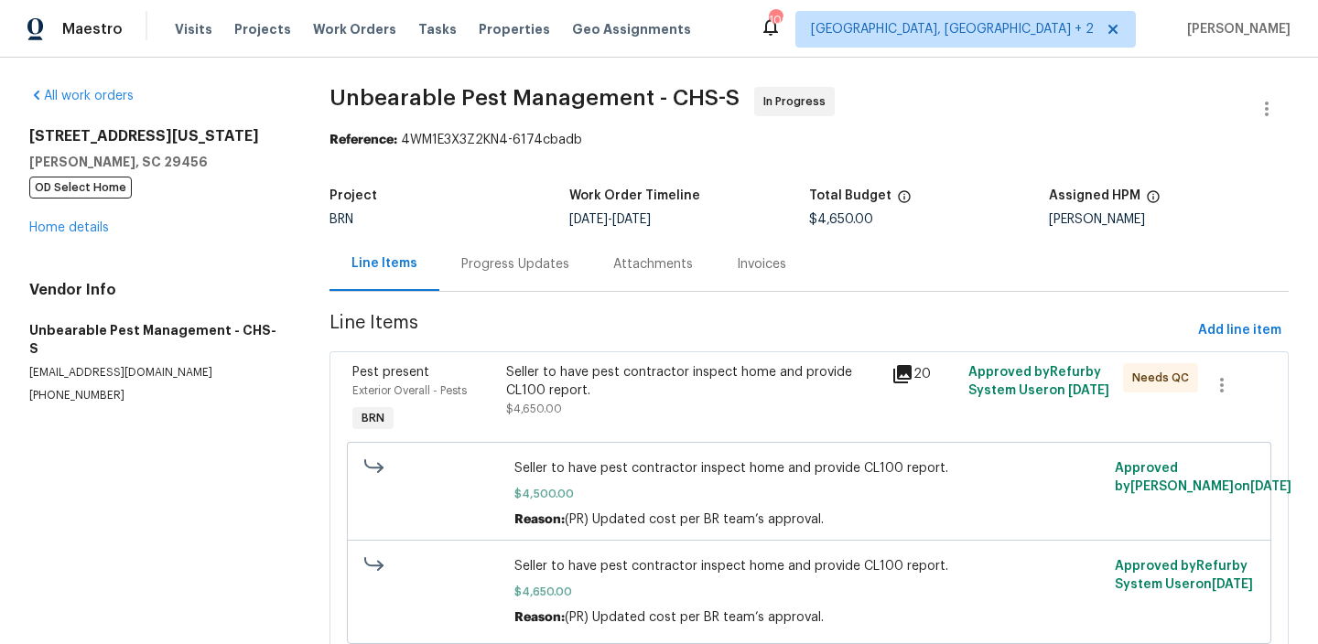
click at [480, 262] on div "Progress Updates" at bounding box center [515, 264] width 108 height 18
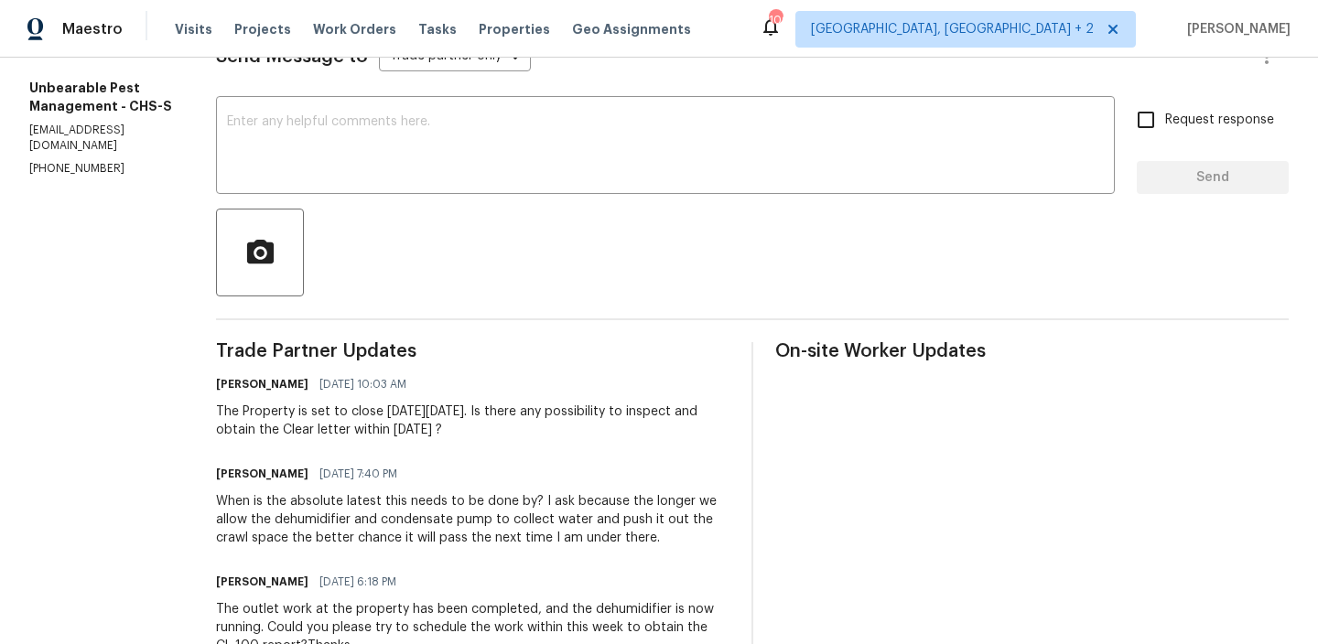
scroll to position [291, 0]
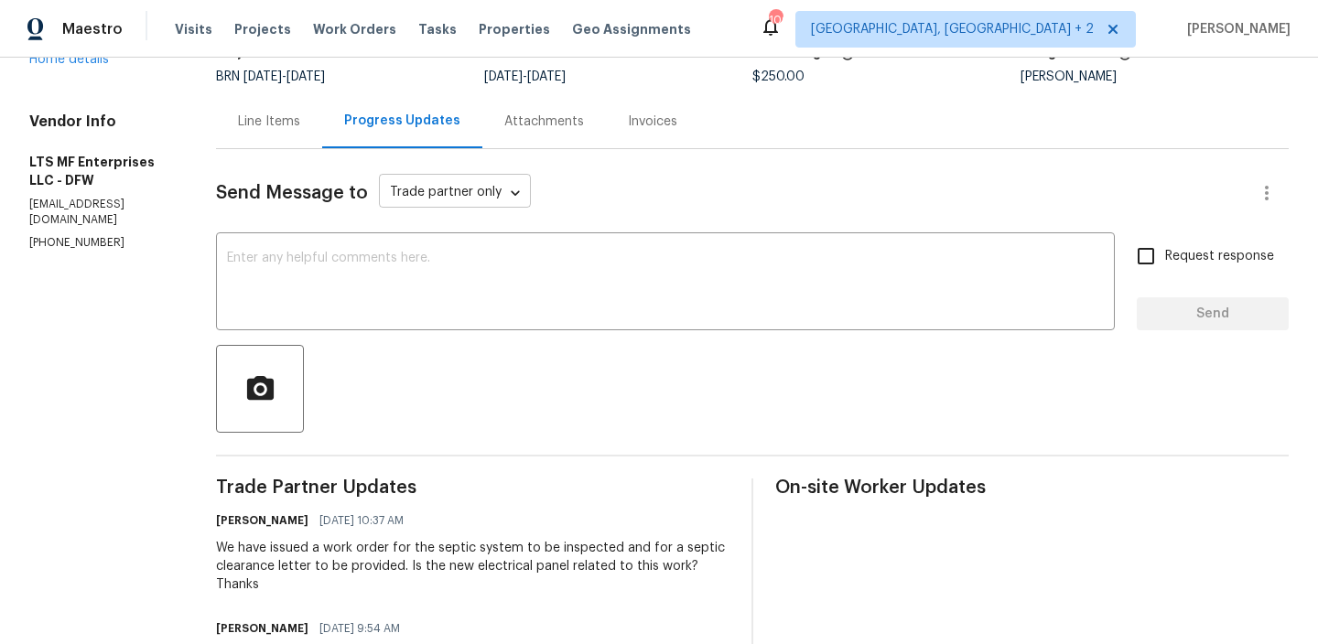
scroll to position [148, 0]
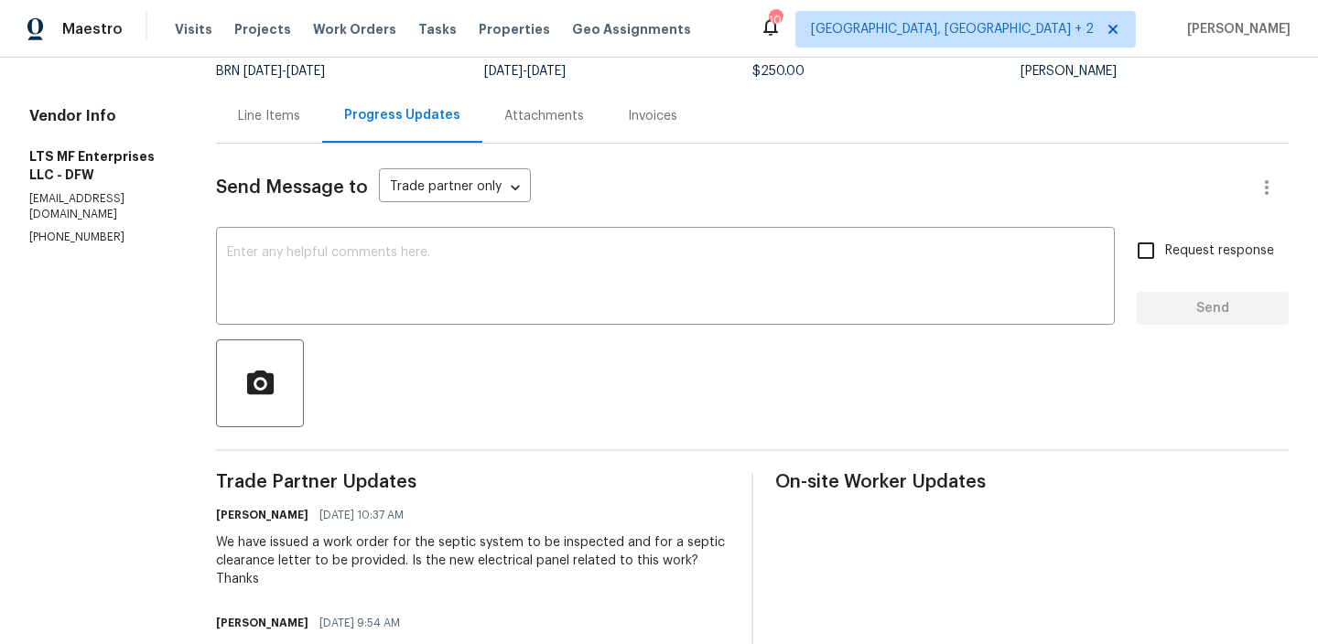
click at [87, 249] on section "All work orders 9021 Monticello Dr Granbury, TX 76049 Home details Vendor Info …" at bounding box center [100, 607] width 143 height 1336
copy p "[PHONE_NUMBER]"
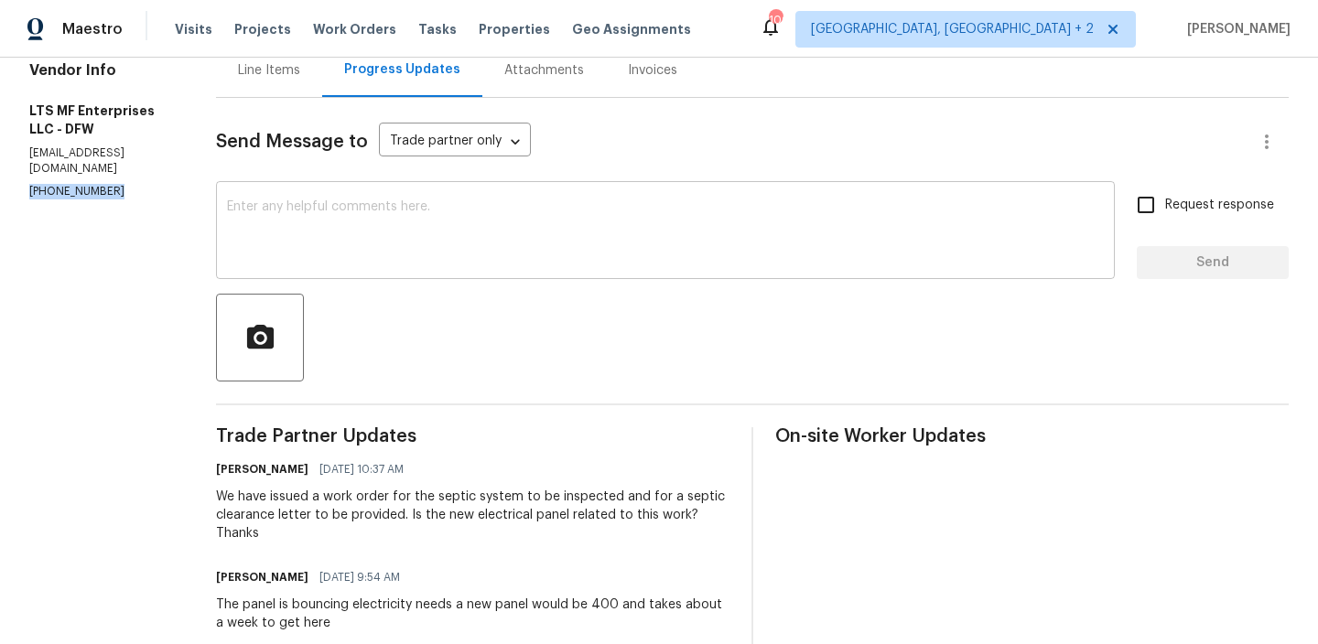
scroll to position [196, 0]
drag, startPoint x: 603, startPoint y: 583, endPoint x: 587, endPoint y: 584, distance: 15.6
click at [587, 594] on div "The panel is bouncing electricity needs a new panel would be 400 and takes abou…" at bounding box center [472, 612] width 513 height 37
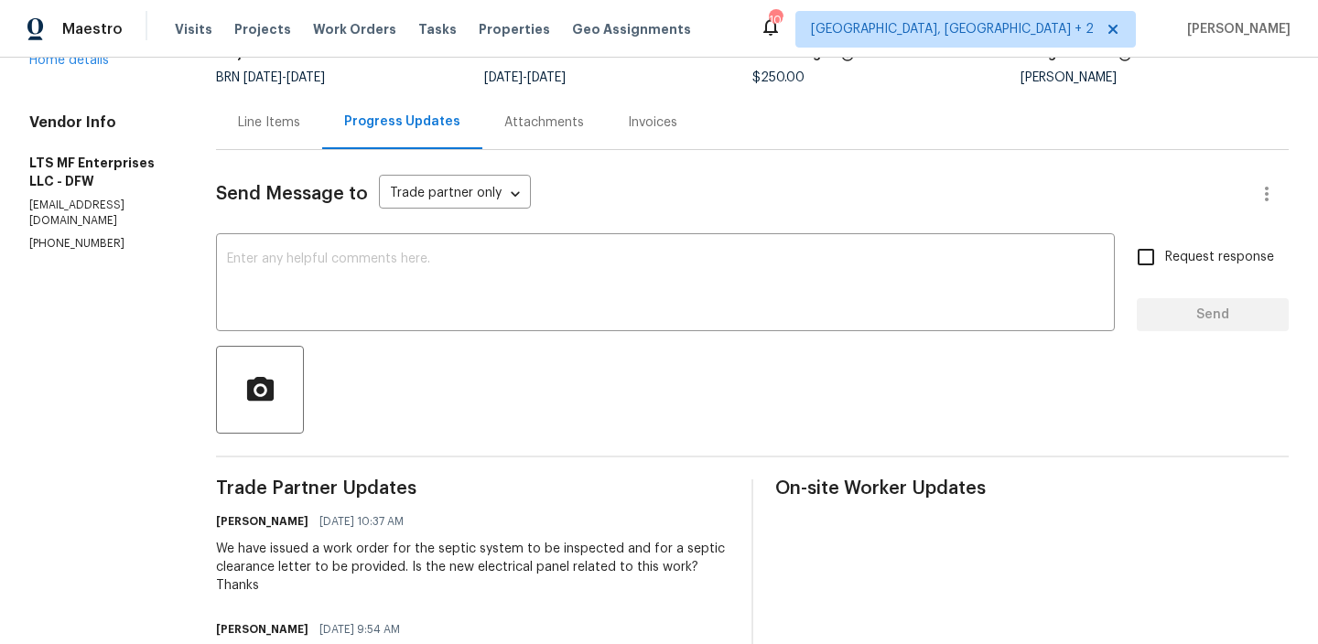
scroll to position [0, 0]
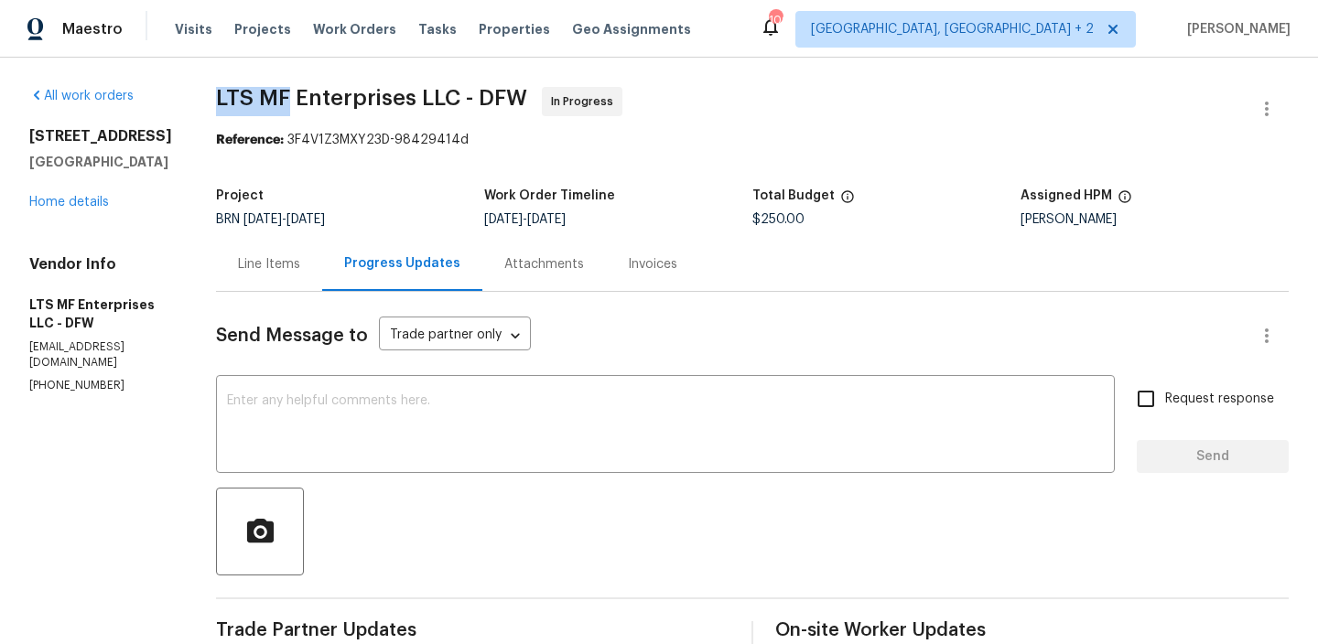
drag, startPoint x: 202, startPoint y: 101, endPoint x: 280, endPoint y: 101, distance: 77.8
copy span "LTS MF"
click at [249, 266] on div "Line Items" at bounding box center [269, 264] width 62 height 18
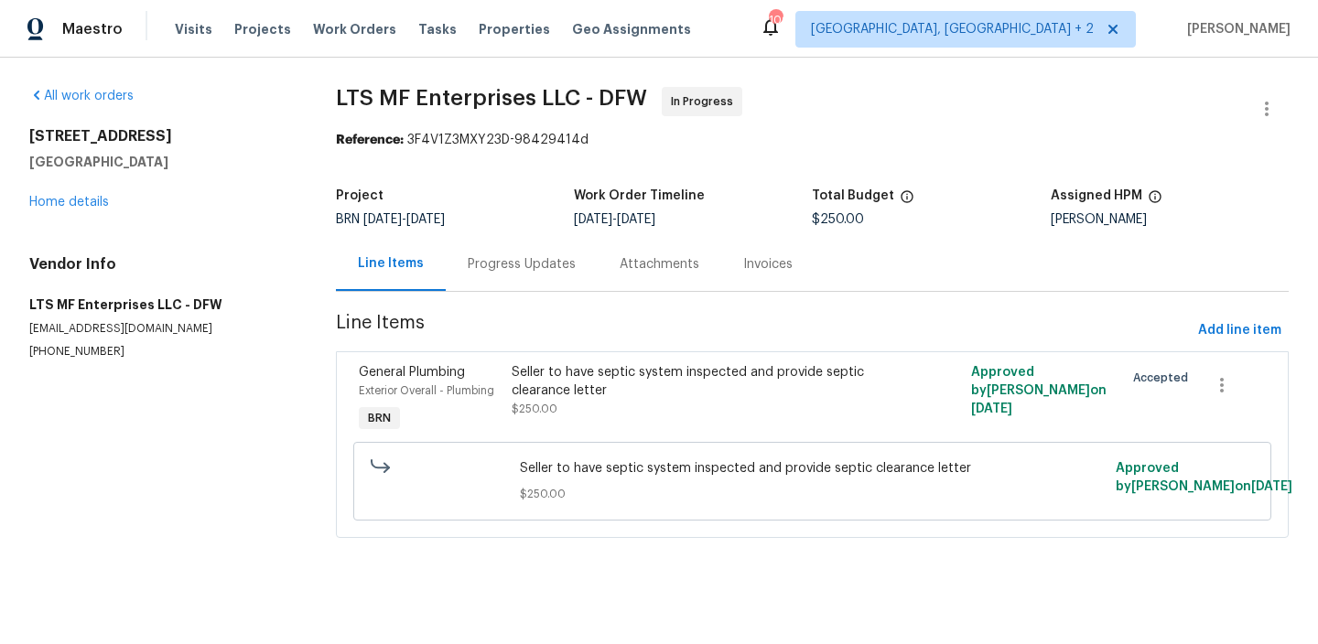
click at [589, 388] on div "Seller to have septic system inspected and provide septic clearance letter" at bounding box center [698, 381] width 372 height 37
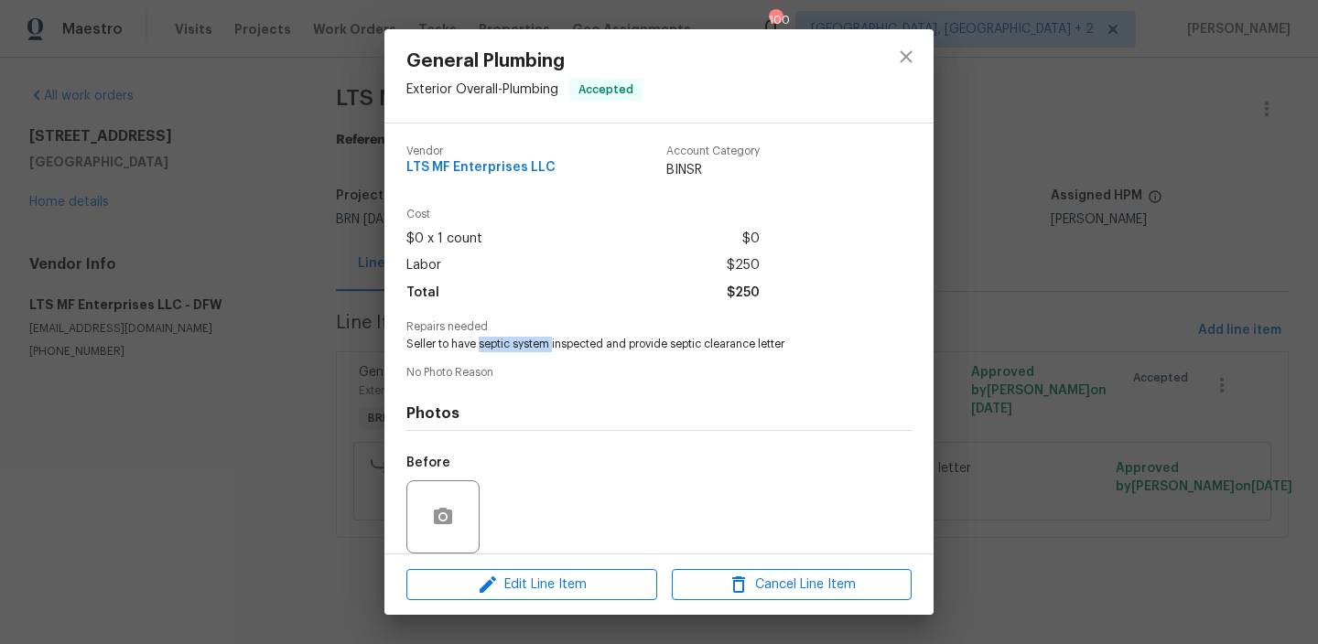
drag, startPoint x: 479, startPoint y: 343, endPoint x: 550, endPoint y: 344, distance: 70.5
click at [551, 343] on span "Seller to have septic system inspected and provide septic clearance letter" at bounding box center [633, 345] width 455 height 16
copy span "septic system"
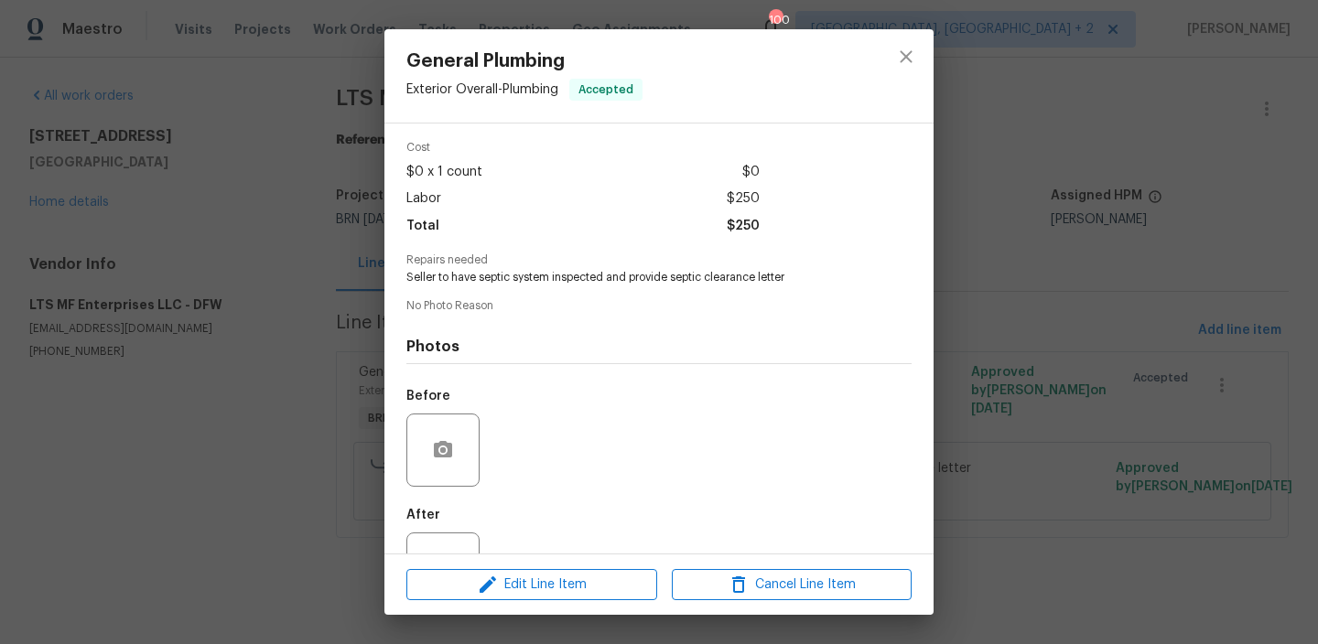
click at [347, 249] on div "General Plumbing Exterior Overall - Plumbing Accepted Vendor LTS MF Enterprises…" at bounding box center [659, 322] width 1318 height 644
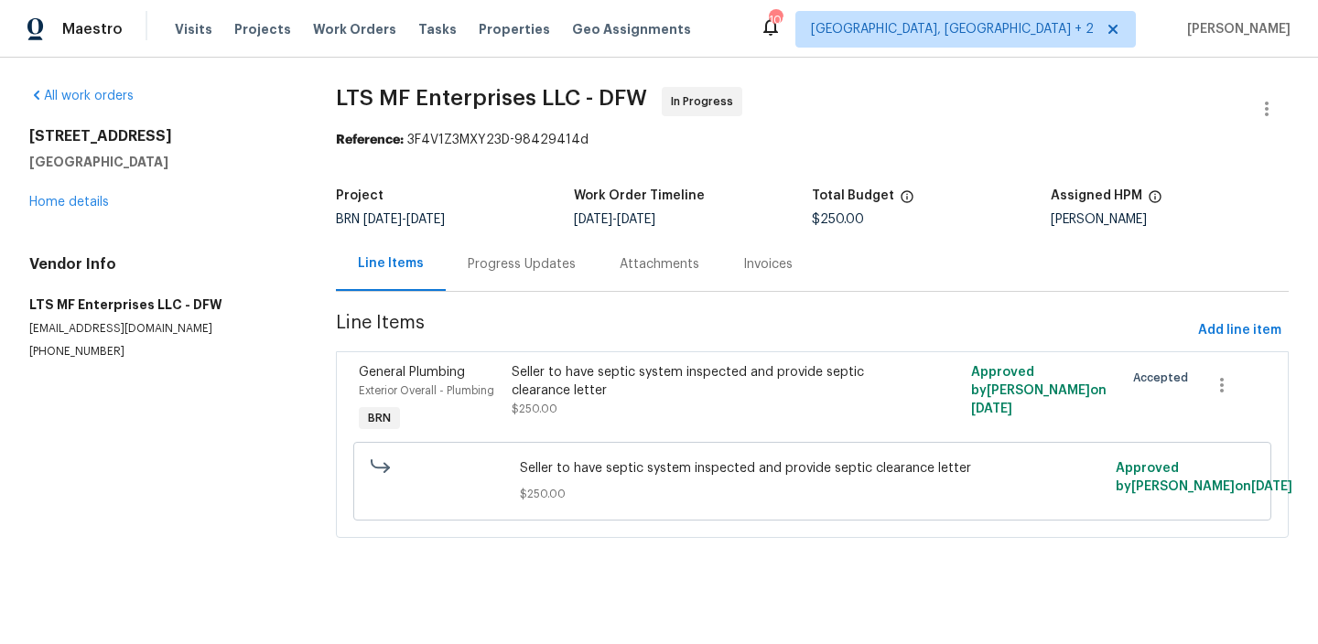
click at [468, 255] on div "Progress Updates" at bounding box center [522, 264] width 108 height 18
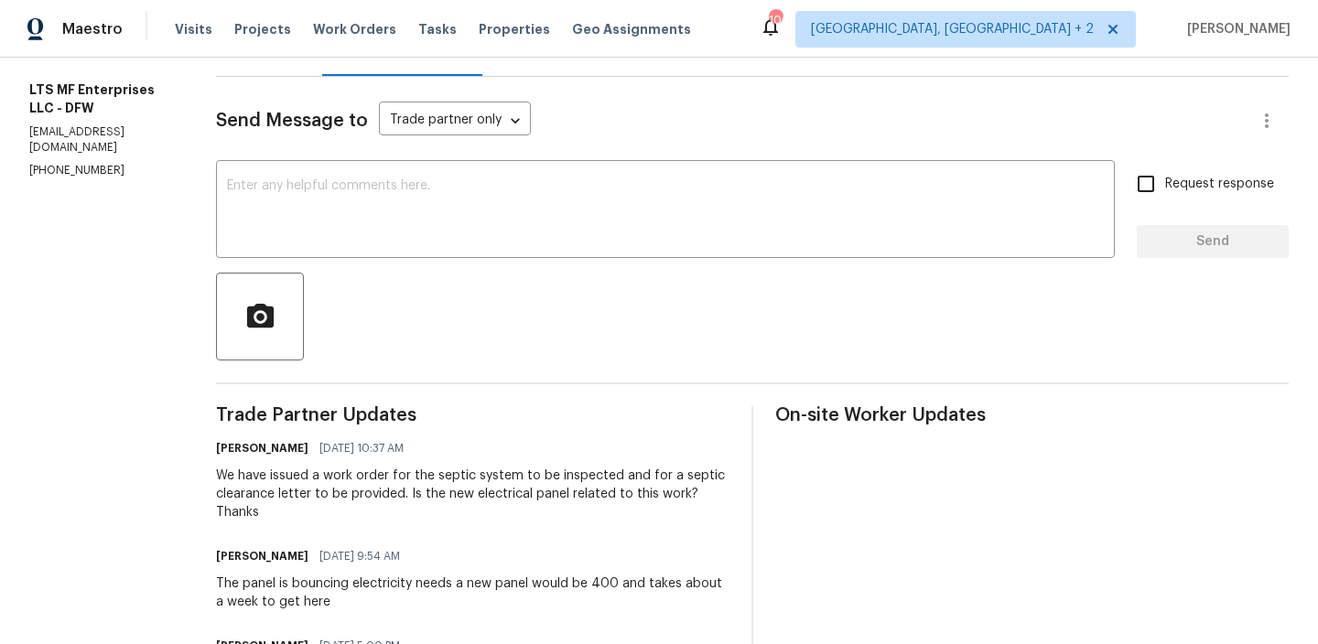
scroll to position [242, 0]
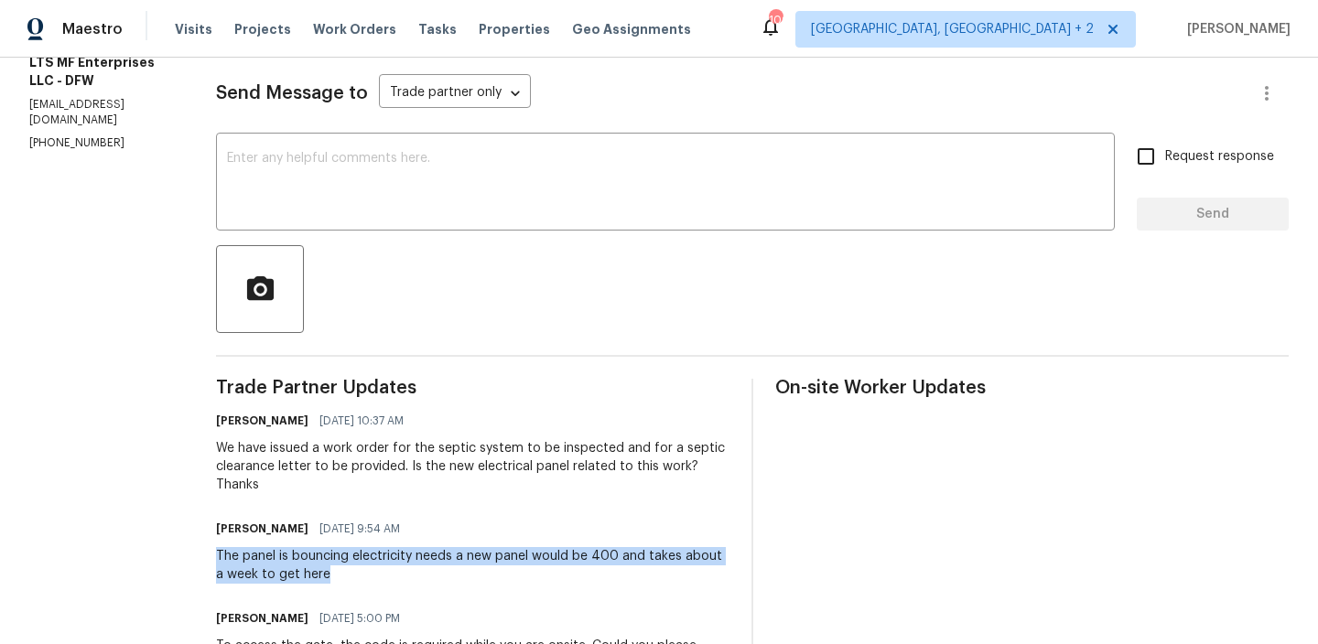
drag, startPoint x: 205, startPoint y: 536, endPoint x: 321, endPoint y: 550, distance: 117.0
click at [321, 551] on div "The panel is bouncing electricity needs a new panel would be 400 and takes abou…" at bounding box center [472, 565] width 513 height 37
copy div "The panel is bouncing electricity needs a new panel would be 400 and takes abou…"
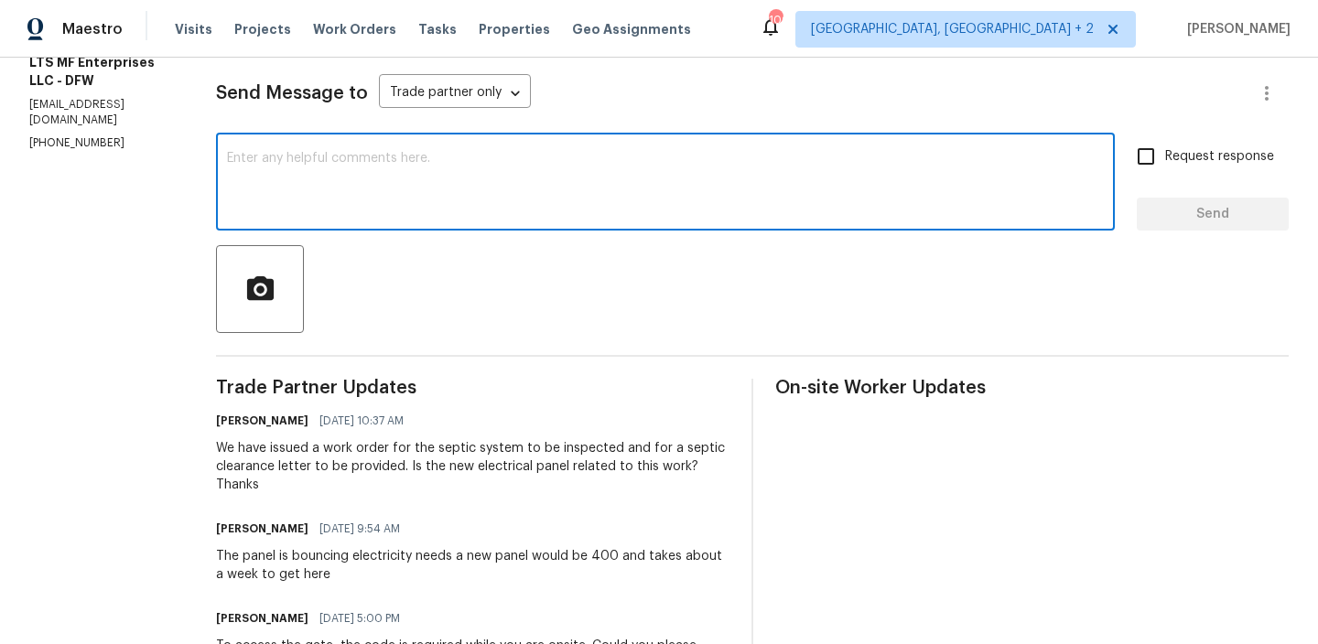
click at [373, 152] on textarea at bounding box center [665, 184] width 877 height 64
click at [63, 151] on p "[PHONE_NUMBER]" at bounding box center [100, 143] width 143 height 16
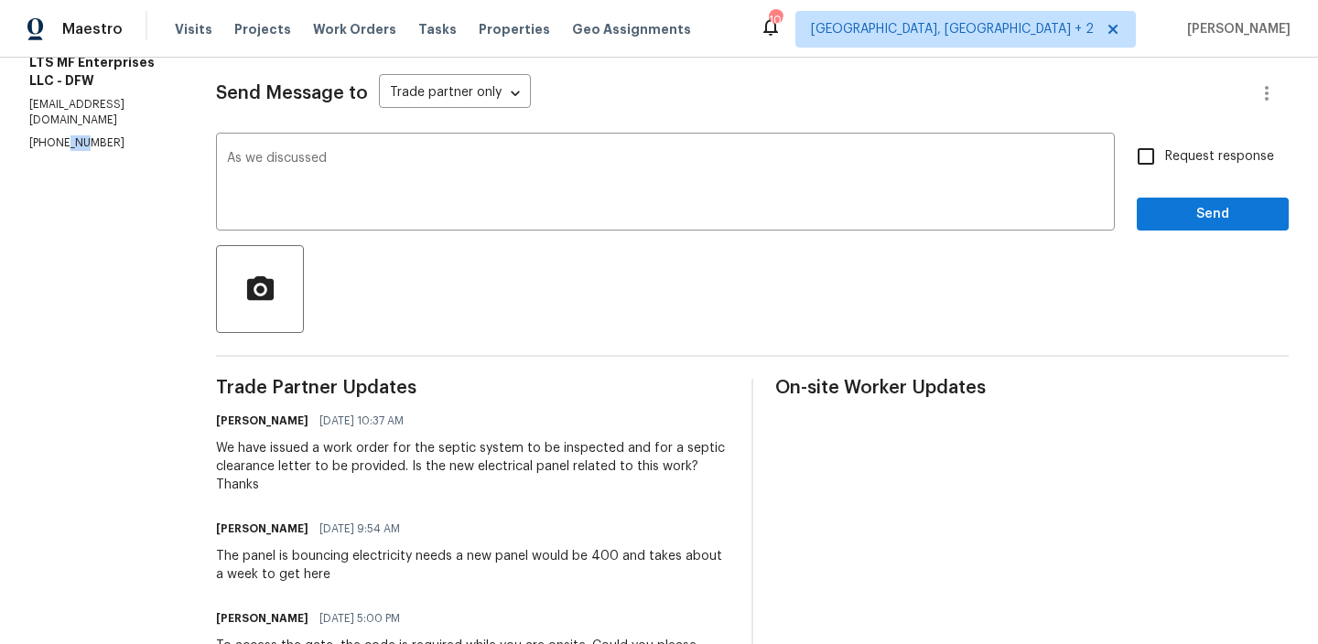
click at [63, 151] on p "[PHONE_NUMBER]" at bounding box center [100, 143] width 143 height 16
copy p "[PHONE_NUMBER]"
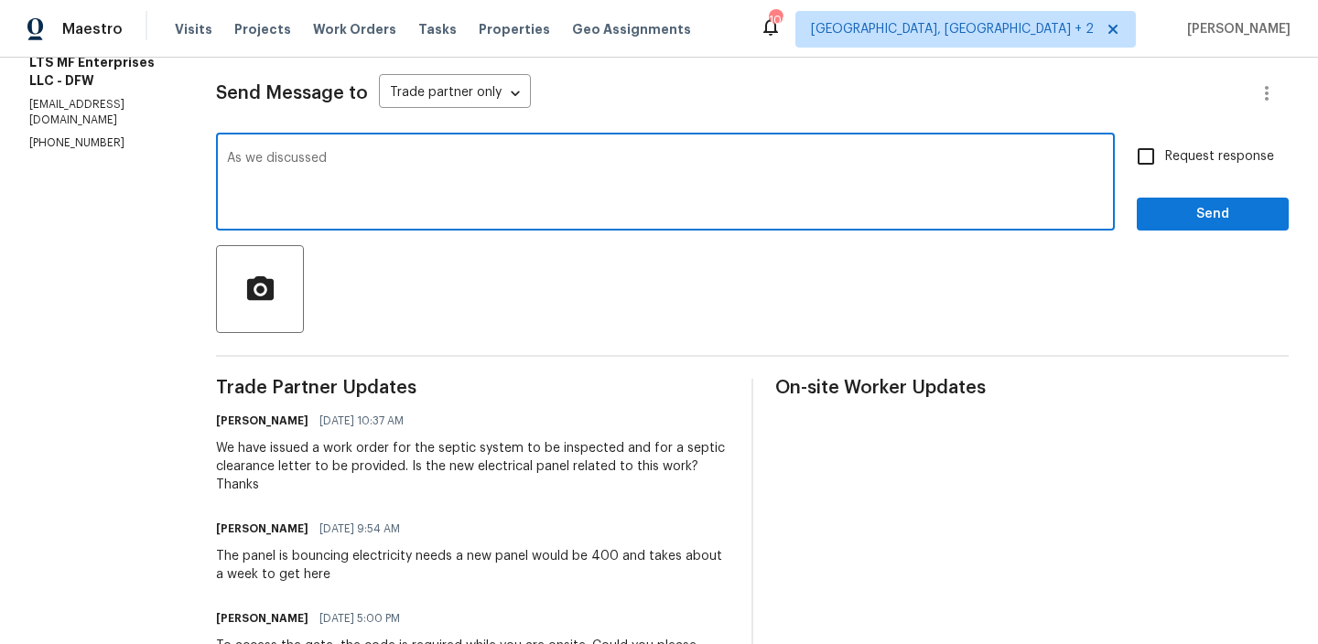
click at [338, 165] on textarea "As we discussed" at bounding box center [665, 184] width 877 height 64
paste textarea "[PHONE_NUMBER]"
type textarea "As we discussed [PHONE_NUMBER], We will update you shortly regarding the electr…"
click at [1206, 164] on span "Request response" at bounding box center [1219, 156] width 109 height 19
click at [1165, 164] on input "Request response" at bounding box center [1145, 156] width 38 height 38
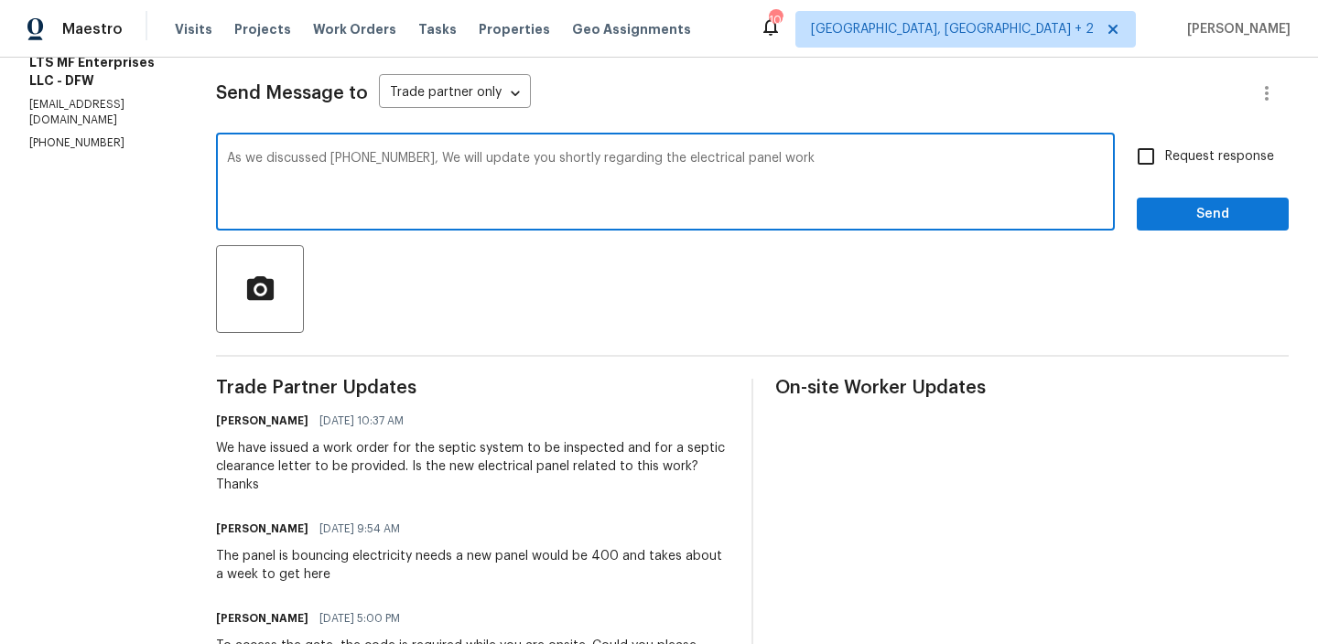
checkbox input "true"
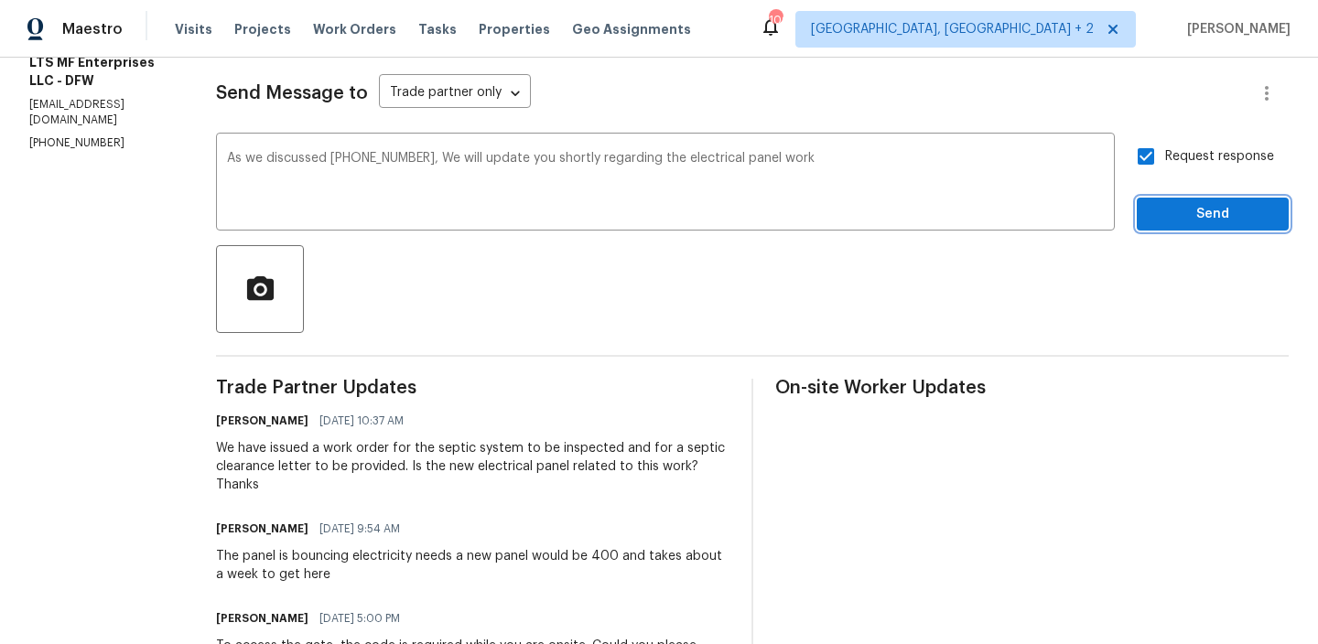
click at [1162, 213] on span "Send" at bounding box center [1212, 214] width 123 height 23
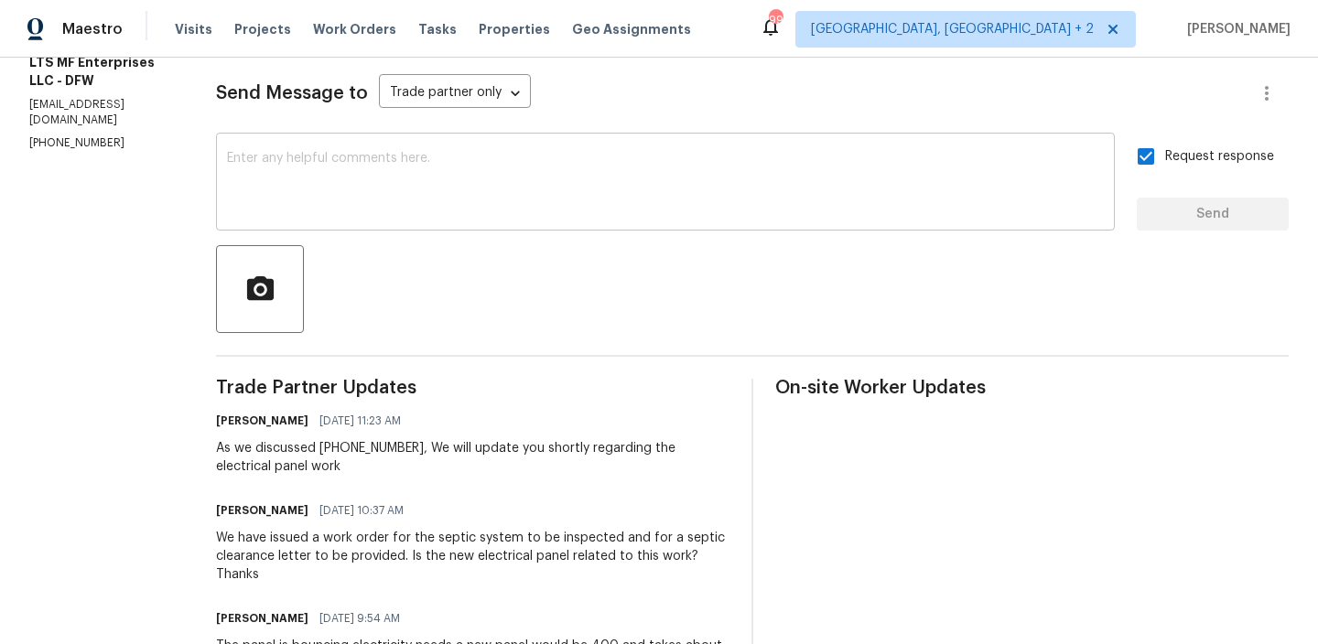
scroll to position [0, 0]
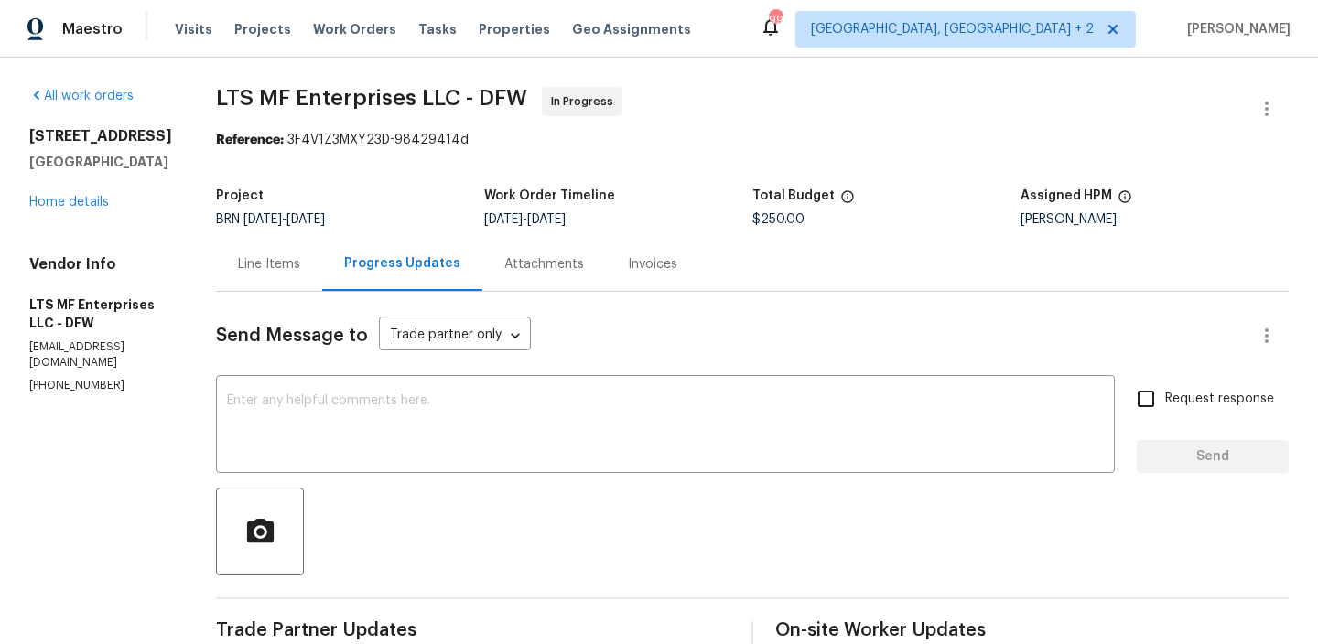
click at [285, 267] on div "Line Items" at bounding box center [269, 264] width 62 height 18
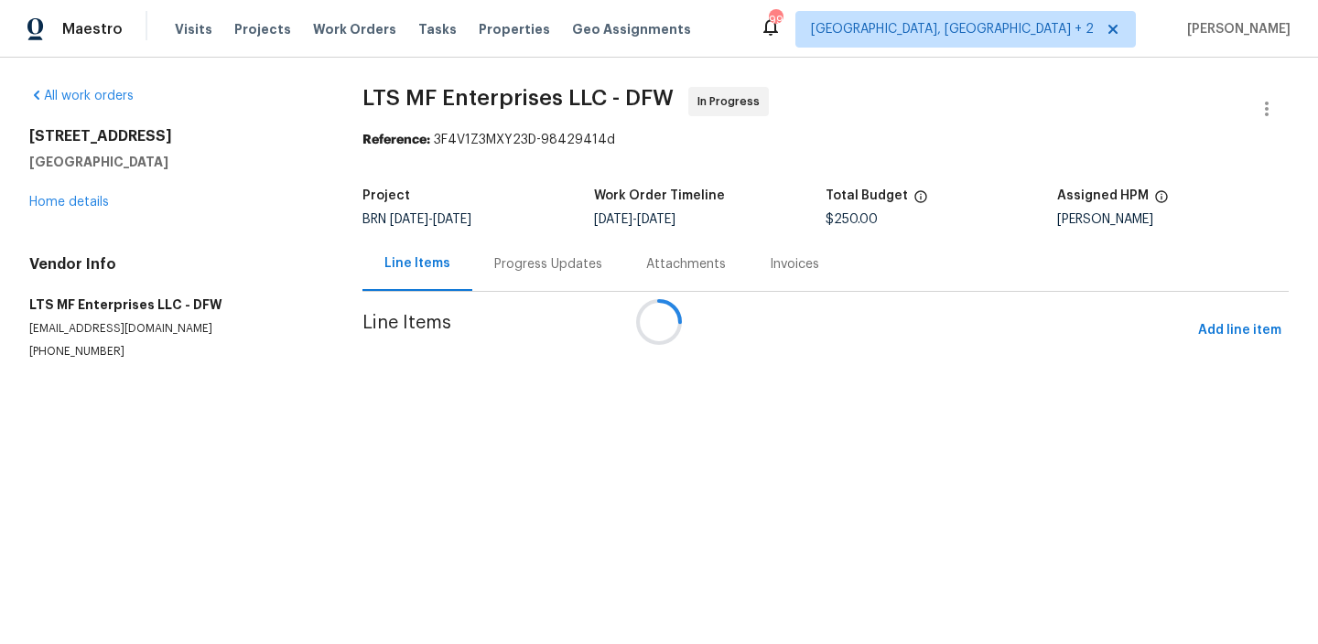
click at [285, 267] on div at bounding box center [659, 322] width 1318 height 644
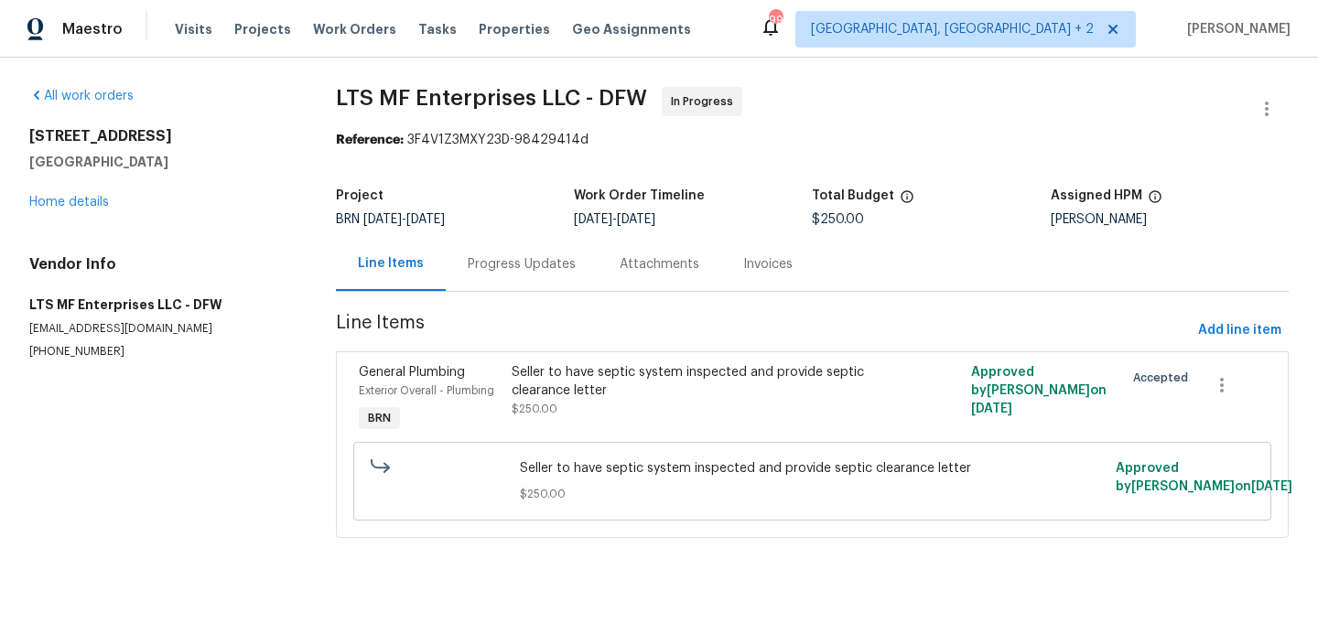
click at [639, 419] on div "Seller to have septic system inspected and provide septic clearance letter $250…" at bounding box center [697, 400] width 382 height 84
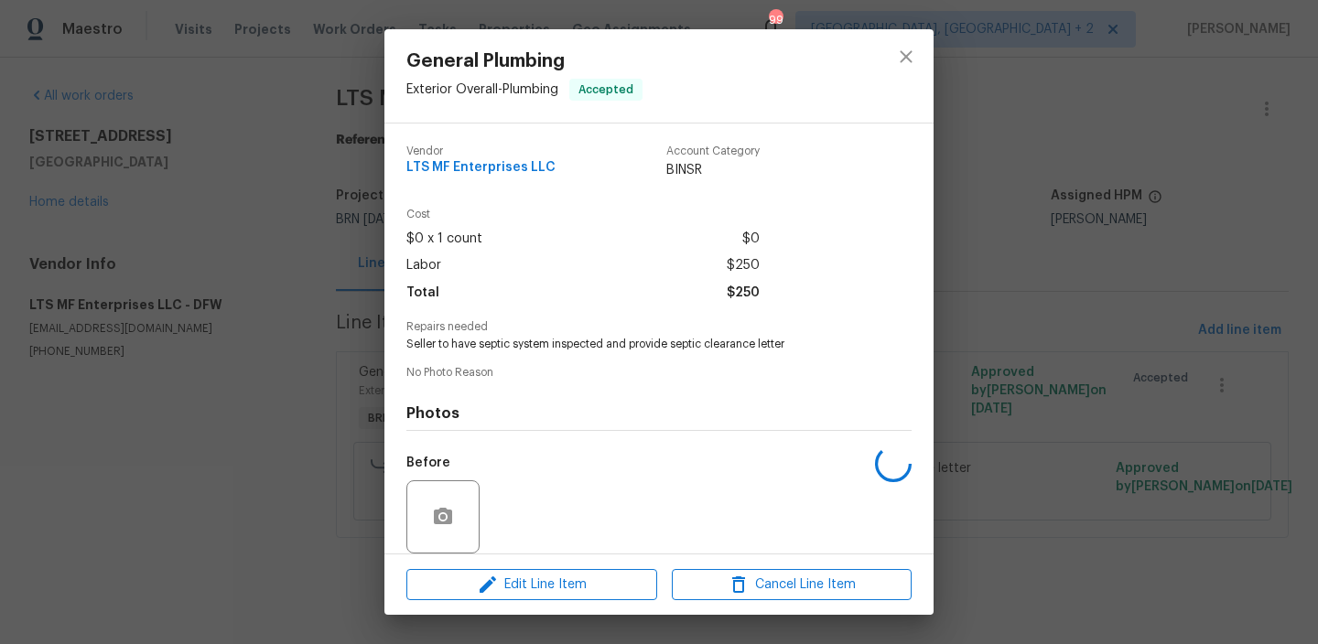
scroll to position [136, 0]
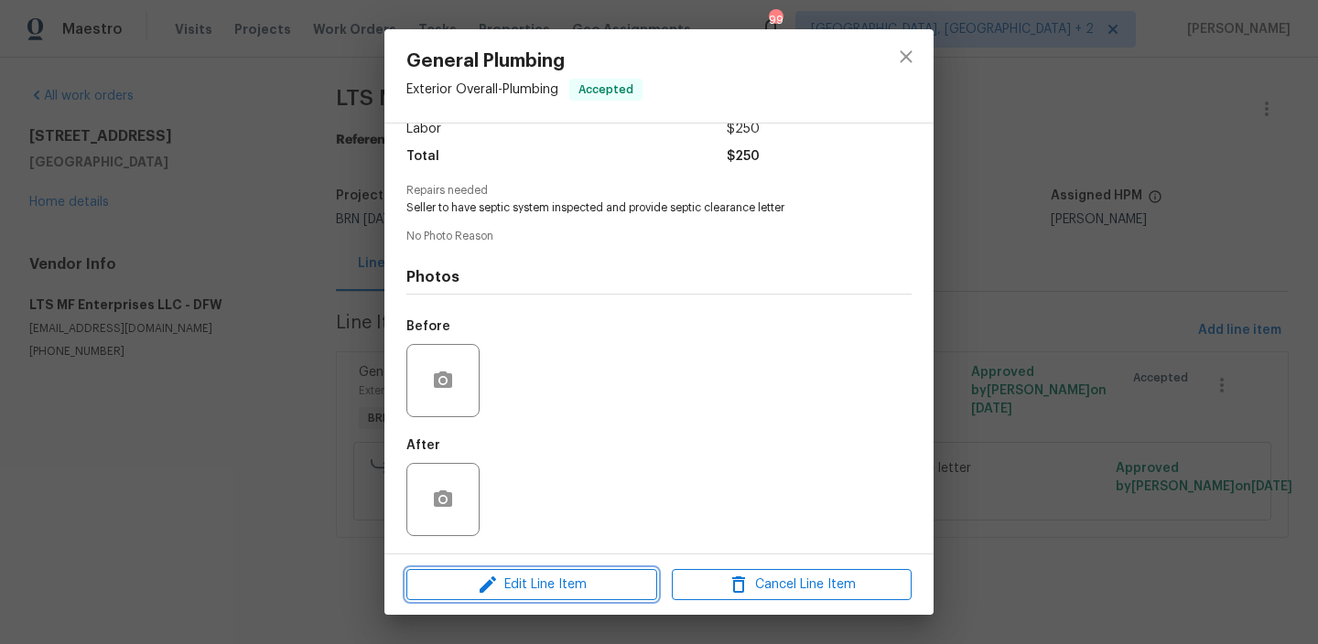
click at [491, 596] on button "Edit Line Item" at bounding box center [531, 585] width 251 height 32
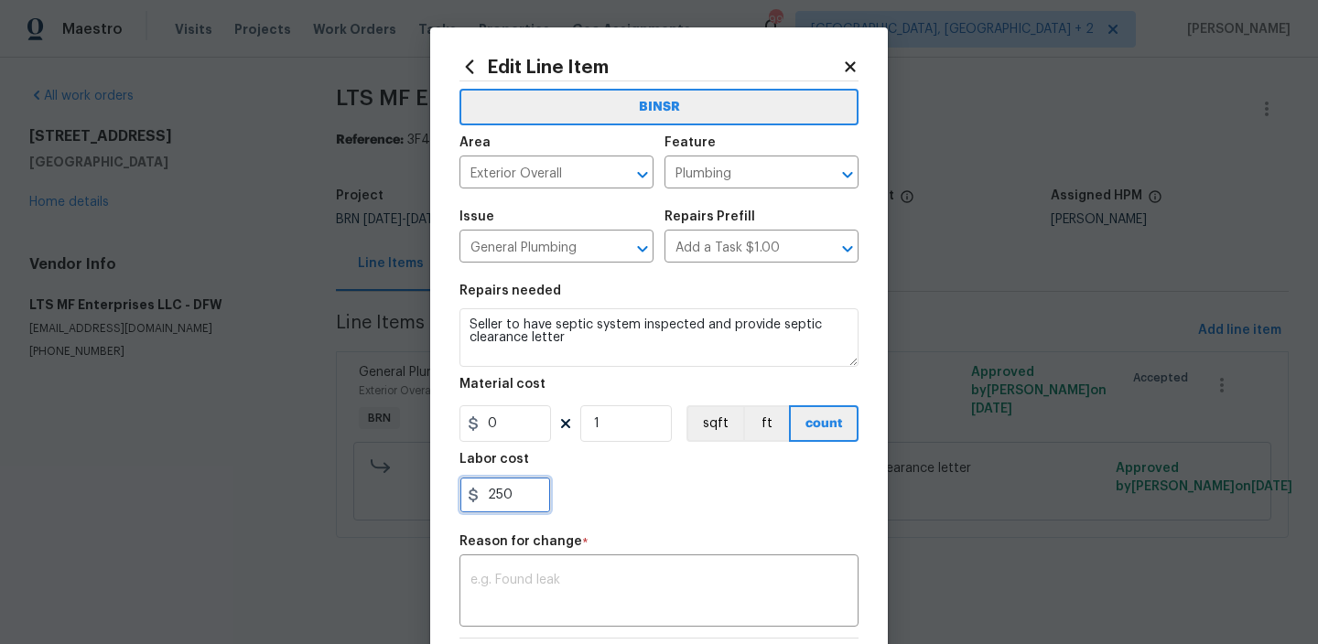
click at [534, 501] on input "250" at bounding box center [505, 495] width 92 height 37
type input "2"
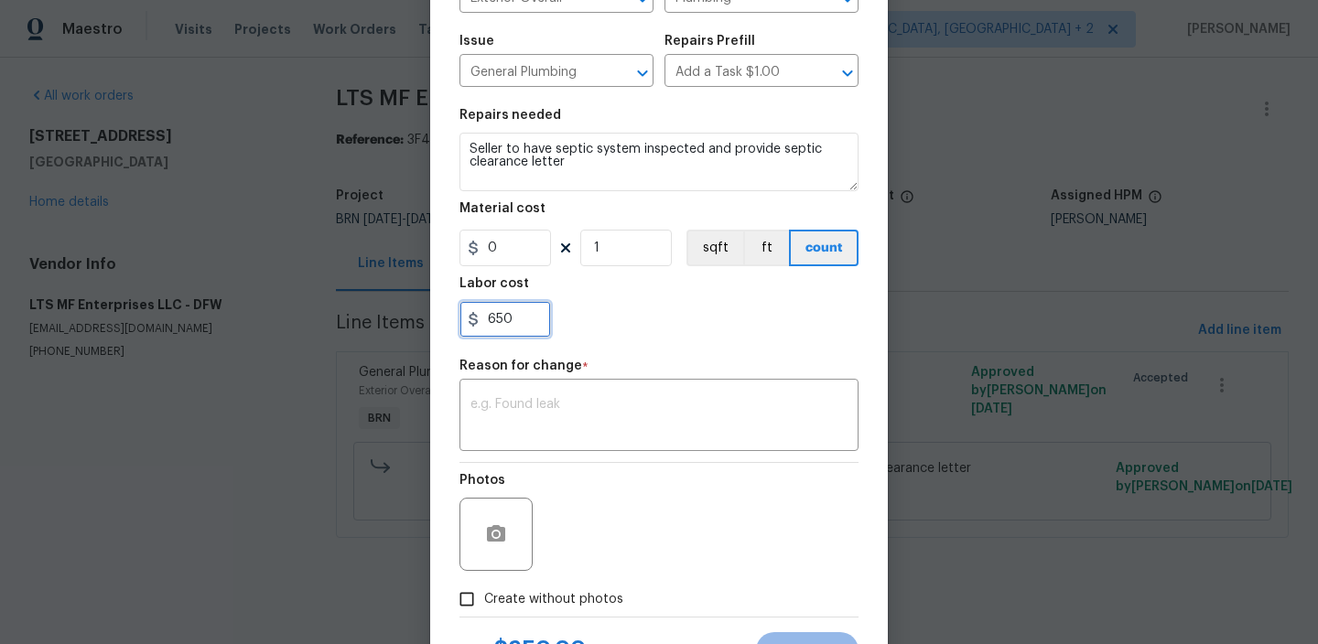
scroll to position [258, 0]
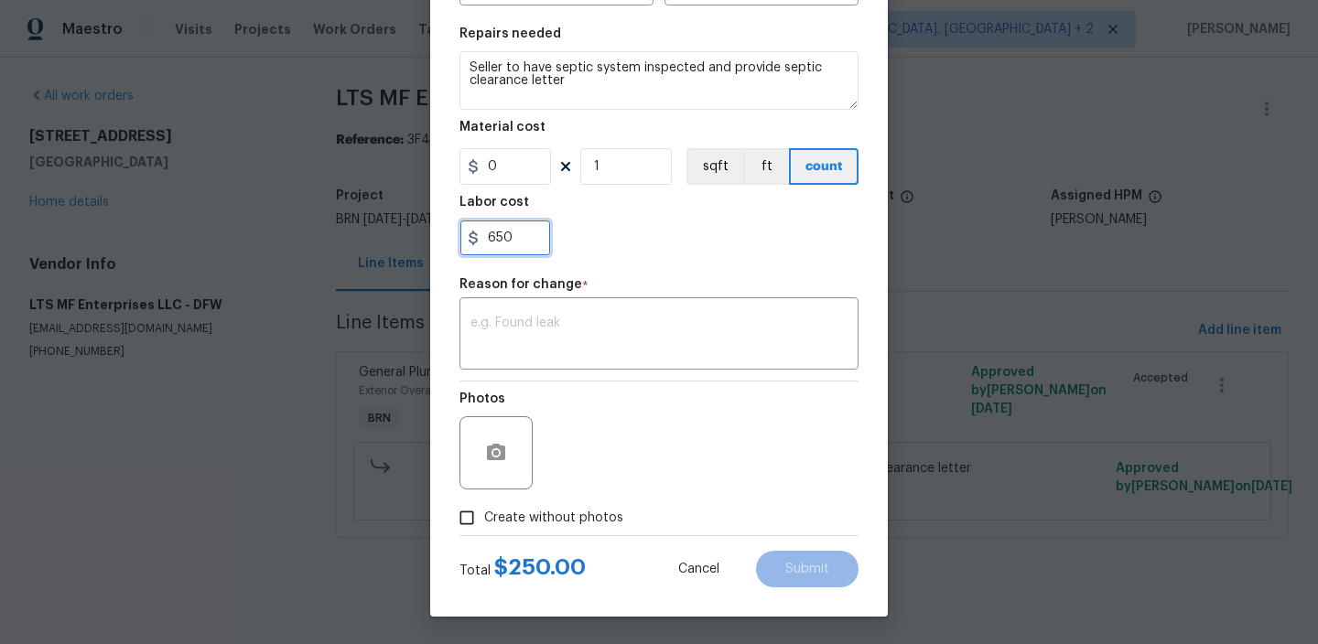
type input "650"
click at [596, 300] on div "Reason for change *" at bounding box center [658, 290] width 399 height 24
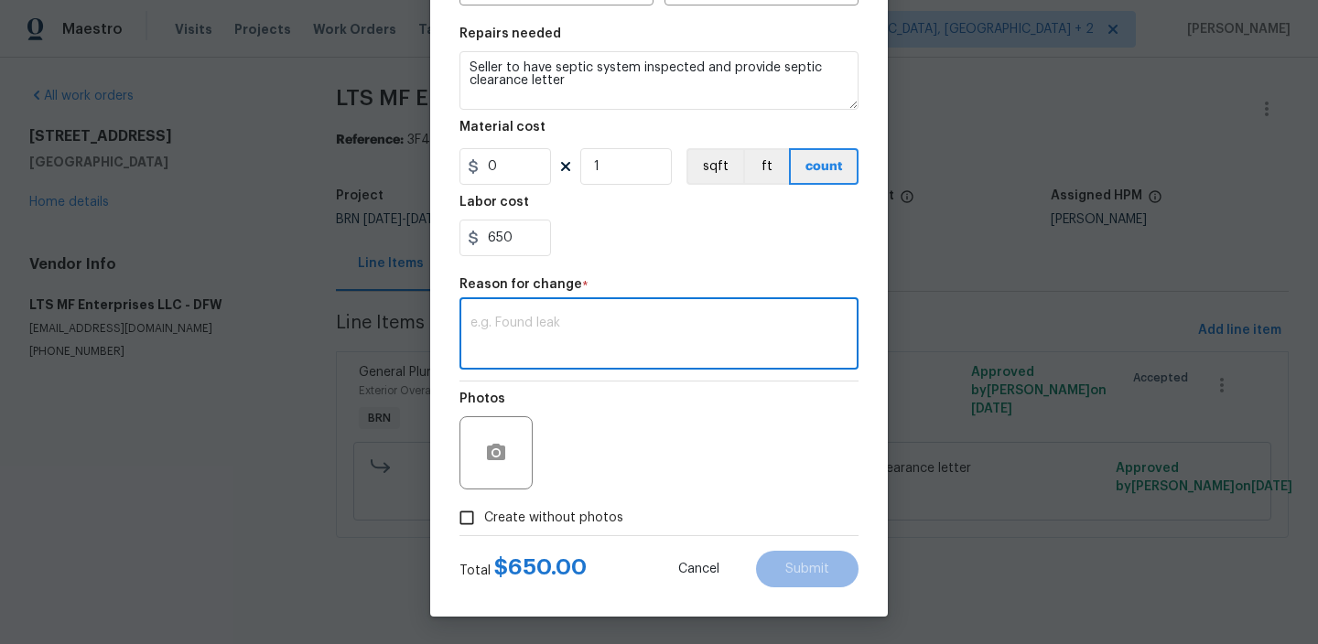
click at [567, 332] on textarea at bounding box center [658, 336] width 377 height 38
paste textarea "(AM) Updated per BR approval"
type textarea "(AM) Updated per BR approval"
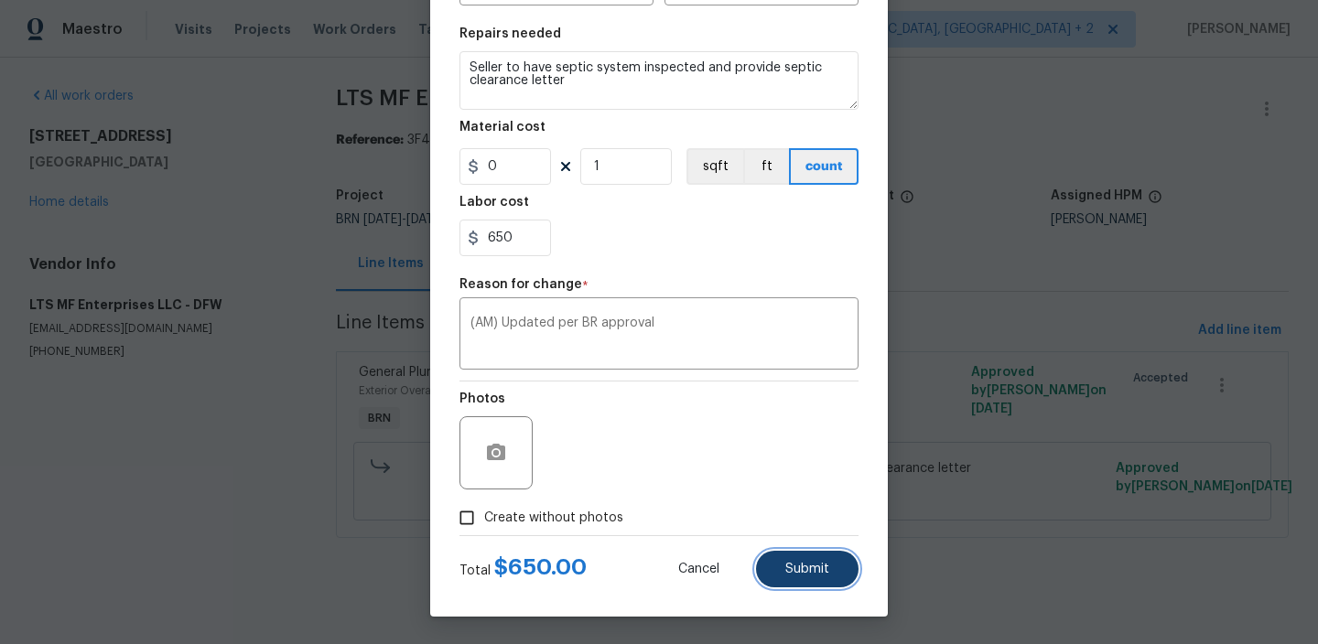
click at [809, 565] on span "Submit" at bounding box center [807, 570] width 44 height 14
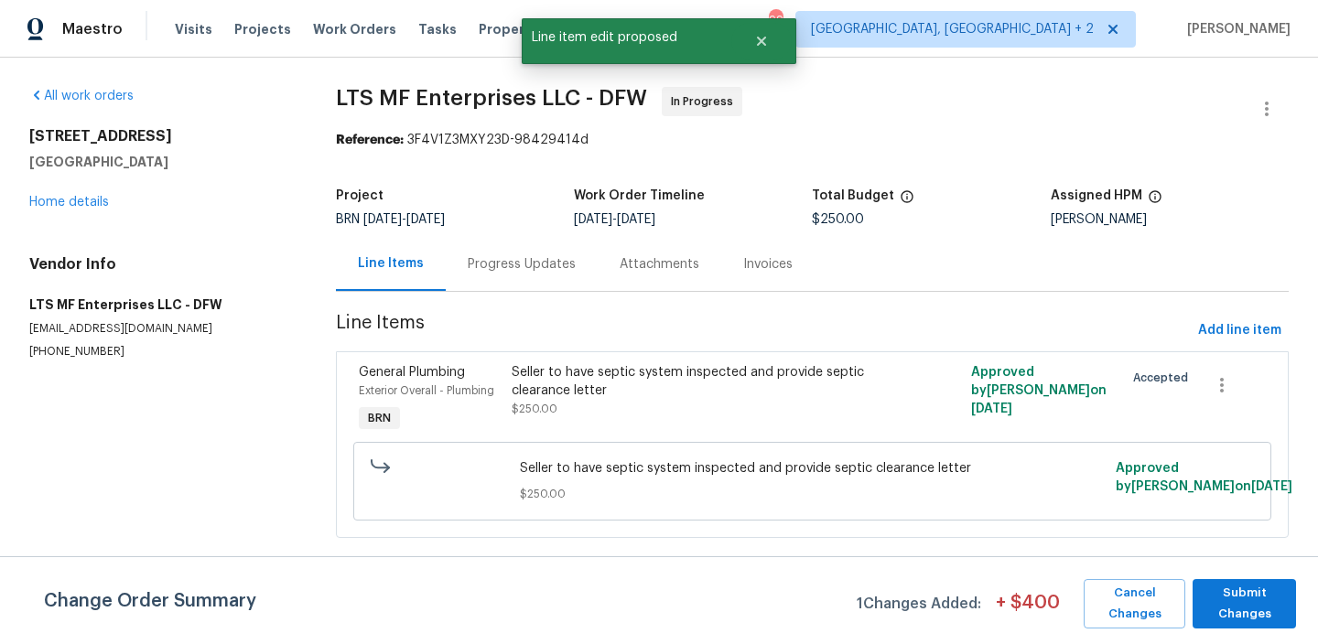
scroll to position [0, 0]
click at [1256, 599] on span "Submit Changes" at bounding box center [1243, 604] width 85 height 42
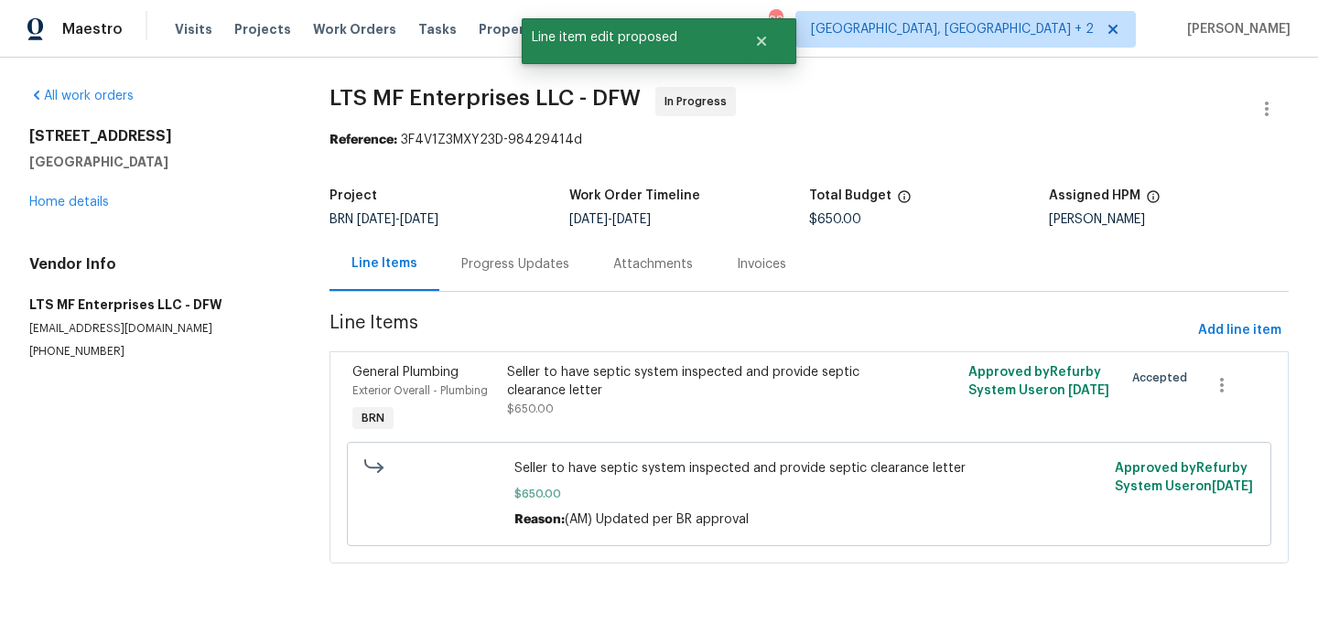
click at [512, 256] on div "Progress Updates" at bounding box center [515, 264] width 108 height 18
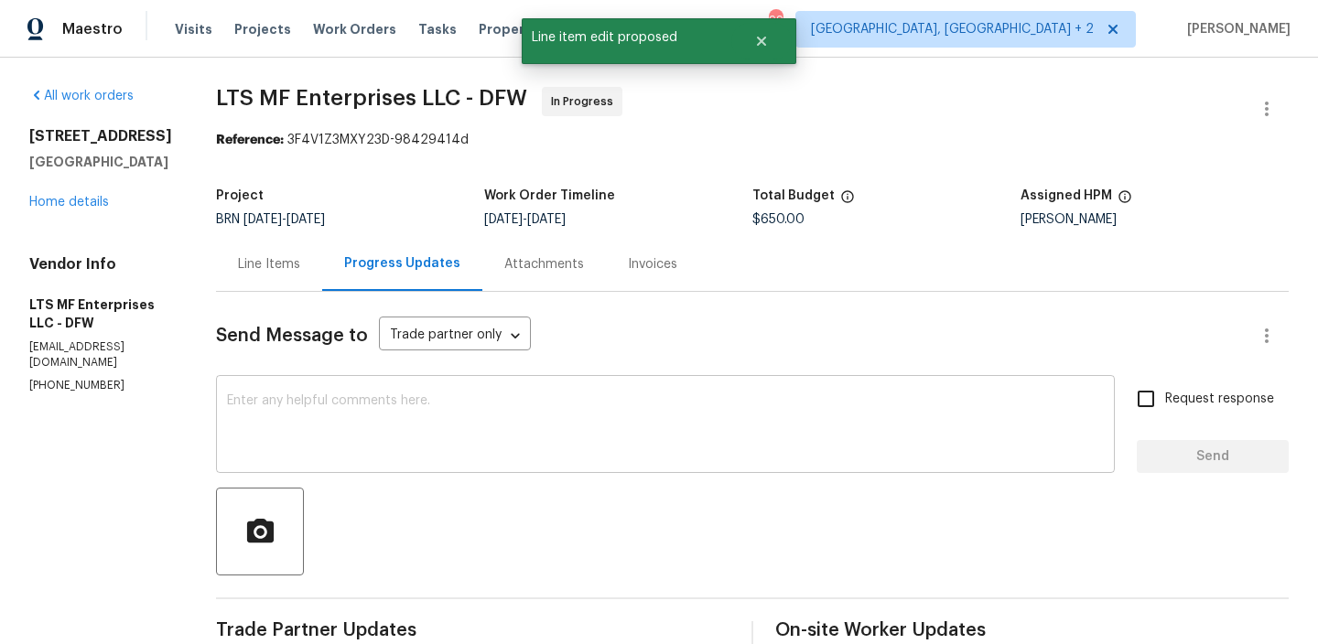
click at [512, 393] on div "x ​" at bounding box center [665, 426] width 899 height 93
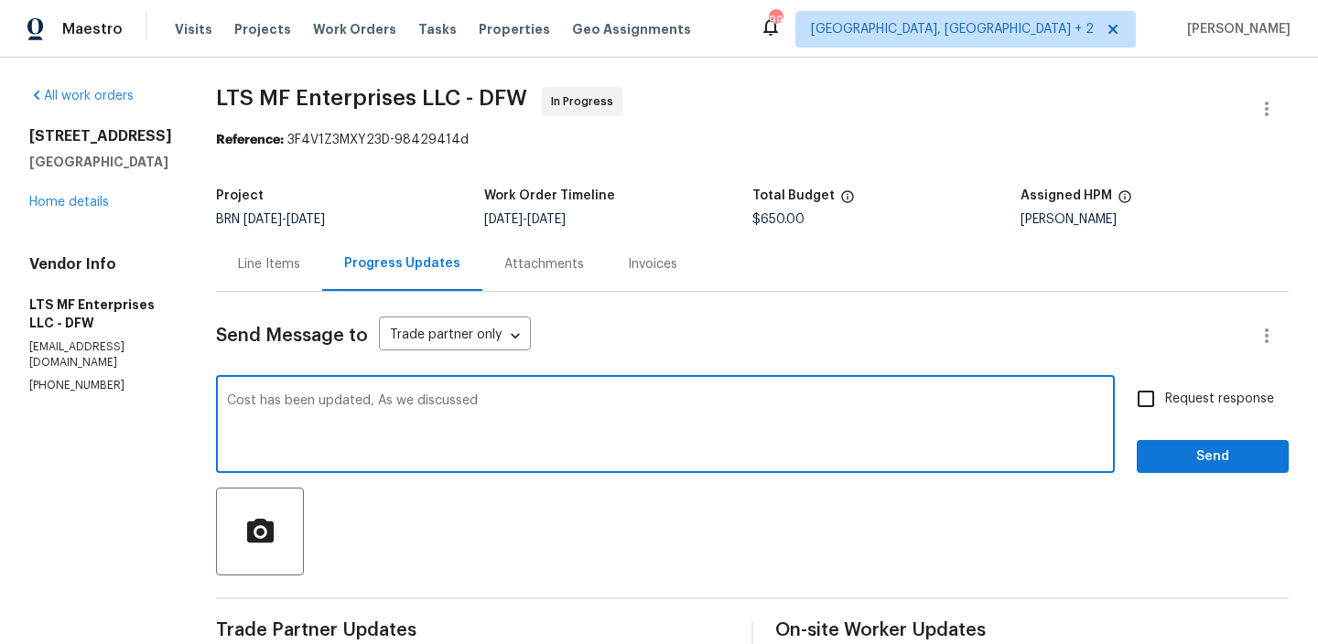
click at [363, 405] on textarea "Cost has been updated, As we discussed" at bounding box center [665, 426] width 877 height 64
click at [562, 402] on textarea "Cost has been updated.As we discussed" at bounding box center [665, 426] width 877 height 64
type textarea "Cost has been [DOMAIN_NAME] we discussed , Kindly proceed with placing an order…"
click at [1204, 393] on span "Request response" at bounding box center [1219, 399] width 109 height 19
click at [1165, 393] on input "Request response" at bounding box center [1145, 399] width 38 height 38
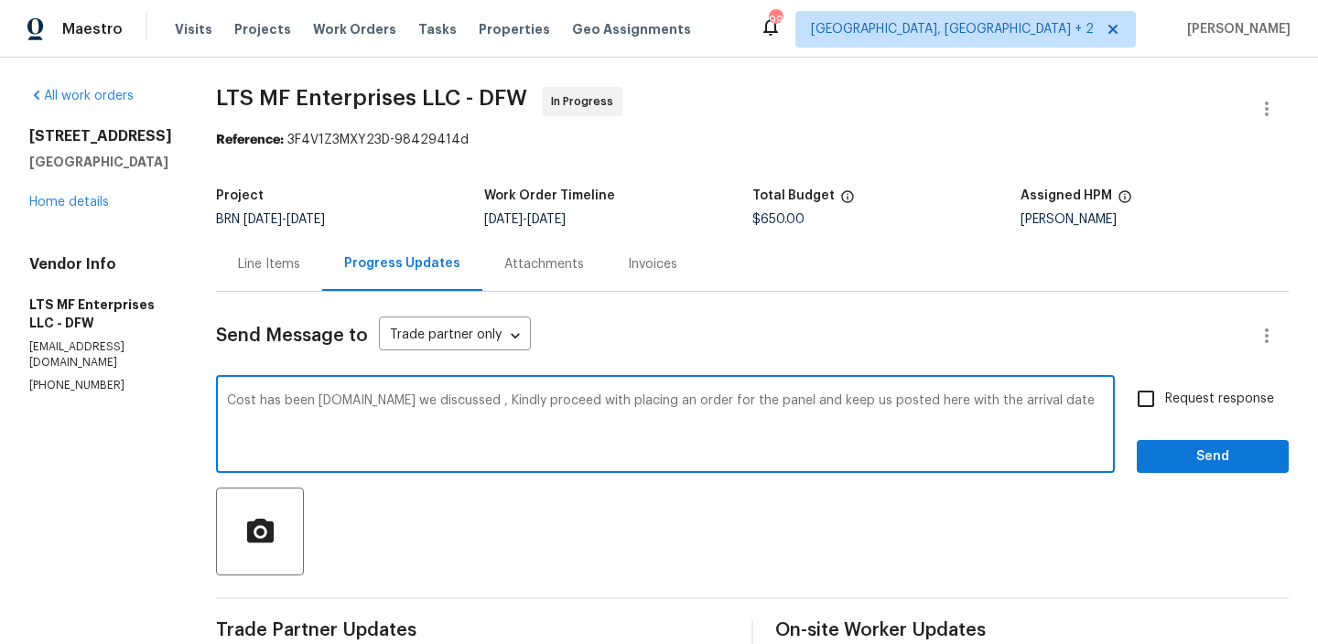
checkbox input "true"
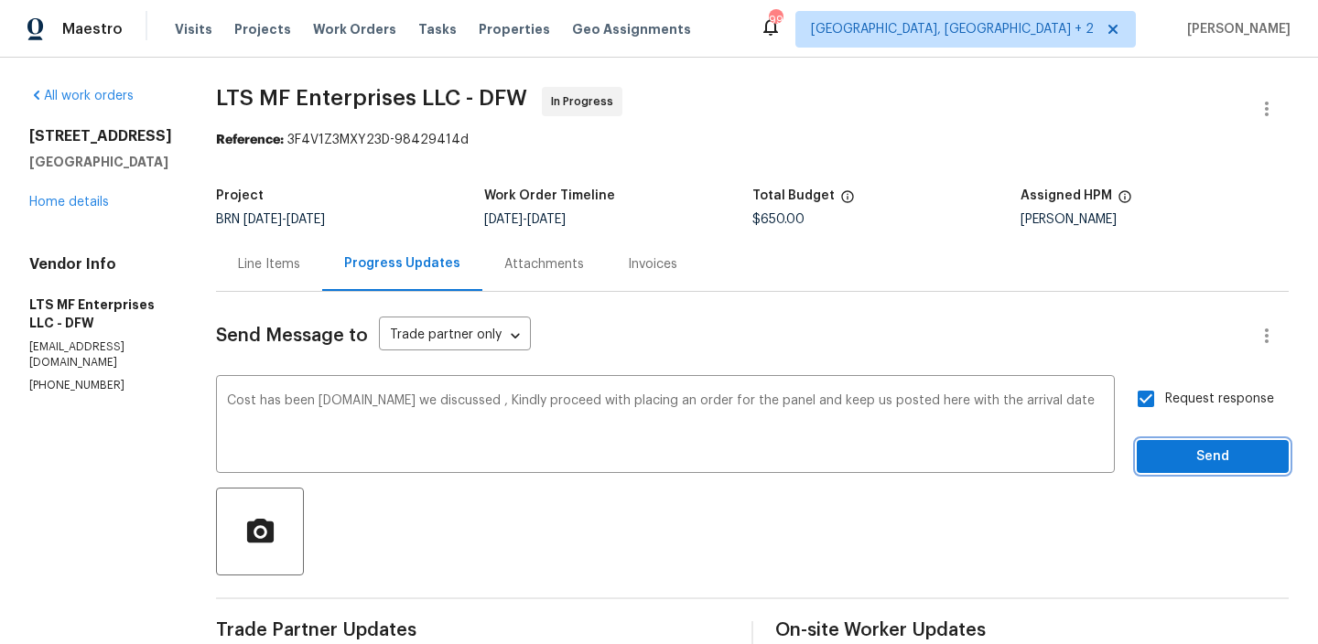
click at [1189, 440] on button "Send" at bounding box center [1212, 457] width 152 height 34
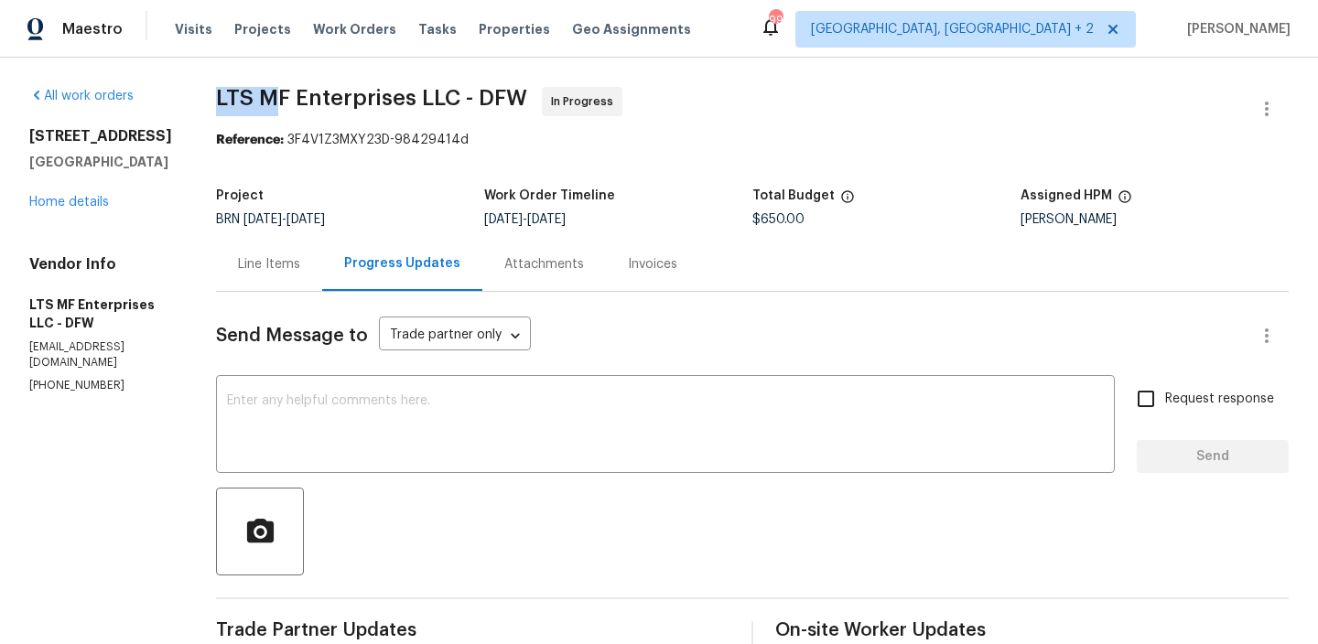
drag, startPoint x: 195, startPoint y: 106, endPoint x: 273, endPoint y: 103, distance: 77.8
copy span "LTS M"
drag, startPoint x: 283, startPoint y: 104, endPoint x: 203, endPoint y: 94, distance: 80.2
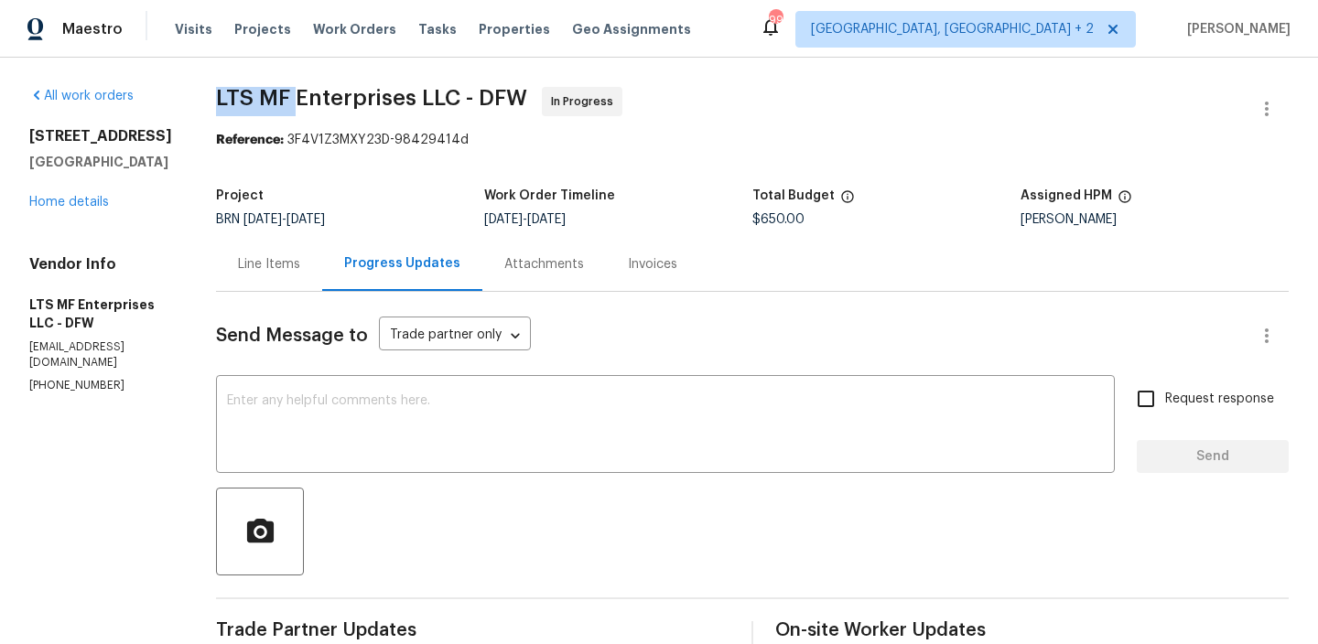
copy span "LTS MF"
